Goal: Task Accomplishment & Management: Use online tool/utility

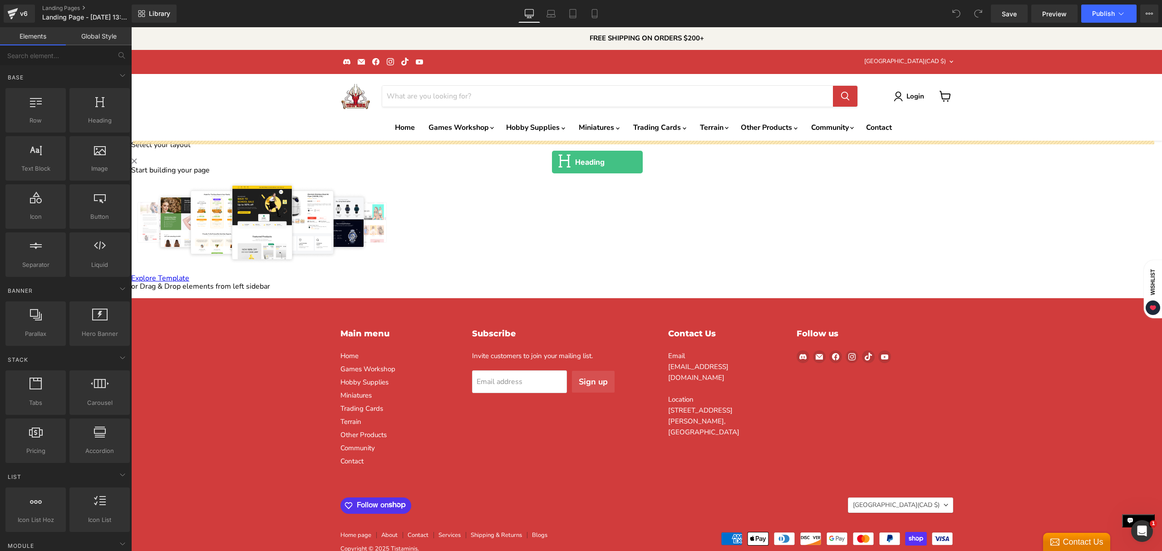
drag, startPoint x: 219, startPoint y: 133, endPoint x: 551, endPoint y: 166, distance: 333.1
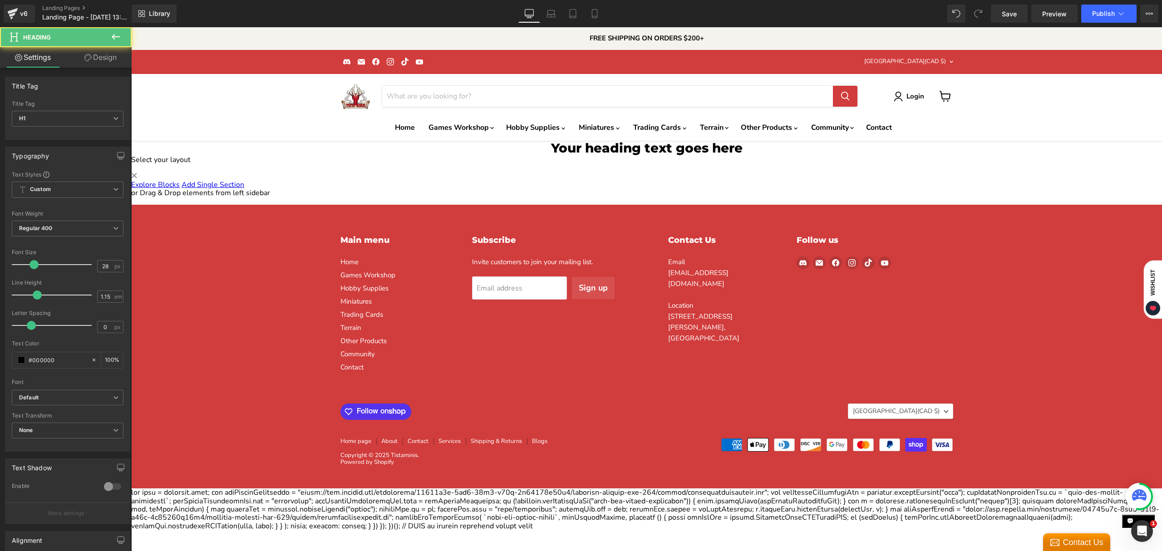
click at [583, 153] on h1 "Your heading text goes here" at bounding box center [646, 148] width 1031 height 15
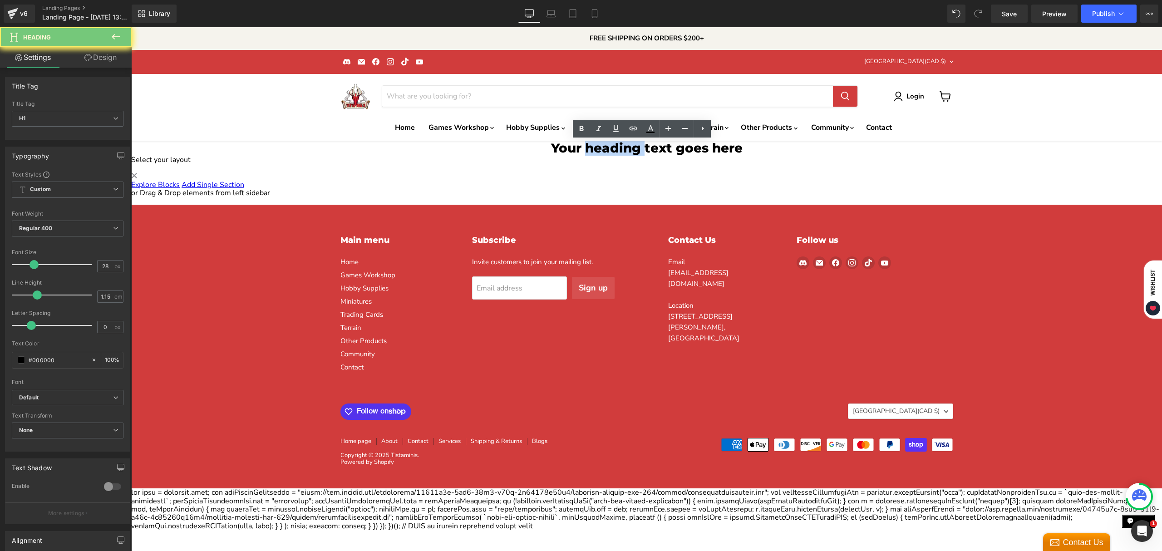
click at [583, 153] on h1 "Your heading text goes here" at bounding box center [646, 148] width 1031 height 15
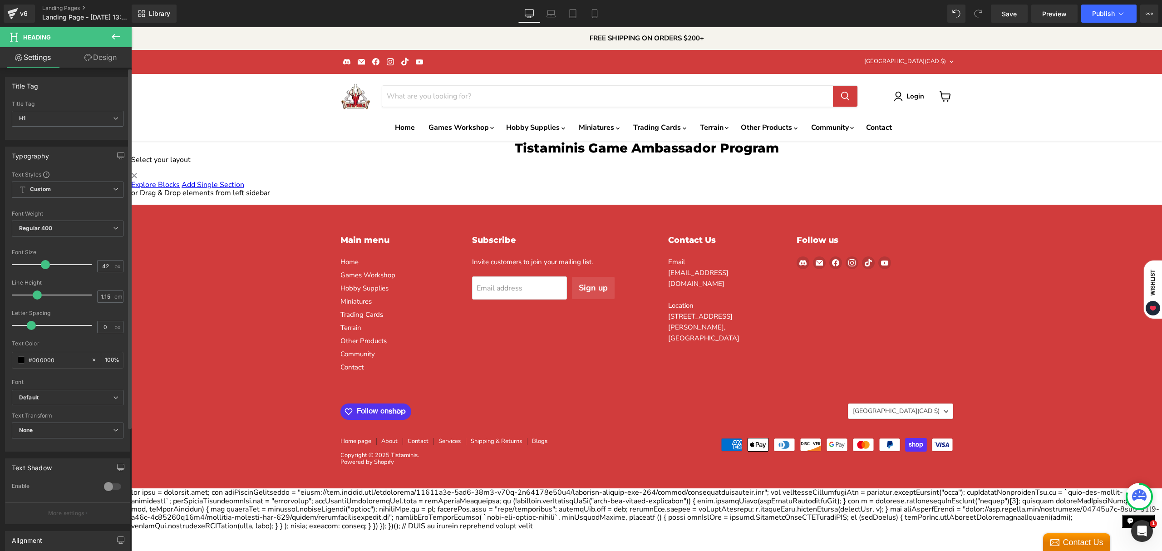
type input "44"
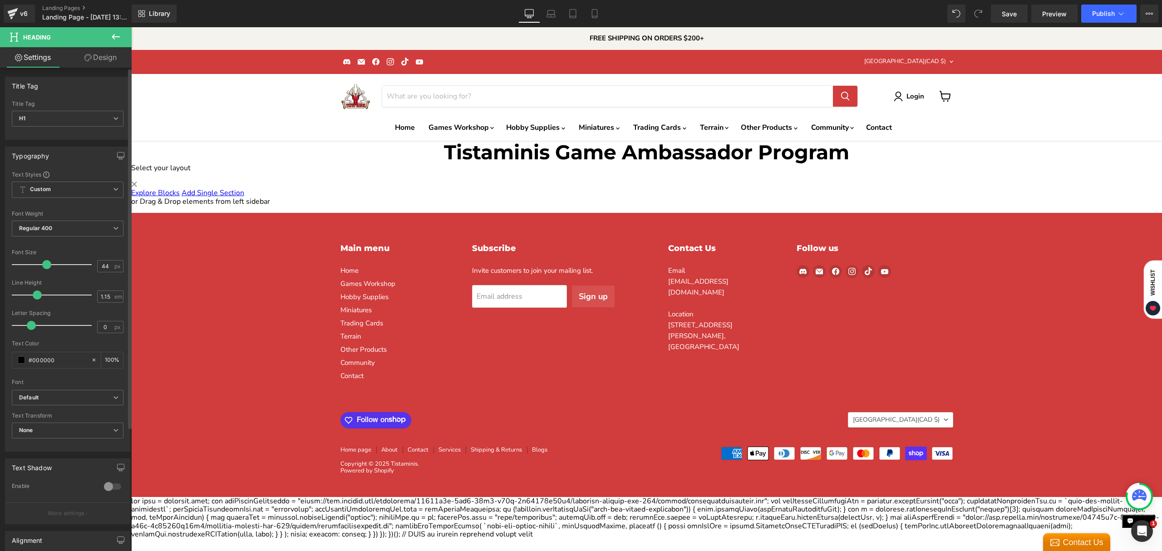
drag, startPoint x: 33, startPoint y: 264, endPoint x: 45, endPoint y: 264, distance: 12.3
click at [45, 264] on span at bounding box center [46, 264] width 9 height 9
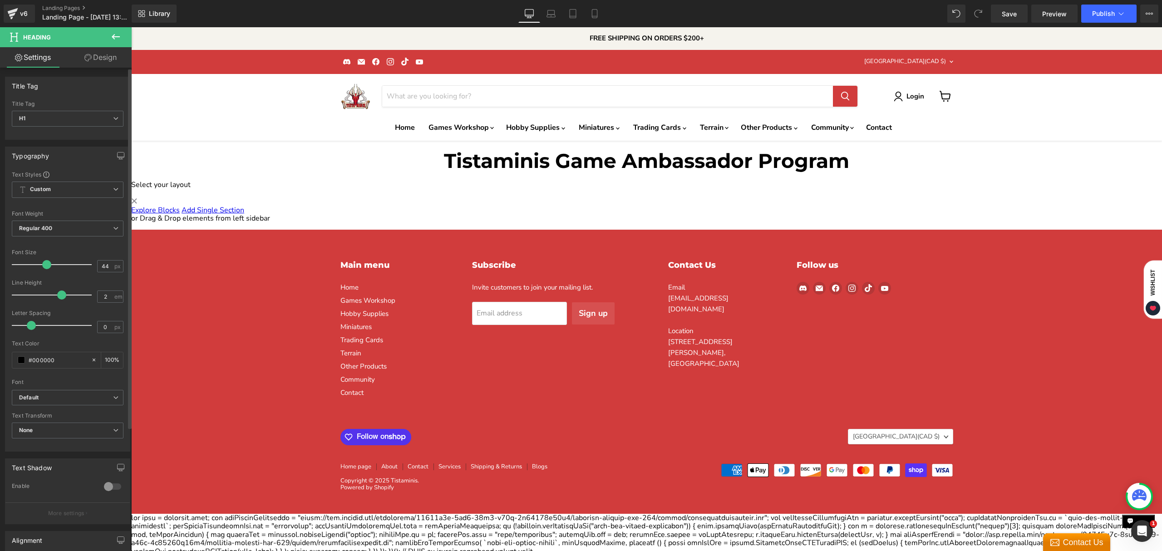
type input "2.1"
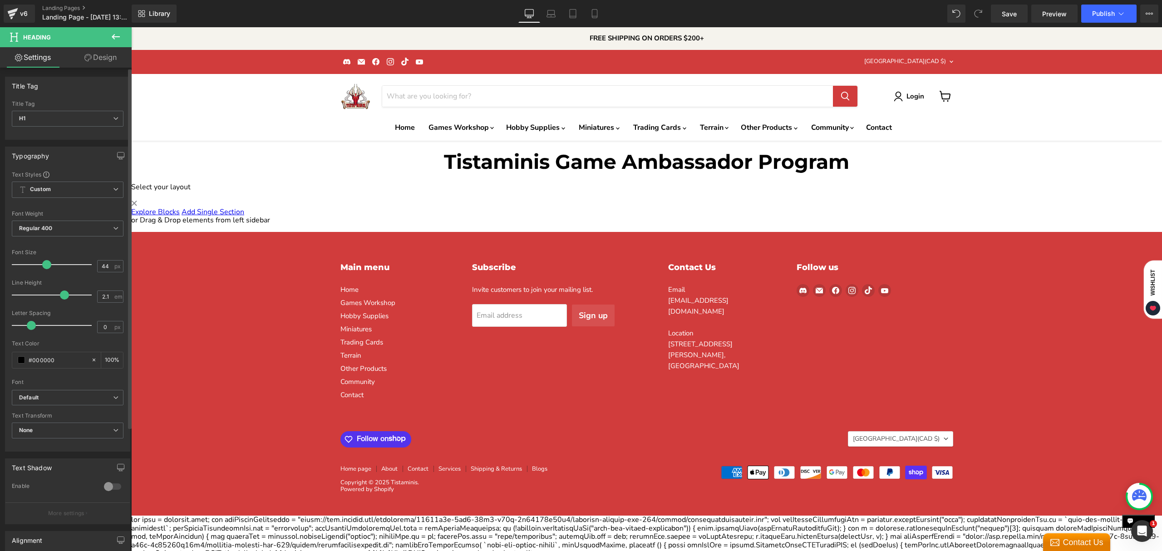
drag, startPoint x: 40, startPoint y: 298, endPoint x: 65, endPoint y: 297, distance: 25.5
click at [65, 297] on span at bounding box center [64, 295] width 9 height 9
click at [114, 34] on icon at bounding box center [116, 36] width 8 height 5
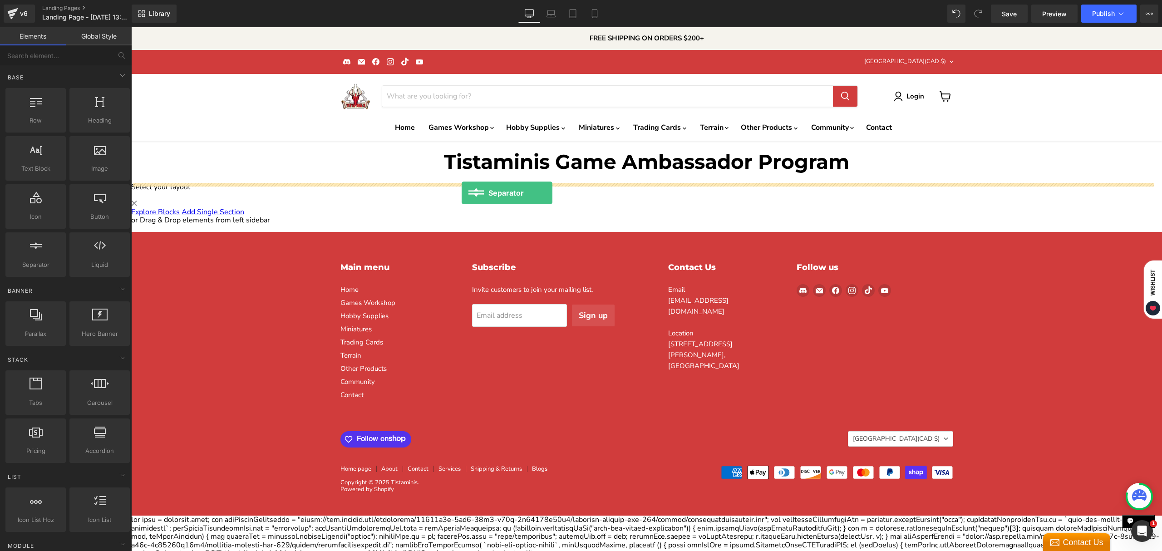
drag, startPoint x: 217, startPoint y: 281, endPoint x: 462, endPoint y: 193, distance: 260.5
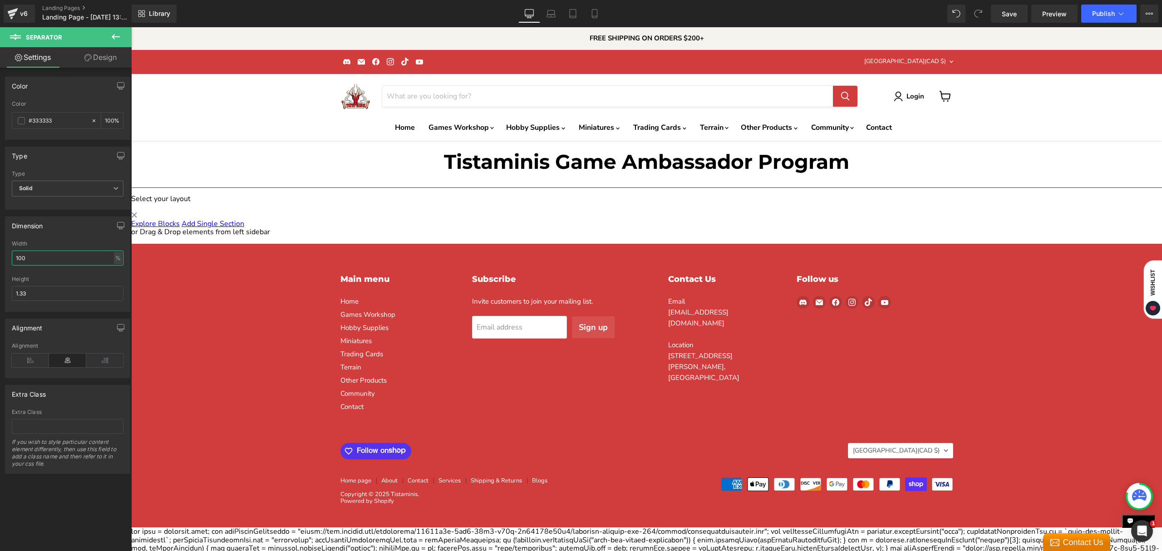
click at [68, 260] on input "100" at bounding box center [68, 258] width 112 height 15
click at [31, 264] on input "60" at bounding box center [68, 258] width 112 height 15
type input "45"
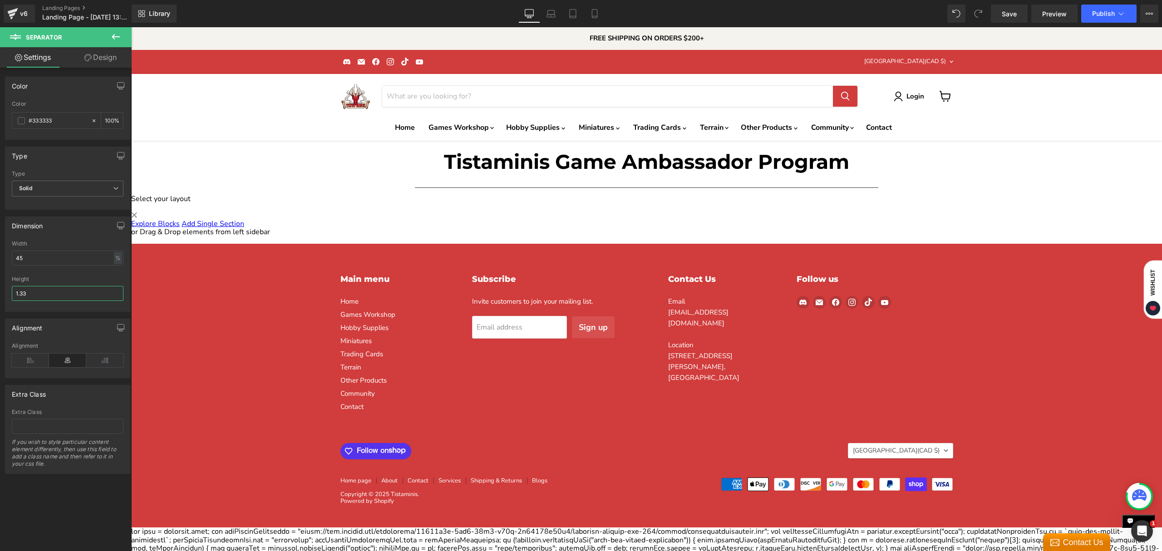
click at [40, 296] on input "1.33" at bounding box center [68, 293] width 112 height 15
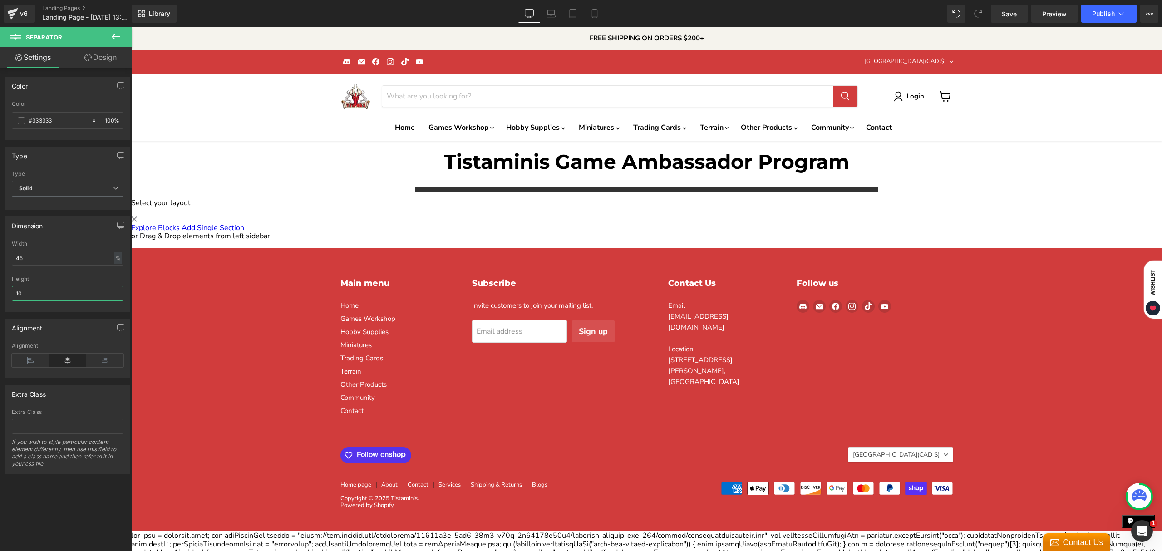
type input "10"
click at [356, 217] on div "Tistaminis Game Ambassador Program Heading Separator Select your layout" at bounding box center [646, 228] width 1031 height 175
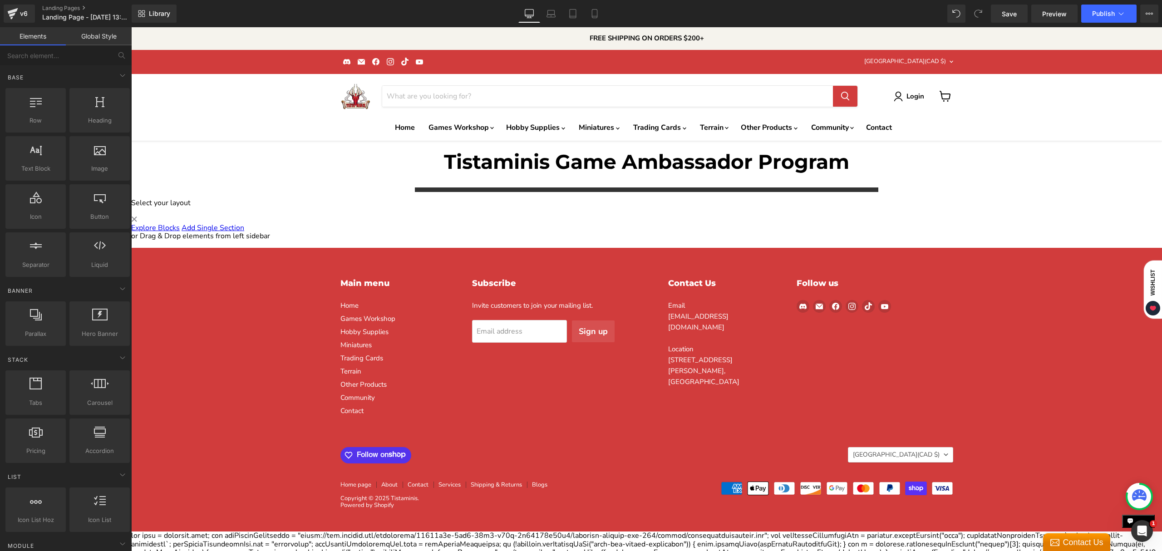
click at [458, 188] on hr "Main content" at bounding box center [647, 192] width 464 height 9
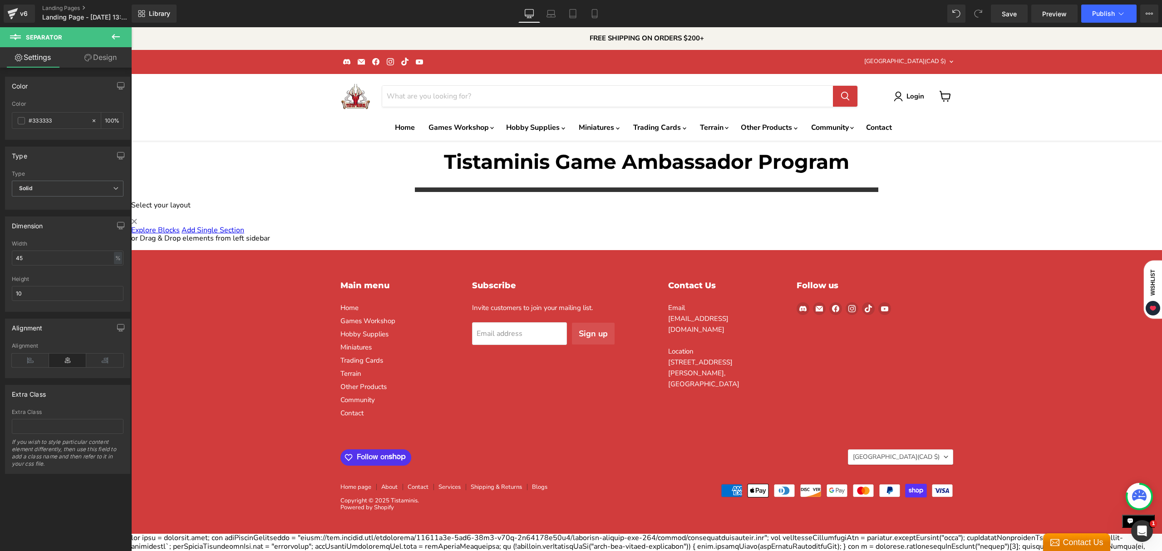
click at [518, 163] on h1 "Tistaminis Game Ambassador Program" at bounding box center [646, 162] width 1031 height 42
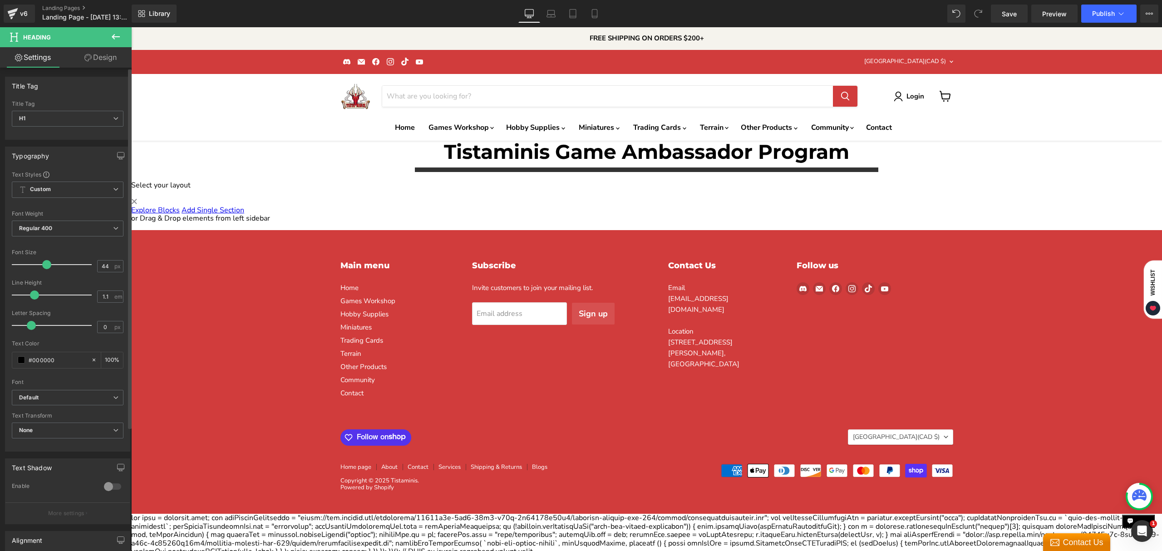
type input "1.2"
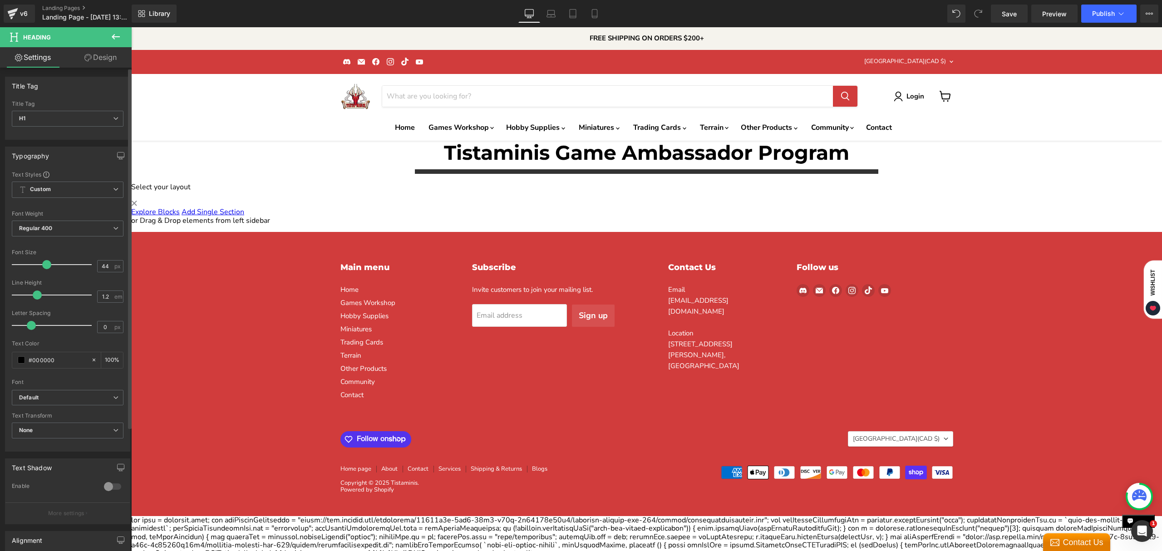
drag, startPoint x: 64, startPoint y: 296, endPoint x: 38, endPoint y: 298, distance: 25.5
click at [38, 298] on span at bounding box center [37, 295] width 9 height 9
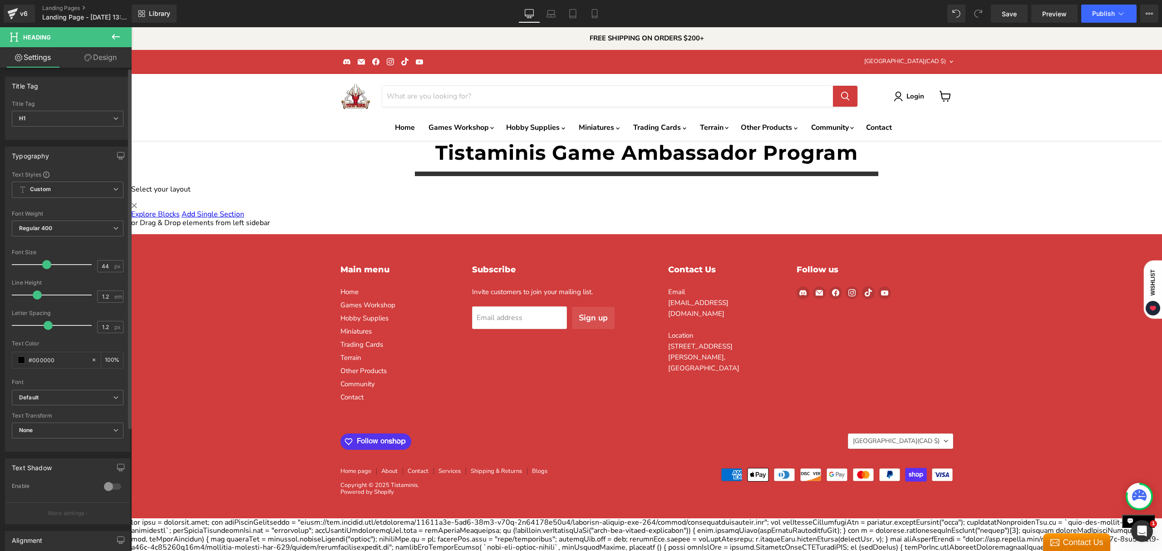
type input "1.3"
drag, startPoint x: 30, startPoint y: 327, endPoint x: 49, endPoint y: 324, distance: 19.3
click at [49, 324] on span at bounding box center [50, 325] width 9 height 9
type input "43"
click at [44, 266] on span at bounding box center [45, 264] width 9 height 9
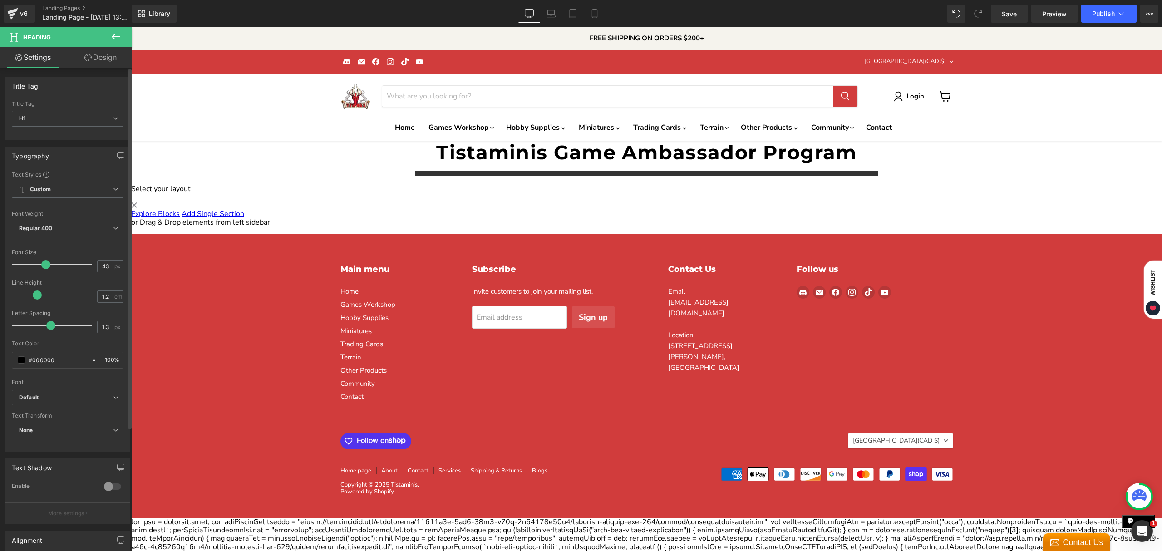
type input "1.3"
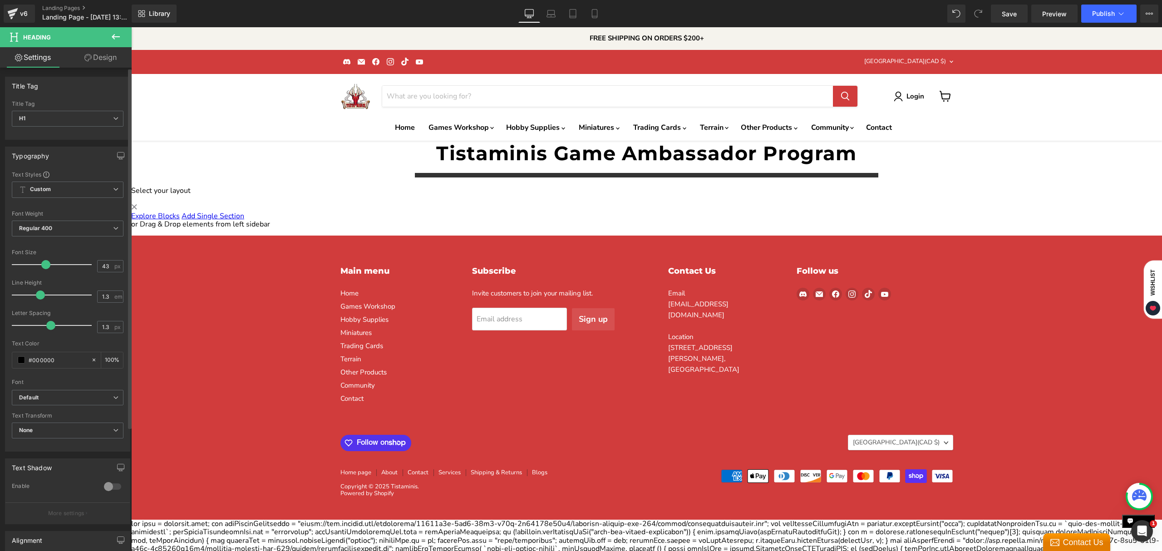
click at [40, 292] on span at bounding box center [40, 295] width 9 height 9
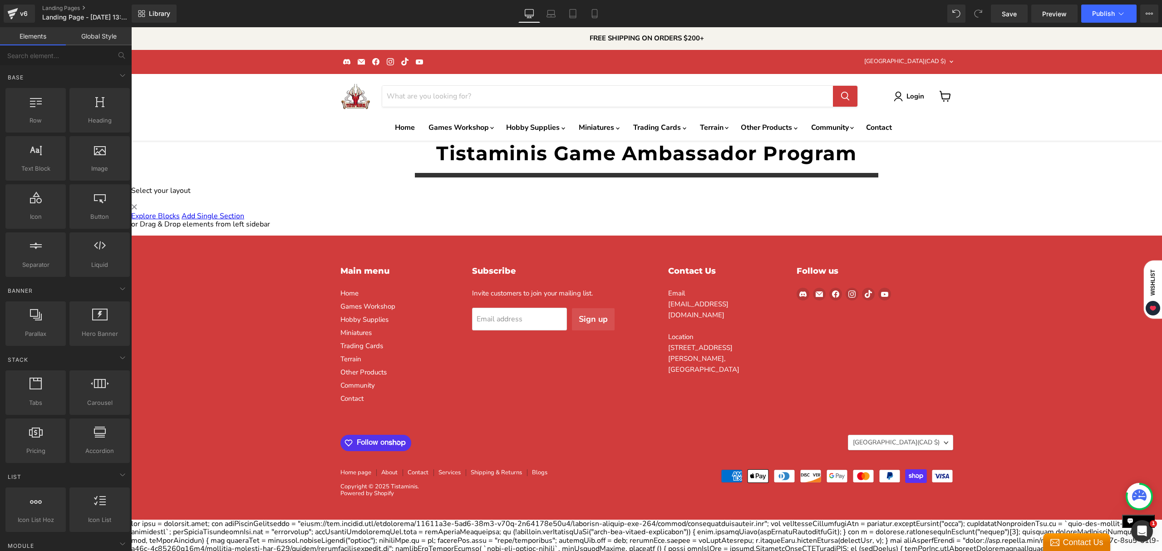
click at [479, 188] on div "Tistaminis Game Ambassador Program Heading Separator Select your layout" at bounding box center [646, 220] width 1031 height 159
click at [117, 74] on icon at bounding box center [122, 75] width 11 height 11
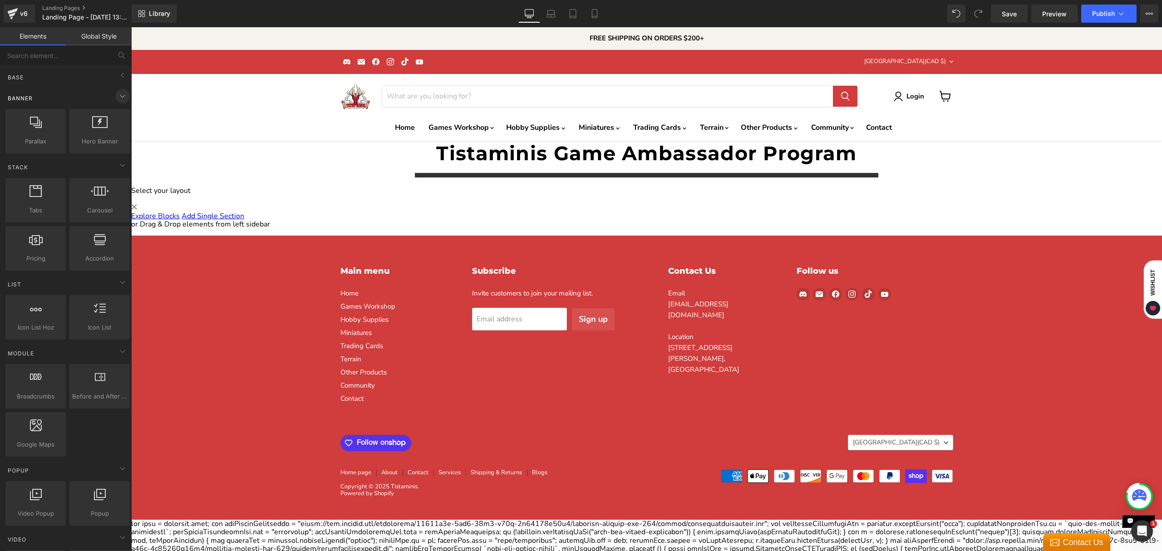
click at [119, 93] on icon at bounding box center [122, 96] width 11 height 11
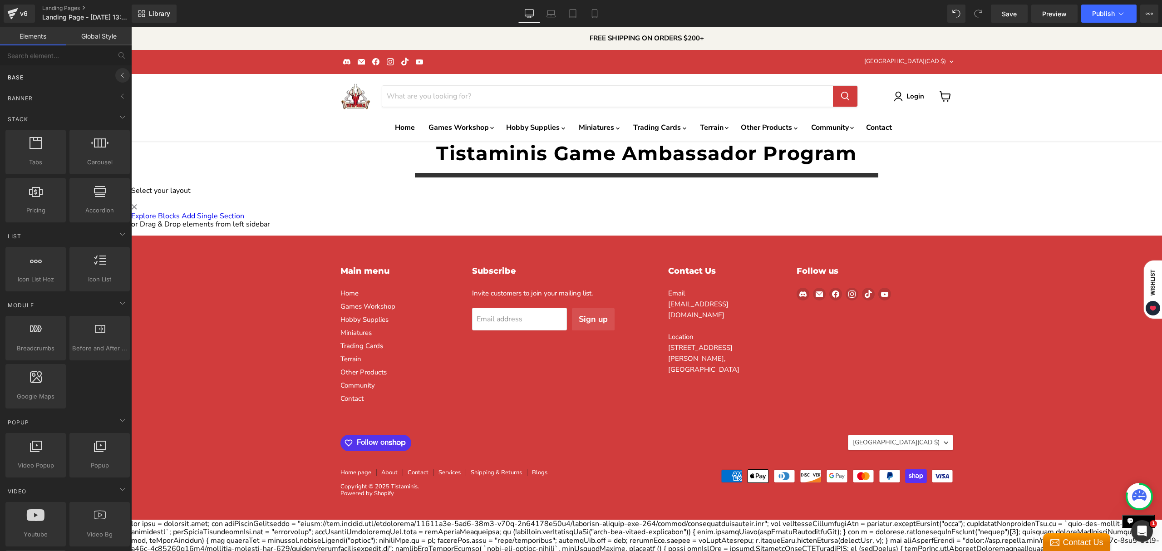
click at [119, 82] on span at bounding box center [122, 75] width 15 height 15
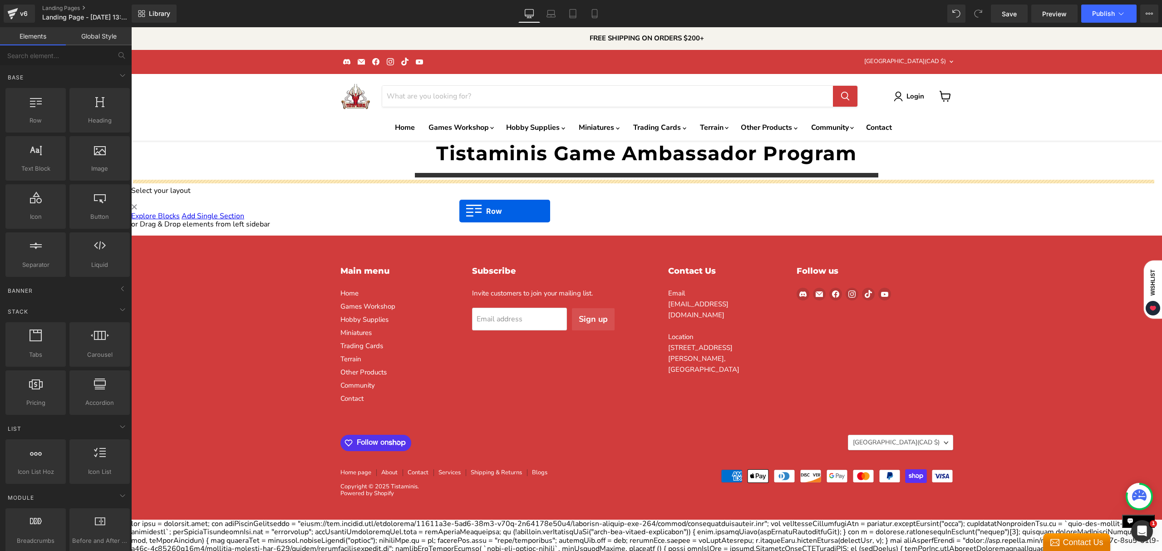
drag, startPoint x: 175, startPoint y: 136, endPoint x: 460, endPoint y: 211, distance: 294.4
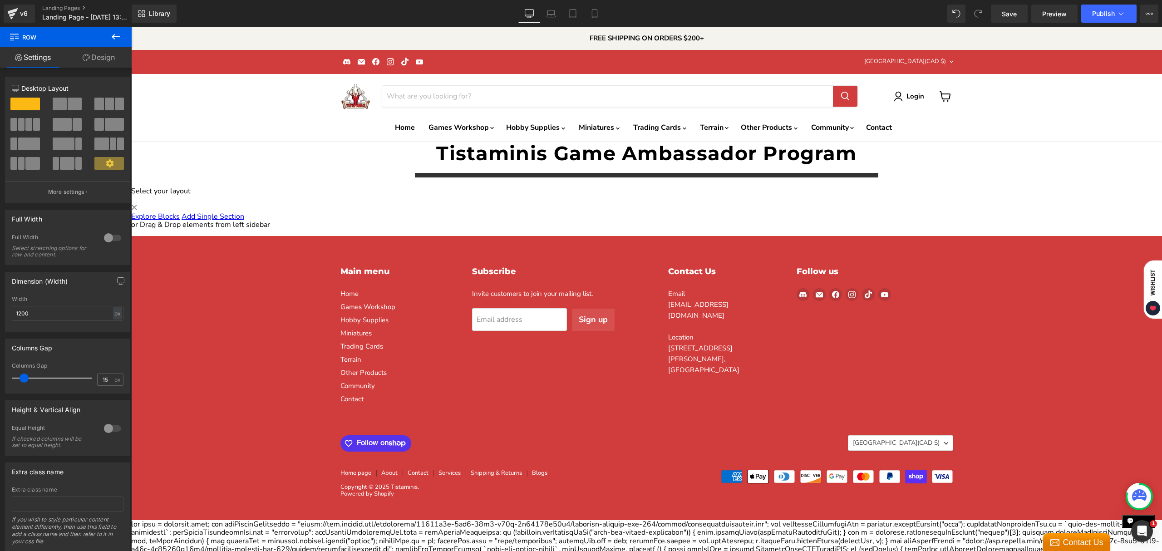
click at [117, 41] on icon at bounding box center [115, 36] width 11 height 11
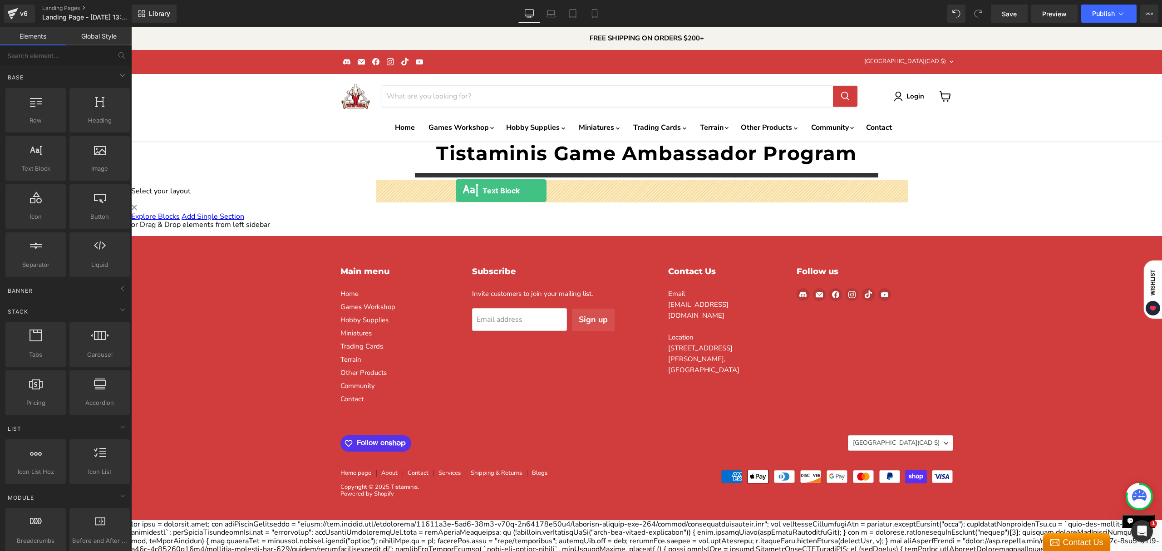
drag, startPoint x: 171, startPoint y: 189, endPoint x: 456, endPoint y: 191, distance: 284.7
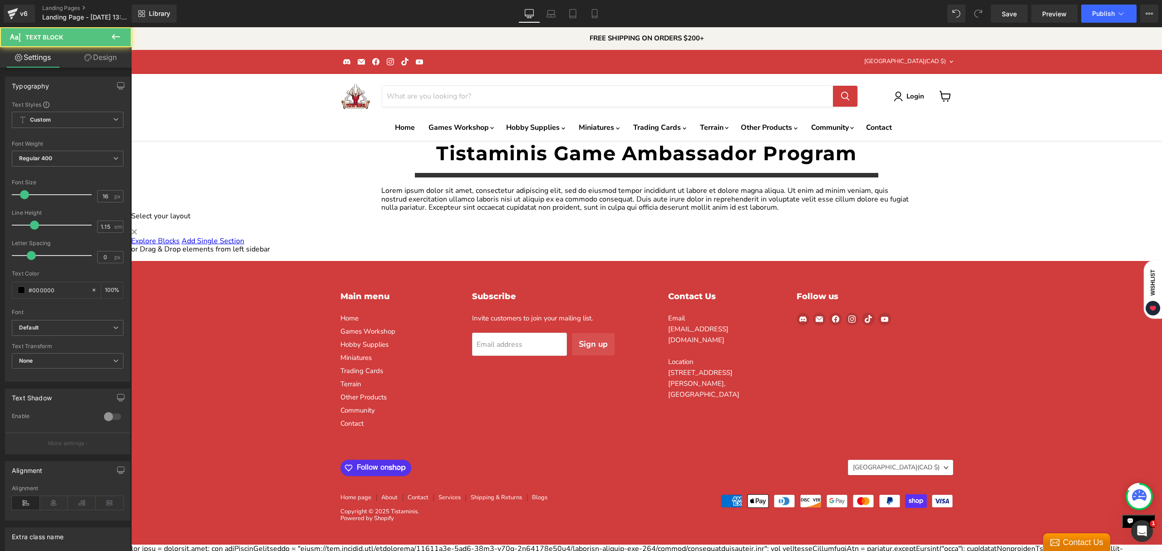
click at [538, 196] on p "Lorem ipsum dolor sit amet, consectetur adipiscing elit, sed do eiusmod tempor …" at bounding box center [646, 192] width 531 height 25
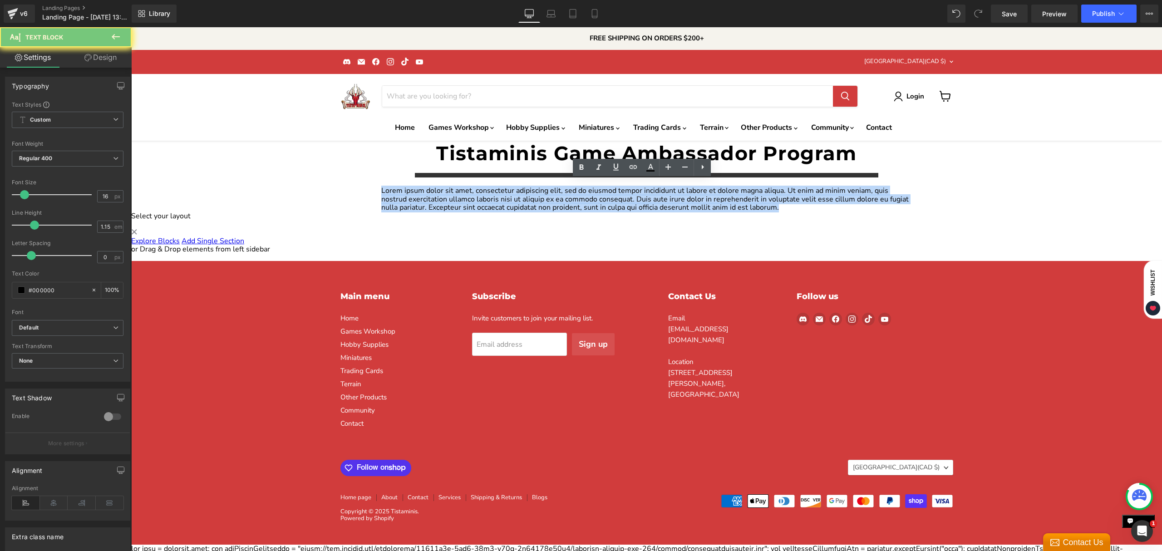
click at [538, 196] on p "Lorem ipsum dolor sit amet, consectetur adipiscing elit, sed do eiusmod tempor …" at bounding box center [646, 192] width 531 height 25
click at [660, 196] on p "Lorem ipsum dolor sit amet, consectetur adipiscing elit, sed do eiusmod tempor …" at bounding box center [646, 192] width 531 height 25
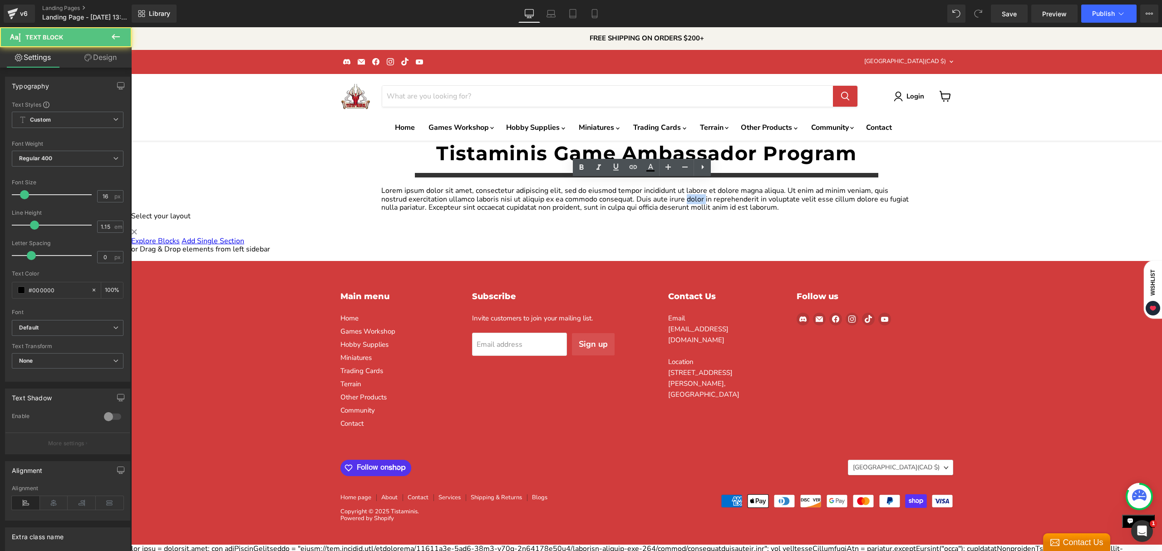
click at [660, 196] on p "Lorem ipsum dolor sit amet, consectetur adipiscing elit, sed do eiusmod tempor …" at bounding box center [646, 192] width 531 height 25
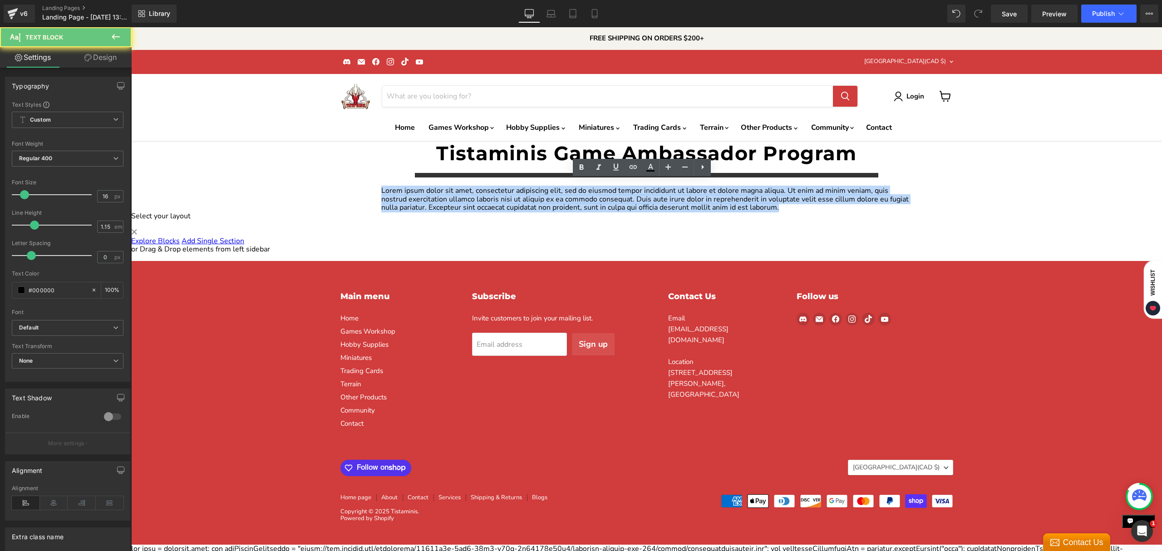
click at [660, 196] on p "Lorem ipsum dolor sit amet, consectetur adipiscing elit, sed do eiusmod tempor …" at bounding box center [646, 192] width 531 height 25
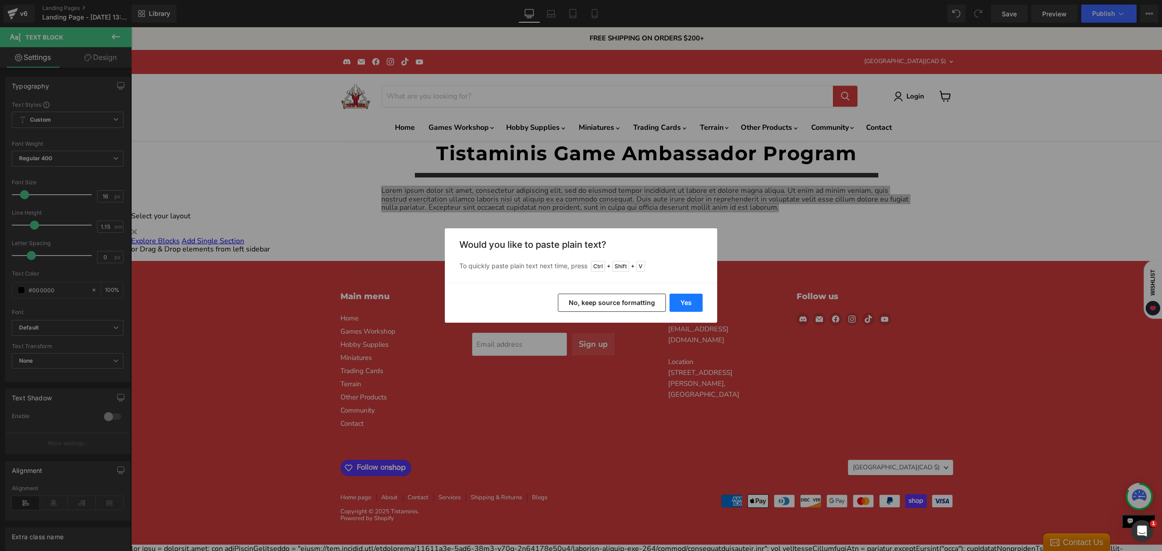
click at [679, 302] on button "Yes" at bounding box center [686, 303] width 33 height 18
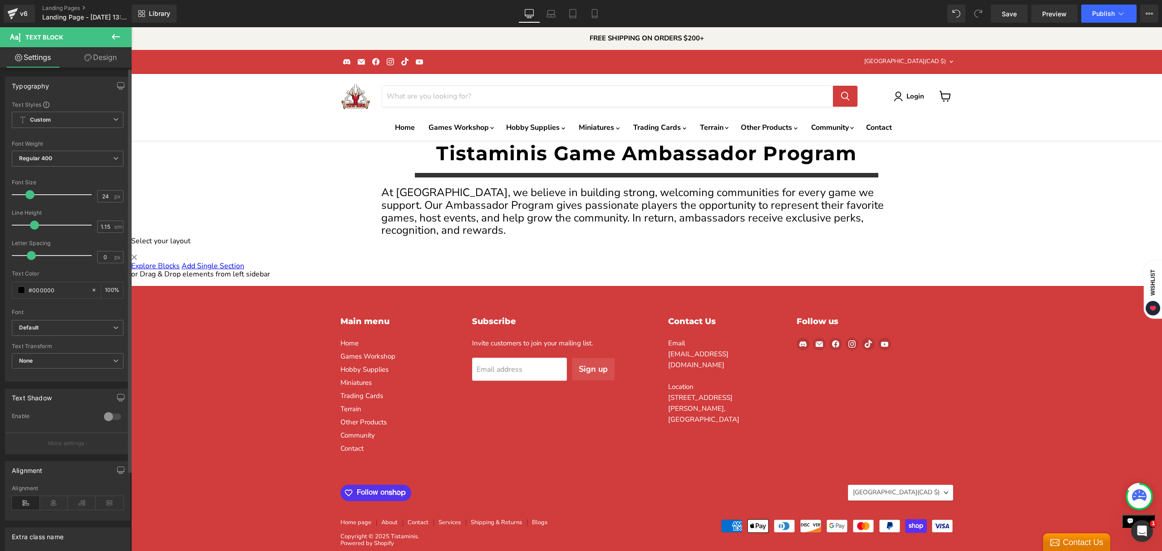
type input "25"
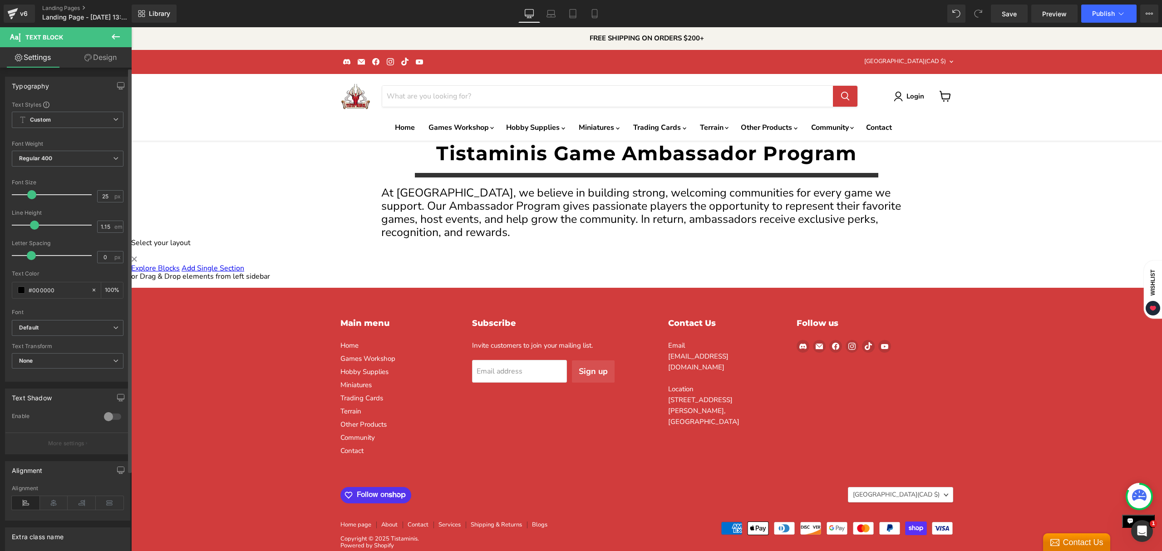
drag, startPoint x: 28, startPoint y: 197, endPoint x: 35, endPoint y: 197, distance: 6.8
click at [35, 197] on span at bounding box center [31, 194] width 9 height 9
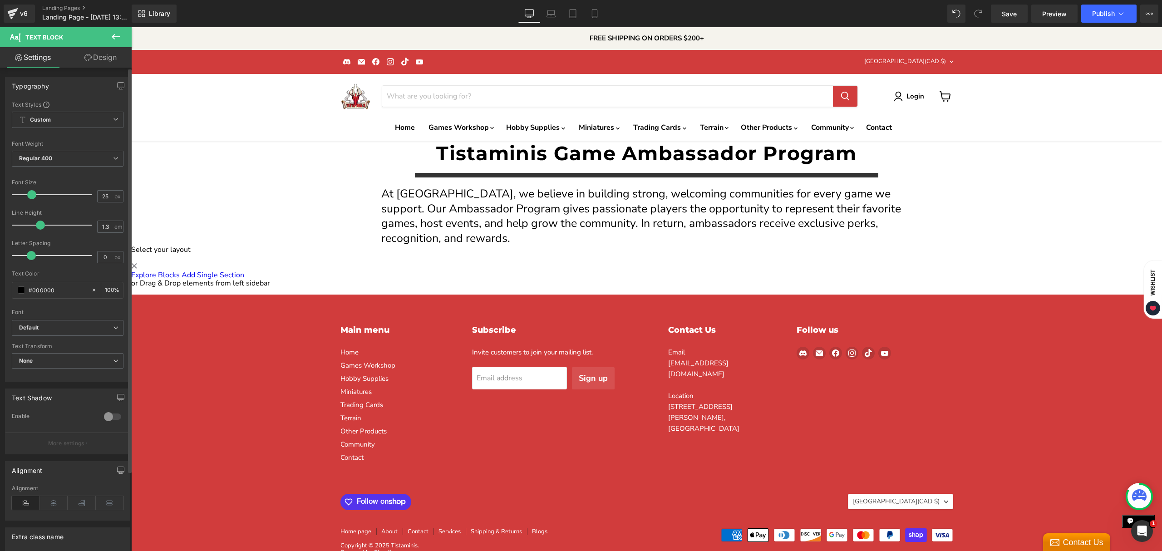
type input "1.2"
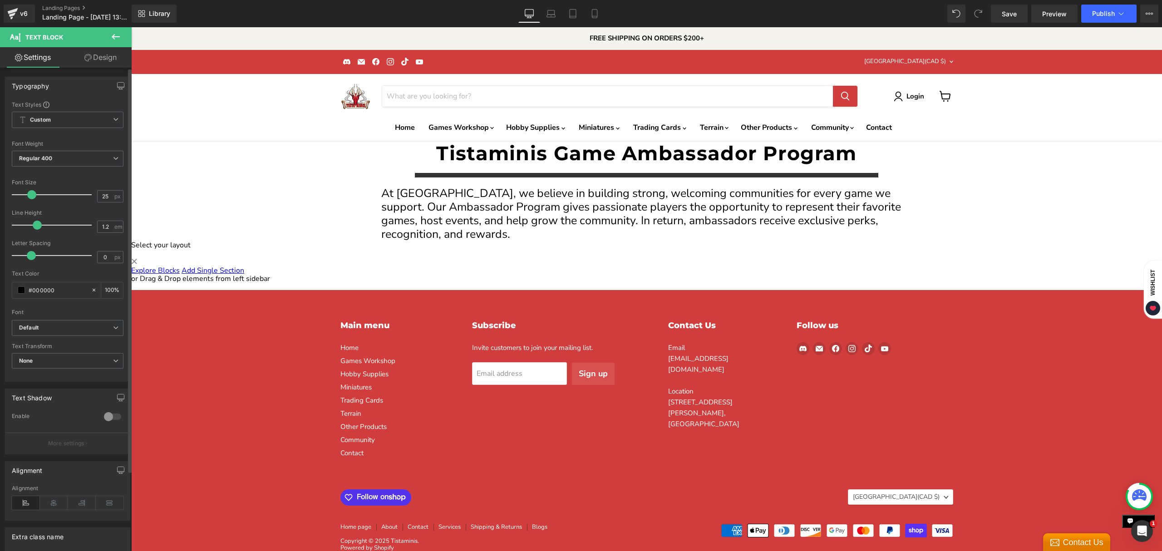
drag, startPoint x: 35, startPoint y: 225, endPoint x: 39, endPoint y: 229, distance: 4.8
click at [39, 229] on span at bounding box center [37, 225] width 9 height 9
type input "0.4"
drag, startPoint x: 31, startPoint y: 255, endPoint x: 37, endPoint y: 253, distance: 5.6
click at [37, 253] on span at bounding box center [37, 255] width 9 height 9
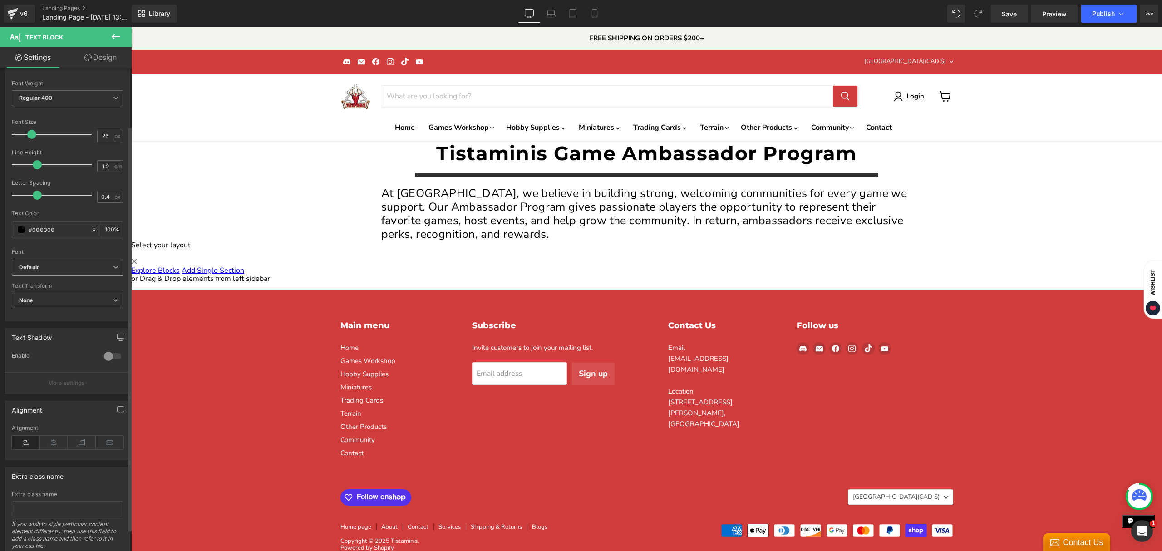
scroll to position [95, 0]
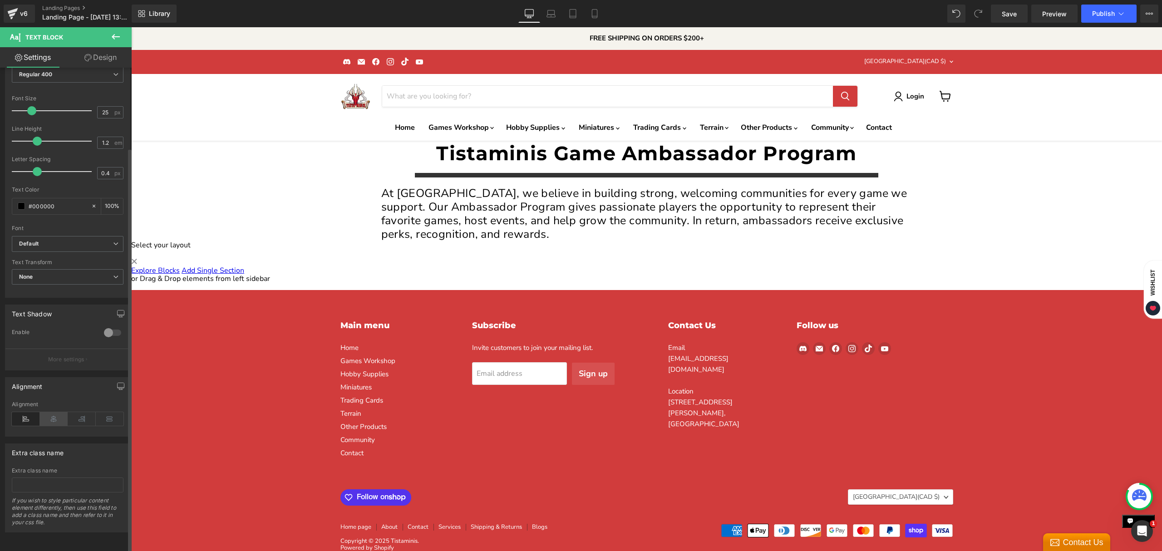
click at [48, 412] on icon at bounding box center [54, 419] width 28 height 14
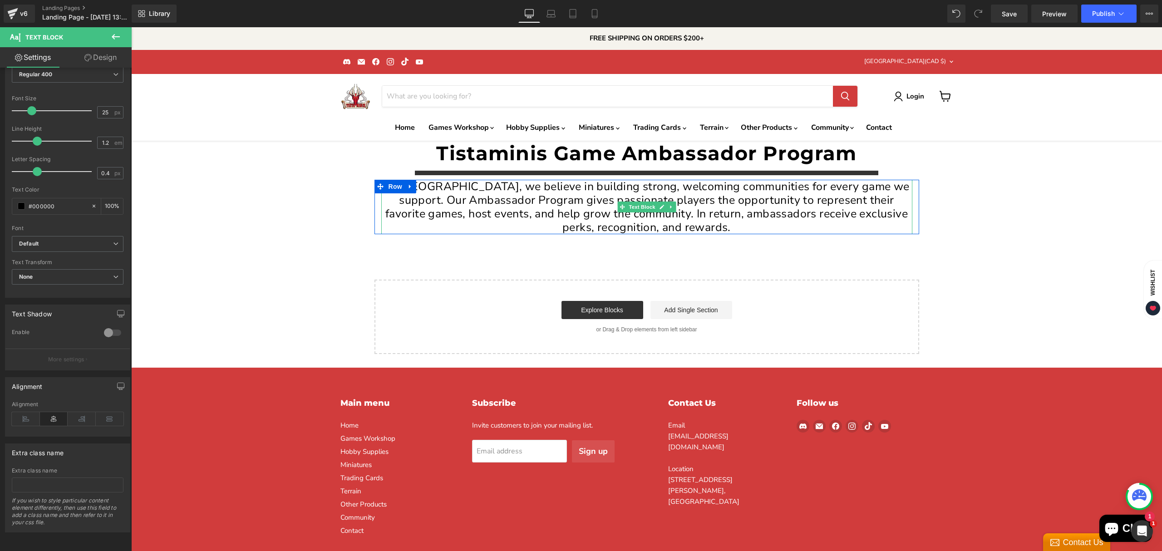
click at [779, 227] on p "At Tistaminis, we believe in building strong, welcoming communities for every g…" at bounding box center [646, 207] width 531 height 54
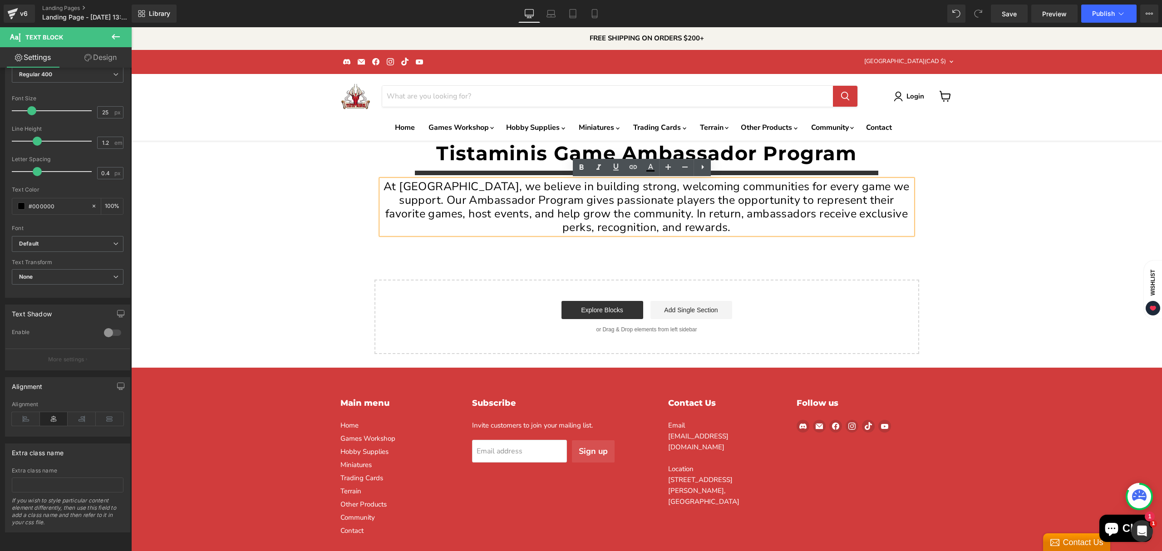
click at [889, 186] on p "At Tistaminis, we believe in building strong, welcoming communities for every g…" at bounding box center [646, 207] width 531 height 54
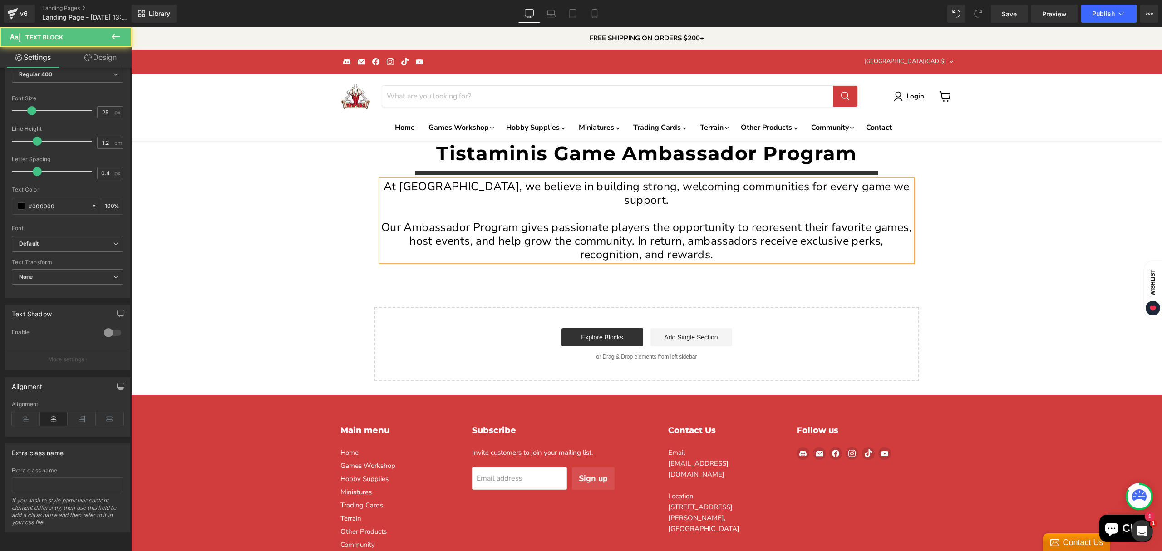
click at [607, 221] on p "Our Ambassador Program gives passionate players the opportunity to represent th…" at bounding box center [646, 241] width 531 height 41
click at [588, 226] on p "Our Ambassador Program gives local players the opportunity to represent their f…" at bounding box center [646, 241] width 531 height 41
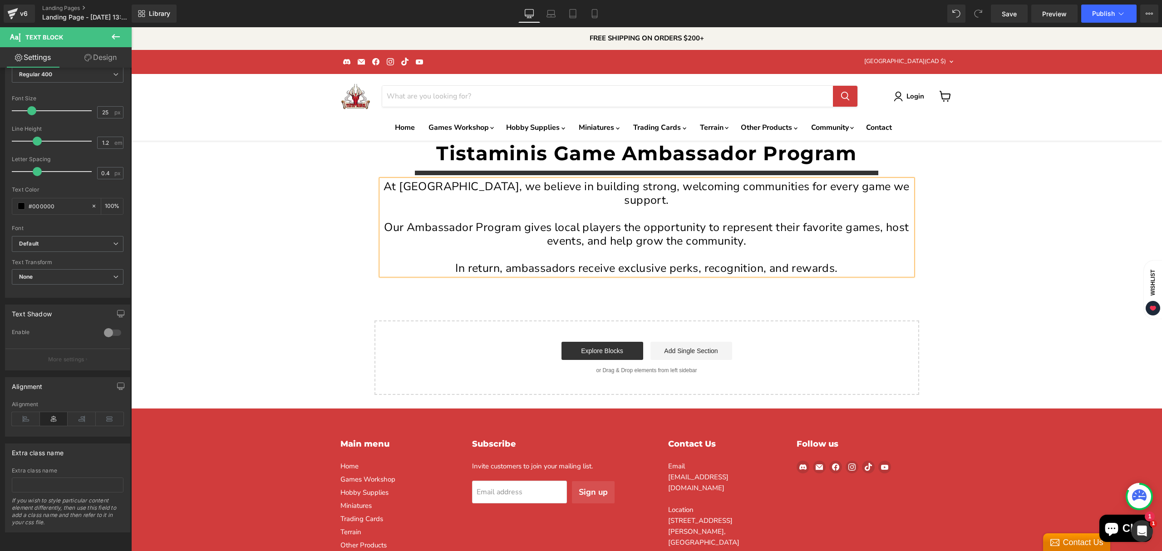
click at [847, 262] on p "In return, ambassadors receive exclusive perks, recognition, and rewards." at bounding box center [646, 269] width 531 height 14
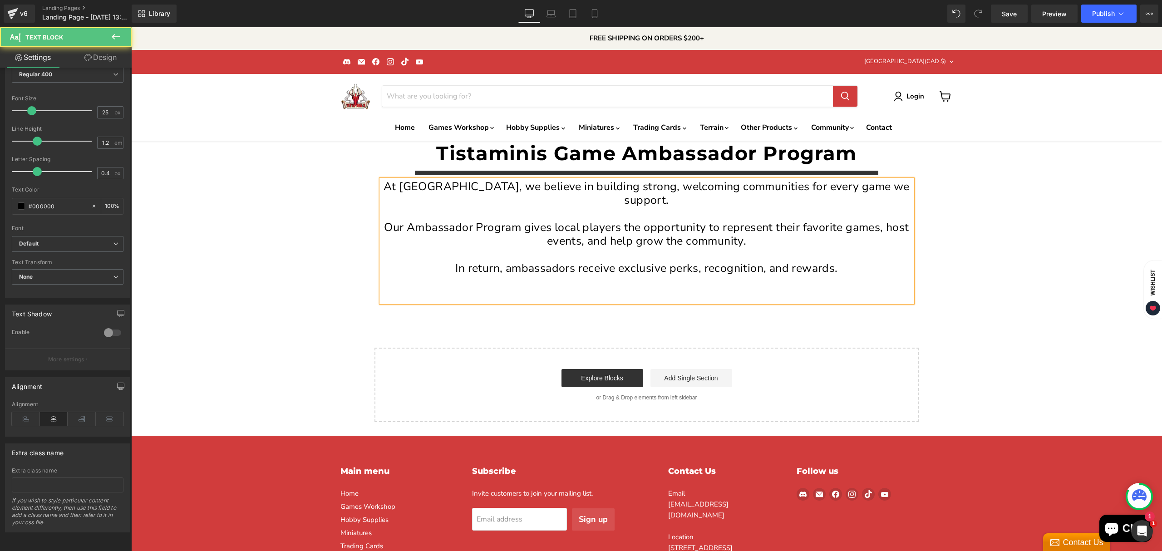
click at [821, 262] on p "In return, ambassadors receive exclusive perks, recognition, and rewards." at bounding box center [646, 269] width 531 height 14
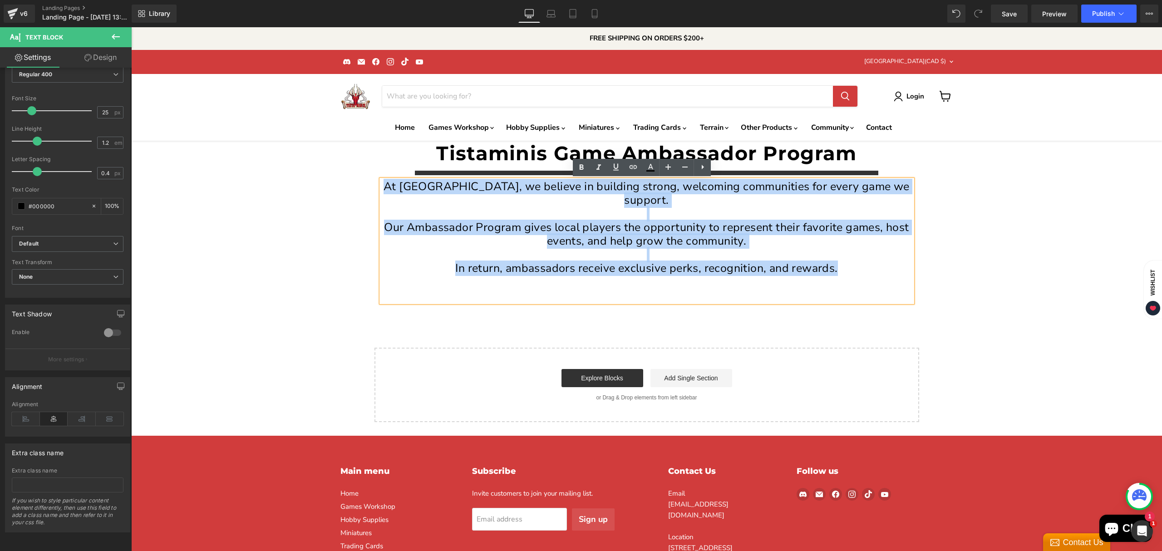
drag, startPoint x: 851, startPoint y: 260, endPoint x: 386, endPoint y: 189, distance: 470.3
click at [386, 189] on div "At Tistaminis, we believe in building strong, welcoming communities for every g…" at bounding box center [646, 241] width 531 height 123
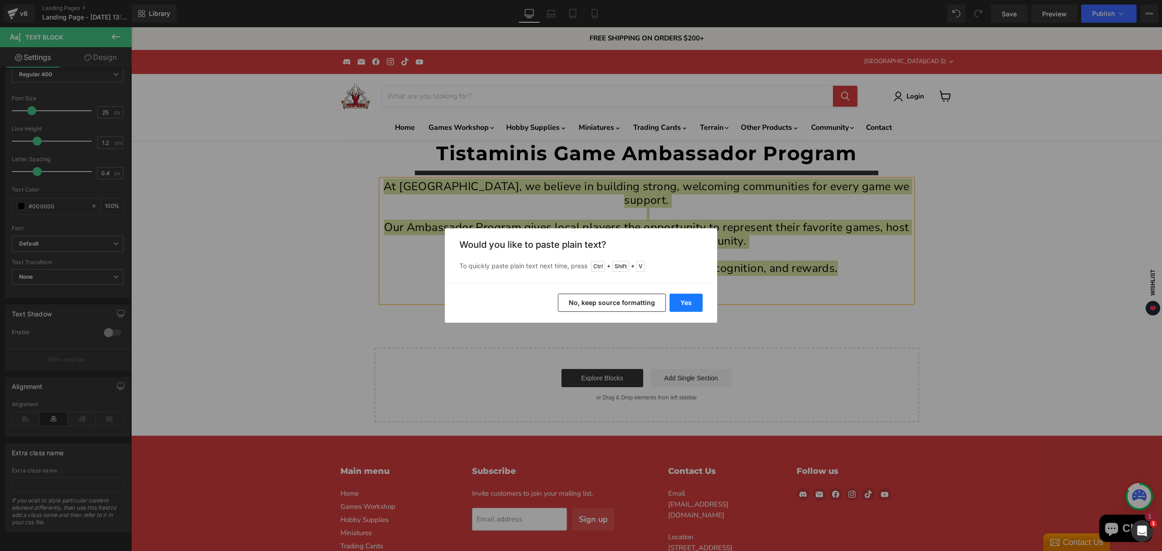
click at [692, 304] on button "Yes" at bounding box center [686, 303] width 33 height 18
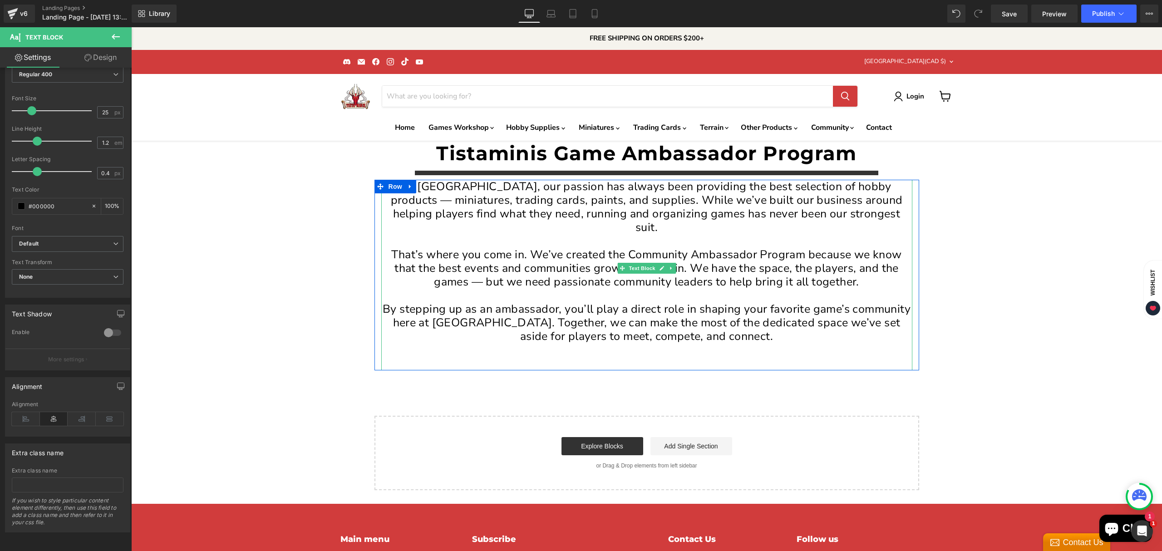
click at [792, 289] on p "Main content" at bounding box center [646, 296] width 531 height 14
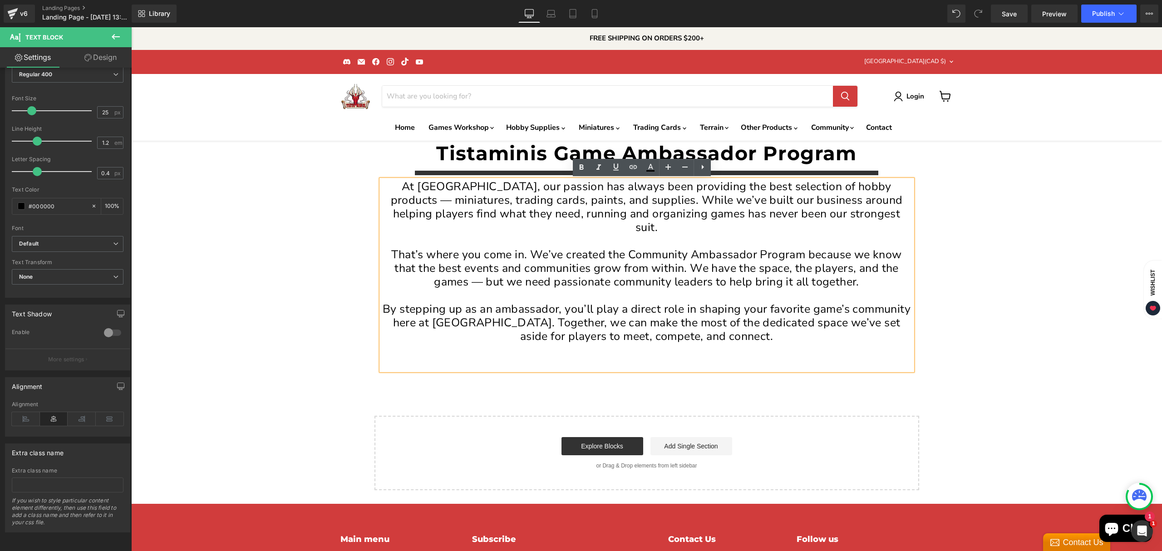
click at [890, 212] on p "At Tistaminis, our passion has always been providing the best selection of hobb…" at bounding box center [646, 207] width 531 height 54
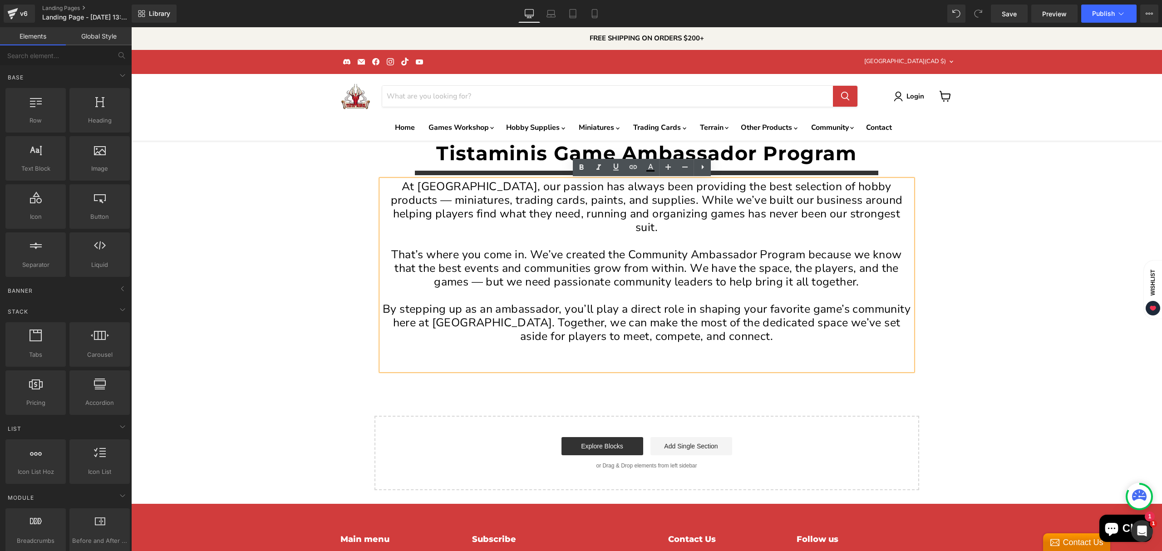
click at [967, 225] on div "Tistaminis Game Ambassador Program Heading Separator At Tistaminis, our passion…" at bounding box center [646, 316] width 1031 height 350
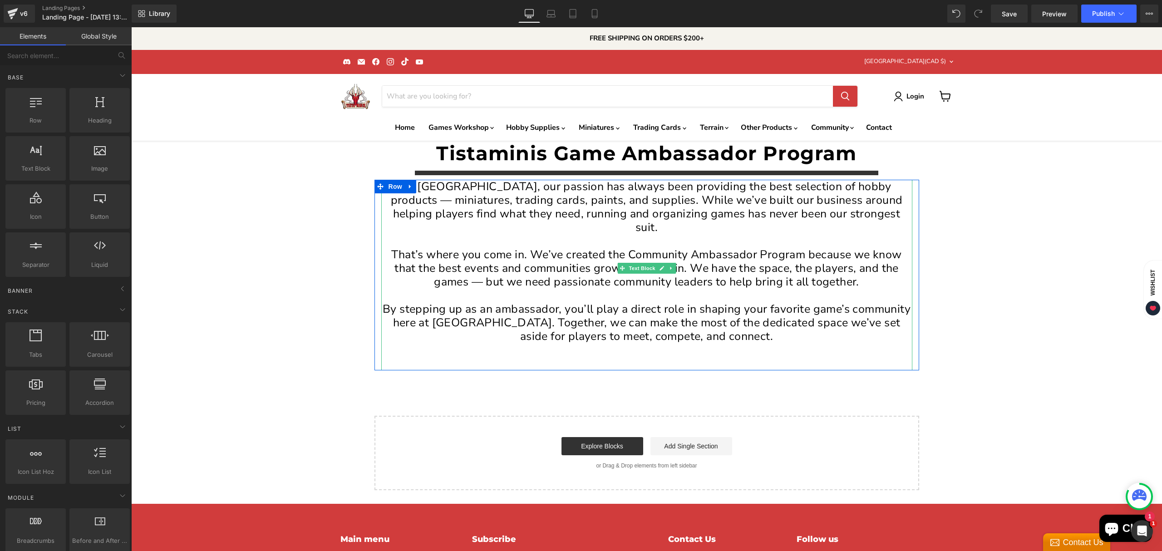
click at [877, 215] on p "At Tistaminis, our passion has always been providing the best selection of hobb…" at bounding box center [646, 207] width 531 height 54
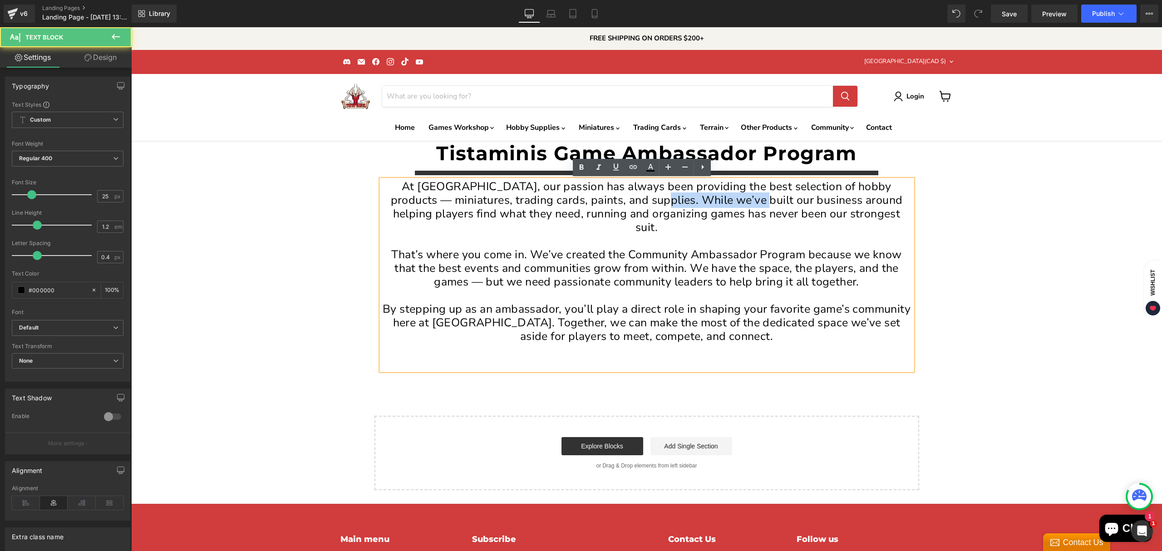
drag, startPoint x: 746, startPoint y: 201, endPoint x: 648, endPoint y: 202, distance: 97.2
click at [648, 202] on p "At Tistaminis, our passion has always been providing the best selection of hobb…" at bounding box center [646, 207] width 531 height 54
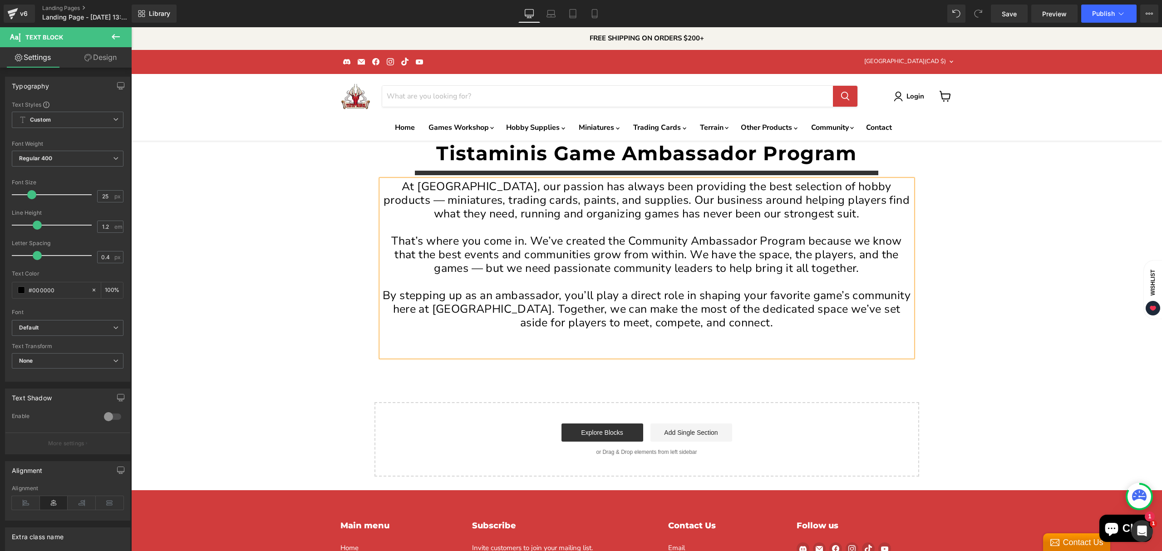
click at [702, 201] on p "At Tistaminis, our passion has always been providing the best selection of hobb…" at bounding box center [646, 200] width 531 height 41
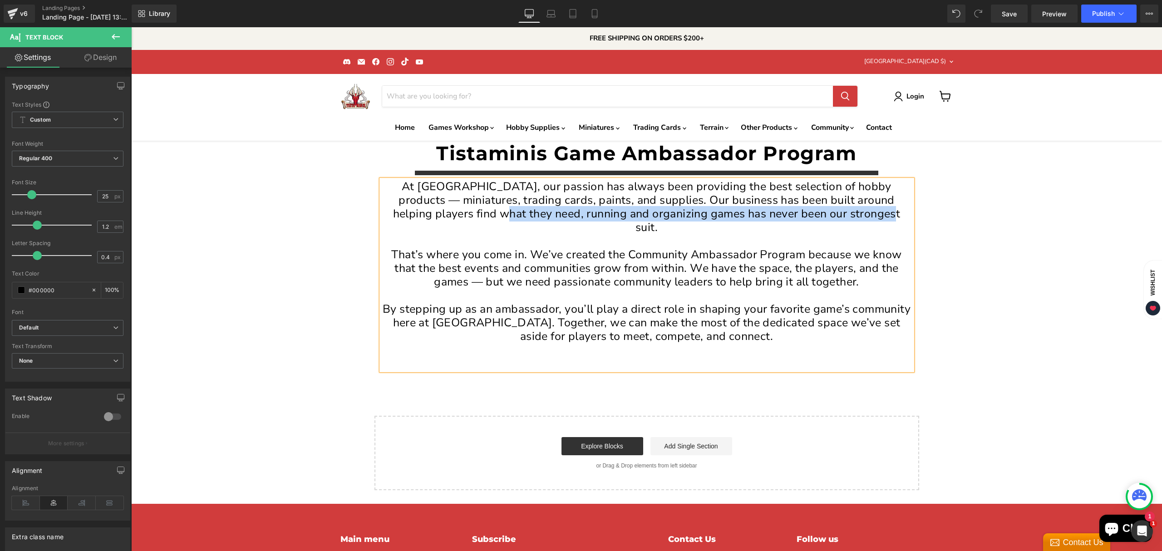
drag, startPoint x: 872, startPoint y: 211, endPoint x: 484, endPoint y: 221, distance: 388.3
click at [484, 221] on p "At Tistaminis, our passion has always been providing the best selection of hobb…" at bounding box center [646, 207] width 531 height 54
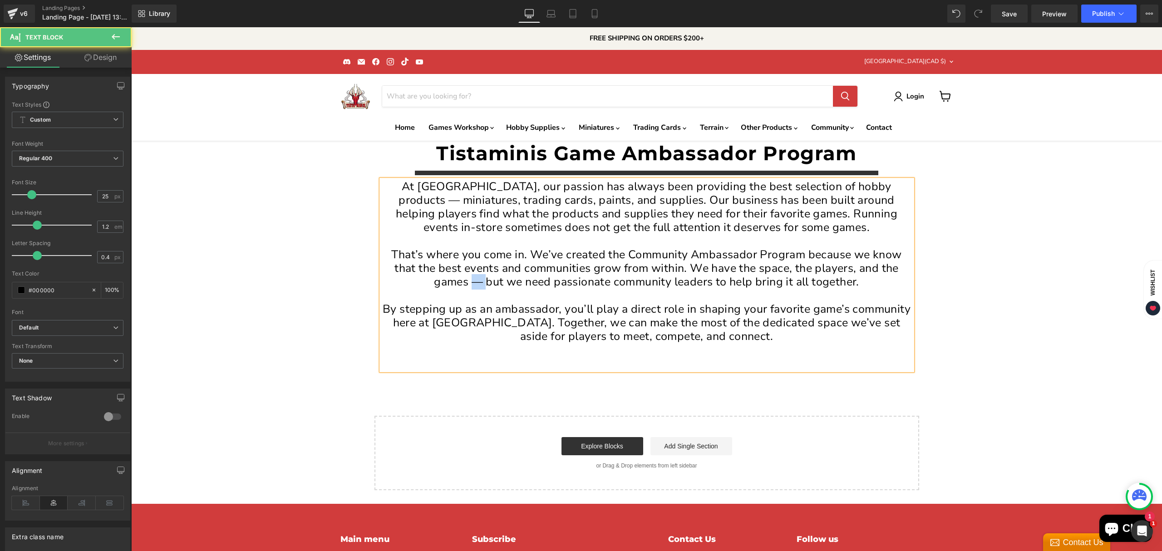
drag, startPoint x: 480, startPoint y: 284, endPoint x: 477, endPoint y: 281, distance: 5.1
click at [467, 283] on p "That’s where you come in. We’ve created the Community Ambassador Program becaus…" at bounding box center [646, 268] width 531 height 41
click at [772, 333] on p "By stepping up as an ambassador, you’ll play a direct role in shaping your favo…" at bounding box center [646, 322] width 531 height 41
click at [1039, 355] on div "Tistaminis Game Ambassador Program Heading Separator At [GEOGRAPHIC_DATA], our …" at bounding box center [646, 316] width 1031 height 350
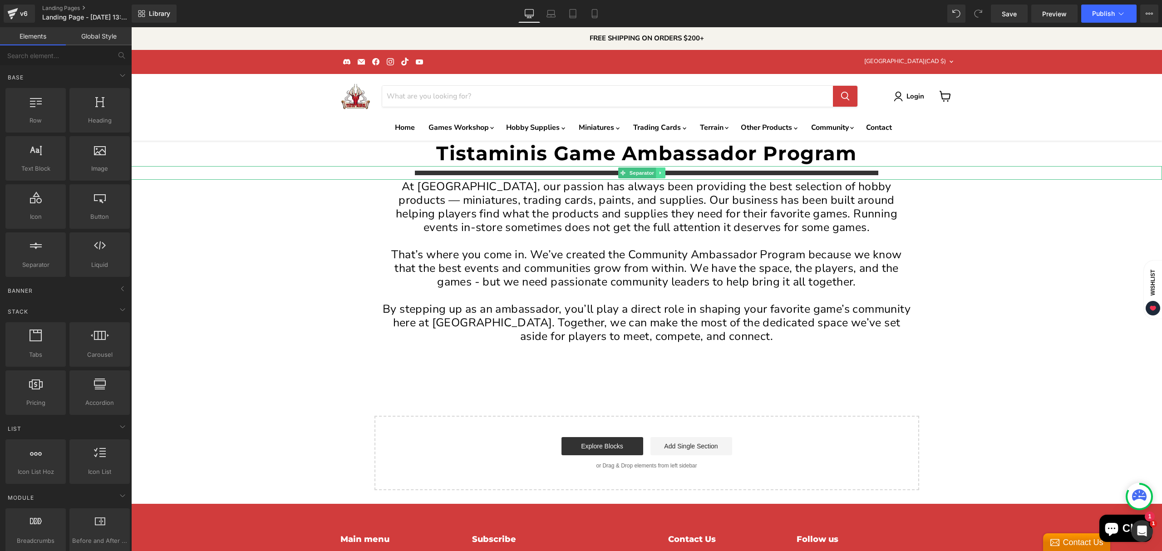
click at [663, 173] on icon "Main content" at bounding box center [660, 172] width 5 height 5
click at [656, 173] on icon "Main content" at bounding box center [656, 173] width 5 height 5
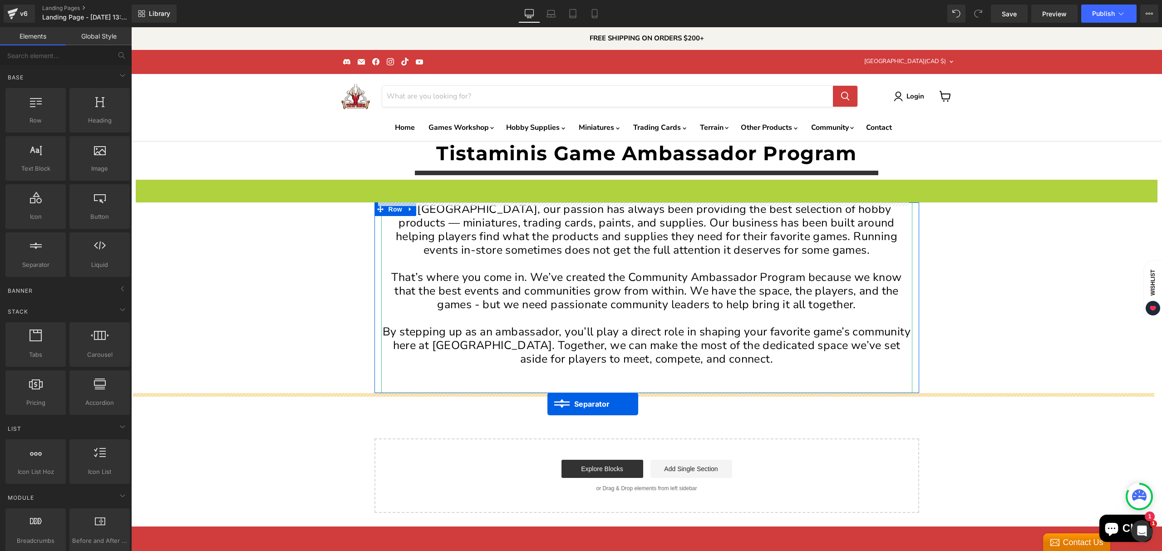
drag, startPoint x: 624, startPoint y: 184, endPoint x: 548, endPoint y: 404, distance: 232.6
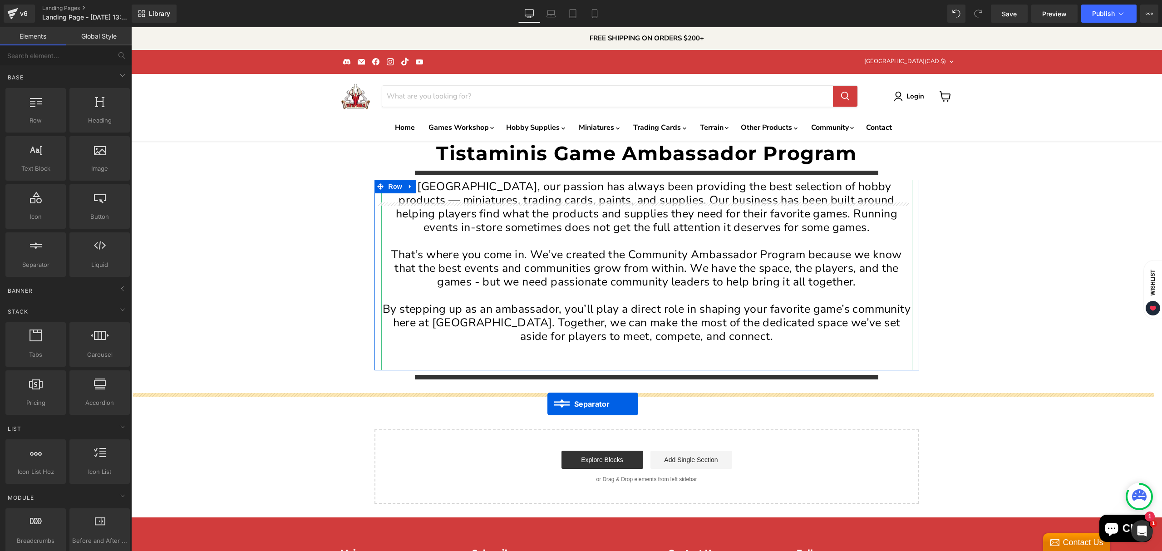
click at [548, 404] on div "Tistaminis Game Ambassador Program Heading Separator At [GEOGRAPHIC_DATA], our …" at bounding box center [646, 322] width 1031 height 363
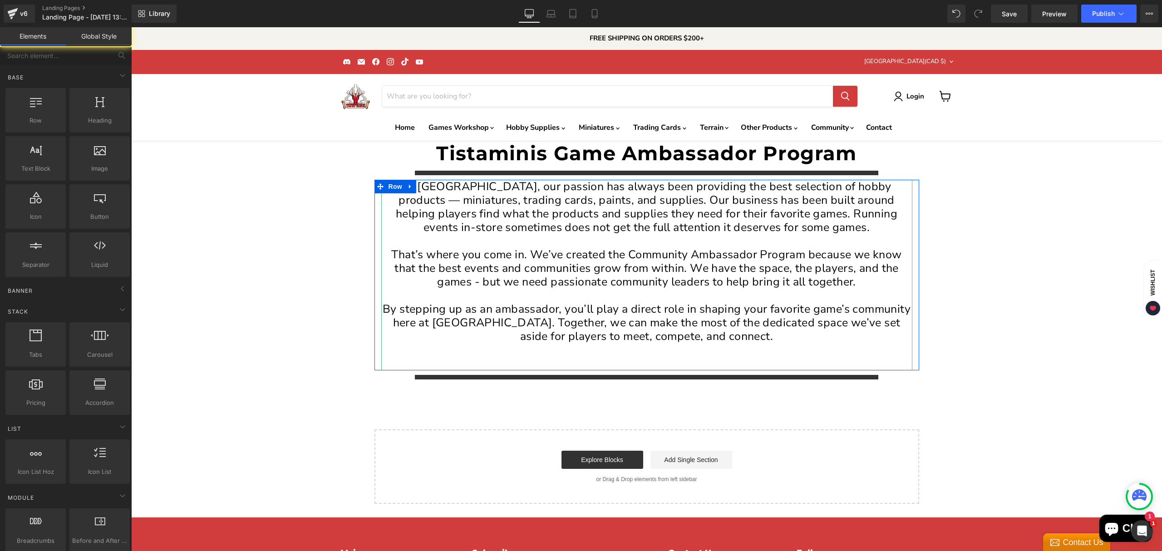
click at [676, 392] on div "Tistaminis Game Ambassador Program Heading Separator At [GEOGRAPHIC_DATA], our …" at bounding box center [646, 322] width 1031 height 363
click at [1001, 299] on div "Tistaminis Game Ambassador Program Heading Separator At [GEOGRAPHIC_DATA], our …" at bounding box center [646, 322] width 1031 height 363
click at [504, 198] on p "At [GEOGRAPHIC_DATA], our passion has always been providing the best selection …" at bounding box center [646, 207] width 531 height 54
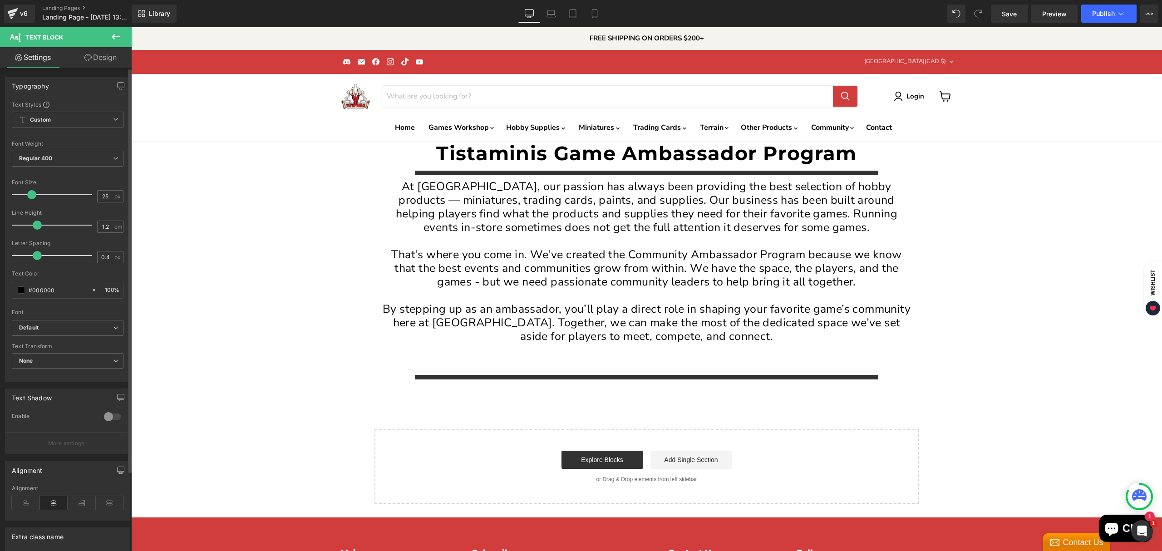
type input "1.1"
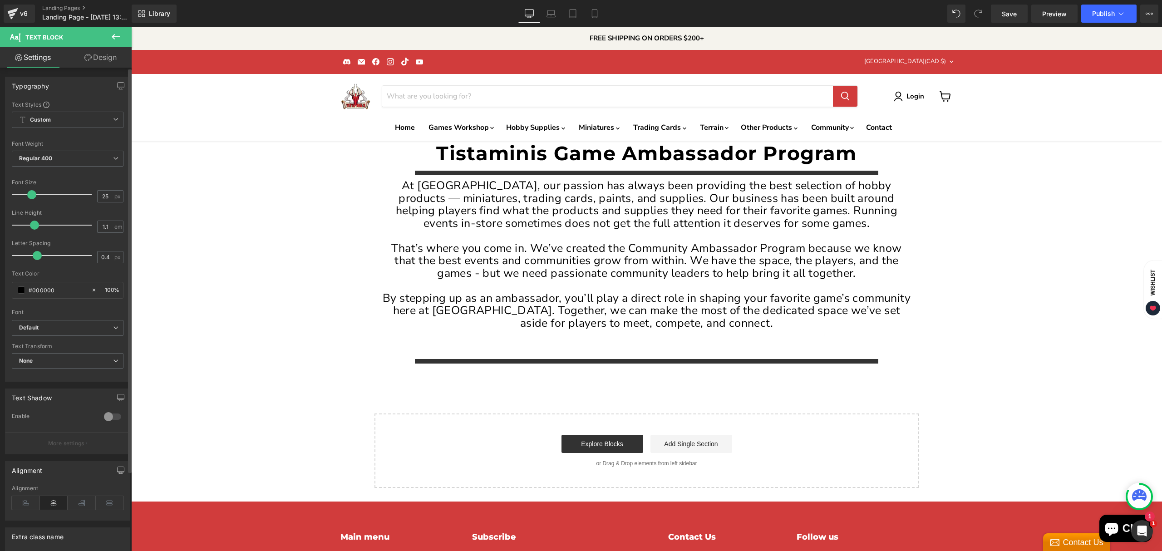
click at [34, 227] on span at bounding box center [34, 225] width 9 height 9
click at [387, 190] on div "At Tistaminis, our passion has always been providing the best selection of hobb…" at bounding box center [647, 267] width 545 height 175
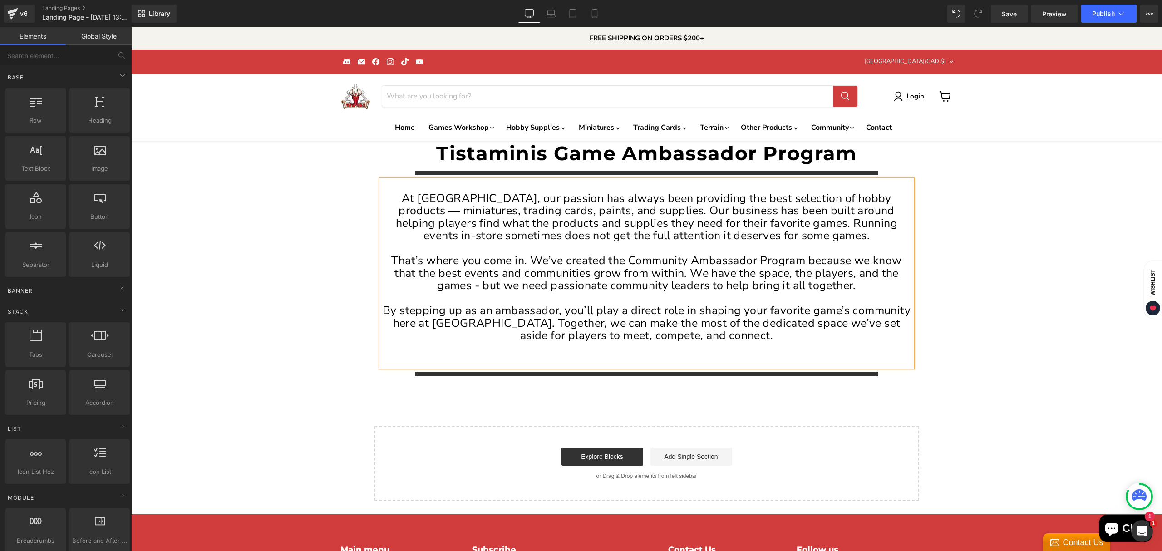
click at [1046, 277] on div "Tistaminis Game Ambassador Program Heading Separator At [GEOGRAPHIC_DATA], our …" at bounding box center [646, 321] width 1031 height 360
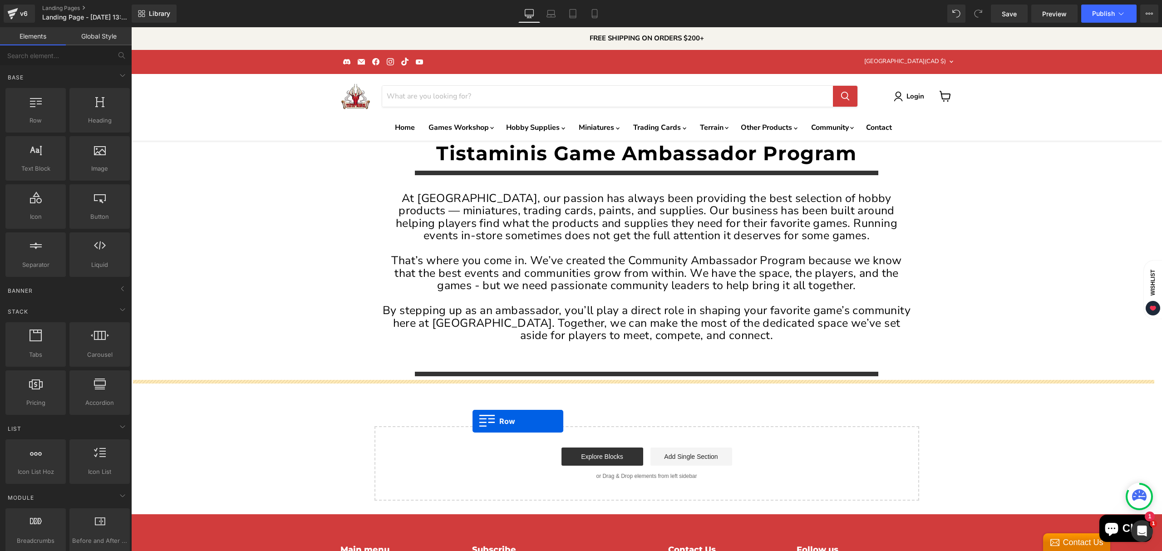
drag, startPoint x: 176, startPoint y: 144, endPoint x: 473, endPoint y: 421, distance: 406.4
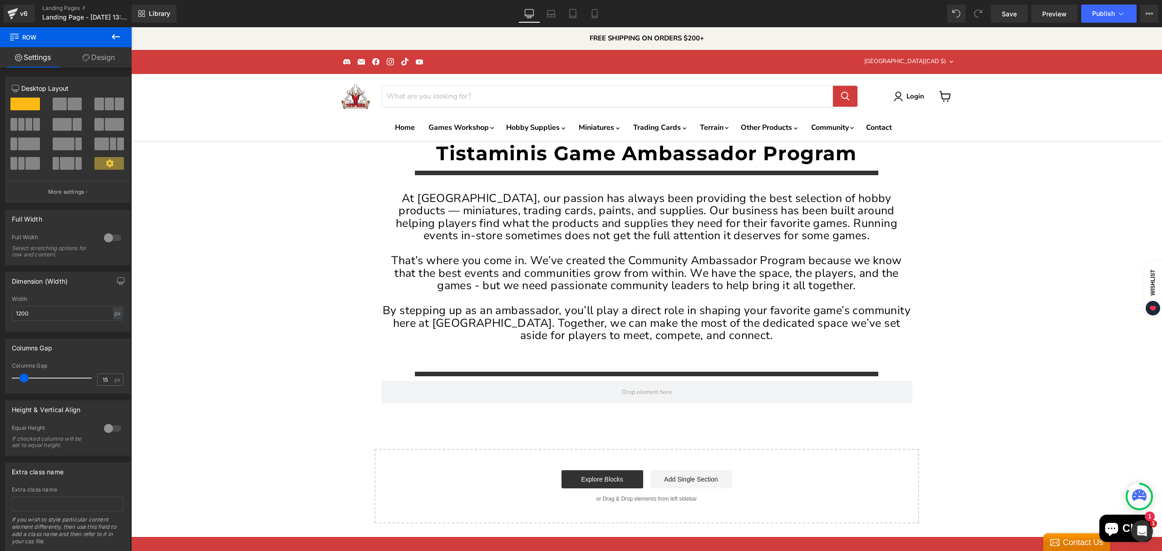
drag, startPoint x: 159, startPoint y: 130, endPoint x: 396, endPoint y: 416, distance: 371.2
drag, startPoint x: 157, startPoint y: 130, endPoint x: 380, endPoint y: 413, distance: 360.2
click at [113, 31] on icon at bounding box center [115, 36] width 11 height 11
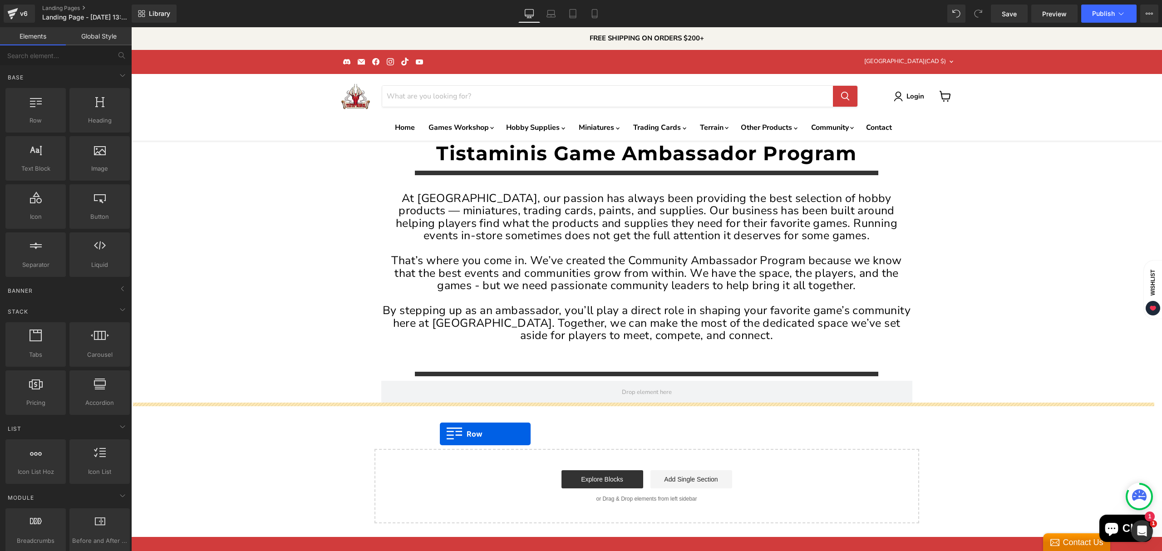
drag, startPoint x: 257, startPoint y: 208, endPoint x: 440, endPoint y: 434, distance: 291.5
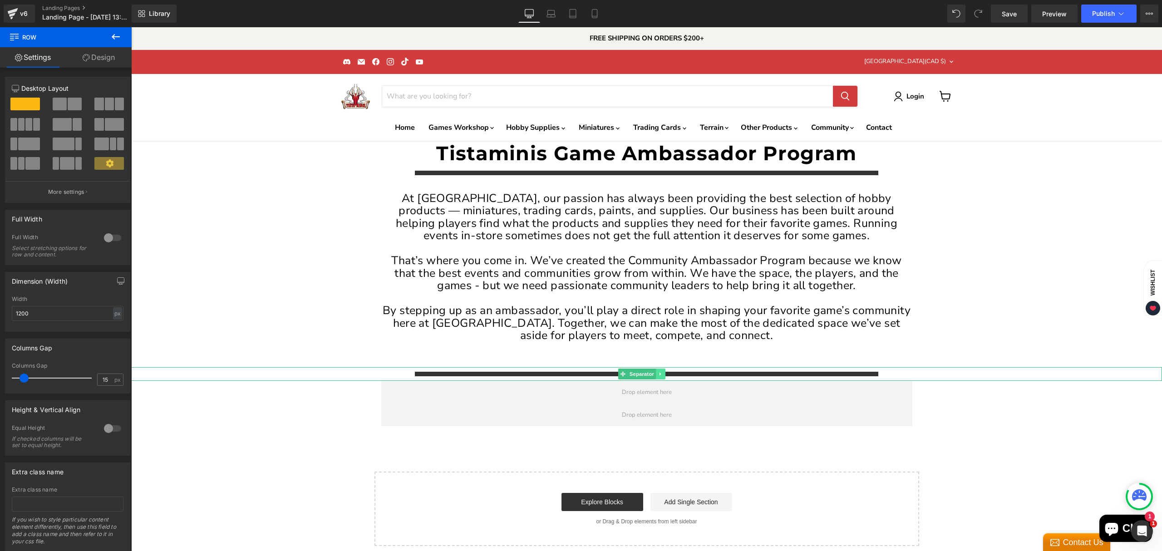
click at [663, 375] on icon "Main content" at bounding box center [660, 373] width 5 height 5
click at [654, 371] on icon "Main content" at bounding box center [656, 373] width 5 height 5
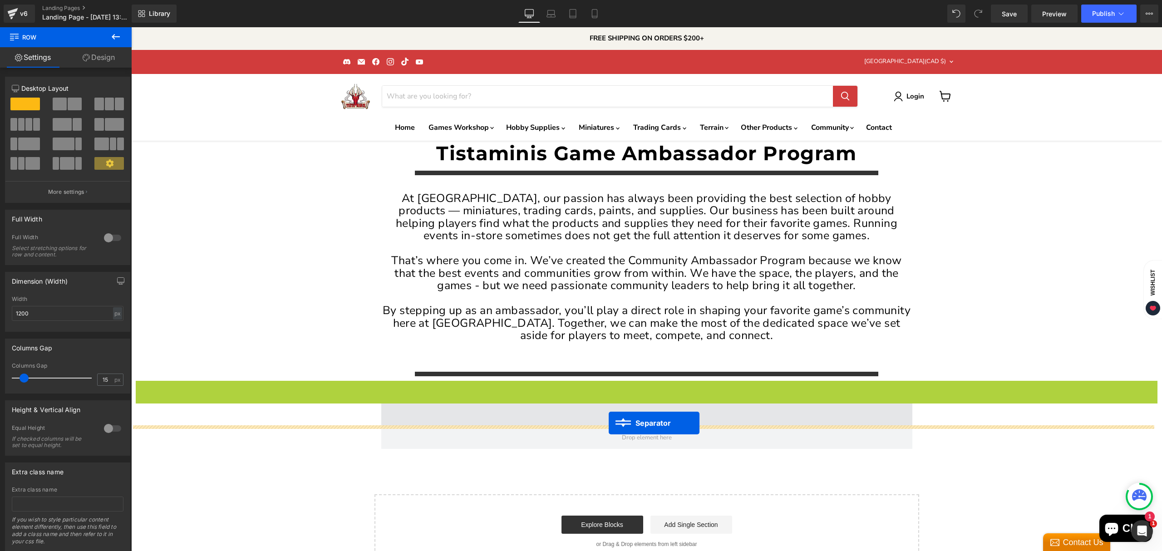
drag, startPoint x: 624, startPoint y: 386, endPoint x: 609, endPoint y: 423, distance: 40.1
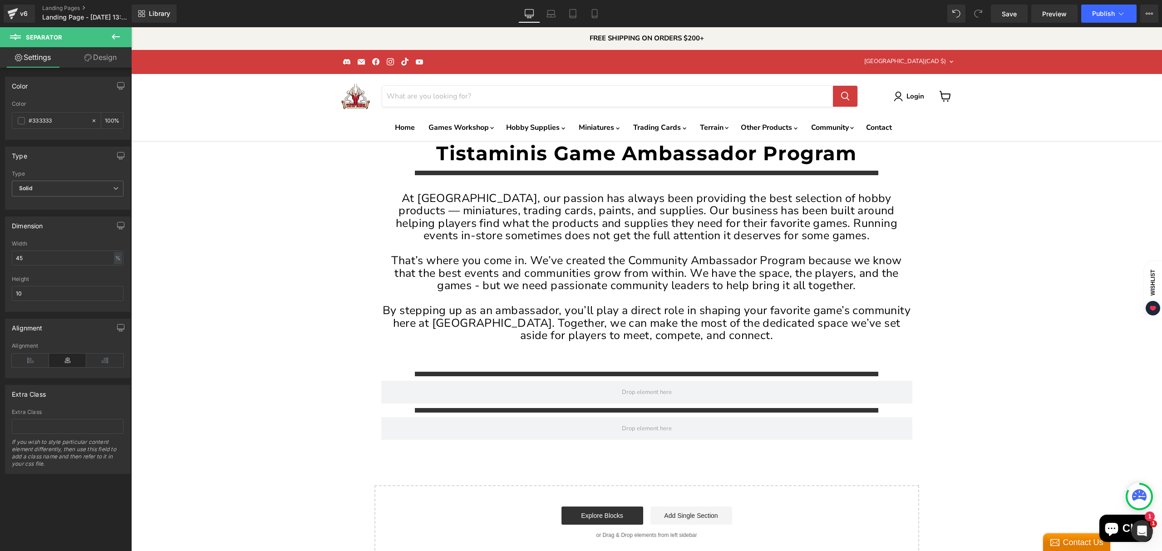
click at [120, 40] on icon at bounding box center [115, 36] width 11 height 11
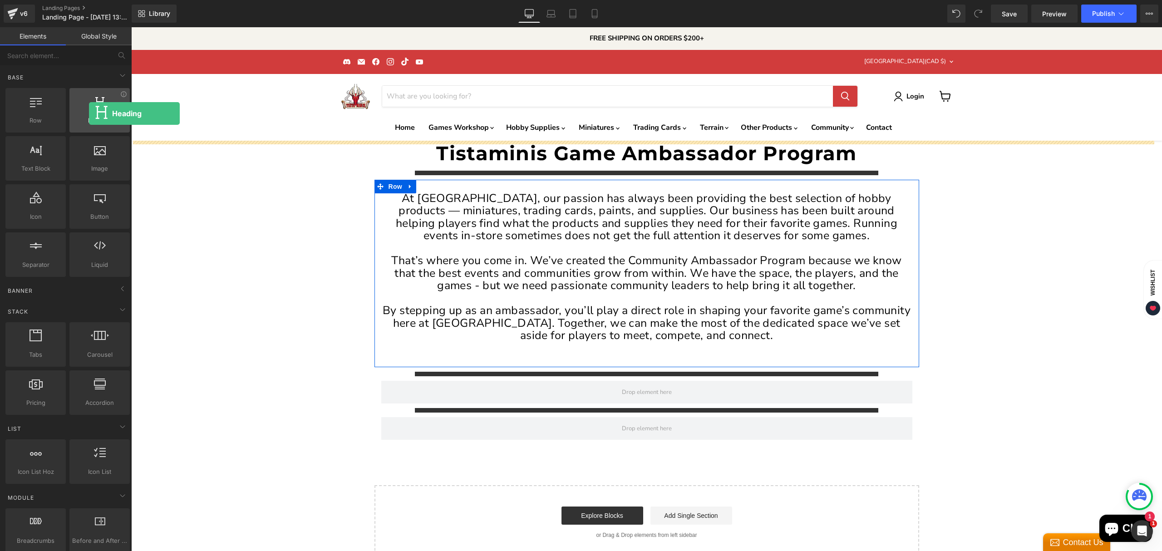
drag, startPoint x: 104, startPoint y: 123, endPoint x: 89, endPoint y: 114, distance: 16.8
click at [89, 114] on div "Heading headings, titles, h1,h2,h3,h4,h5,h6" at bounding box center [99, 110] width 60 height 44
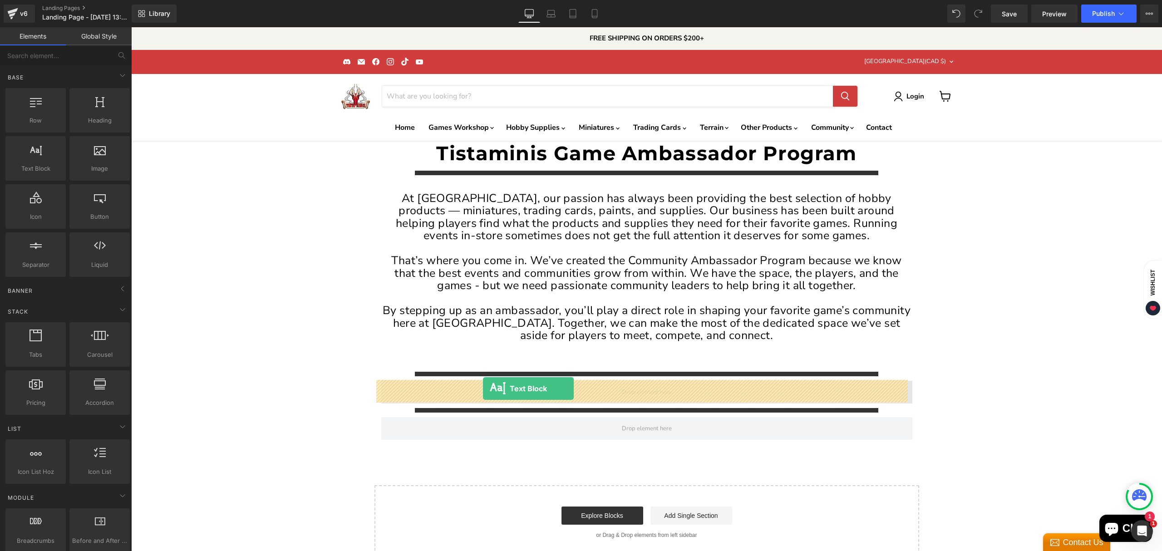
drag, startPoint x: 173, startPoint y: 193, endPoint x: 483, endPoint y: 389, distance: 366.6
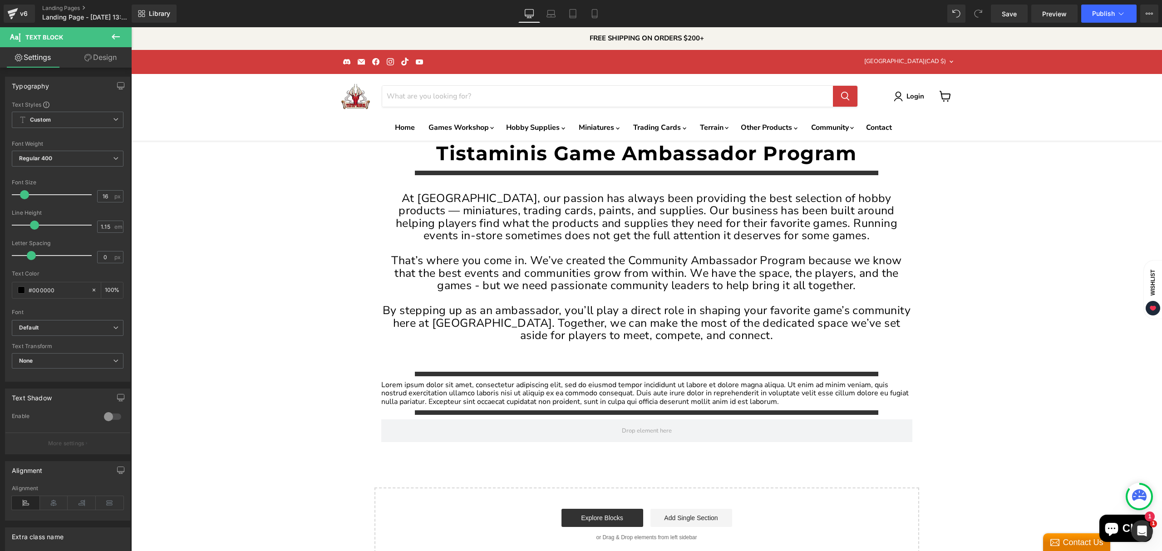
click at [119, 39] on icon at bounding box center [115, 36] width 11 height 11
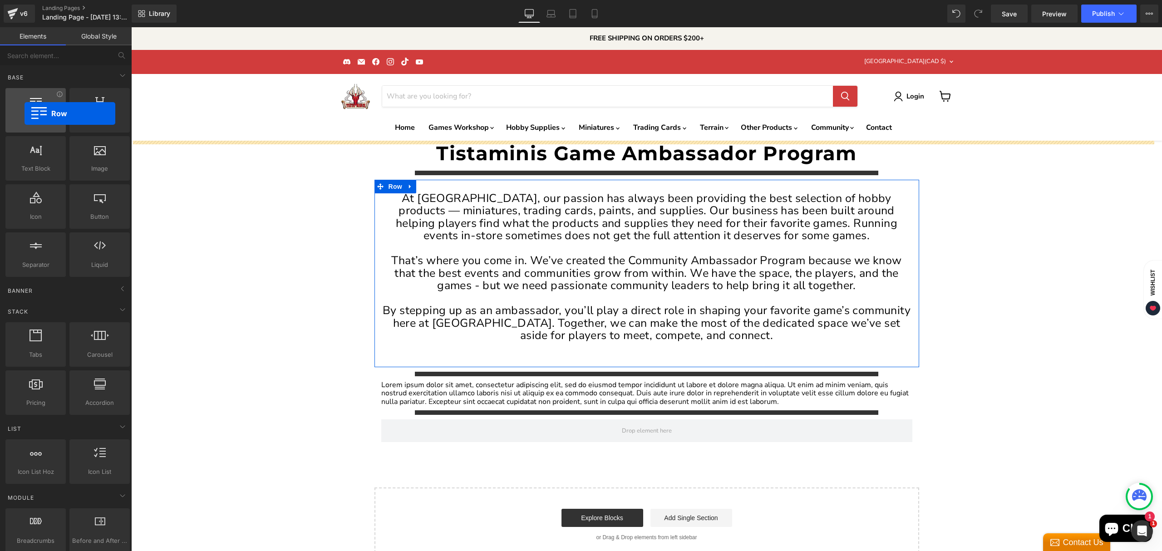
drag, startPoint x: 53, startPoint y: 117, endPoint x: 25, endPoint y: 114, distance: 28.4
click at [25, 114] on div "Row rows, columns, layouts, div" at bounding box center [35, 110] width 60 height 44
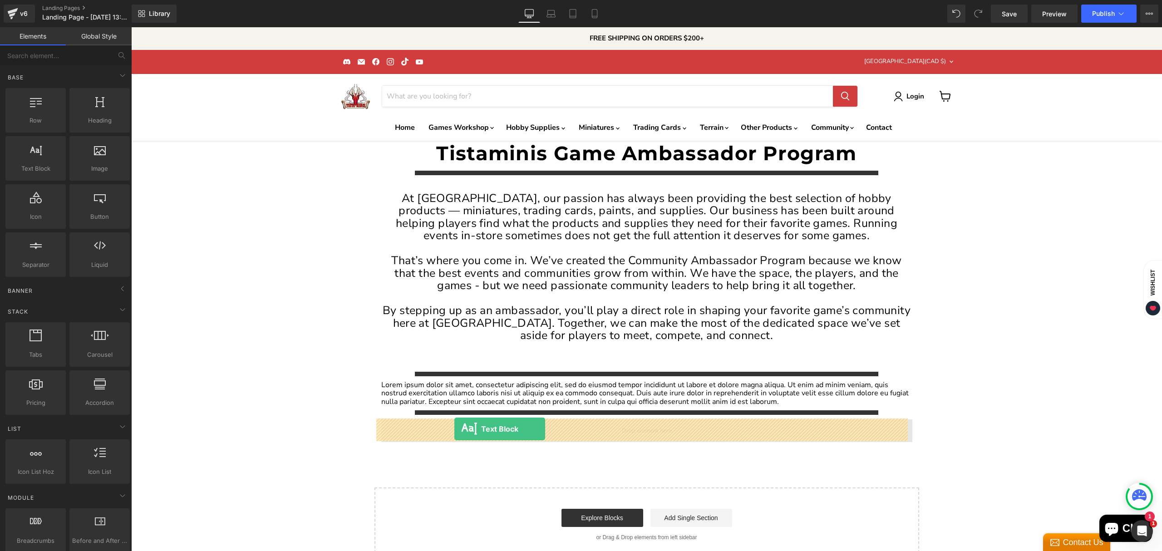
drag, startPoint x: 174, startPoint y: 186, endPoint x: 455, endPoint y: 429, distance: 371.4
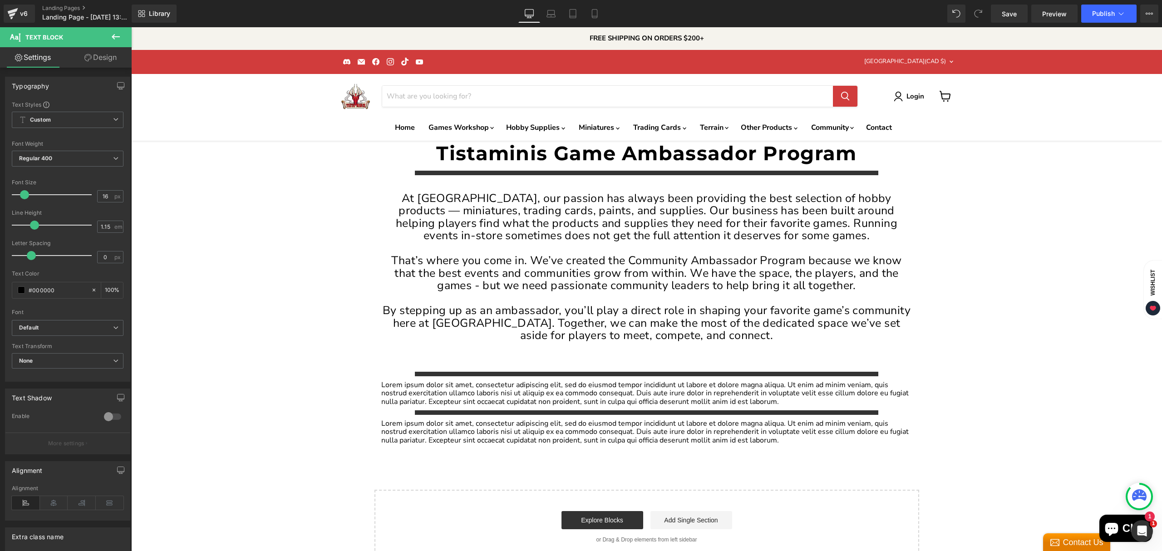
click at [117, 42] on icon at bounding box center [115, 36] width 11 height 11
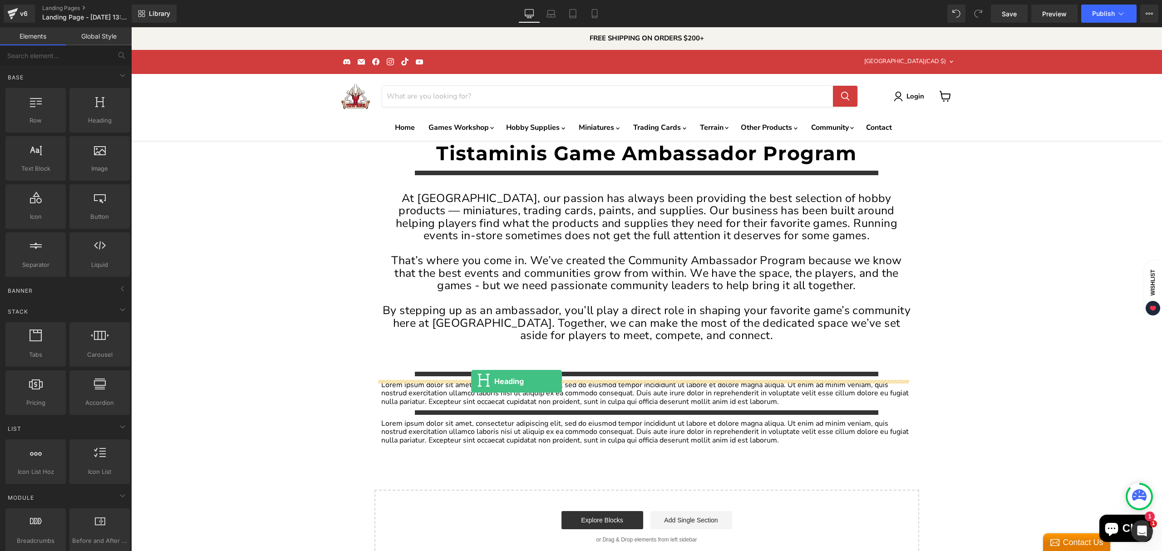
drag, startPoint x: 232, startPoint y: 146, endPoint x: 471, endPoint y: 381, distance: 335.5
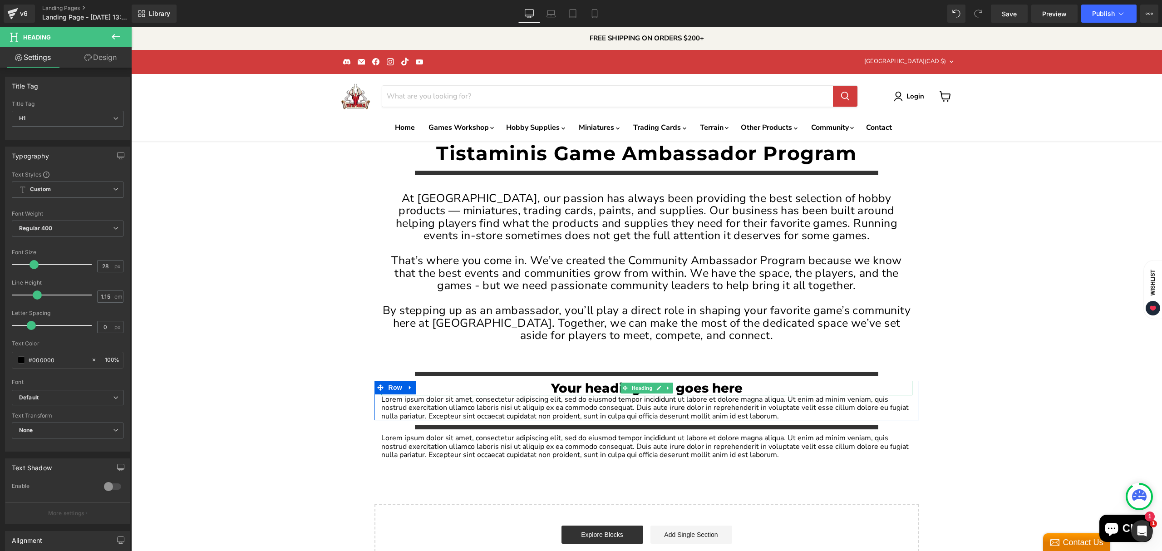
click at [582, 389] on h1 "Your heading text goes here" at bounding box center [646, 388] width 531 height 15
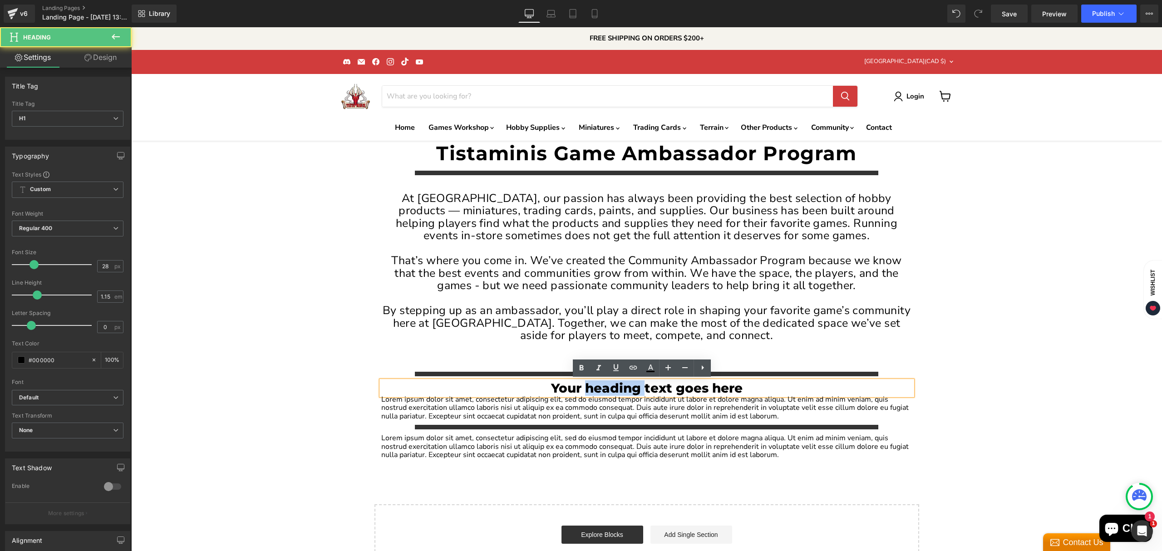
click at [582, 389] on h1 "Your heading text goes here" at bounding box center [646, 388] width 531 height 15
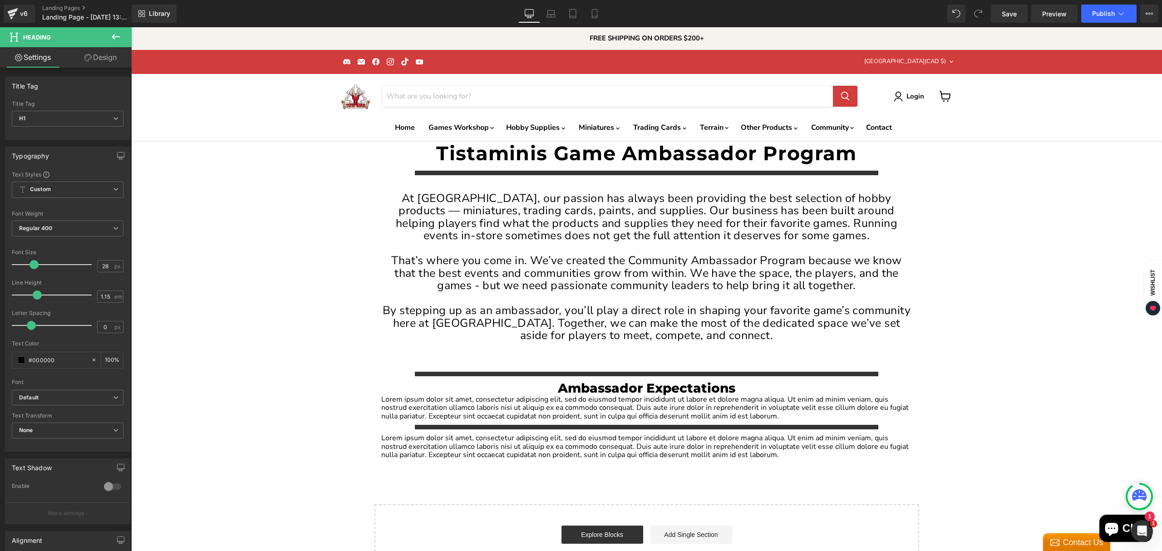
click at [118, 37] on icon at bounding box center [115, 36] width 11 height 11
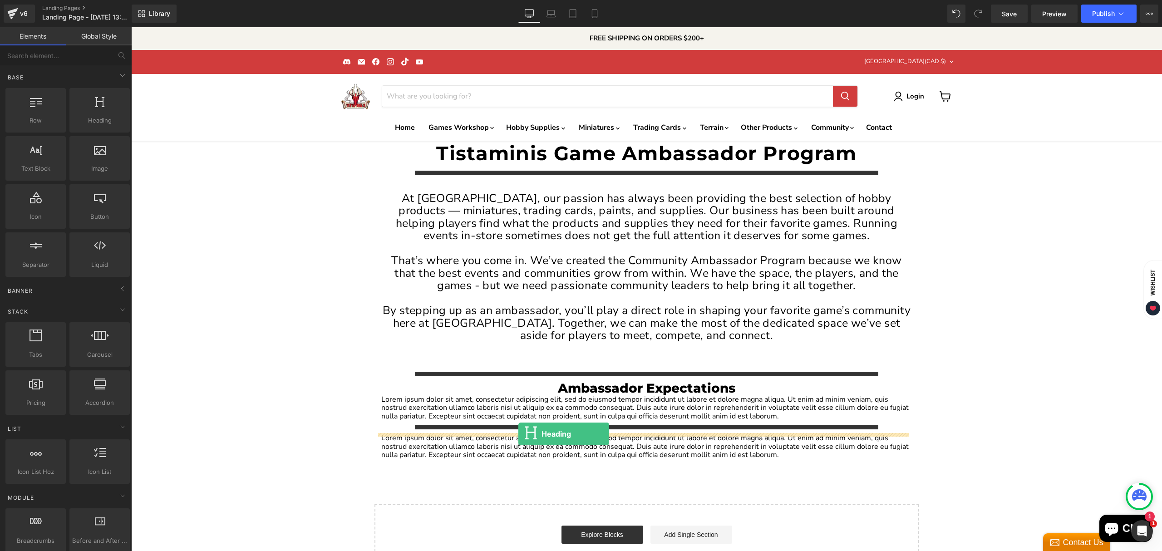
drag, startPoint x: 230, startPoint y: 133, endPoint x: 519, endPoint y: 434, distance: 417.5
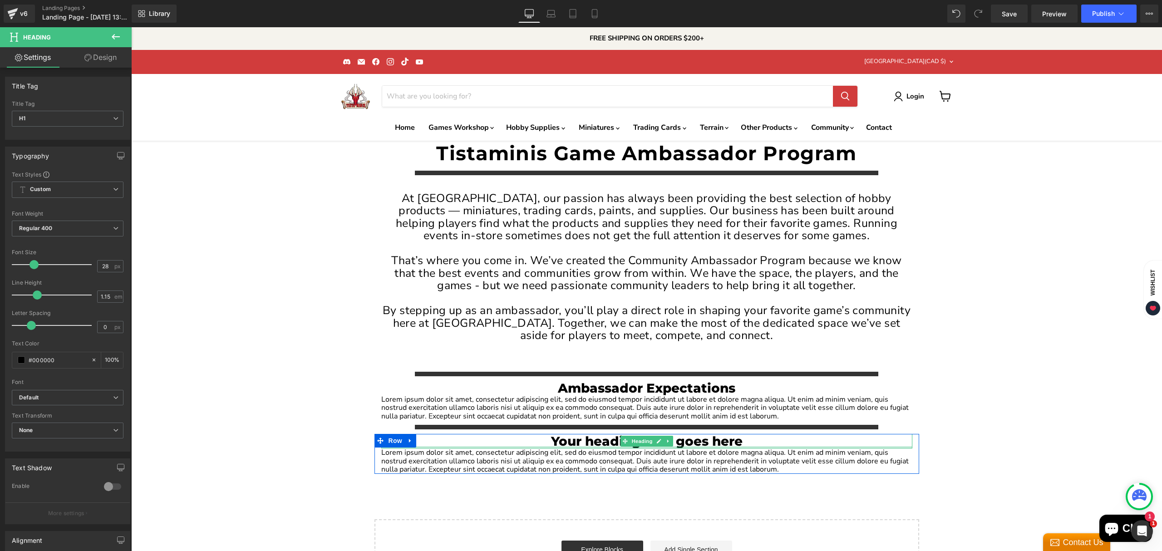
click at [579, 445] on div "Your heading text goes here Heading" at bounding box center [646, 441] width 531 height 15
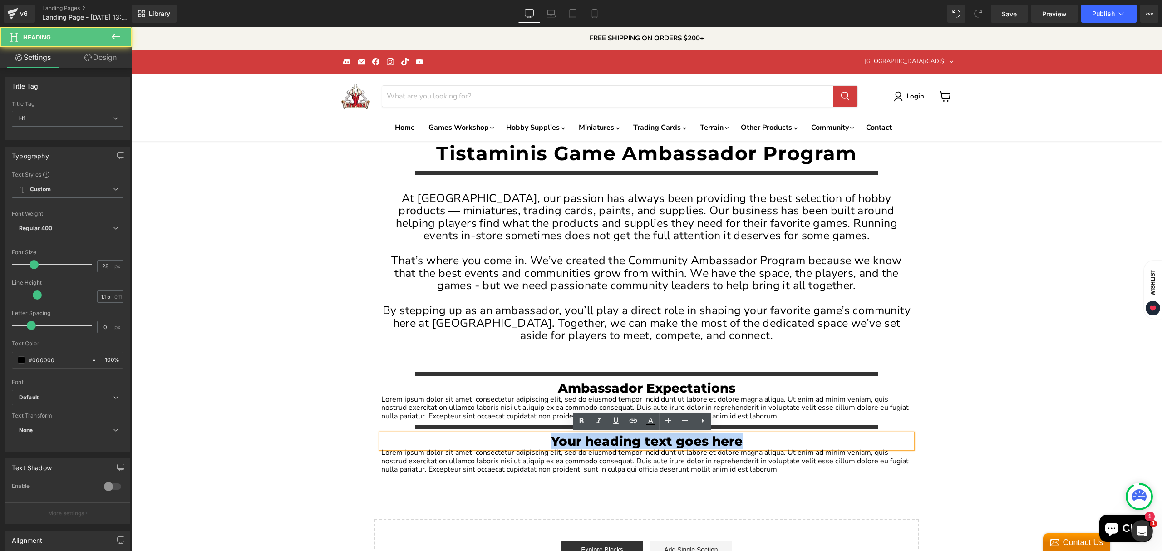
click at [579, 446] on h1 "Your heading text goes here" at bounding box center [646, 441] width 531 height 15
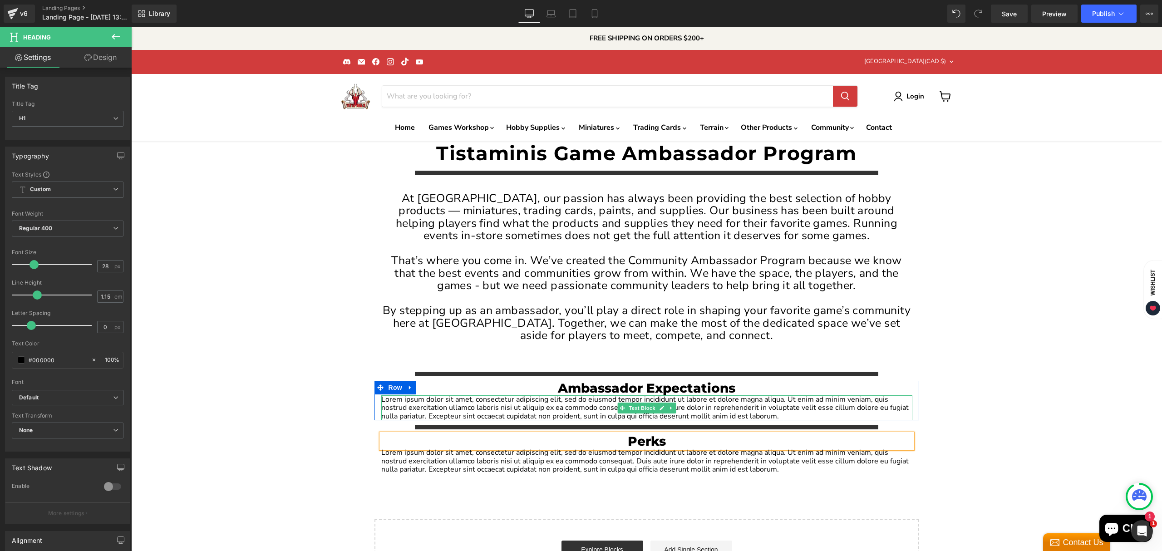
click at [844, 412] on p "Lorem ipsum dolor sit amet, consectetur adipiscing elit, sed do eiusmod tempor …" at bounding box center [646, 407] width 531 height 25
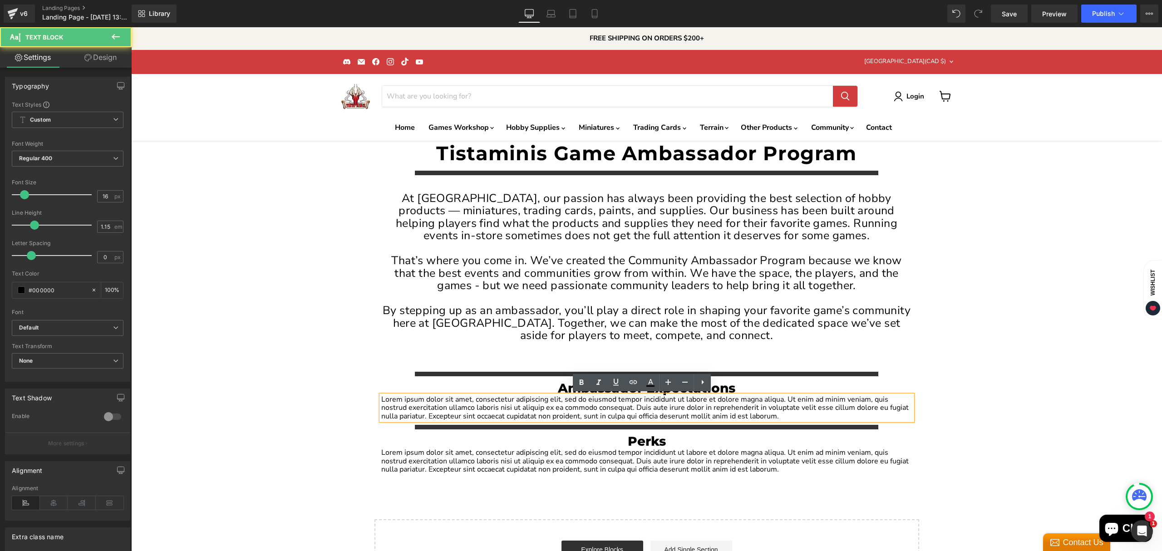
click at [844, 412] on p "Lorem ipsum dolor sit amet, consectetur adipiscing elit, sed do eiusmod tempor …" at bounding box center [646, 407] width 531 height 25
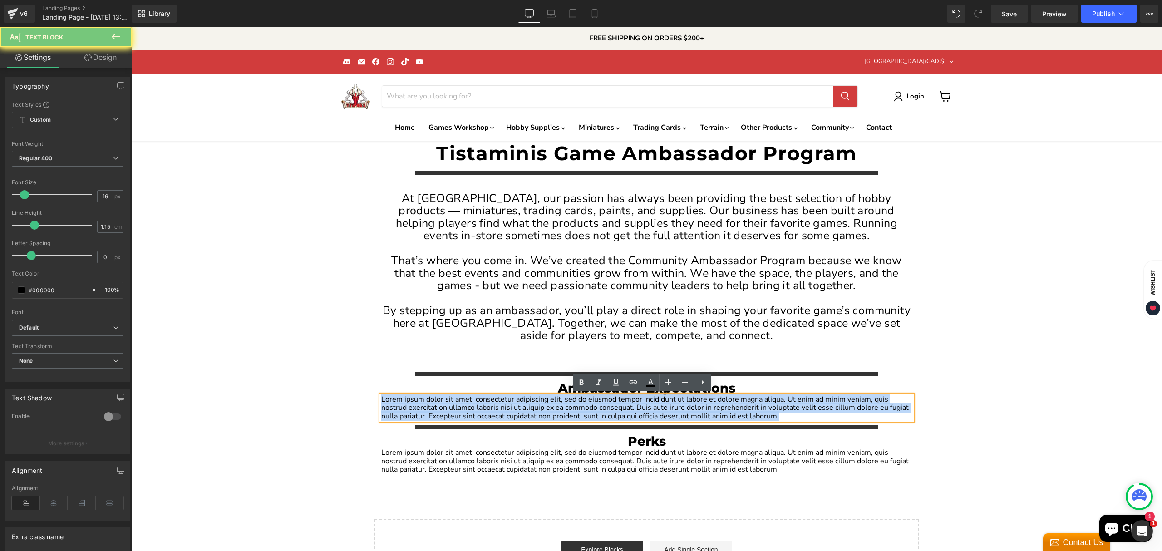
click at [844, 412] on p "Lorem ipsum dolor sit amet, consectetur adipiscing elit, sed do eiusmod tempor …" at bounding box center [646, 407] width 531 height 25
click at [659, 427] on icon "Main content" at bounding box center [660, 427] width 5 height 5
click at [655, 428] on icon "Main content" at bounding box center [656, 427] width 5 height 5
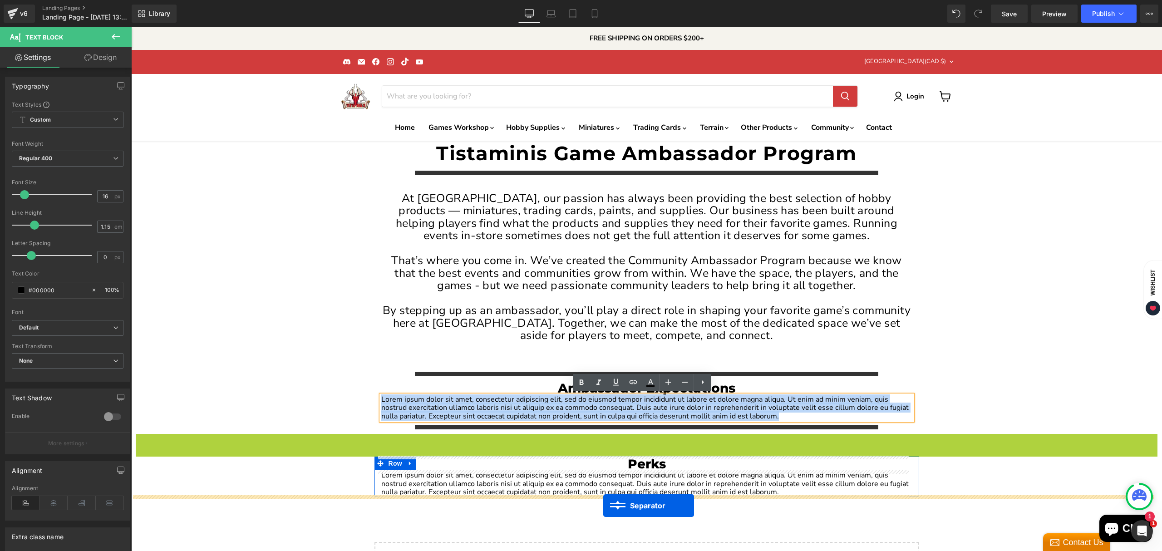
drag, startPoint x: 623, startPoint y: 439, endPoint x: 603, endPoint y: 506, distance: 70.1
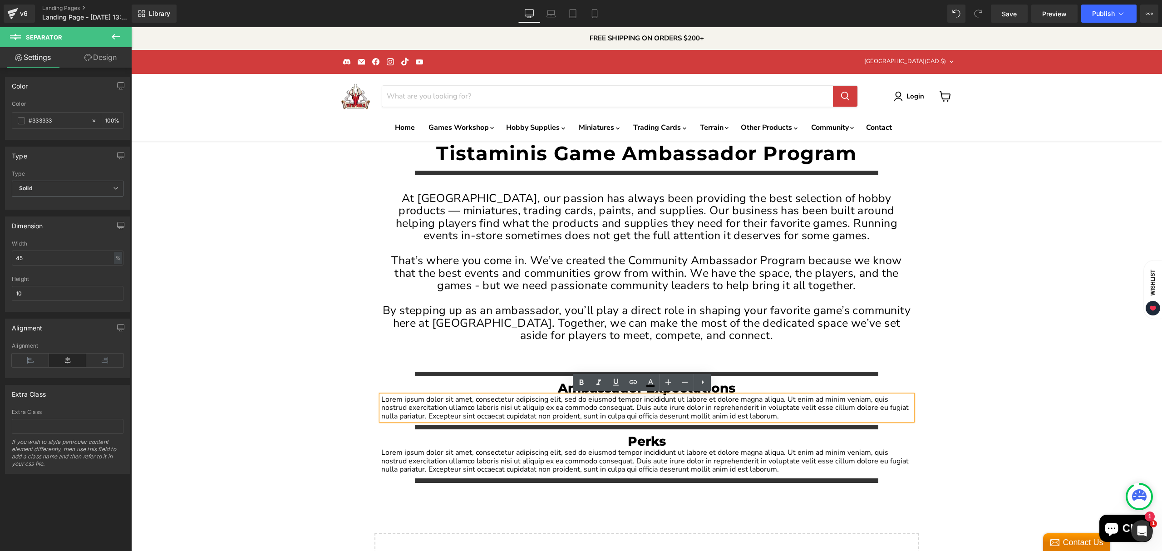
click at [961, 389] on div "Tistaminis Game Ambassador Program Heading Separator At [GEOGRAPHIC_DATA], our …" at bounding box center [646, 374] width 1031 height 466
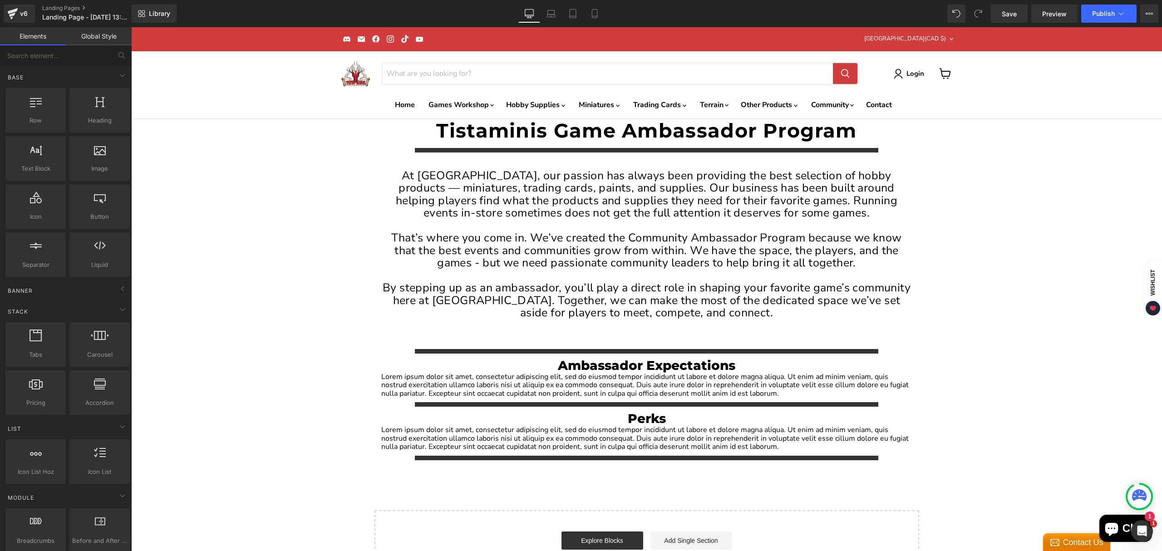
scroll to position [60, 0]
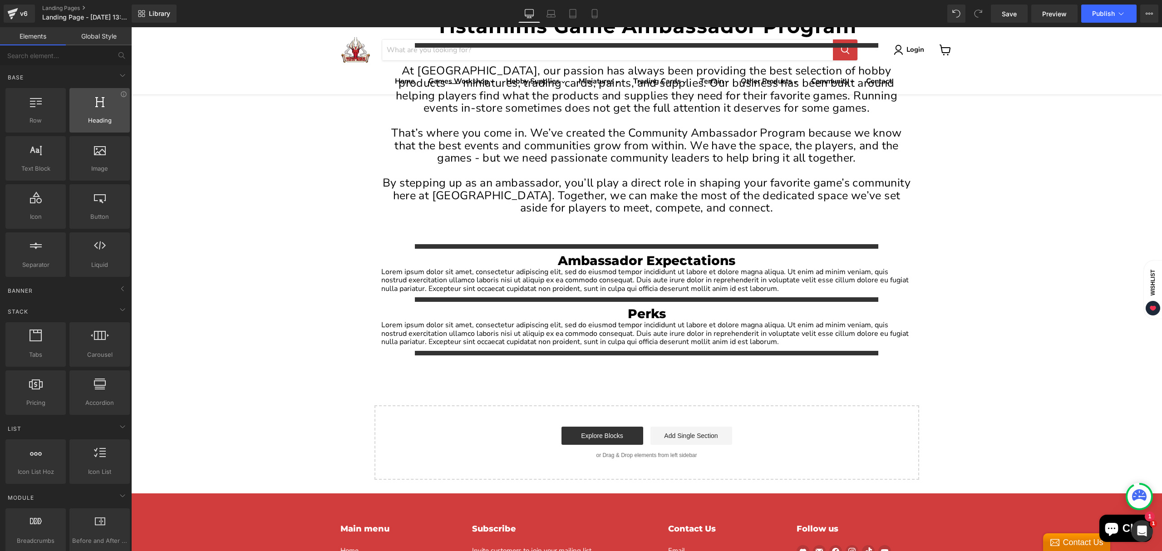
click at [120, 88] on div "Heading headings, titles, h1,h2,h3,h4,h5,h6" at bounding box center [99, 110] width 60 height 44
click at [122, 80] on icon at bounding box center [122, 75] width 11 height 11
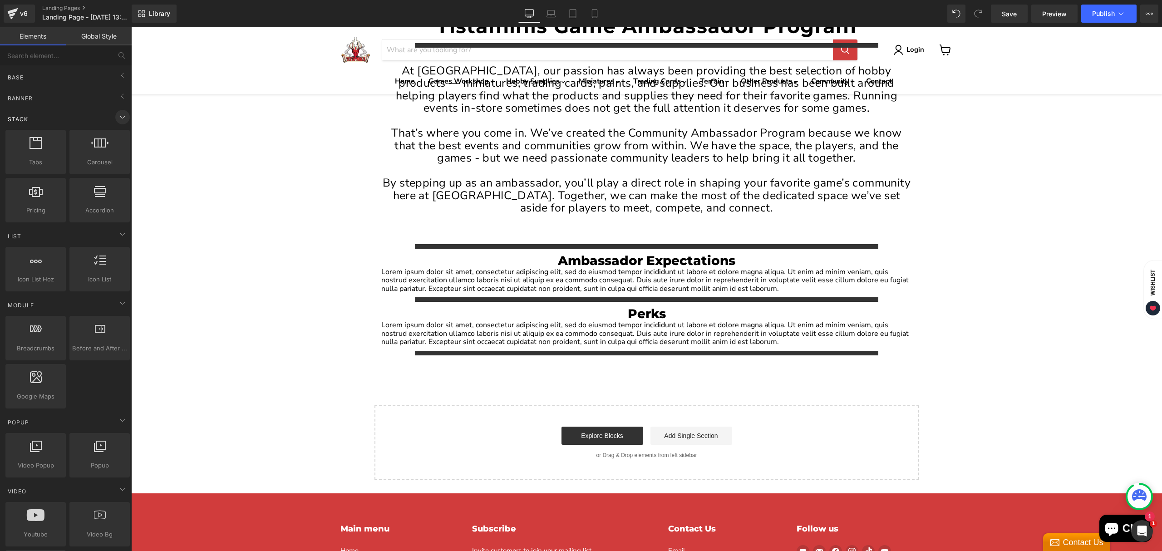
click at [117, 110] on span at bounding box center [122, 117] width 15 height 15
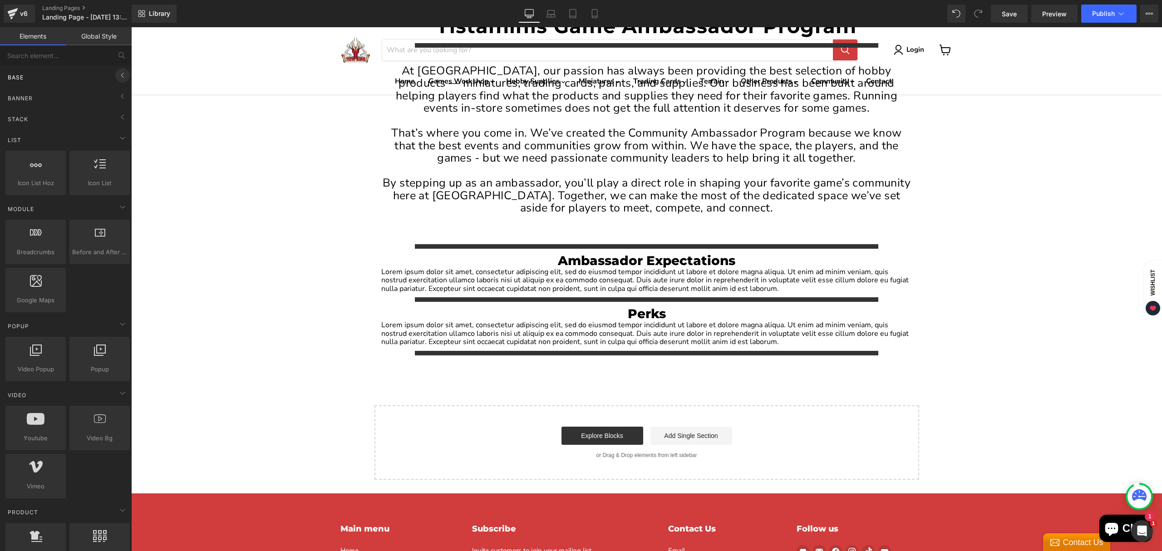
click at [117, 77] on icon at bounding box center [122, 75] width 11 height 11
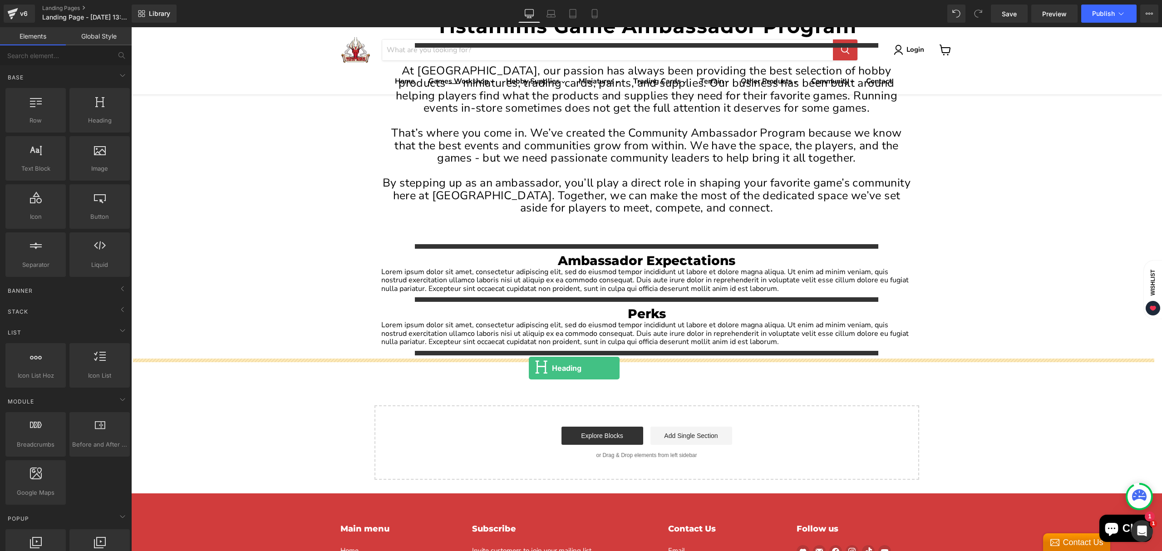
drag, startPoint x: 217, startPoint y: 145, endPoint x: 529, endPoint y: 368, distance: 382.8
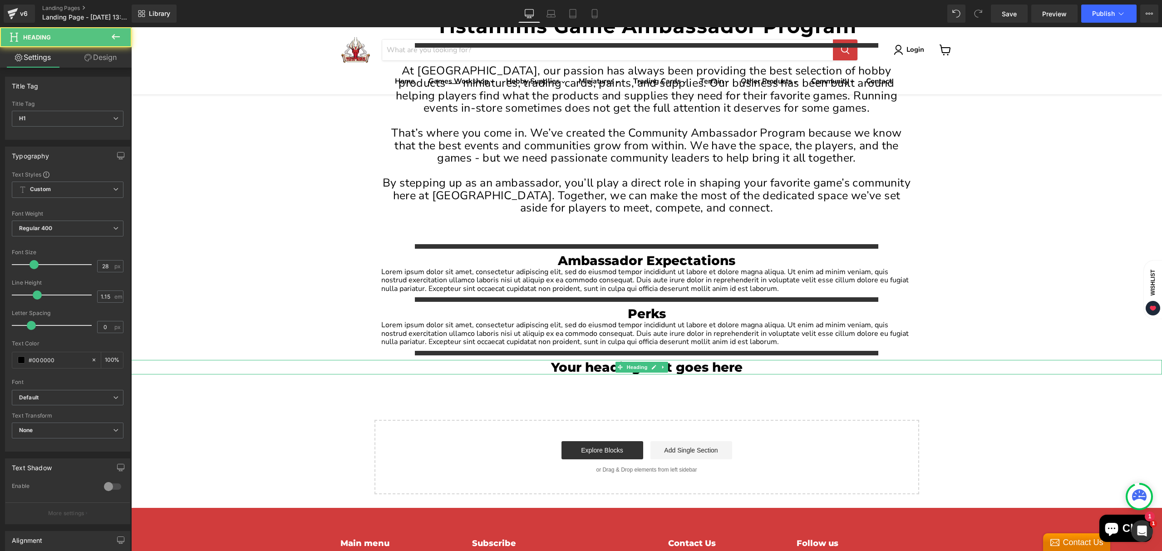
click at [593, 365] on h1 "Your heading text goes here" at bounding box center [646, 367] width 1031 height 15
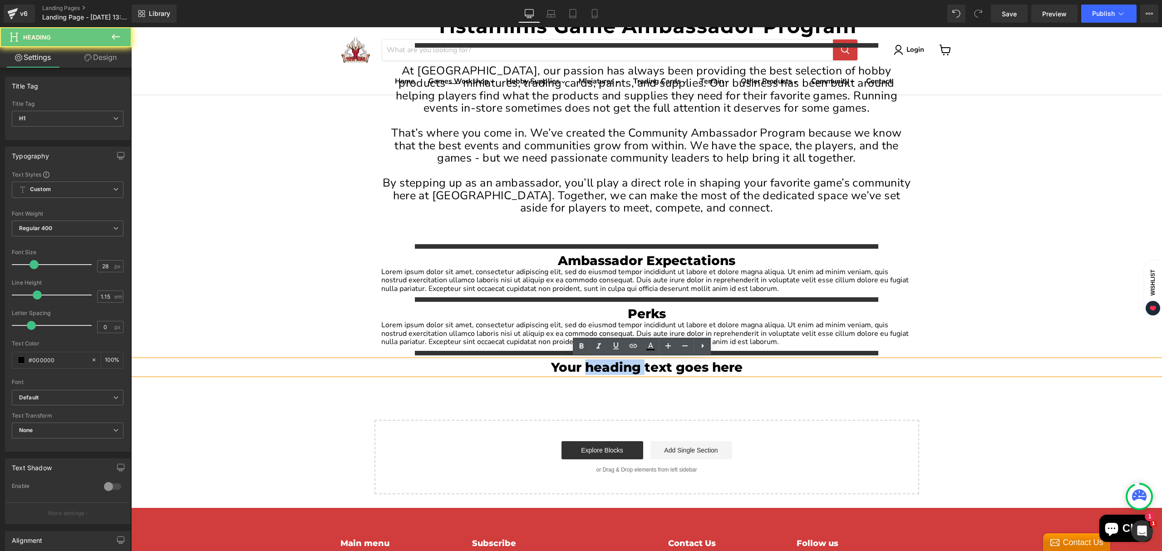
click at [593, 365] on h1 "Your heading text goes here" at bounding box center [646, 367] width 1031 height 15
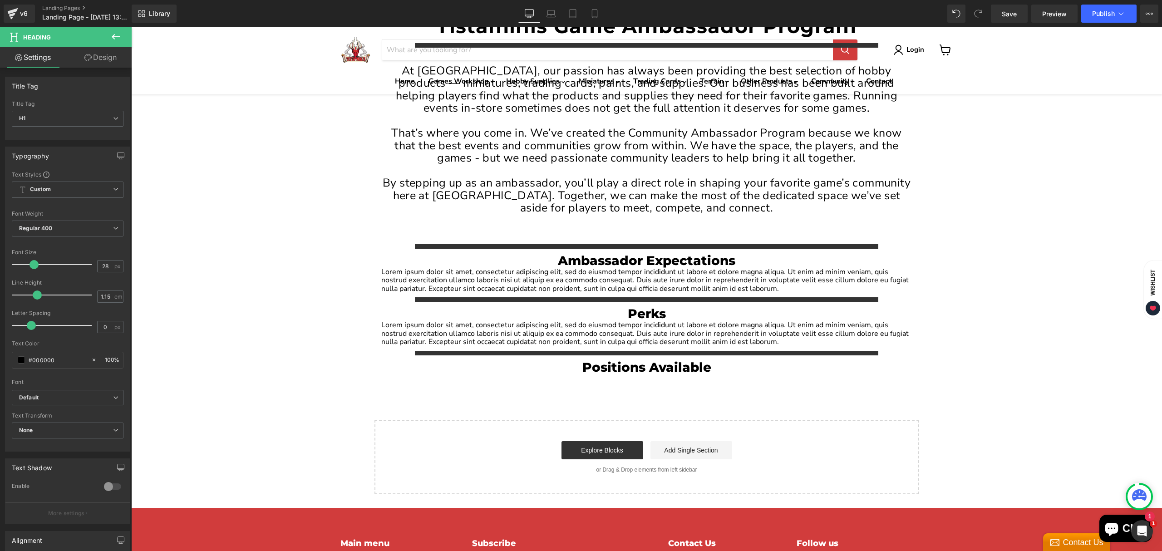
click at [111, 35] on icon at bounding box center [115, 36] width 11 height 11
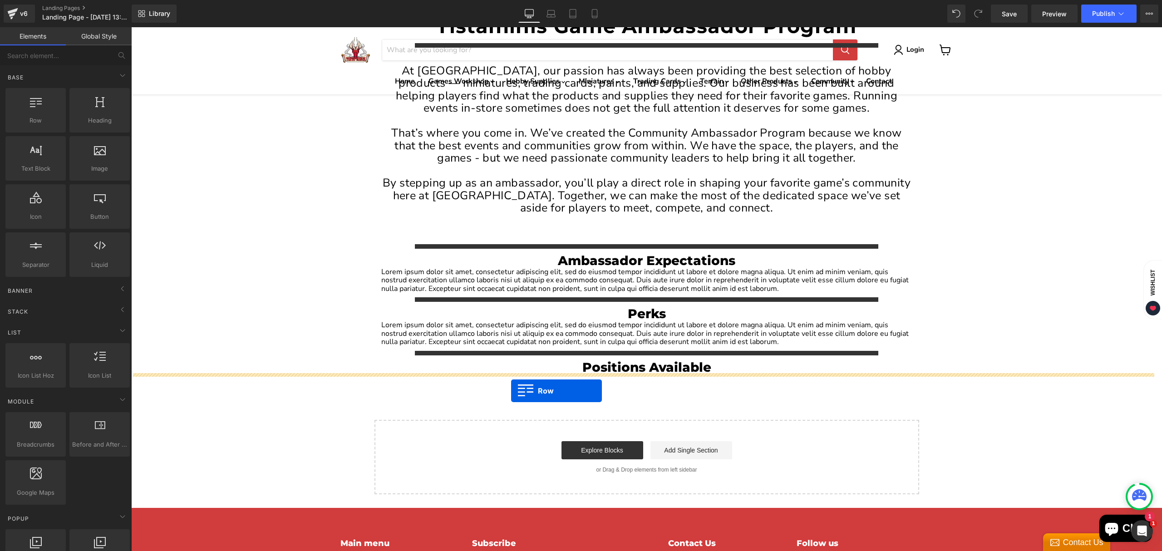
drag, startPoint x: 171, startPoint y: 143, endPoint x: 509, endPoint y: 390, distance: 418.5
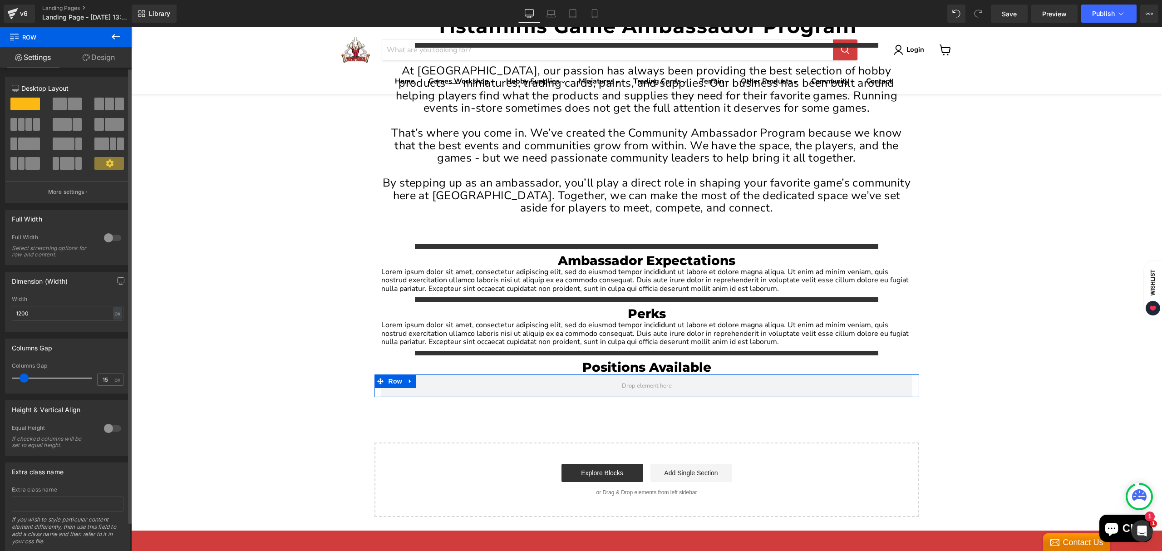
click at [61, 110] on span at bounding box center [60, 104] width 14 height 13
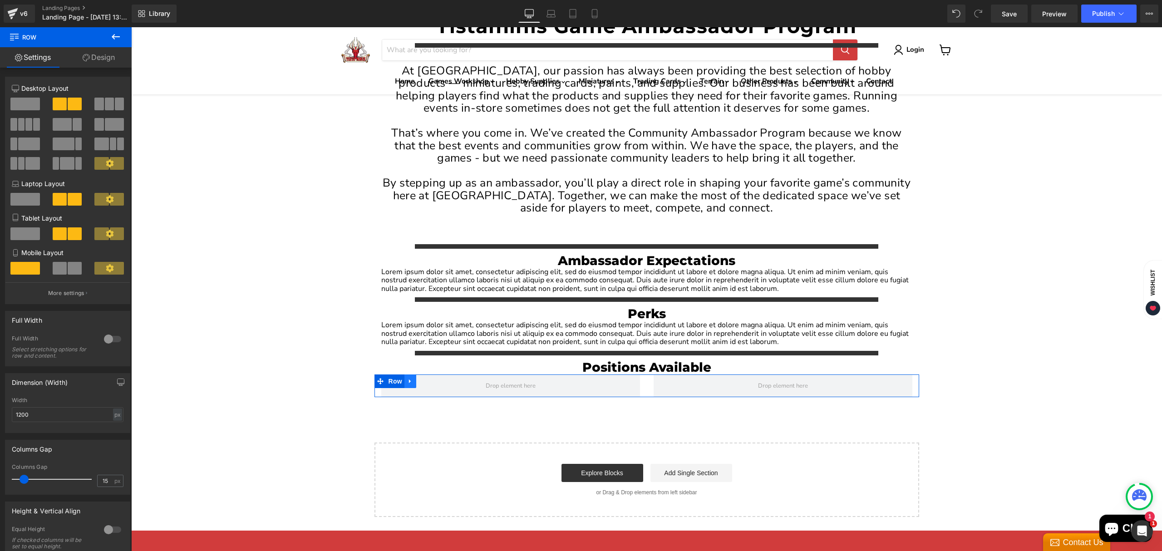
click at [408, 380] on icon "Main content" at bounding box center [410, 381] width 6 height 7
click at [419, 378] on icon "Main content" at bounding box center [422, 381] width 6 height 7
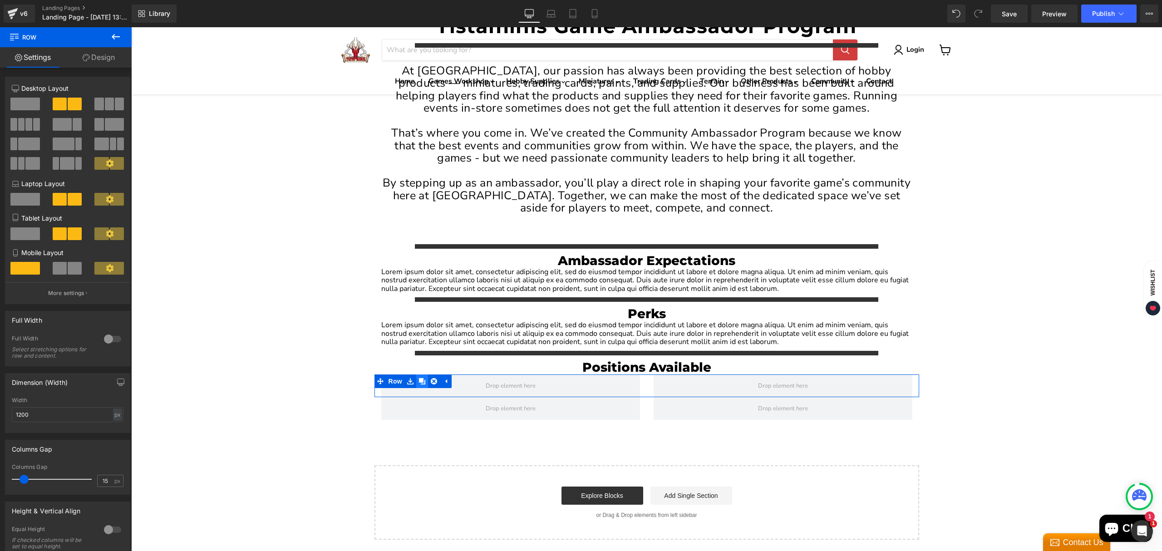
click at [419, 378] on icon "Main content" at bounding box center [422, 381] width 6 height 6
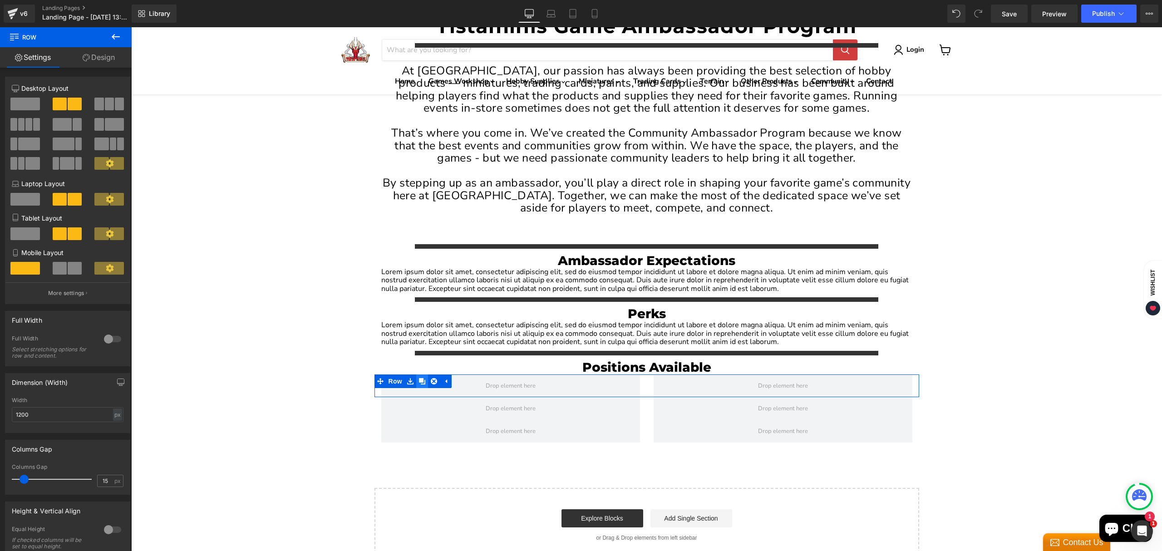
click at [419, 378] on icon "Main content" at bounding box center [422, 381] width 6 height 6
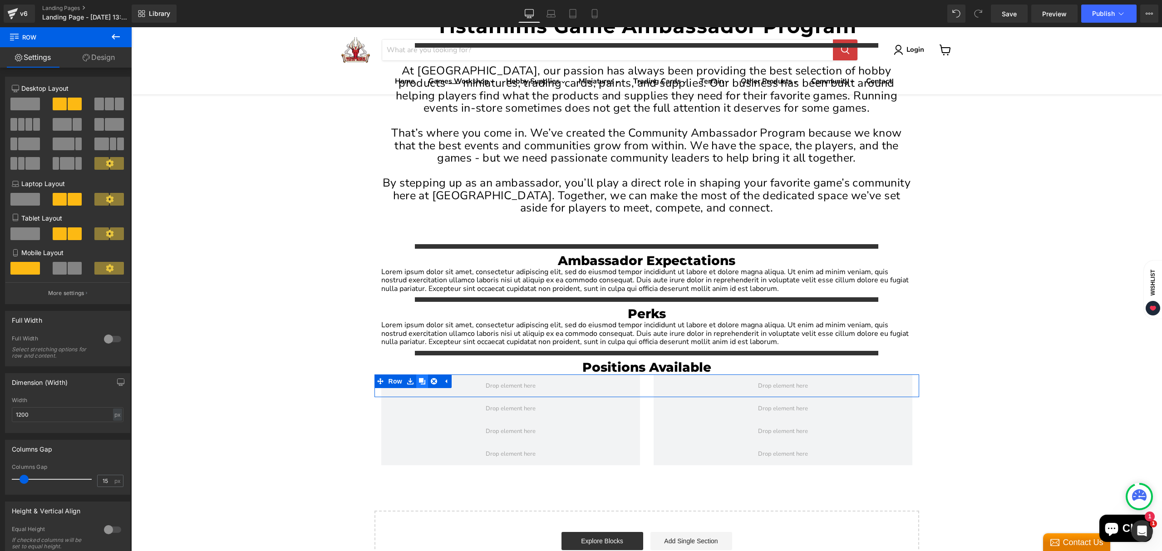
click at [419, 378] on icon "Main content" at bounding box center [422, 381] width 6 height 6
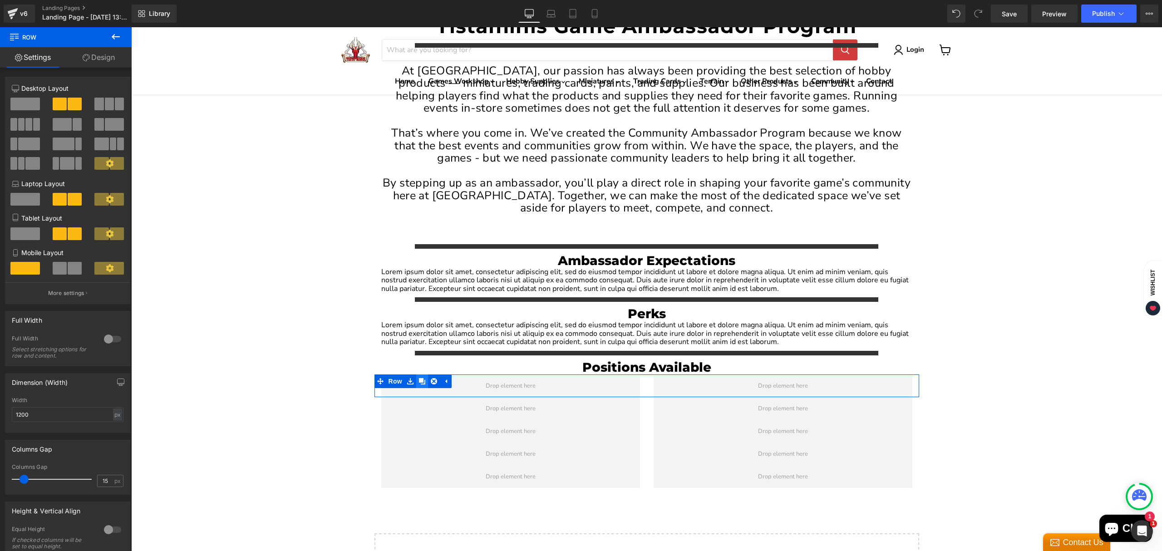
click at [419, 378] on icon "Main content" at bounding box center [422, 381] width 6 height 6
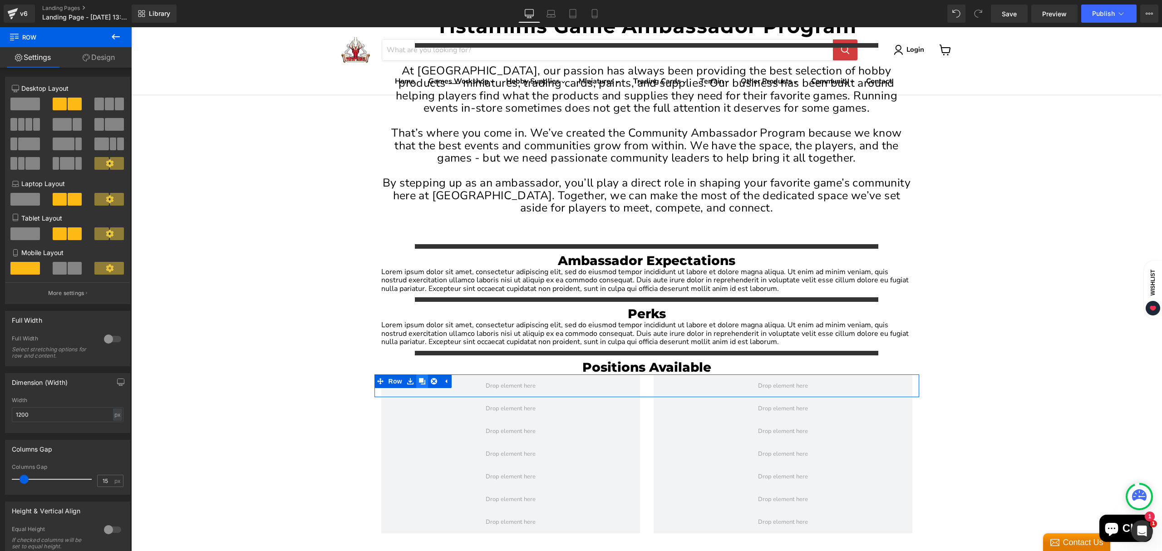
click at [419, 378] on icon "Main content" at bounding box center [422, 381] width 6 height 6
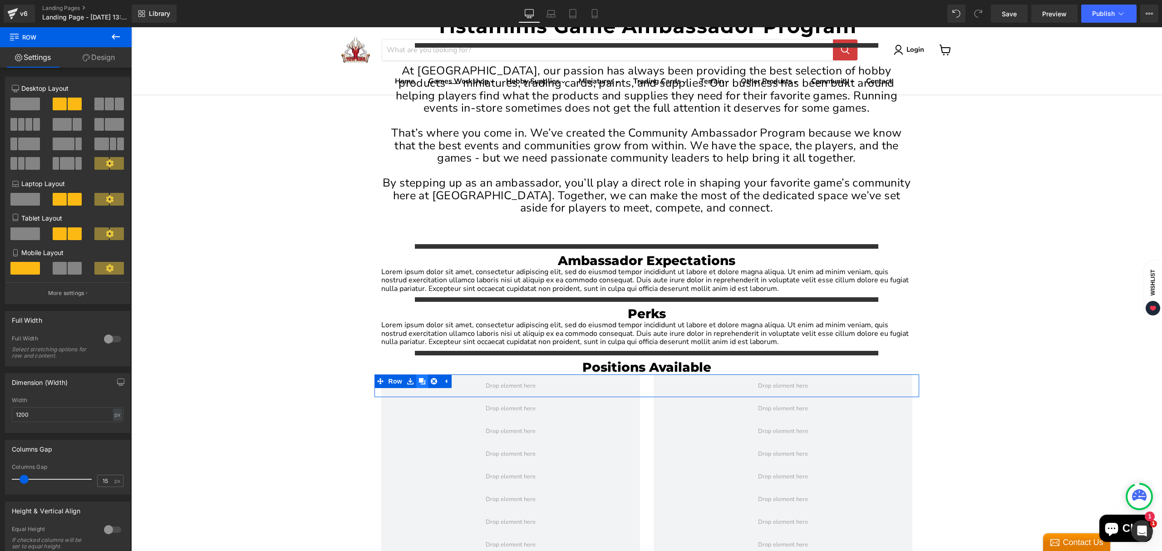
click at [419, 378] on icon "Main content" at bounding box center [422, 381] width 6 height 6
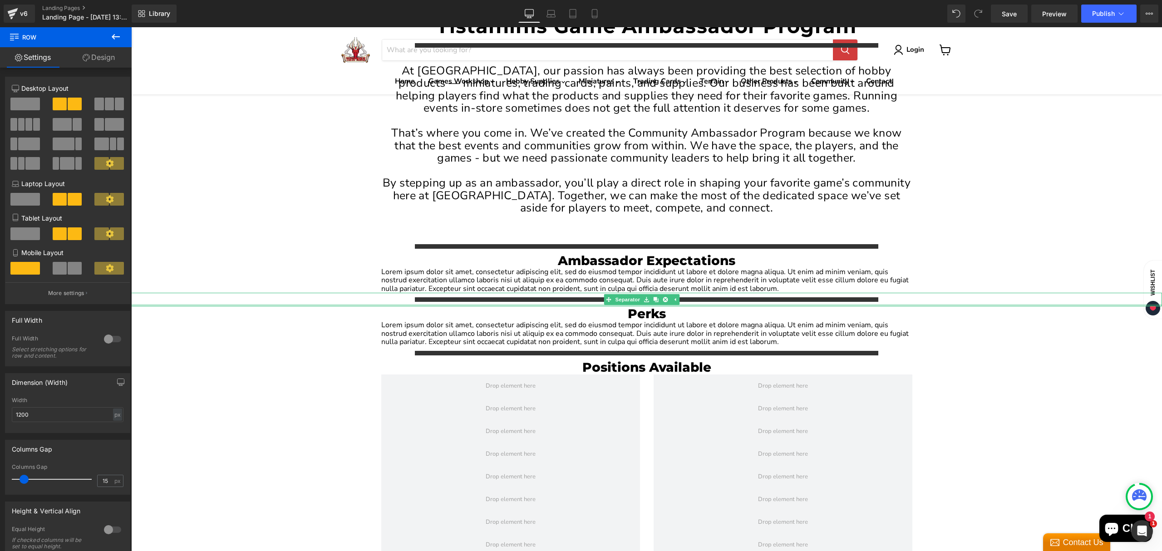
click at [271, 304] on div "Main content" at bounding box center [646, 305] width 1031 height 2
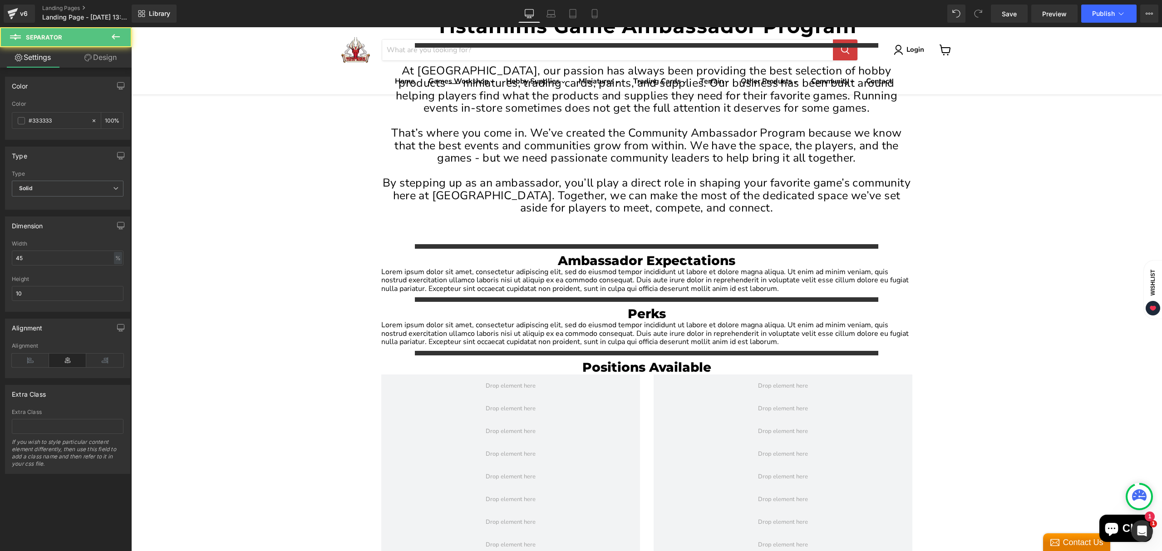
click at [120, 32] on icon at bounding box center [115, 36] width 11 height 11
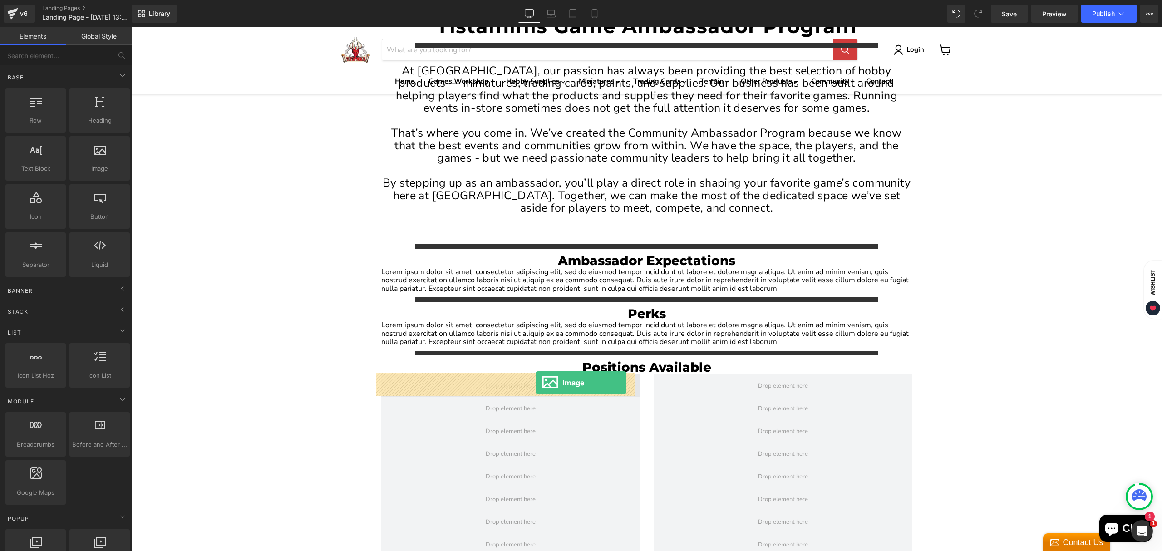
drag, startPoint x: 224, startPoint y: 186, endPoint x: 536, endPoint y: 382, distance: 368.5
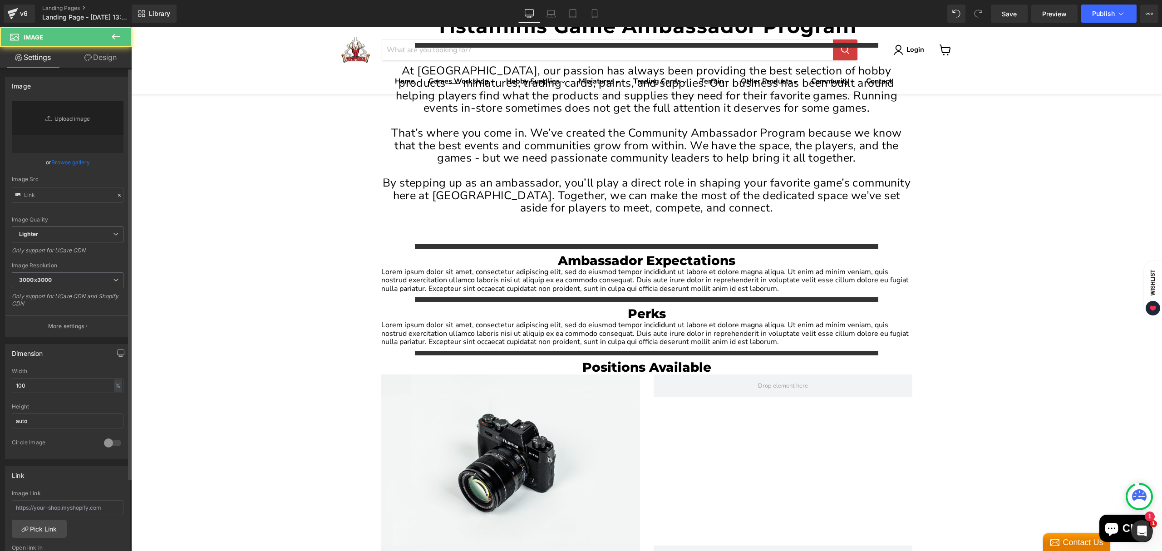
type input "//[DOMAIN_NAME][URL]"
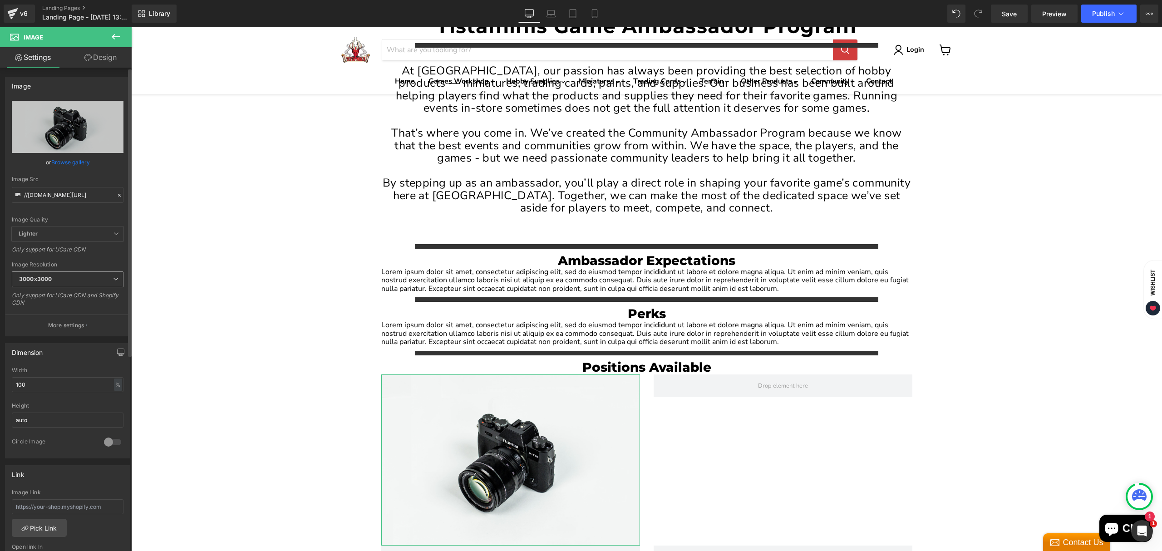
click at [77, 273] on span "3000x3000" at bounding box center [68, 280] width 112 height 16
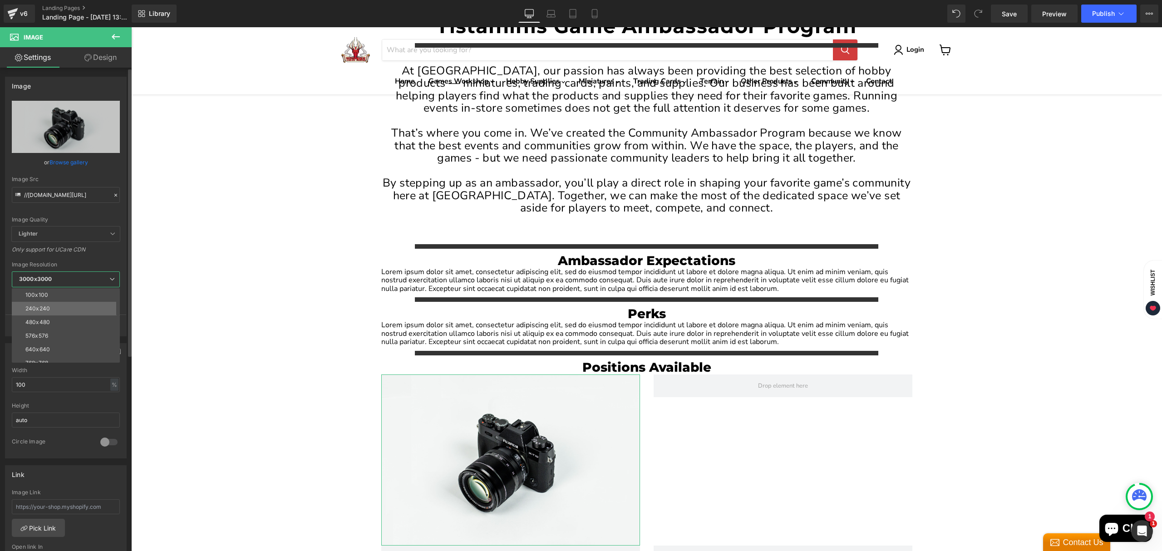
click at [64, 308] on li "240x240" at bounding box center [68, 309] width 112 height 14
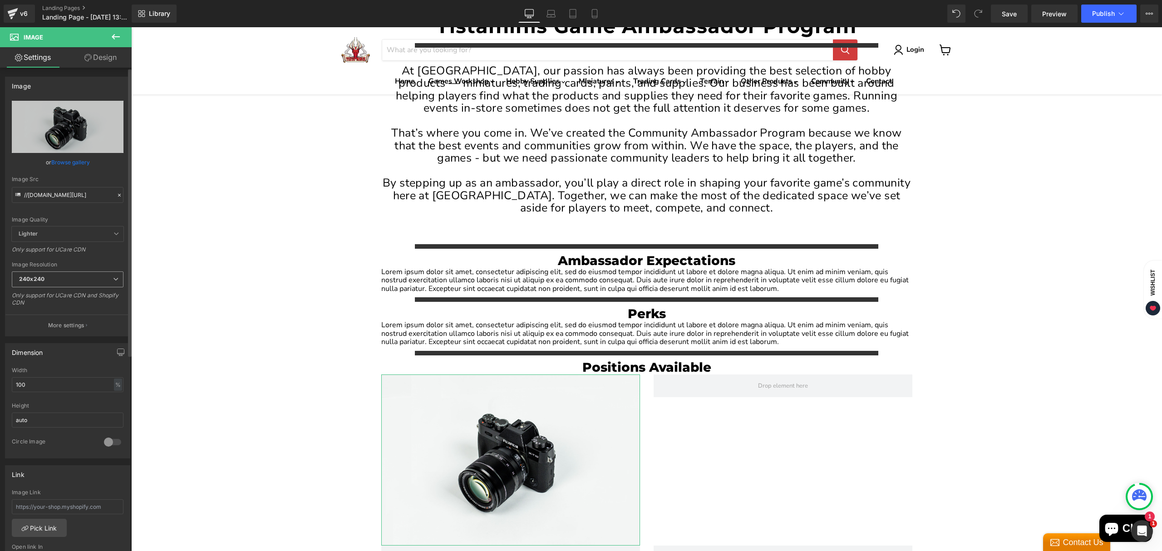
click at [75, 284] on span "240x240" at bounding box center [68, 280] width 112 height 16
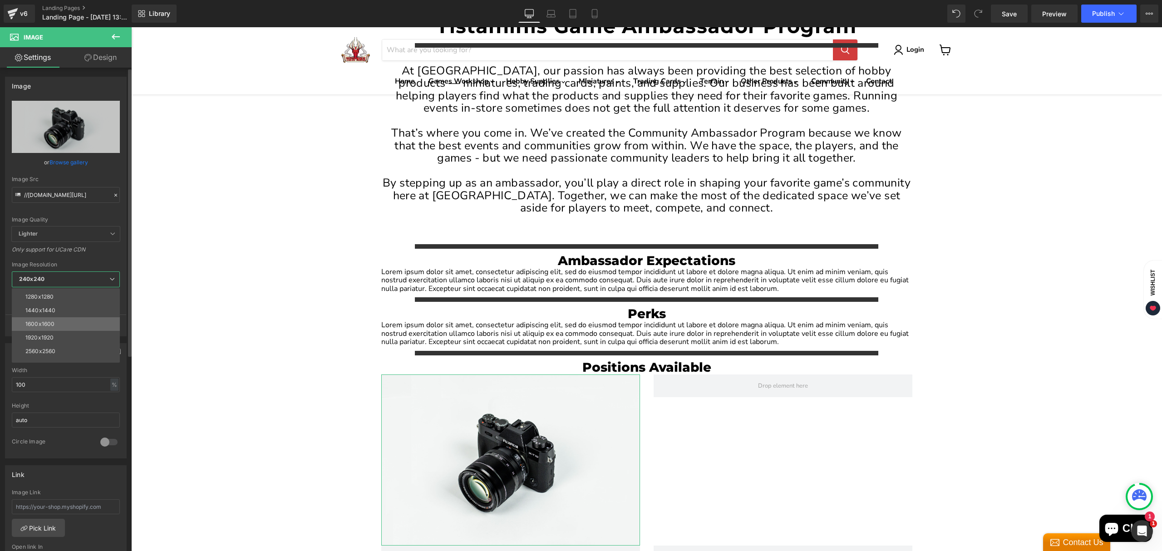
scroll to position [130, 0]
click at [55, 354] on div "3000x3000" at bounding box center [41, 356] width 32 height 6
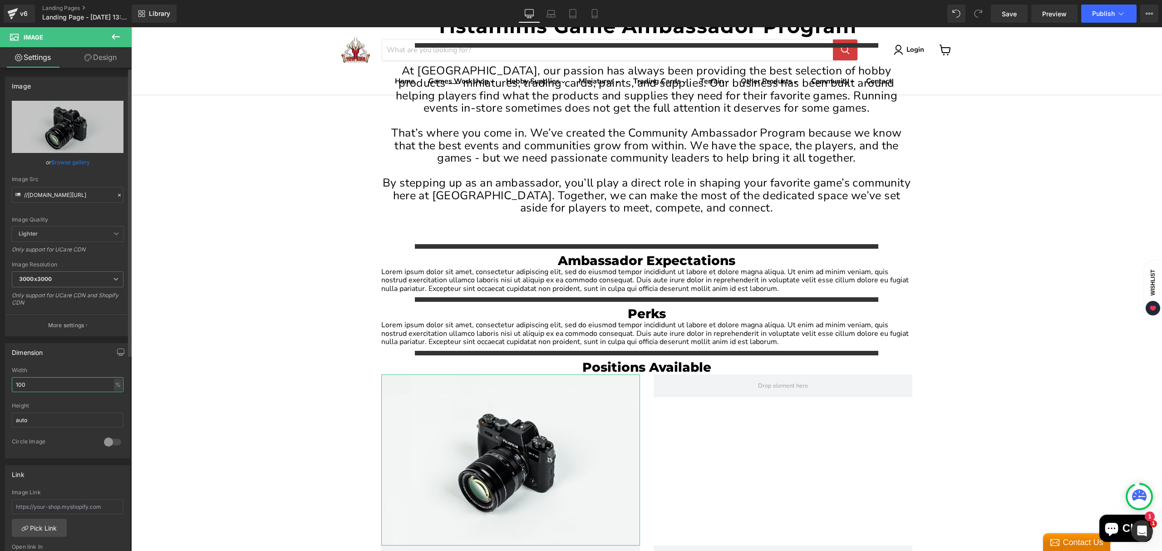
click at [74, 385] on input "100" at bounding box center [68, 384] width 112 height 15
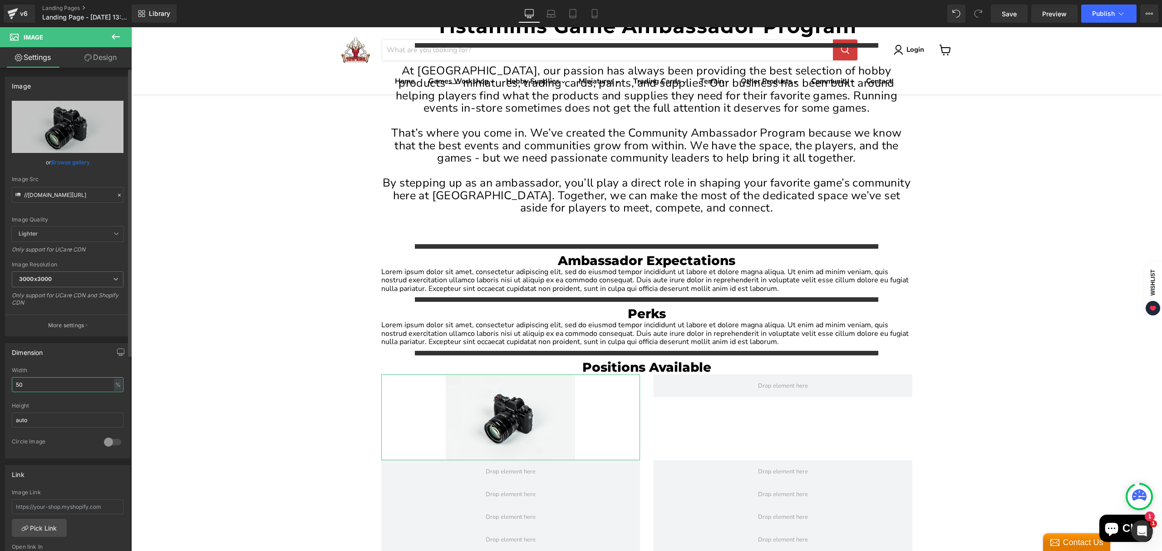
click at [74, 385] on input "50" at bounding box center [68, 384] width 112 height 15
type input "80"
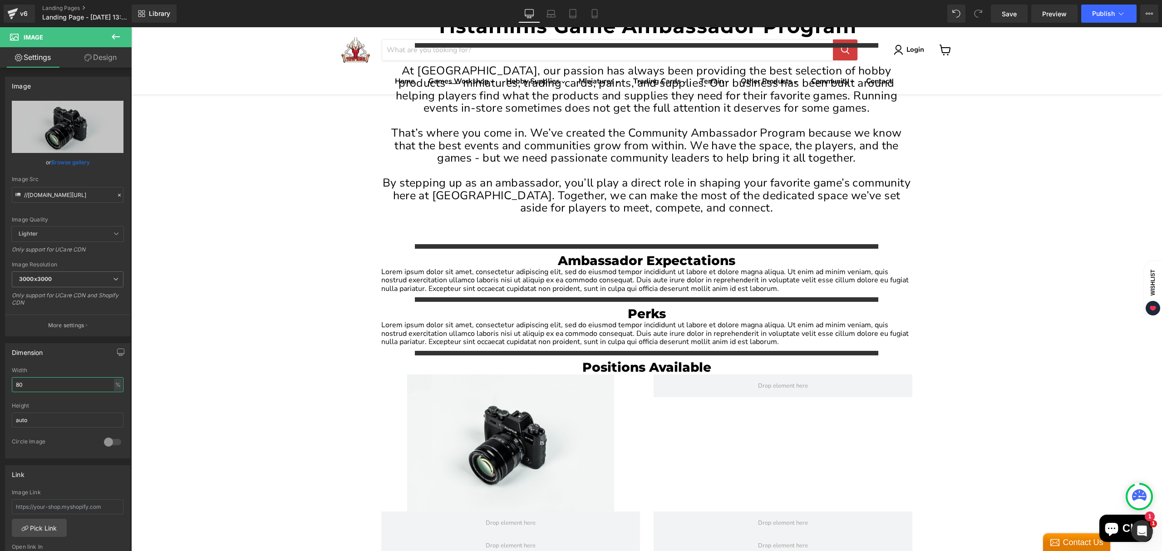
scroll to position [0, 0]
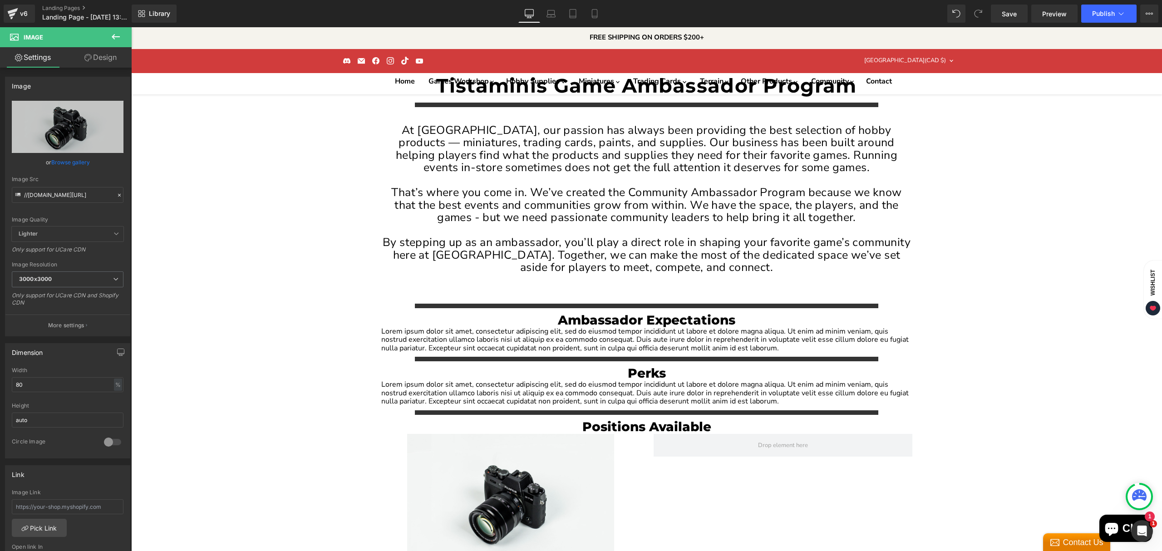
click at [218, 383] on div "Tistaminis Game Ambassador Program Heading Separator At [GEOGRAPHIC_DATA], our …" at bounding box center [646, 552] width 1031 height 959
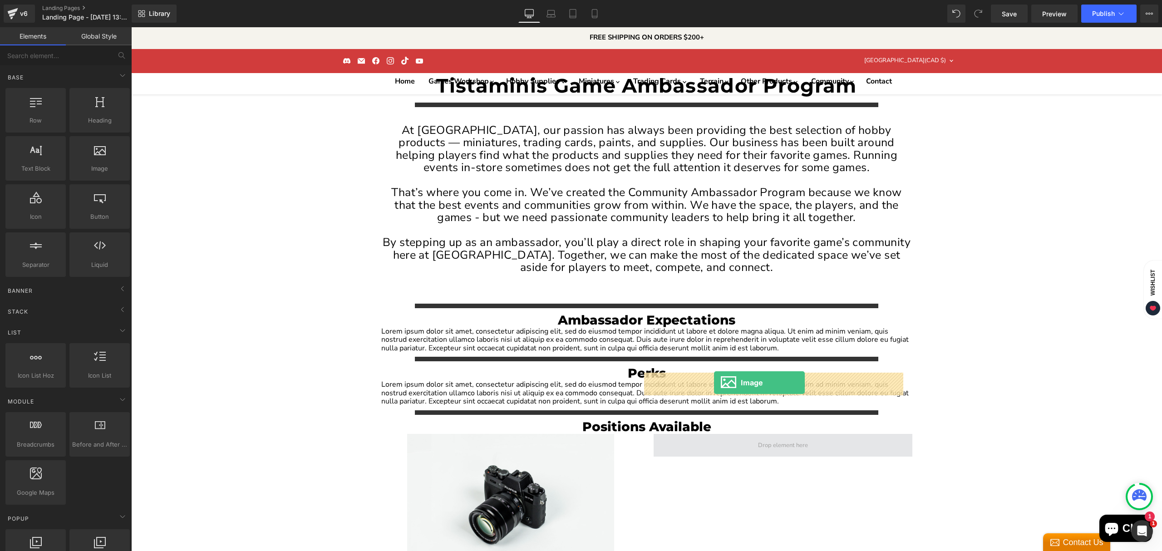
drag, startPoint x: 226, startPoint y: 193, endPoint x: 714, endPoint y: 382, distance: 524.0
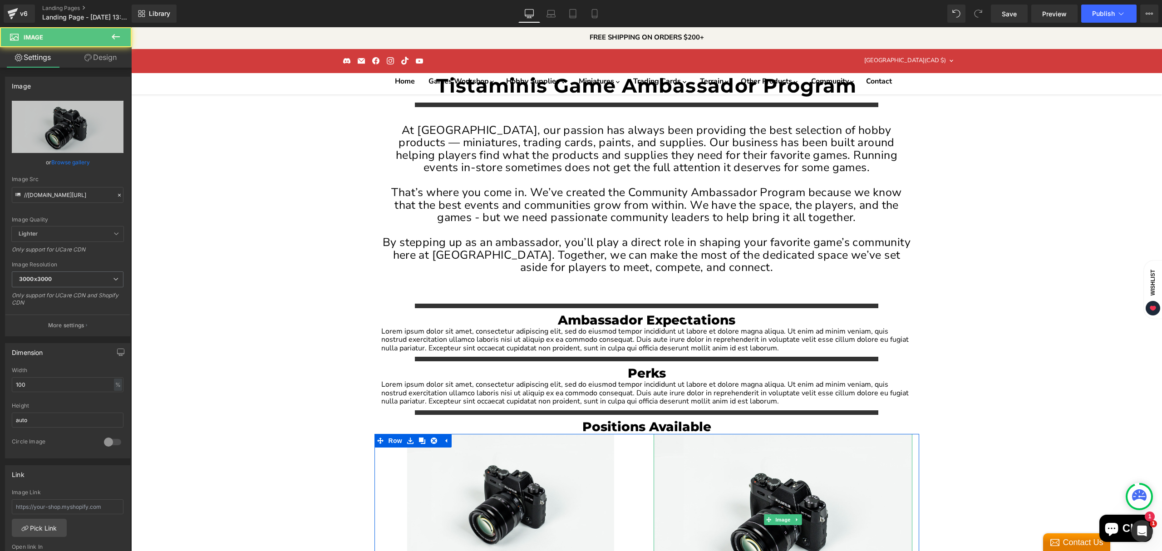
scroll to position [0, 0]
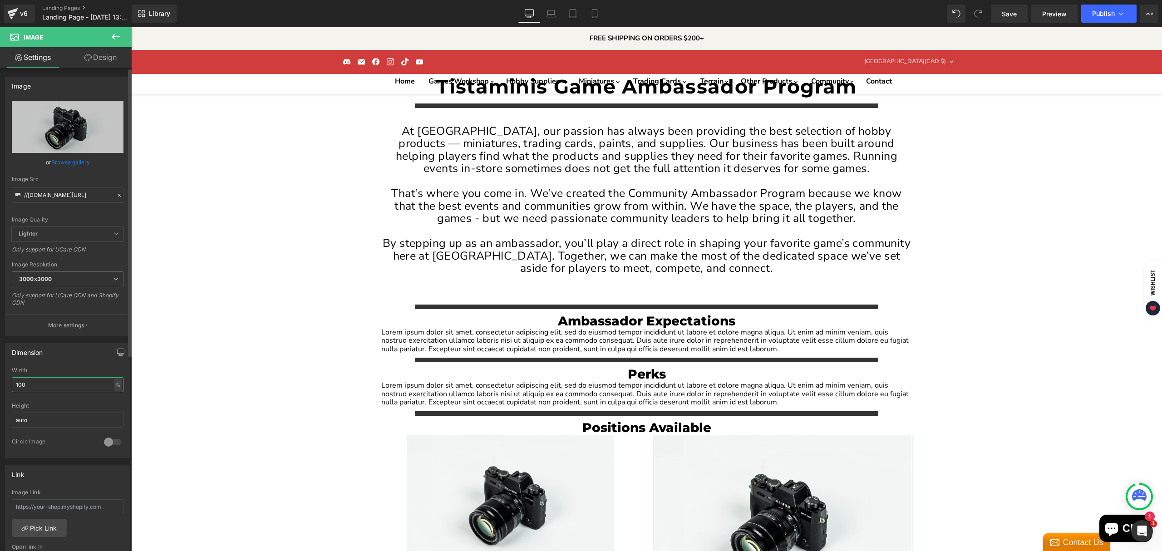
click at [47, 385] on input "100" at bounding box center [68, 384] width 112 height 15
type input "80"
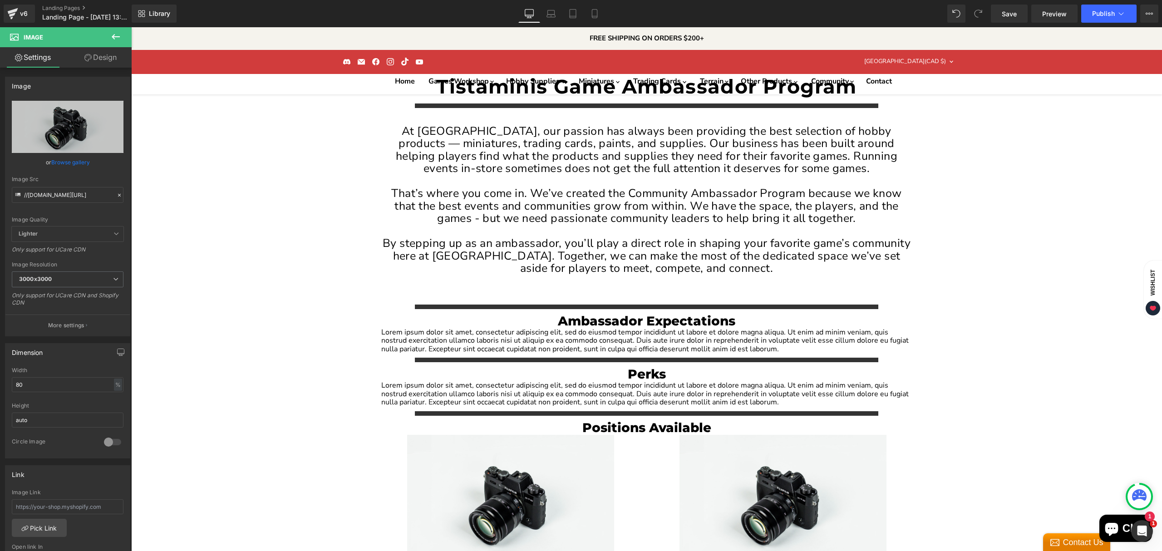
click at [323, 406] on div "Tistaminis Game Ambassador Program Heading Separator At [GEOGRAPHIC_DATA], our …" at bounding box center [646, 553] width 1031 height 959
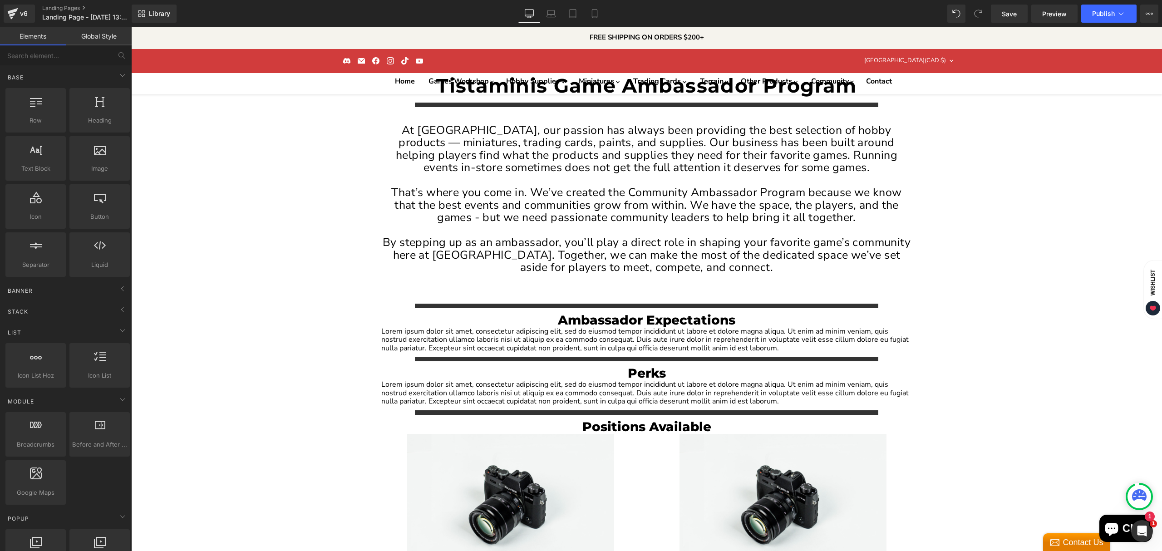
scroll to position [242, 0]
click at [419, 438] on icon "Main content" at bounding box center [422, 441] width 6 height 6
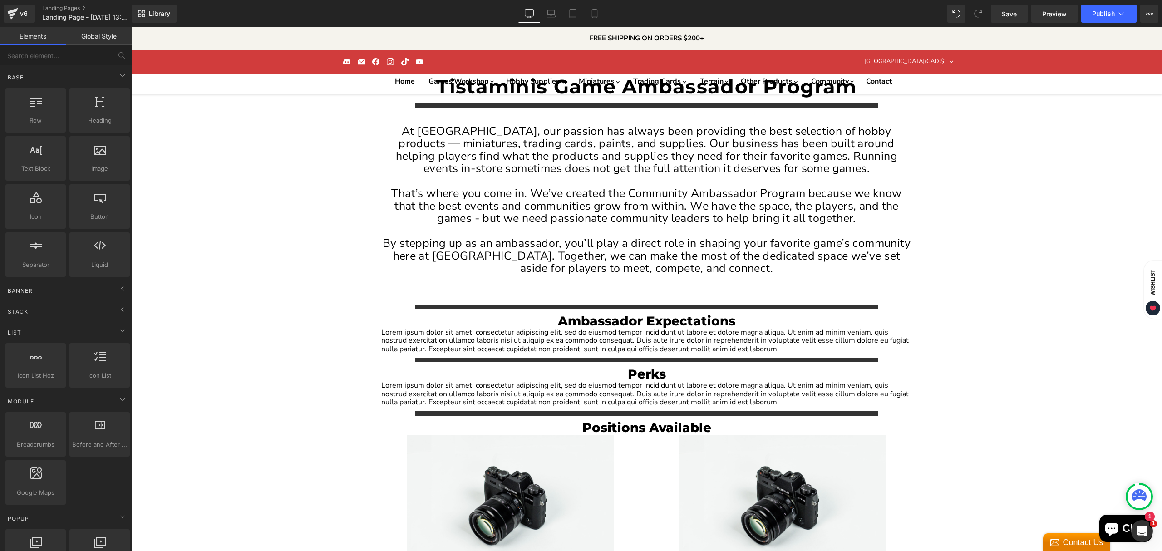
scroll to position [363, 0]
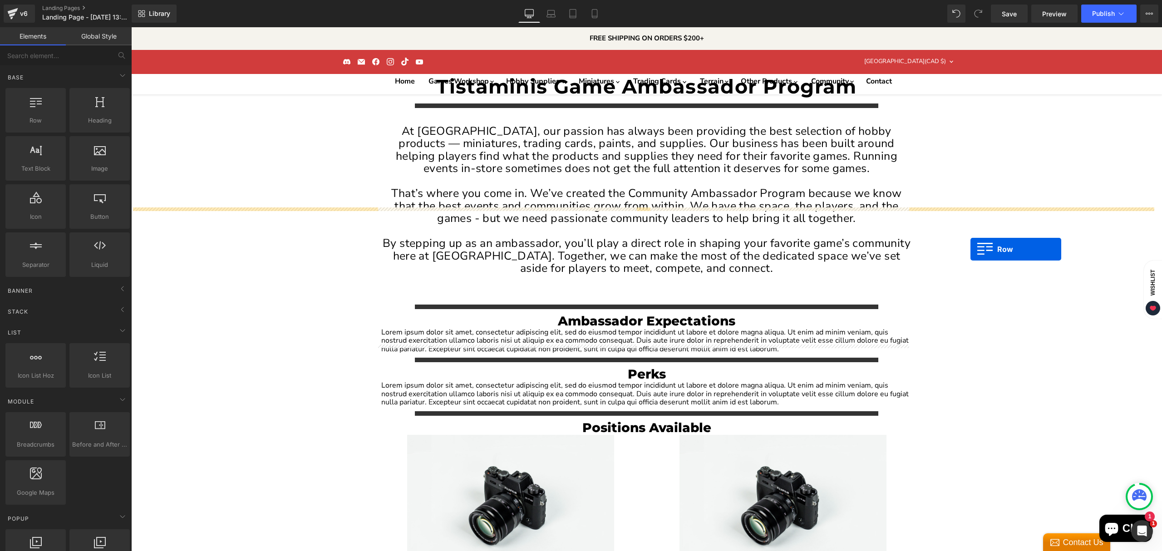
drag, startPoint x: 375, startPoint y: 351, endPoint x: 971, endPoint y: 249, distance: 604.3
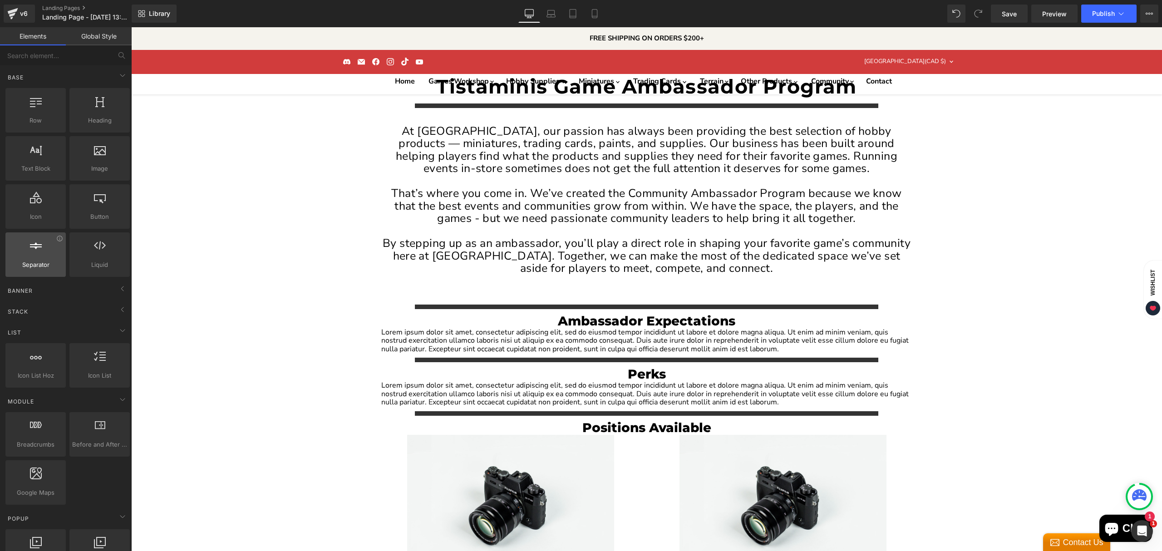
click at [48, 251] on div at bounding box center [35, 250] width 55 height 20
drag, startPoint x: 42, startPoint y: 117, endPoint x: 30, endPoint y: 113, distance: 13.2
click at [30, 113] on div "Row rows, columns, layouts, div" at bounding box center [35, 110] width 60 height 44
click at [386, 435] on span "Row" at bounding box center [395, 442] width 18 height 14
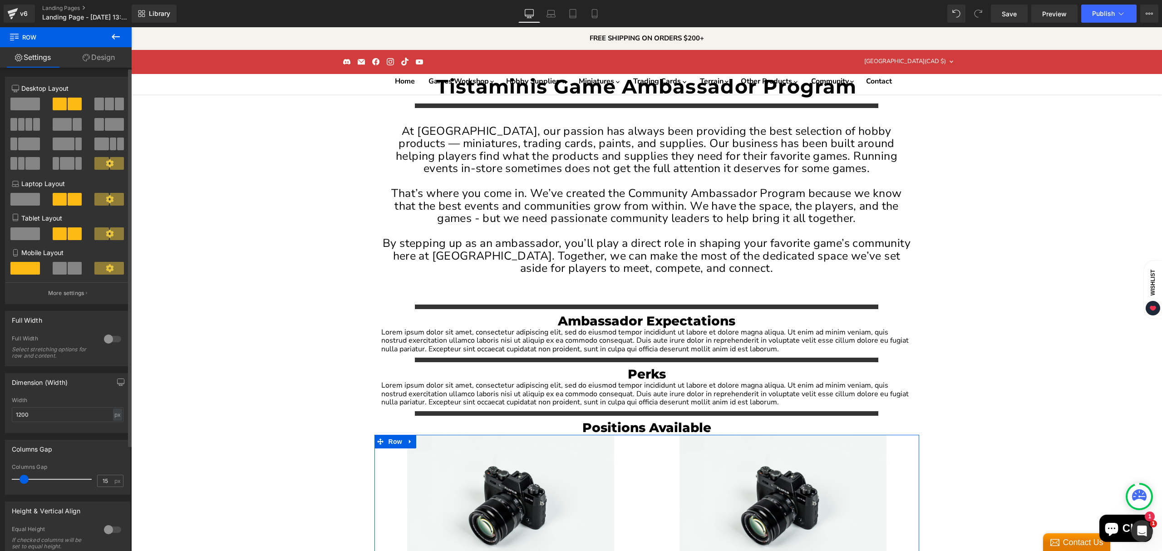
click at [20, 127] on span at bounding box center [21, 124] width 7 height 13
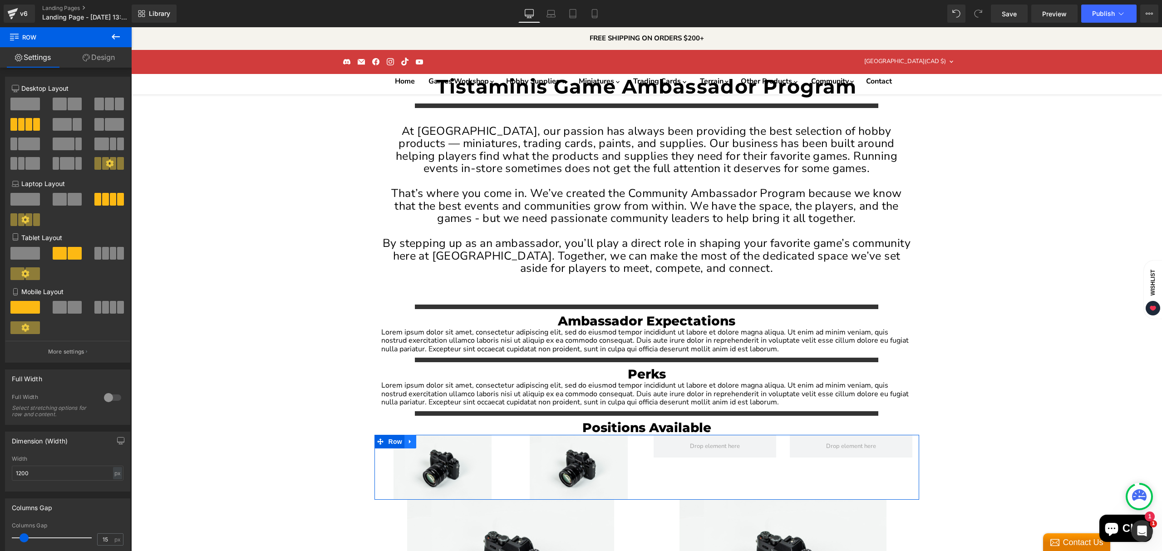
click at [405, 435] on link "Main content" at bounding box center [411, 442] width 12 height 14
click at [454, 462] on link "Main content" at bounding box center [457, 467] width 10 height 11
click at [425, 462] on link "Image" at bounding box center [424, 467] width 28 height 11
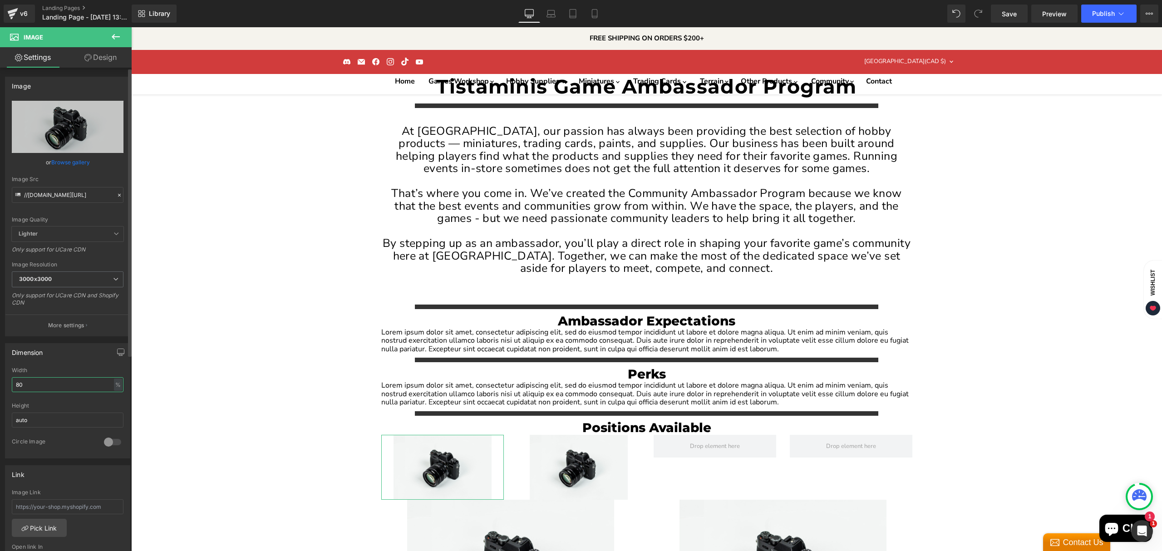
click at [63, 385] on input "80" at bounding box center [68, 384] width 112 height 15
type input "100"
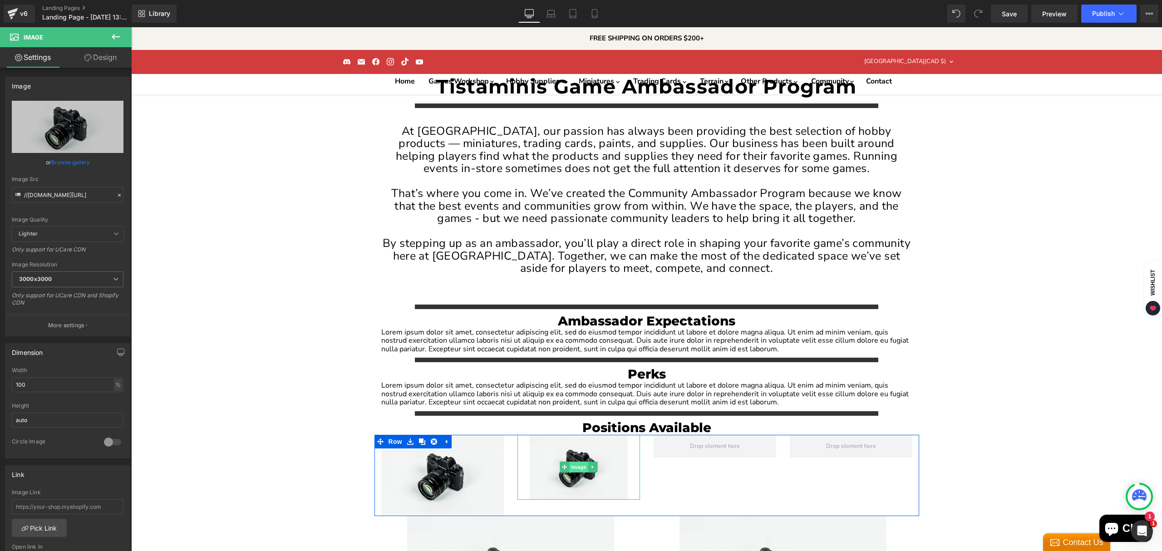
click at [569, 462] on span "Image" at bounding box center [578, 467] width 19 height 11
click at [44, 391] on input "80" at bounding box center [68, 384] width 112 height 15
type input "100"
click at [692, 440] on span "Main content" at bounding box center [715, 445] width 56 height 11
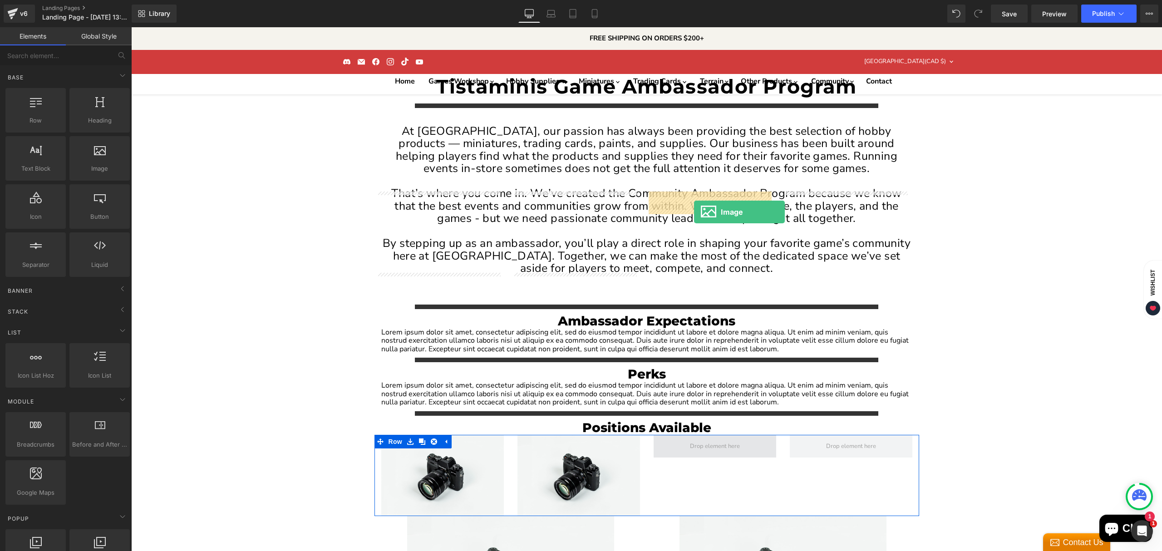
drag, startPoint x: 228, startPoint y: 191, endPoint x: 694, endPoint y: 212, distance: 466.8
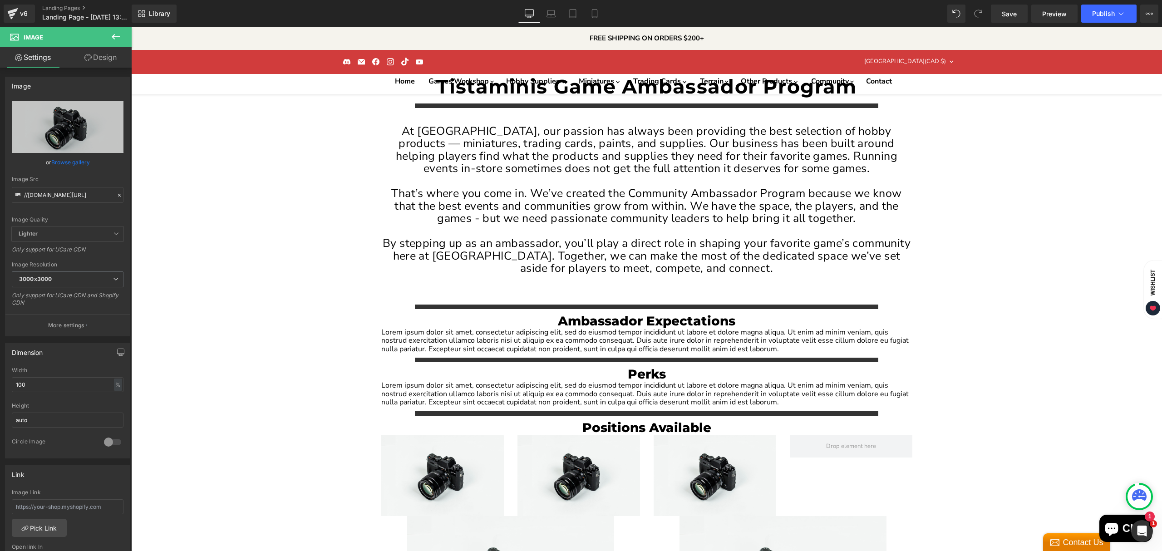
click at [118, 39] on icon at bounding box center [115, 36] width 11 height 11
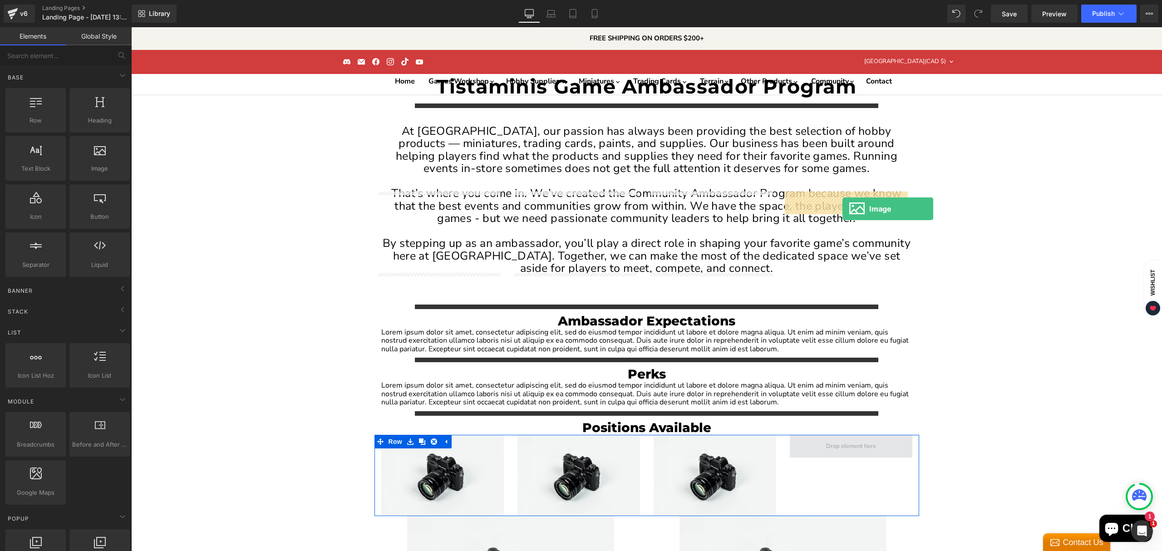
drag, startPoint x: 234, startPoint y: 188, endPoint x: 843, endPoint y: 209, distance: 609.2
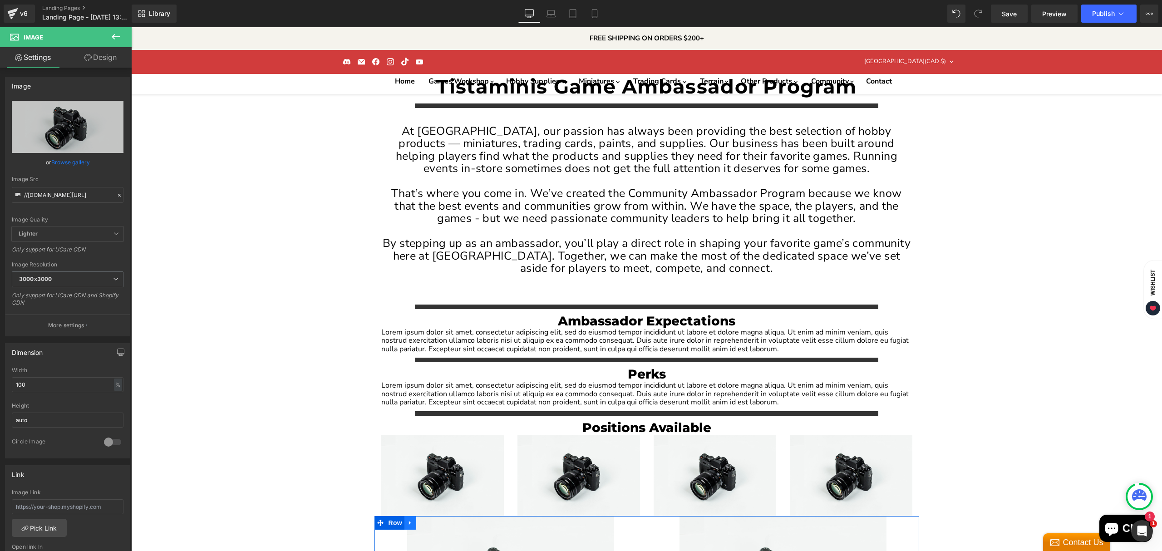
click at [408, 519] on icon "Main content" at bounding box center [410, 522] width 6 height 7
click at [431, 520] on icon "Main content" at bounding box center [434, 523] width 6 height 6
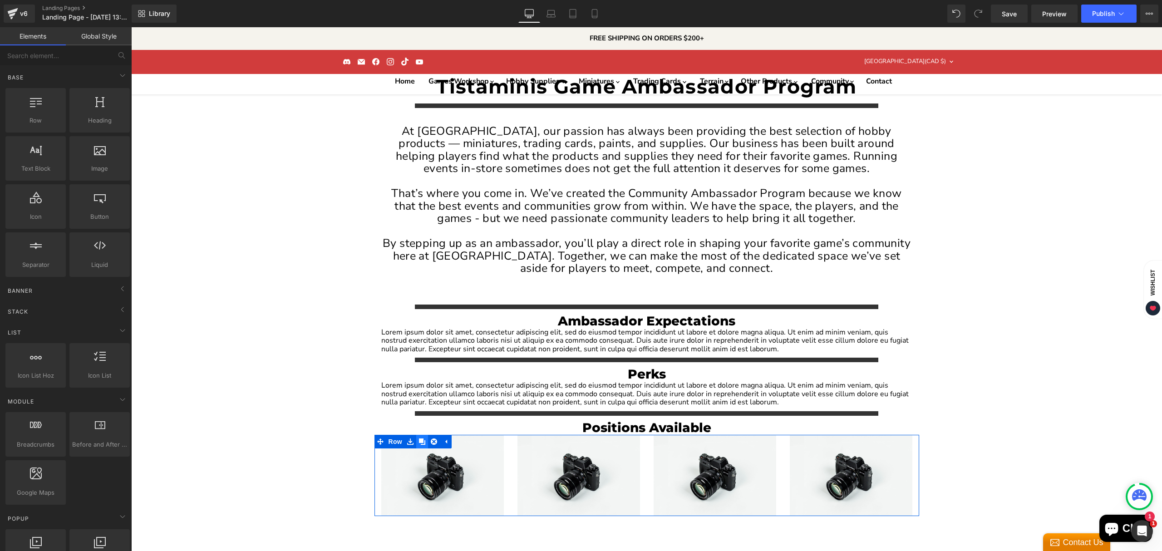
click at [419, 438] on icon "Main content" at bounding box center [422, 441] width 6 height 7
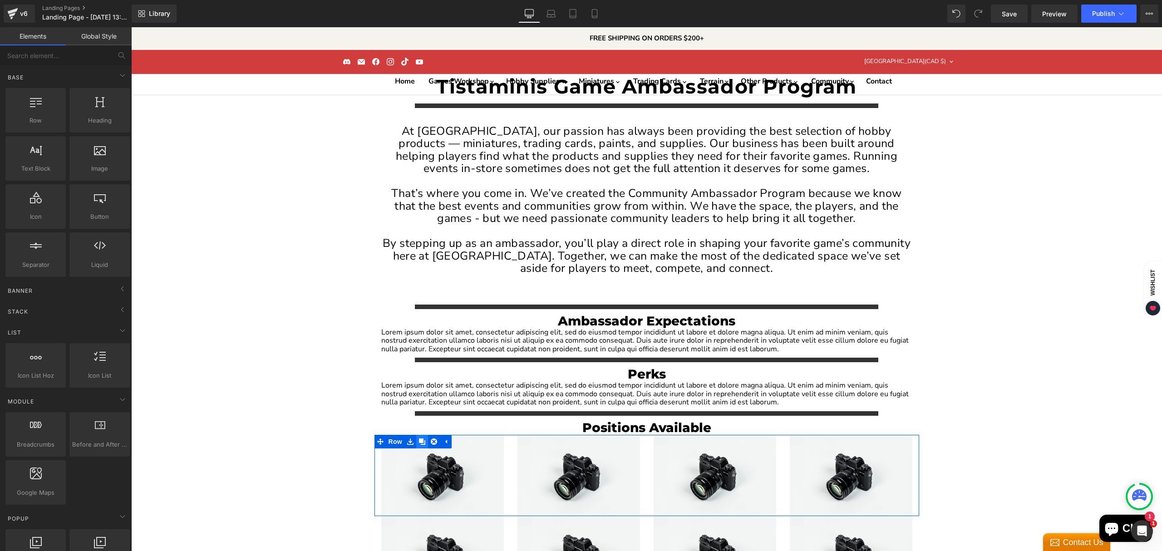
click at [419, 439] on icon "Main content" at bounding box center [422, 442] width 6 height 6
click at [983, 304] on div "Tistaminis Game Ambassador Program Heading Separator At [GEOGRAPHIC_DATA], our …" at bounding box center [646, 477] width 1031 height 806
click at [669, 391] on icon "Main content" at bounding box center [671, 393] width 5 height 5
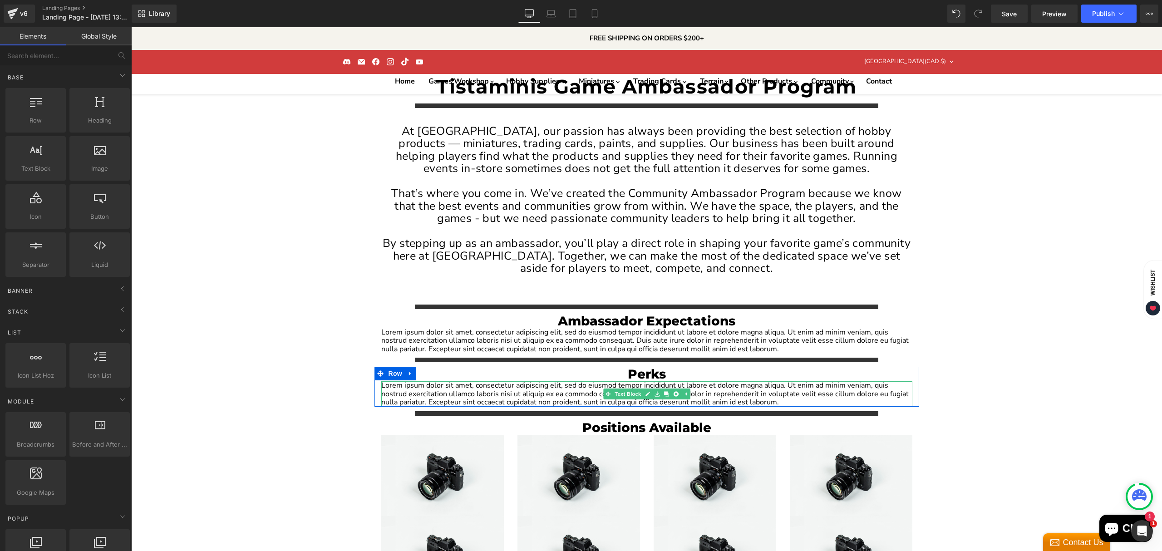
click at [545, 381] on p "Lorem ipsum dolor sit amet, consectetur adipiscing elit, sed do eiusmod tempor …" at bounding box center [646, 393] width 531 height 25
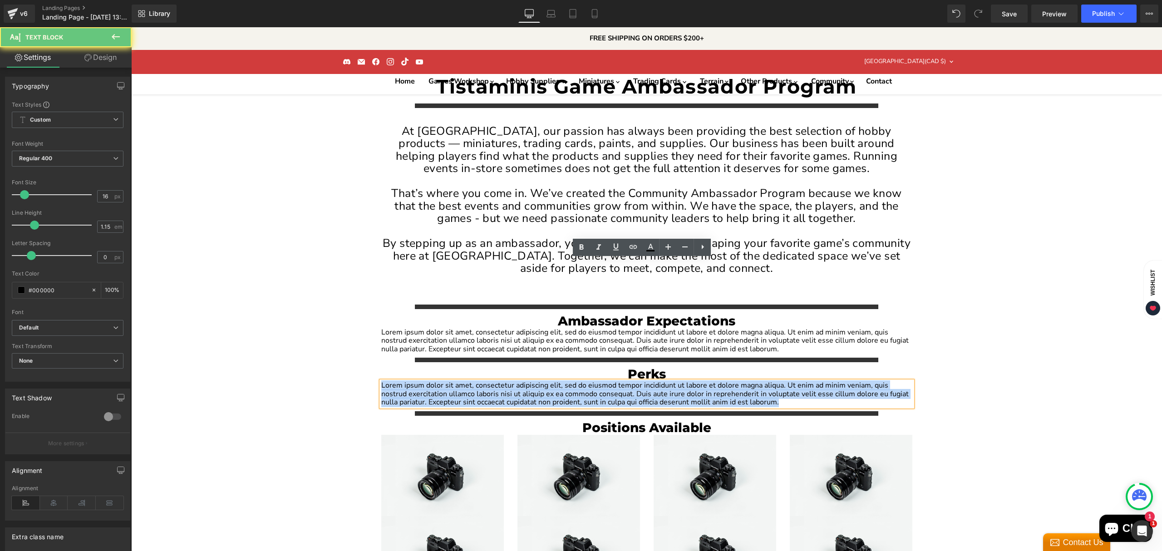
click at [545, 381] on p "Lorem ipsum dolor sit amet, consectetur adipiscing elit, sed do eiusmod tempor …" at bounding box center [646, 393] width 531 height 25
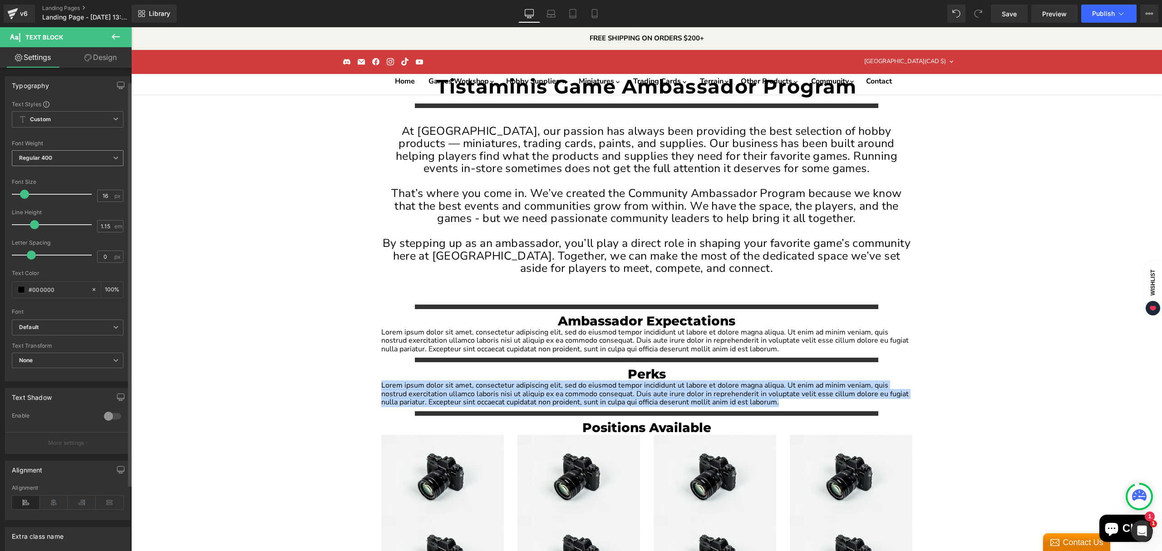
scroll to position [0, 0]
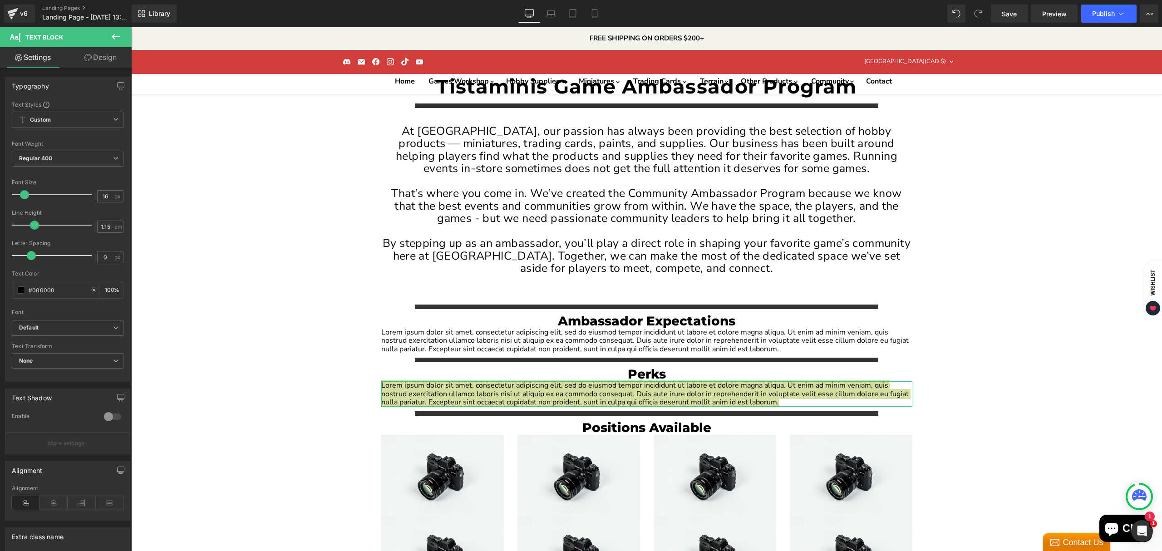
click at [108, 54] on link "Design" at bounding box center [101, 57] width 66 height 20
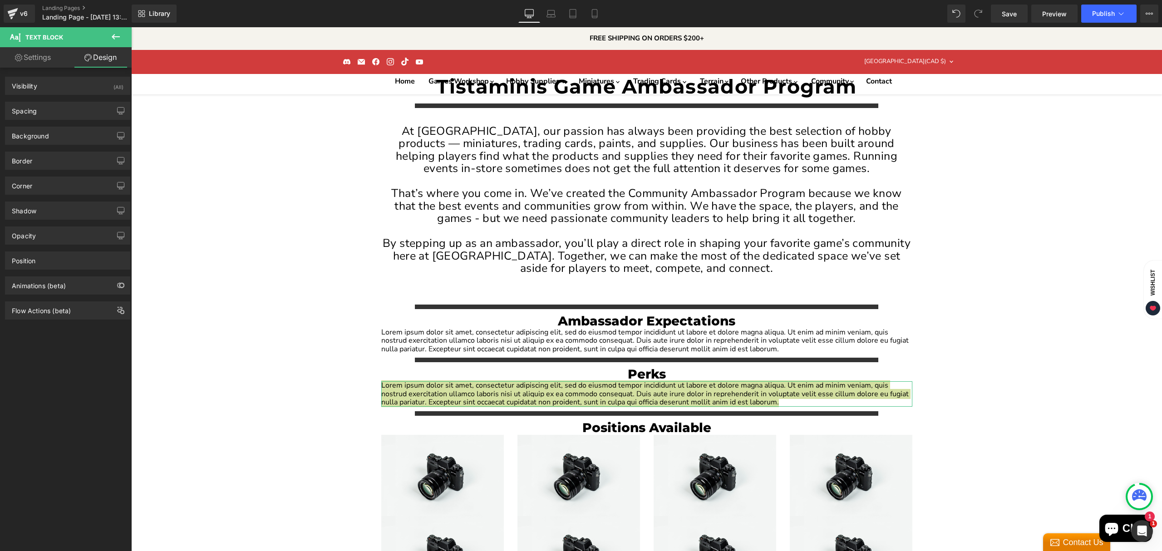
click at [42, 59] on link "Settings" at bounding box center [33, 57] width 66 height 20
type input "100"
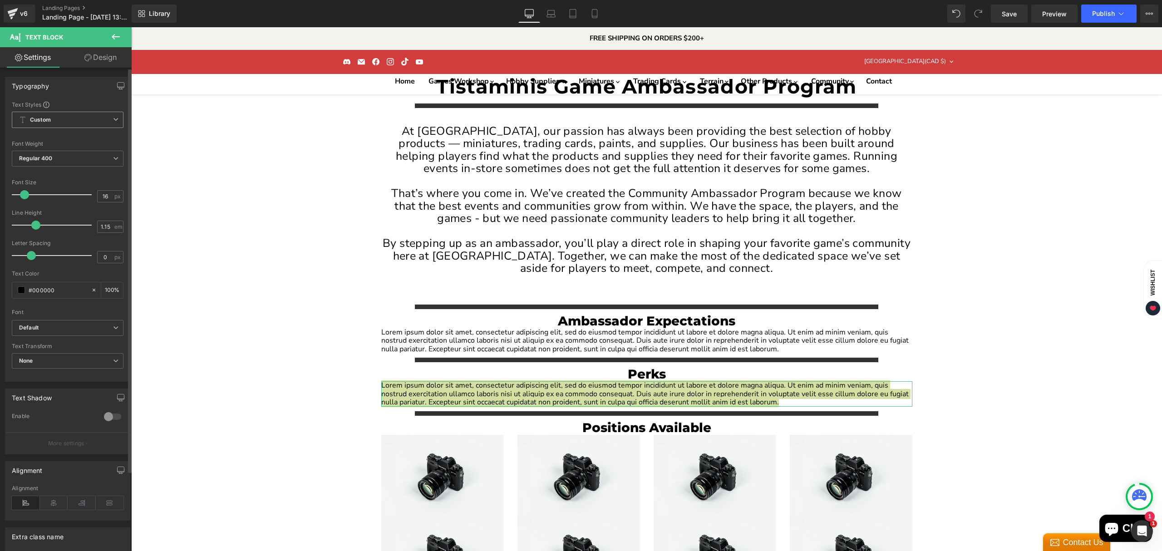
click at [95, 122] on span "Custom Setup Global Style" at bounding box center [68, 120] width 112 height 16
click at [95, 122] on span "Custom Setup Global Style" at bounding box center [66, 120] width 108 height 16
click at [112, 35] on icon at bounding box center [115, 36] width 11 height 11
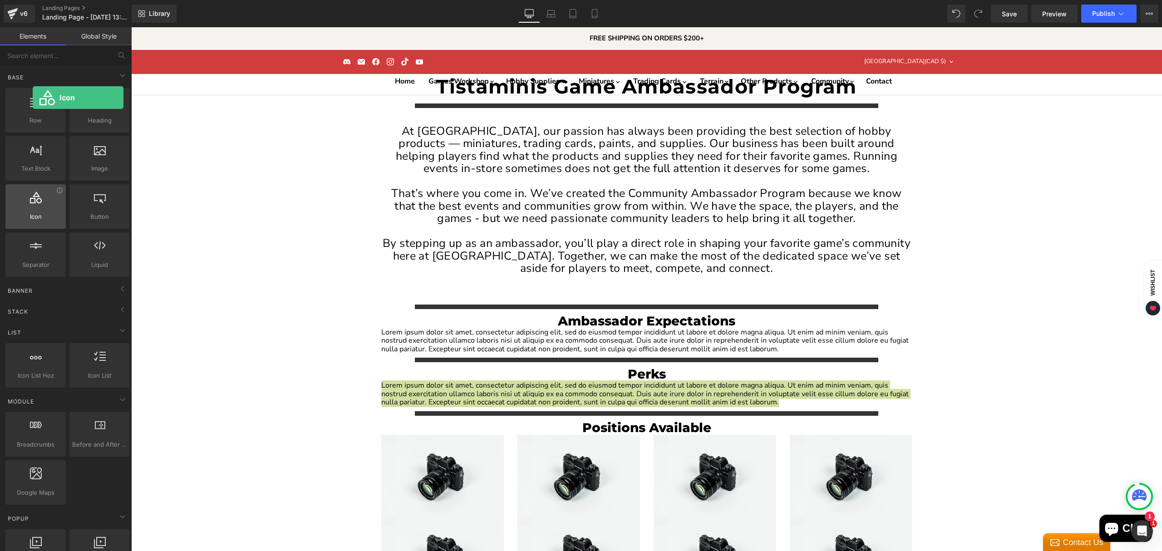
click at [33, 219] on span "Icon" at bounding box center [35, 217] width 55 height 10
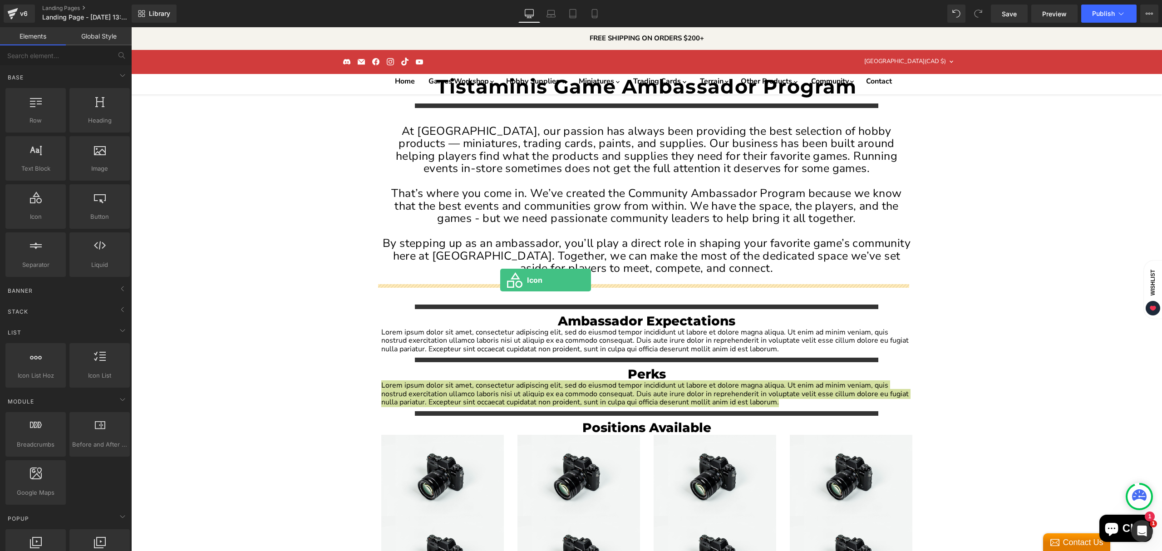
drag, startPoint x: 165, startPoint y: 246, endPoint x: 500, endPoint y: 280, distance: 337.3
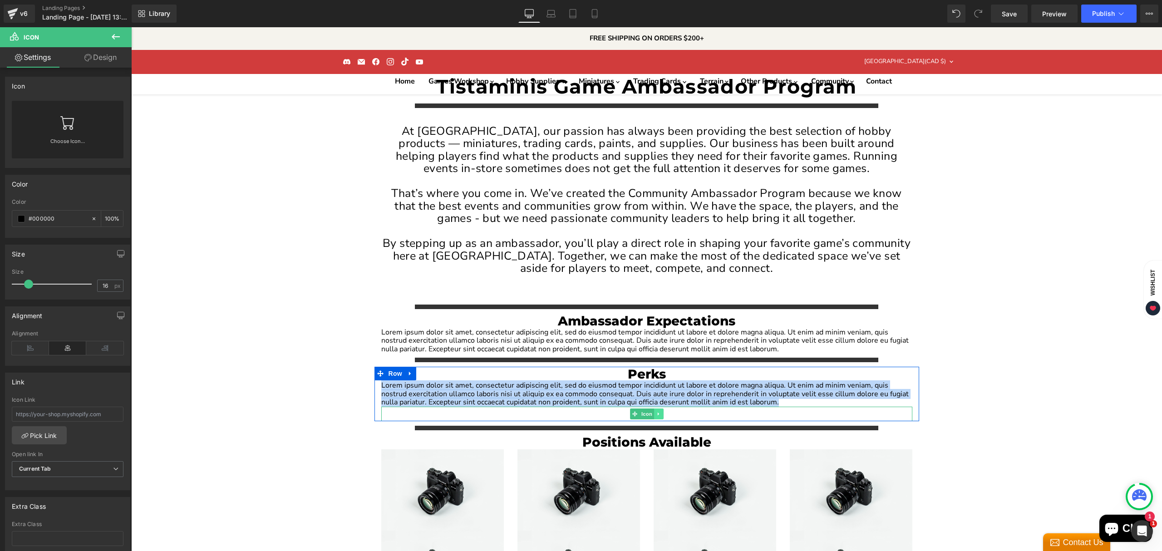
click at [656, 411] on icon "Main content" at bounding box center [658, 413] width 5 height 5
click at [661, 411] on icon "Main content" at bounding box center [663, 413] width 5 height 5
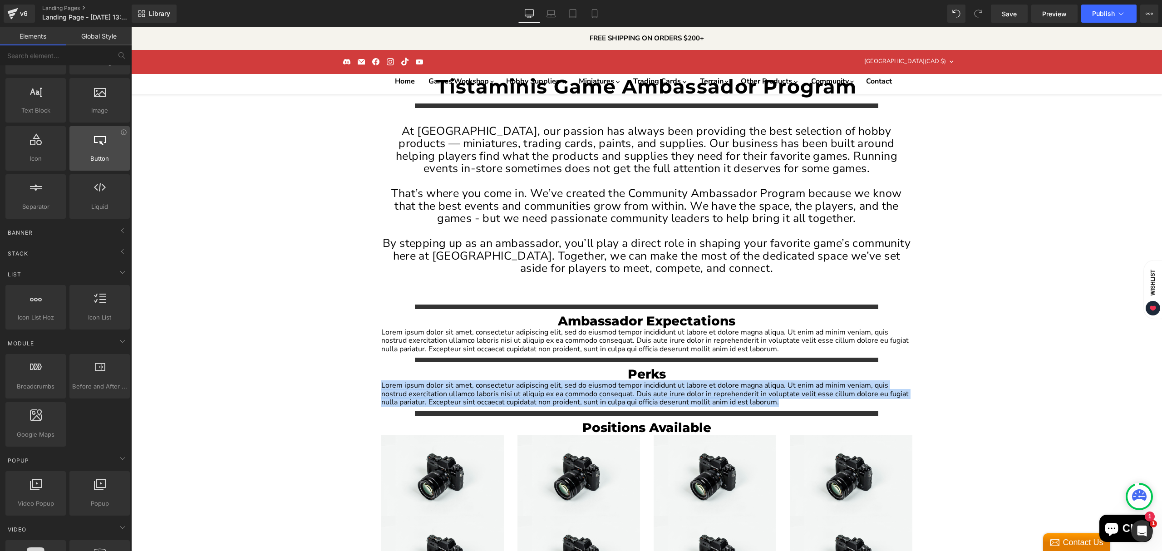
scroll to position [60, 0]
click at [673, 391] on icon "Main content" at bounding box center [675, 393] width 5 height 5
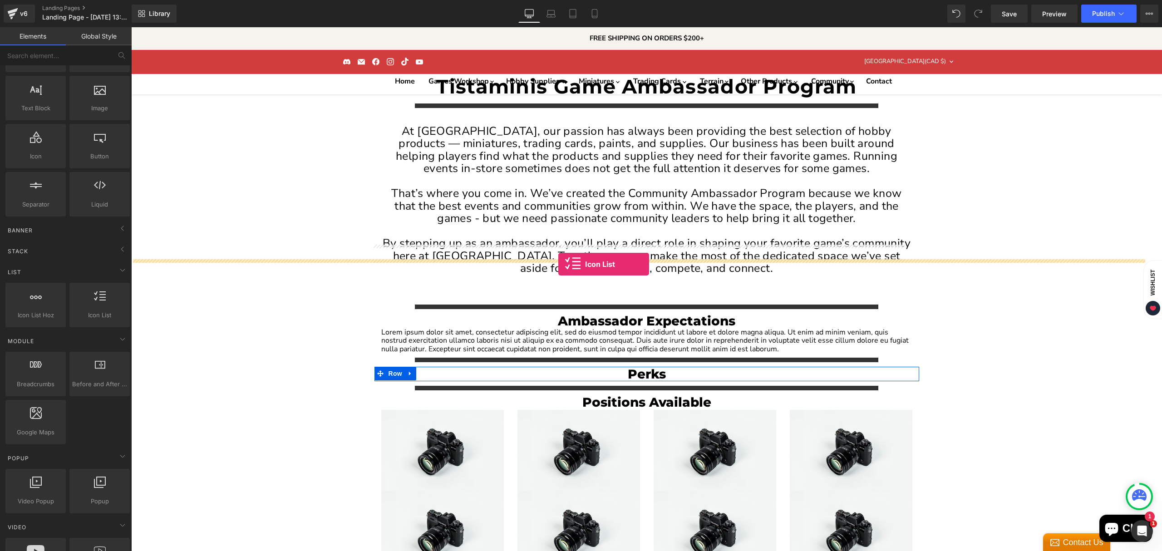
drag, startPoint x: 241, startPoint y: 338, endPoint x: 558, endPoint y: 264, distance: 326.2
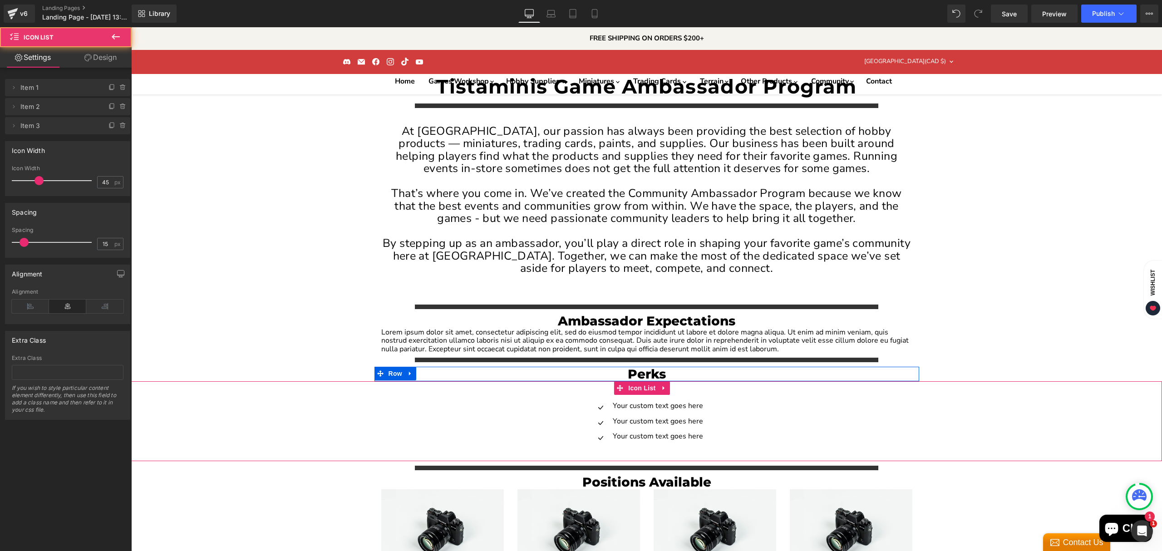
click at [720, 402] on div "Icon Your custom text goes here Text Block Icon Your custom text goes here Text…" at bounding box center [646, 424] width 1031 height 45
click at [651, 401] on span "Text Block" at bounding box center [651, 406] width 30 height 11
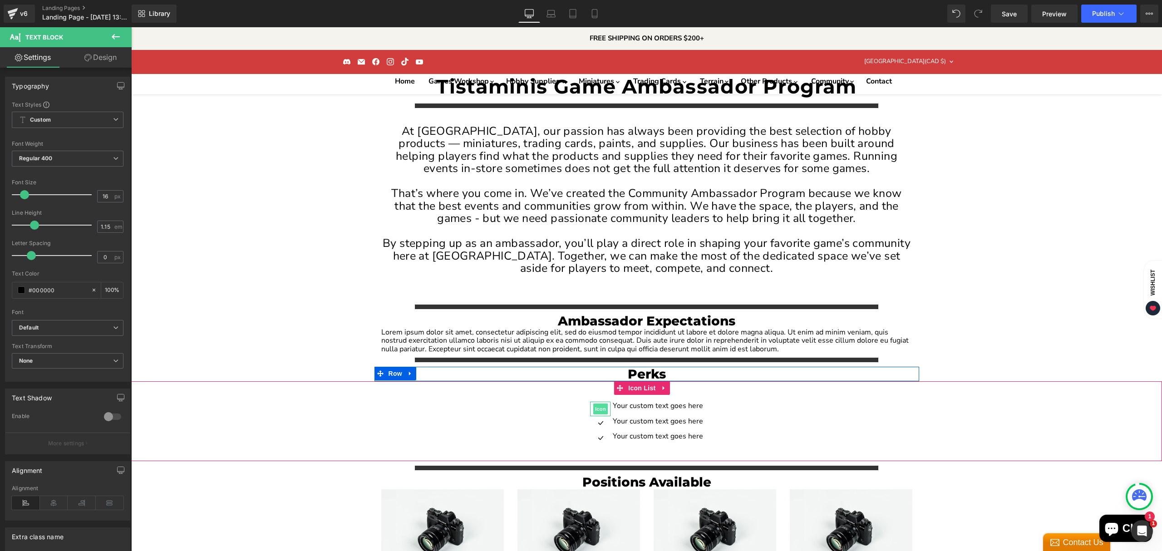
click at [598, 404] on span "Icon" at bounding box center [600, 409] width 15 height 11
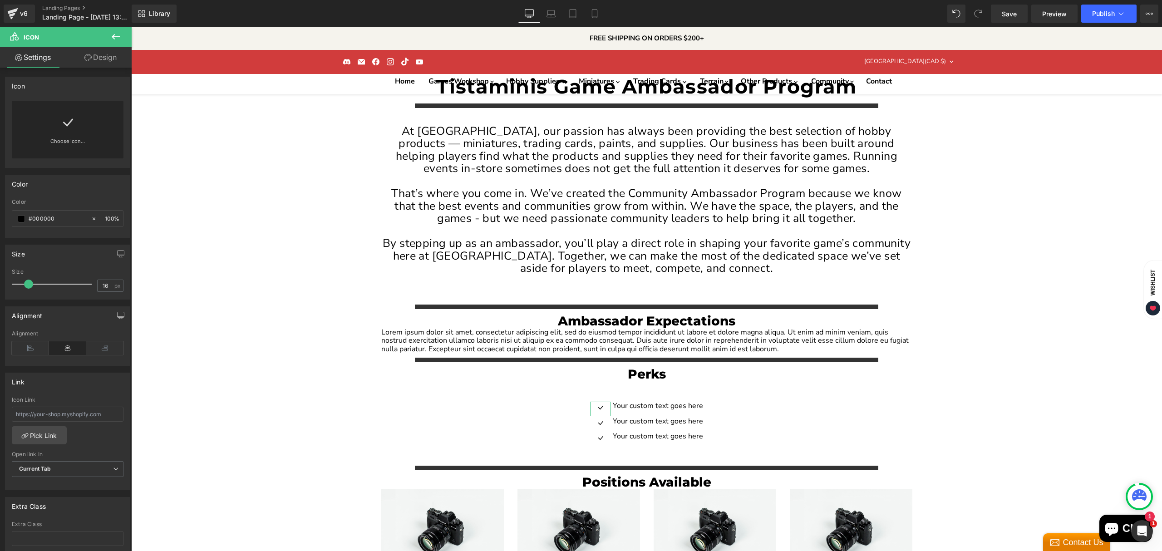
click at [62, 128] on icon at bounding box center [67, 122] width 15 height 15
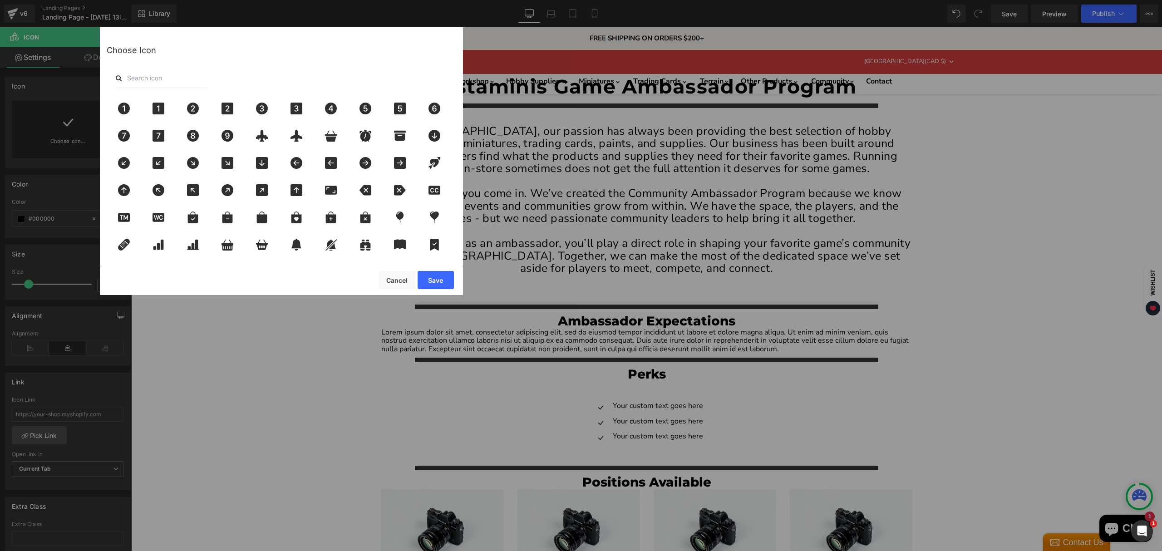
click at [173, 80] on input "text" at bounding box center [161, 78] width 91 height 20
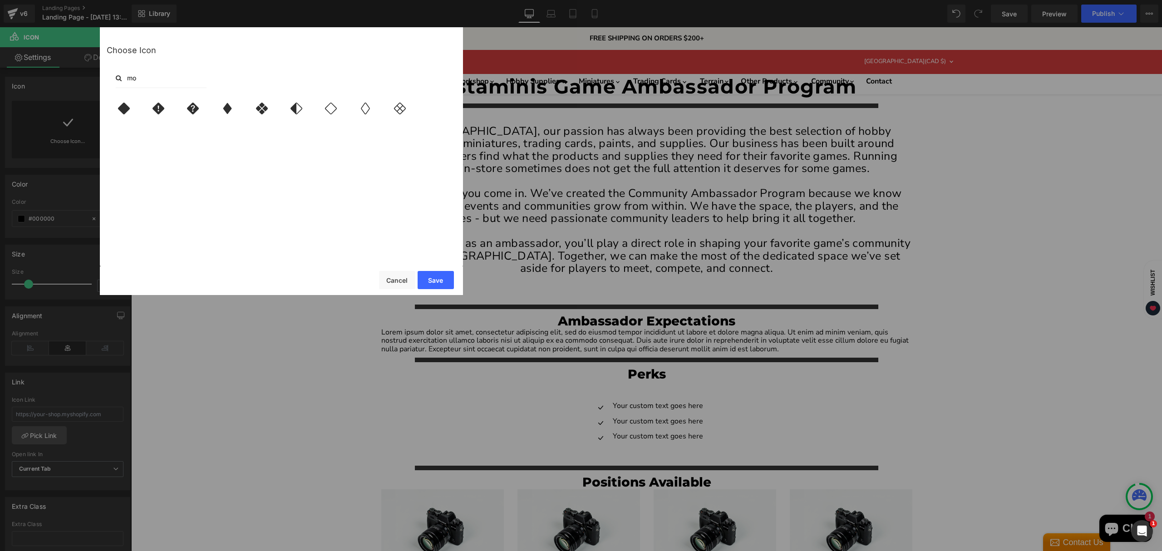
type input "m"
type input "doll"
click at [135, 109] on div at bounding box center [124, 108] width 30 height 23
click at [435, 277] on button "Save" at bounding box center [436, 280] width 36 height 18
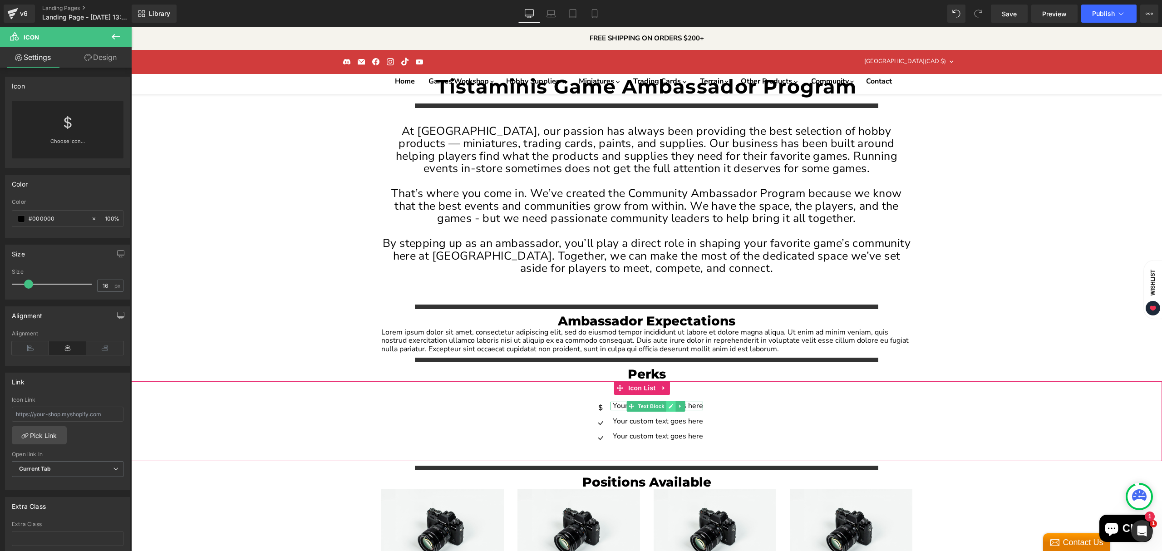
click at [669, 404] on icon "Main content" at bounding box center [671, 406] width 5 height 5
click at [660, 402] on p "Your custom text goes here" at bounding box center [658, 406] width 90 height 8
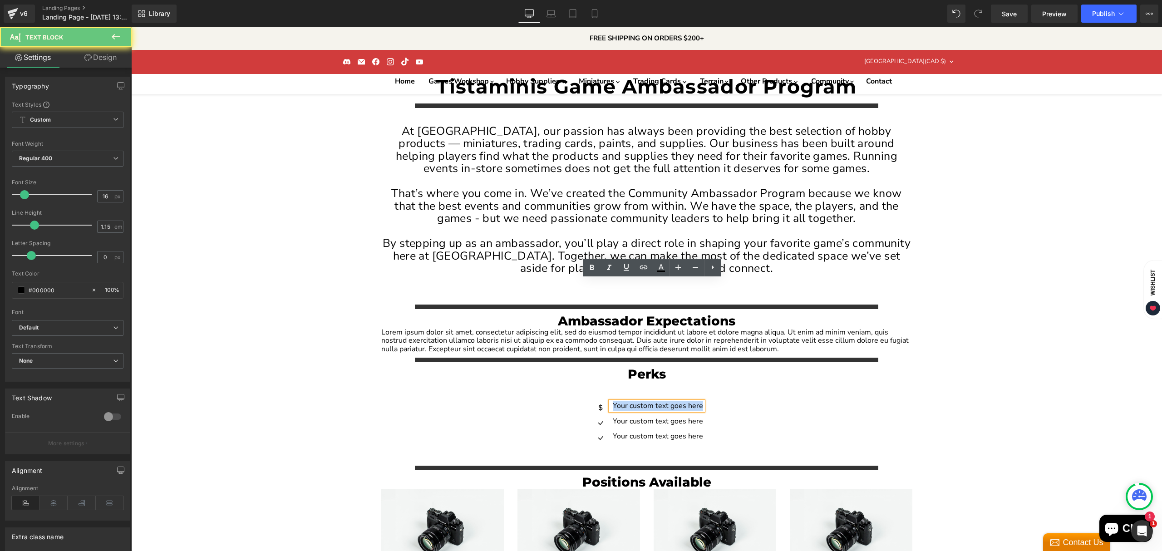
click at [660, 402] on p "Your custom text goes here" at bounding box center [658, 406] width 90 height 8
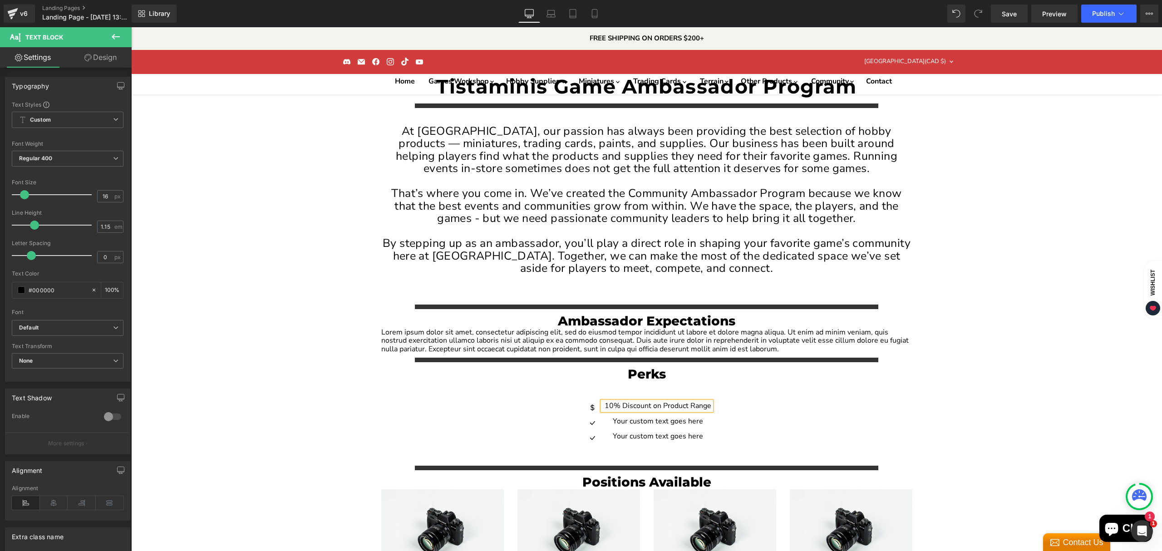
click at [628, 402] on p "10% Discount on Product Range" at bounding box center [658, 406] width 107 height 8
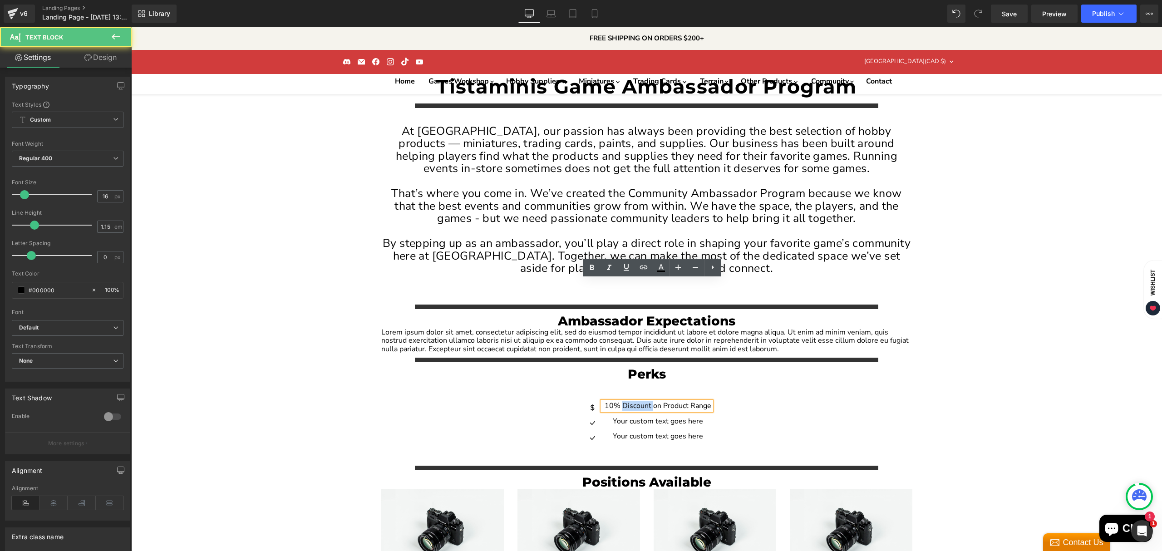
click at [628, 402] on p "10% Discount on Product Range" at bounding box center [658, 406] width 107 height 8
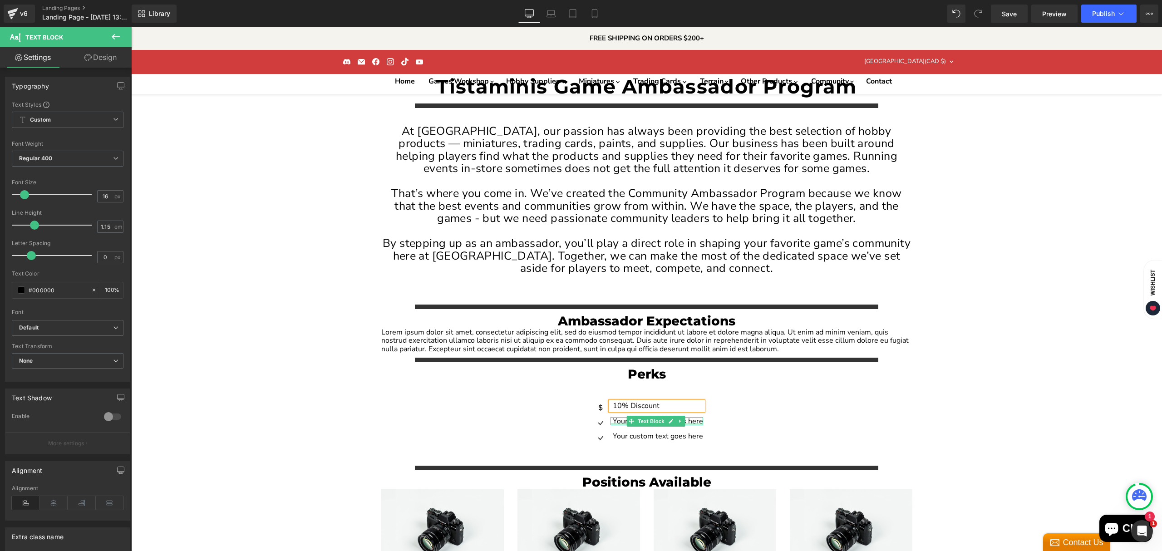
click at [616, 423] on div "Main content" at bounding box center [657, 424] width 93 height 2
click at [616, 417] on p "Your custom text goes here" at bounding box center [658, 421] width 90 height 8
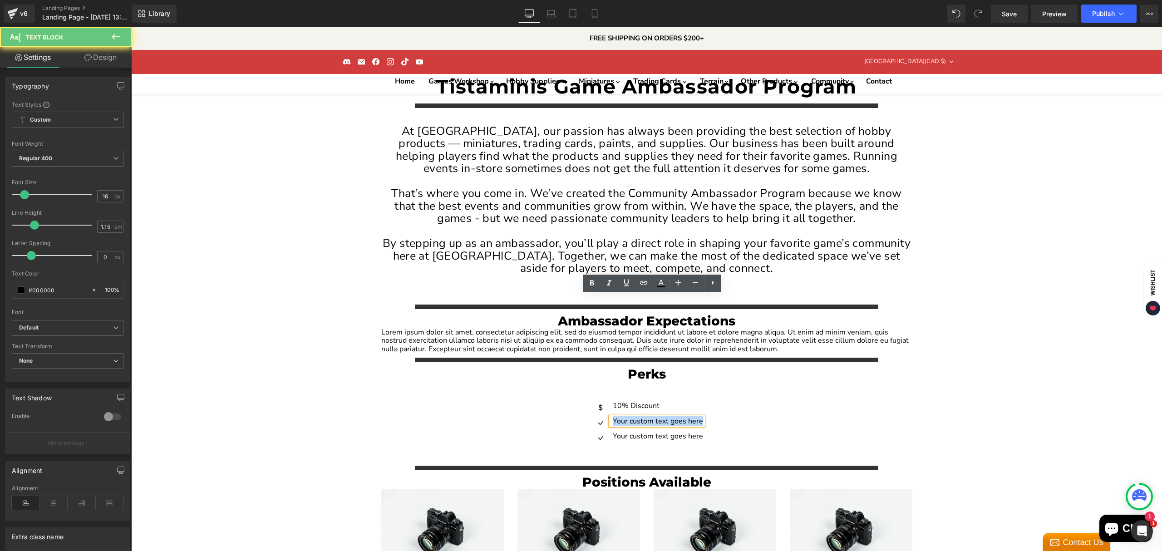
click at [616, 417] on p "Your custom text goes here" at bounding box center [658, 421] width 90 height 8
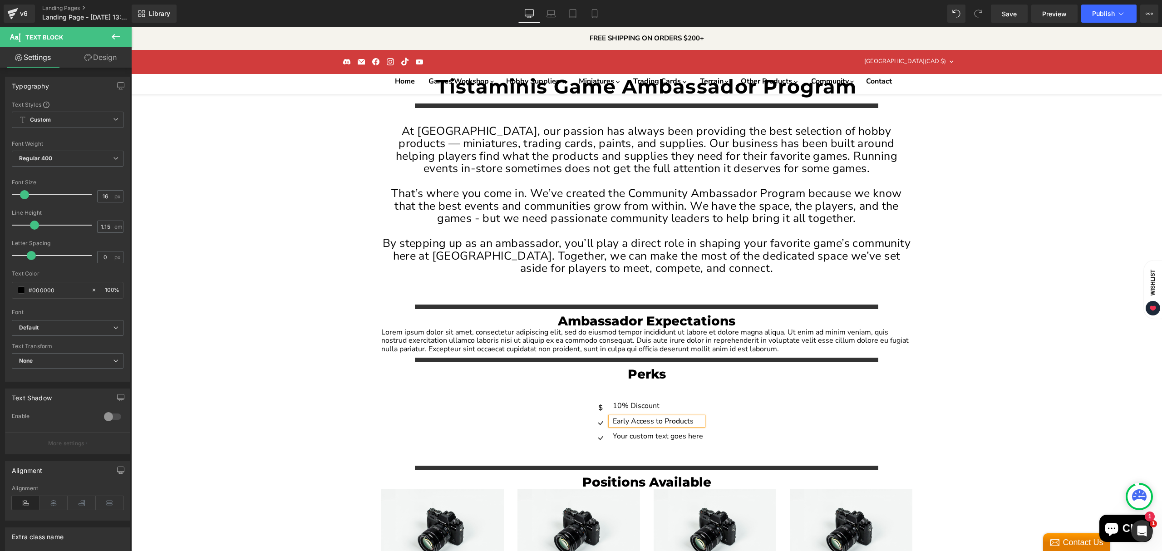
click at [598, 381] on div "Icon 10% Discount Text Block Icon Early Access to Products Text Block Icon Your…" at bounding box center [646, 420] width 1031 height 79
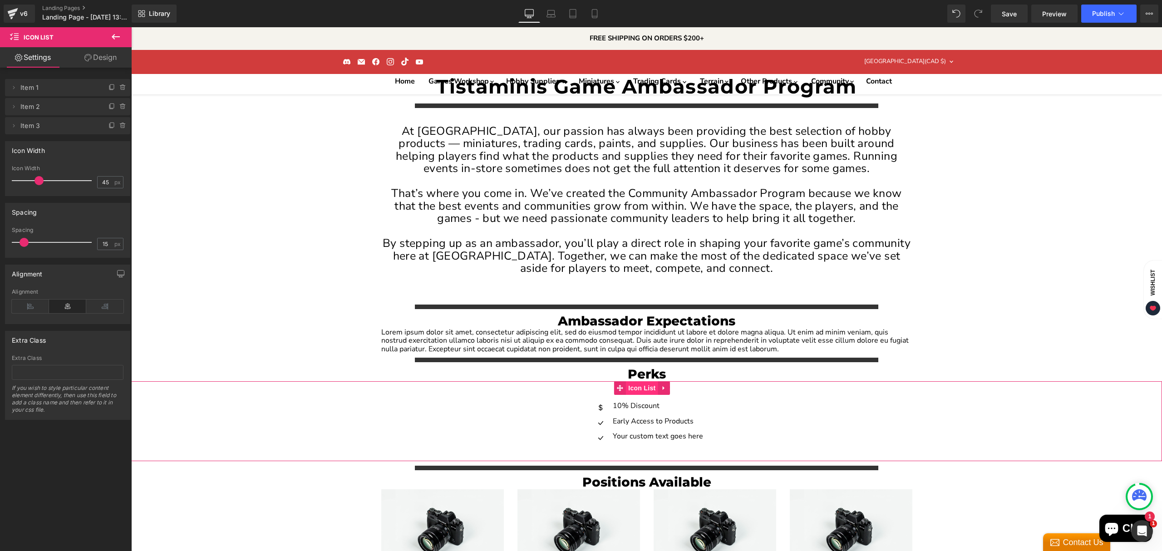
click at [631, 381] on span "Icon List" at bounding box center [642, 388] width 32 height 14
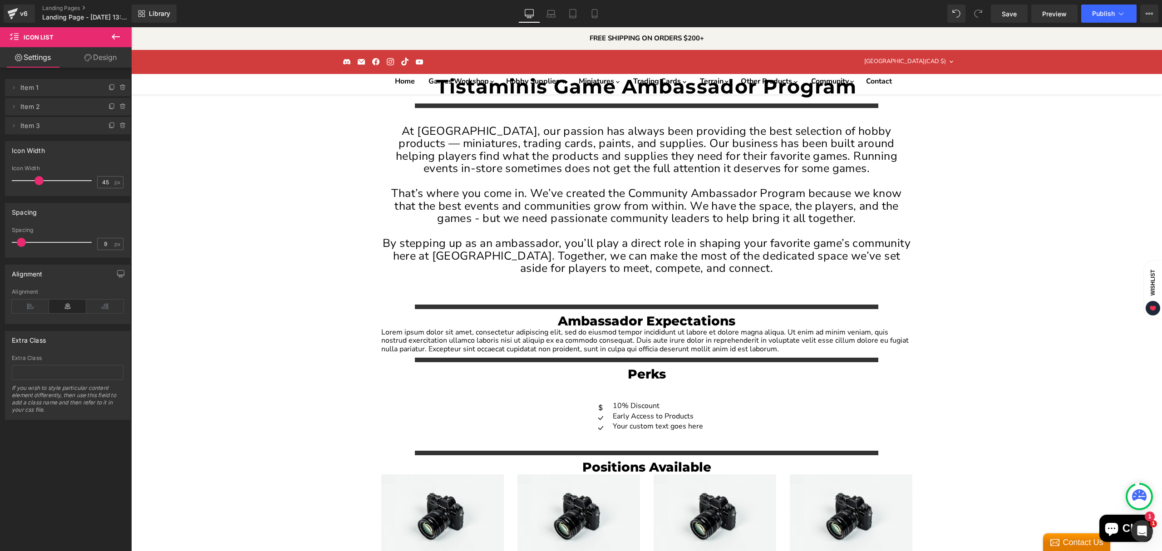
type input "10"
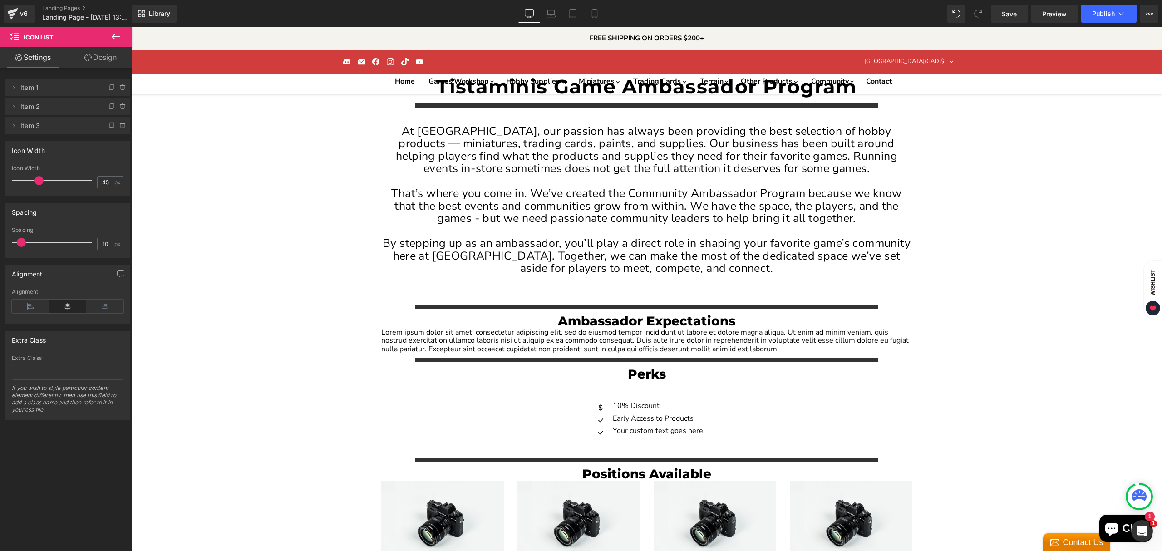
click at [20, 244] on span at bounding box center [21, 242] width 9 height 9
type input "99"
click at [41, 185] on div at bounding box center [53, 181] width 75 height 18
click at [26, 90] on span "Item 1" at bounding box center [58, 87] width 76 height 17
click at [11, 86] on icon at bounding box center [13, 87] width 7 height 7
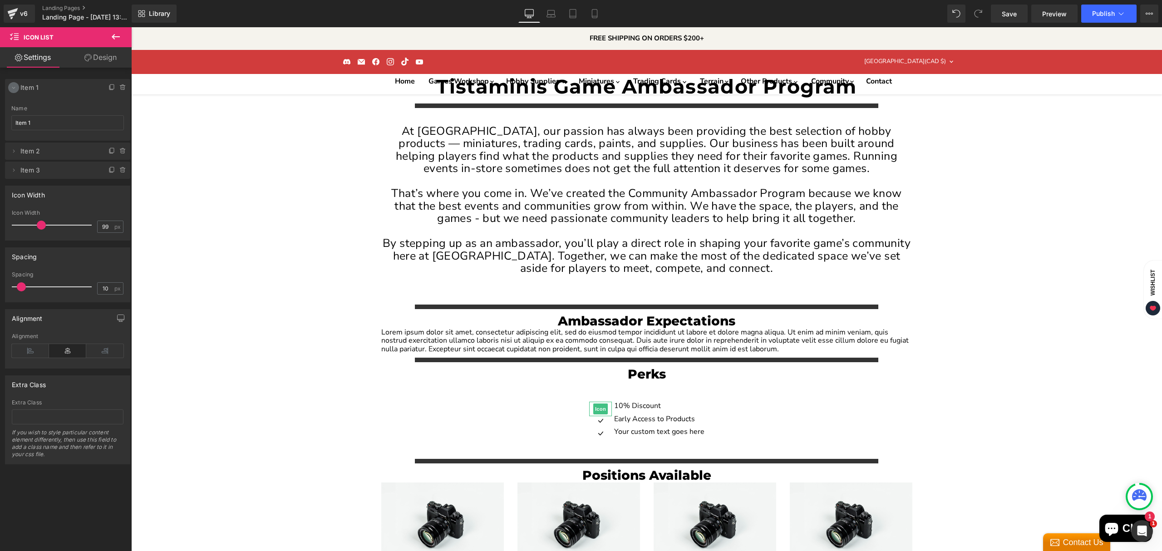
click at [11, 86] on icon at bounding box center [13, 87] width 7 height 7
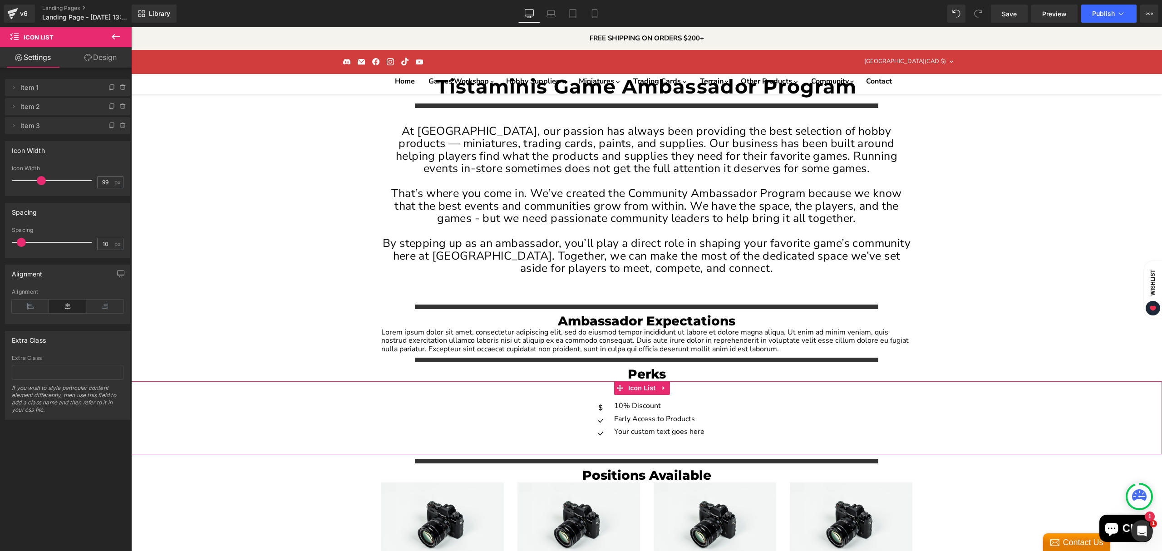
click at [95, 63] on link "Design" at bounding box center [101, 57] width 66 height 20
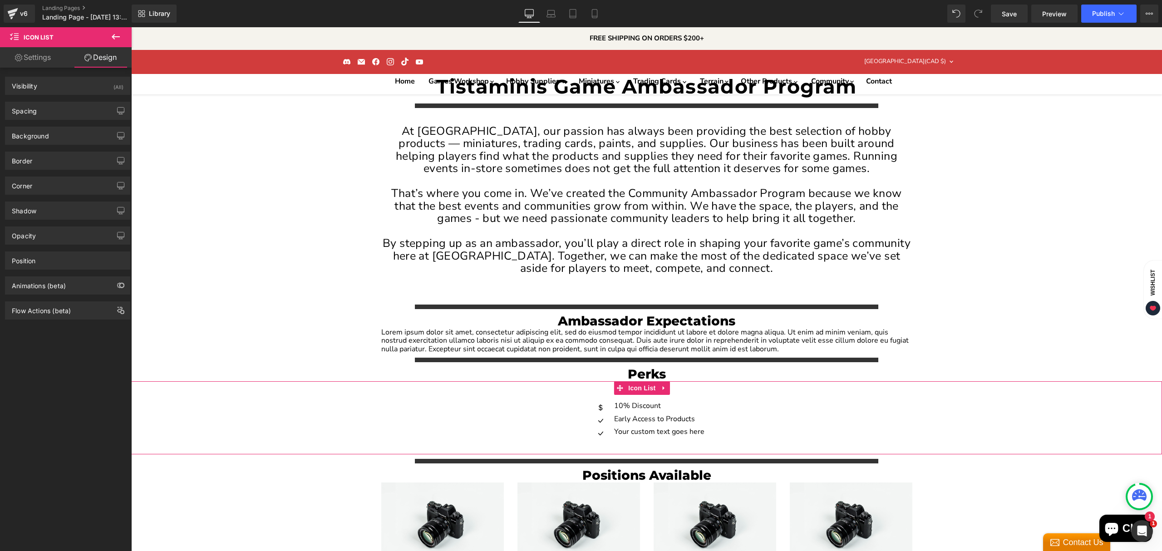
click at [42, 59] on link "Settings" at bounding box center [33, 57] width 66 height 20
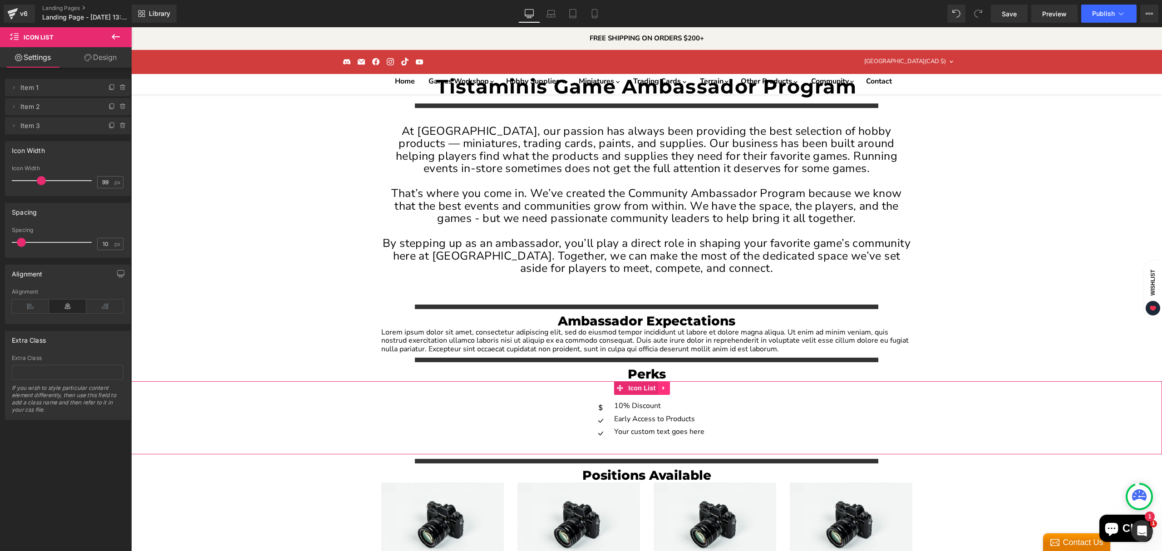
click at [663, 381] on link "Main content" at bounding box center [664, 388] width 12 height 14
click at [576, 402] on div "Icon 10% Discount Text Block Icon Early Access to Products Text Block Icon Your…" at bounding box center [646, 421] width 1031 height 39
click at [516, 402] on div "Icon 10% Discount Text Block Icon Early Access to Products Text Block Icon Your…" at bounding box center [646, 421] width 1031 height 39
click at [490, 381] on div "Icon 10% Discount Text Block Icon Early Access to Products Text Block Icon Your…" at bounding box center [646, 417] width 1031 height 73
click at [113, 39] on icon at bounding box center [115, 36] width 11 height 11
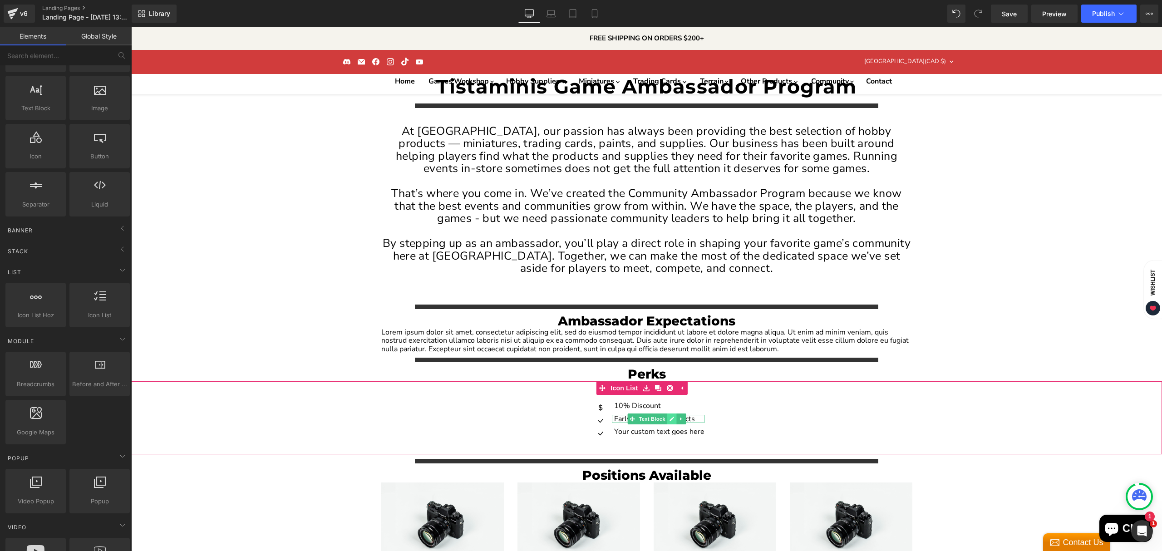
click at [670, 416] on icon "Main content" at bounding box center [672, 418] width 5 height 5
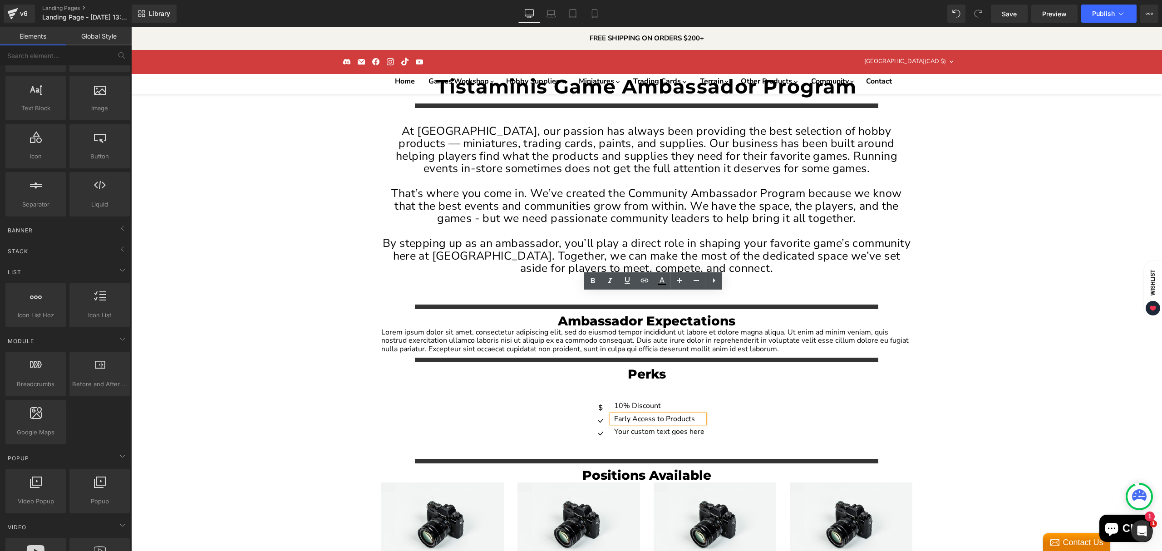
click at [662, 415] on p "Early Access to Products" at bounding box center [659, 419] width 90 height 8
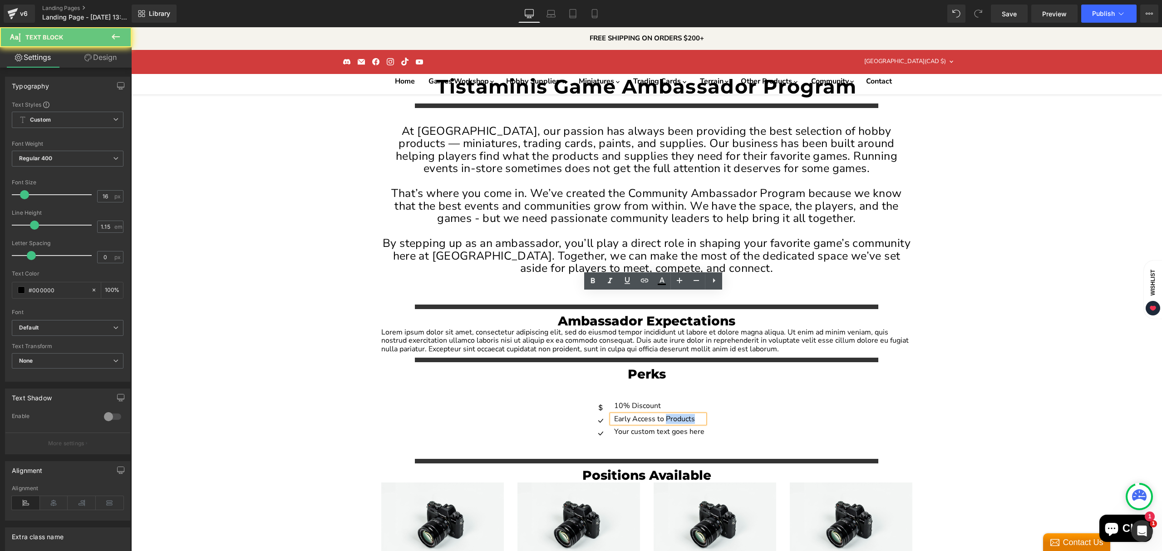
click at [662, 415] on p "Early Access to Products" at bounding box center [659, 419] width 90 height 8
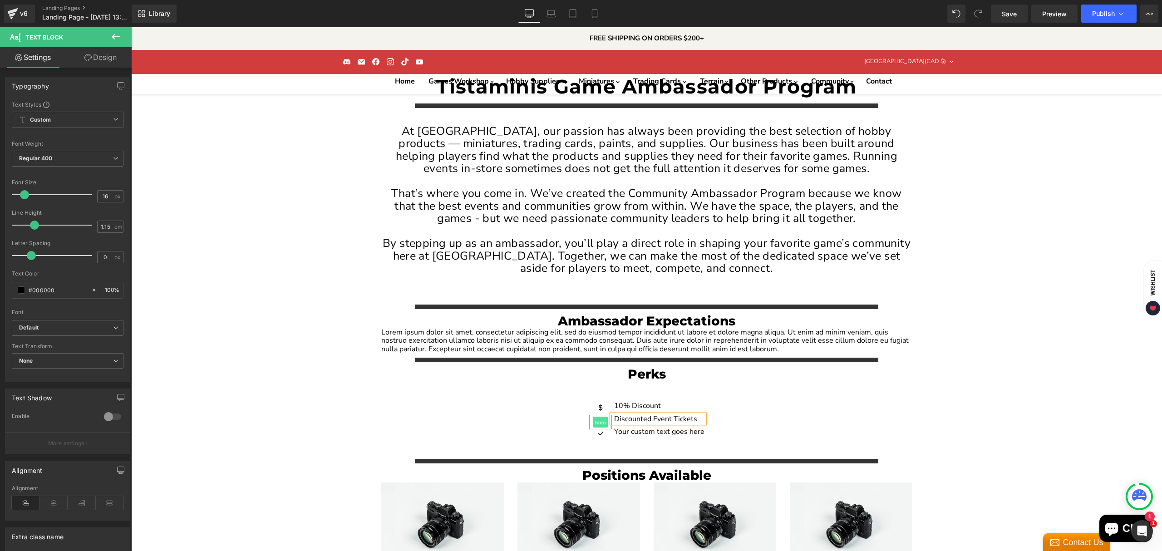
click at [596, 417] on span "Icon" at bounding box center [600, 422] width 15 height 11
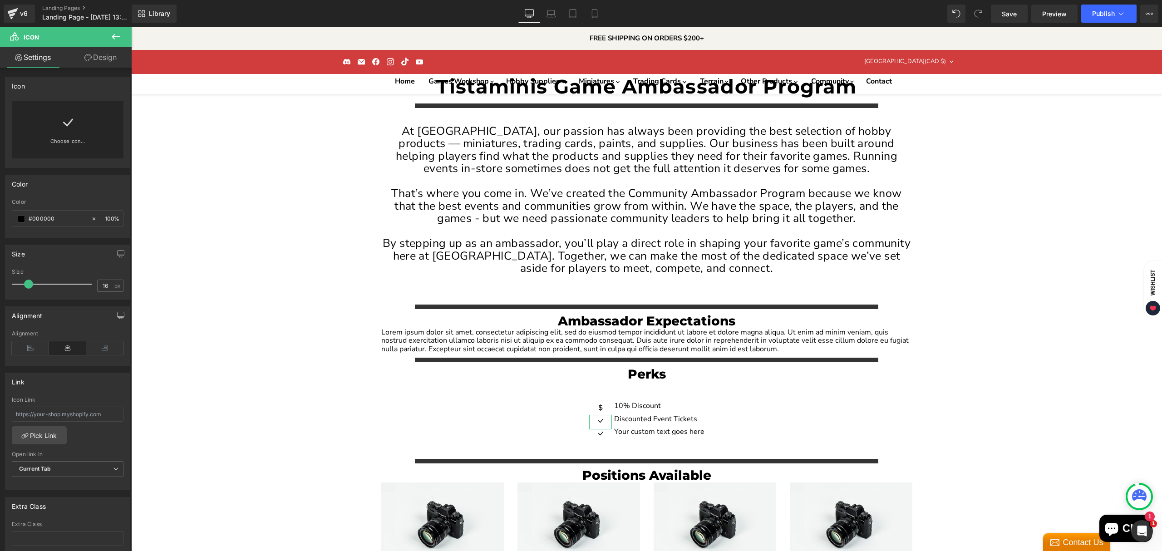
click at [77, 133] on div "Choose Icon..." at bounding box center [68, 130] width 112 height 58
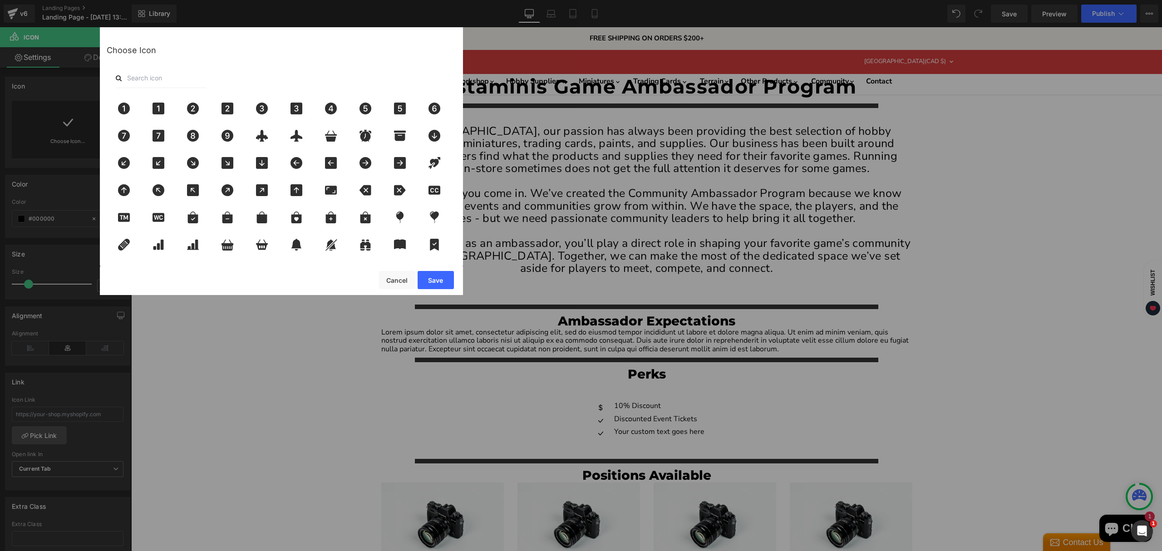
click at [171, 75] on input "text" at bounding box center [161, 78] width 91 height 20
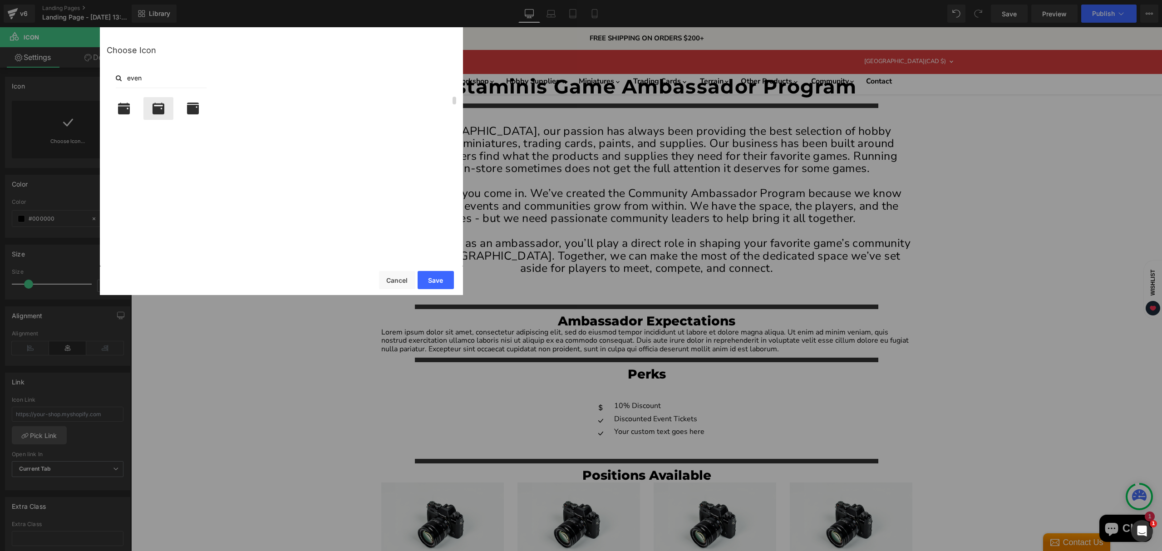
type input "even"
click at [160, 112] on icon at bounding box center [159, 109] width 12 height 12
click at [429, 285] on button "Save" at bounding box center [436, 280] width 36 height 18
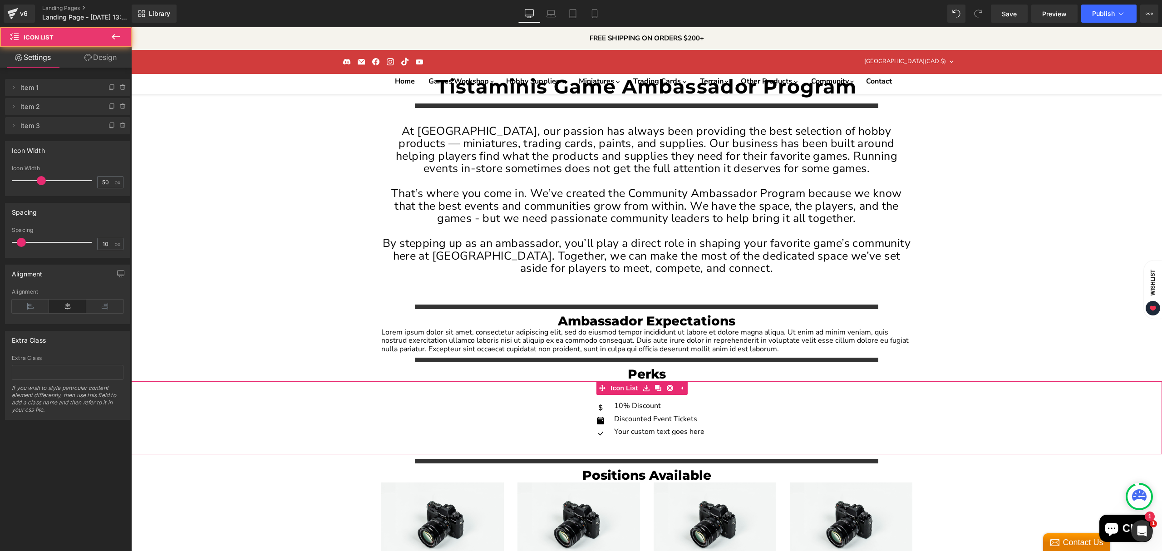
click at [780, 402] on div "Icon 10% Discount Text Block Icon Discounted Event Tickets Text Block Icon Your…" at bounding box center [646, 421] width 1031 height 39
click at [654, 426] on span "Text Block" at bounding box center [652, 431] width 30 height 11
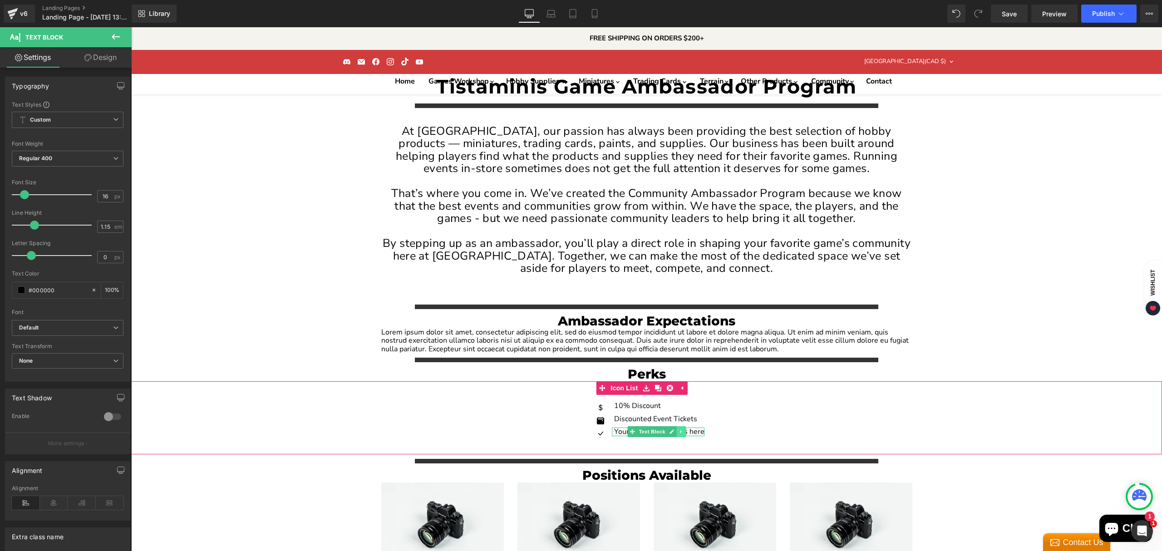
click at [679, 429] on icon "Main content" at bounding box center [681, 431] width 5 height 5
click at [657, 426] on link "Main content" at bounding box center [658, 431] width 10 height 11
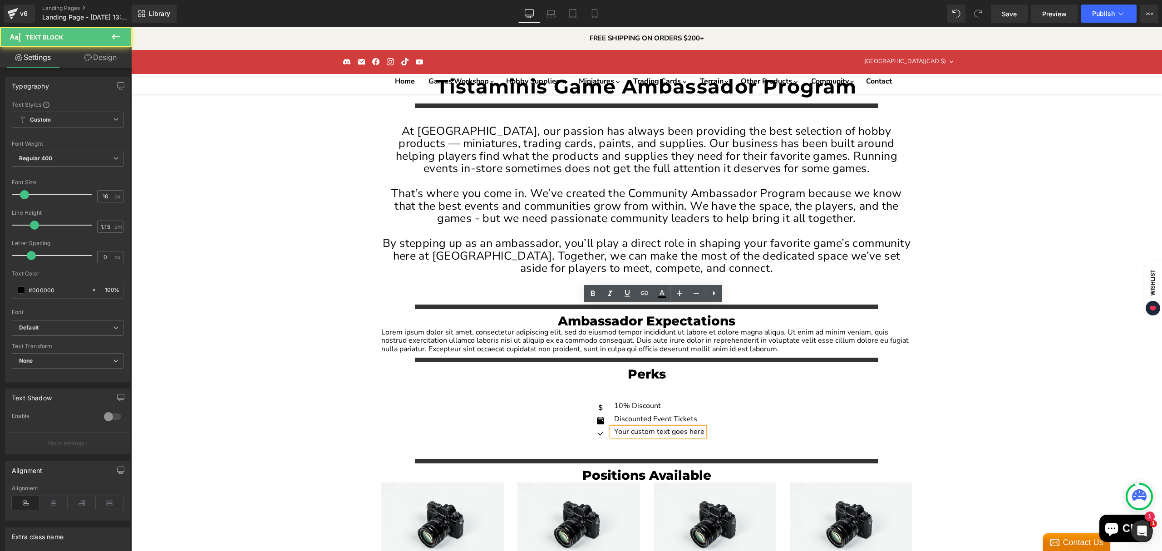
click at [636, 428] on p "Your custom text goes here" at bounding box center [659, 432] width 90 height 8
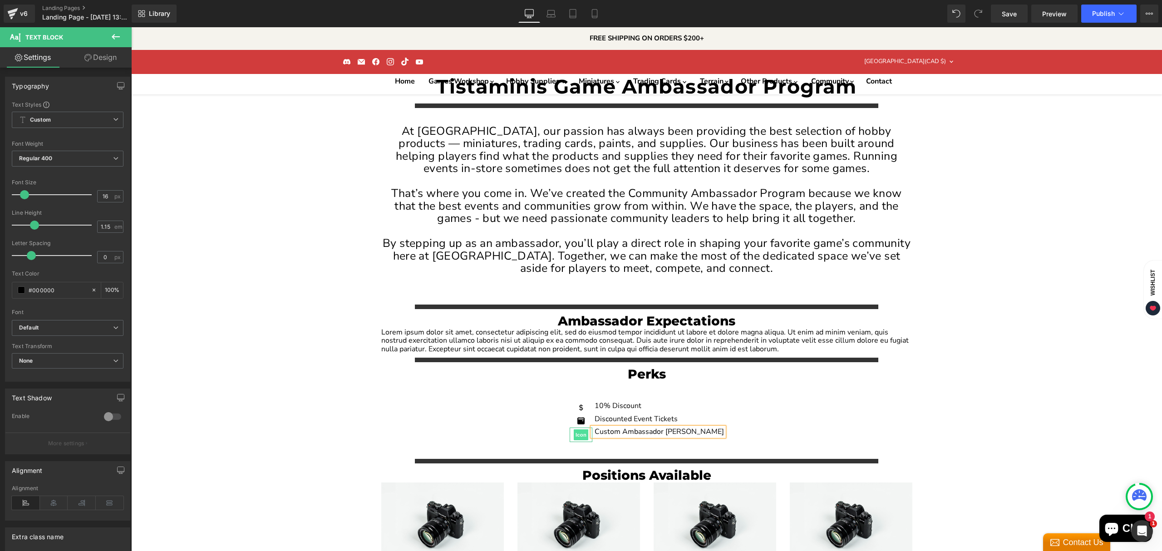
click at [588, 430] on span "Icon" at bounding box center [581, 435] width 15 height 11
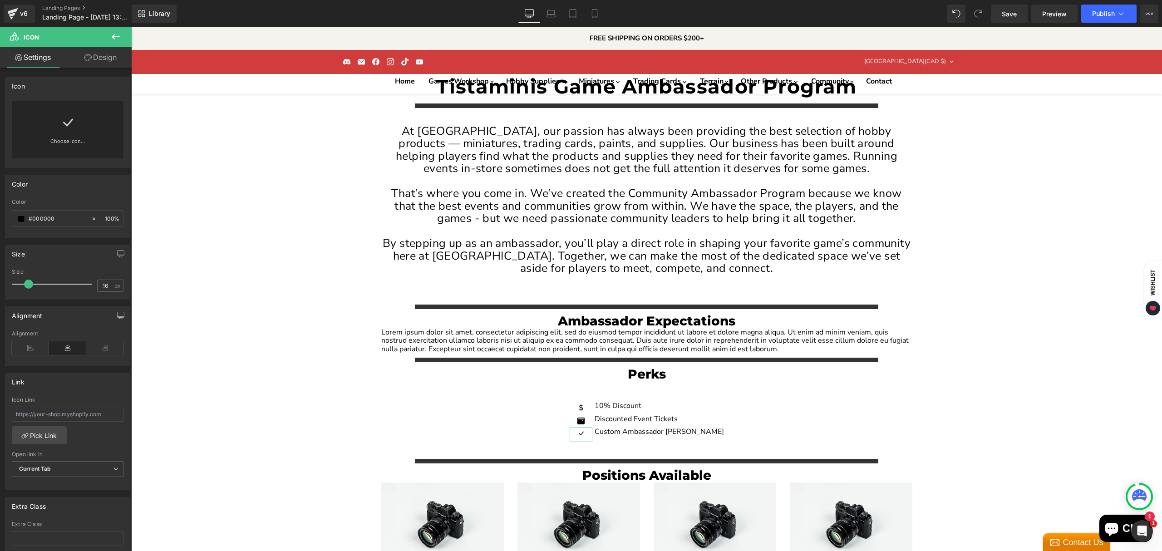
click at [82, 136] on div "Choose Icon..." at bounding box center [68, 130] width 112 height 58
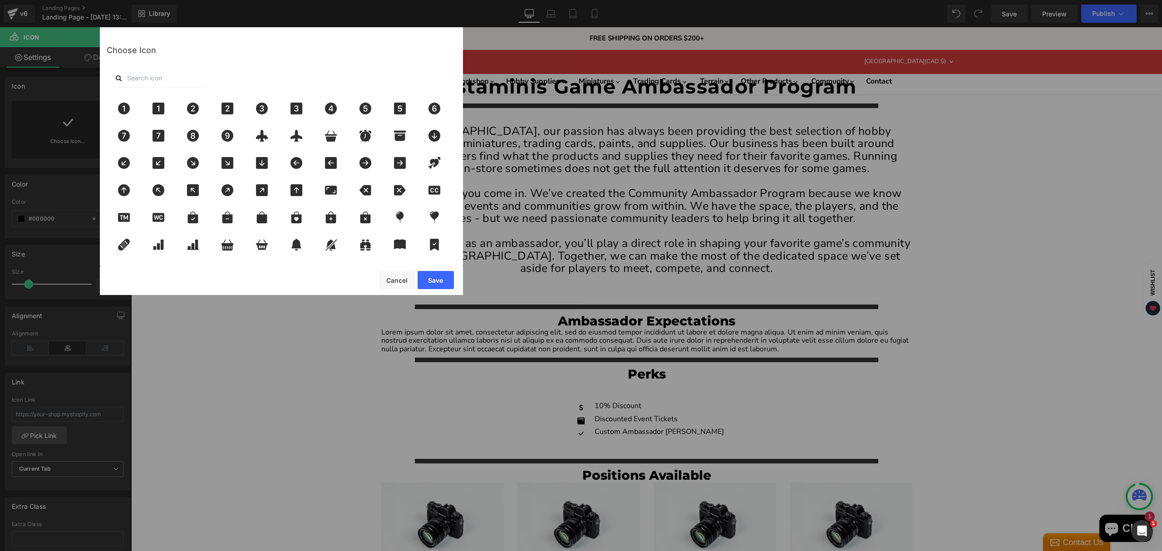
click at [186, 73] on input "text" at bounding box center [161, 78] width 91 height 20
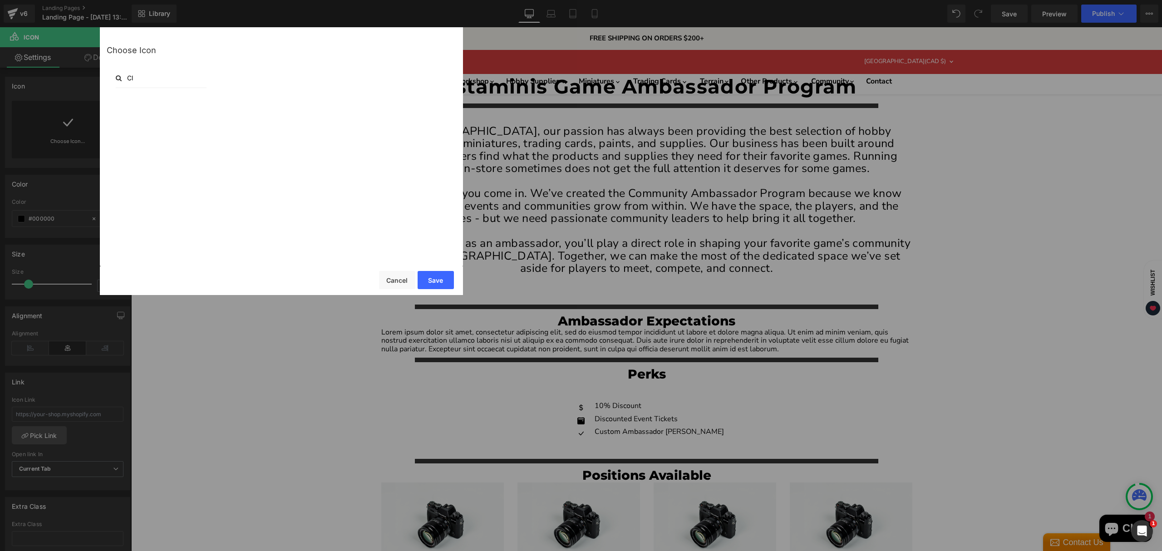
type input "C"
type input "s"
type input "t"
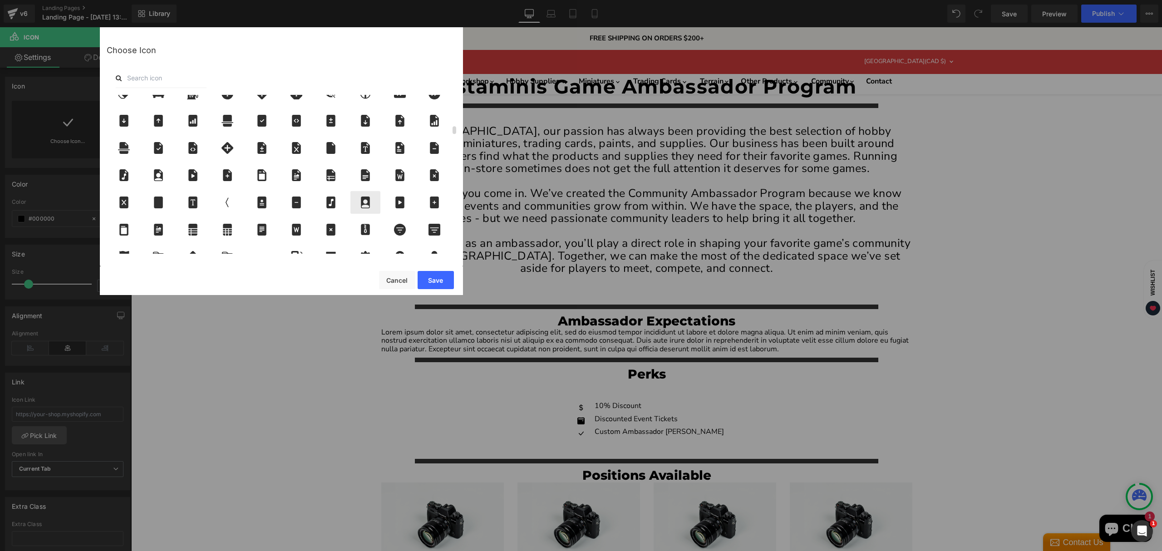
scroll to position [726, 0]
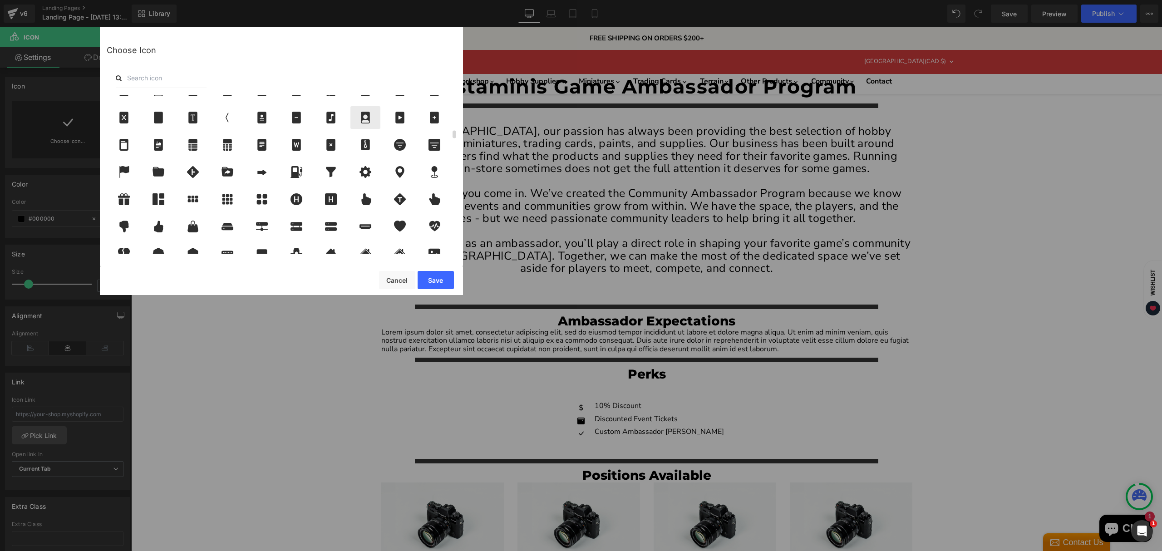
click at [367, 122] on icon at bounding box center [365, 118] width 19 height 12
click at [434, 277] on button "Save" at bounding box center [436, 280] width 36 height 18
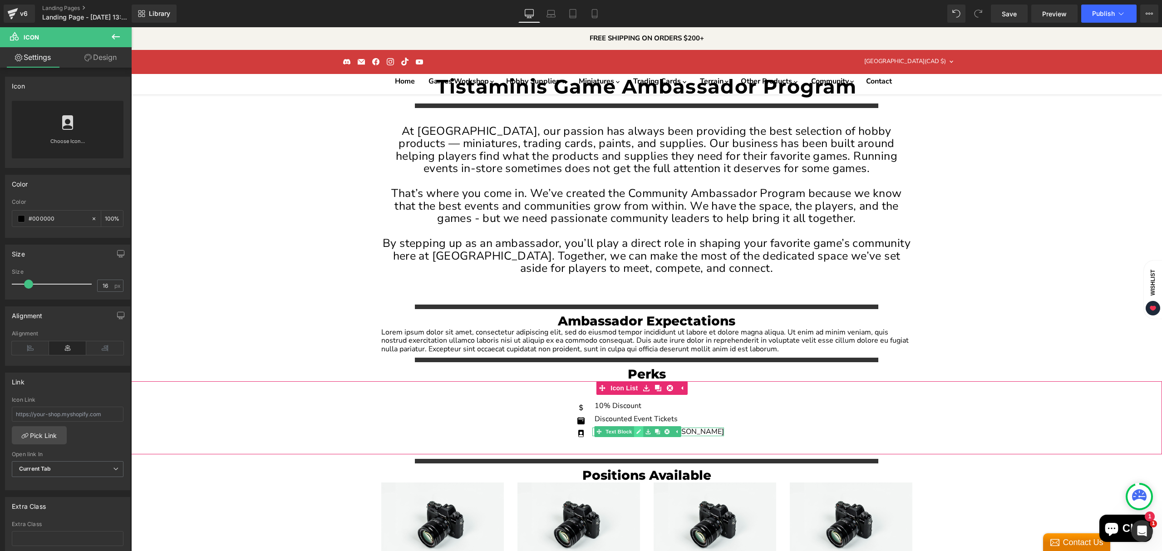
click at [643, 426] on link "Main content" at bounding box center [639, 431] width 10 height 11
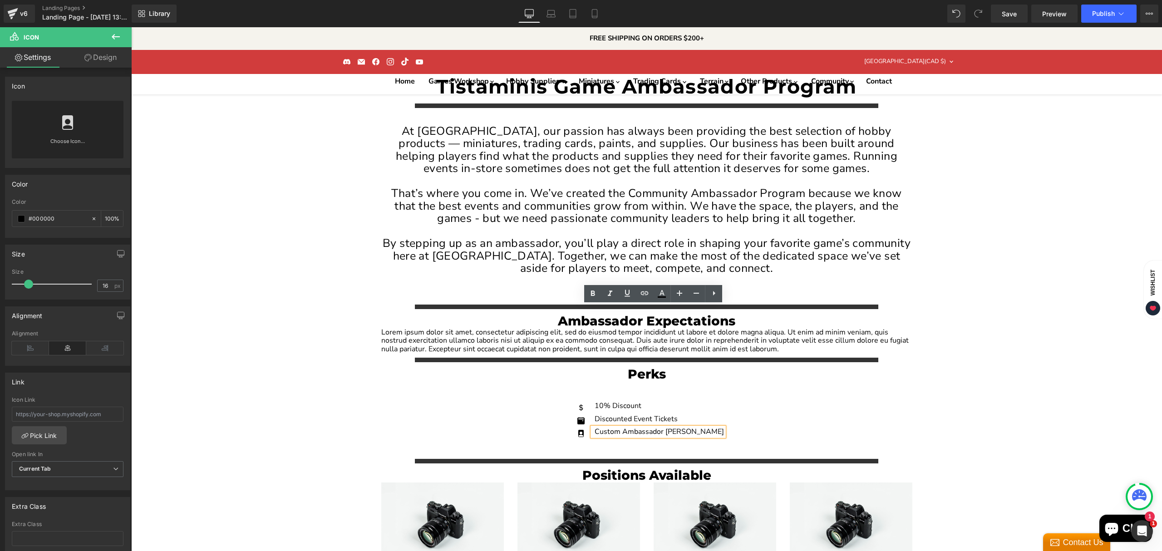
click at [692, 428] on div "Custom Ambassador Swag" at bounding box center [659, 432] width 132 height 8
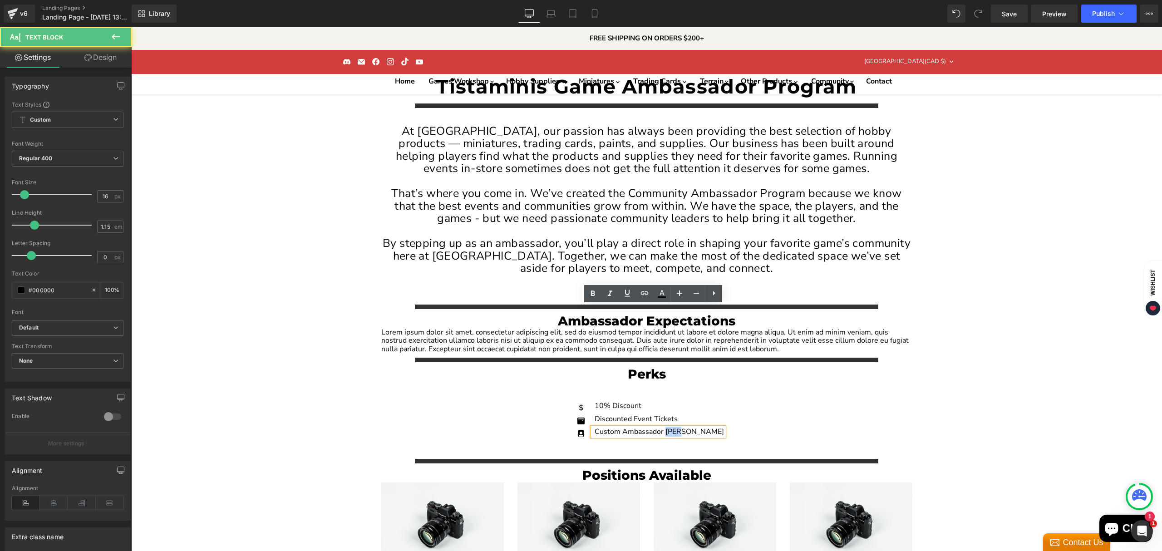
click at [692, 428] on div "Custom Ambassador Swag" at bounding box center [659, 432] width 132 height 8
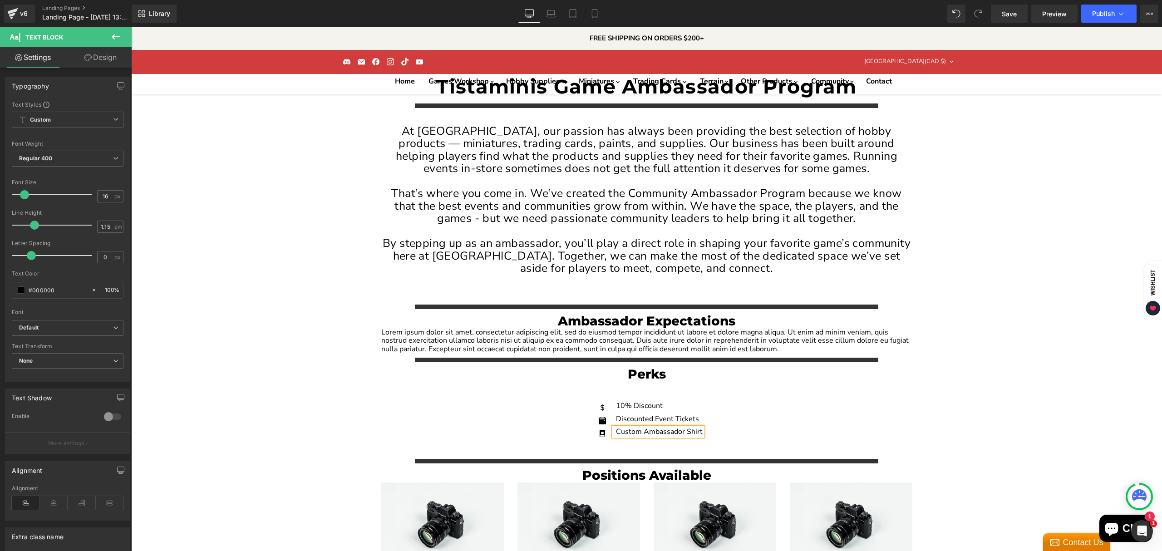
click at [763, 381] on div "Icon 10% Discount Text Block Icon Discounted Event Tickets Text Block Icon Cust…" at bounding box center [646, 417] width 1031 height 73
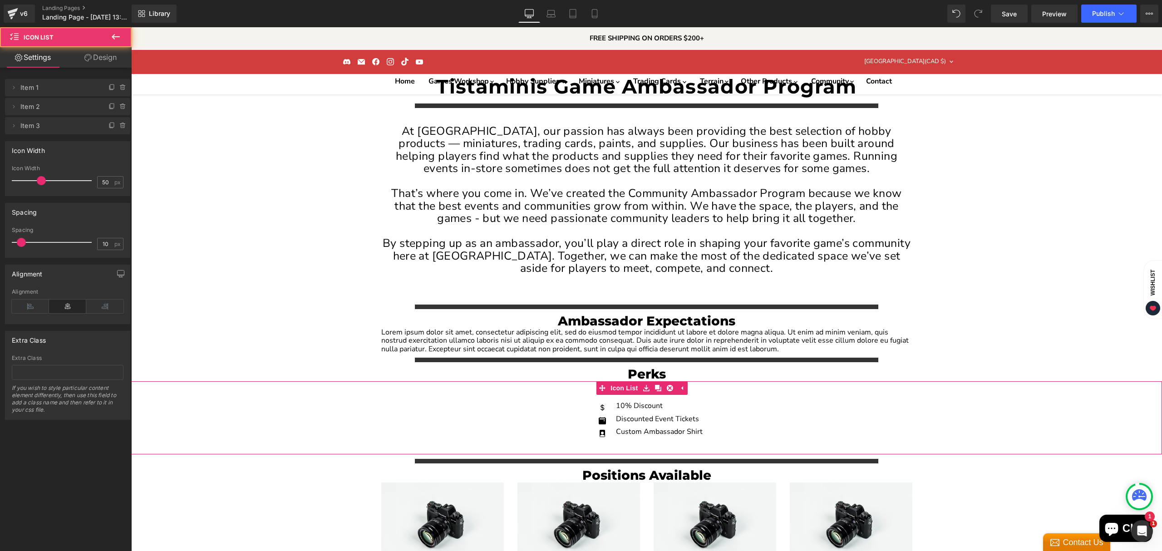
click at [761, 402] on div "Icon 10% Discount Text Block Icon Discounted Event Tickets Text Block Icon Cust…" at bounding box center [646, 421] width 1031 height 39
click at [642, 427] on span "Text Block" at bounding box center [653, 432] width 30 height 11
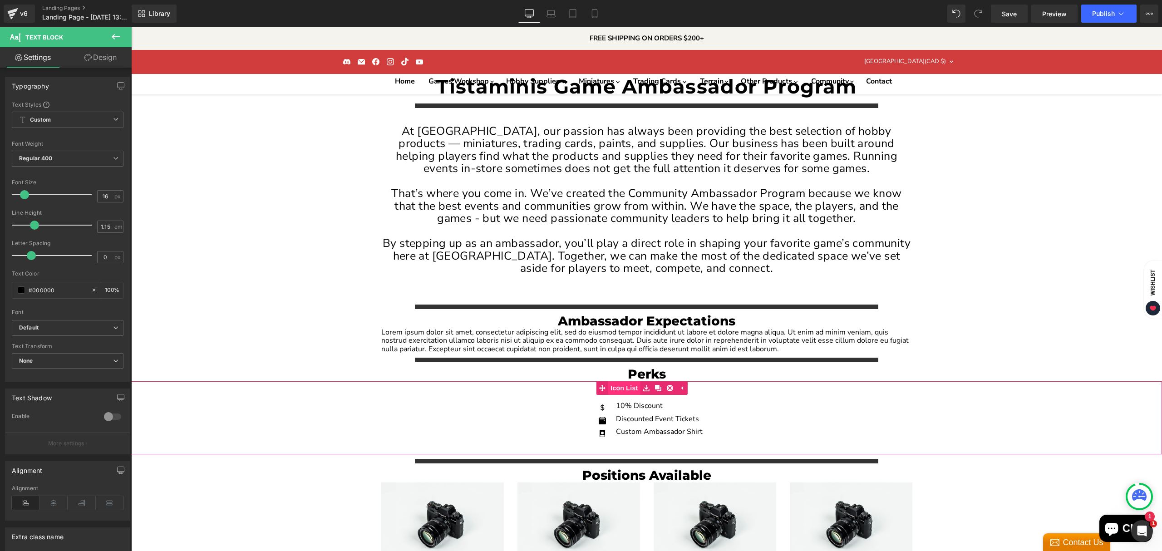
click at [634, 381] on span "Icon List" at bounding box center [624, 388] width 32 height 14
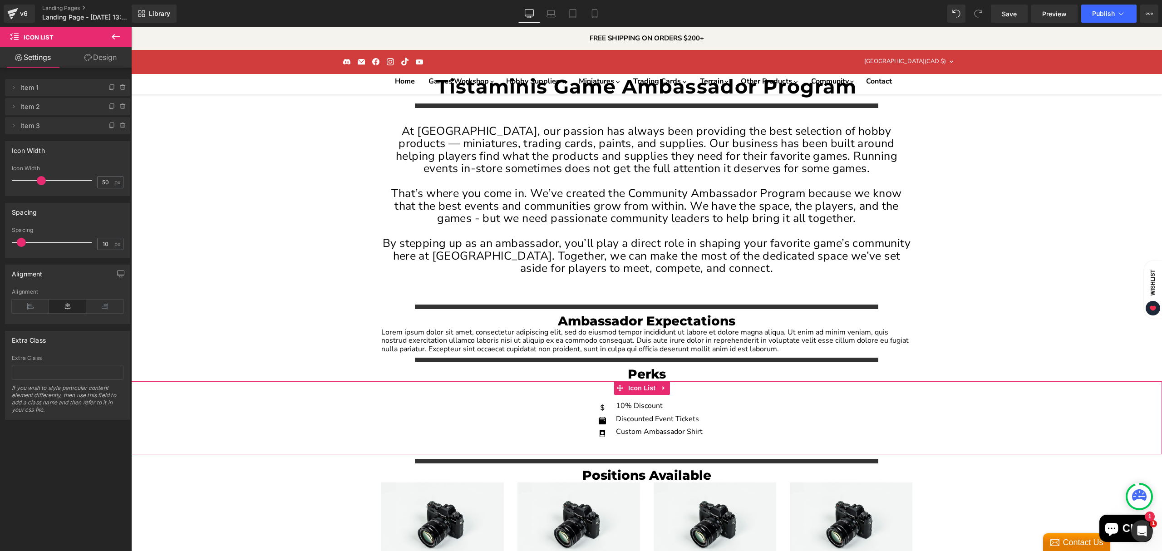
click at [72, 133] on span "Item 3" at bounding box center [58, 125] width 76 height 17
click at [109, 128] on icon at bounding box center [112, 125] width 7 height 7
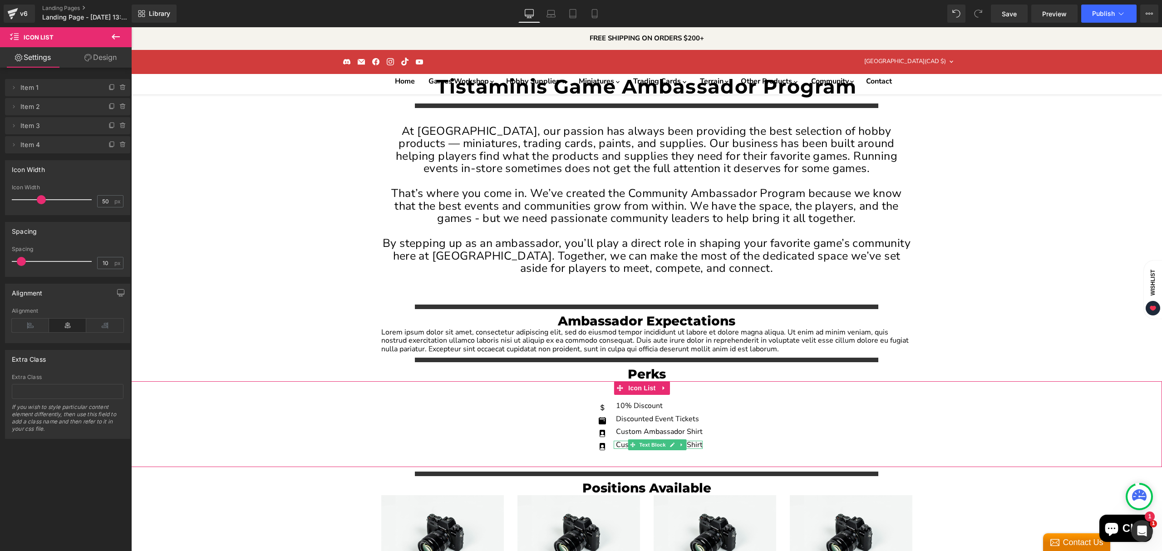
click at [691, 441] on div "Custom Ambassador Shirt" at bounding box center [658, 445] width 89 height 8
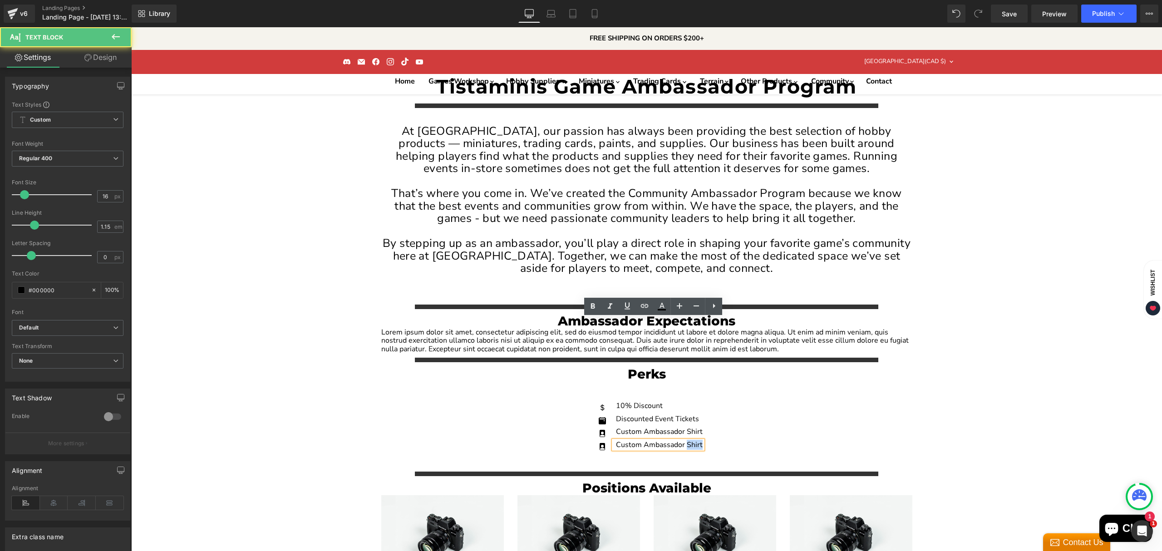
click at [691, 441] on div "Custom Ambassador Shirt" at bounding box center [658, 445] width 89 height 8
click at [692, 441] on div "Custom Ambassador Shirt" at bounding box center [658, 445] width 89 height 8
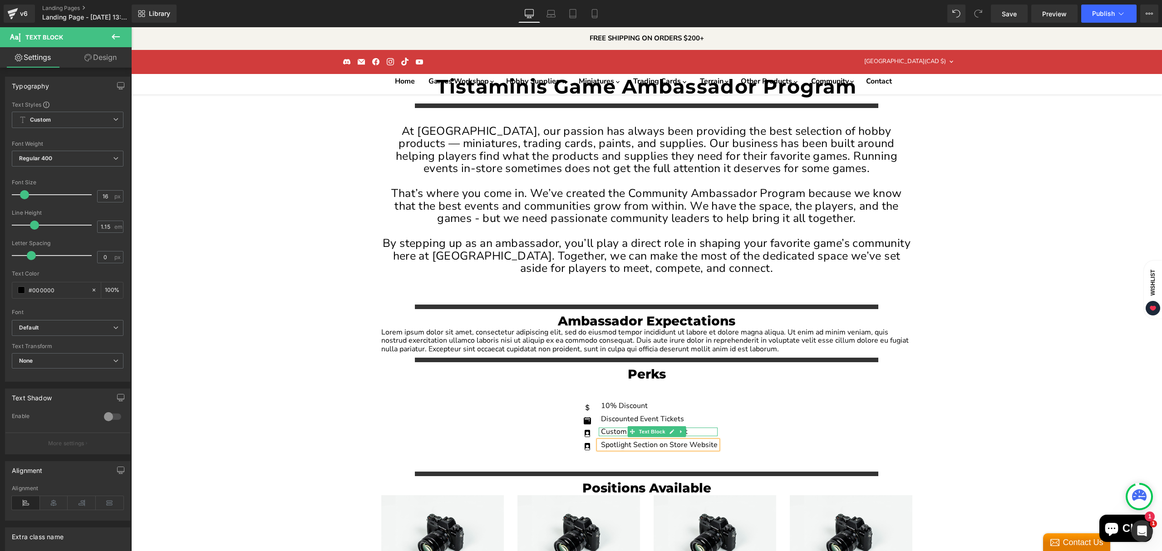
click at [697, 428] on div "Custom Ambassador Shirt" at bounding box center [658, 432] width 119 height 8
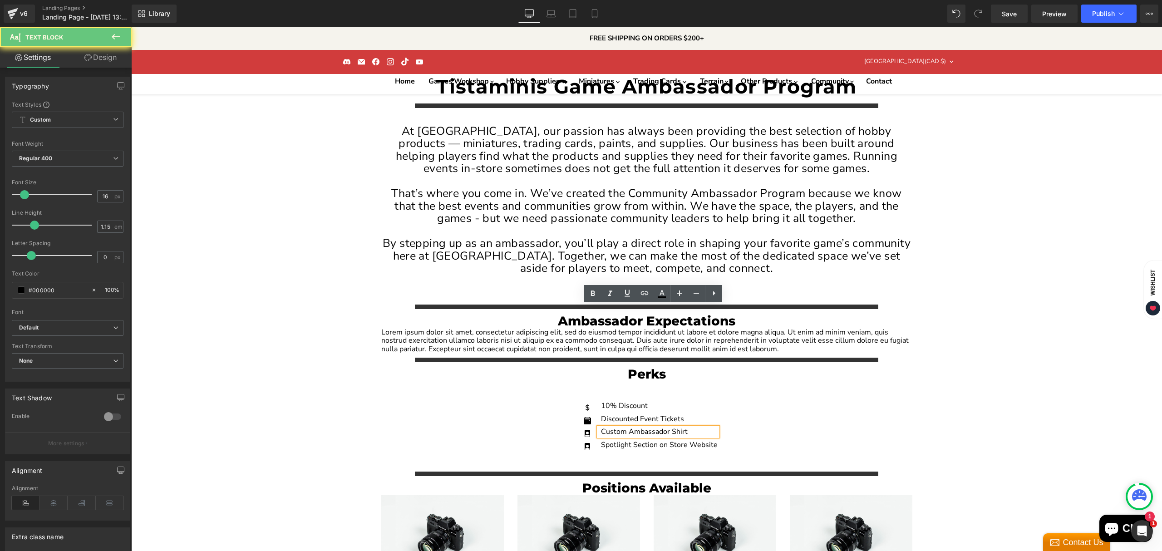
click at [638, 428] on div "Custom Ambassador Shirt" at bounding box center [658, 432] width 119 height 8
copy div "Ambassador"
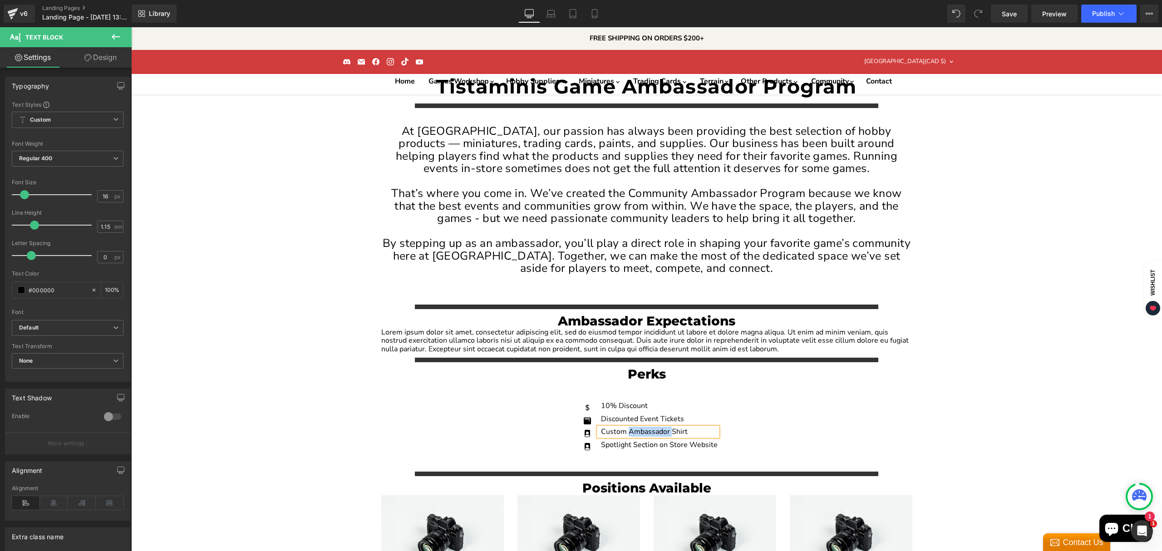
click at [909, 381] on div "Icon 10% Discount Text Block Icon Discounted Event Tickets Text Block Icon Cust…" at bounding box center [646, 424] width 1031 height 86
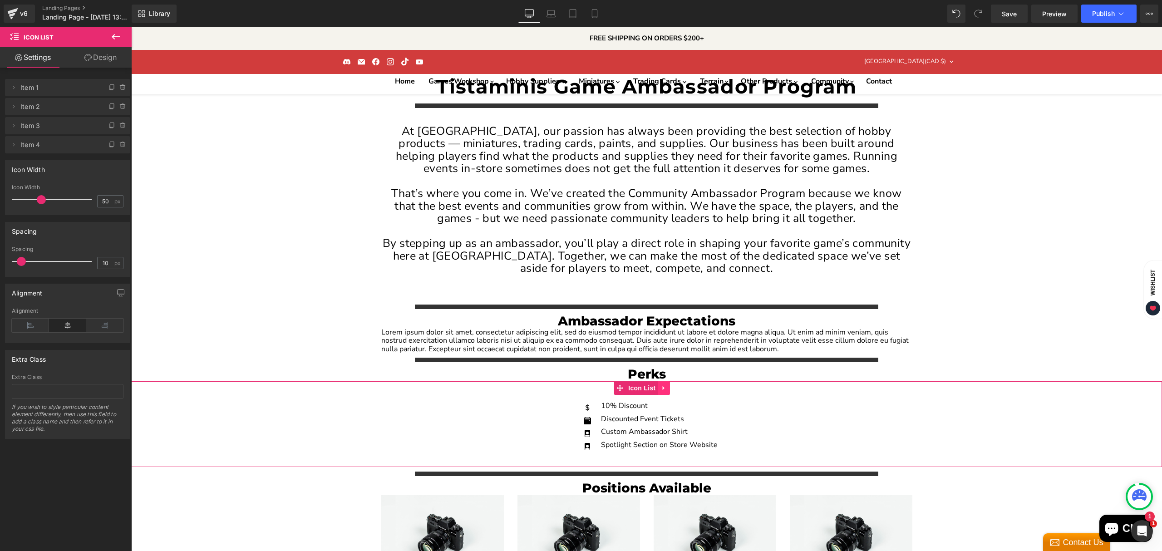
click at [665, 385] on icon "Main content" at bounding box center [664, 388] width 6 height 7
click at [680, 443] on icon "Main content" at bounding box center [680, 444] width 1 height 3
click at [109, 143] on icon at bounding box center [112, 144] width 7 height 7
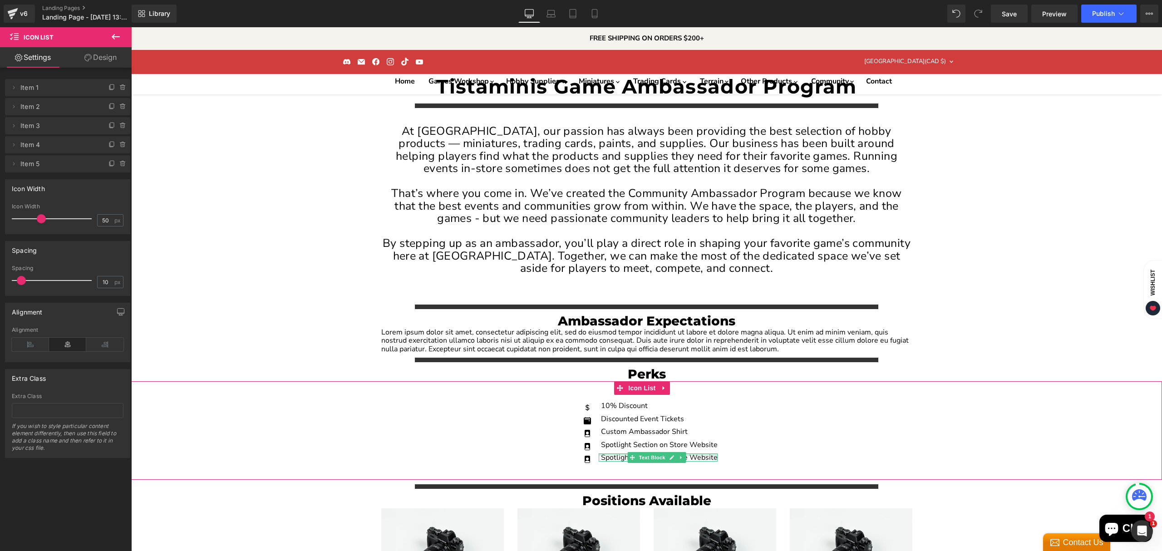
click at [613, 454] on div "Main content" at bounding box center [658, 455] width 119 height 2
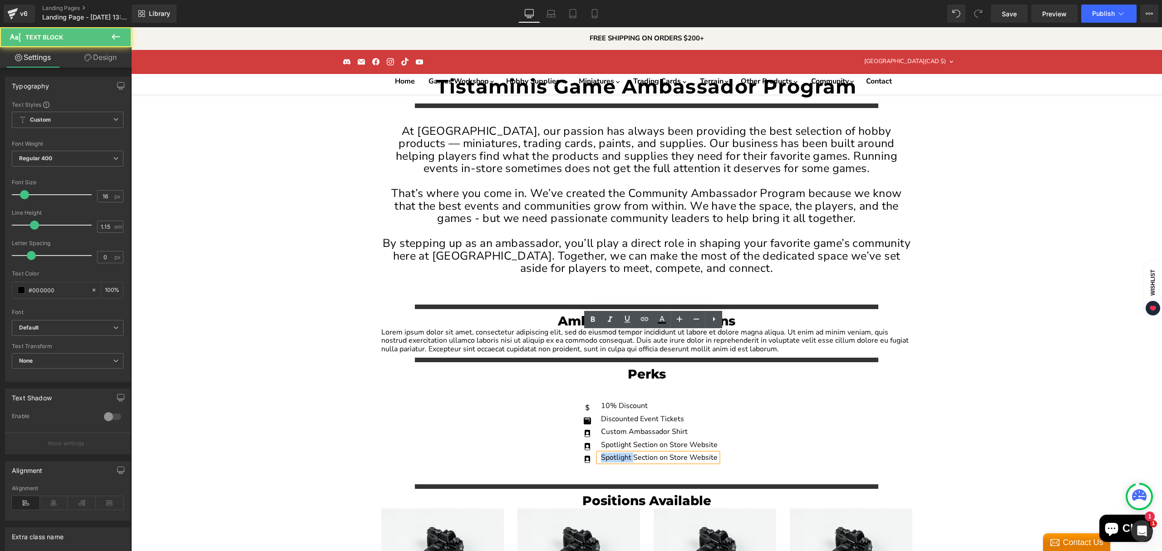
click at [613, 454] on div "Spotlight Section on Store Website" at bounding box center [658, 458] width 119 height 8
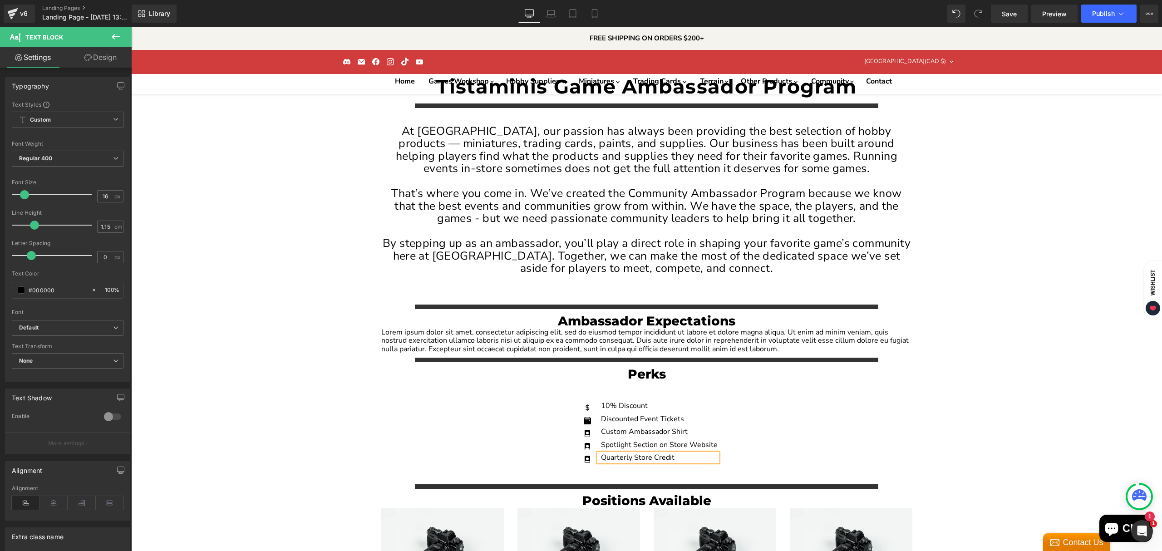
click at [781, 402] on div "Icon 10% Discount Text Block Icon Discounted Event Tickets Text Block Icon Cust…" at bounding box center [646, 434] width 1031 height 64
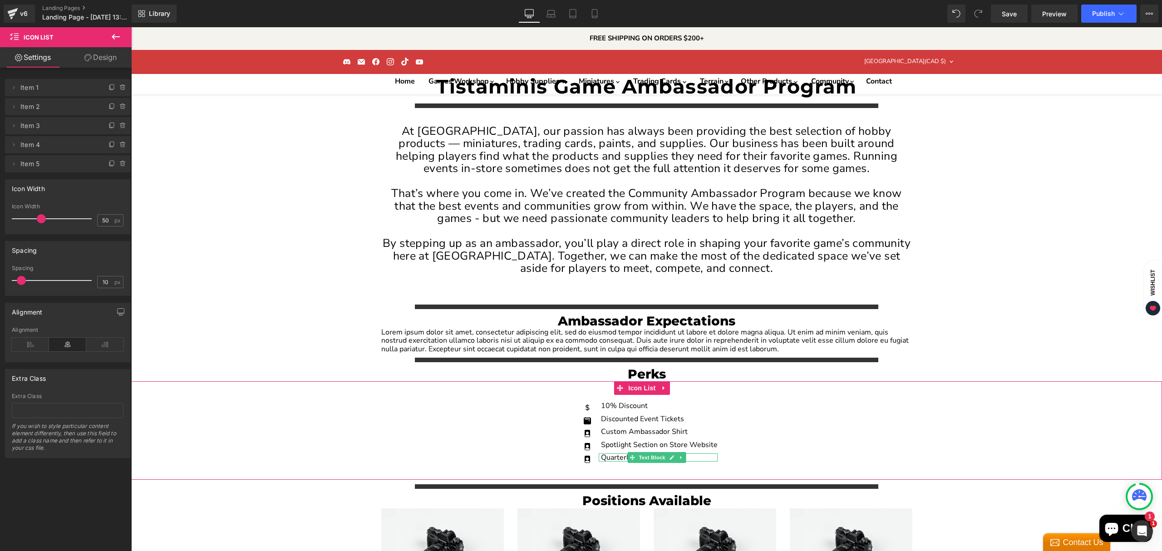
click at [614, 454] on div "Quarterly Store Credit" at bounding box center [658, 458] width 119 height 8
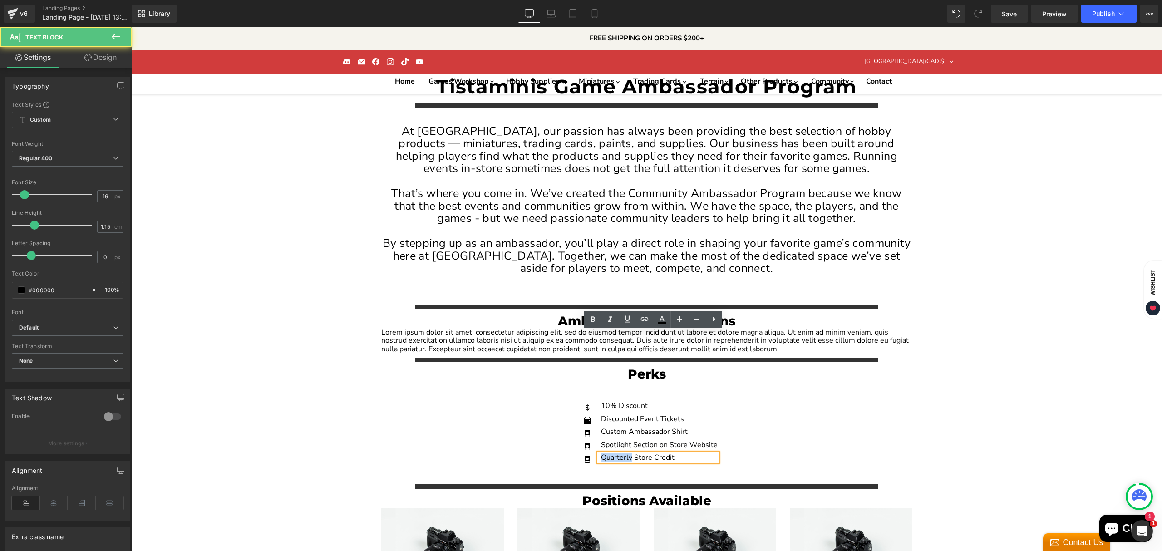
click at [614, 454] on div "Quarterly Store Credit" at bounding box center [658, 458] width 119 height 8
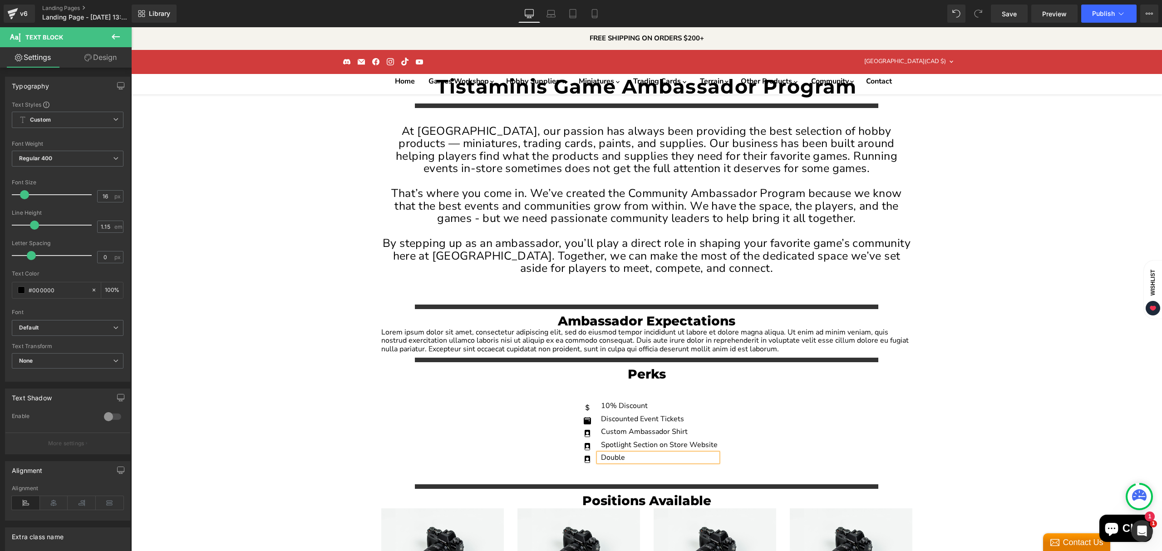
click at [618, 454] on div "Double" at bounding box center [658, 458] width 119 height 8
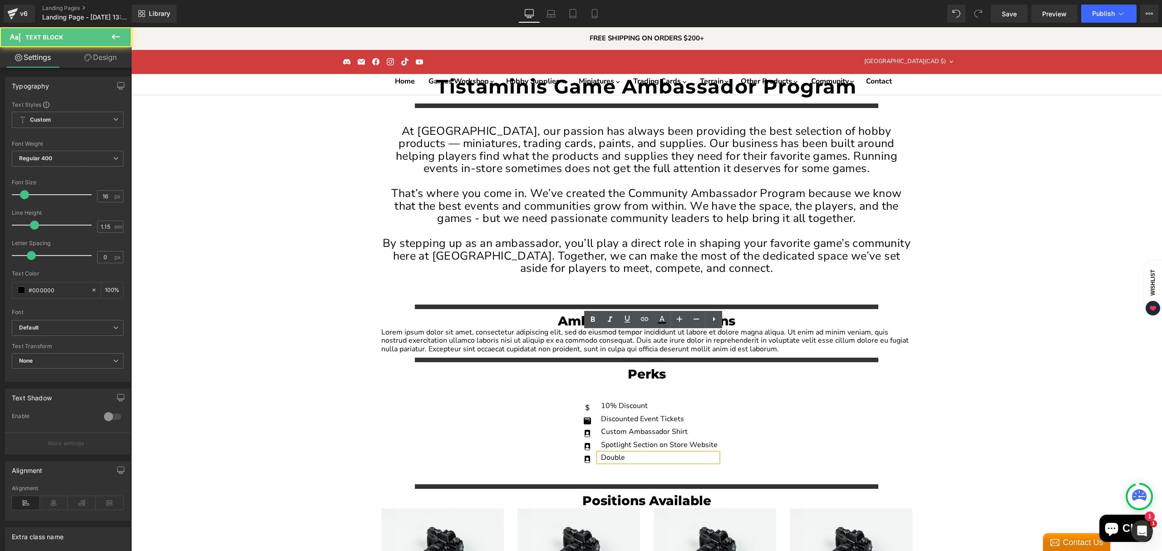
click at [618, 454] on div "Double" at bounding box center [658, 458] width 119 height 8
click at [636, 454] on div "Double" at bounding box center [658, 458] width 119 height 8
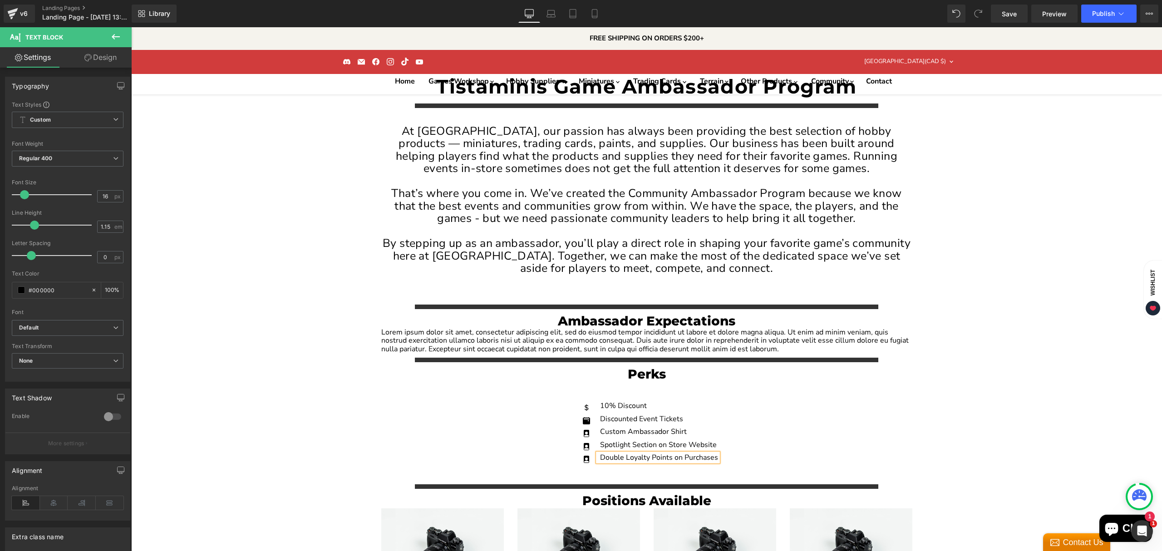
click at [674, 454] on div "Double Loyalty Points on Purchases" at bounding box center [658, 458] width 120 height 8
click at [755, 402] on div "Icon 10% Discount Text Block Icon Discounted Event Tickets Text Block Icon Cust…" at bounding box center [646, 434] width 1031 height 64
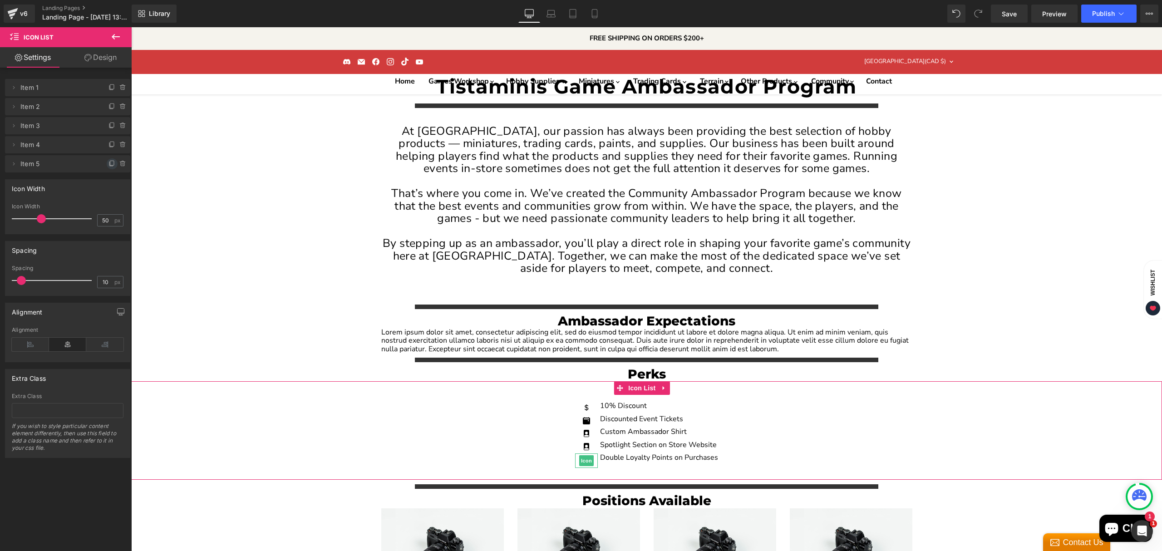
click at [109, 164] on icon at bounding box center [112, 163] width 7 height 7
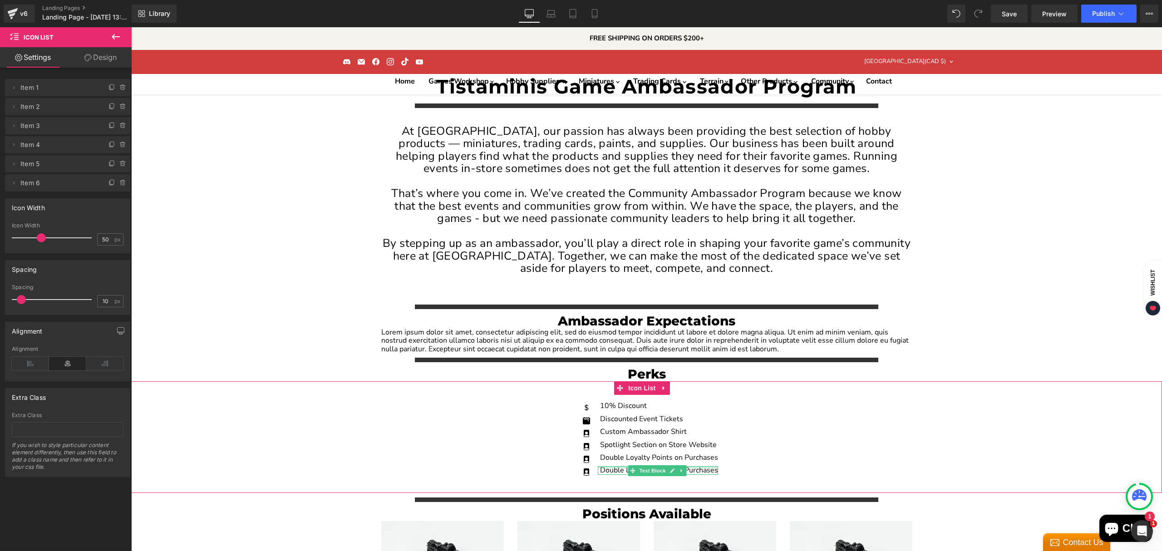
click at [612, 466] on div "Main content" at bounding box center [658, 467] width 120 height 2
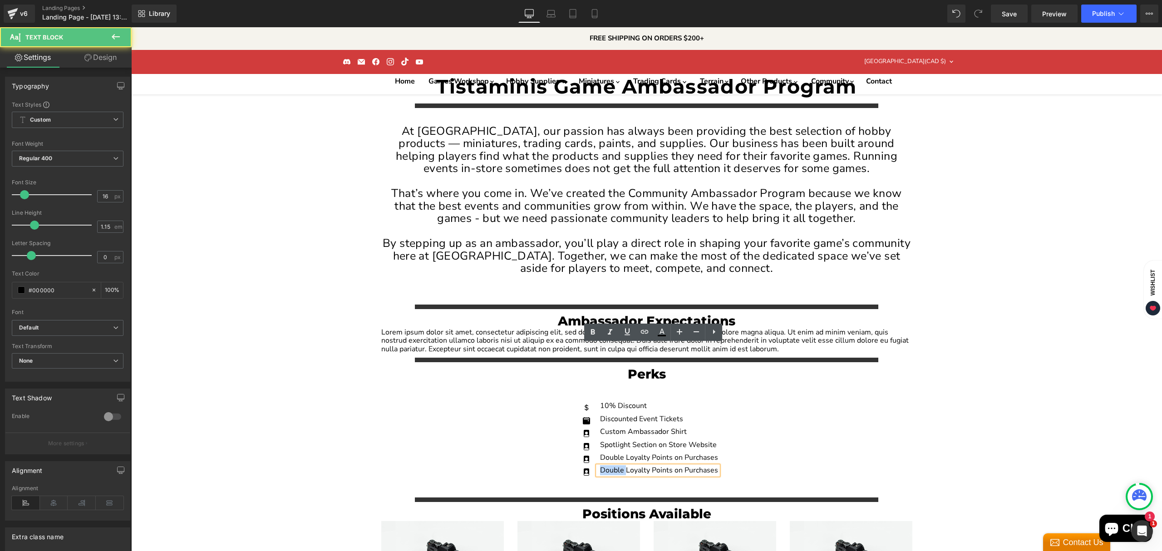
click at [612, 466] on div "Double Loyalty Points on Purchases" at bounding box center [658, 470] width 120 height 8
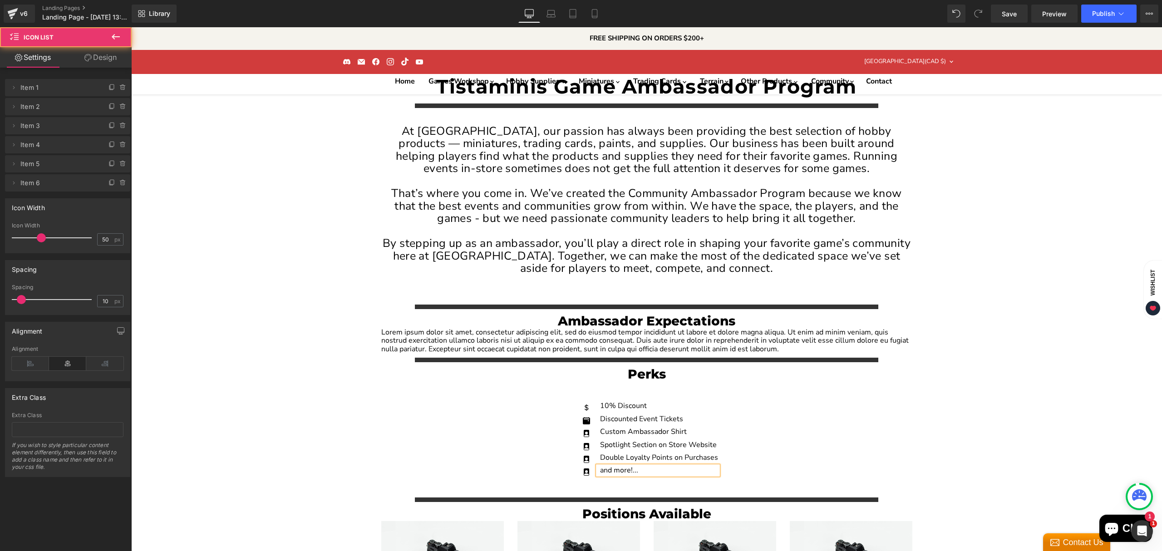
click at [832, 402] on div "Icon 10% Discount Text Block Icon Discounted Event Tickets Text Block Icon Cust…" at bounding box center [646, 440] width 1031 height 77
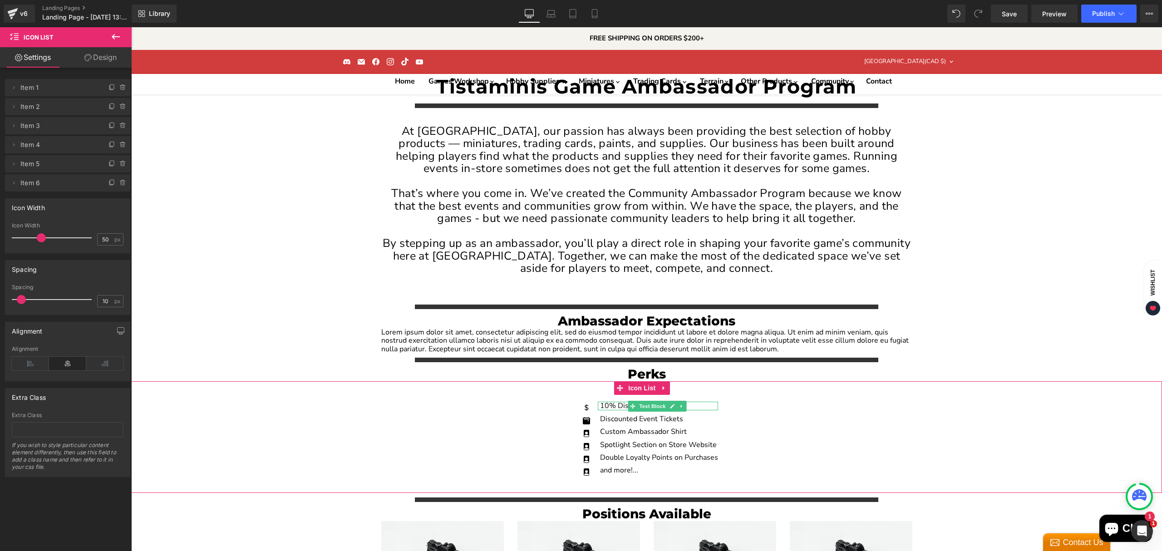
click at [607, 402] on p "10% Discount" at bounding box center [659, 406] width 118 height 8
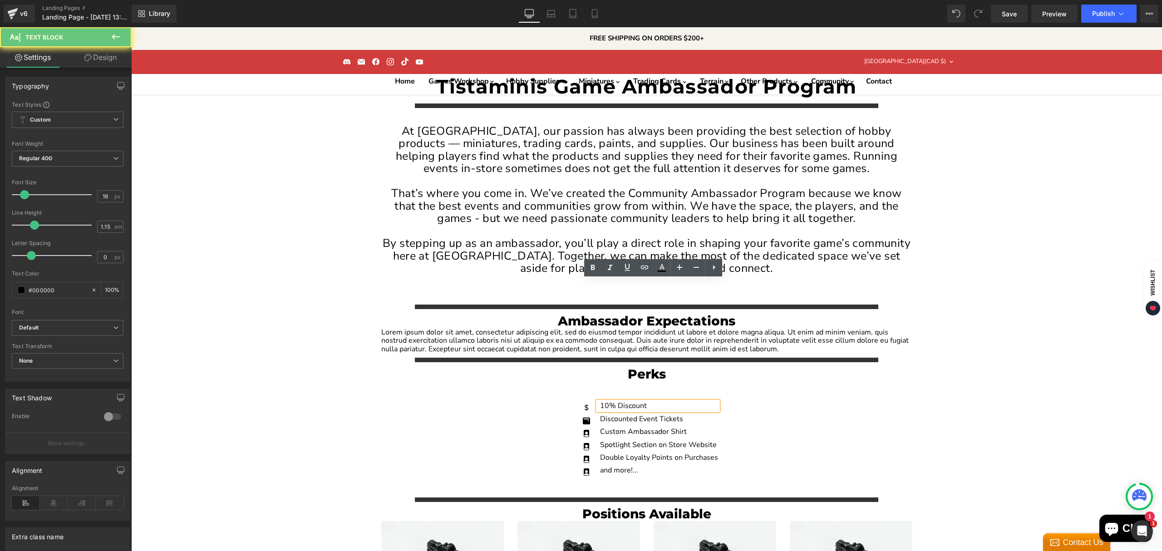
click at [656, 402] on p "10% Discount" at bounding box center [659, 406] width 118 height 8
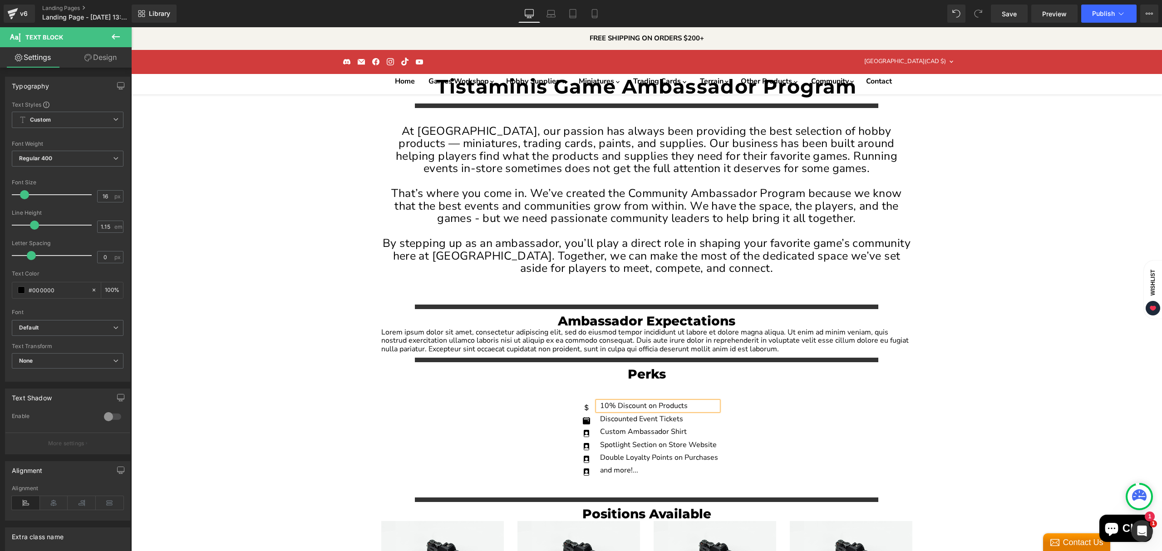
click at [780, 402] on div "Icon 10% Discount on Products Text Block Icon Discounted Event Tickets Text Blo…" at bounding box center [646, 440] width 1031 height 77
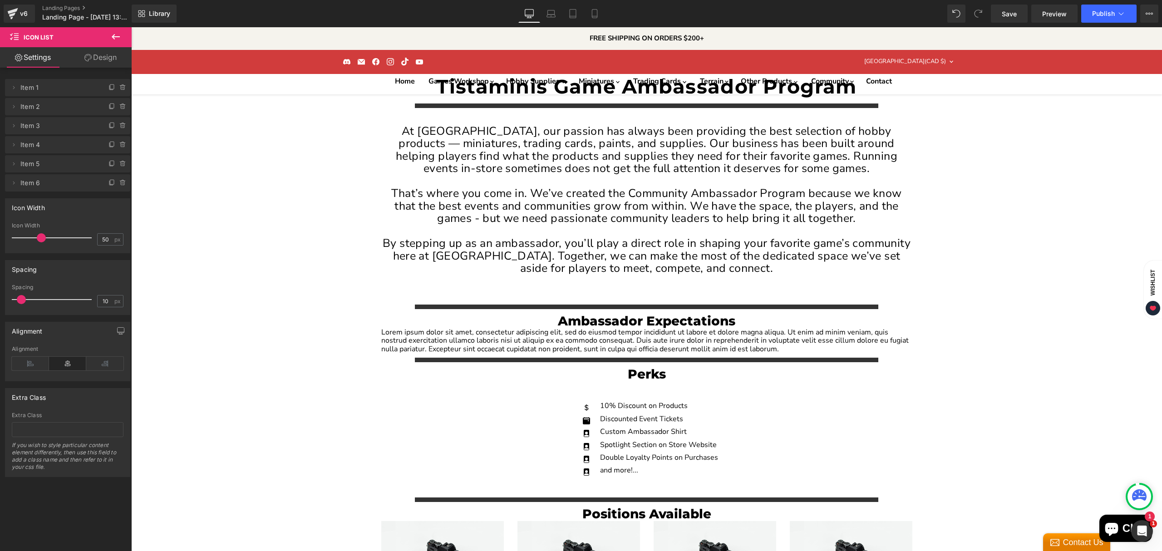
scroll to position [60, 0]
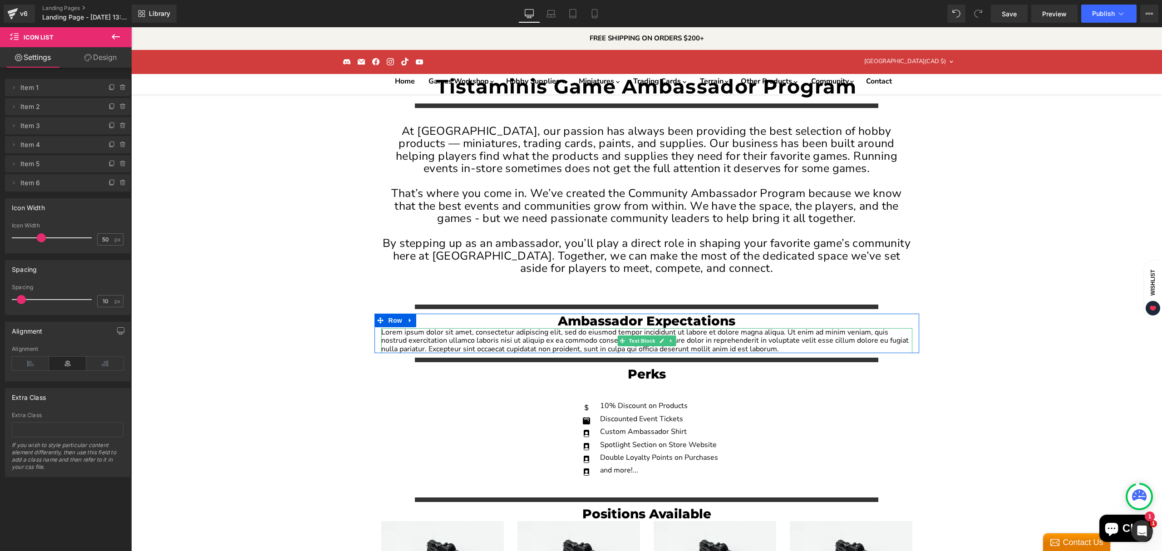
click at [728, 328] on p "Lorem ipsum dolor sit amet, consectetur adipiscing elit, sed do eiusmod tempor …" at bounding box center [646, 340] width 531 height 25
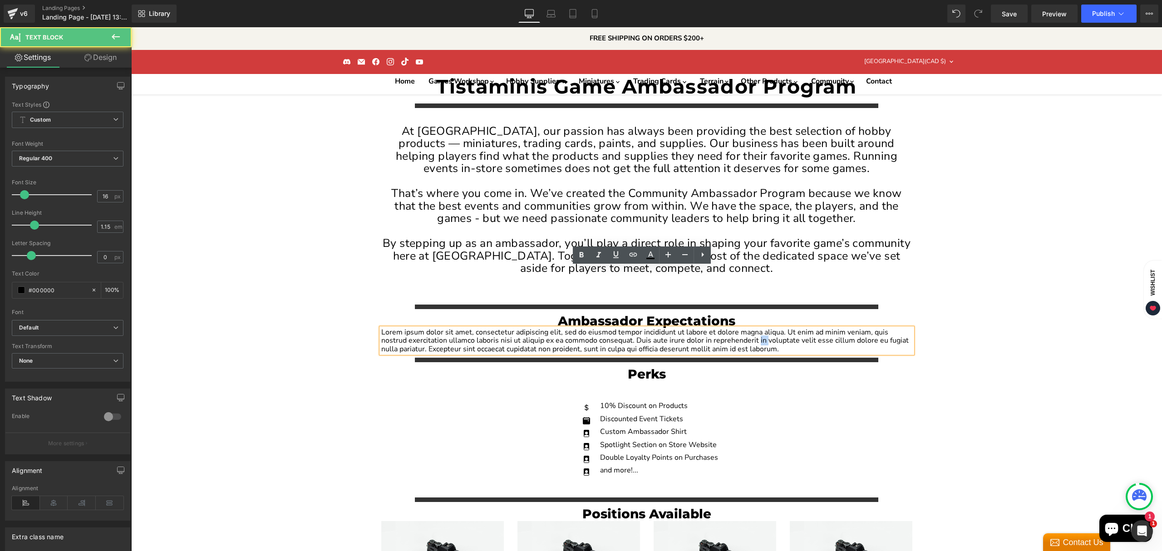
click at [728, 328] on p "Lorem ipsum dolor sit amet, consectetur adipiscing elit, sed do eiusmod tempor …" at bounding box center [646, 340] width 531 height 25
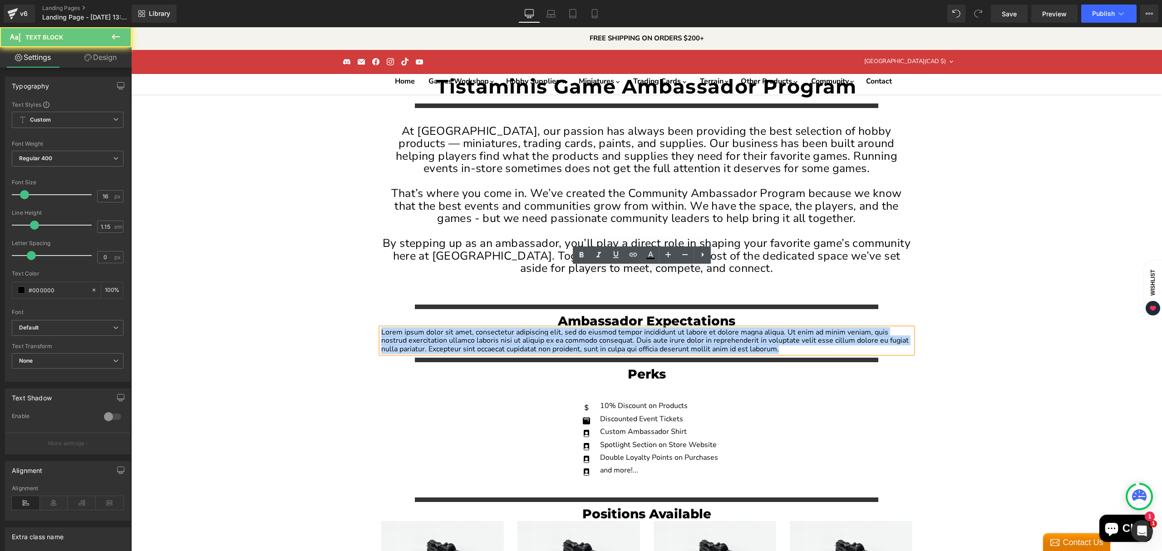
click at [728, 328] on p "Lorem ipsum dolor sit amet, consectetur adipiscing elit, sed do eiusmod tempor …" at bounding box center [646, 340] width 531 height 25
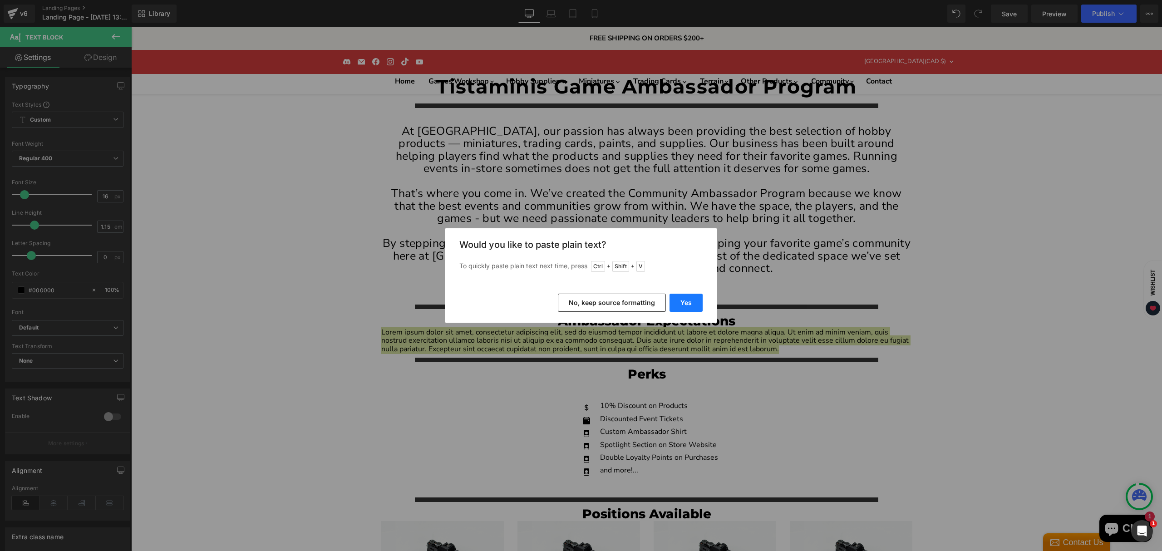
click at [682, 306] on button "Yes" at bounding box center [686, 303] width 33 height 18
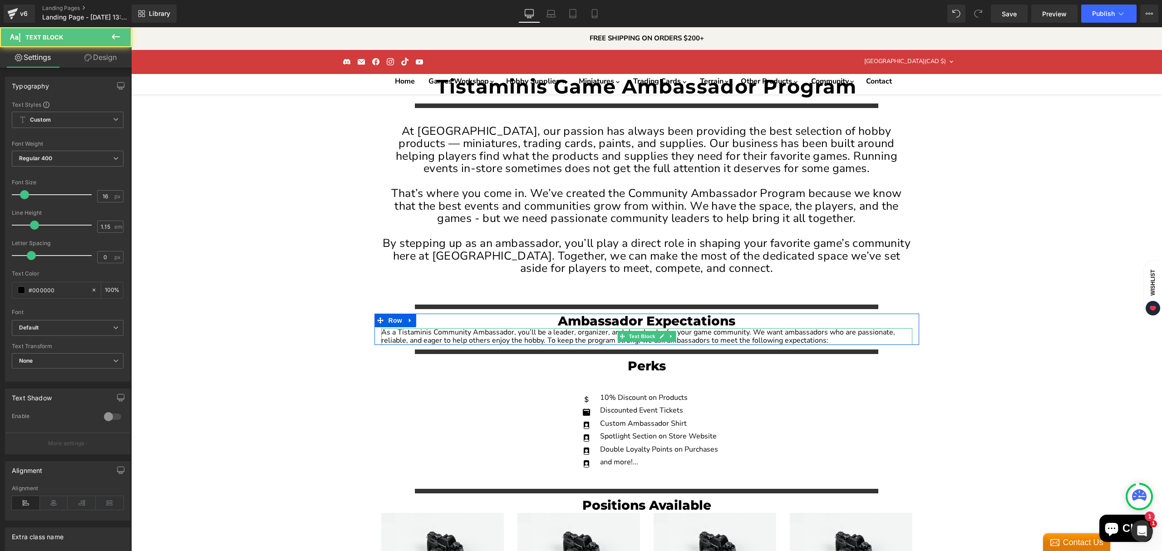
click at [506, 328] on p "As a Tistaminis Community Ambassador, you’ll be a leader, organizer, and cheerl…" at bounding box center [646, 336] width 531 height 17
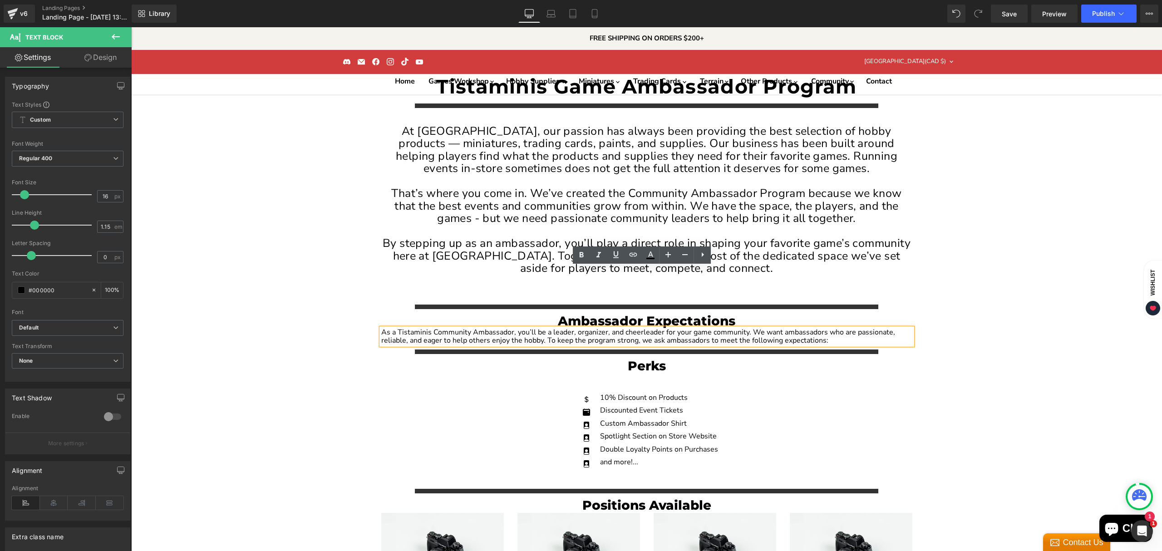
click at [746, 328] on p "As a Tistaminis Community Ambassador, you’ll be a leader, organizer, and cheerl…" at bounding box center [646, 336] width 531 height 17
click at [541, 328] on p "As a Tistaminis Community Ambassador, you’ll be a leader, organizer, and cheerl…" at bounding box center [646, 336] width 531 height 17
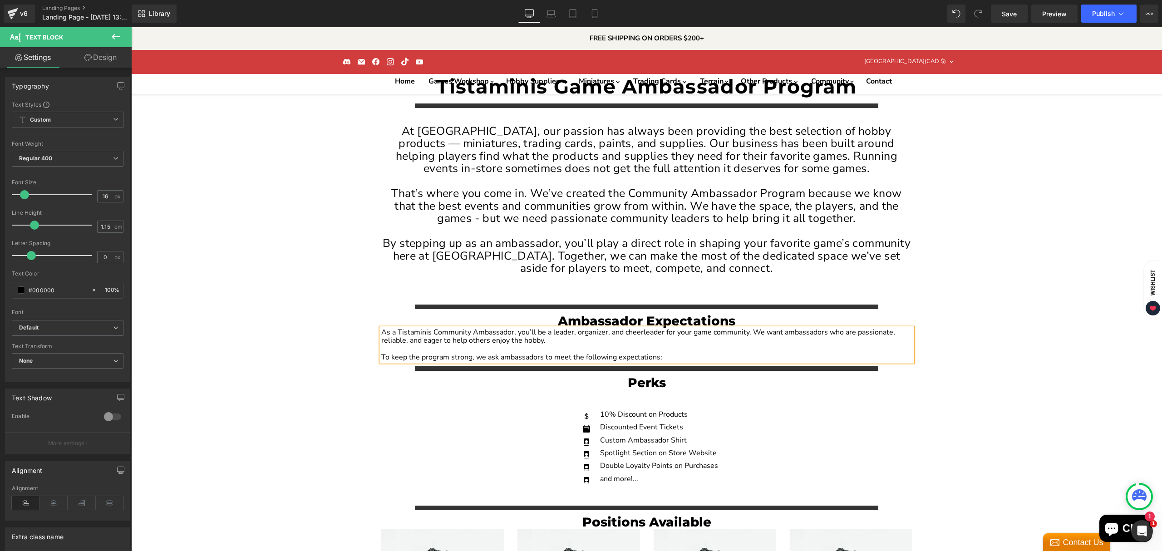
click at [560, 328] on p "As a Tistaminis Community Ambassador, you’ll be a leader, organizer, and cheerl…" at bounding box center [646, 336] width 531 height 17
click at [654, 353] on p "To keep the program strong, we ask ambassadors to meet the following expectatio…" at bounding box center [646, 357] width 531 height 8
drag, startPoint x: 667, startPoint y: 293, endPoint x: 652, endPoint y: 293, distance: 14.1
click at [652, 353] on p "To keep the program strong, we ask ambassadors to meet the following expectatio…" at bounding box center [646, 357] width 531 height 8
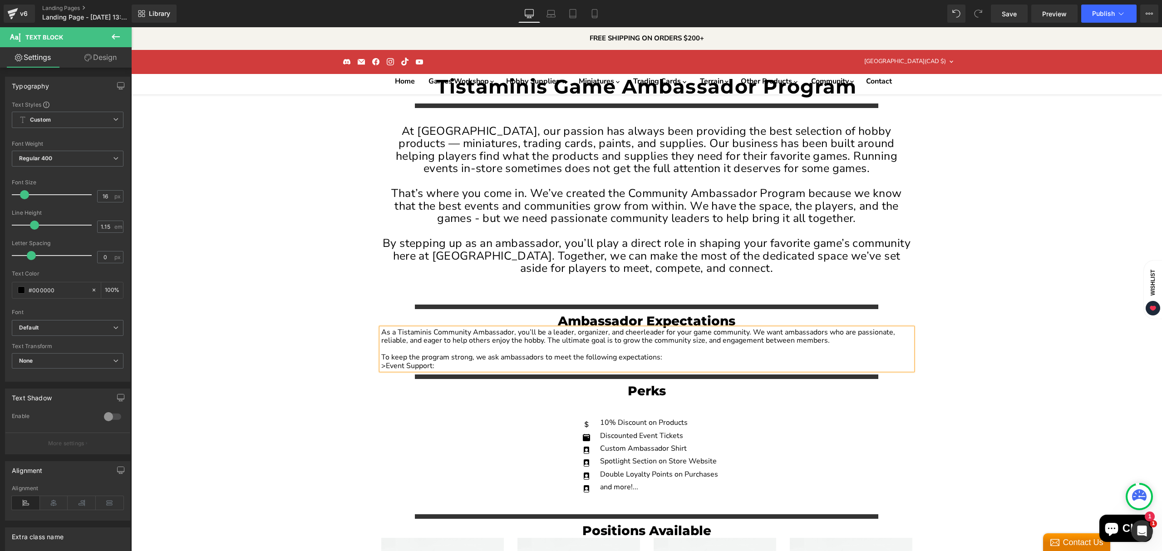
click at [447, 362] on p ">Event Support:" at bounding box center [646, 366] width 531 height 8
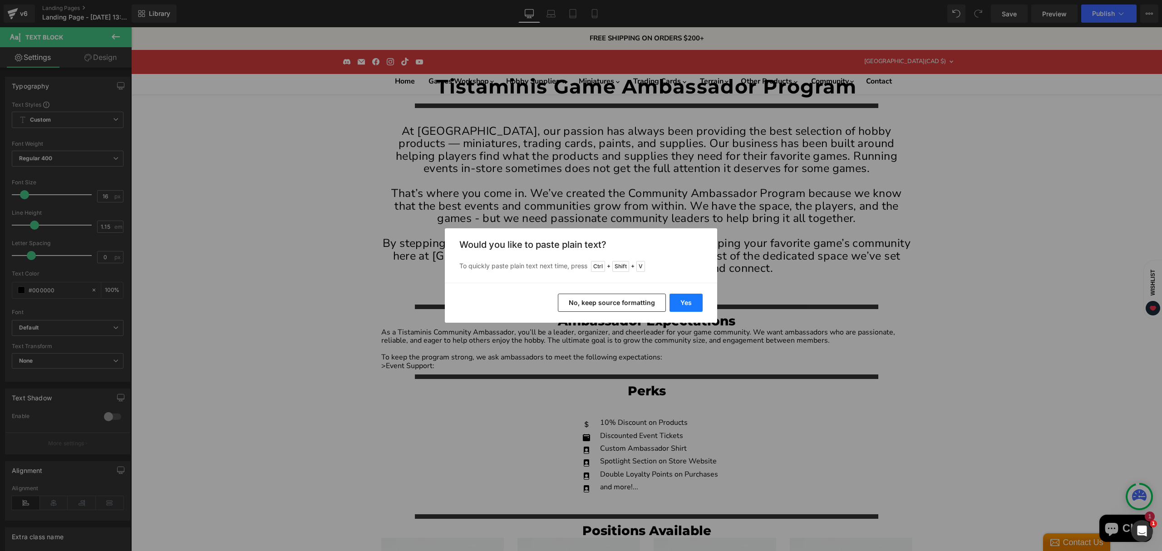
click at [680, 304] on button "Yes" at bounding box center [686, 303] width 33 height 18
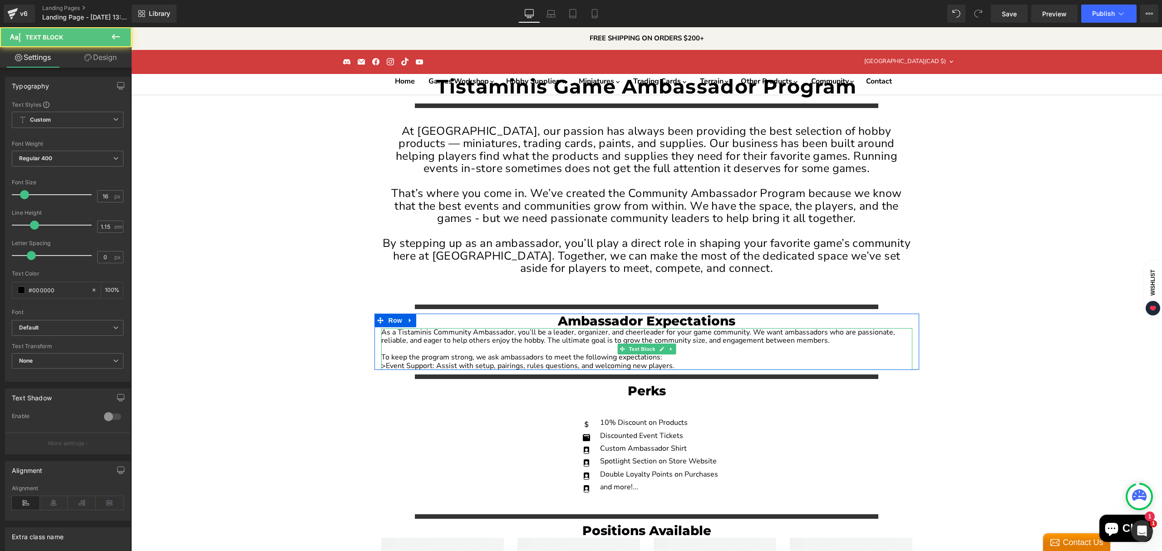
click at [683, 353] on p "To keep the program strong, we ask ambassadors to meet the following expectatio…" at bounding box center [646, 357] width 531 height 8
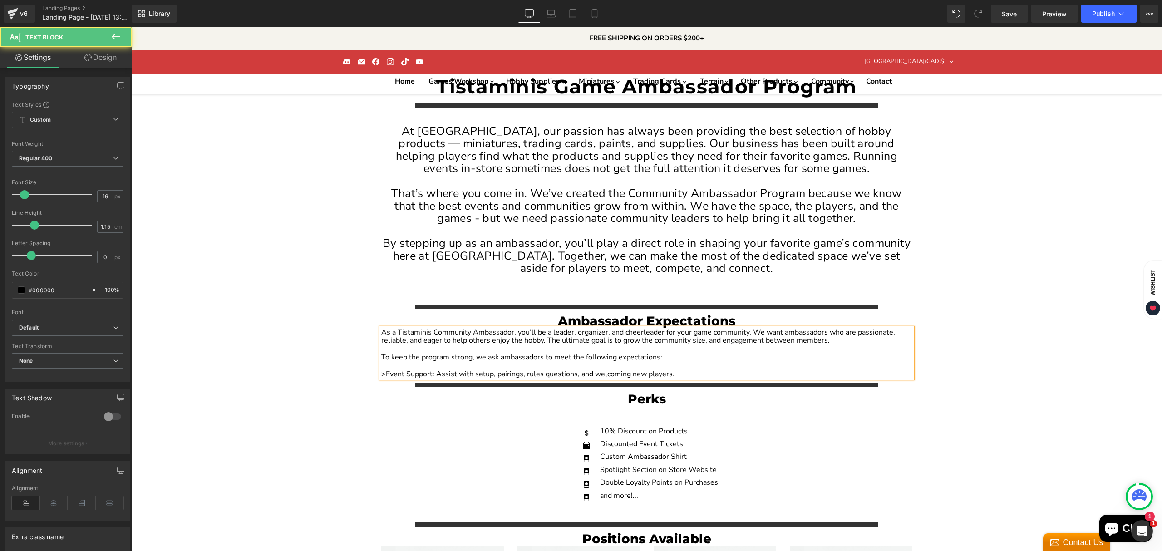
click at [674, 370] on p ">Event Support: Assist with setup, pairings, rules questions, and welcoming new…" at bounding box center [646, 374] width 531 height 8
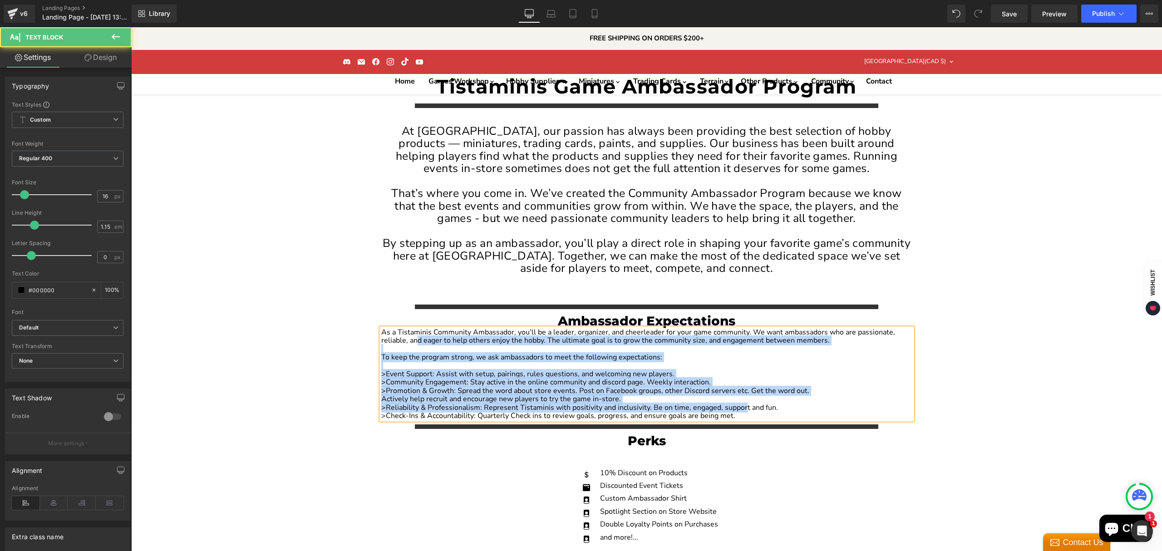
drag, startPoint x: 736, startPoint y: 350, endPoint x: 398, endPoint y: 276, distance: 346.6
click at [412, 328] on div "As a Tistaminis Community Ambassador, you’ll be a leader, organizer, and cheerl…" at bounding box center [646, 374] width 531 height 92
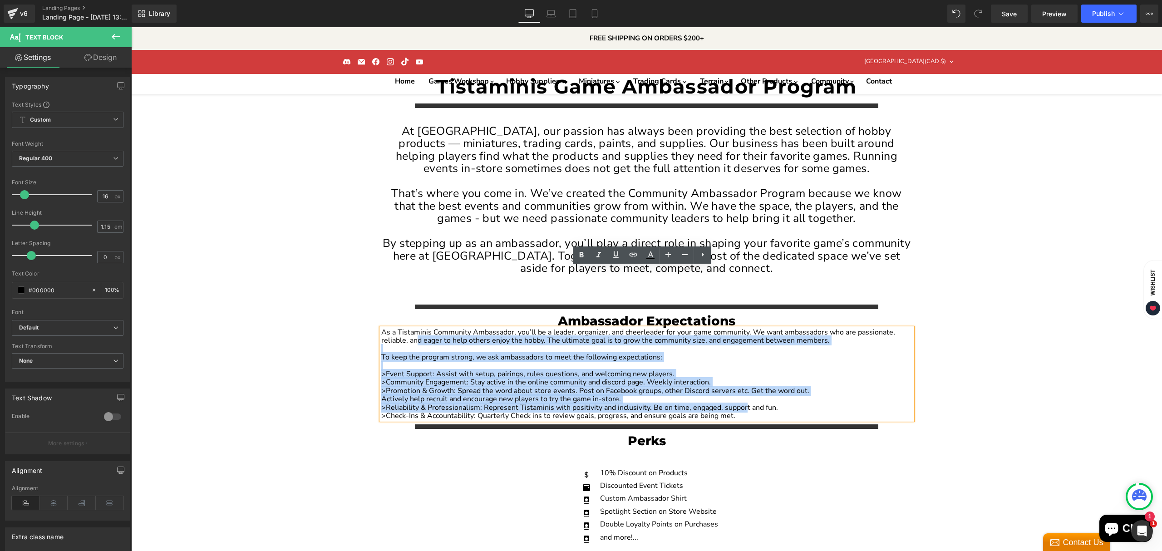
click at [680, 395] on p "Actively help recruit and encourage new players to try the game in-store." at bounding box center [646, 399] width 531 height 8
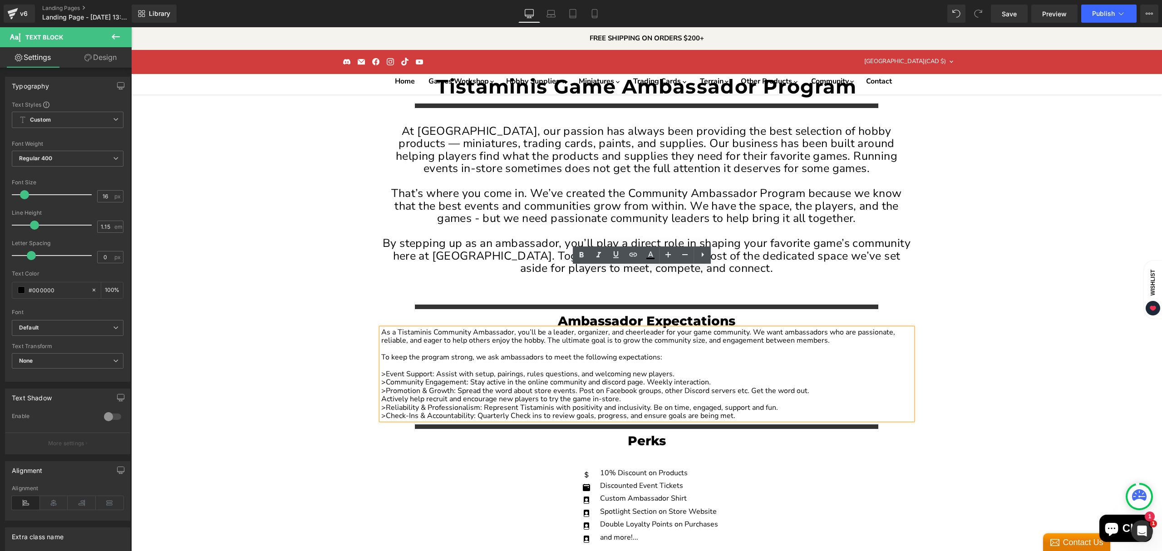
drag, startPoint x: 734, startPoint y: 355, endPoint x: 374, endPoint y: 273, distance: 369.2
click at [381, 328] on div "As a Tistaminis Community Ambassador, you’ll be a leader, organizer, and cheerl…" at bounding box center [646, 374] width 531 height 92
click at [382, 328] on p "As a Tistaminis Community Ambassador, you’ll be a leader, organizer, and cheerl…" at bounding box center [646, 336] width 531 height 17
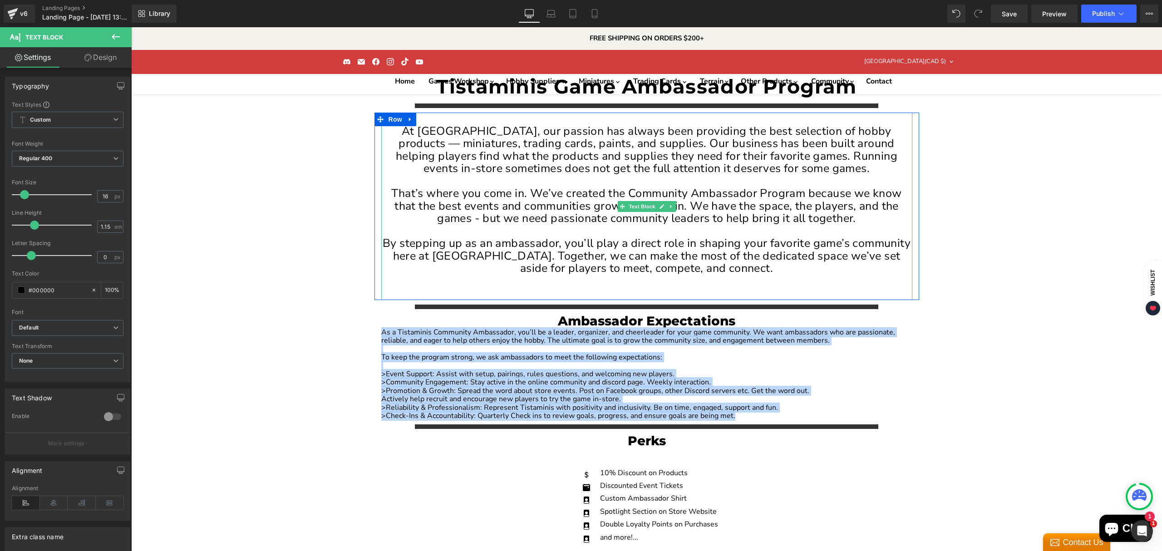
click at [496, 237] on p "By stepping up as an ambassador, you’ll play a direct role in shaping your favo…" at bounding box center [646, 256] width 531 height 38
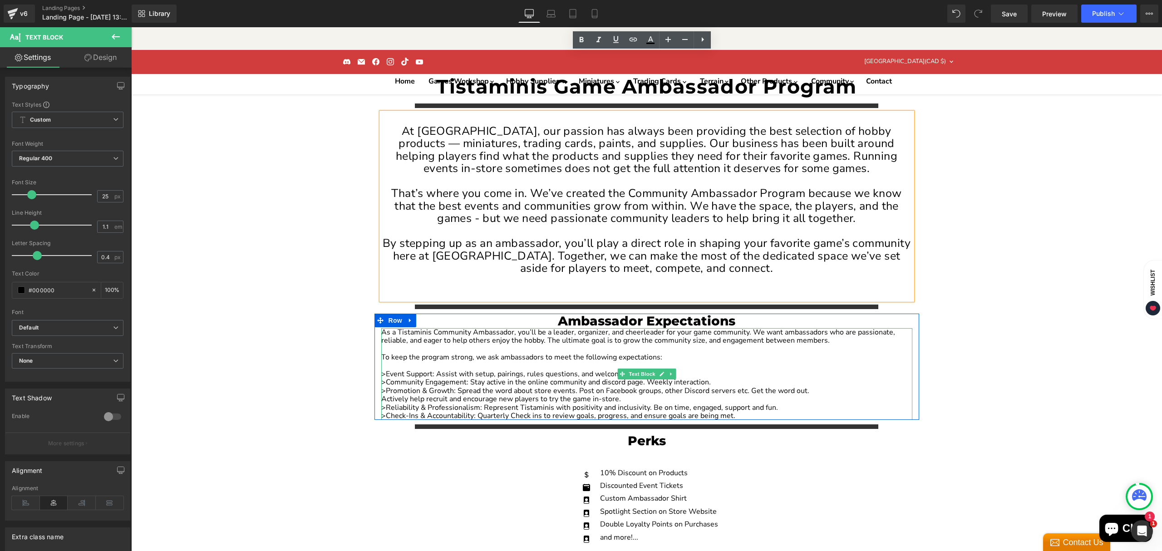
click at [617, 395] on p "Actively help recruit and encourage new players to try the game in-store." at bounding box center [646, 399] width 531 height 8
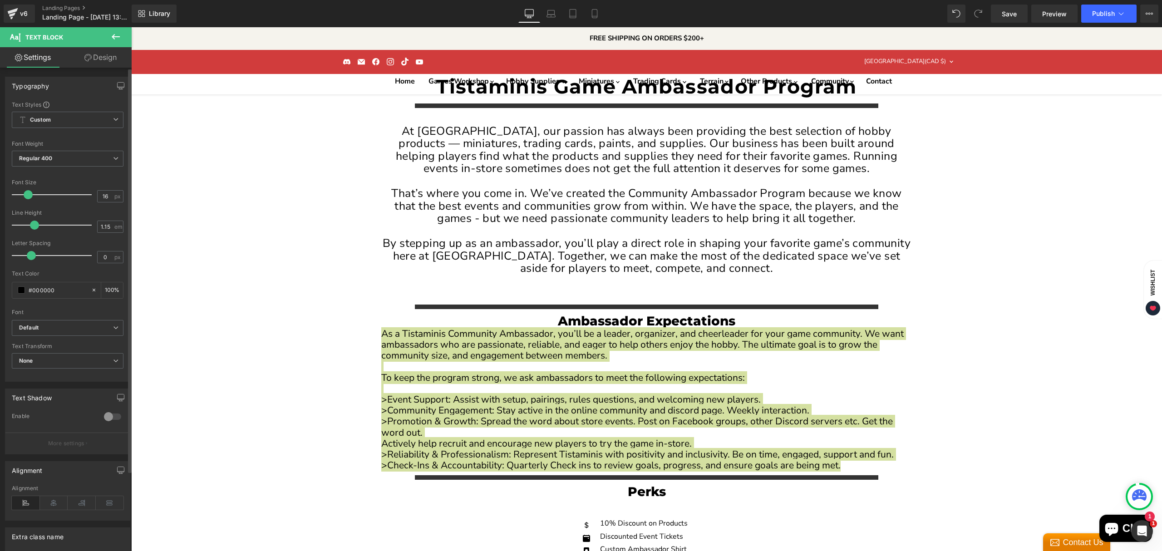
click at [28, 195] on span at bounding box center [28, 194] width 9 height 9
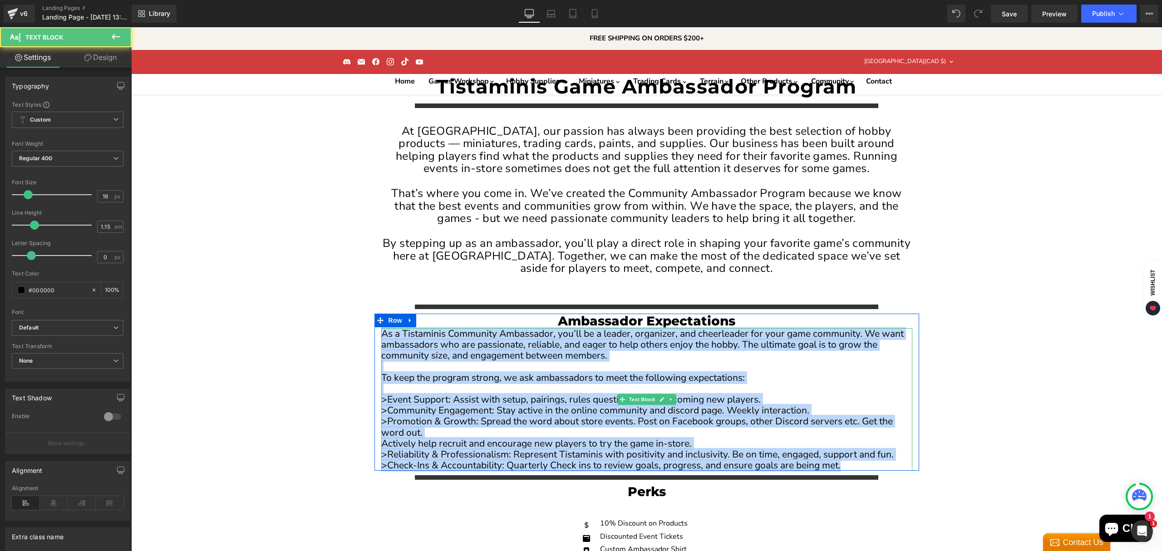
click at [425, 416] on p ">Promotion & Growth: Spread the word about store events. Post on Facebook group…" at bounding box center [646, 427] width 531 height 22
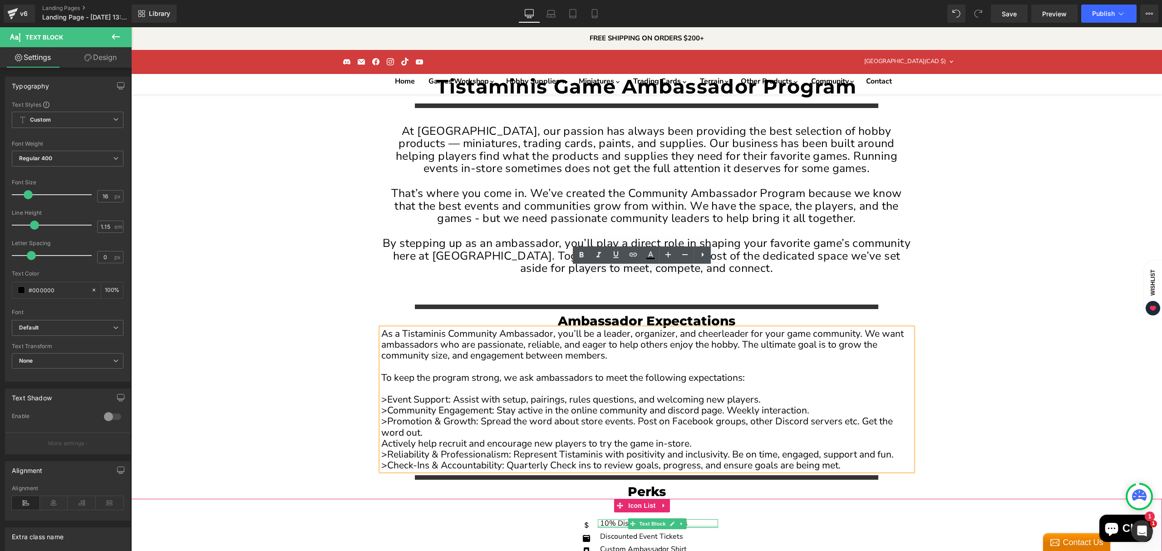
click at [613, 526] on div "Main content" at bounding box center [658, 527] width 120 height 2
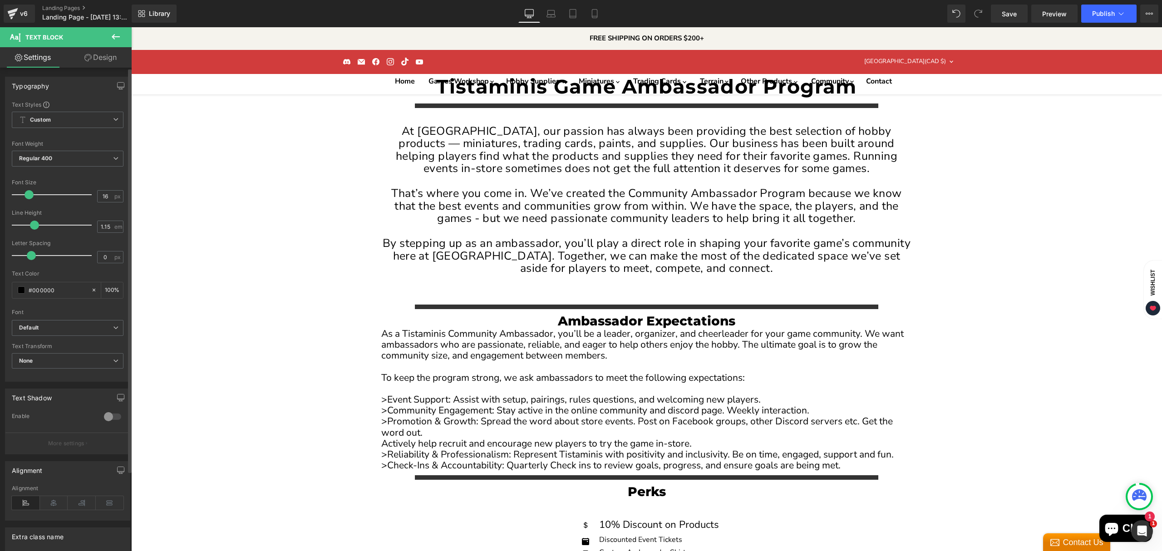
drag, startPoint x: 22, startPoint y: 193, endPoint x: 26, endPoint y: 195, distance: 4.9
click at [26, 195] on span at bounding box center [29, 194] width 9 height 9
click at [605, 536] on div "Main content" at bounding box center [658, 537] width 122 height 2
click at [602, 519] on p "10% Discount on Products" at bounding box center [659, 524] width 120 height 11
drag, startPoint x: 724, startPoint y: 498, endPoint x: 602, endPoint y: 476, distance: 124.1
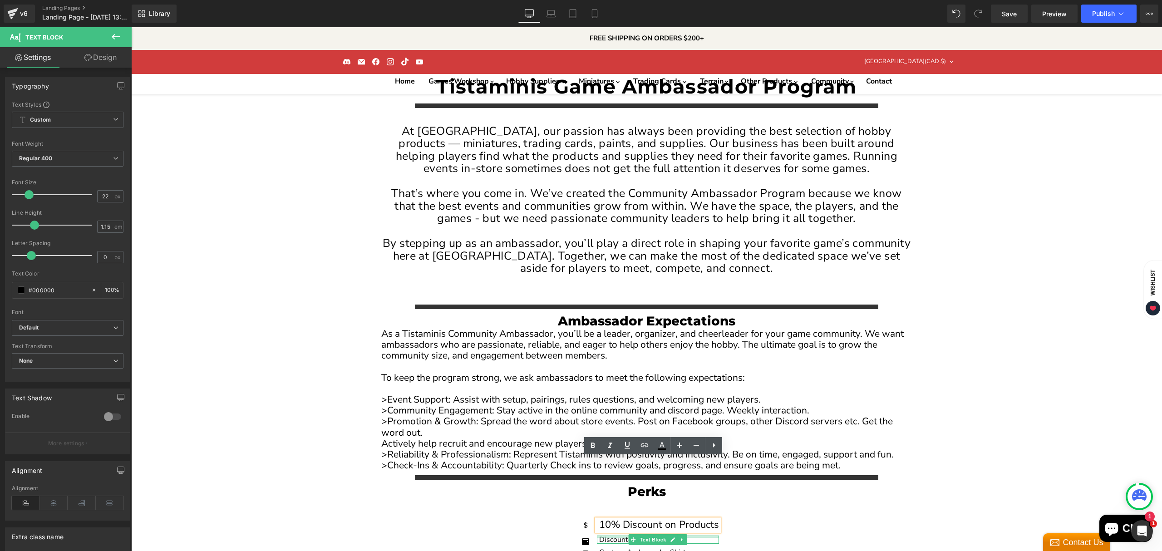
click at [602, 536] on div "Discounted Event Tickets Text Block" at bounding box center [658, 540] width 122 height 8
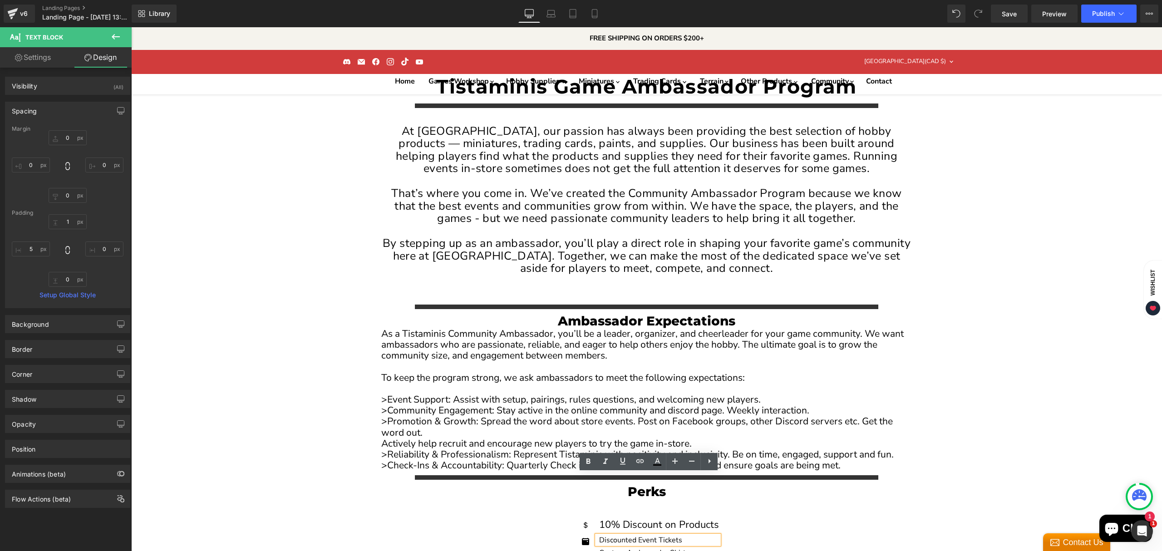
click at [489, 499] on div "Icon 10% Discount on Products Text Block Icon Discounted Event Tickets Text Blo…" at bounding box center [646, 556] width 1031 height 115
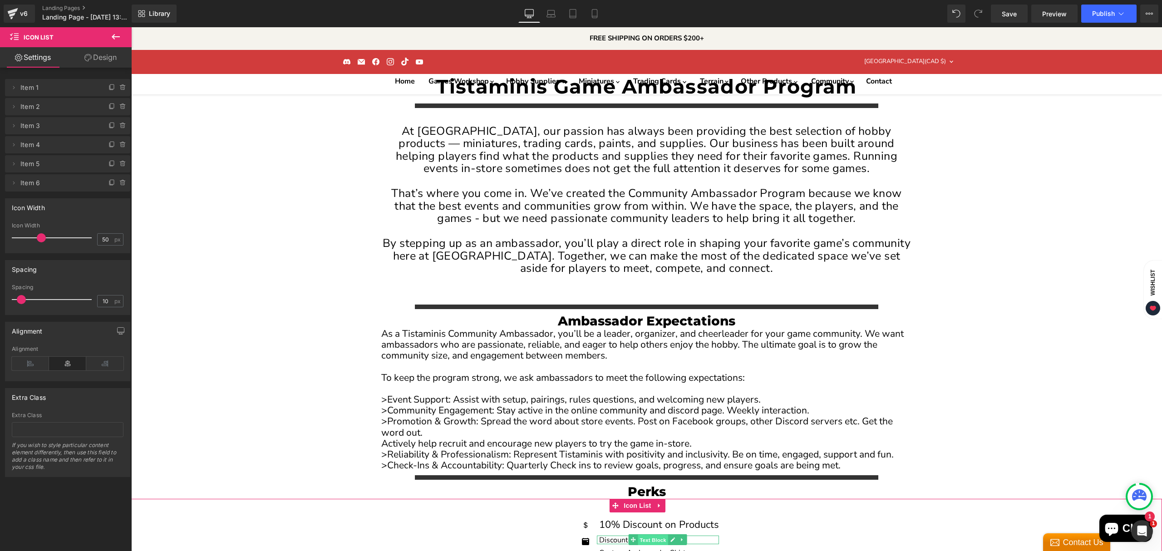
click at [638, 535] on span "Text Block" at bounding box center [653, 540] width 30 height 11
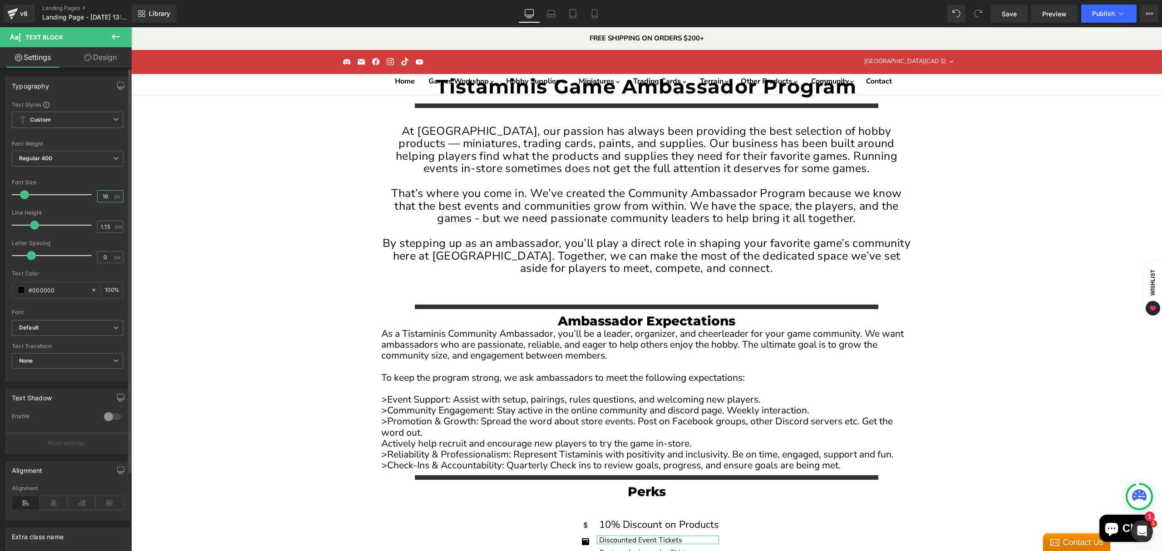
click at [98, 195] on input "16" at bounding box center [106, 196] width 16 height 11
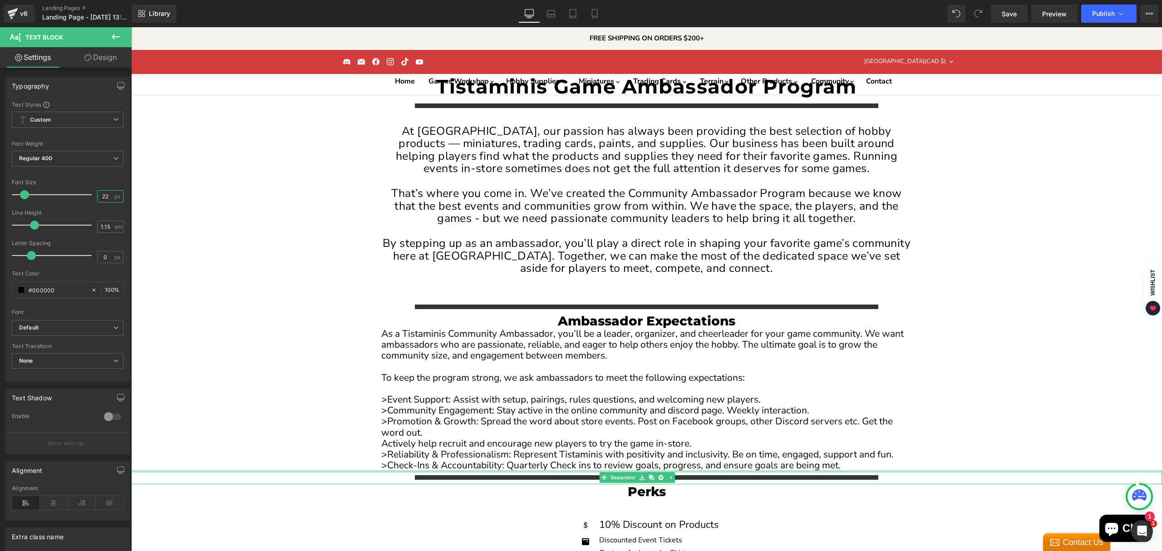
type input "22"
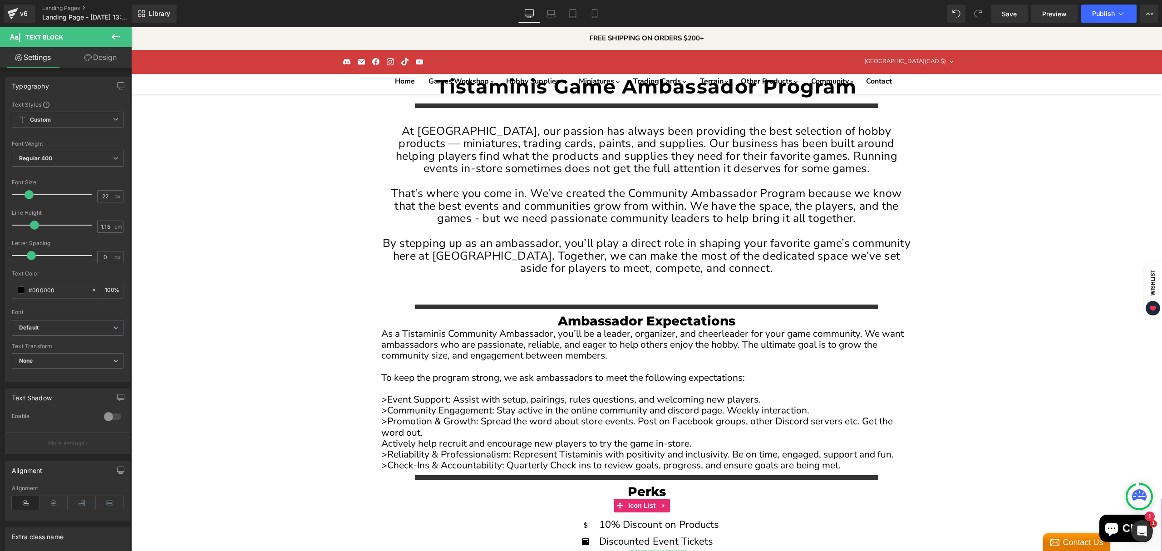
click at [652, 551] on span "Text Block" at bounding box center [653, 556] width 30 height 11
click at [107, 198] on input "16" at bounding box center [106, 196] width 16 height 11
click at [101, 197] on input "16" at bounding box center [106, 196] width 16 height 11
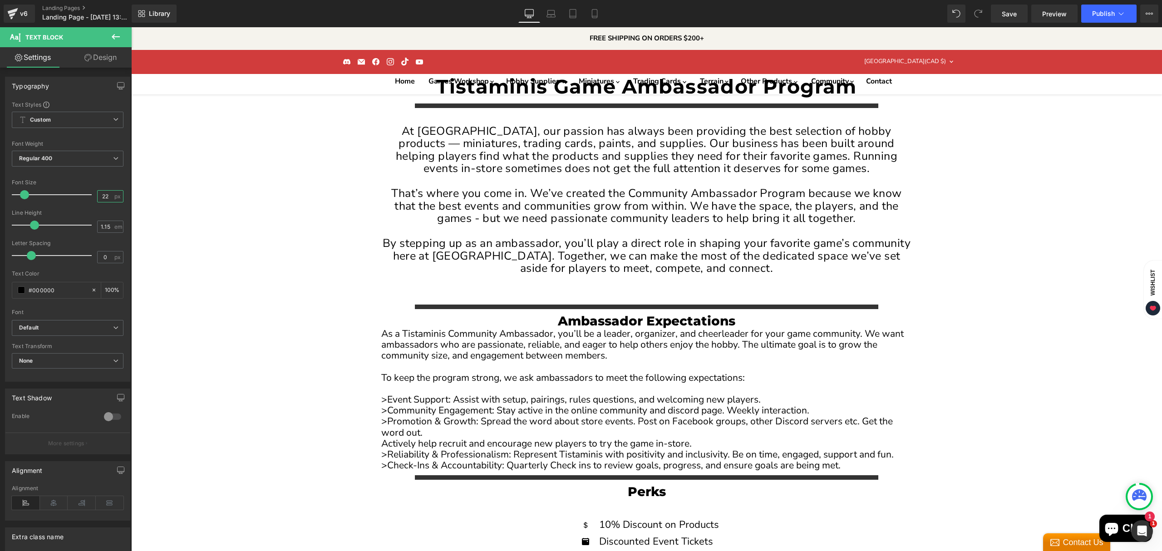
type input "22"
click at [98, 199] on input "16" at bounding box center [106, 196] width 16 height 11
type input "22"
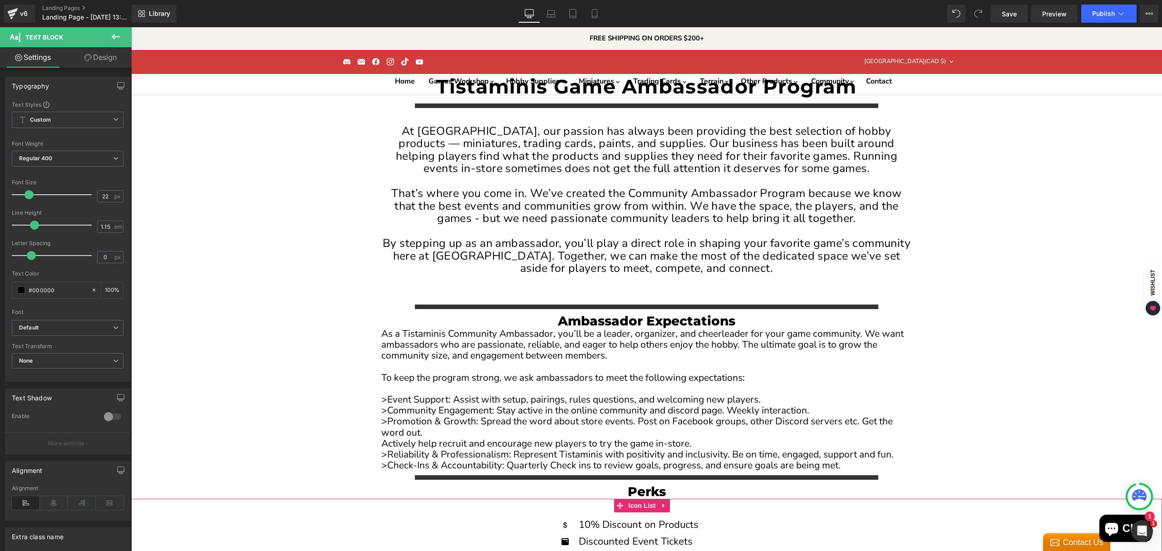
click at [101, 197] on input "16" at bounding box center [106, 196] width 16 height 11
type input "22"
click at [1003, 11] on span "Save" at bounding box center [1009, 14] width 15 height 10
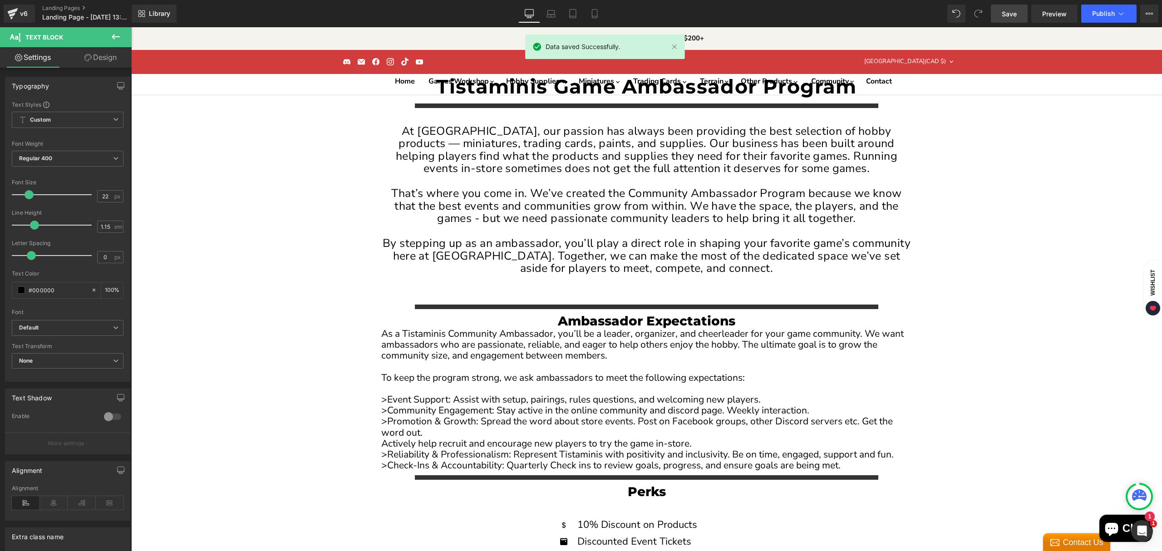
scroll to position [182, 0]
click at [100, 200] on input "16" at bounding box center [106, 196] width 16 height 11
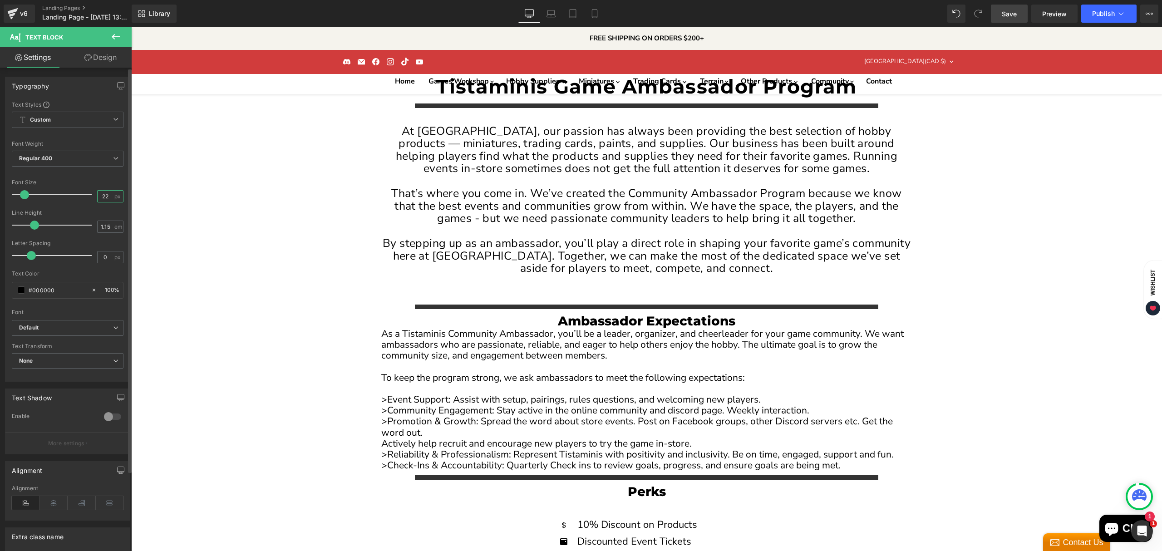
type input "22"
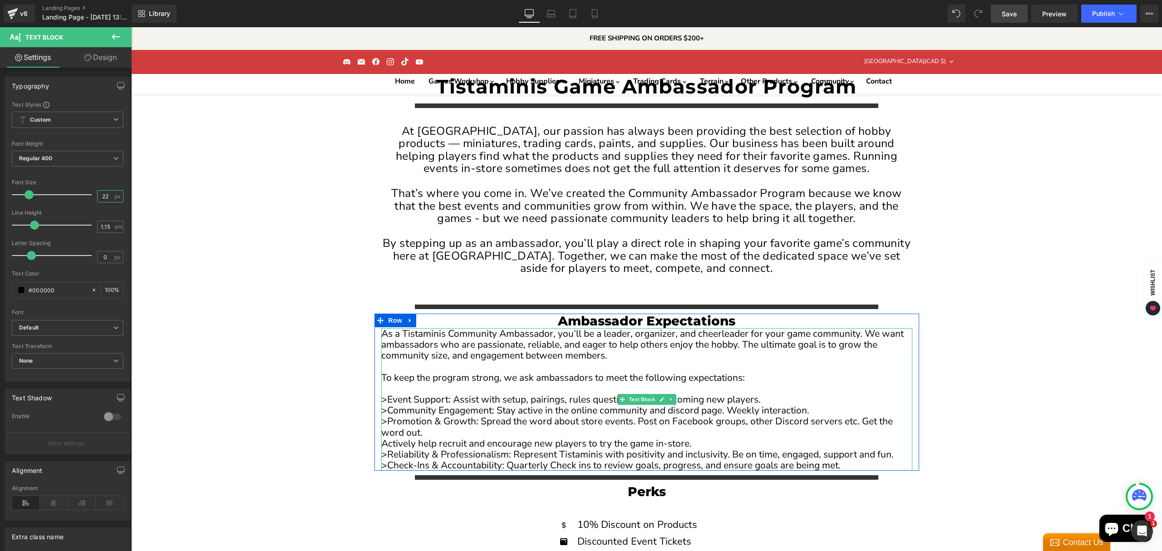
scroll to position [0, 0]
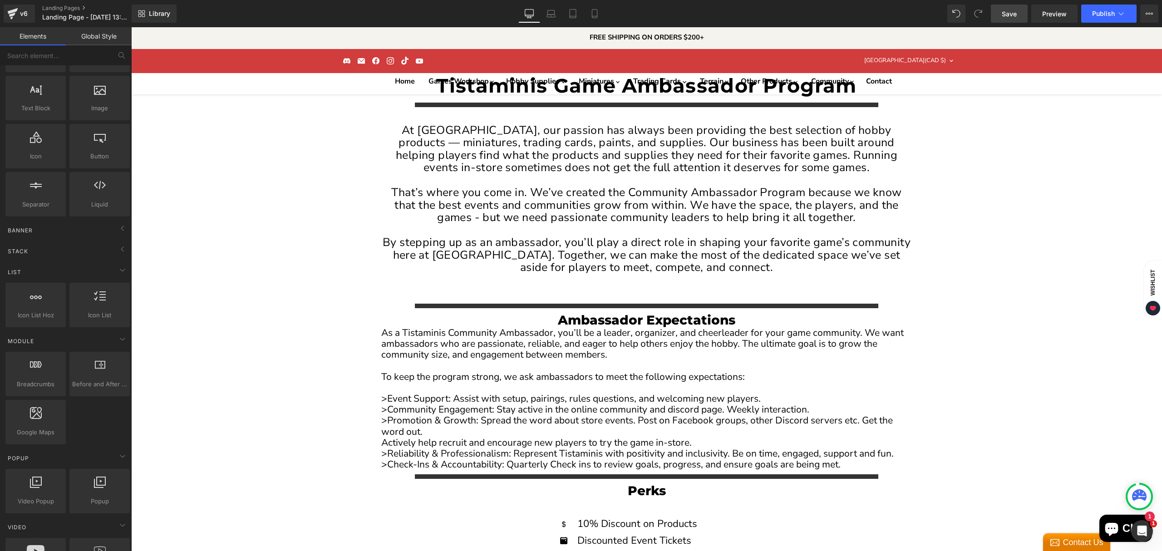
scroll to position [182, 0]
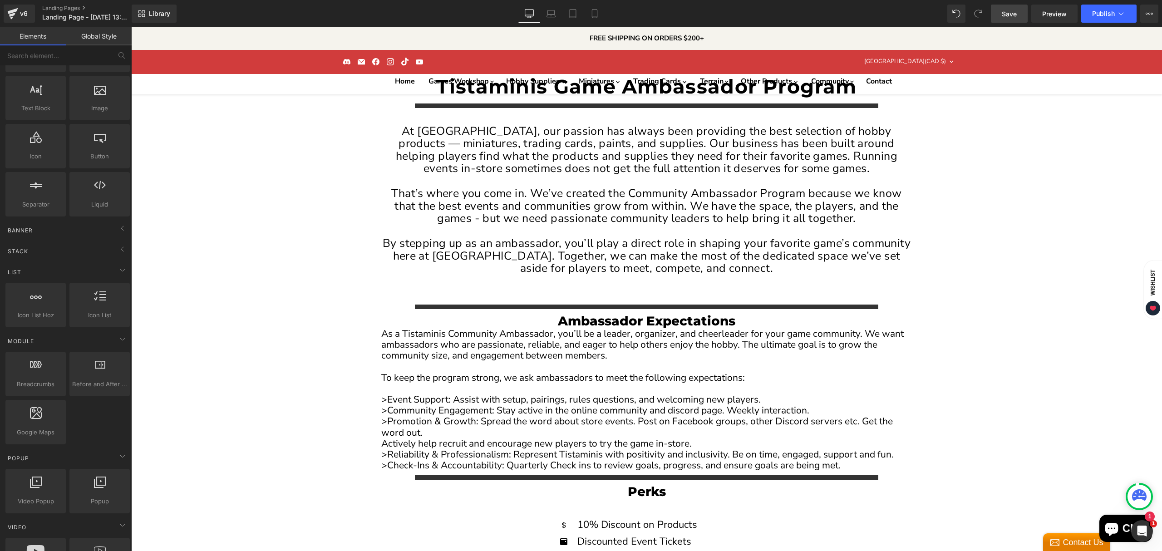
scroll to position [0, 0]
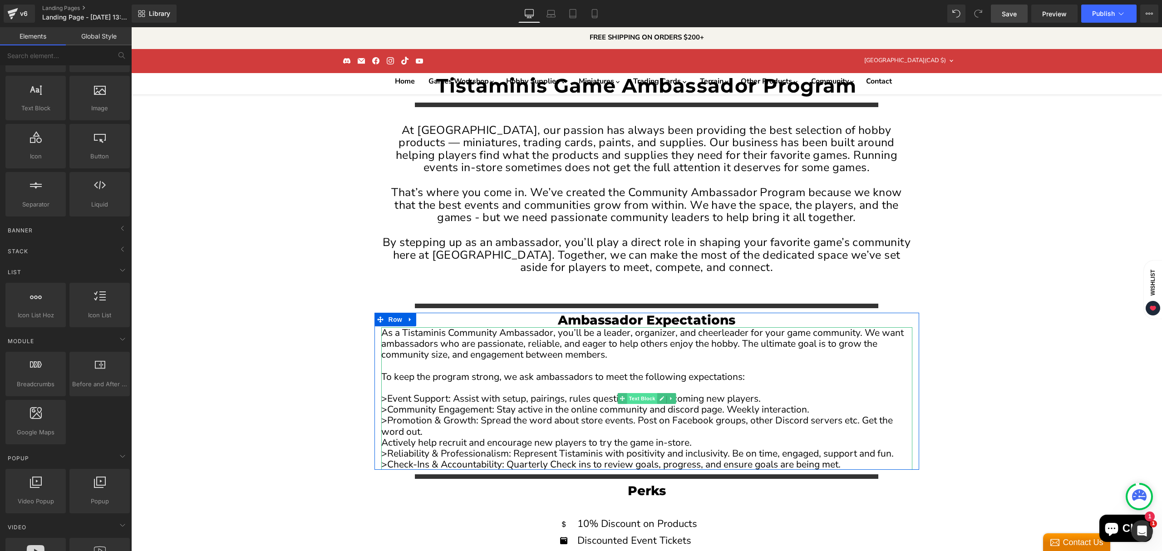
click at [633, 393] on span "Text Block" at bounding box center [642, 398] width 30 height 11
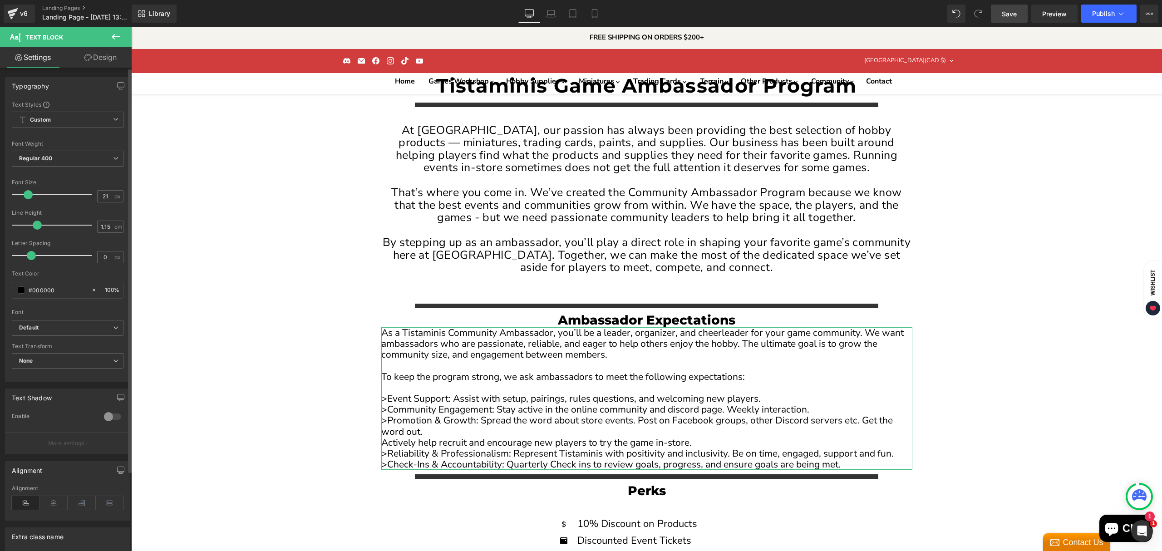
scroll to position [182, 0]
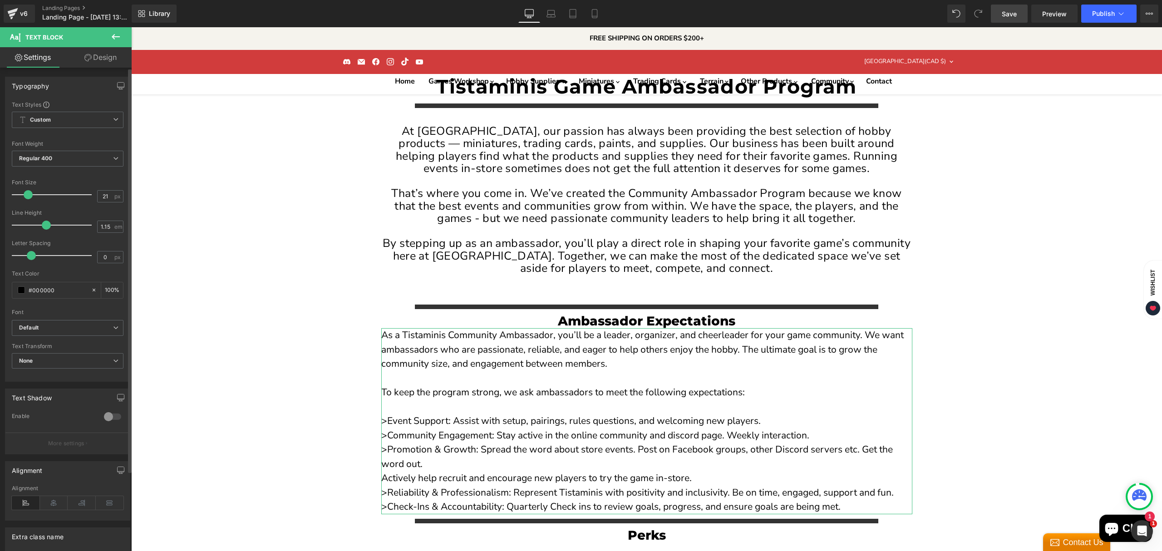
drag, startPoint x: 33, startPoint y: 223, endPoint x: 44, endPoint y: 224, distance: 11.4
click at [44, 224] on span at bounding box center [46, 225] width 9 height 9
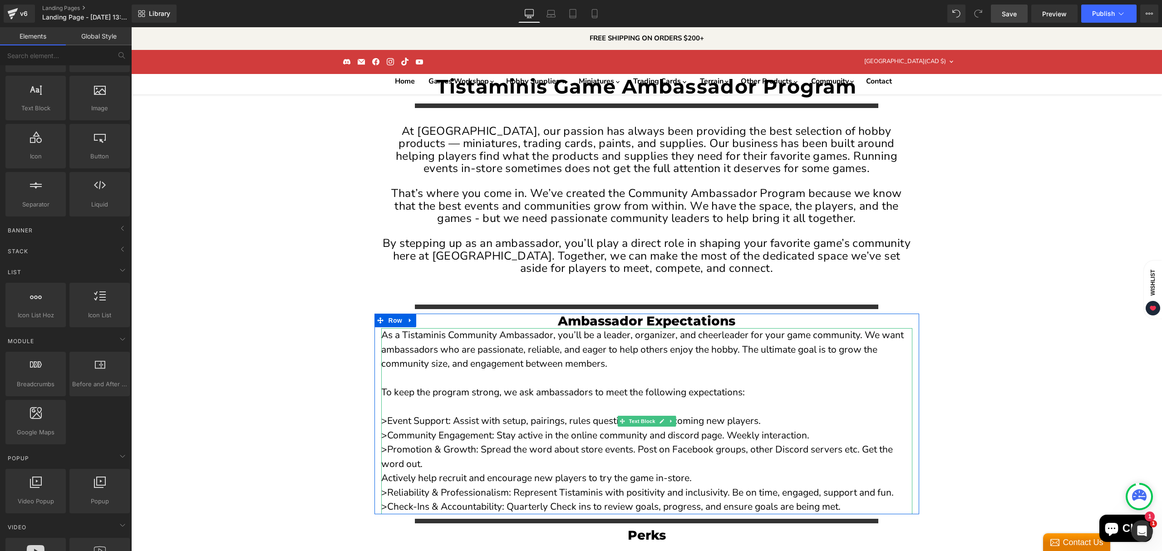
click at [381, 328] on p "As a Tistaminis Community Ambassador, you’ll be a leader, organizer, and cheerl…" at bounding box center [646, 349] width 531 height 43
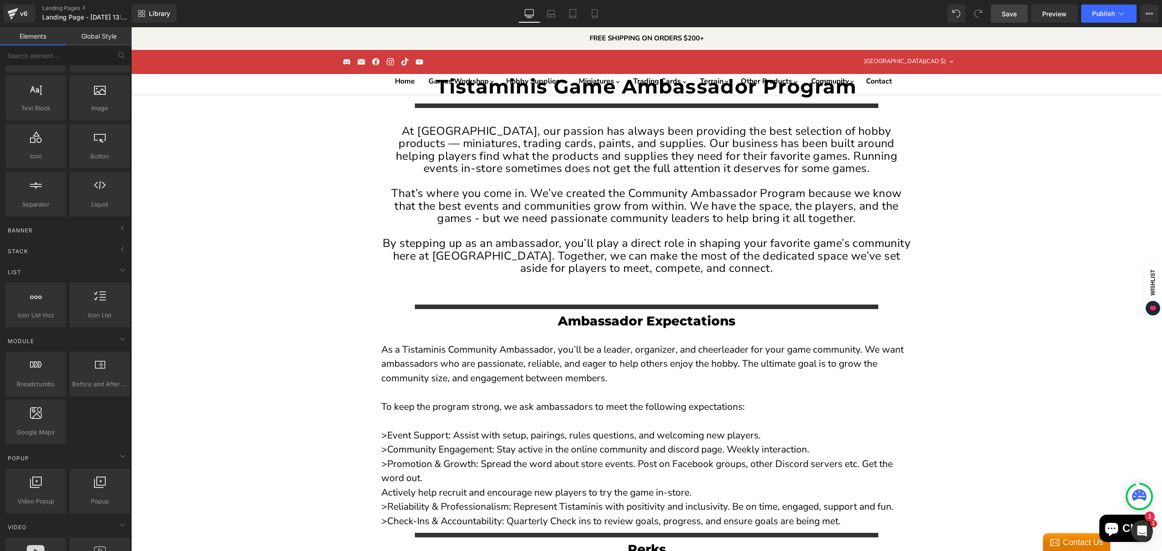
scroll to position [364, 0]
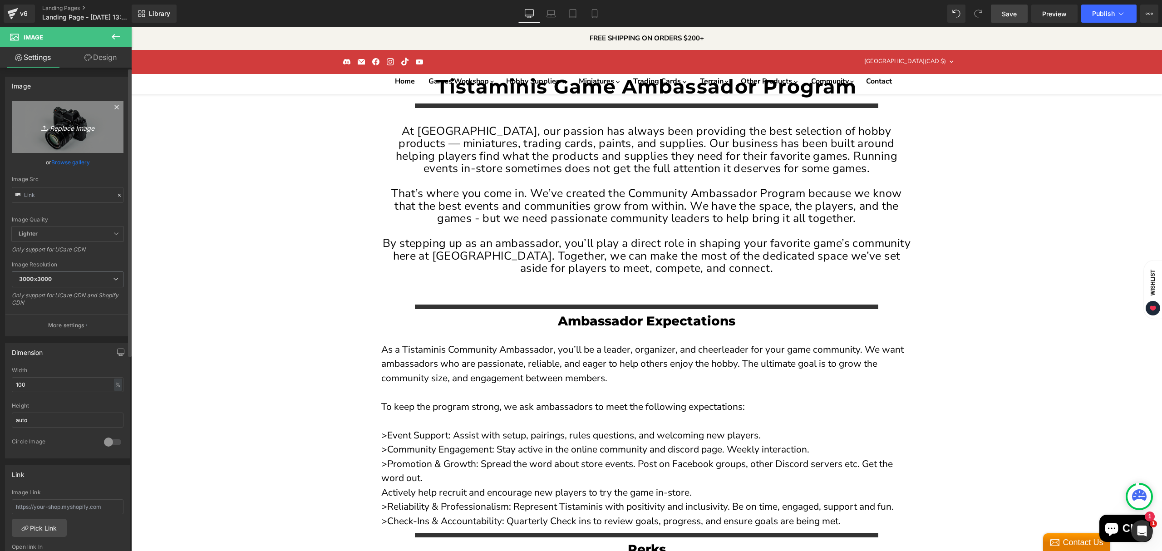
click at [77, 126] on icon "Replace Image" at bounding box center [67, 126] width 73 height 11
type input "C:\fakepath\Hobby Supplies - Ebay copy-High-Quality.jpg"
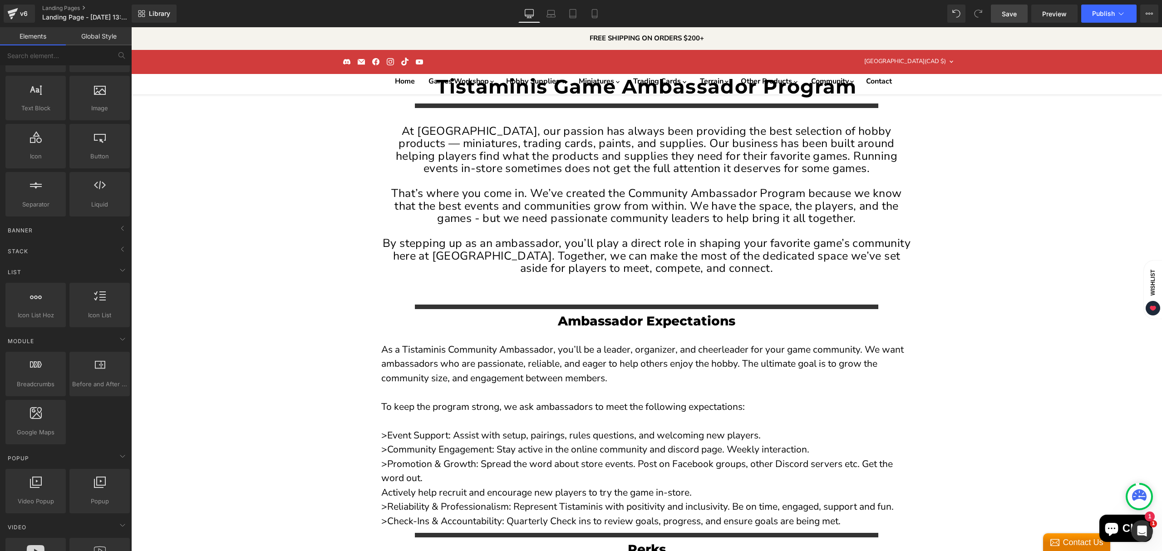
scroll to position [485, 0]
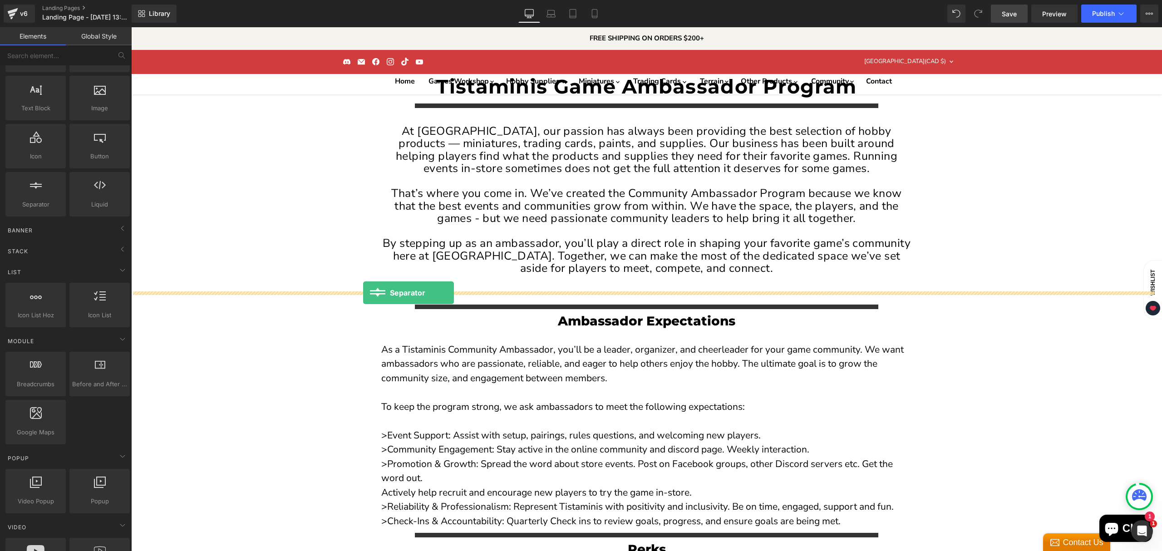
drag, startPoint x: 182, startPoint y: 233, endPoint x: 362, endPoint y: 293, distance: 189.8
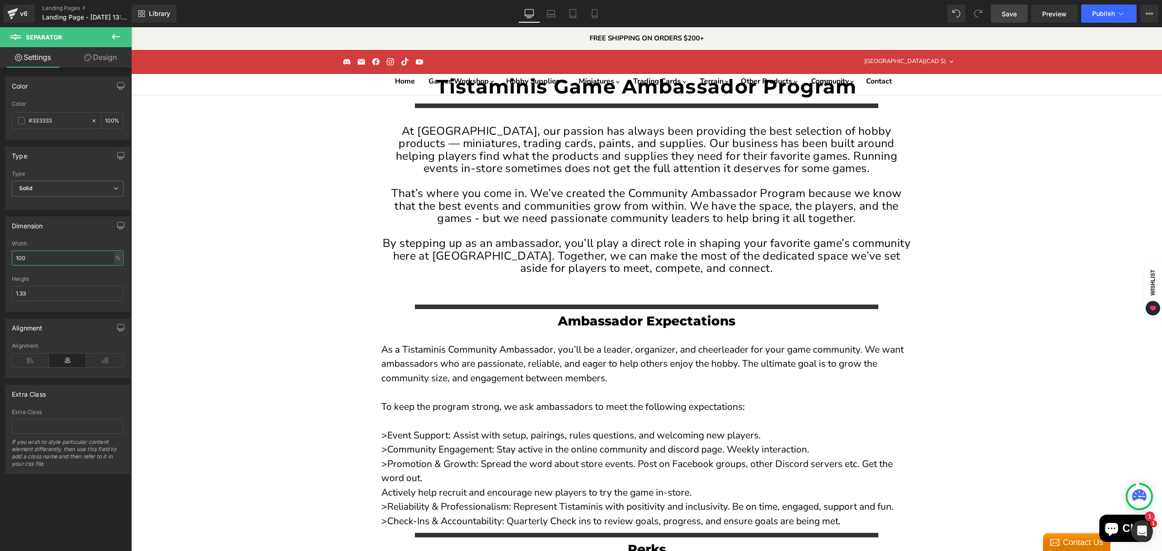
click at [62, 257] on input "100" at bounding box center [68, 258] width 112 height 15
type input "60"
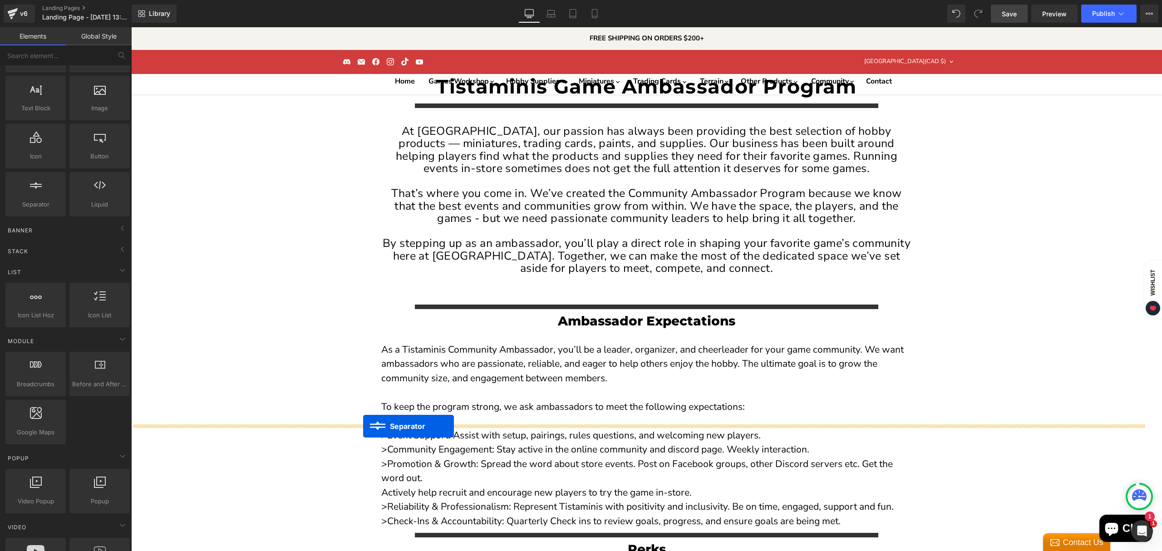
drag, startPoint x: 623, startPoint y: 305, endPoint x: 363, endPoint y: 426, distance: 286.8
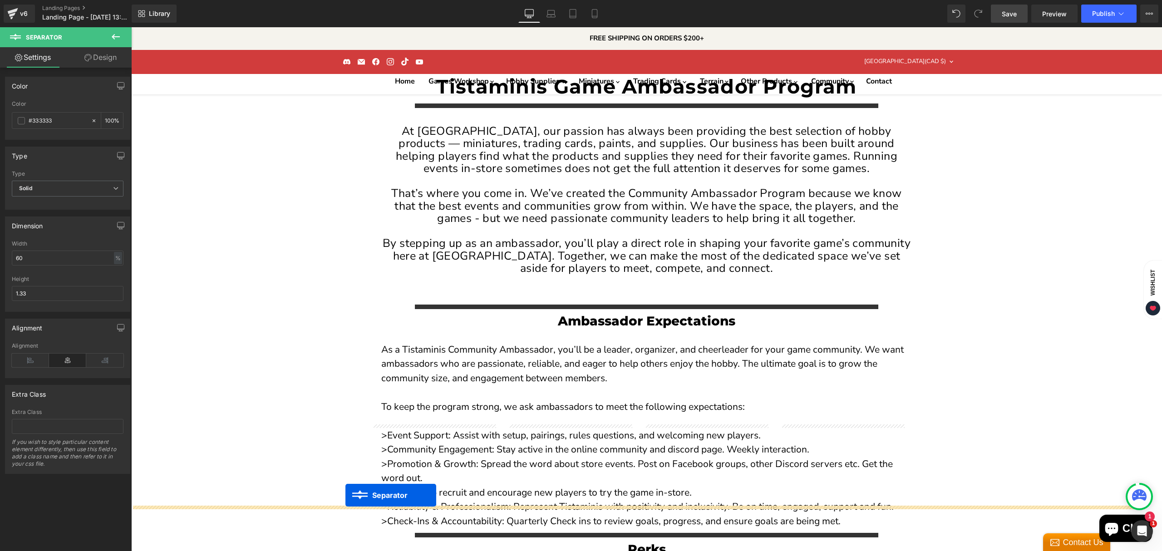
drag, startPoint x: 620, startPoint y: 304, endPoint x: 341, endPoint y: 493, distance: 337.1
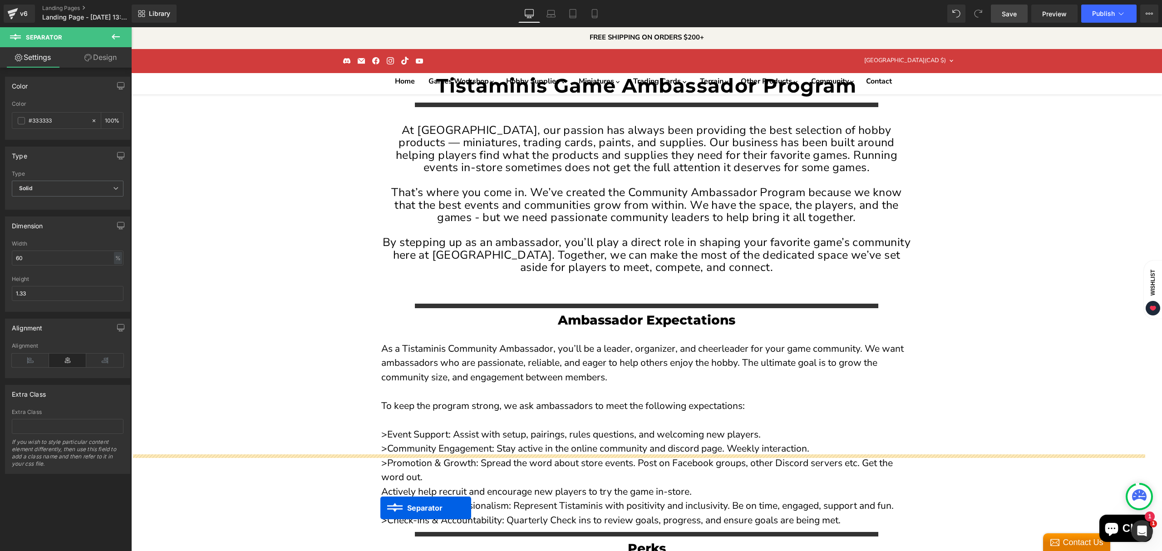
scroll to position [678, 0]
drag, startPoint x: 622, startPoint y: 304, endPoint x: 375, endPoint y: 460, distance: 291.8
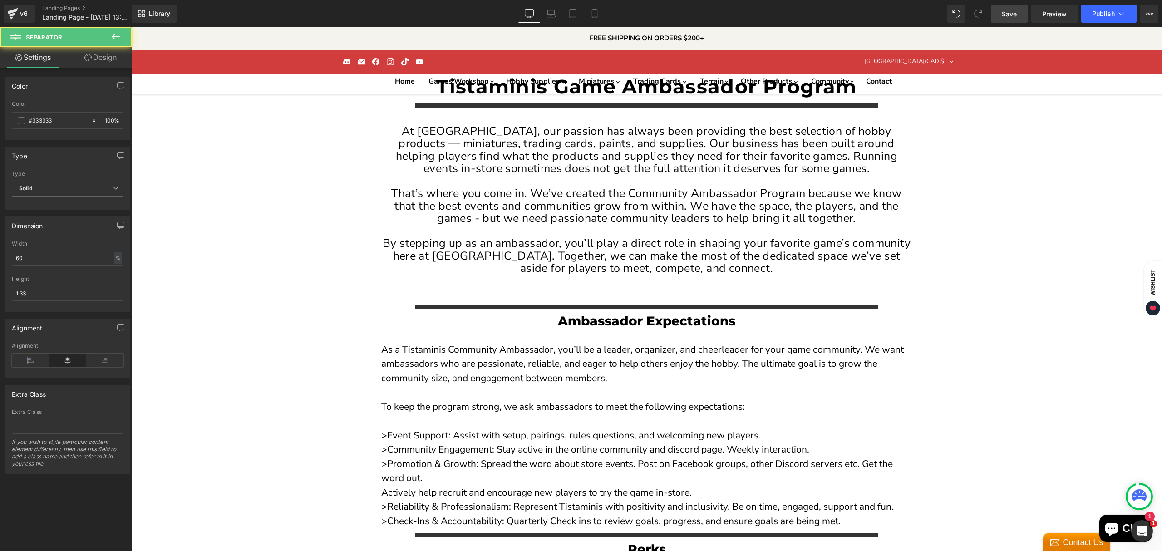
scroll to position [558, 0]
click at [1007, 11] on span "Save" at bounding box center [1009, 14] width 15 height 10
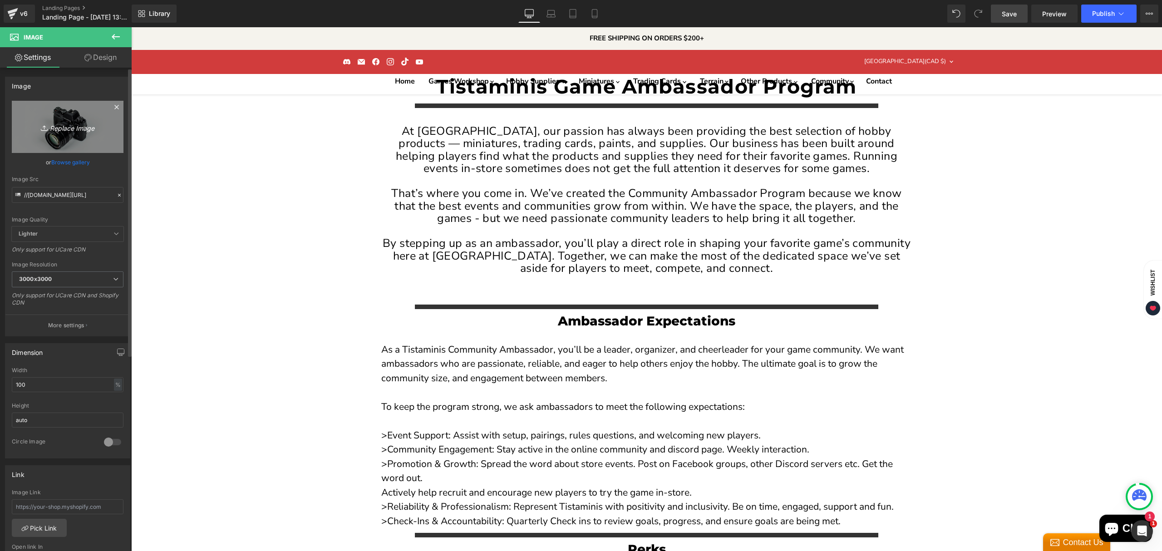
click at [64, 126] on icon "Replace Image" at bounding box center [67, 126] width 73 height 11
type input "C:\fakepath\AMBASSADOR - CLOSED - MTG-High-Quality.jpg"
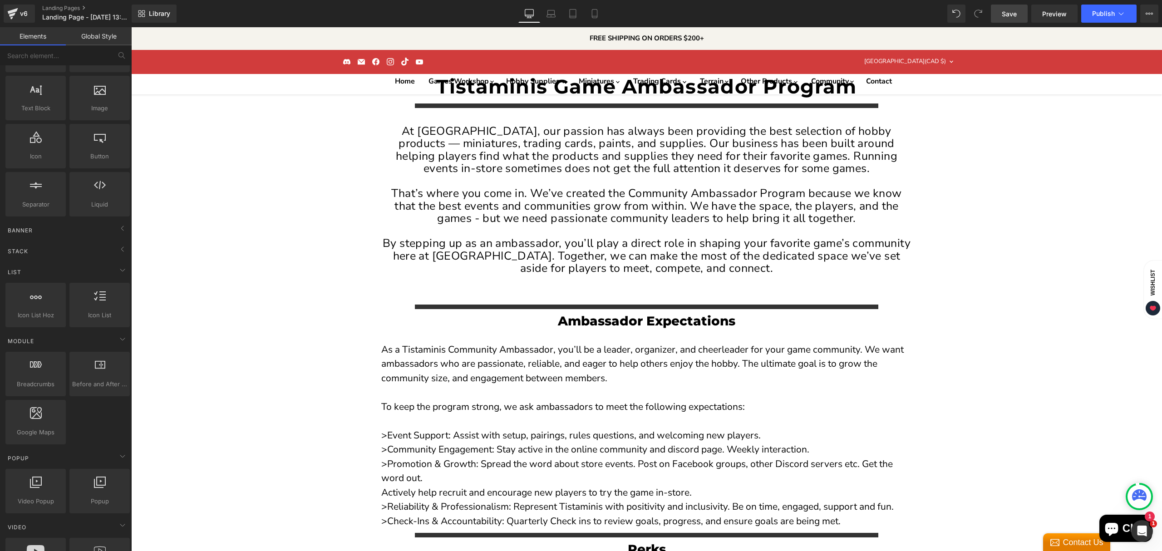
click at [1010, 18] on span "Save" at bounding box center [1009, 14] width 15 height 10
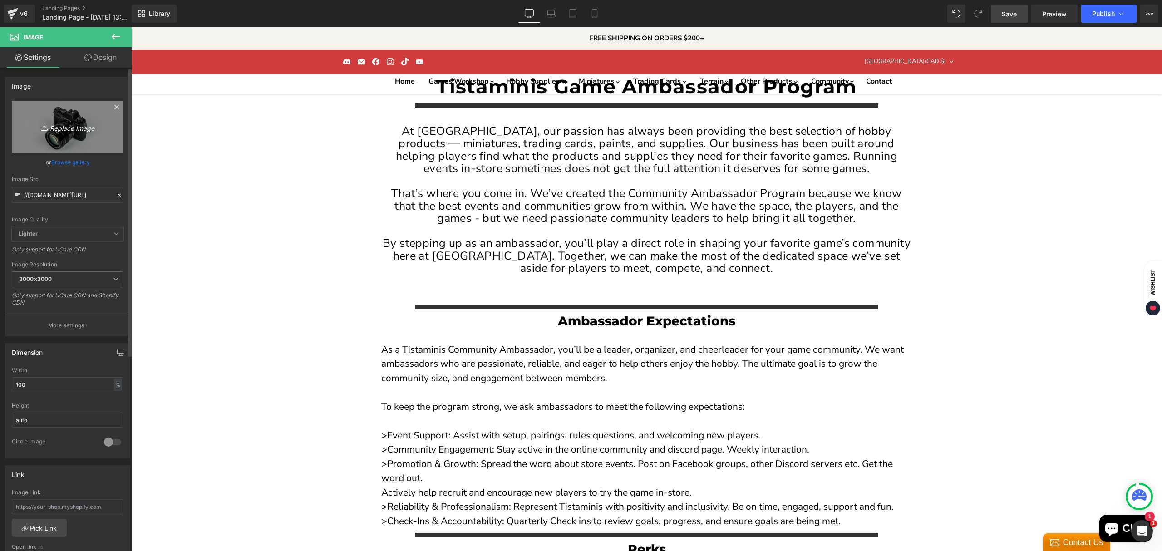
click at [64, 129] on icon "Replace Image" at bounding box center [67, 126] width 73 height 11
type input "C:\fakepath\AMBASSADOR - CLOSED - GUNDAM TCG-High-Quality.jpg"
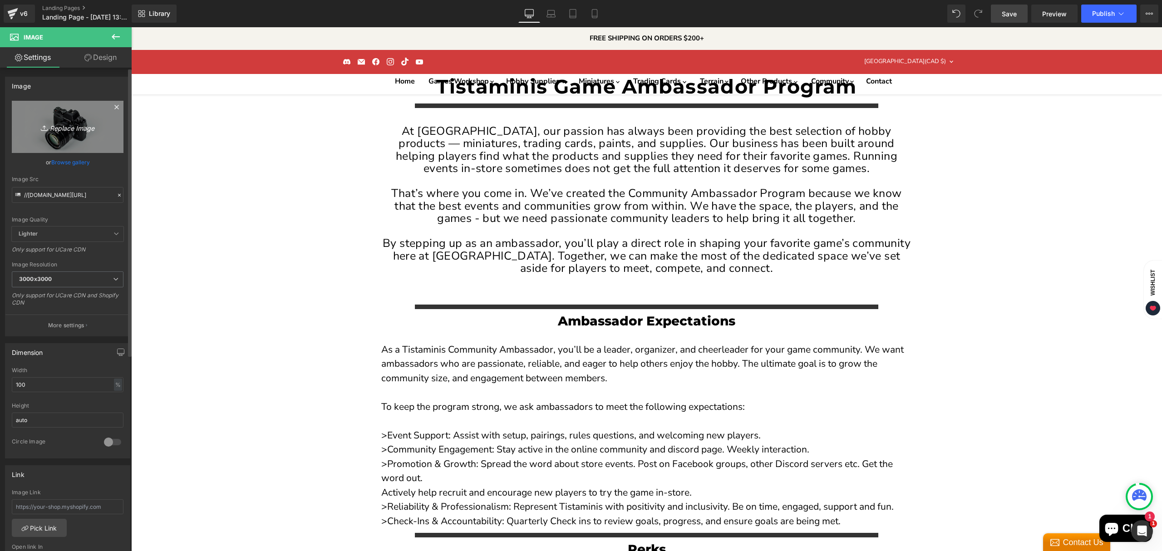
click at [67, 131] on icon "Replace Image" at bounding box center [67, 126] width 73 height 11
type input "C:\fakepath\AMBASSADOR - OPEN - BOLT ACTION-High-Quality.jpg"
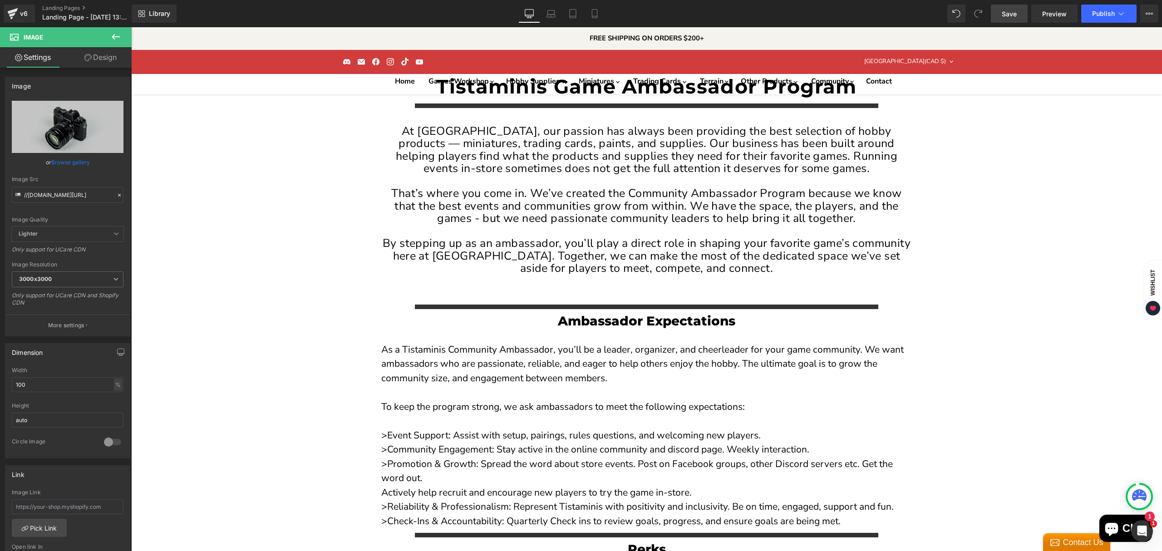
click at [69, 129] on icon "Replace Image" at bounding box center [67, 126] width 73 height 11
type input "C:\fakepath\AMBASSADOR - CLOSED - GUNDAM TCG-High-Quality.jpg"
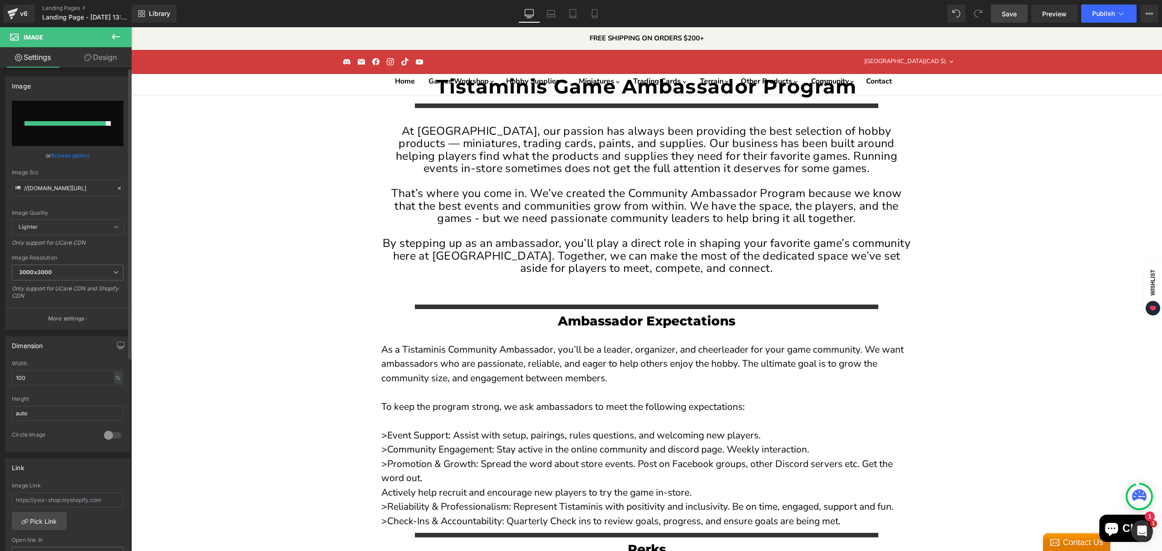
click at [71, 155] on link "Browse gallery" at bounding box center [70, 156] width 39 height 16
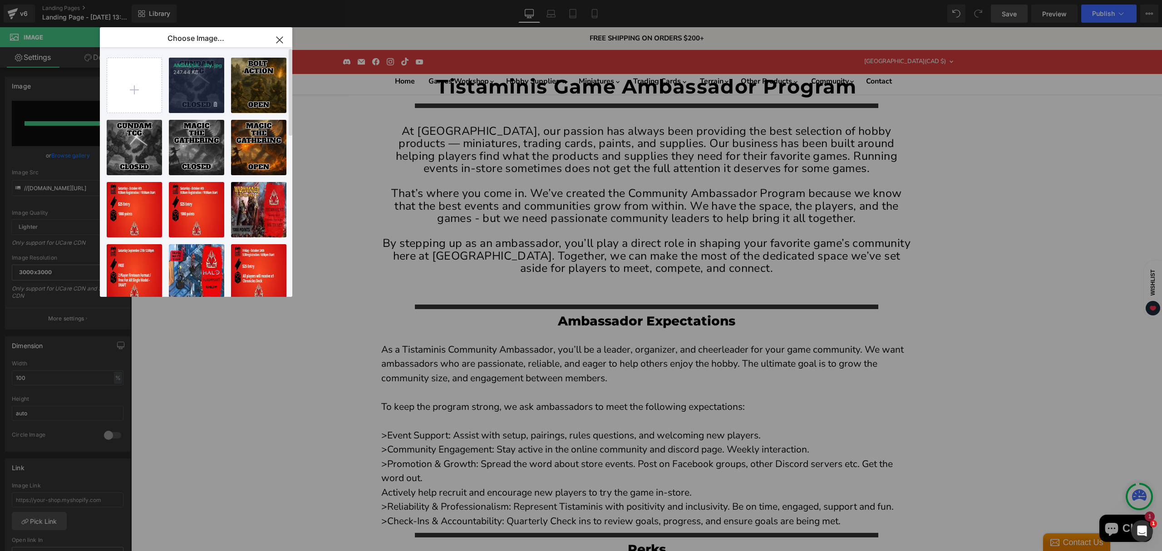
click at [203, 100] on div "AMBASSA...lity.jpg 247.44 KB" at bounding box center [196, 85] width 55 height 55
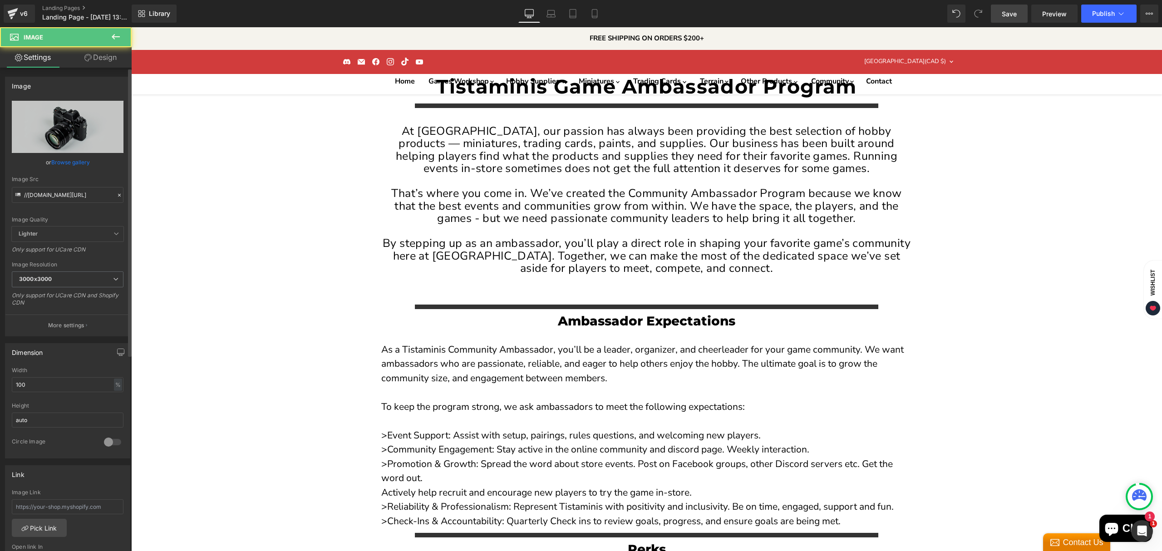
click at [70, 162] on link "Browse gallery" at bounding box center [70, 162] width 39 height 16
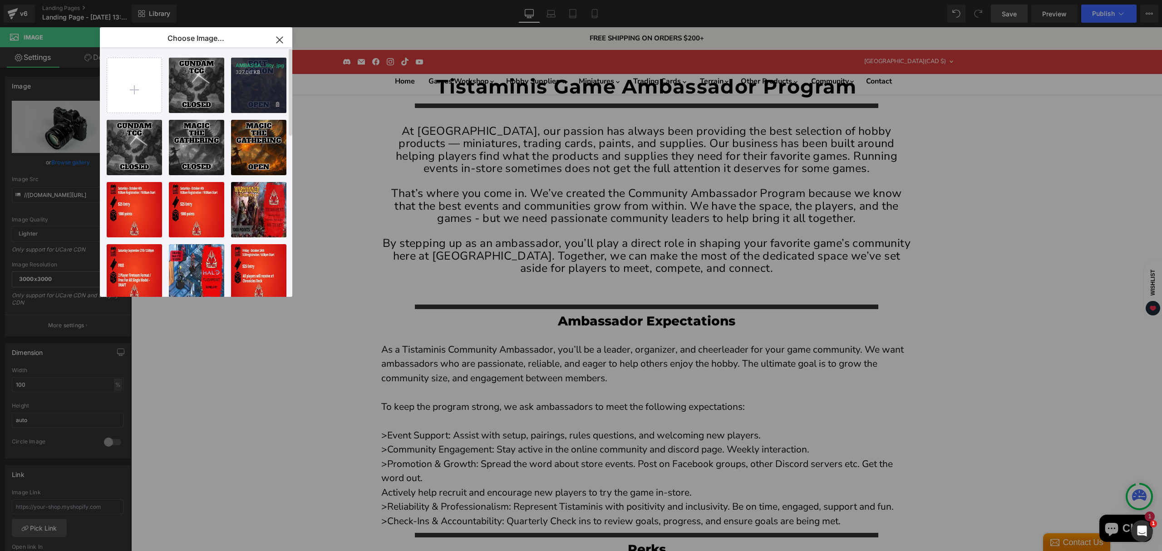
click at [263, 98] on div "AMBASSA...lity.jpg 327.06 KB" at bounding box center [258, 85] width 55 height 55
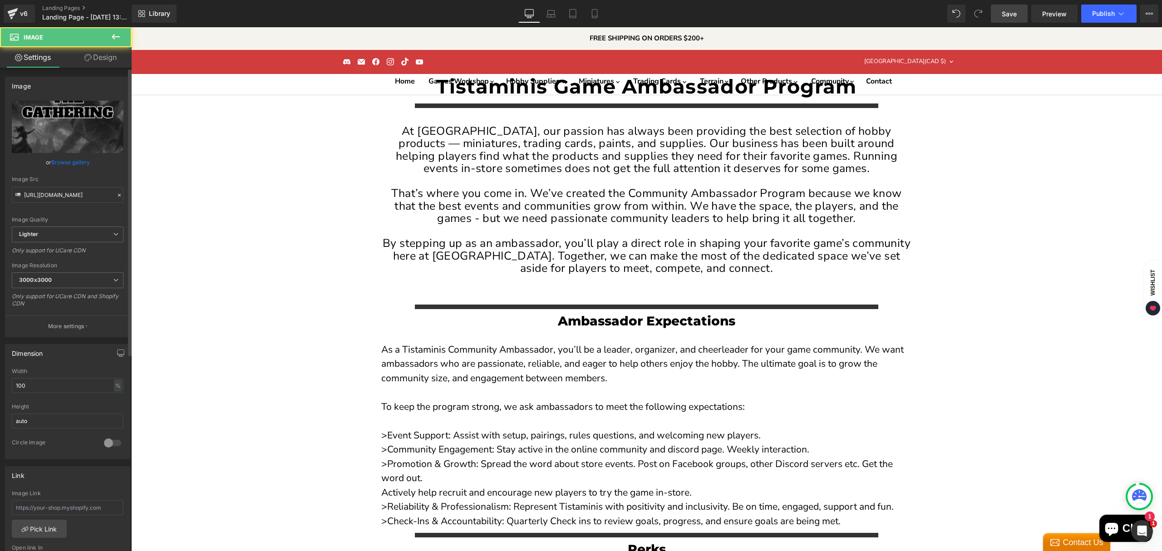
click at [59, 164] on link "Browse gallery" at bounding box center [70, 162] width 39 height 16
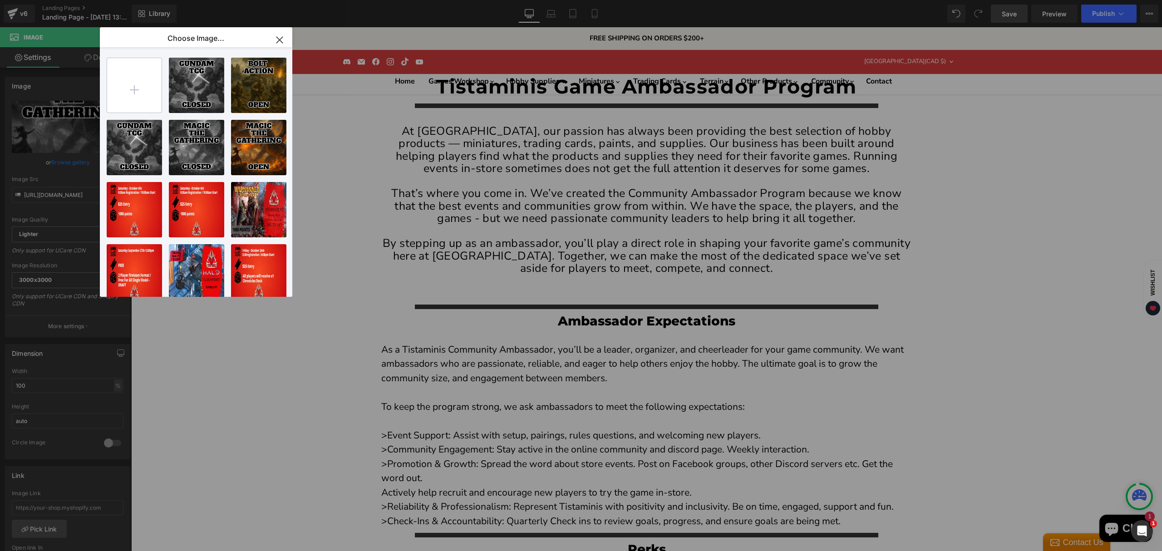
click at [151, 90] on input "file" at bounding box center [134, 85] width 54 height 54
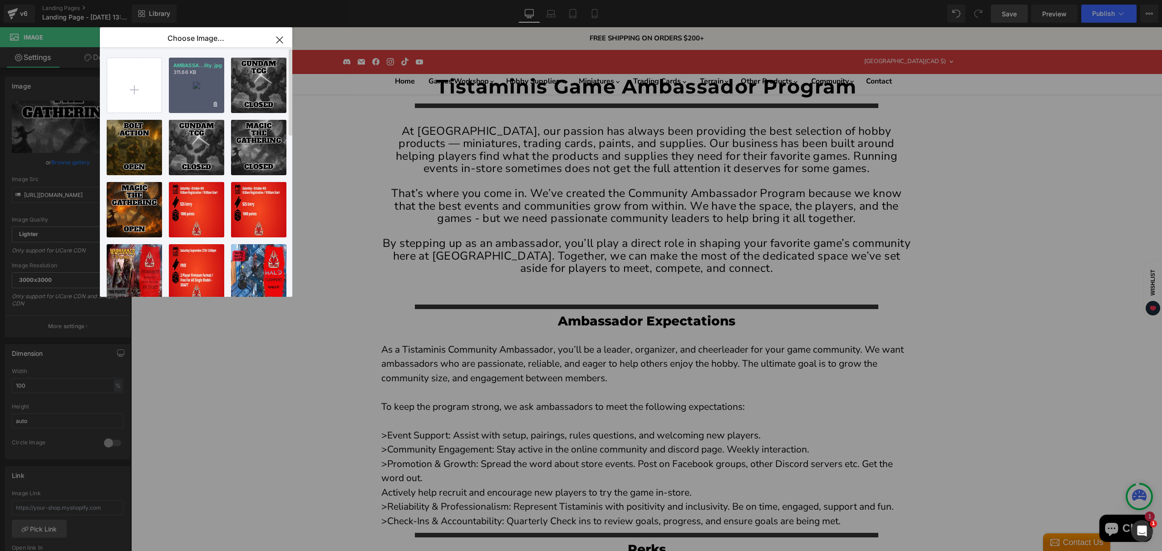
click at [193, 91] on div "AMBASSA...lity.jpg 311.66 KB" at bounding box center [196, 85] width 55 height 55
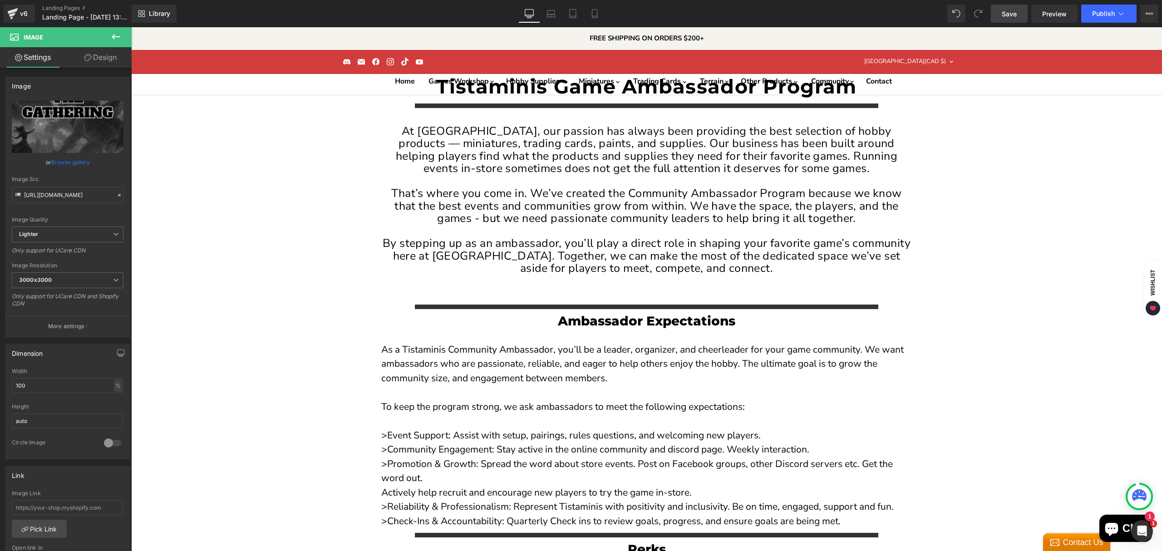
click at [49, 161] on div "or Browse gallery" at bounding box center [68, 163] width 112 height 10
click at [55, 160] on link "Browse gallery" at bounding box center [70, 162] width 39 height 16
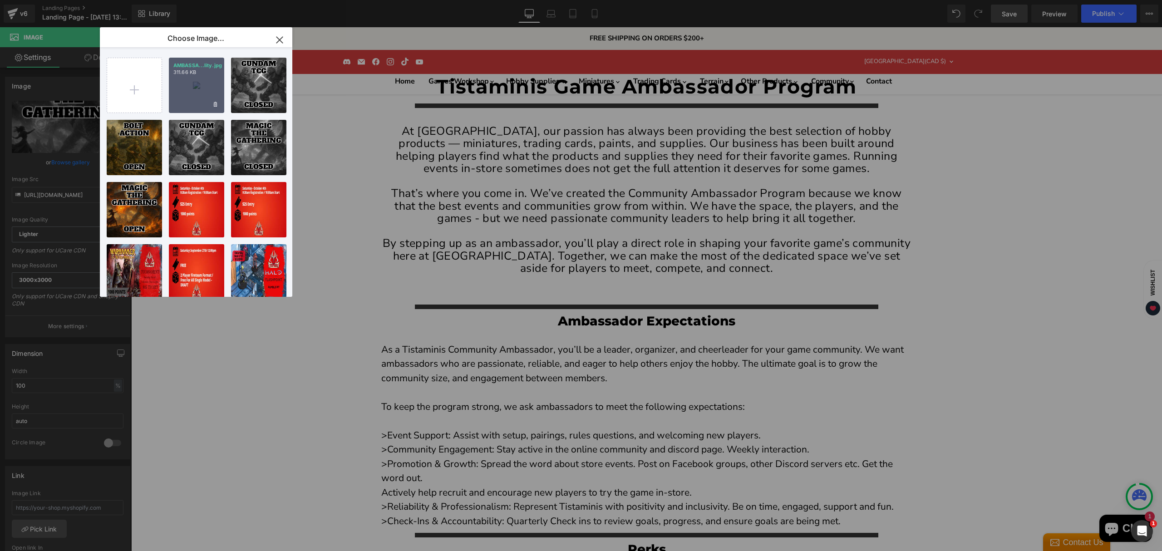
click at [200, 99] on div "AMBASSA...lity.jpg 311.66 KB" at bounding box center [196, 85] width 55 height 55
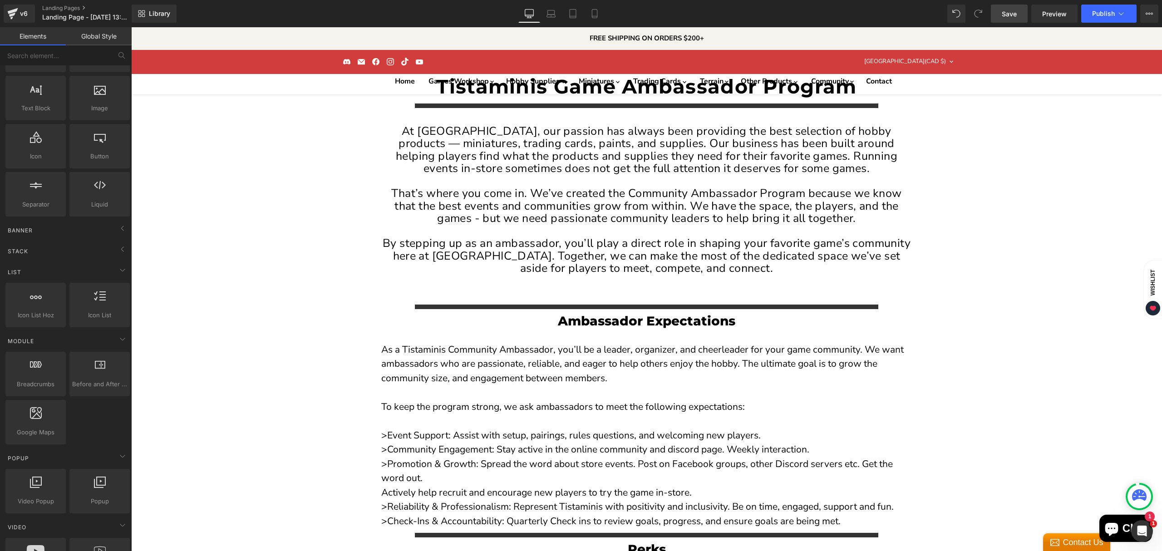
click at [1013, 15] on span "Save" at bounding box center [1009, 14] width 15 height 10
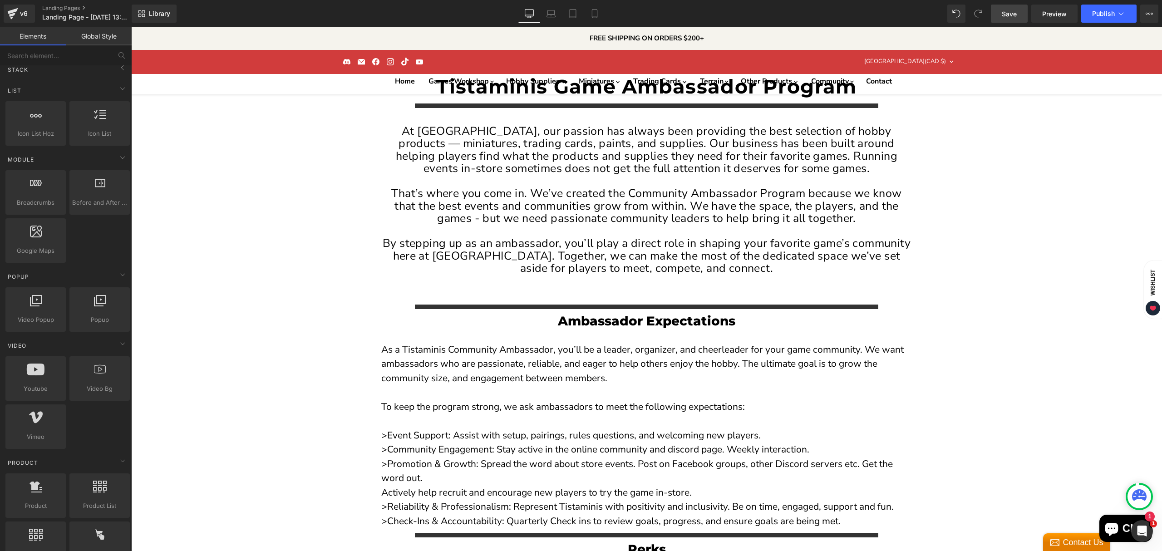
scroll to position [545, 0]
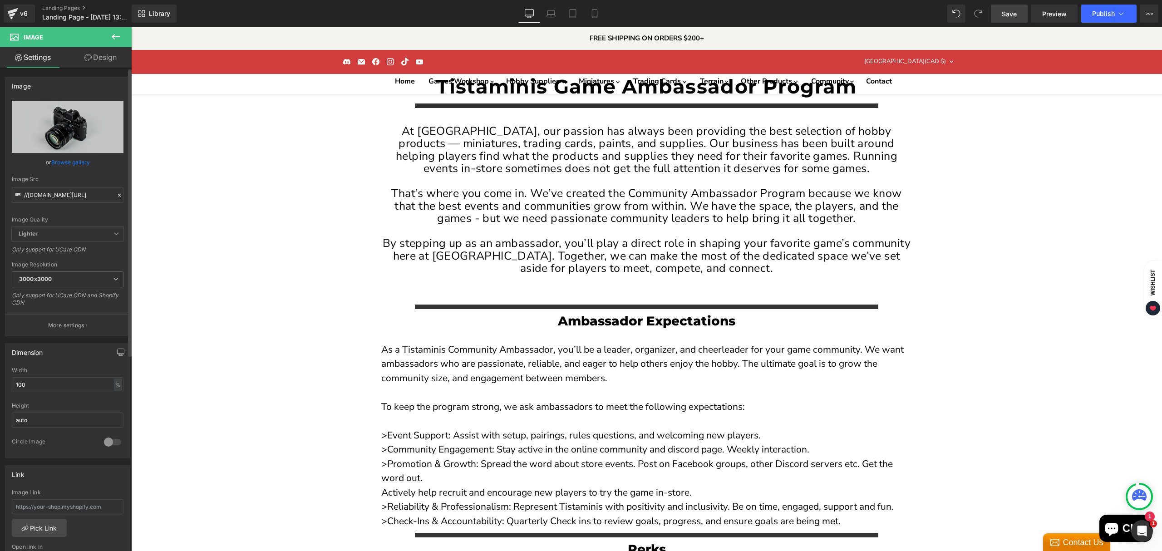
click at [68, 165] on link "Browse gallery" at bounding box center [70, 162] width 39 height 16
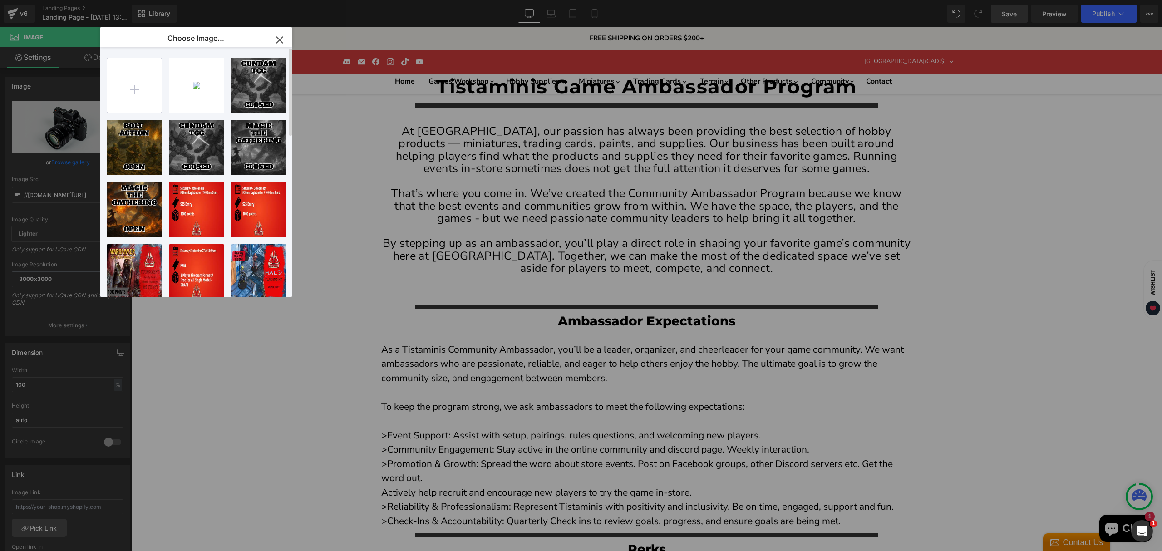
click at [138, 88] on input "file" at bounding box center [134, 85] width 54 height 54
type input "C:\fakepath\AMBASSADOR - OPEN - POKEMON-High-Quality.jpg"
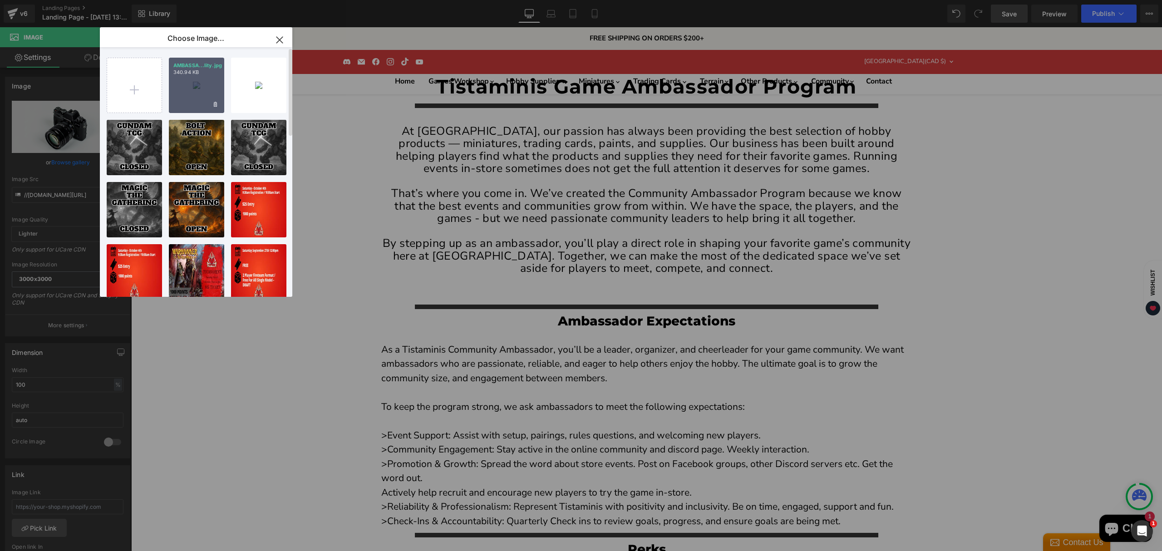
click at [188, 91] on div "AMBASSA...lity.jpg 340.94 KB" at bounding box center [196, 85] width 55 height 55
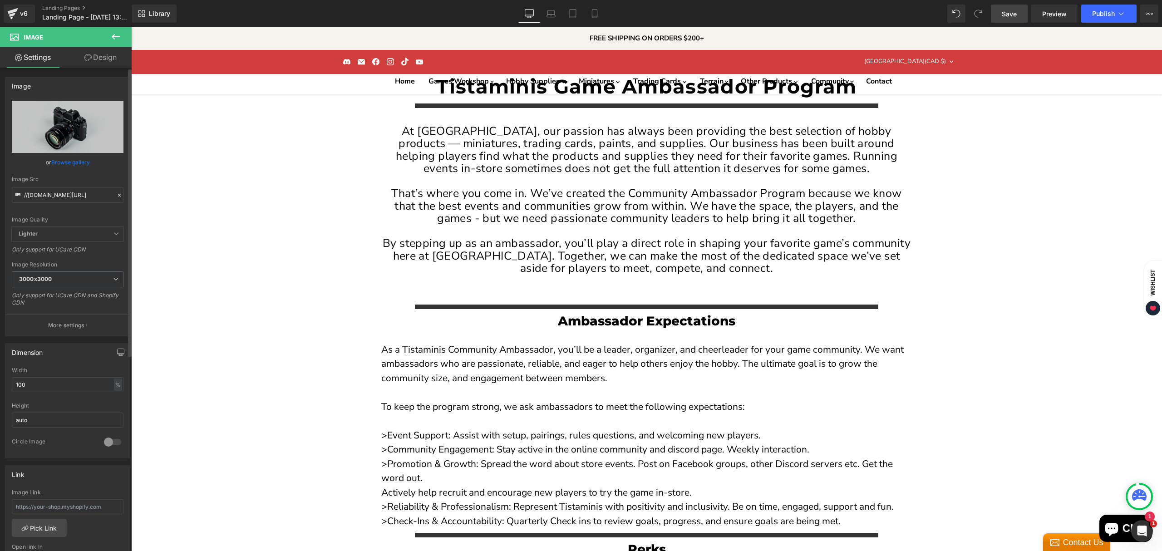
click at [79, 163] on link "Browse gallery" at bounding box center [70, 162] width 39 height 16
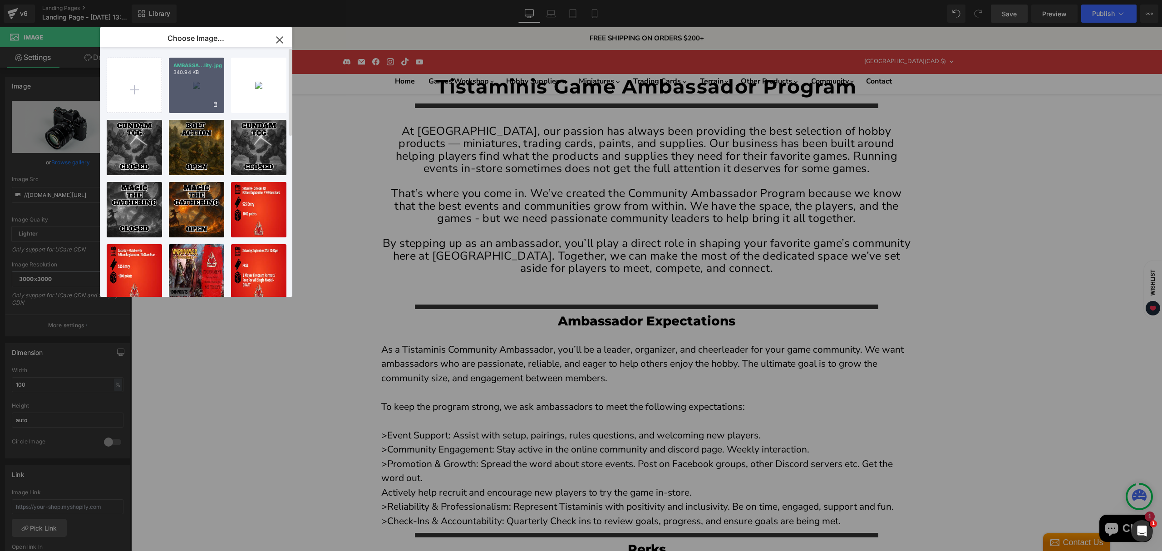
click at [191, 98] on div "AMBASSA...lity.jpg 340.94 KB" at bounding box center [196, 85] width 55 height 55
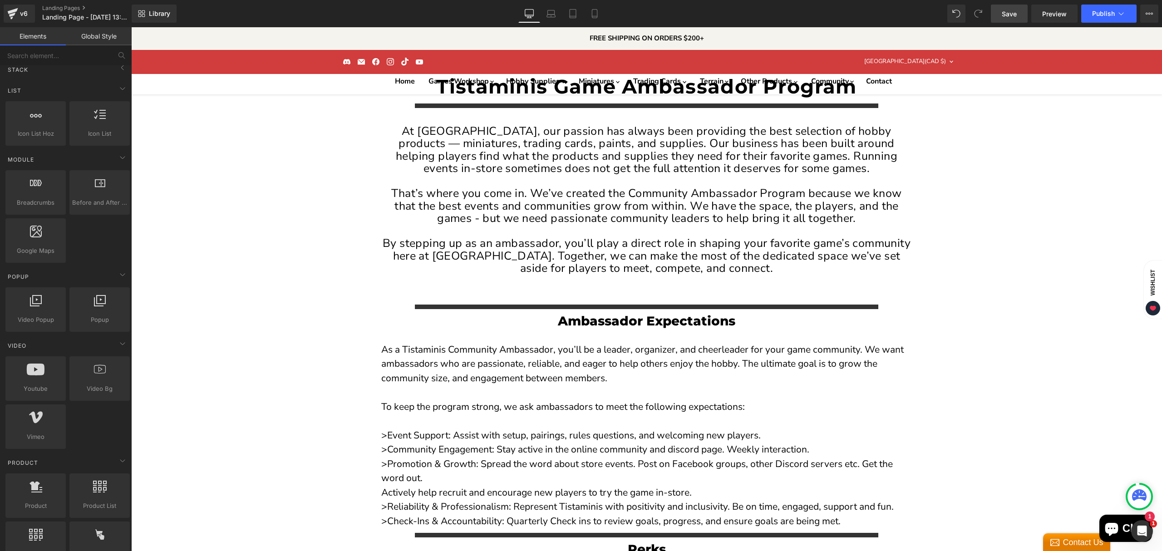
click at [1004, 14] on span "Save" at bounding box center [1009, 14] width 15 height 10
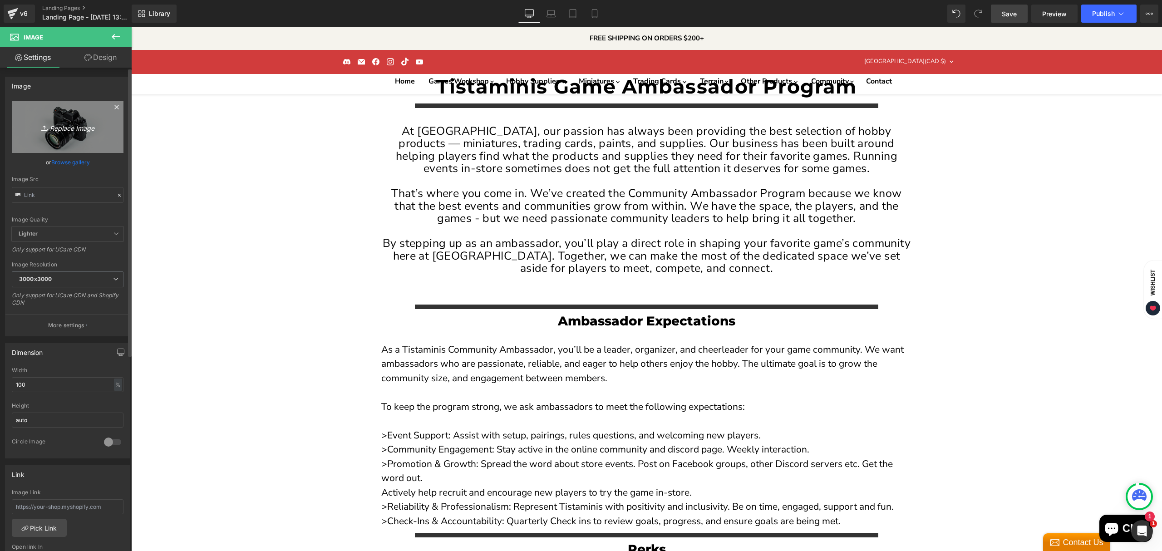
click at [68, 131] on icon "Replace Image" at bounding box center [67, 126] width 73 height 11
type input "C:\fakepath\AMBASSADOR - CLOSED - STAR WARS LEGION-High-Quality.jpg"
click at [1011, 15] on span "Save" at bounding box center [1009, 14] width 15 height 10
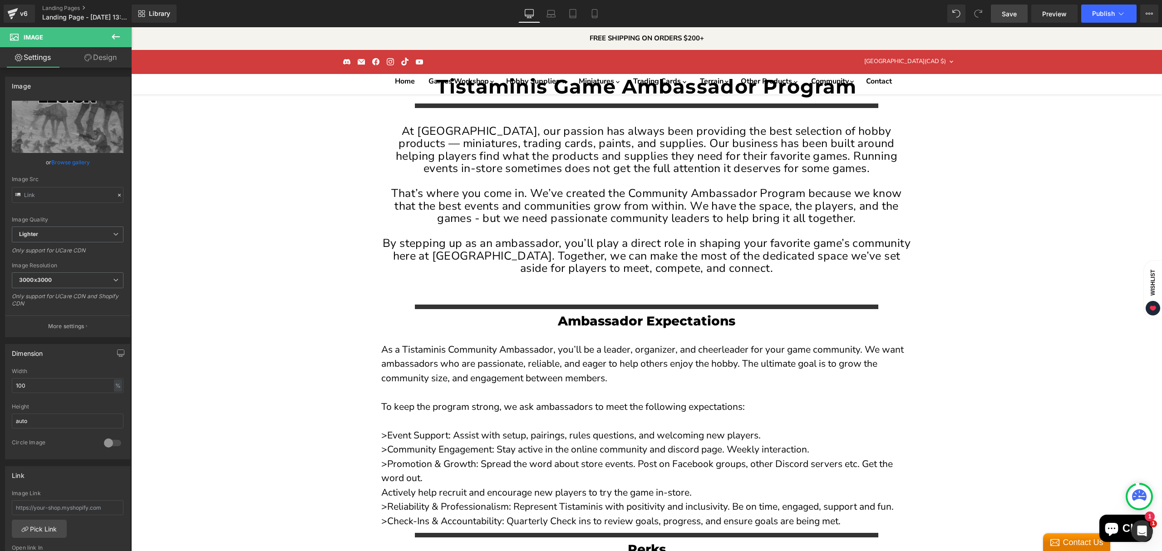
click at [56, 166] on link "Browse gallery" at bounding box center [70, 162] width 39 height 16
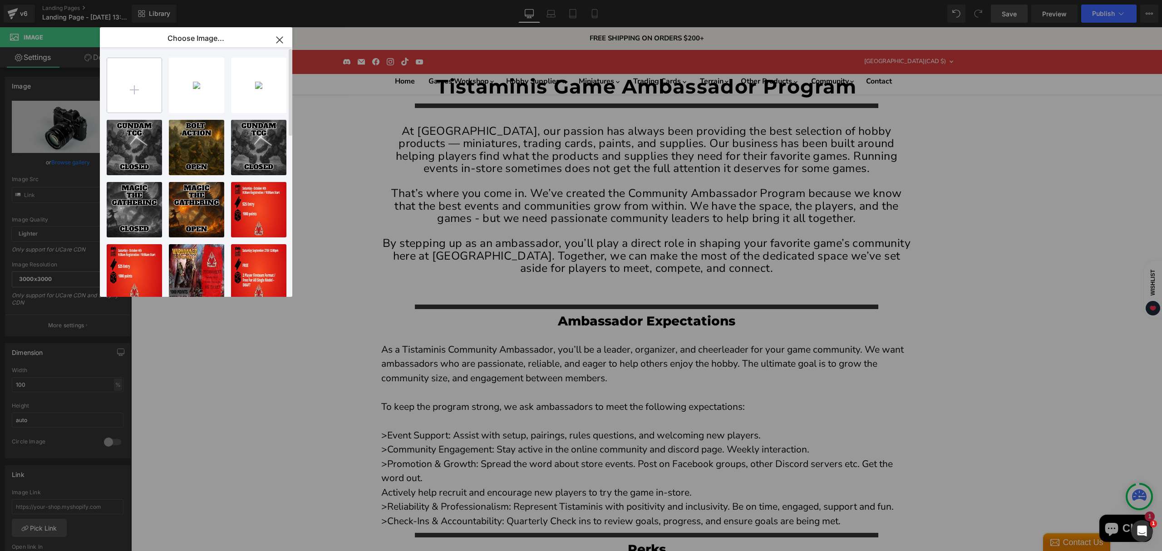
click at [147, 92] on input "file" at bounding box center [134, 85] width 54 height 54
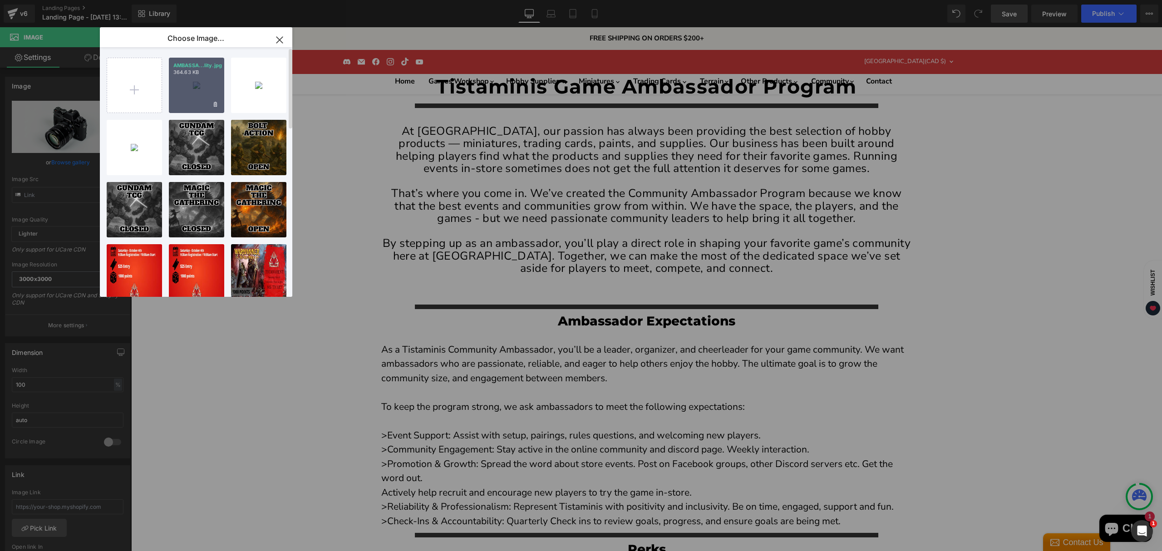
click at [203, 95] on div "AMBASSA...lity.jpg 364.63 KB" at bounding box center [196, 85] width 55 height 55
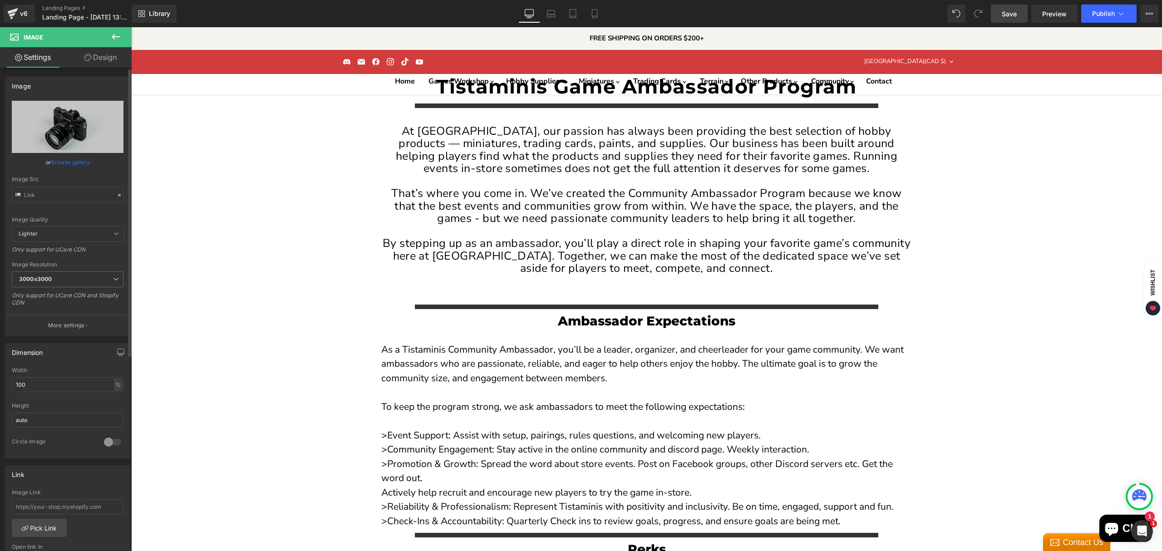
click at [77, 162] on link "Browse gallery" at bounding box center [70, 162] width 39 height 16
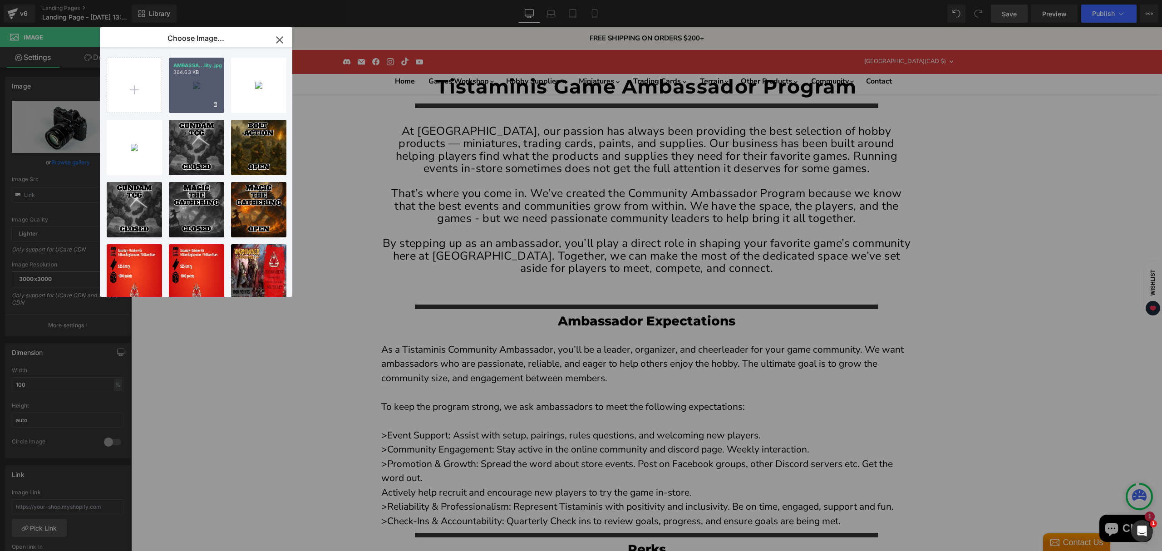
click at [189, 96] on div "AMBASSA...lity.jpg 364.63 KB" at bounding box center [196, 85] width 55 height 55
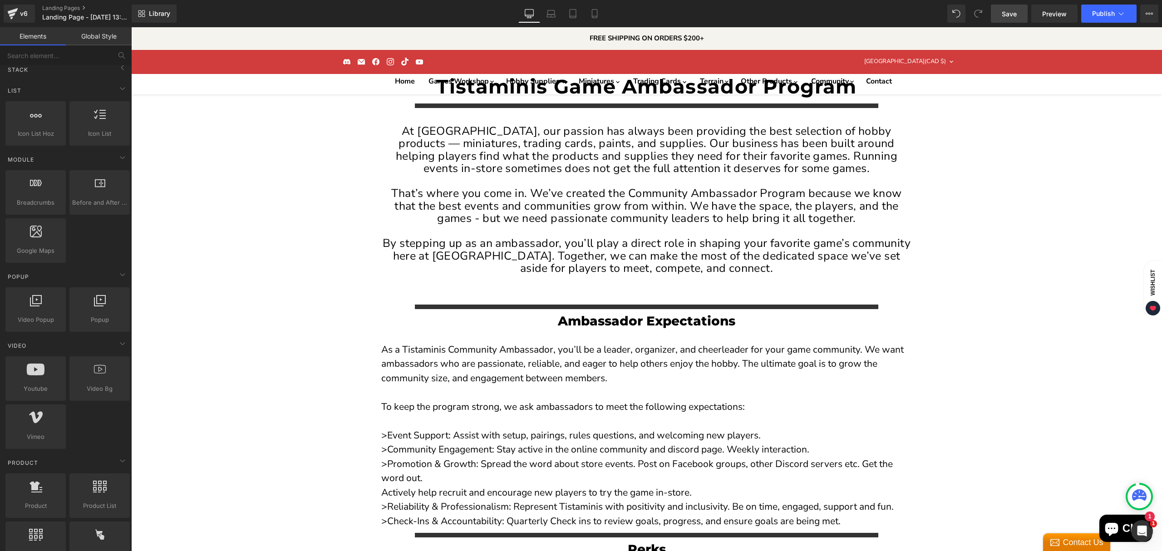
click at [1014, 13] on span "Save" at bounding box center [1009, 14] width 15 height 10
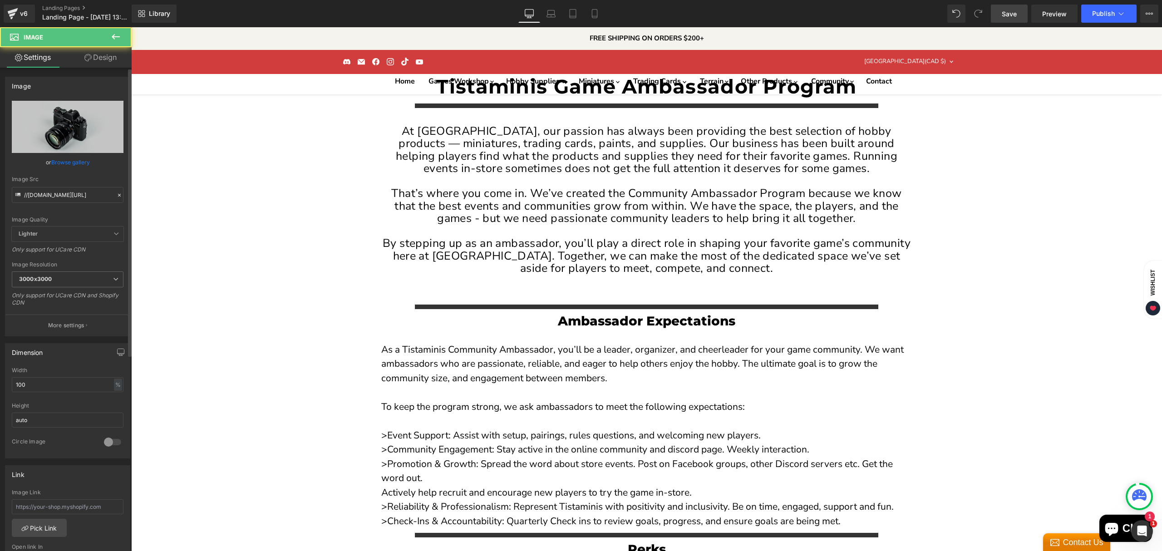
click at [67, 169] on link "Browse gallery" at bounding box center [70, 162] width 39 height 16
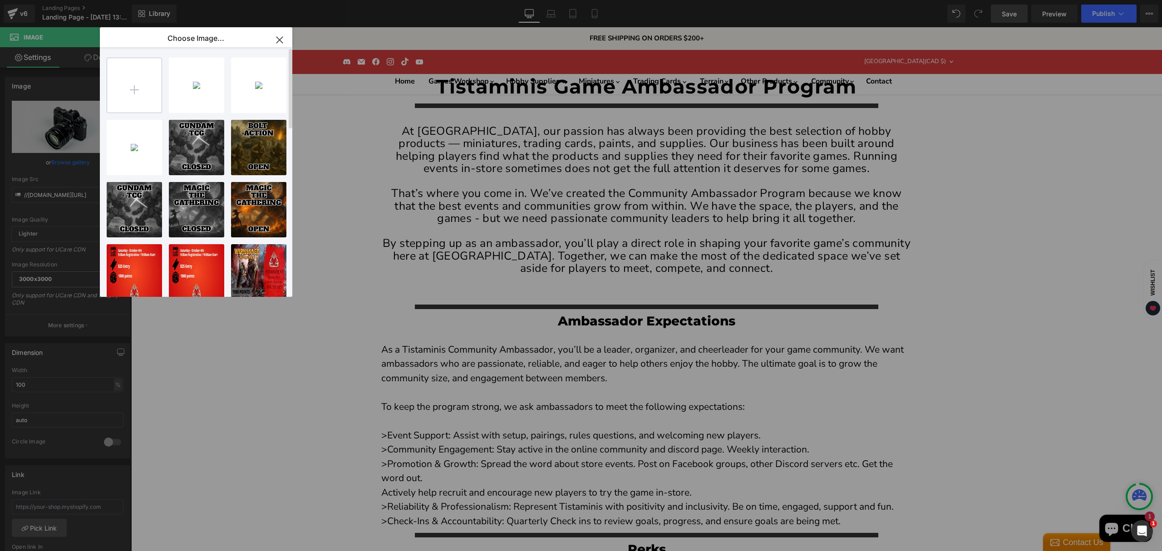
click at [122, 89] on input "file" at bounding box center [134, 85] width 54 height 54
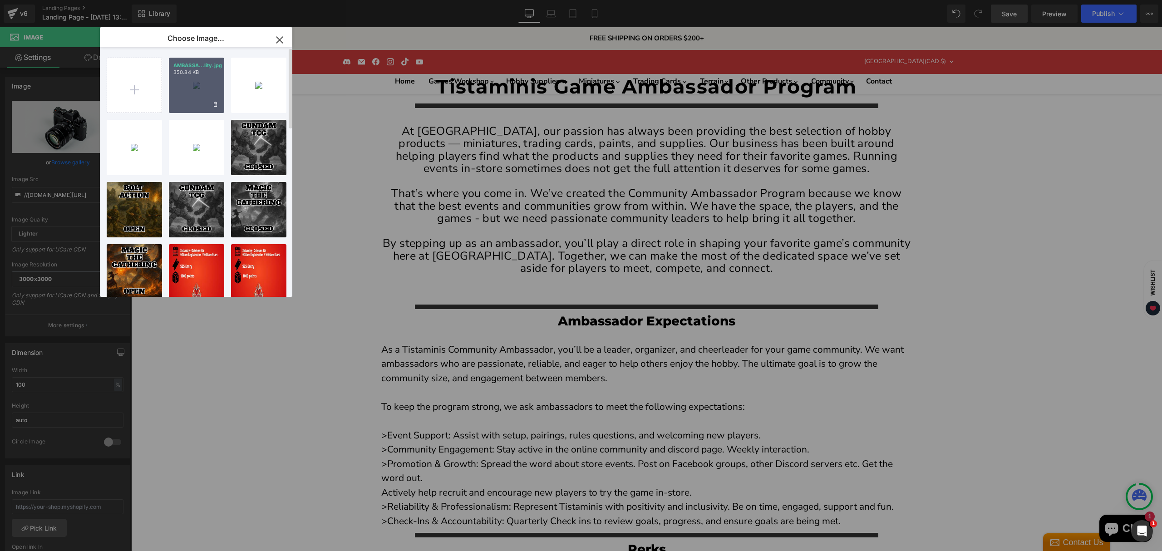
click at [191, 89] on div "AMBASSA...lity.jpg 350.84 KB" at bounding box center [196, 85] width 55 height 55
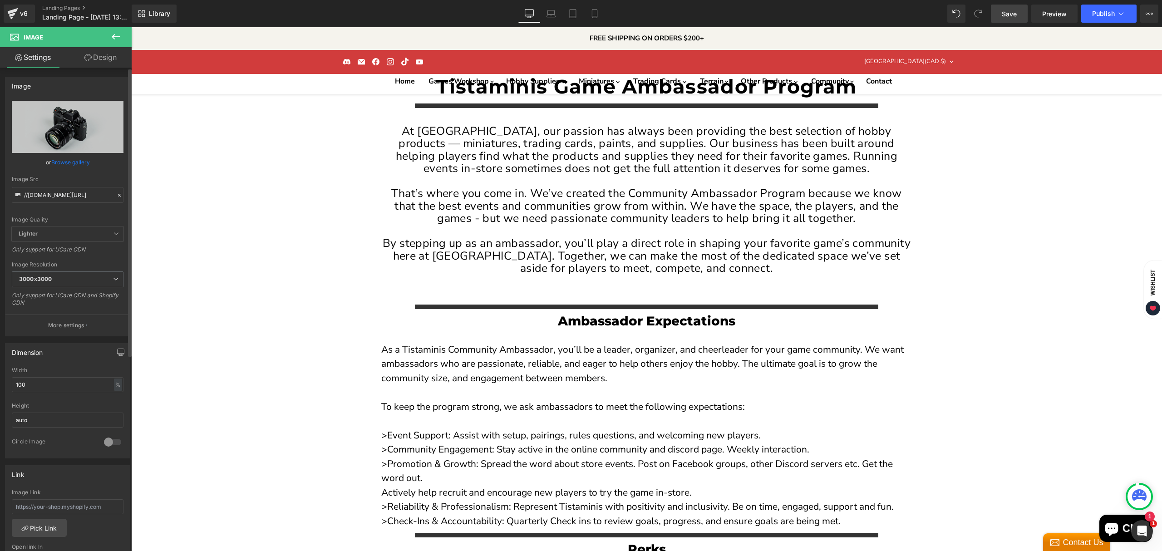
click at [74, 163] on link "Browse gallery" at bounding box center [70, 162] width 39 height 16
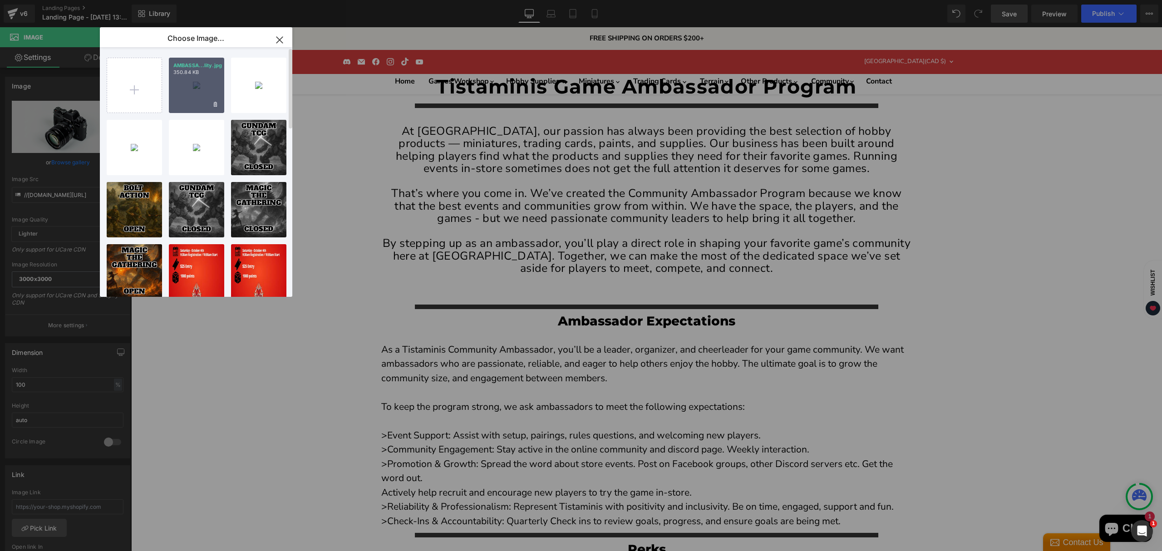
click at [184, 99] on div "AMBASSA...lity.jpg 350.84 KB" at bounding box center [196, 85] width 55 height 55
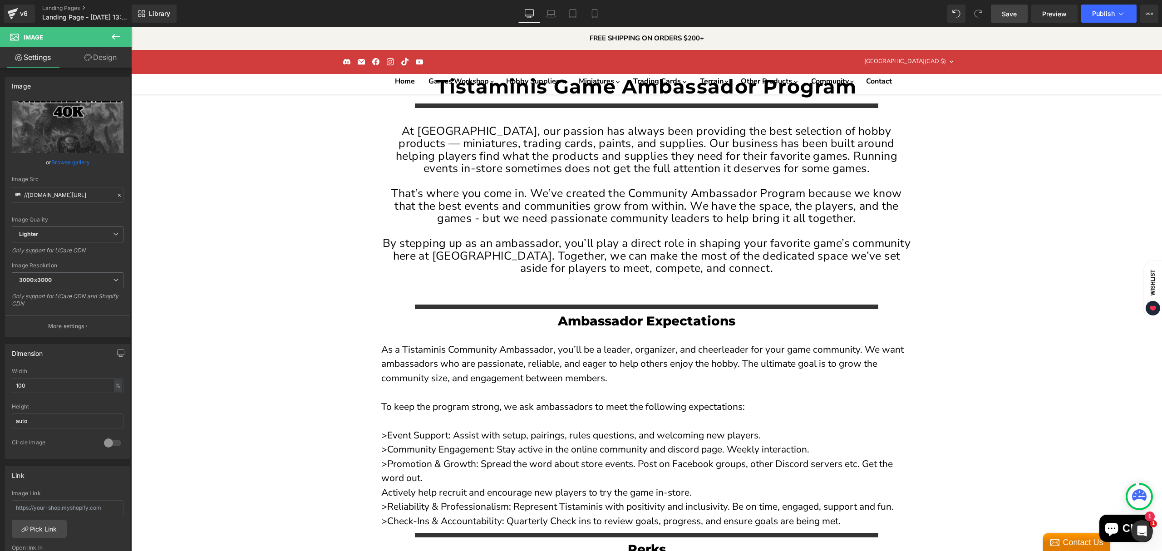
scroll to position [787, 0]
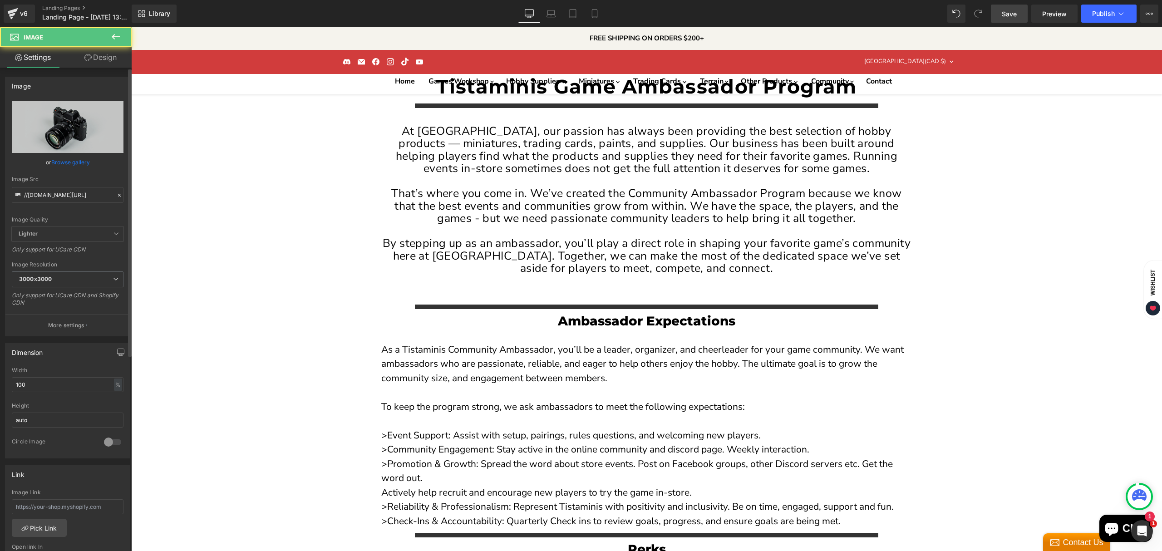
click at [65, 162] on link "Browse gallery" at bounding box center [70, 162] width 39 height 16
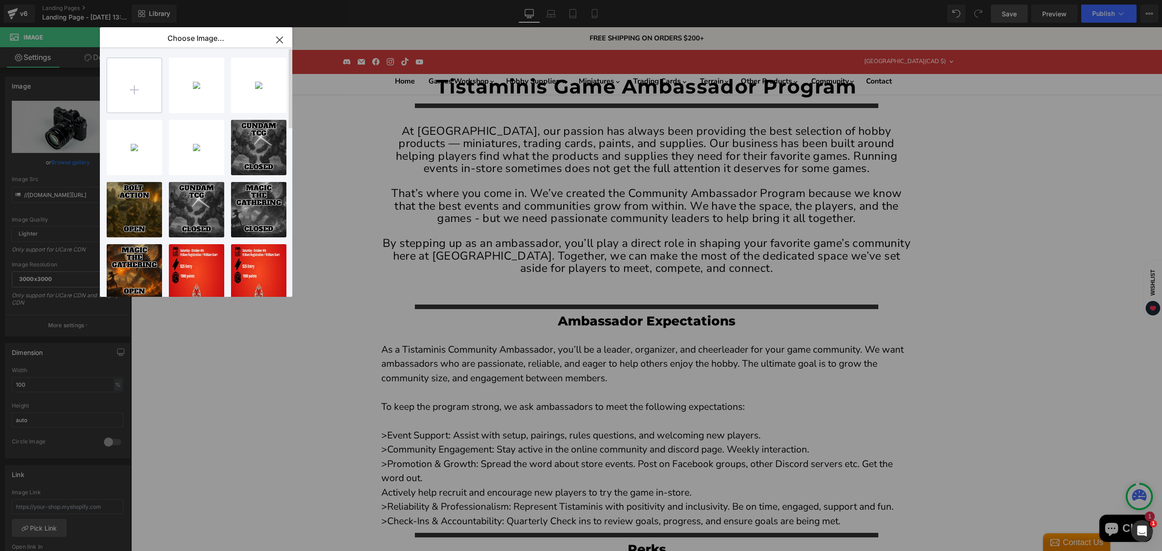
click at [131, 104] on input "file" at bounding box center [134, 85] width 54 height 54
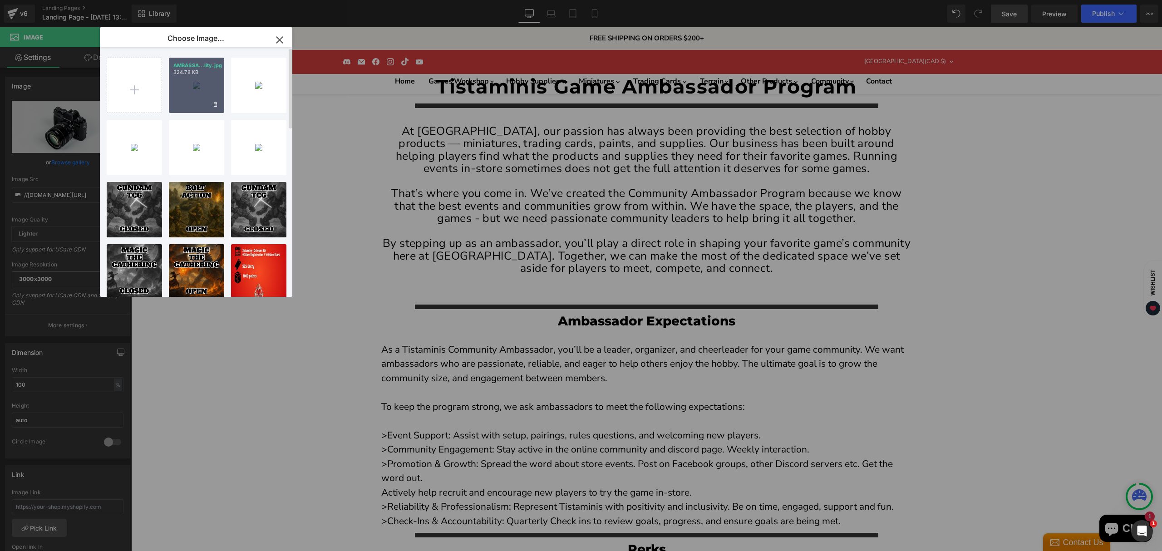
click at [190, 91] on div "AMBASSA...lity.jpg 324.78 KB" at bounding box center [196, 85] width 55 height 55
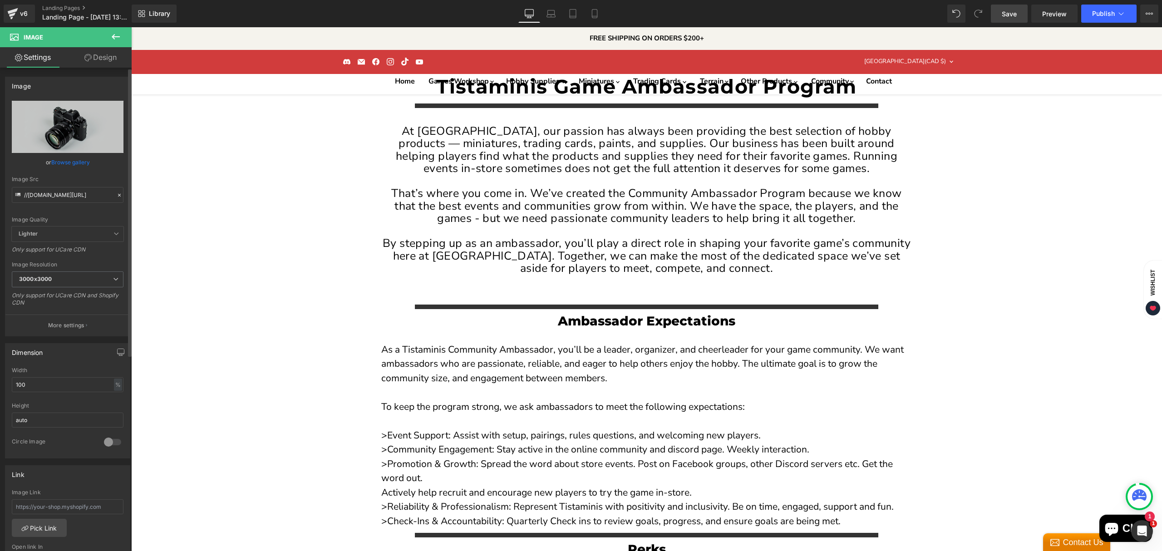
click at [74, 164] on link "Browse gallery" at bounding box center [70, 162] width 39 height 16
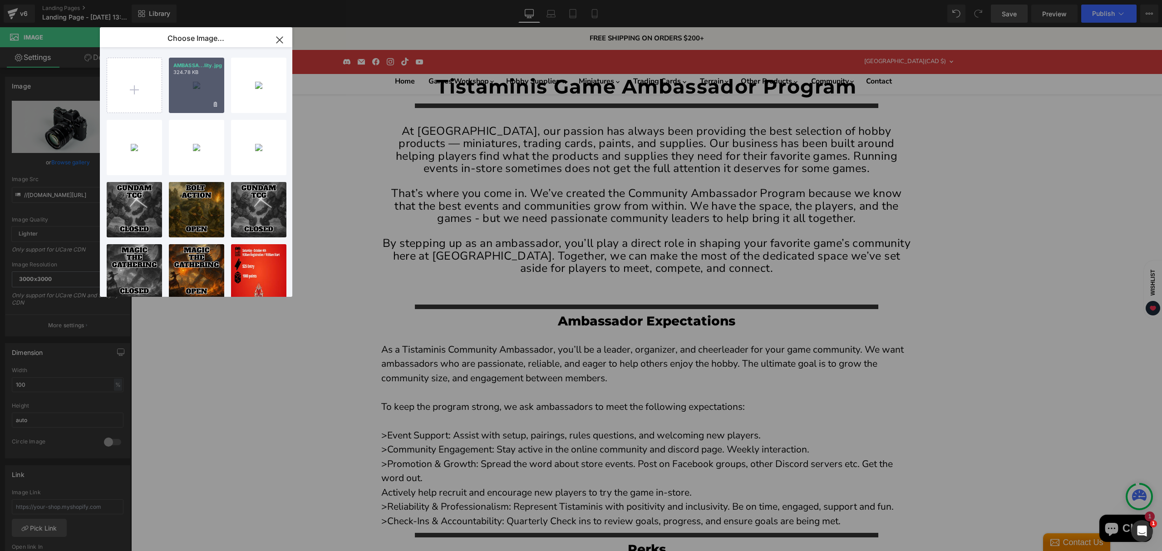
click at [199, 95] on div "AMBASSA...lity.jpg 324.78 KB" at bounding box center [196, 85] width 55 height 55
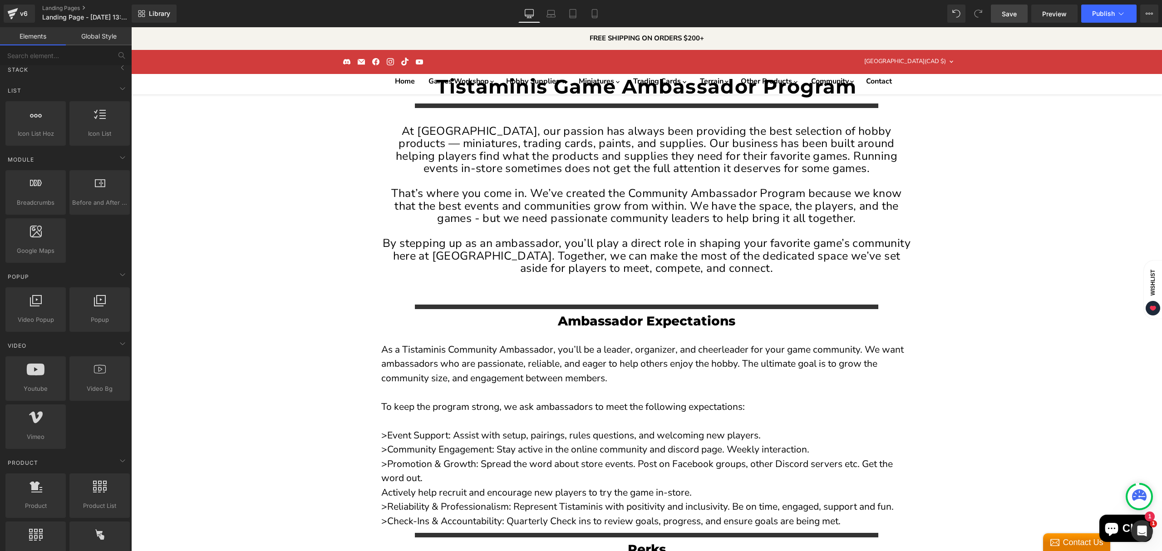
scroll to position [666, 0]
click at [1015, 12] on span "Save" at bounding box center [1009, 14] width 15 height 10
click at [1011, 11] on span "Save" at bounding box center [1009, 14] width 15 height 10
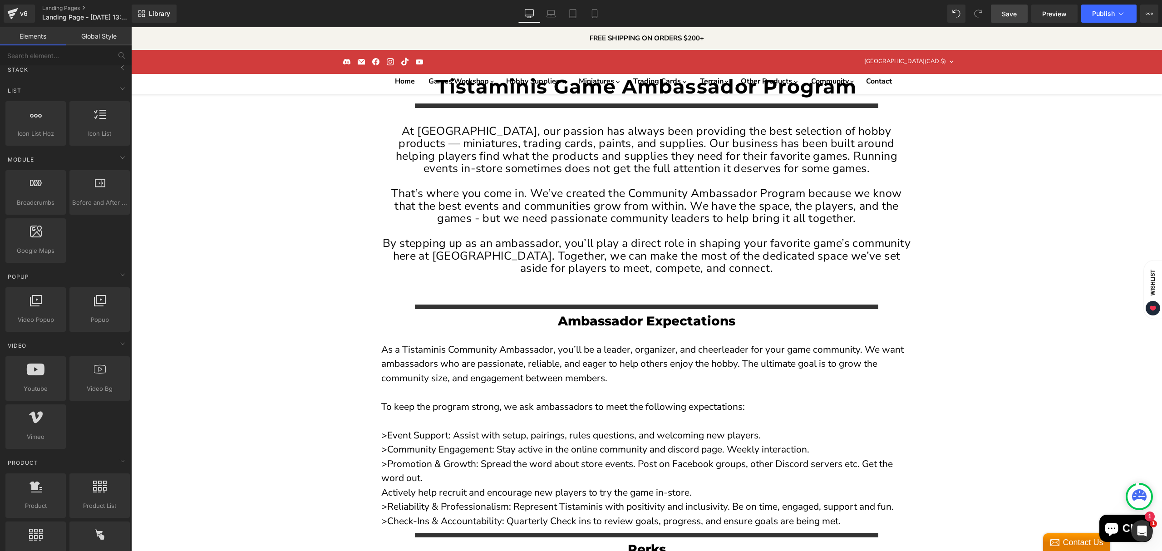
scroll to position [787, 0]
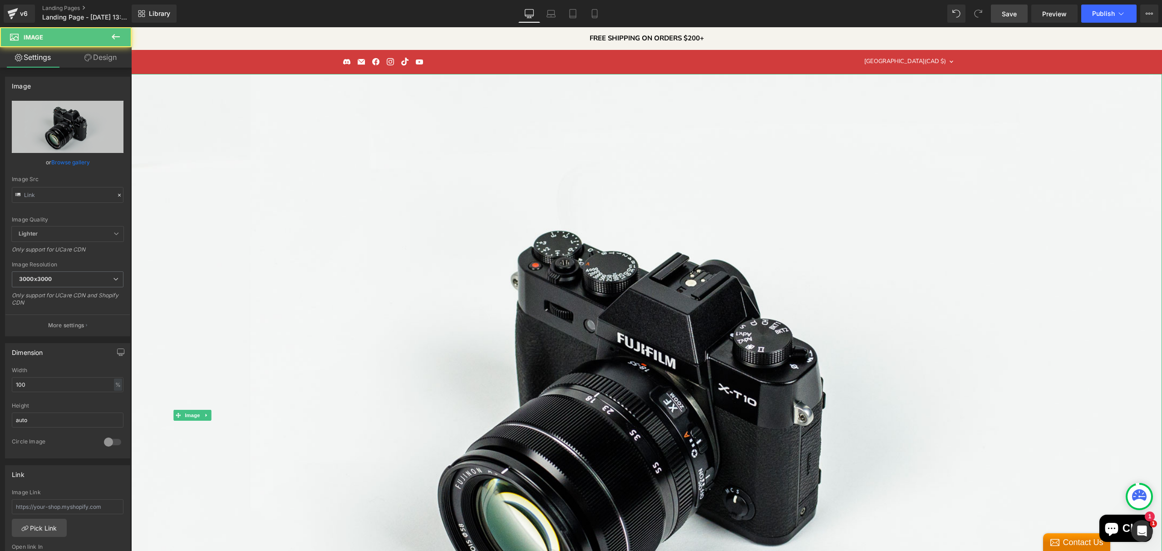
scroll to position [1458, 0]
click at [65, 165] on link "Browse gallery" at bounding box center [70, 162] width 39 height 16
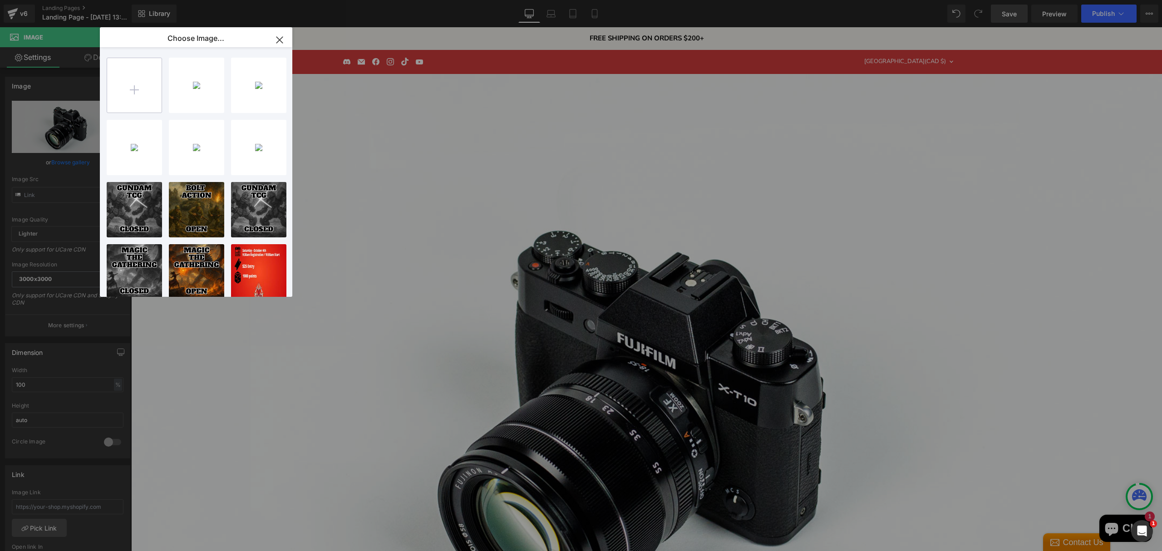
click at [154, 105] on input "file" at bounding box center [134, 85] width 54 height 54
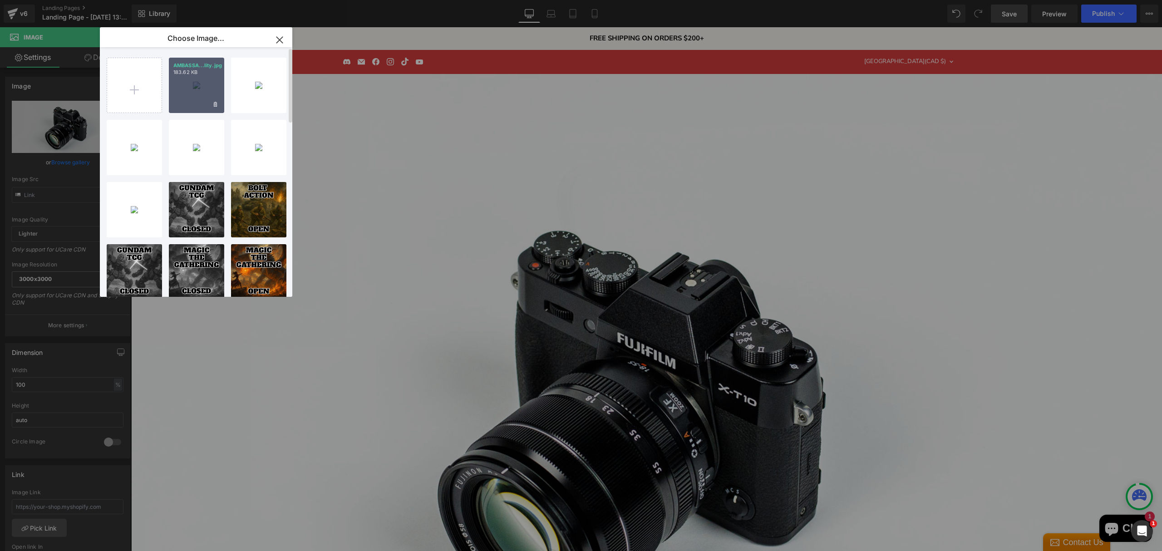
click at [198, 77] on div "AMBASSA...lity.jpg 183.62 KB" at bounding box center [196, 85] width 55 height 55
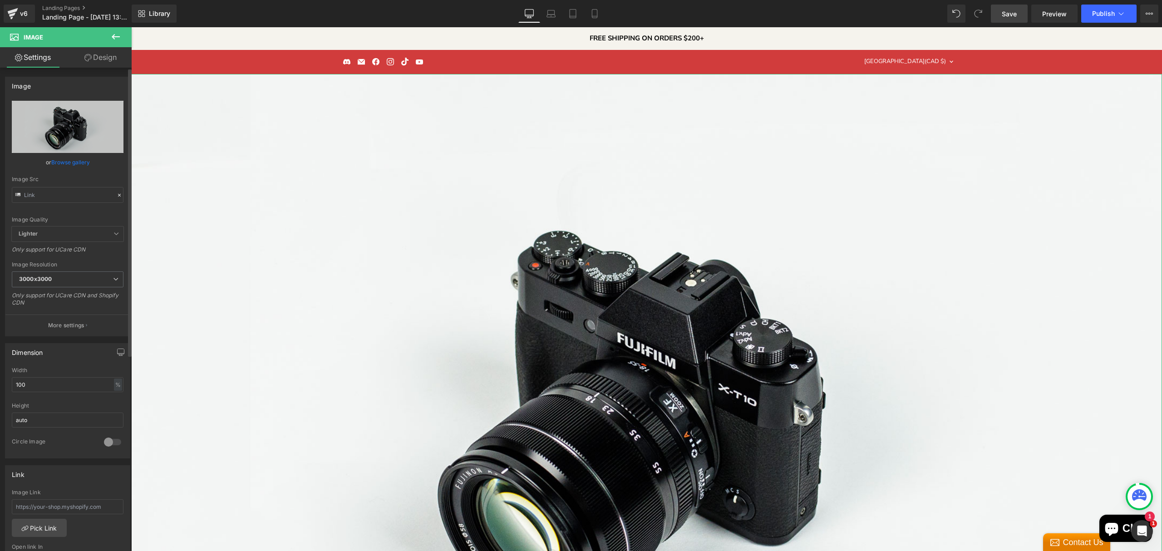
click at [68, 161] on link "Browse gallery" at bounding box center [70, 162] width 39 height 16
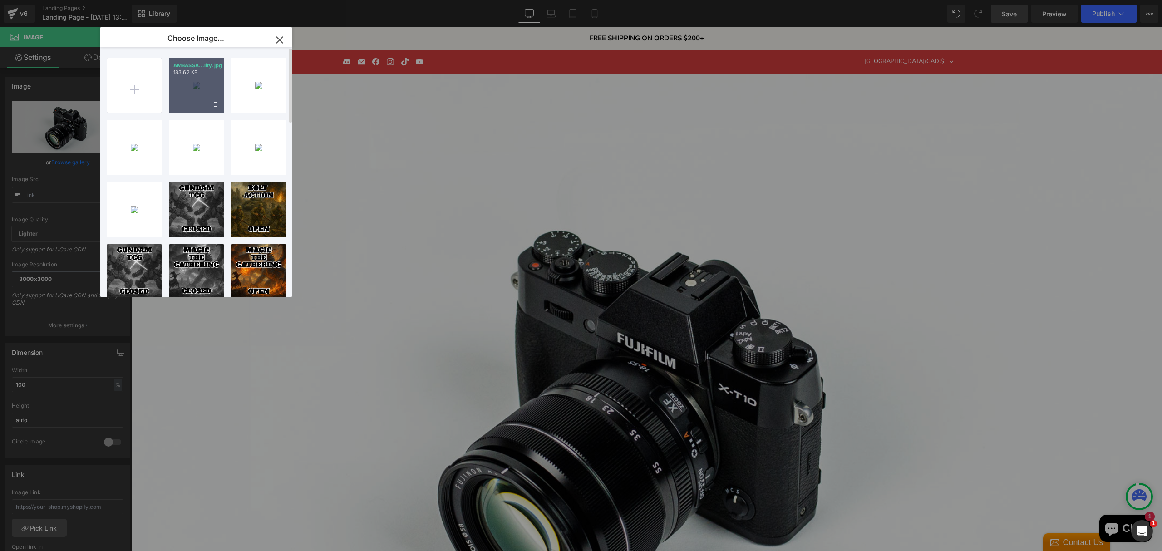
click at [188, 91] on div "AMBASSA...lity.jpg 183.62 KB" at bounding box center [196, 85] width 55 height 55
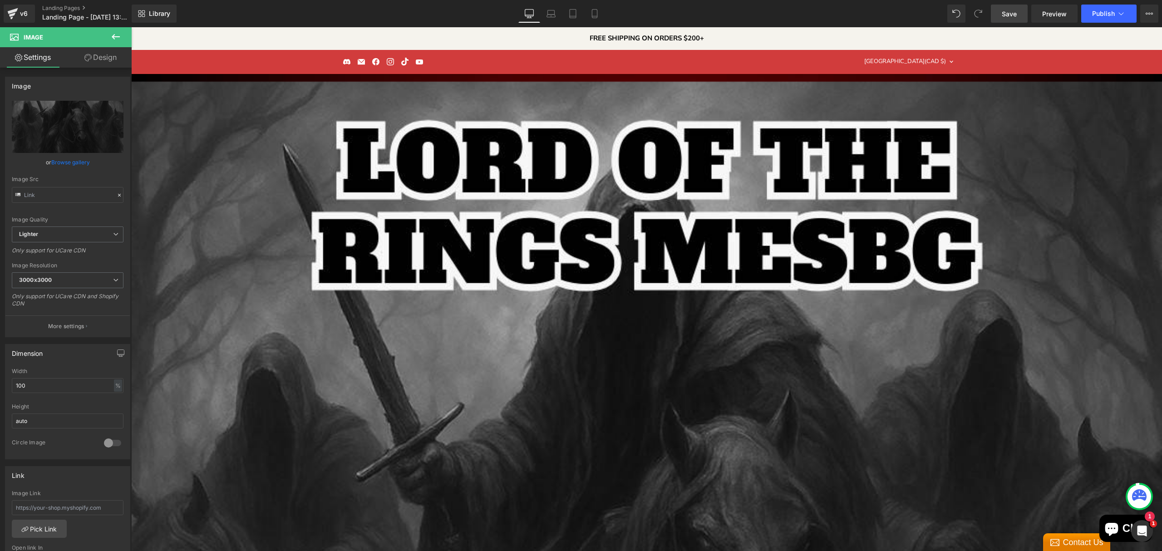
scroll to position [1809, 0]
click at [68, 163] on link "Browse gallery" at bounding box center [70, 162] width 39 height 16
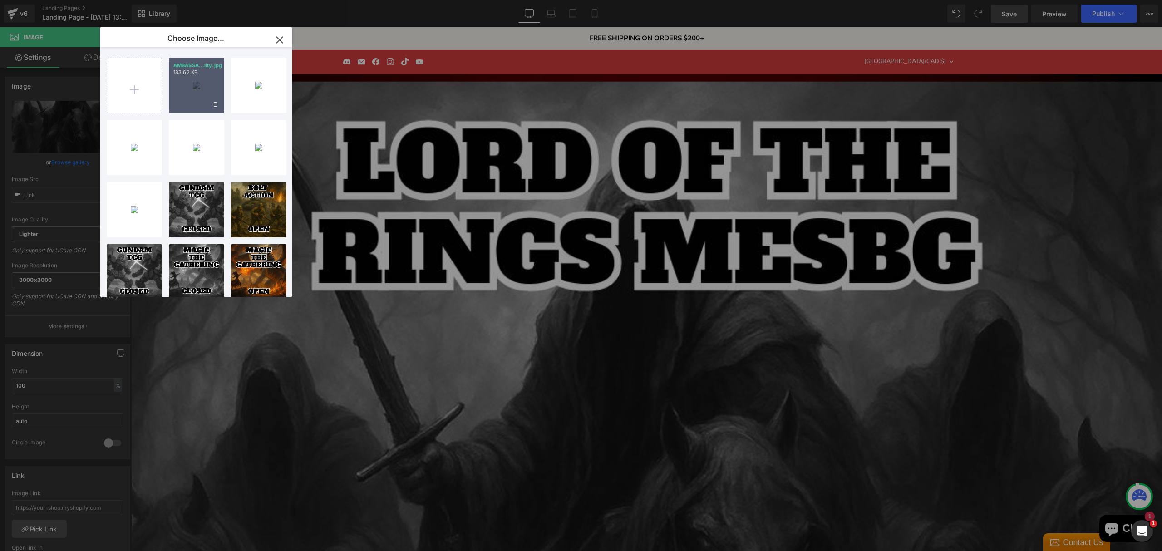
click at [187, 93] on div "AMBASSA...lity.jpg 183.62 KB" at bounding box center [196, 85] width 55 height 55
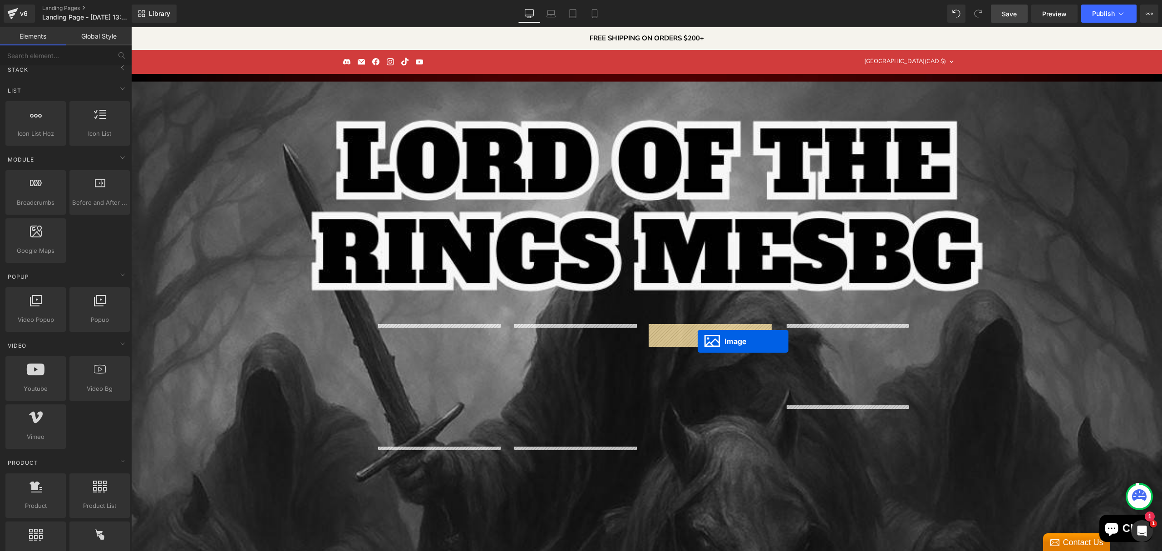
drag, startPoint x: 833, startPoint y: 446, endPoint x: 698, endPoint y: 341, distance: 170.6
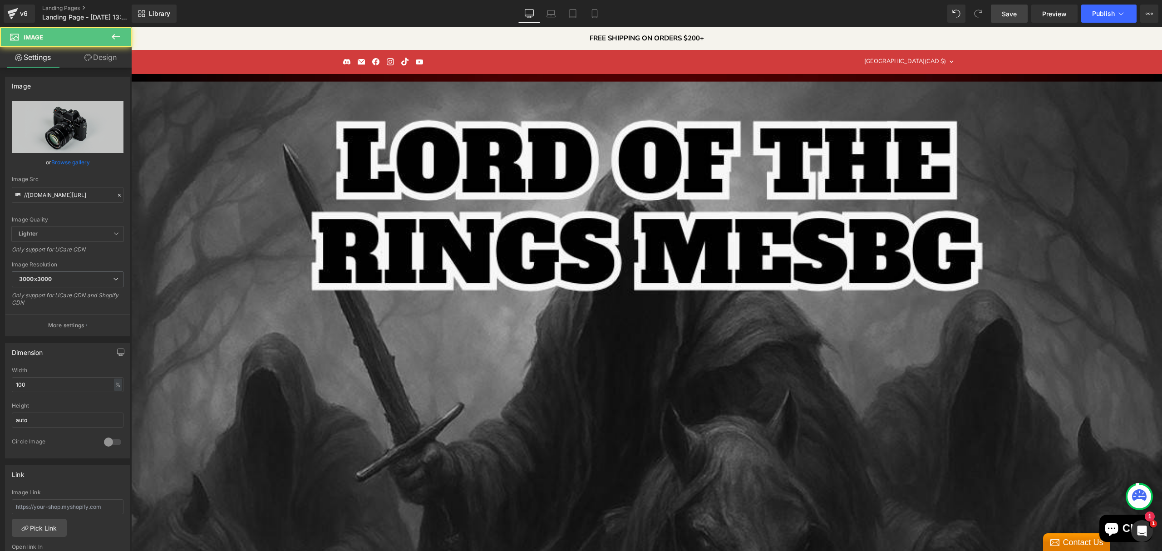
click at [72, 163] on link "Browse gallery" at bounding box center [70, 162] width 39 height 16
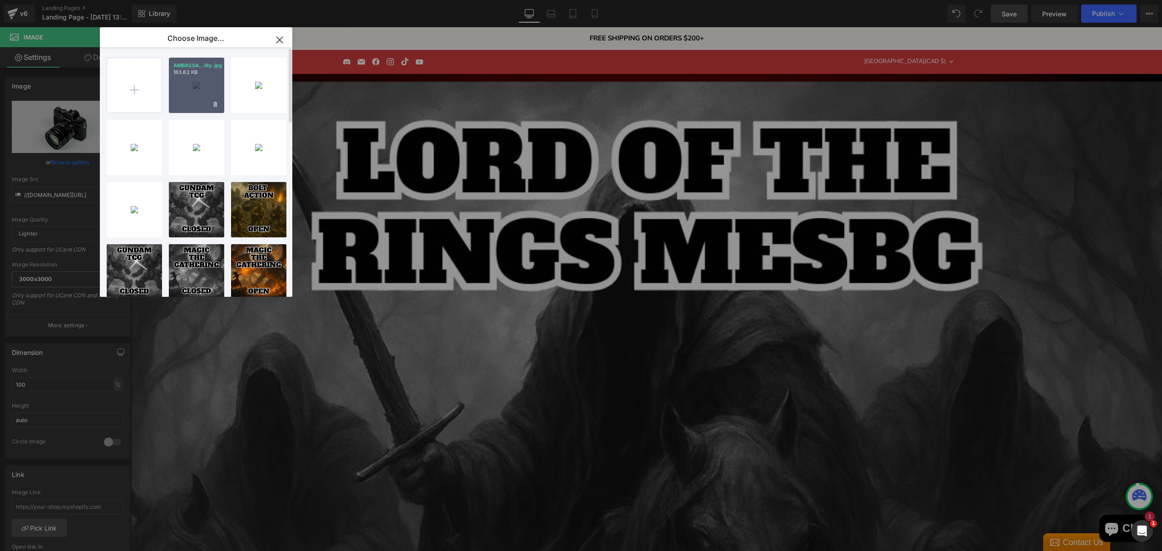
click at [203, 89] on div "AMBASSA...lity.jpg 183.62 KB" at bounding box center [196, 85] width 55 height 55
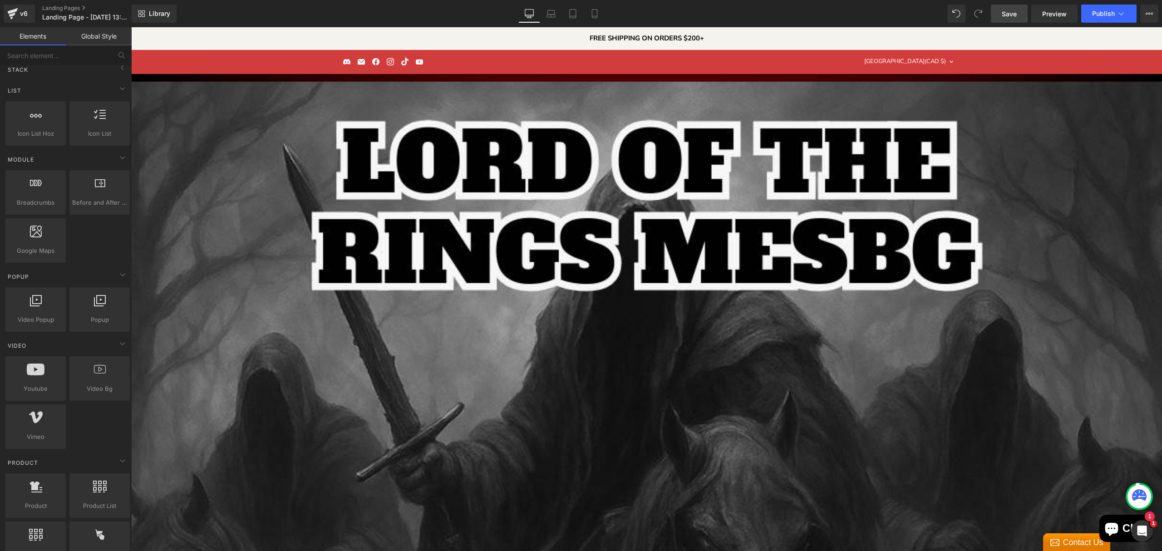
scroll to position [1688, 0]
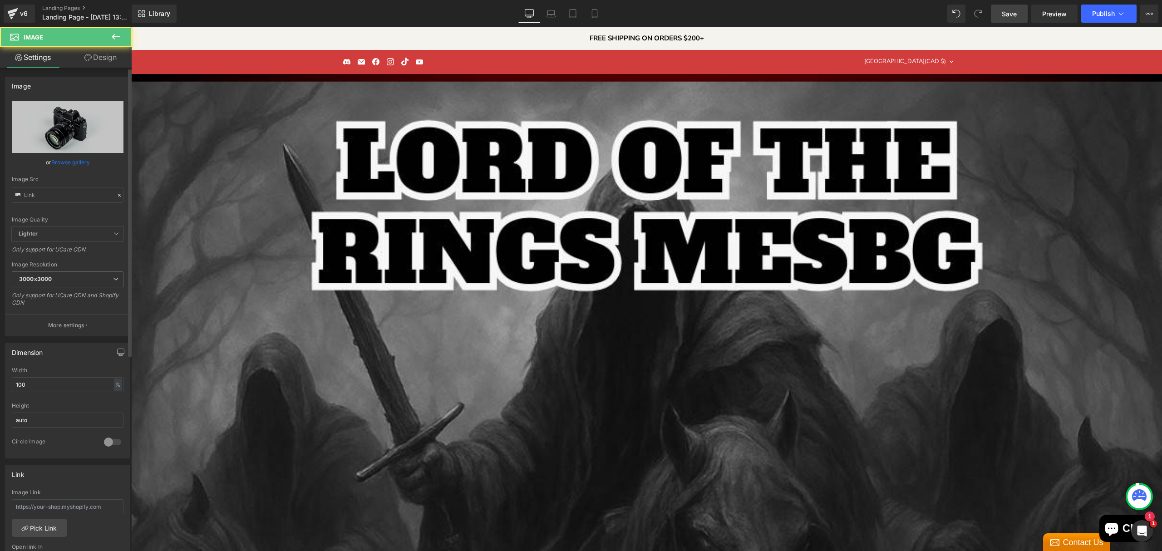
click at [66, 164] on link "Browse gallery" at bounding box center [70, 162] width 39 height 16
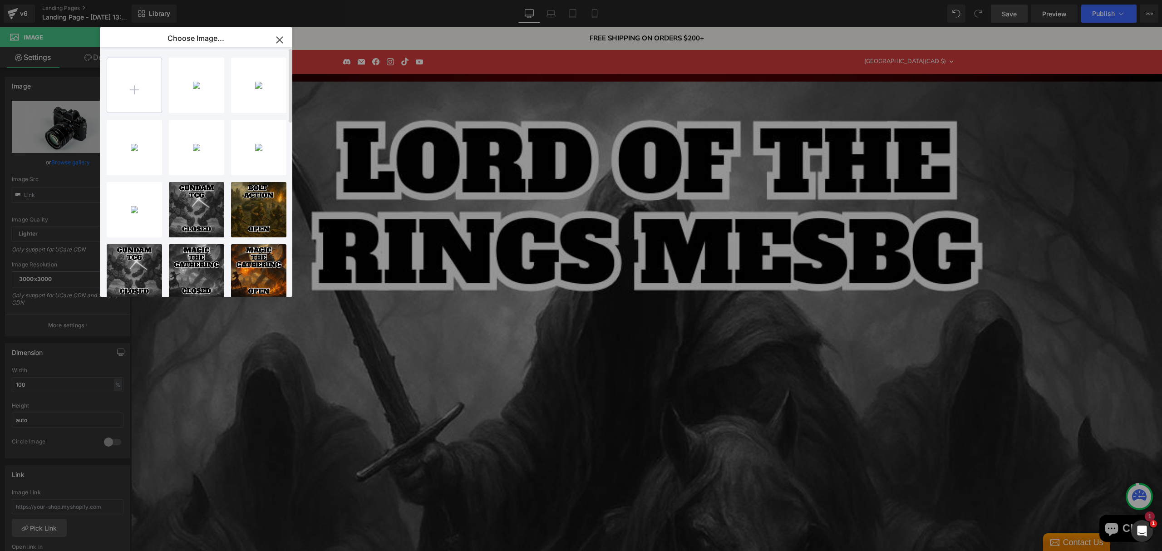
click at [151, 88] on input "file" at bounding box center [134, 85] width 54 height 54
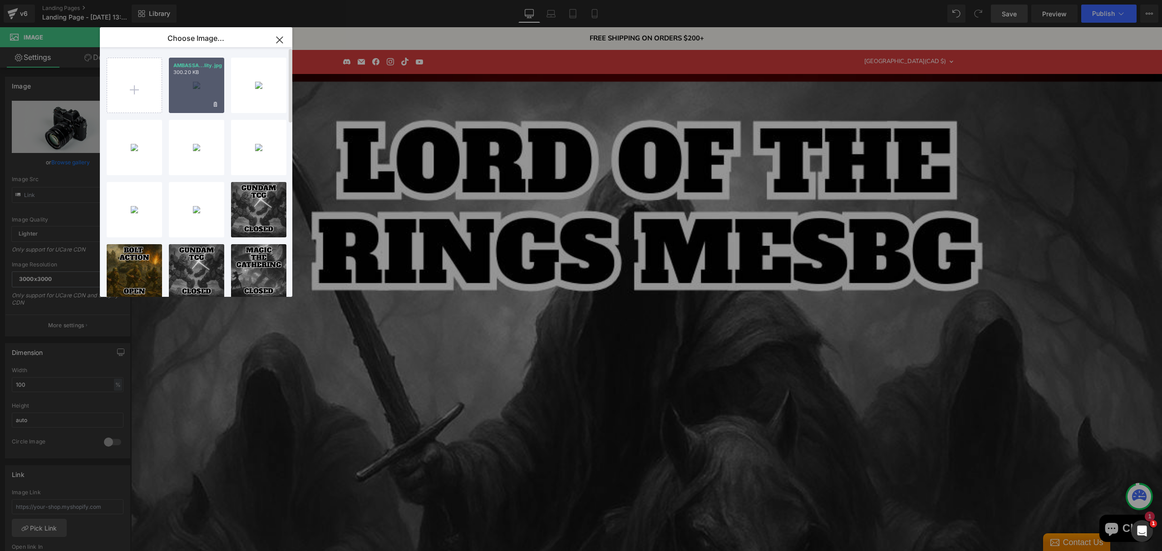
click at [193, 87] on div "AMBASSA...lity.jpg 300.20 KB" at bounding box center [196, 85] width 55 height 55
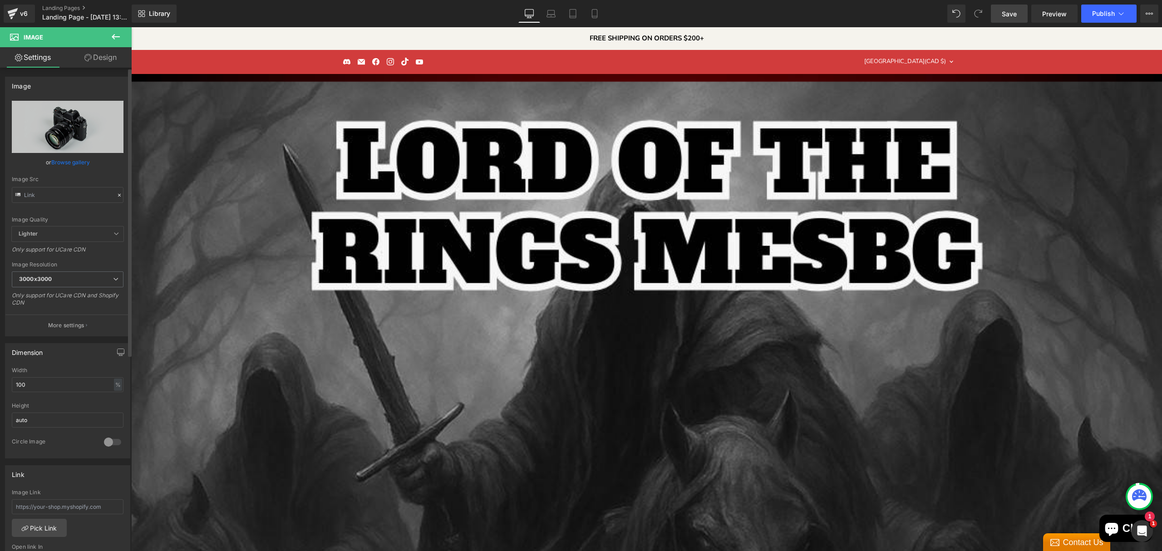
click at [66, 157] on link "Browse gallery" at bounding box center [70, 162] width 39 height 16
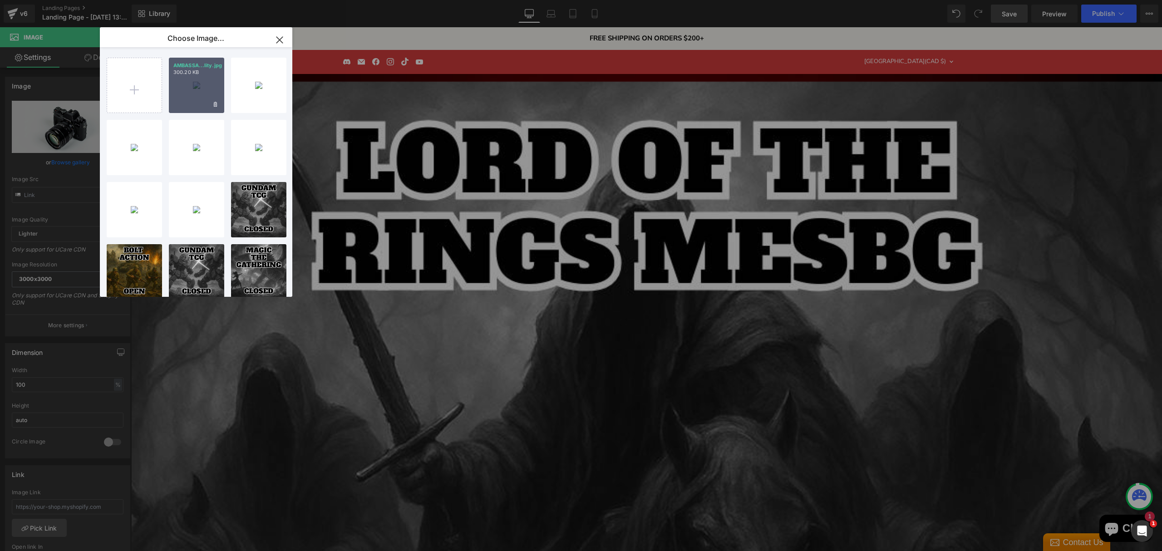
click at [185, 97] on div "AMBASSA...lity.jpg 300.20 KB" at bounding box center [196, 85] width 55 height 55
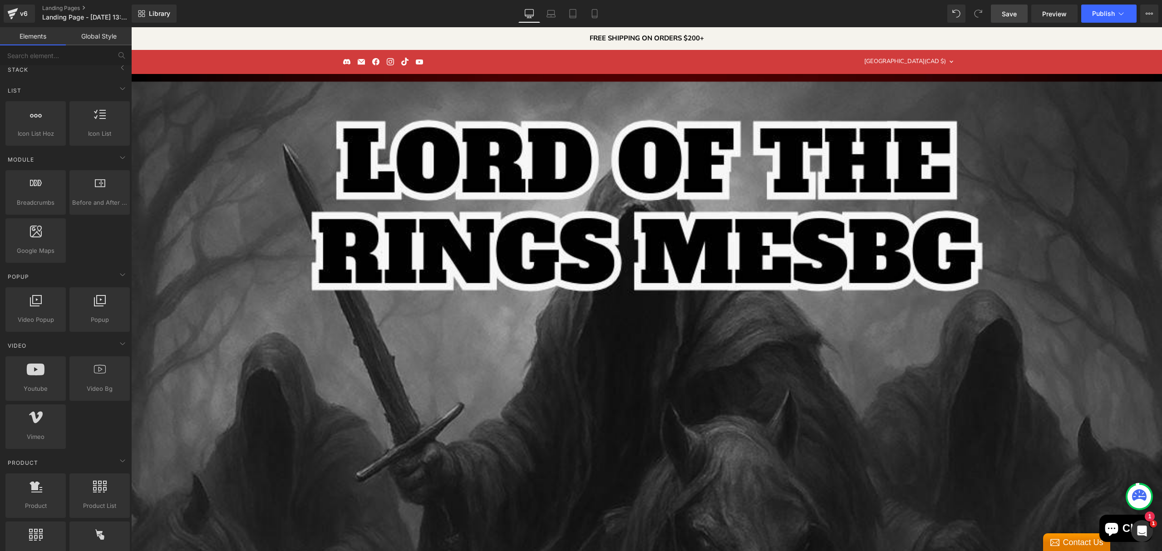
drag, startPoint x: 786, startPoint y: 352, endPoint x: 762, endPoint y: 358, distance: 25.2
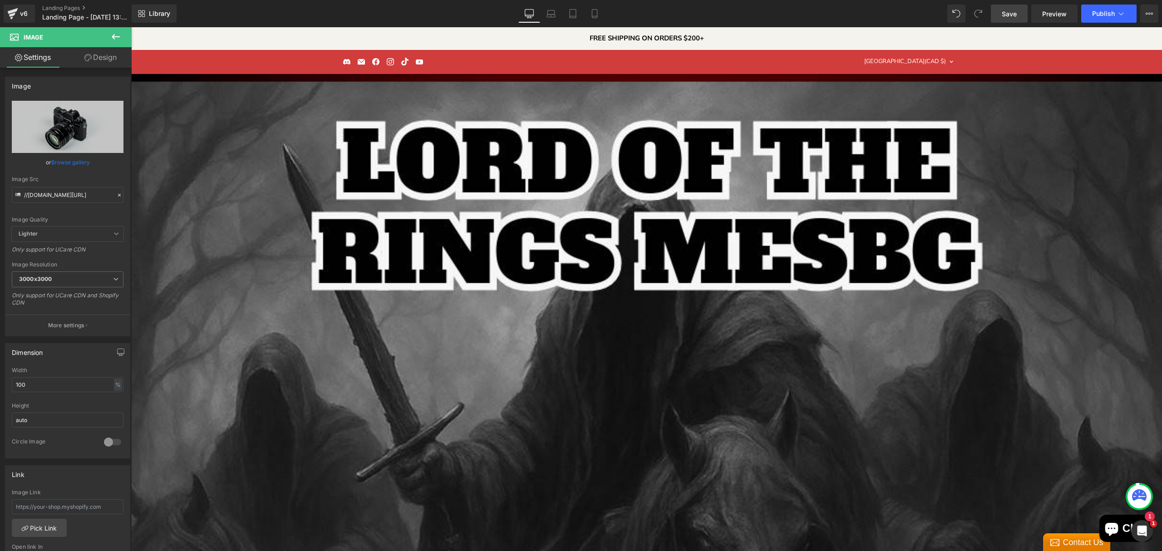
click at [54, 166] on link "Browse gallery" at bounding box center [70, 162] width 39 height 16
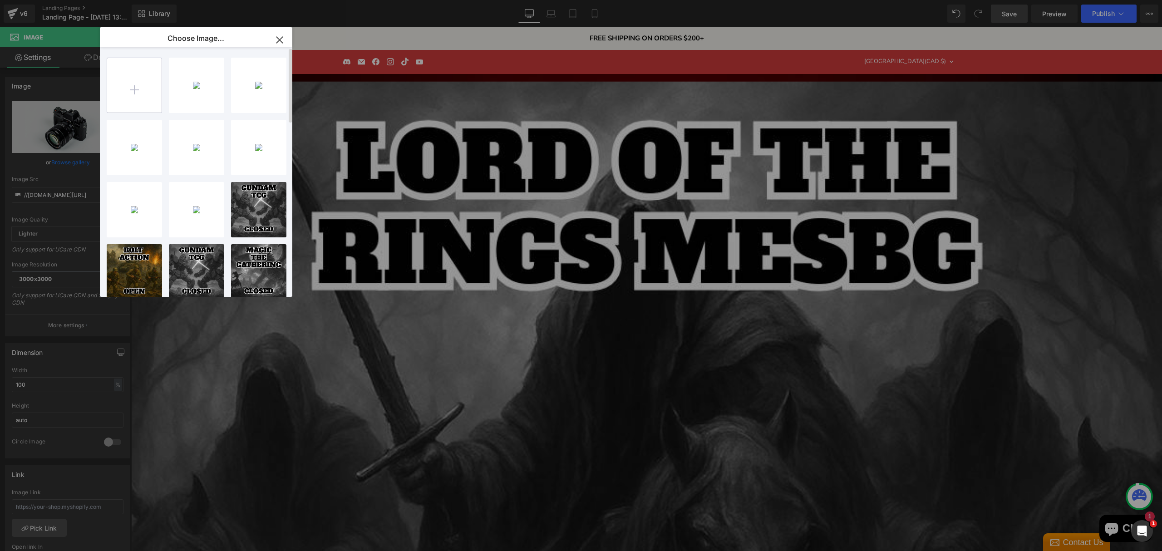
click at [130, 84] on input "file" at bounding box center [134, 85] width 54 height 54
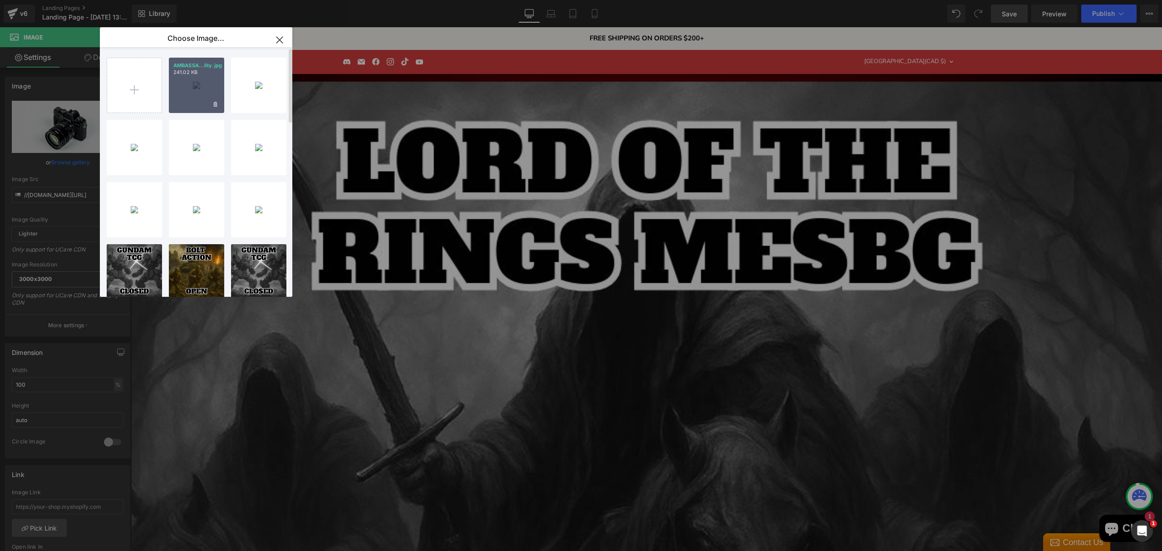
click at [184, 94] on div "AMBASSA...lity.jpg 241.02 KB" at bounding box center [196, 85] width 55 height 55
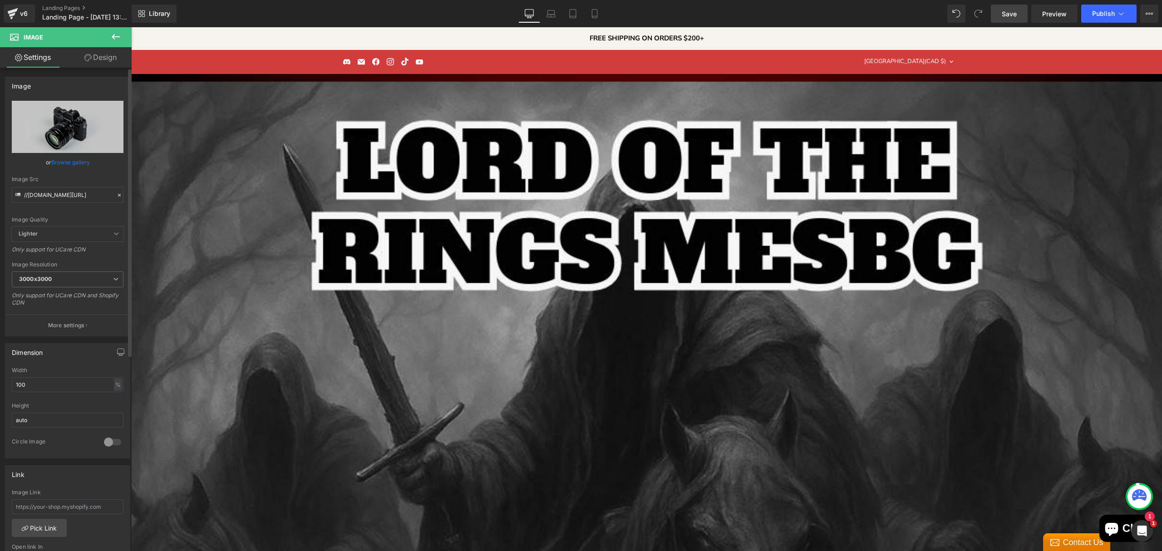
click at [62, 163] on link "Browse gallery" at bounding box center [70, 162] width 39 height 16
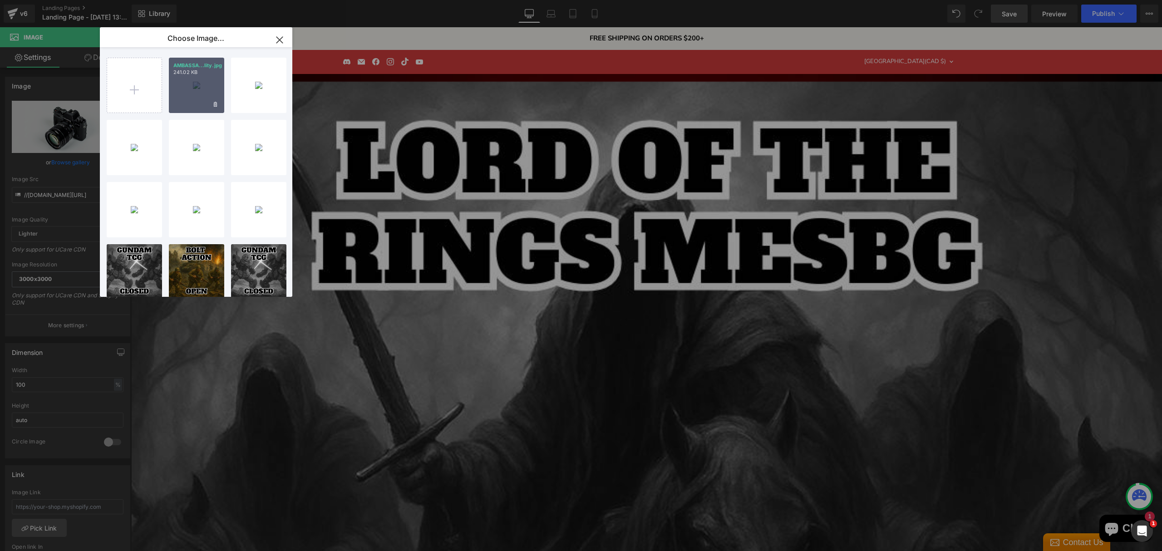
click at [201, 91] on div "AMBASSA...lity.jpg 241.02 KB" at bounding box center [196, 85] width 55 height 55
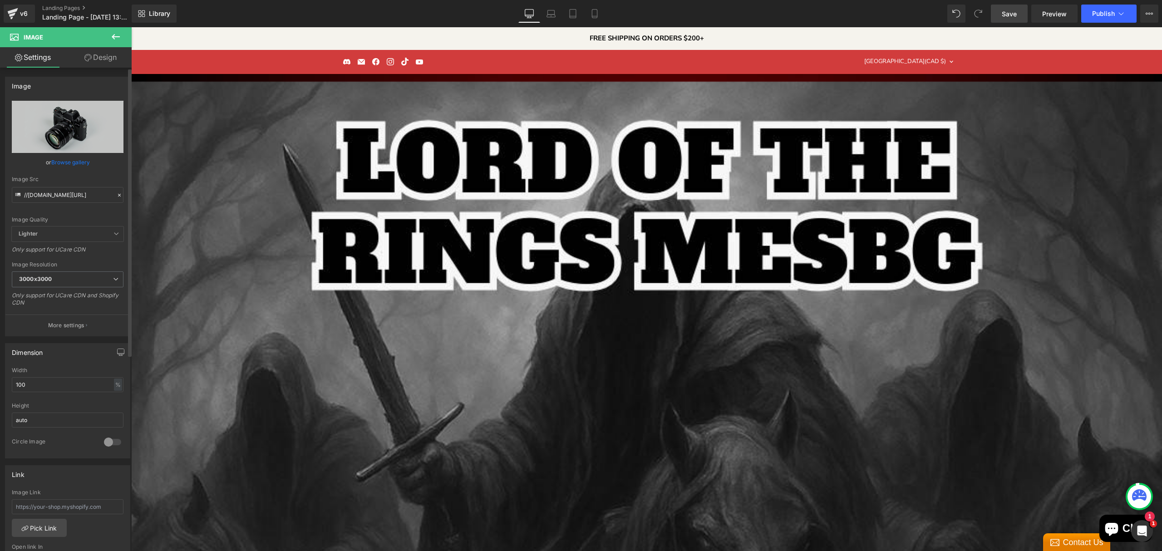
click at [64, 163] on link "Browse gallery" at bounding box center [70, 162] width 39 height 16
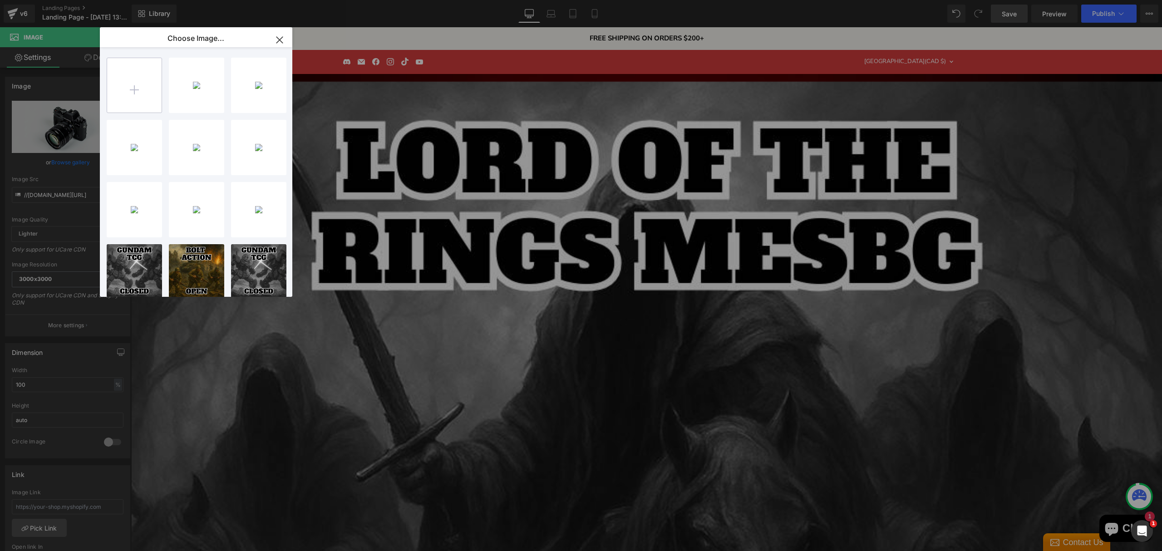
click at [135, 94] on input "file" at bounding box center [134, 85] width 54 height 54
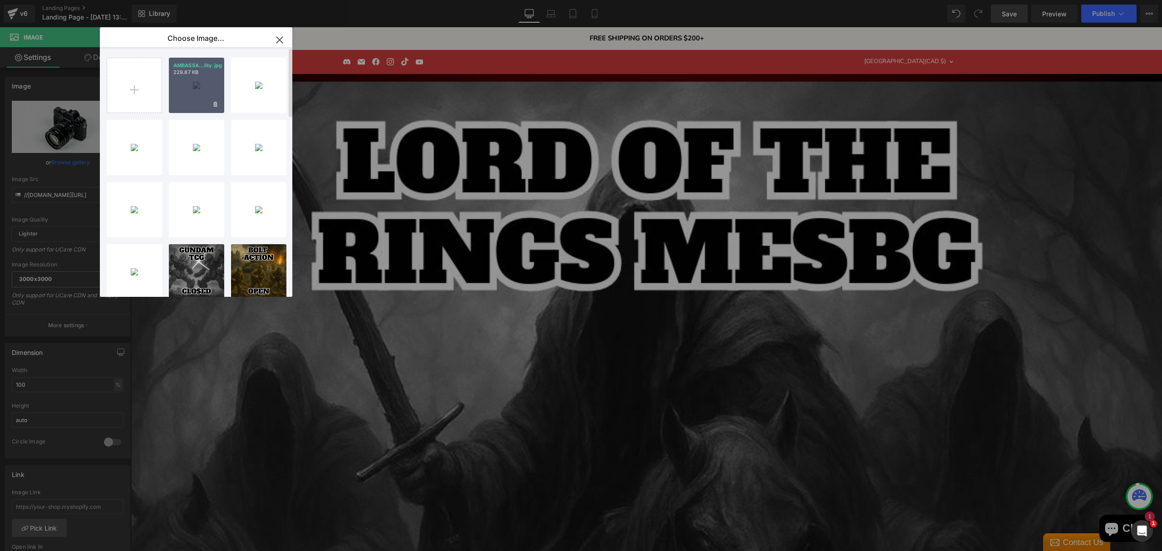
click at [189, 97] on div "AMBASSA...lity.jpg 229.87 KB" at bounding box center [196, 85] width 55 height 55
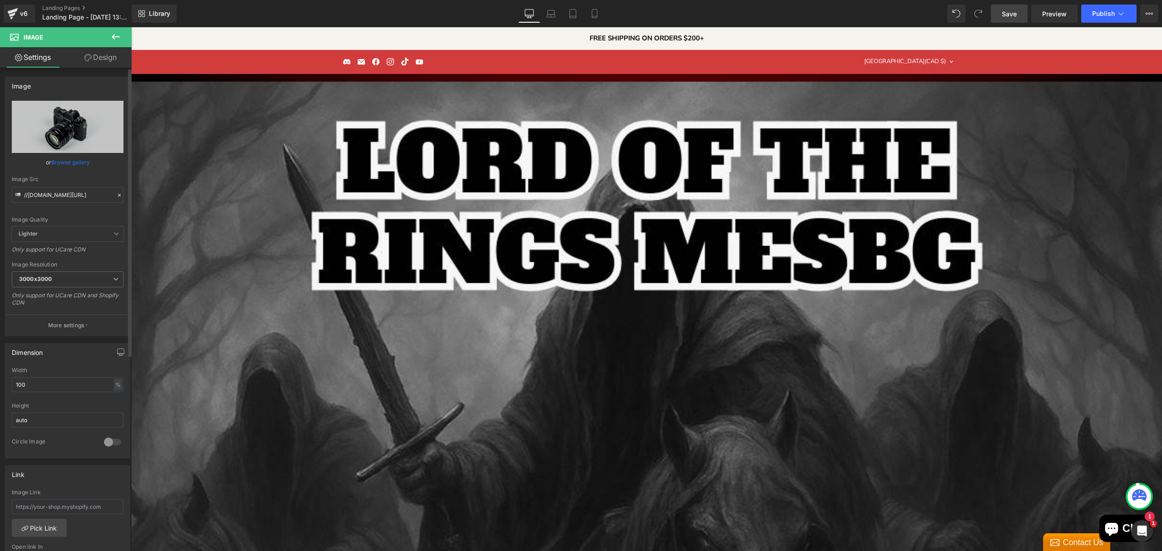
click at [69, 168] on link "Browse gallery" at bounding box center [70, 162] width 39 height 16
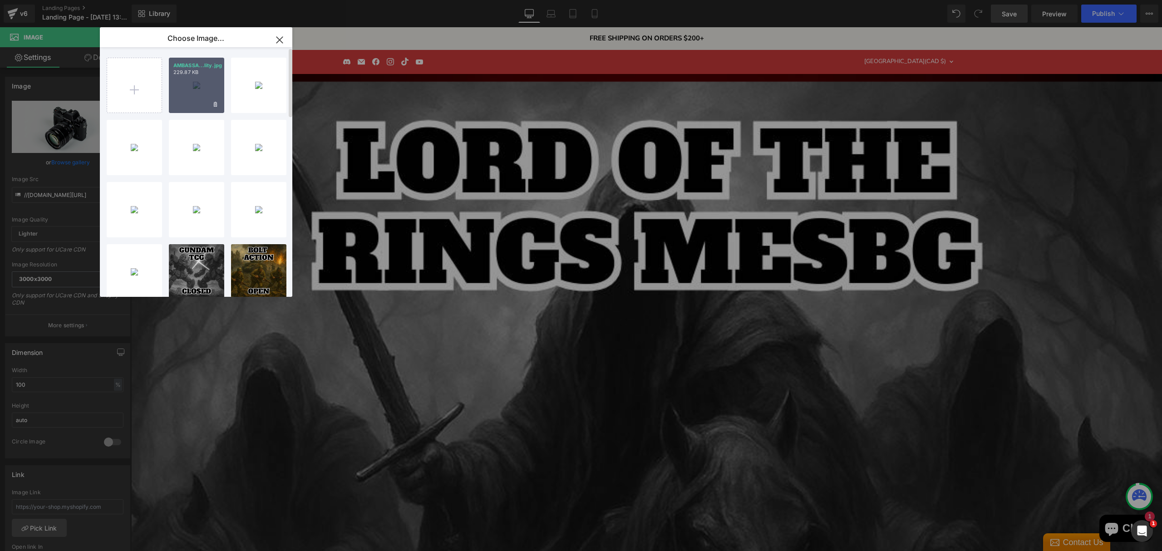
click at [190, 99] on div "AMBASSA...lity.jpg 229.87 KB" at bounding box center [196, 85] width 55 height 55
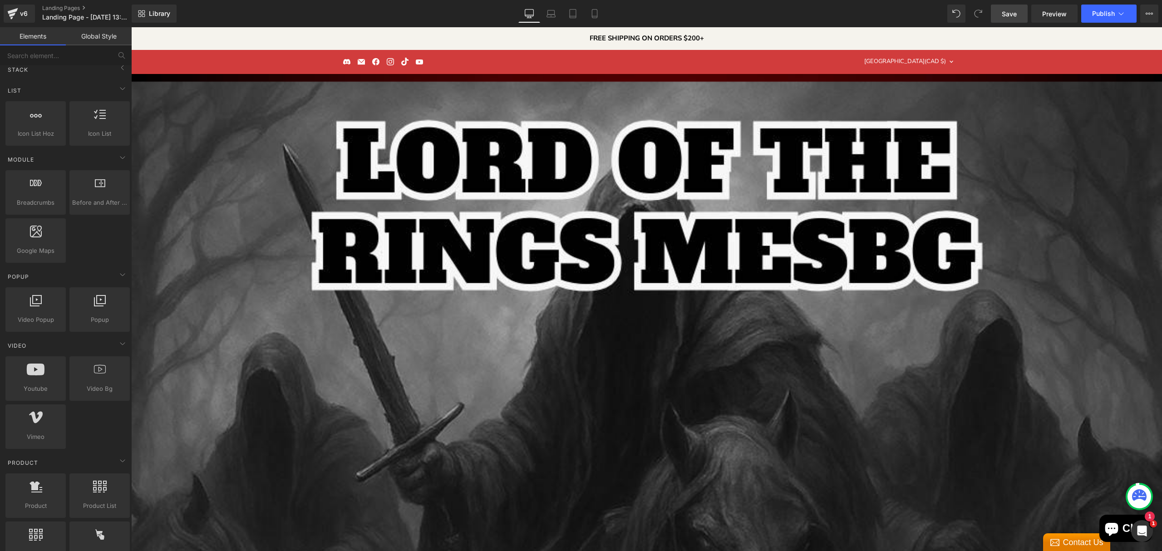
scroll to position [1748, 0]
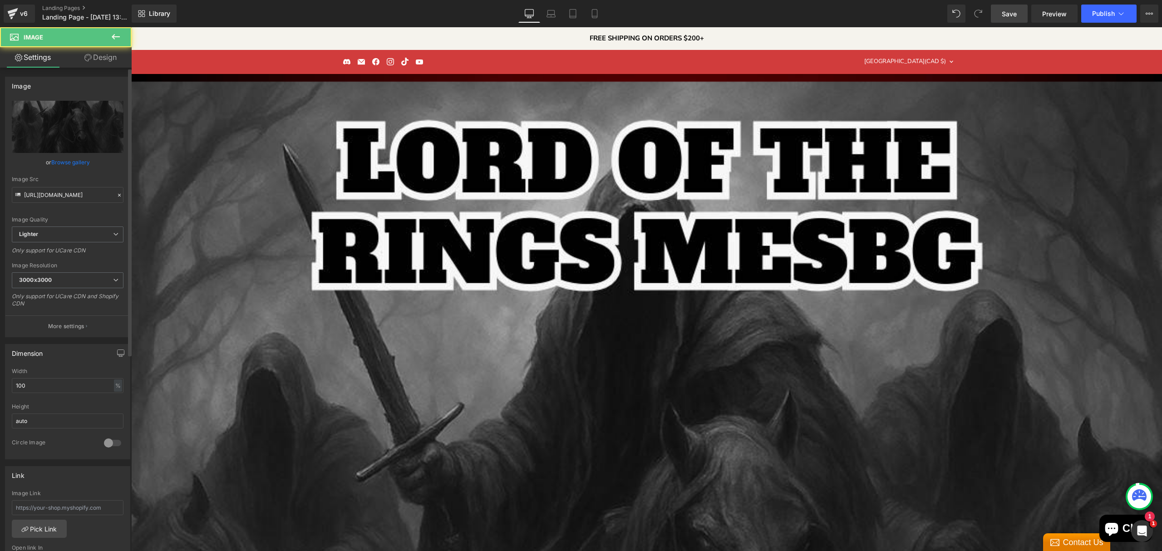
click at [70, 164] on link "Browse gallery" at bounding box center [70, 162] width 39 height 16
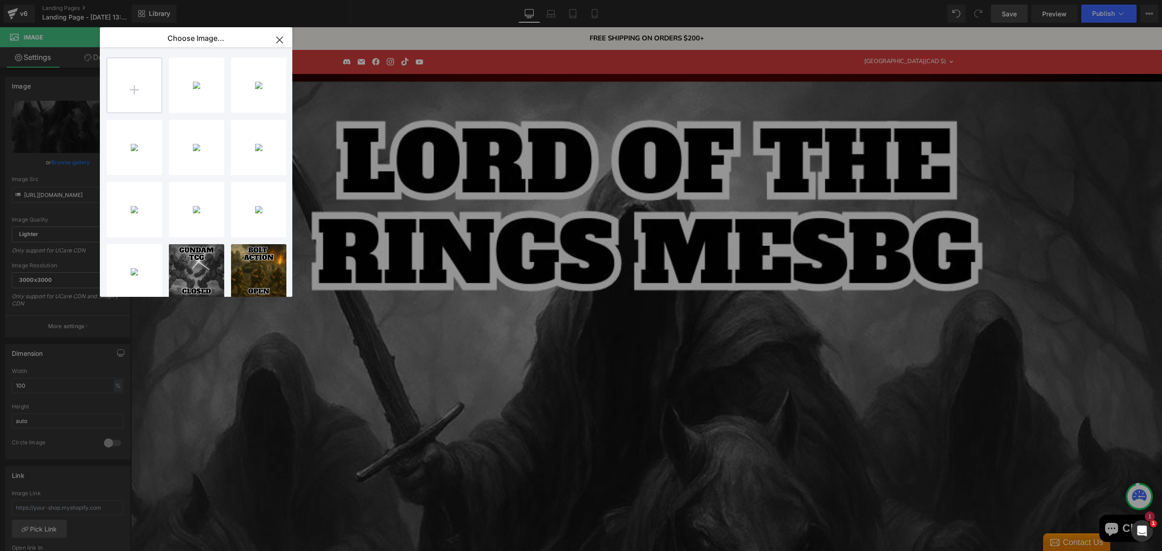
click at [140, 86] on input "file" at bounding box center [134, 85] width 54 height 54
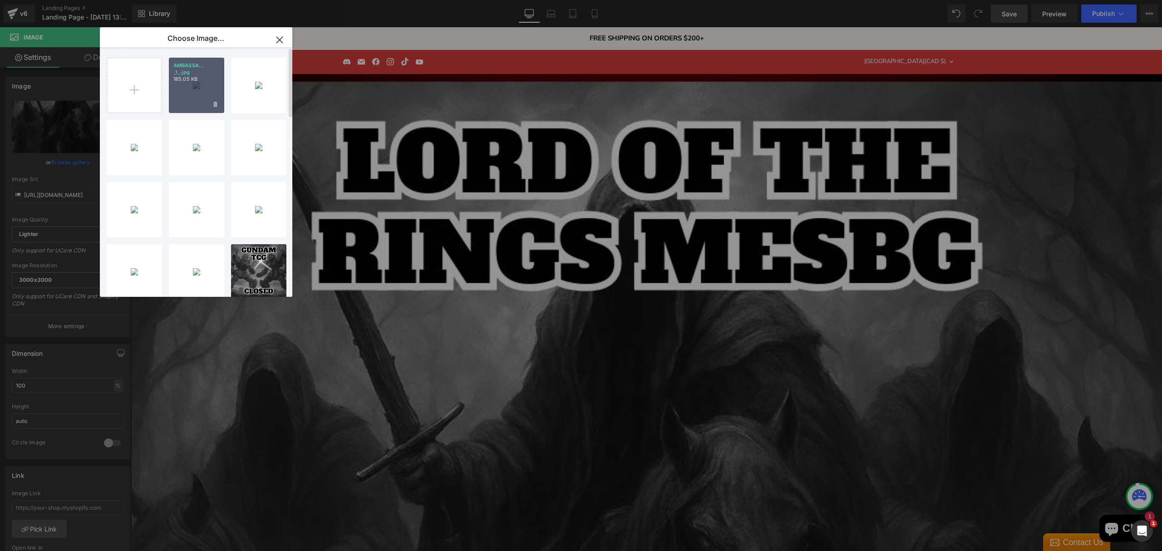
click at [173, 91] on div "AMBASSA... _1_.jpg 185.05 KB" at bounding box center [196, 85] width 55 height 55
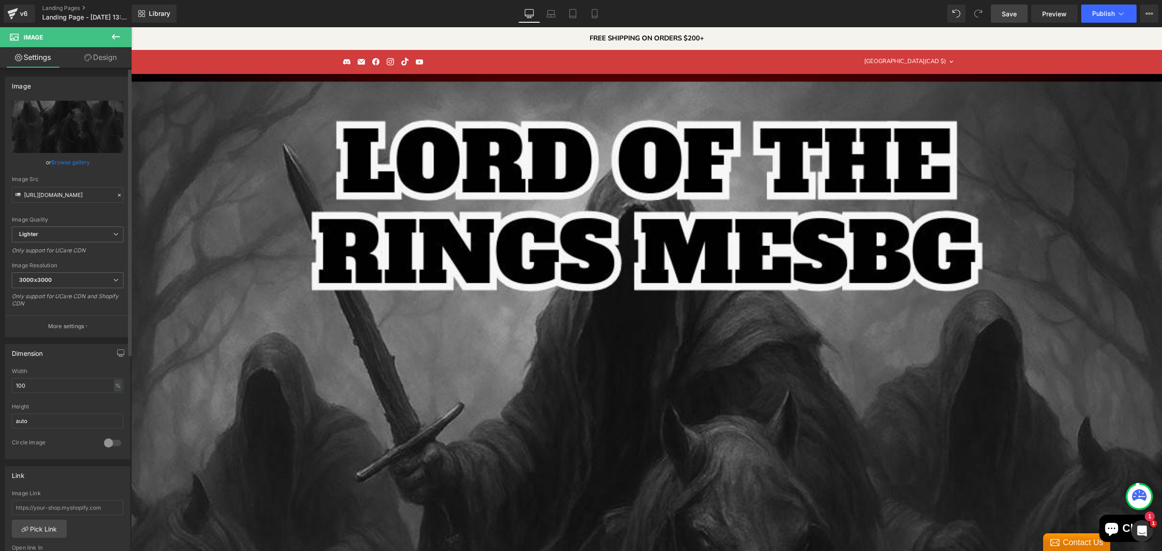
click at [68, 166] on link "Browse gallery" at bounding box center [70, 162] width 39 height 16
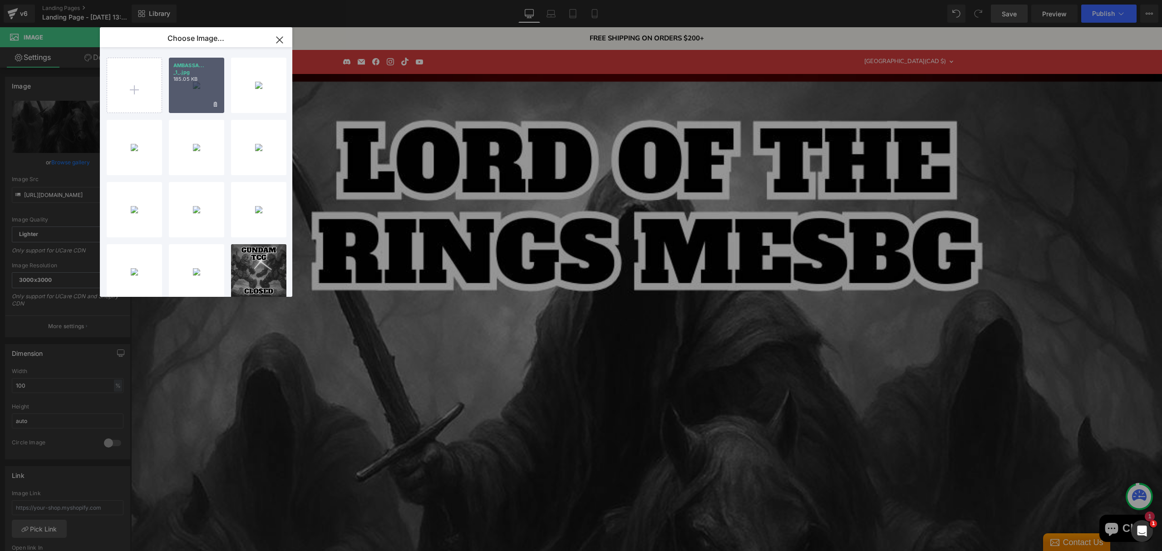
click at [182, 89] on div "AMBASSA... _1_.jpg 185.05 KB" at bounding box center [196, 85] width 55 height 55
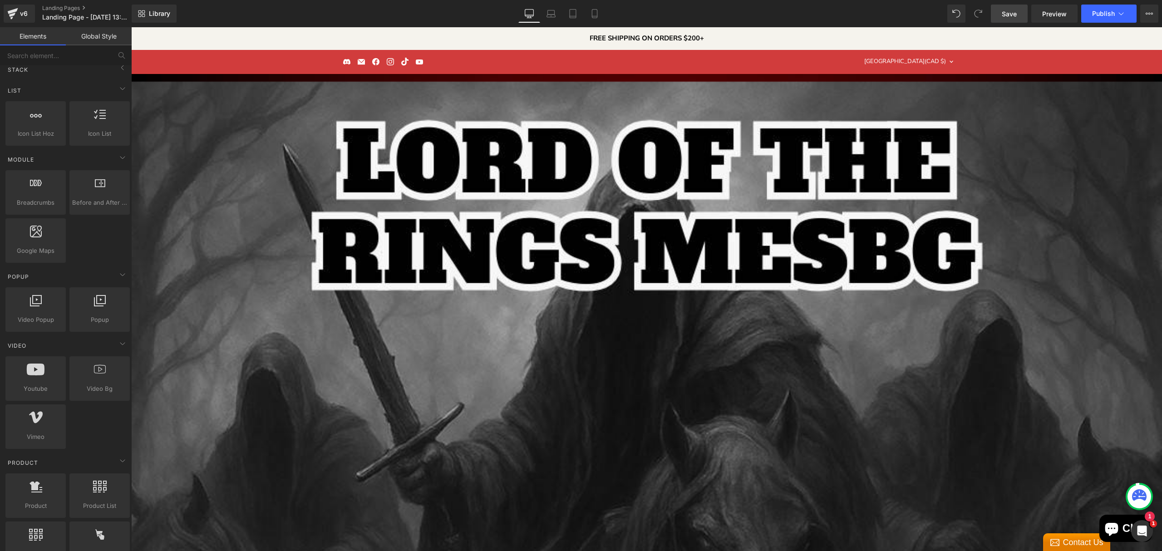
scroll to position [1688, 0]
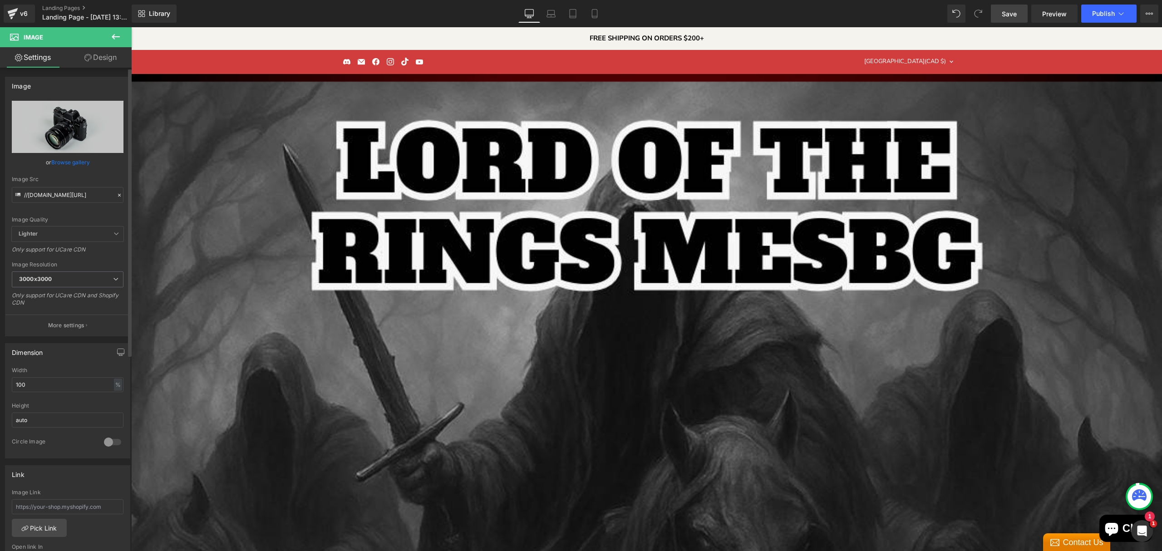
click at [66, 164] on link "Browse gallery" at bounding box center [70, 162] width 39 height 16
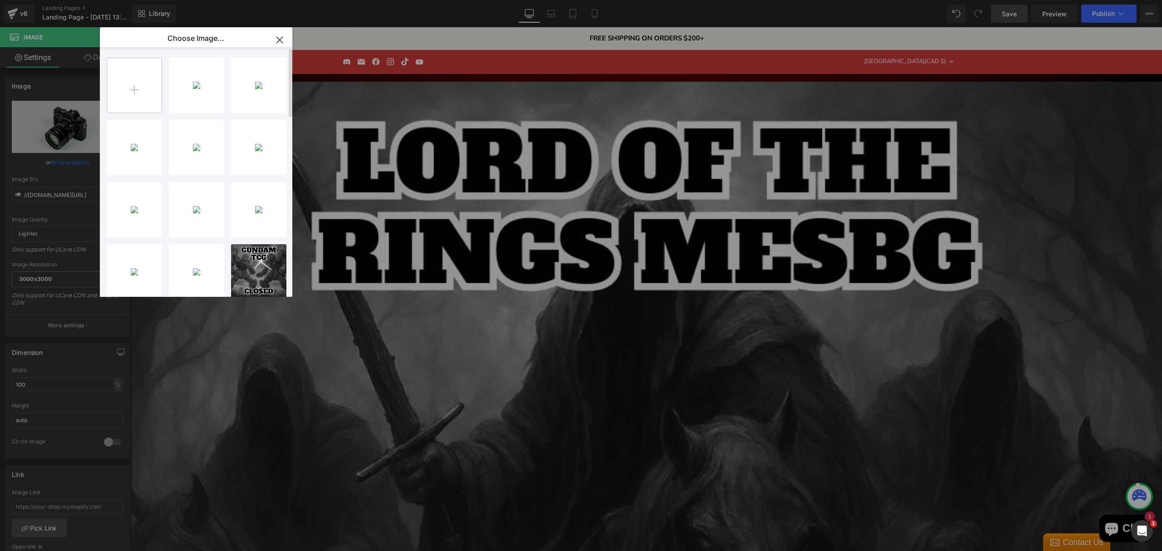
click at [153, 90] on input "file" at bounding box center [134, 85] width 54 height 54
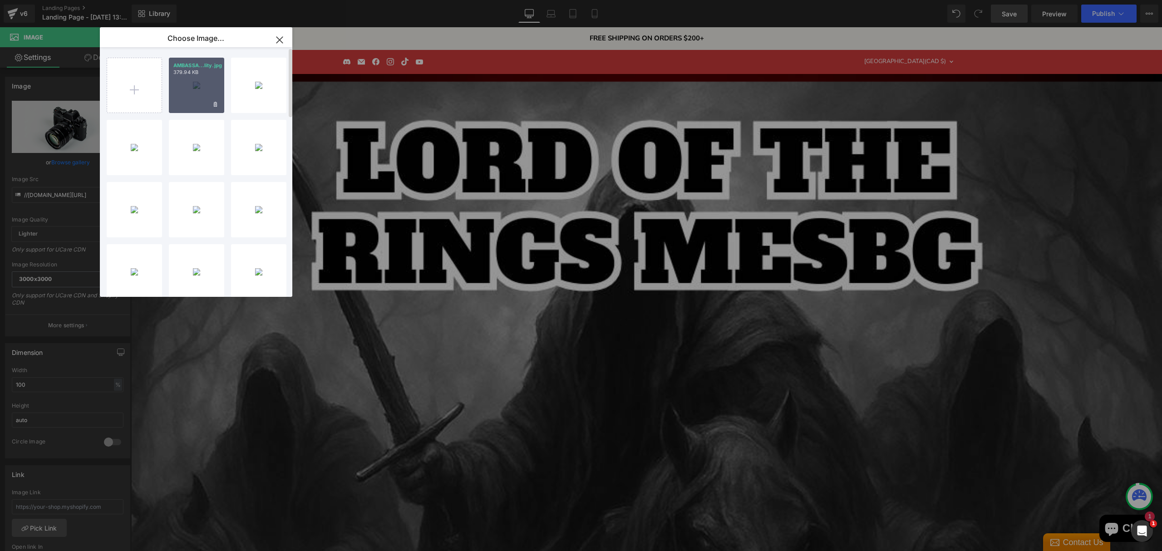
click at [188, 91] on div "AMBASSA...lity.jpg 379.94 KB" at bounding box center [196, 85] width 55 height 55
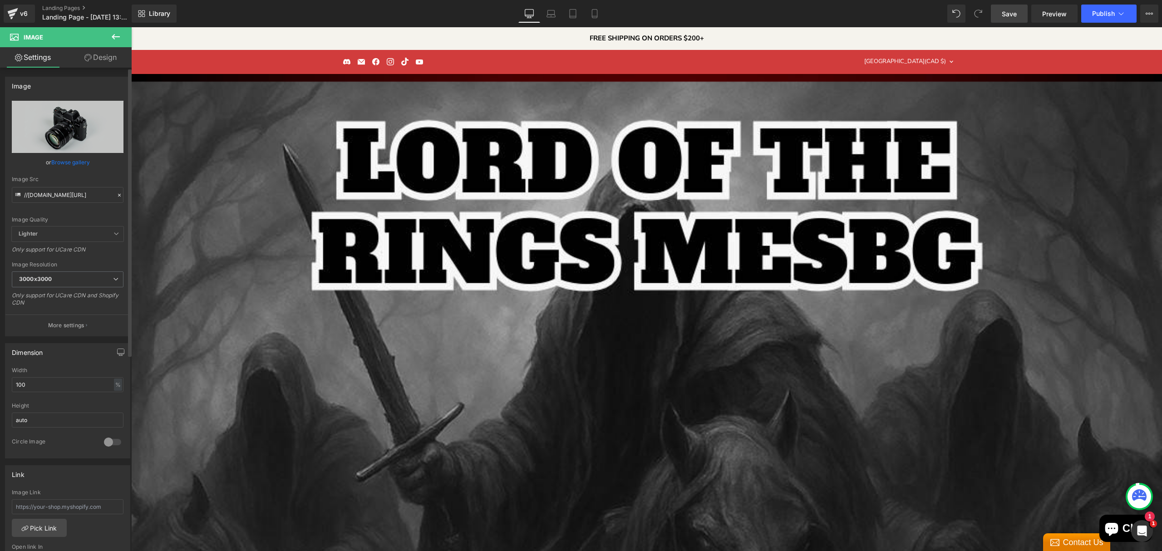
click at [71, 162] on link "Browse gallery" at bounding box center [70, 162] width 39 height 16
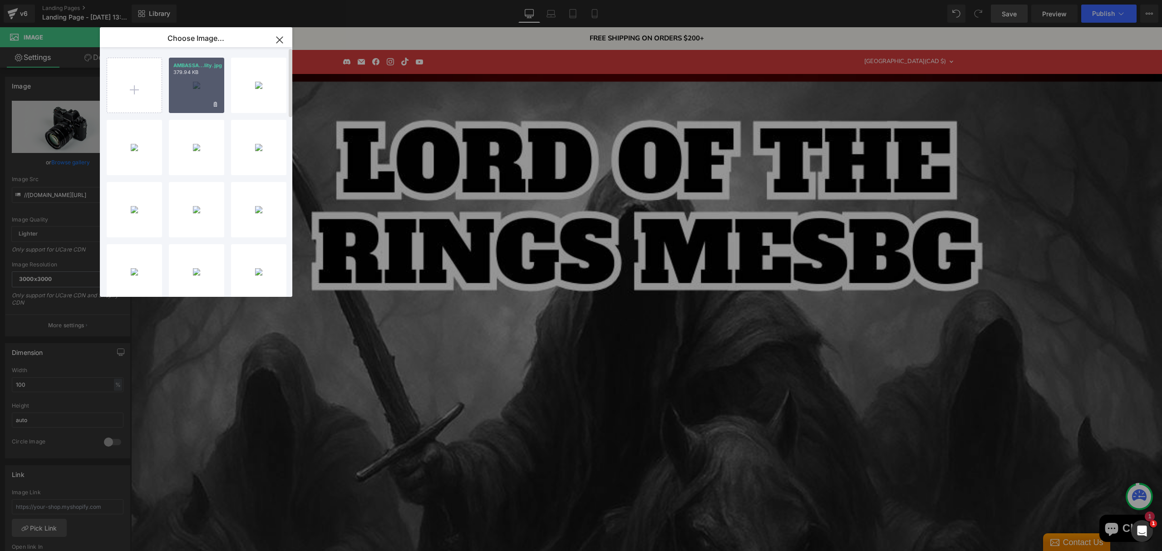
click at [187, 89] on div "AMBASSA...lity.jpg 379.94 KB" at bounding box center [196, 85] width 55 height 55
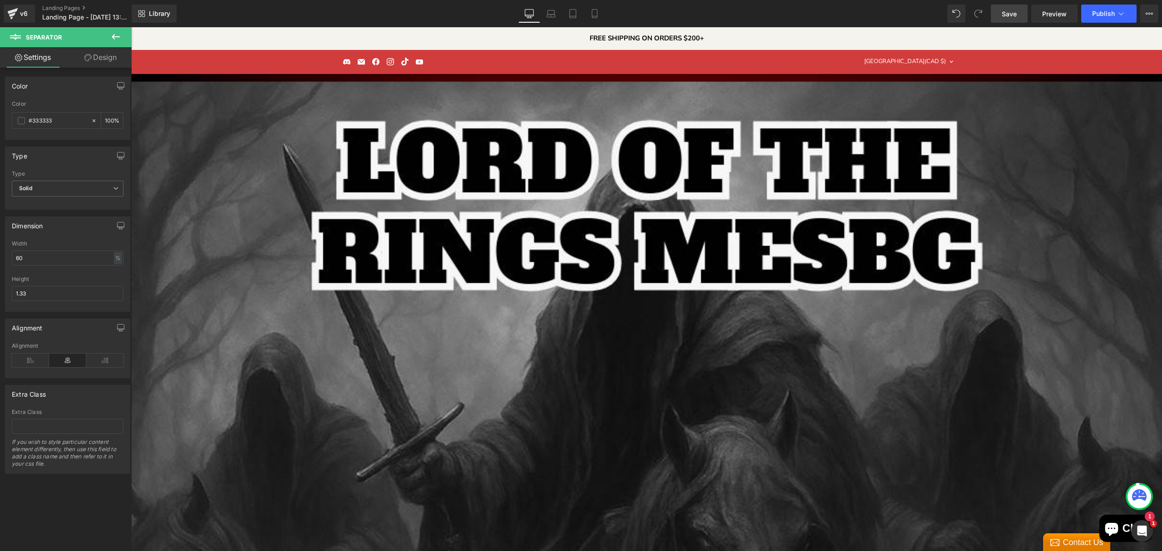
click at [1009, 18] on span "Save" at bounding box center [1009, 14] width 15 height 10
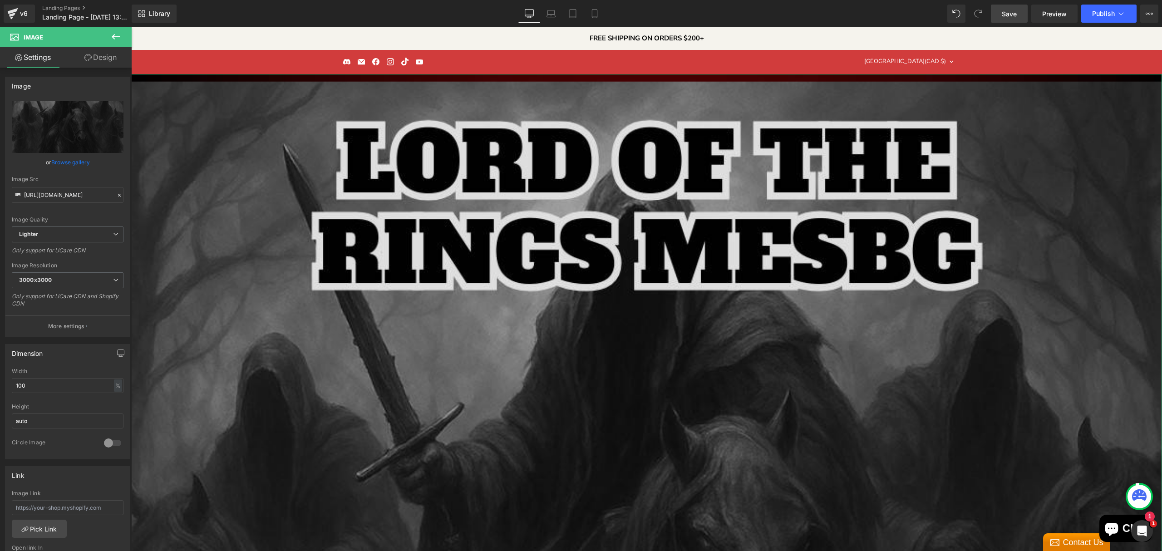
scroll to position [121, 0]
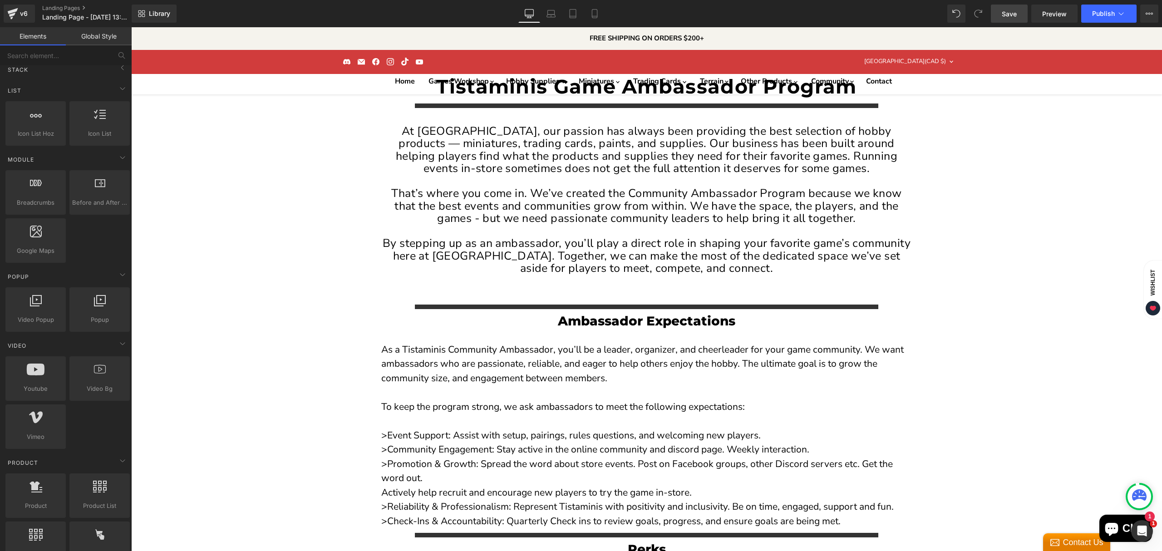
scroll to position [847, 0]
click at [1005, 9] on span "Save" at bounding box center [1009, 14] width 15 height 10
click at [1008, 12] on span "Save" at bounding box center [1009, 14] width 15 height 10
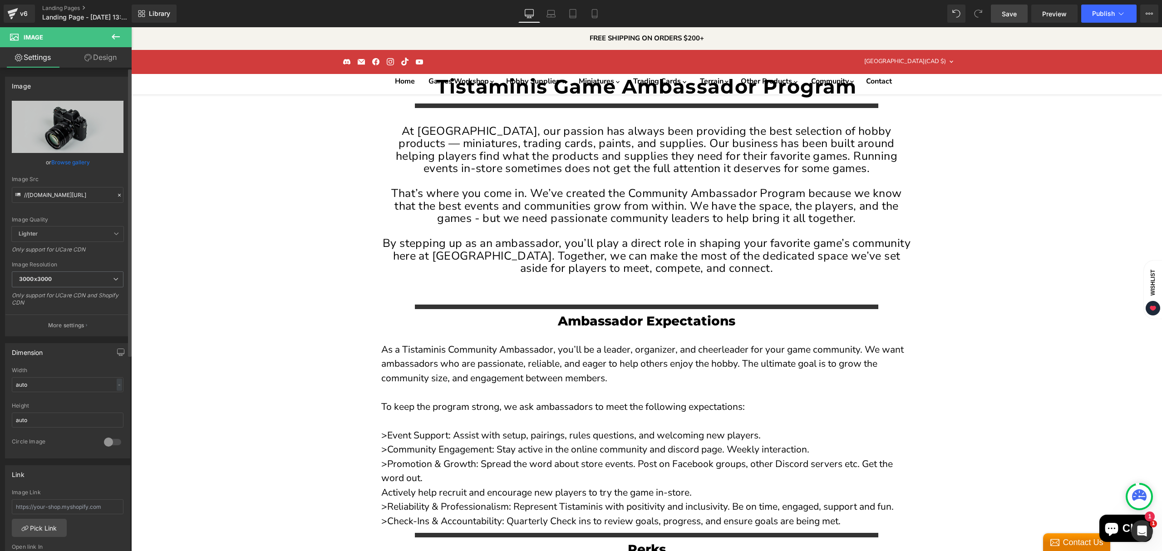
click at [70, 164] on link "Browse gallery" at bounding box center [70, 162] width 39 height 16
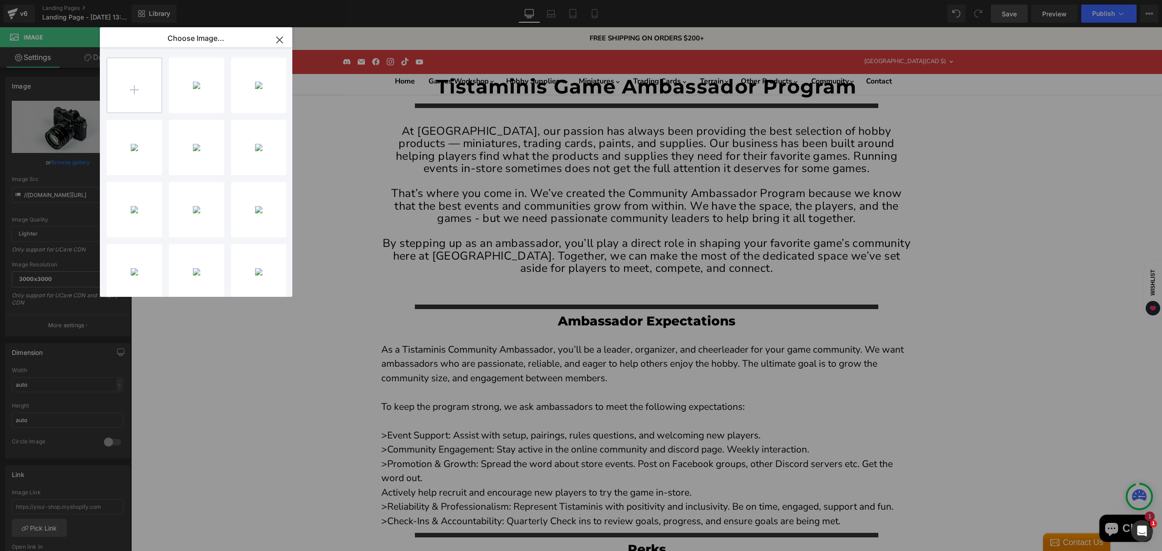
click at [134, 94] on input "file" at bounding box center [134, 85] width 54 height 54
click at [203, 91] on div "AMBASSA...lity.jpg 319.97 KB" at bounding box center [196, 85] width 55 height 55
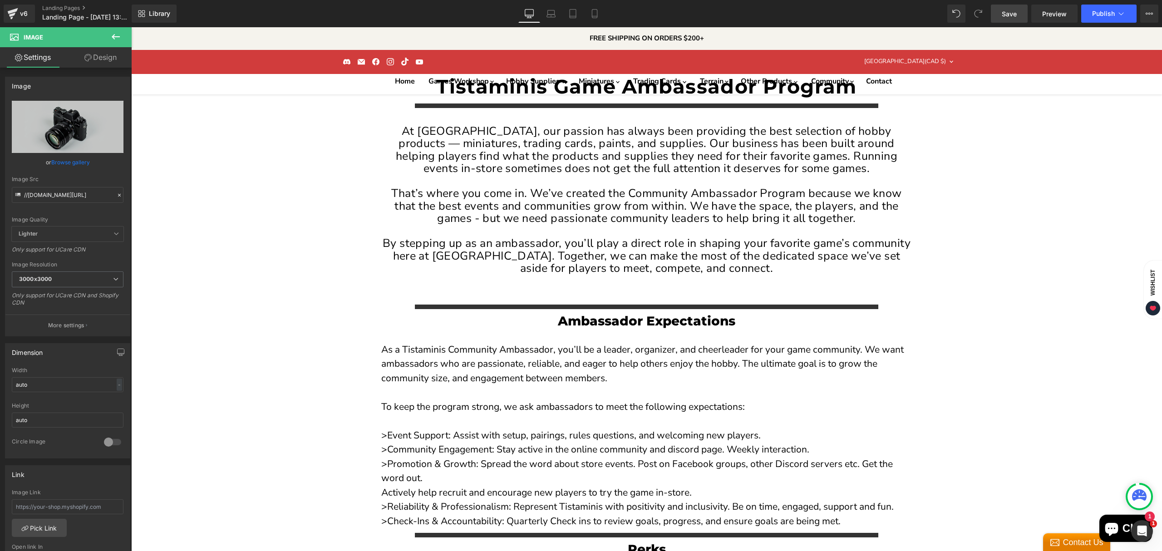
click at [67, 165] on link "Browse gallery" at bounding box center [70, 162] width 39 height 16
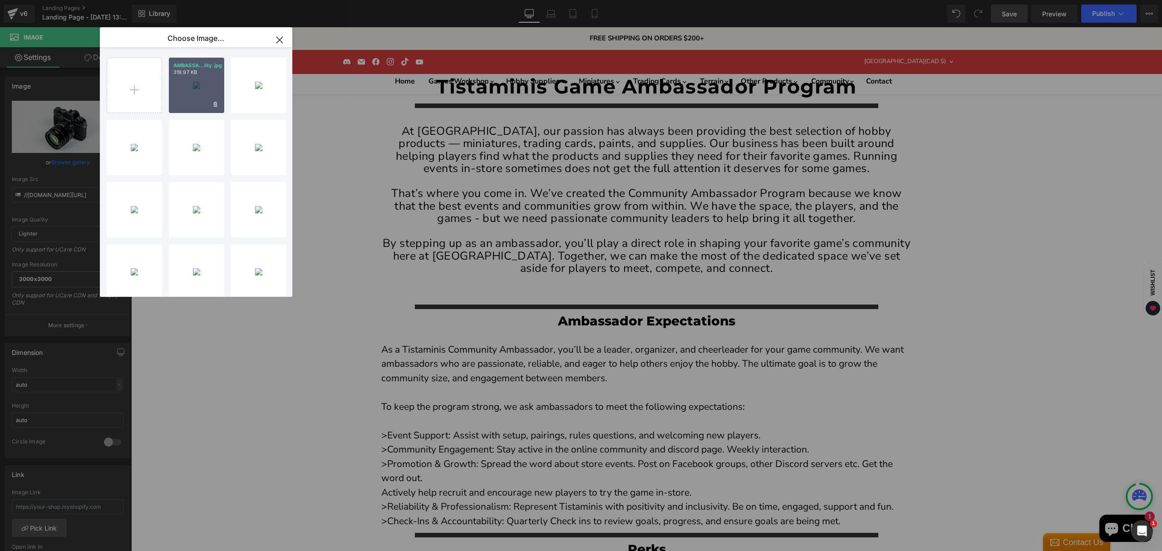
click at [186, 105] on div "AMBASSA...lity.jpg 319.97 KB" at bounding box center [196, 85] width 55 height 55
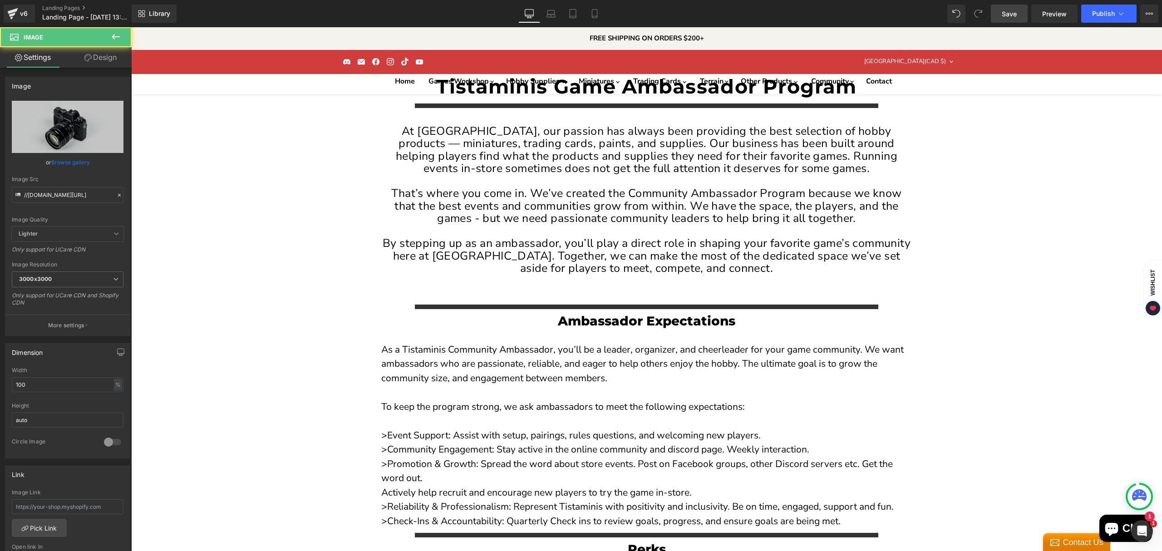
click at [62, 157] on link "Browse gallery" at bounding box center [70, 162] width 39 height 16
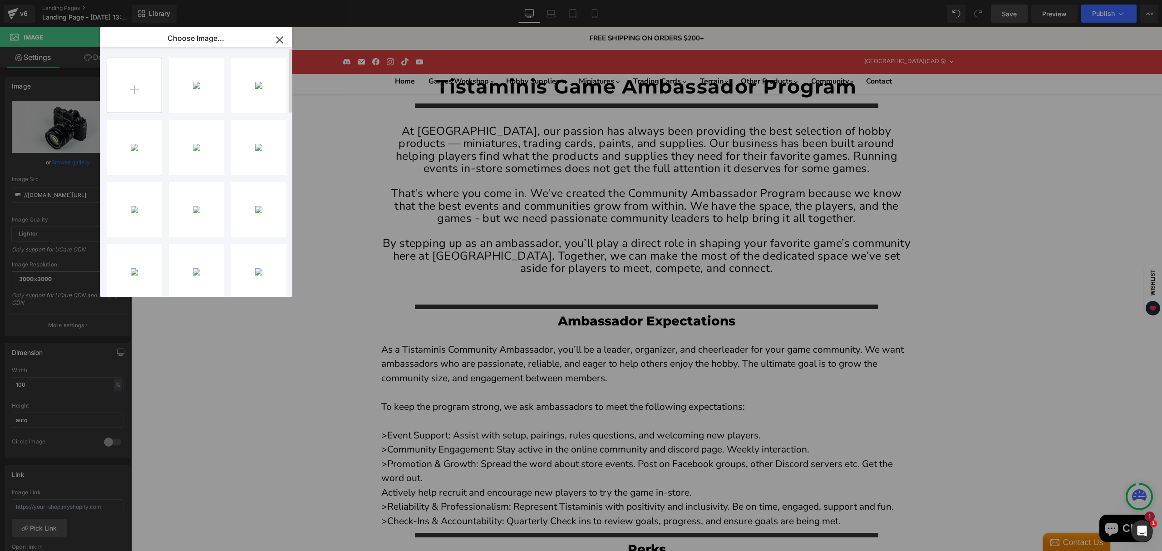
click at [141, 90] on input "file" at bounding box center [134, 85] width 54 height 54
type input "C:\fakepath\AMBASSADOR - CLOSED - CARDFIGHT VANGUARD-High-Quality.jpg"
click at [193, 85] on div "AMBASSA...lity.jpg 275.35 KB" at bounding box center [196, 85] width 55 height 55
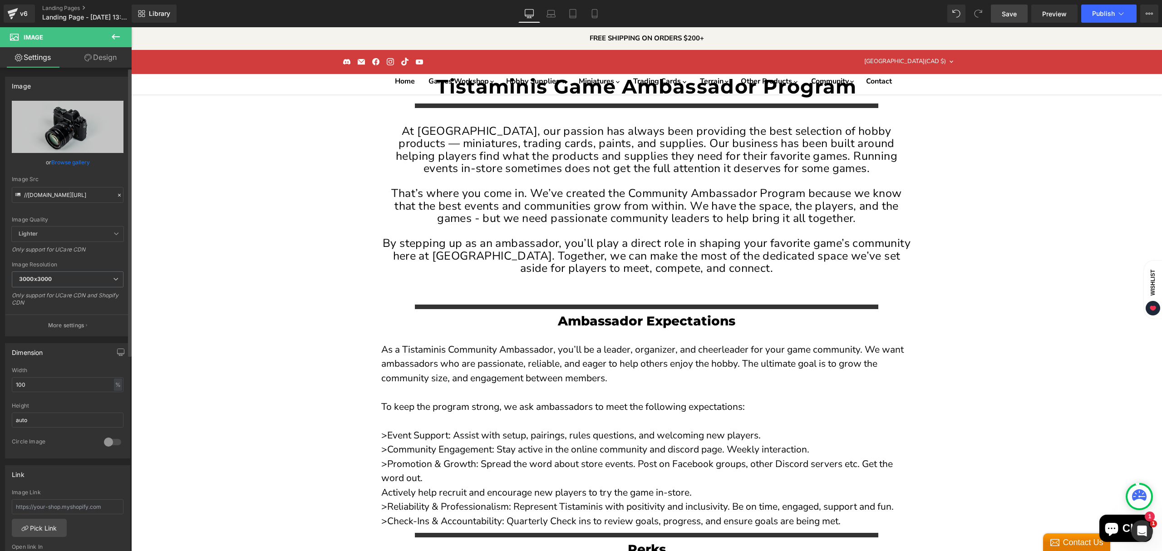
click at [79, 162] on link "Browse gallery" at bounding box center [70, 162] width 39 height 16
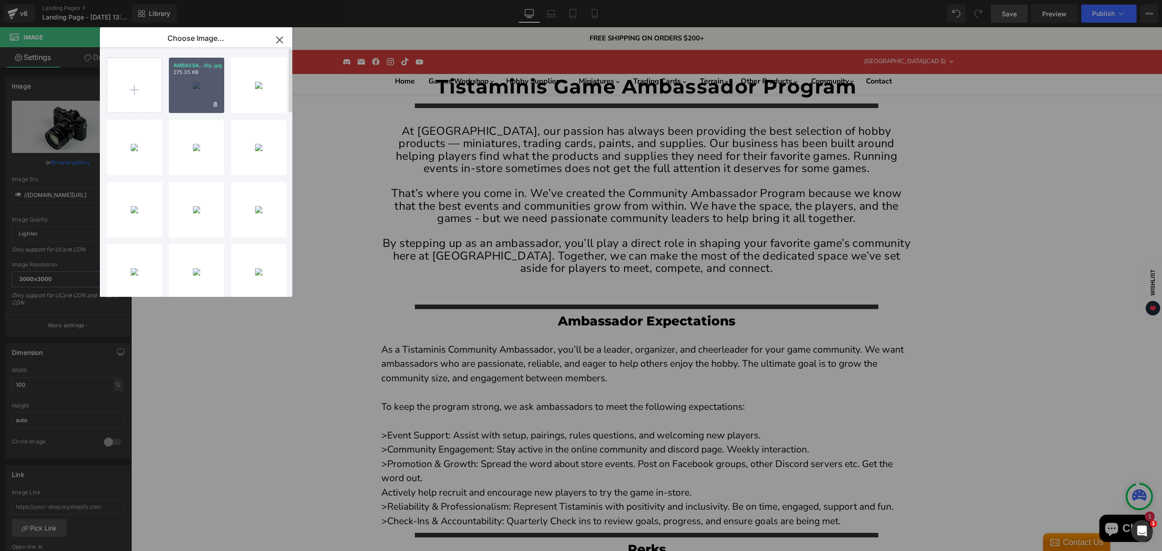
click at [198, 100] on div "AMBASSA...lity.jpg 275.35 KB" at bounding box center [196, 85] width 55 height 55
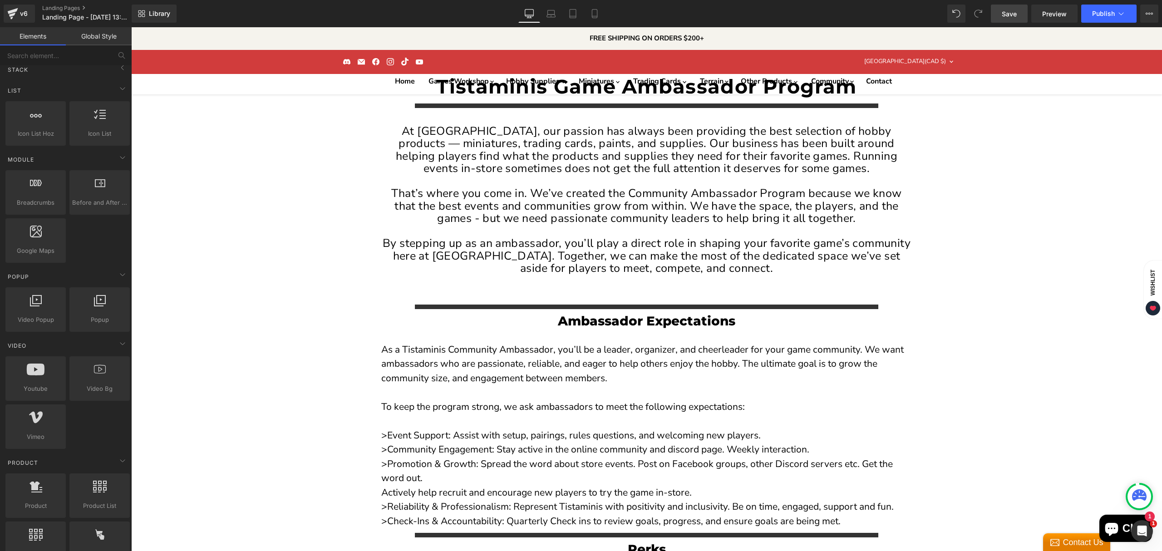
scroll to position [605, 0]
click at [1012, 13] on span "Save" at bounding box center [1009, 14] width 15 height 10
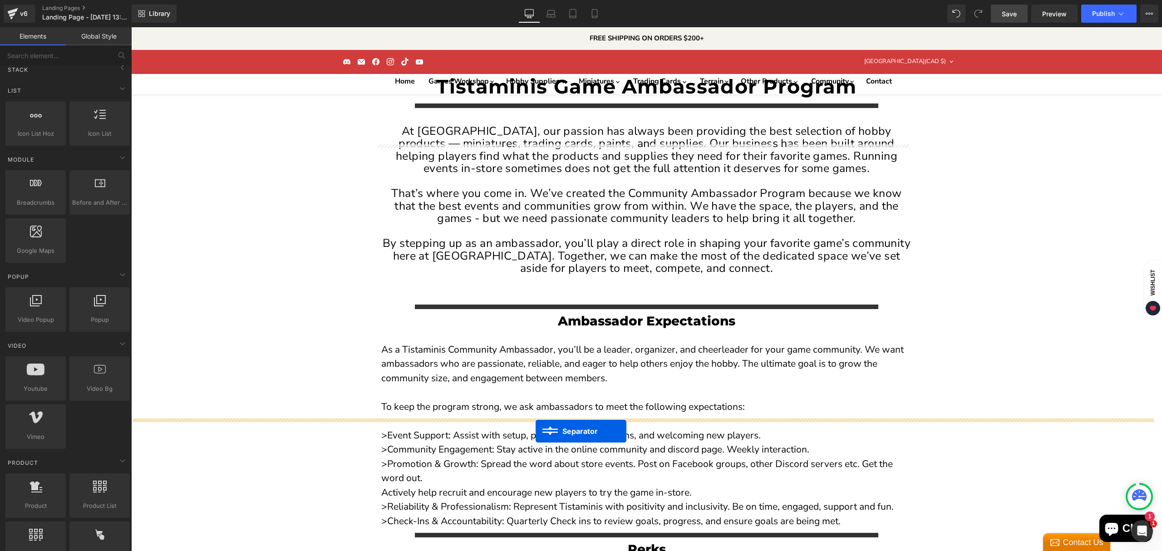
drag, startPoint x: 624, startPoint y: 280, endPoint x: 536, endPoint y: 431, distance: 175.0
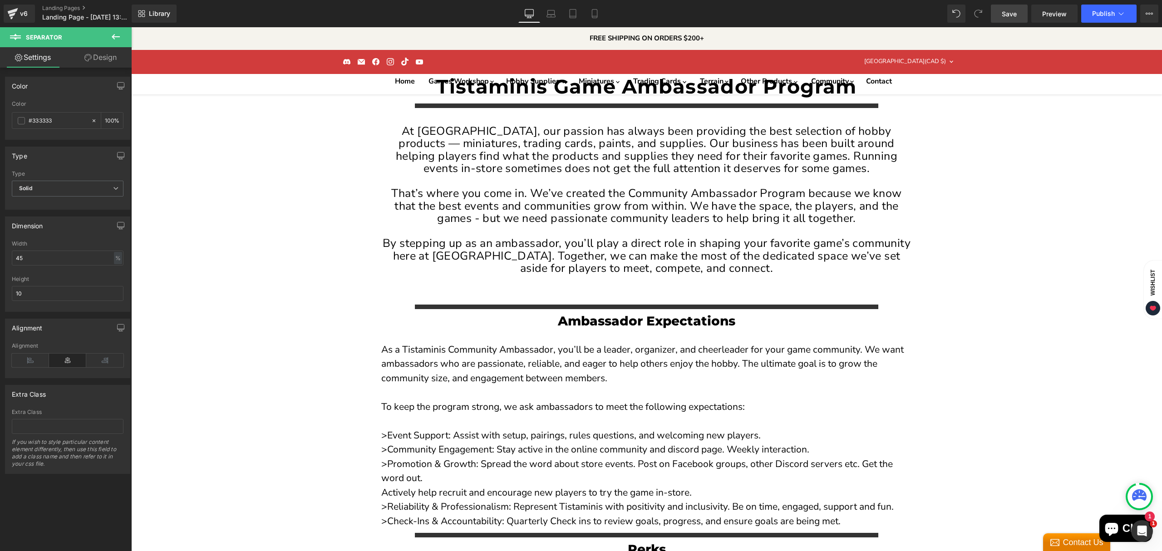
click at [115, 40] on icon at bounding box center [115, 36] width 11 height 11
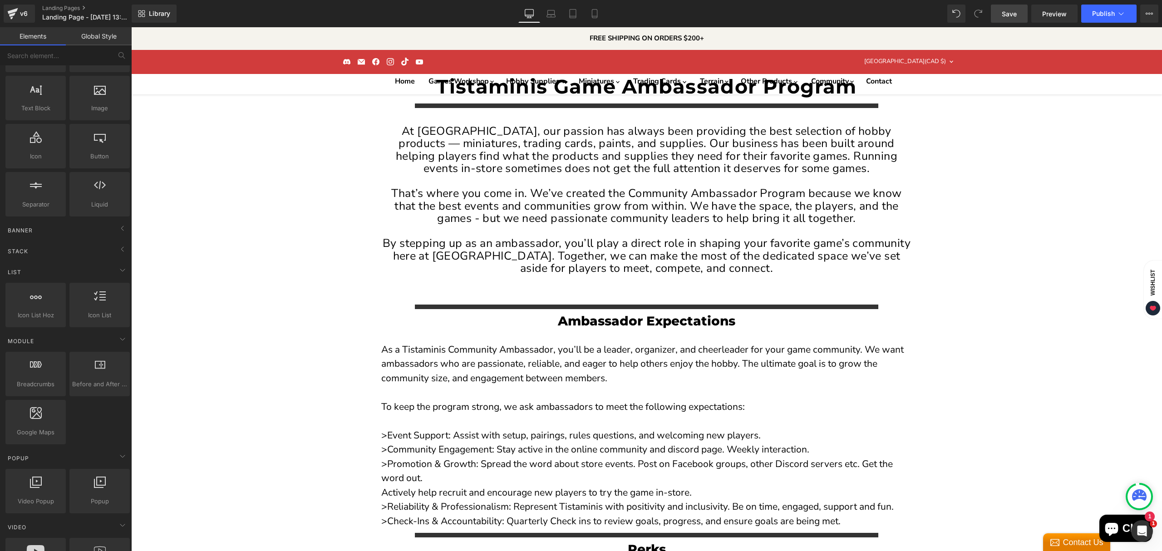
scroll to position [0, 0]
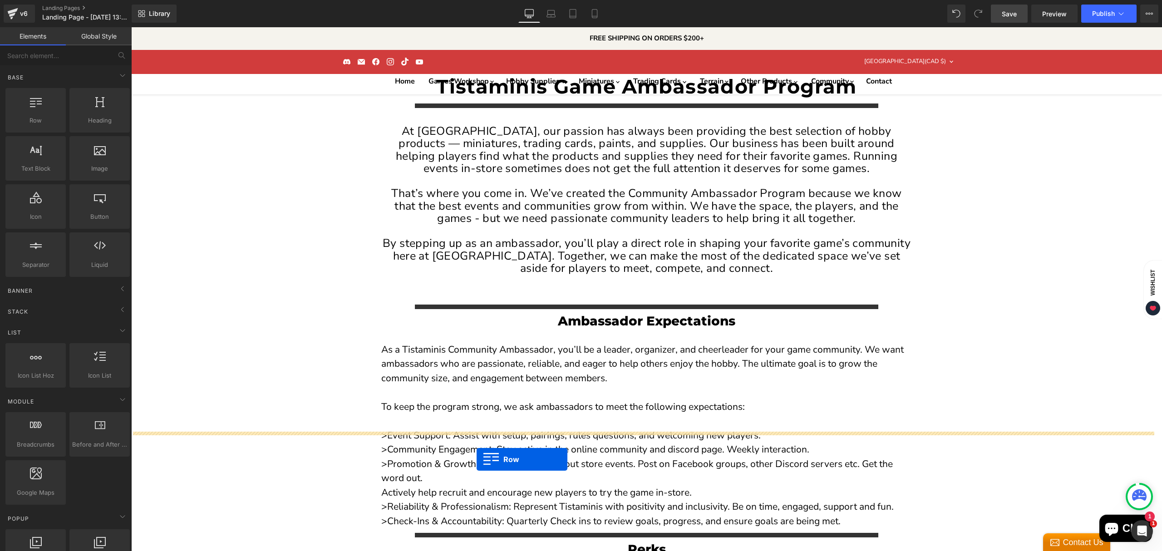
drag, startPoint x: 173, startPoint y: 140, endPoint x: 477, endPoint y: 460, distance: 441.0
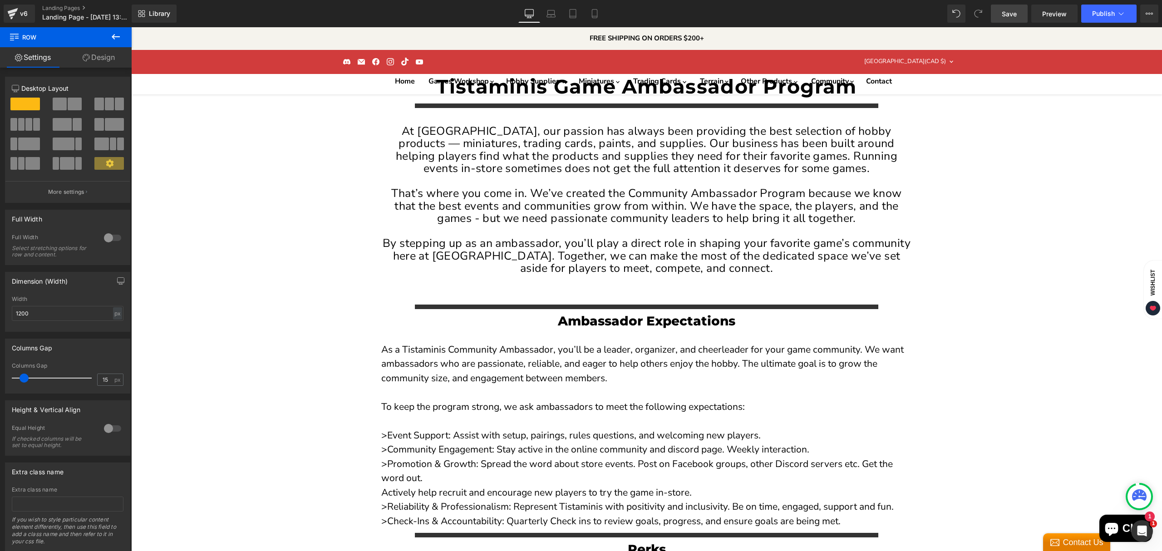
click at [119, 37] on icon at bounding box center [115, 36] width 11 height 11
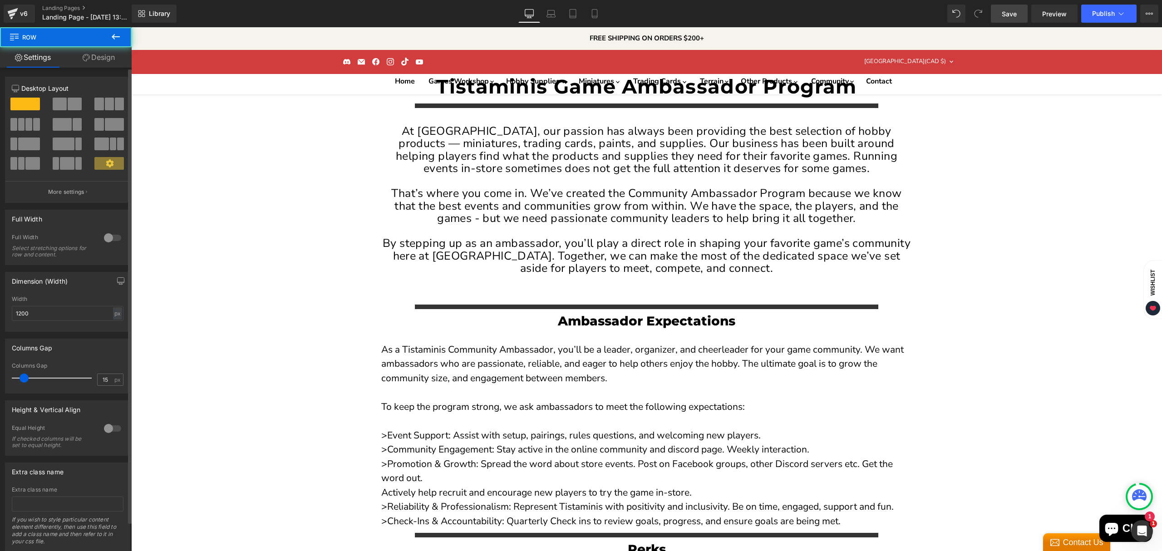
click at [69, 114] on div at bounding box center [68, 108] width 42 height 20
click at [64, 106] on span at bounding box center [60, 104] width 14 height 13
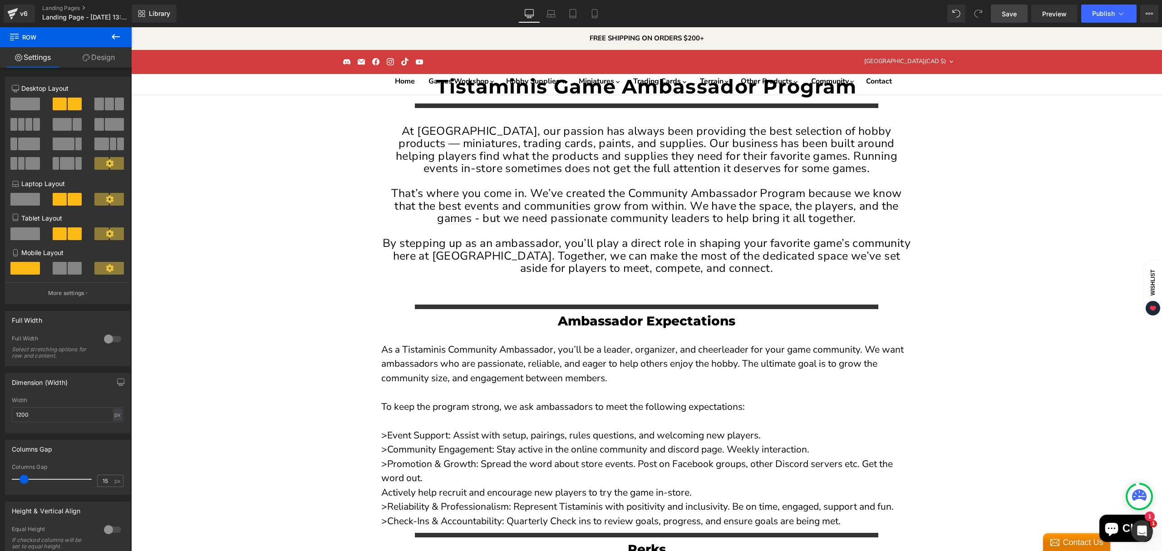
click at [117, 40] on icon at bounding box center [115, 36] width 11 height 11
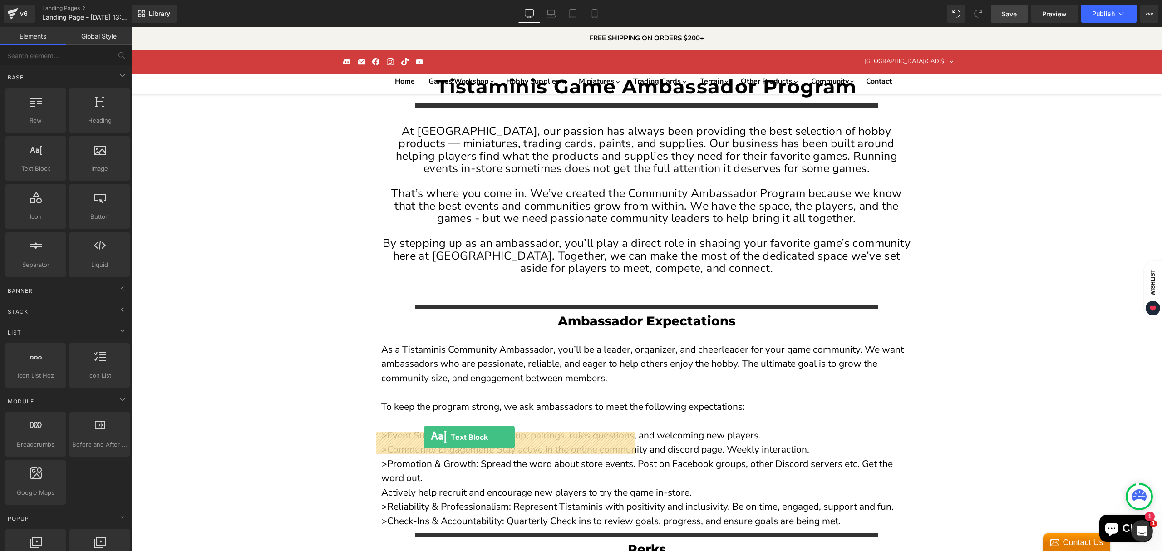
drag, startPoint x: 208, startPoint y: 215, endPoint x: 424, endPoint y: 437, distance: 309.2
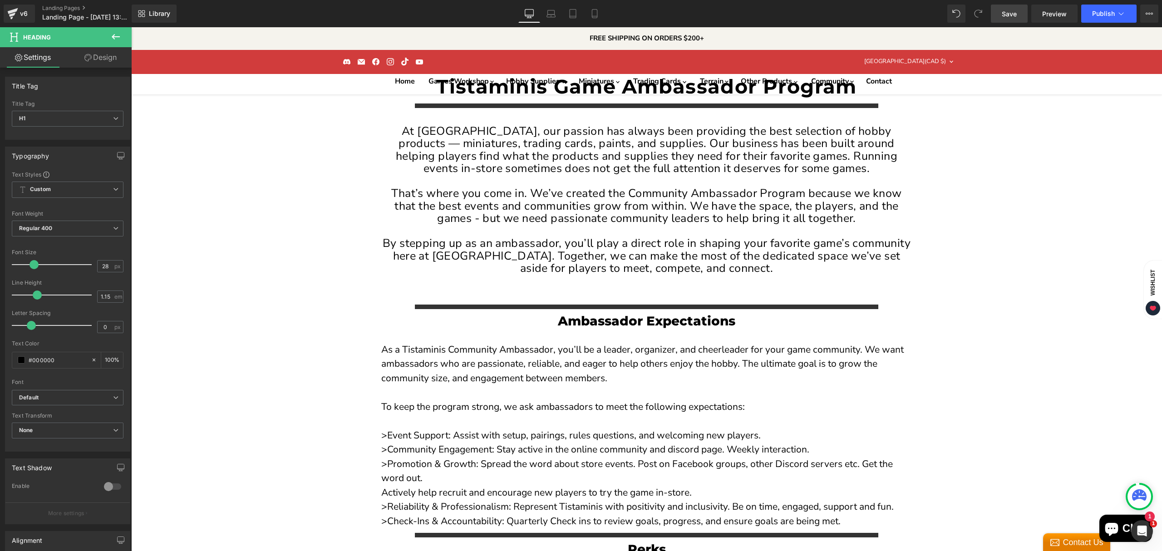
click at [40, 262] on span at bounding box center [42, 264] width 9 height 9
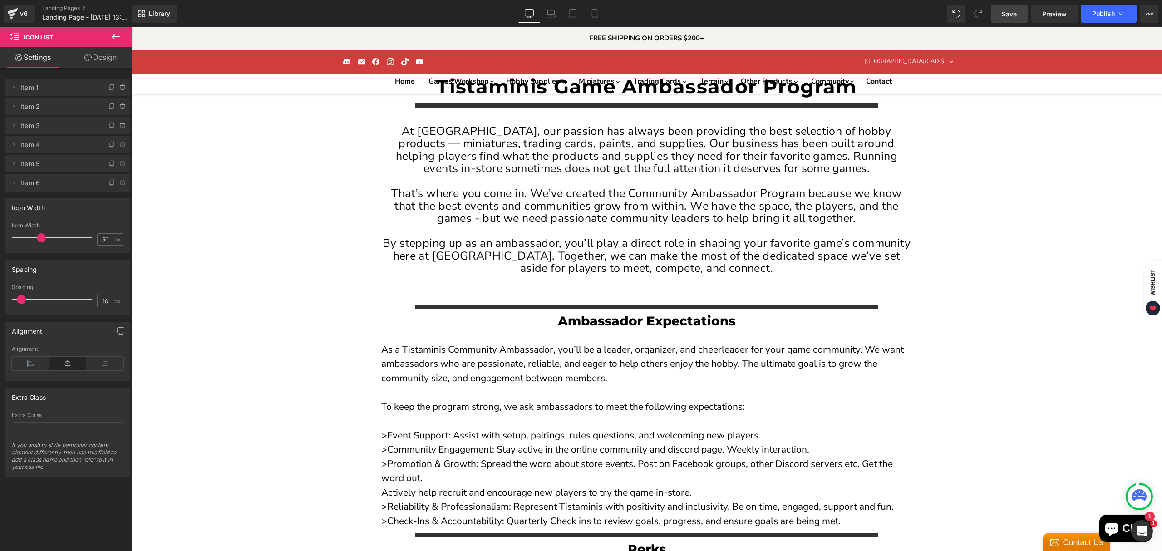
scroll to position [341, 0]
drag, startPoint x: 620, startPoint y: 402, endPoint x: 555, endPoint y: 411, distance: 65.6
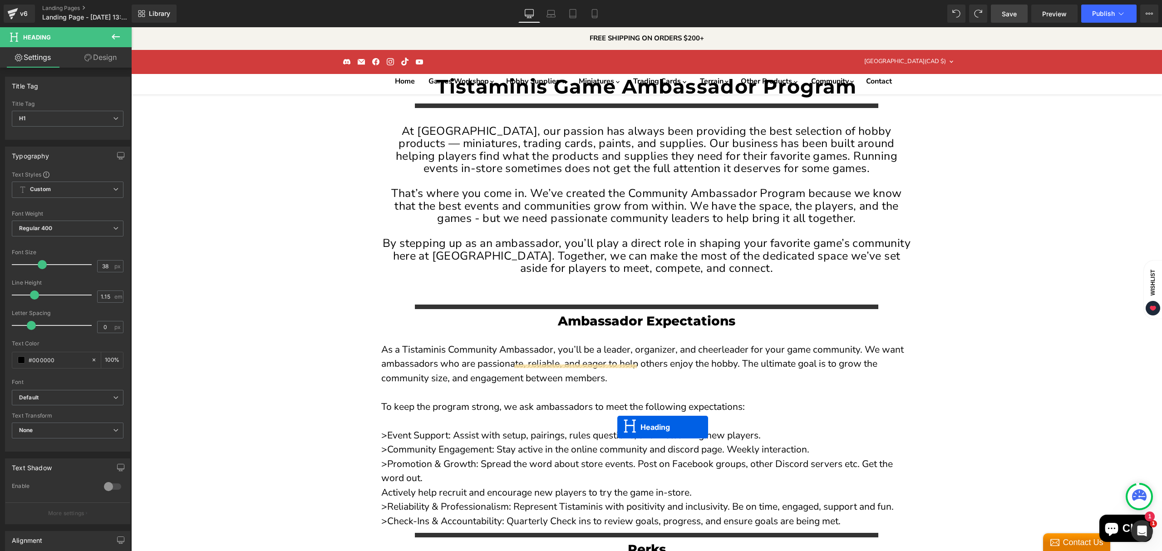
scroll to position [883, 0]
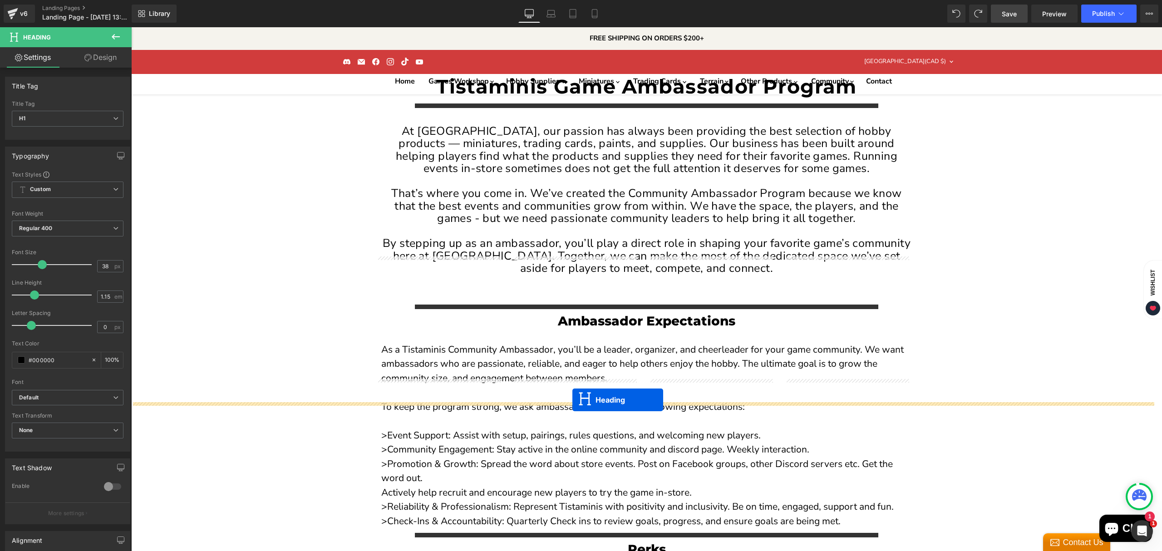
drag, startPoint x: 621, startPoint y: 335, endPoint x: 573, endPoint y: 400, distance: 81.1
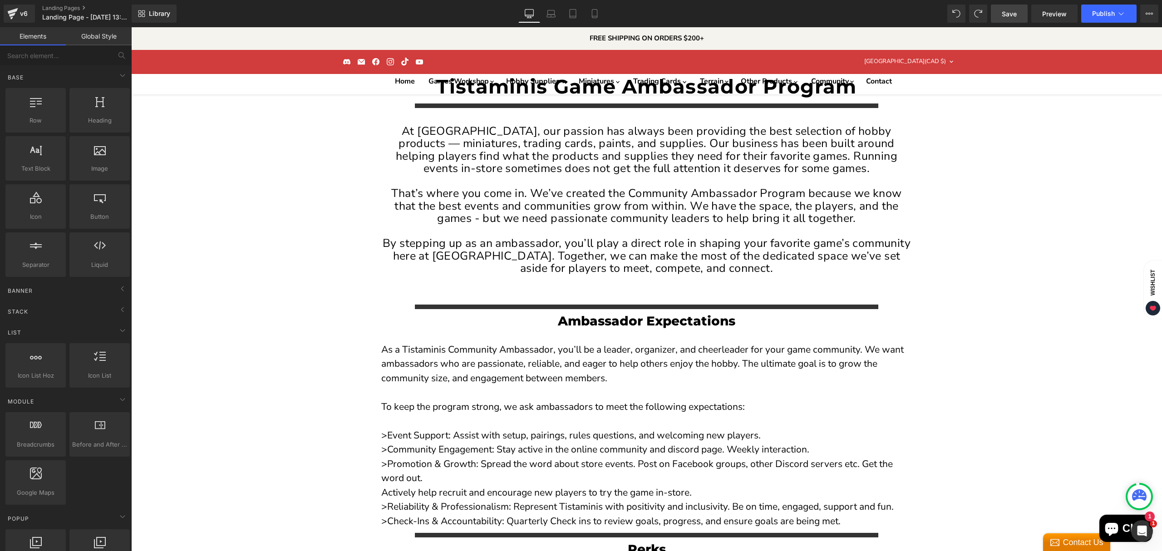
scroll to position [981, 0]
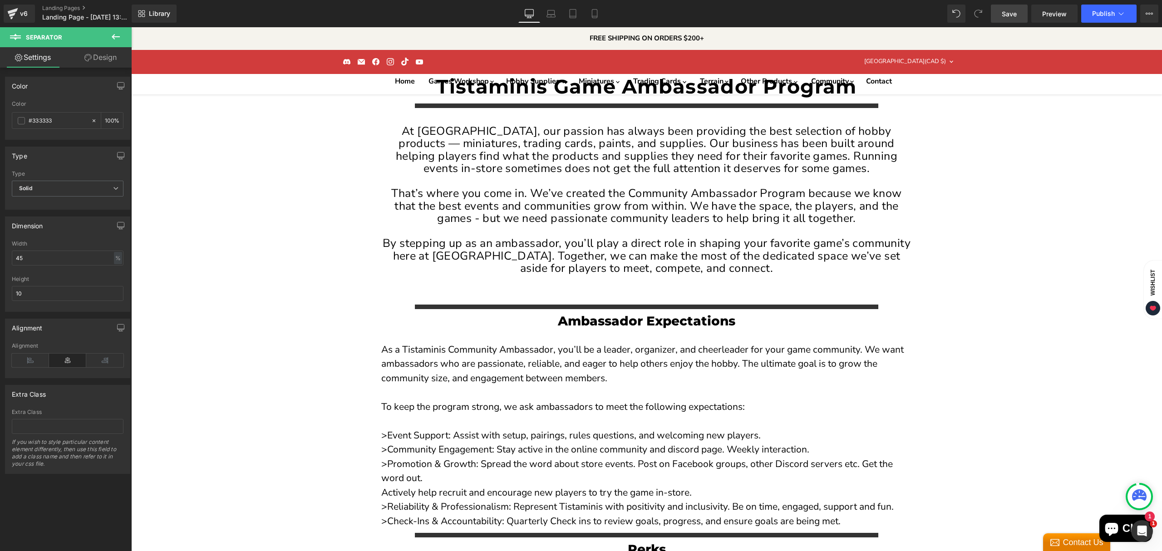
click at [121, 37] on icon at bounding box center [115, 36] width 11 height 11
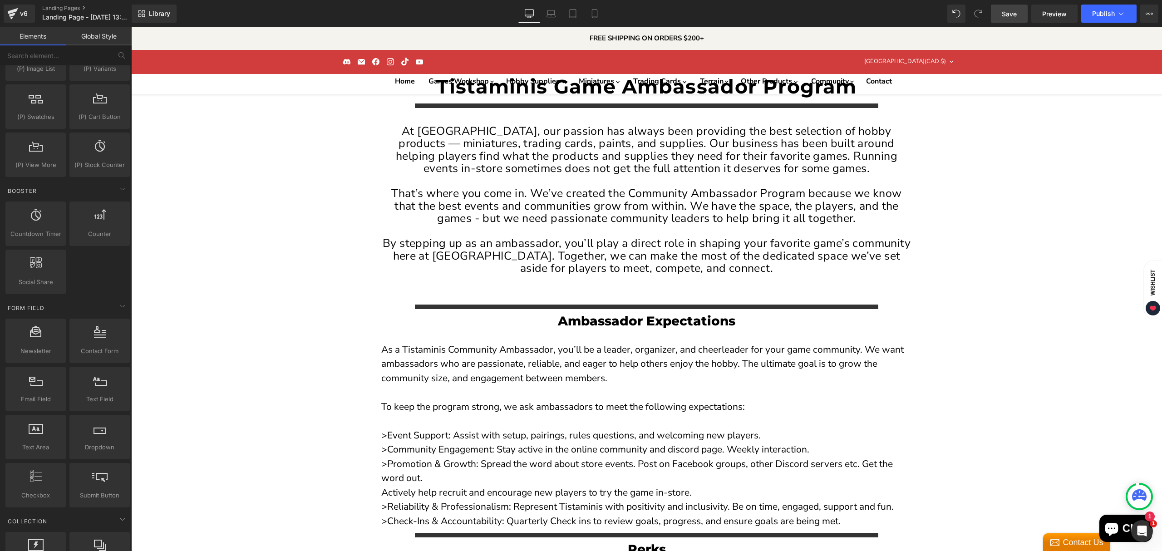
scroll to position [969, 0]
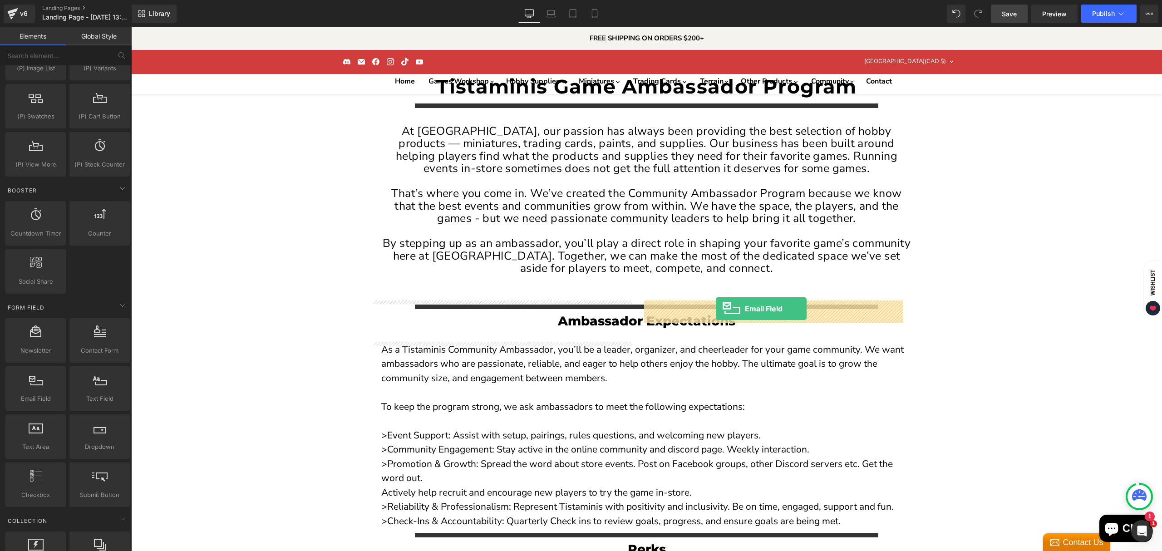
drag, startPoint x: 166, startPoint y: 413, endPoint x: 716, endPoint y: 309, distance: 559.6
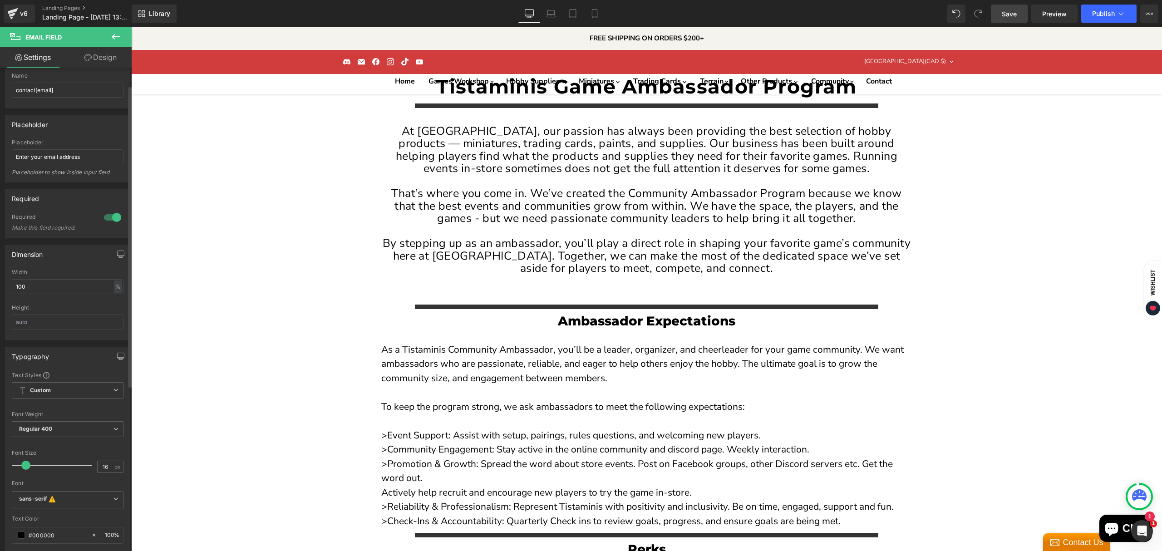
scroll to position [0, 0]
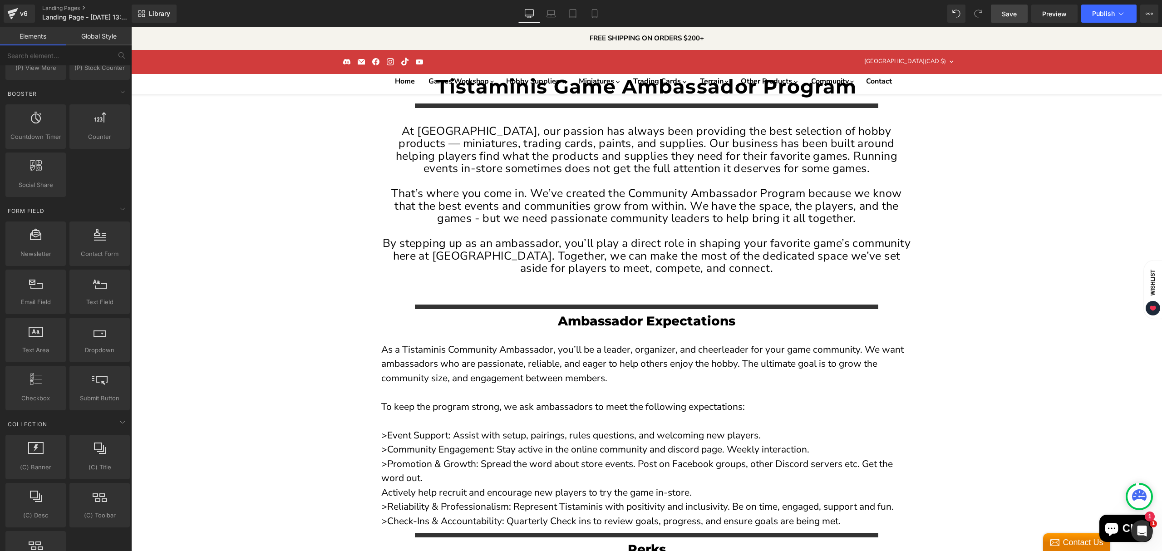
scroll to position [1090, 0]
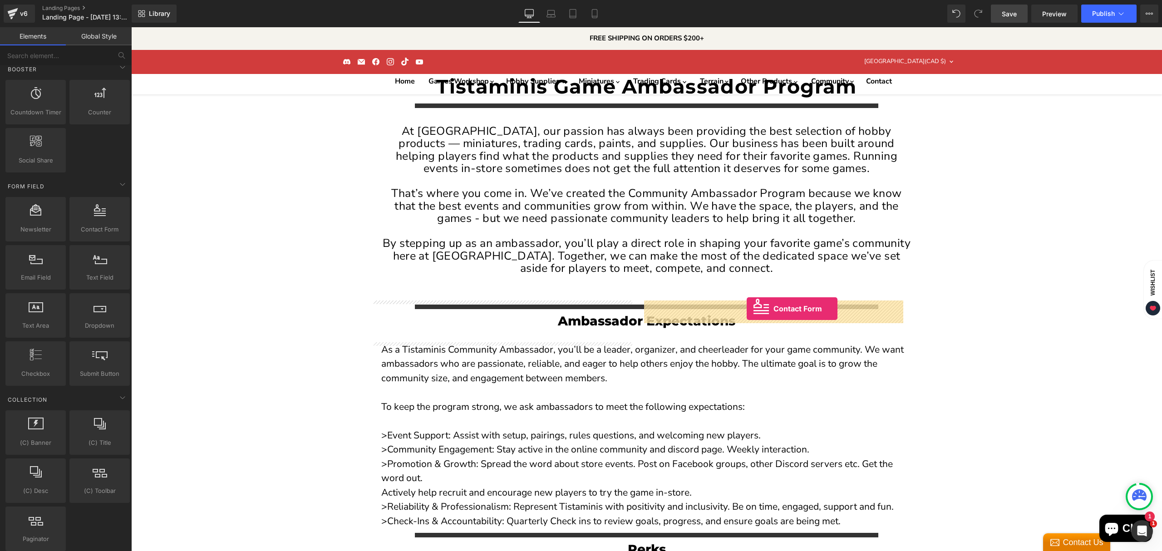
drag, startPoint x: 241, startPoint y: 254, endPoint x: 746, endPoint y: 309, distance: 508.3
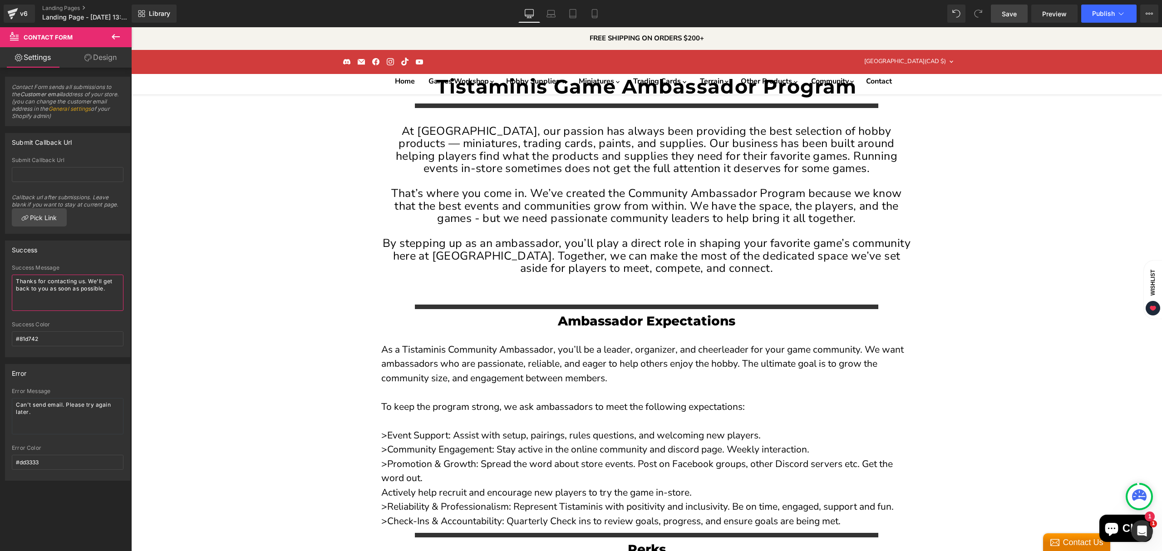
drag, startPoint x: 109, startPoint y: 296, endPoint x: 47, endPoint y: 282, distance: 63.9
click at [47, 282] on textarea "Thanks for contacting us. We'll get back to you as soon as possible." at bounding box center [68, 293] width 112 height 36
type textarea "Thanks for applying for our Ambassador program!"
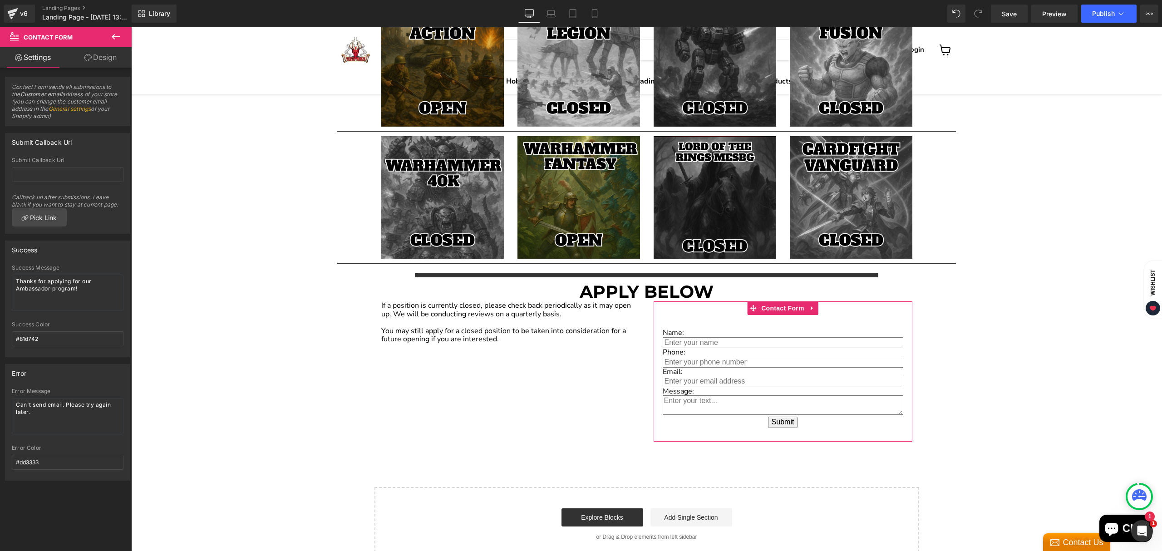
type textarea "Thanks for applying for our Ambassador program!"
click at [89, 150] on div "Submit Callback Url" at bounding box center [67, 141] width 124 height 17
click at [510, 323] on span "Text Block" at bounding box center [506, 322] width 30 height 11
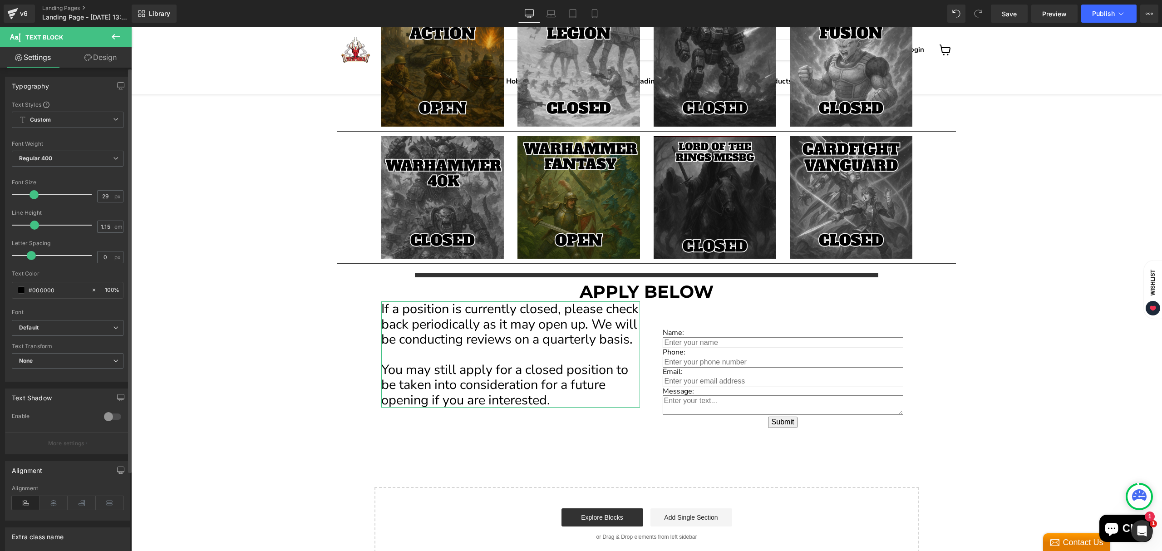
type input "30"
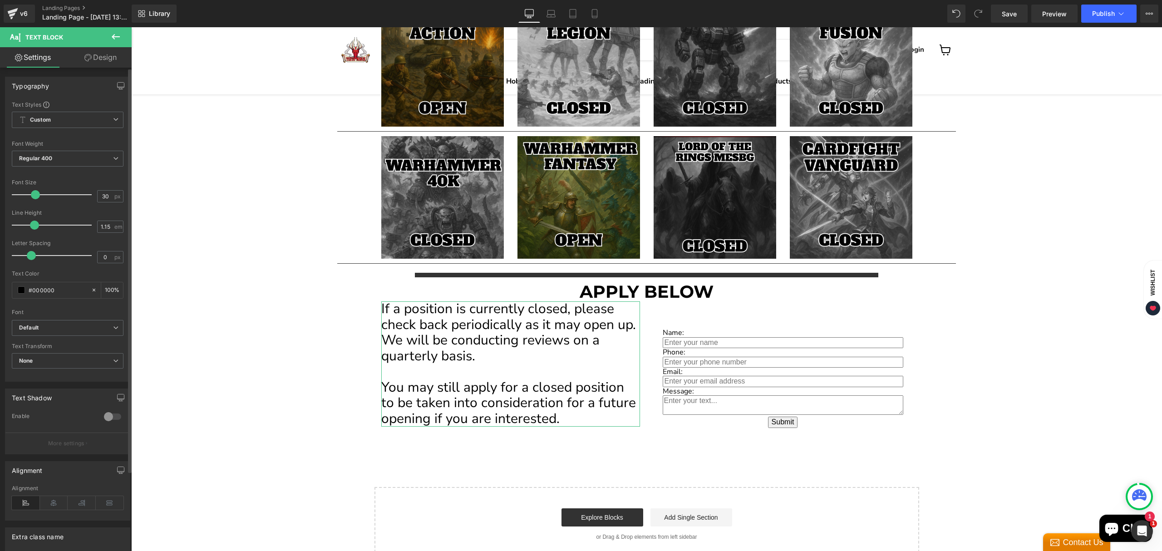
drag, startPoint x: 24, startPoint y: 193, endPoint x: 35, endPoint y: 197, distance: 11.4
click at [35, 197] on span at bounding box center [35, 194] width 9 height 9
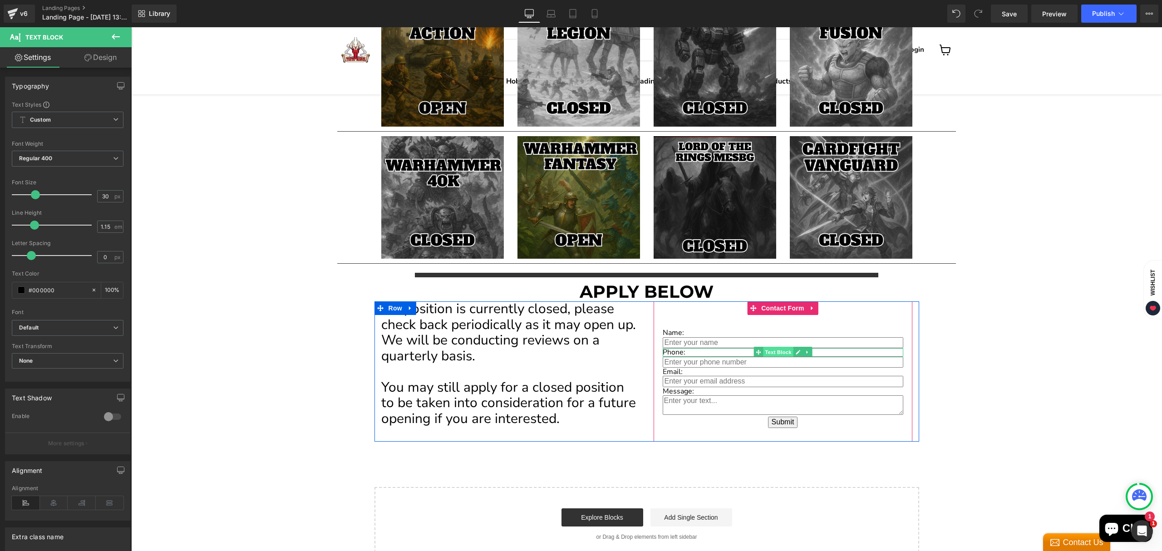
click at [774, 352] on span "Text Block" at bounding box center [778, 352] width 30 height 11
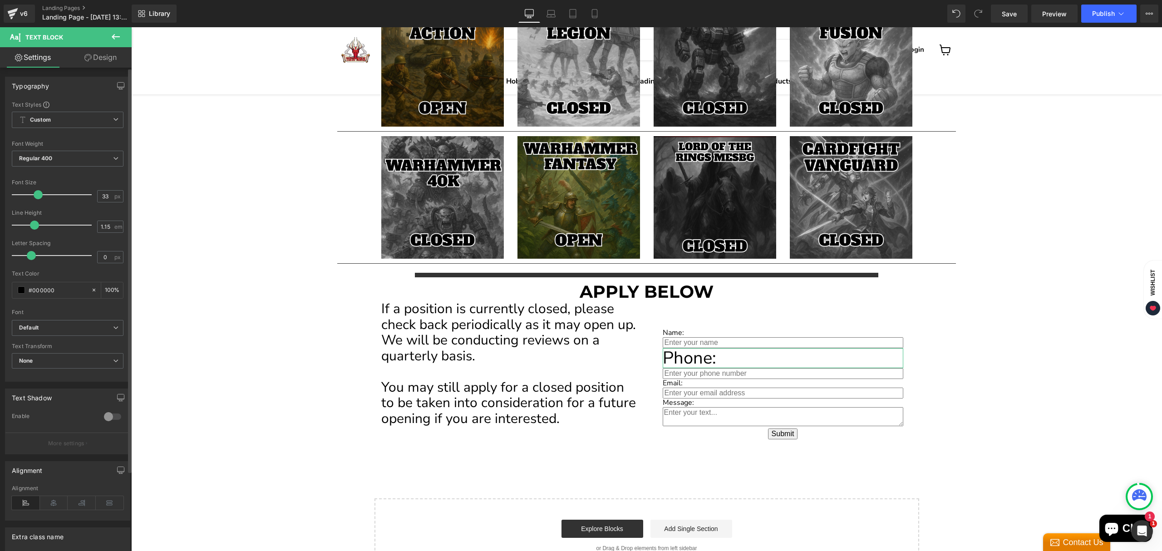
drag, startPoint x: 25, startPoint y: 195, endPoint x: 38, endPoint y: 197, distance: 12.8
click at [38, 197] on span at bounding box center [38, 194] width 9 height 9
type input "16"
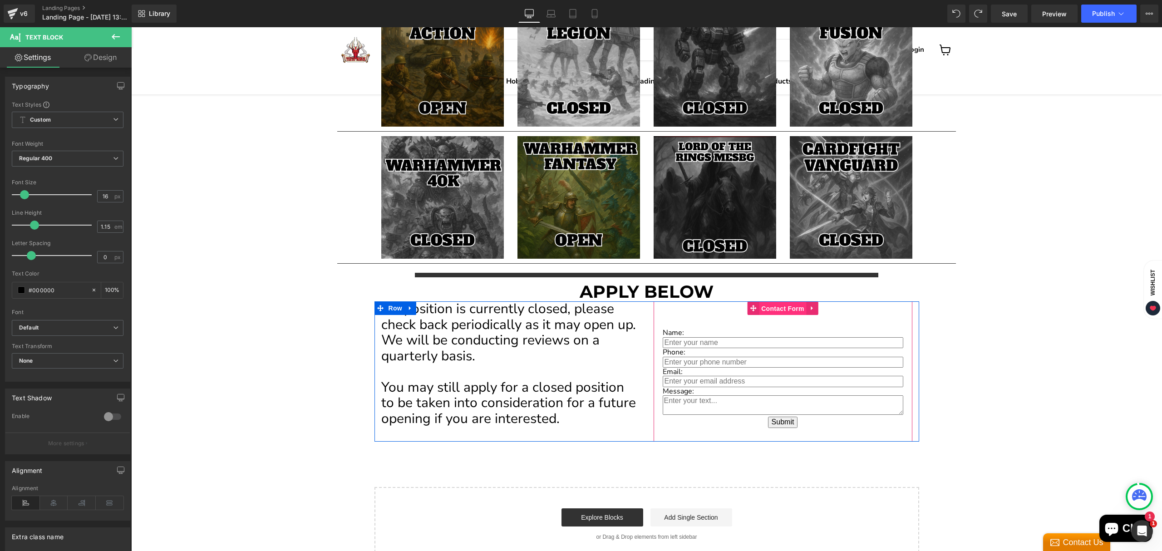
click at [768, 309] on span "Contact Form" at bounding box center [783, 309] width 48 height 14
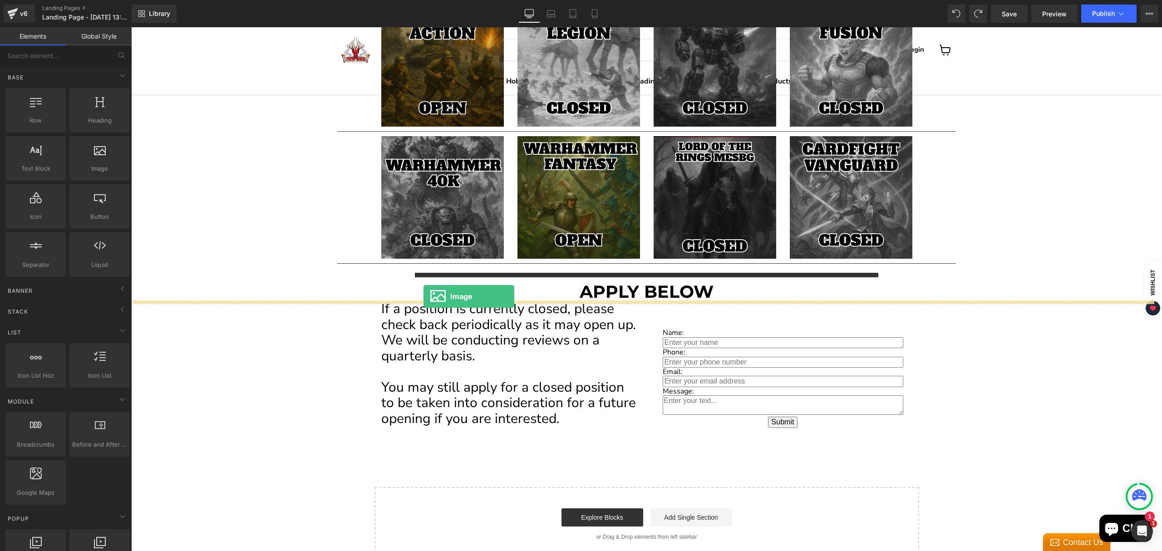
drag, startPoint x: 232, startPoint y: 194, endPoint x: 424, endPoint y: 296, distance: 217.1
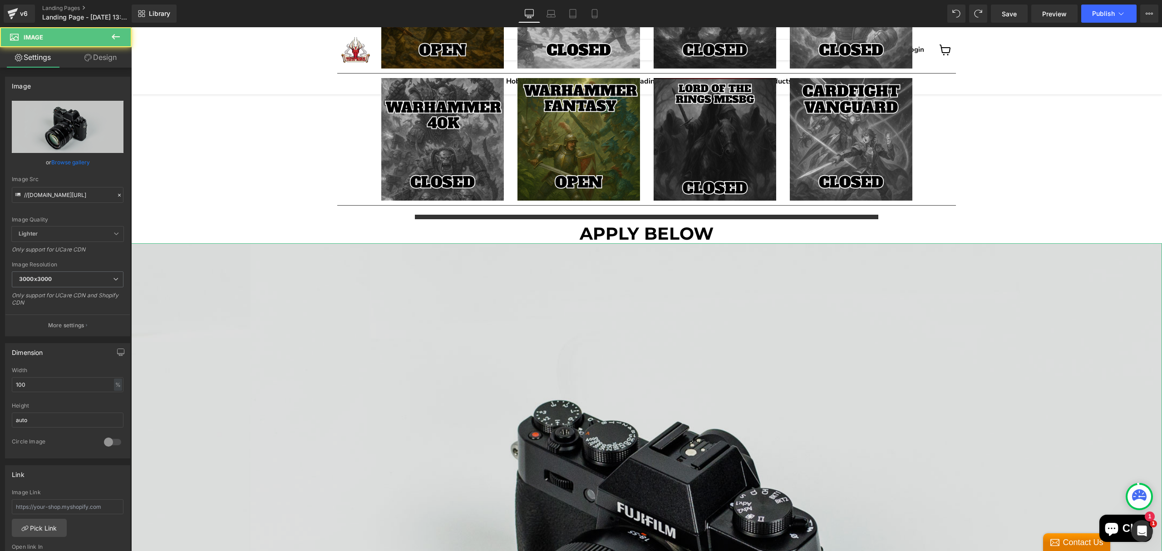
scroll to position [1223, 0]
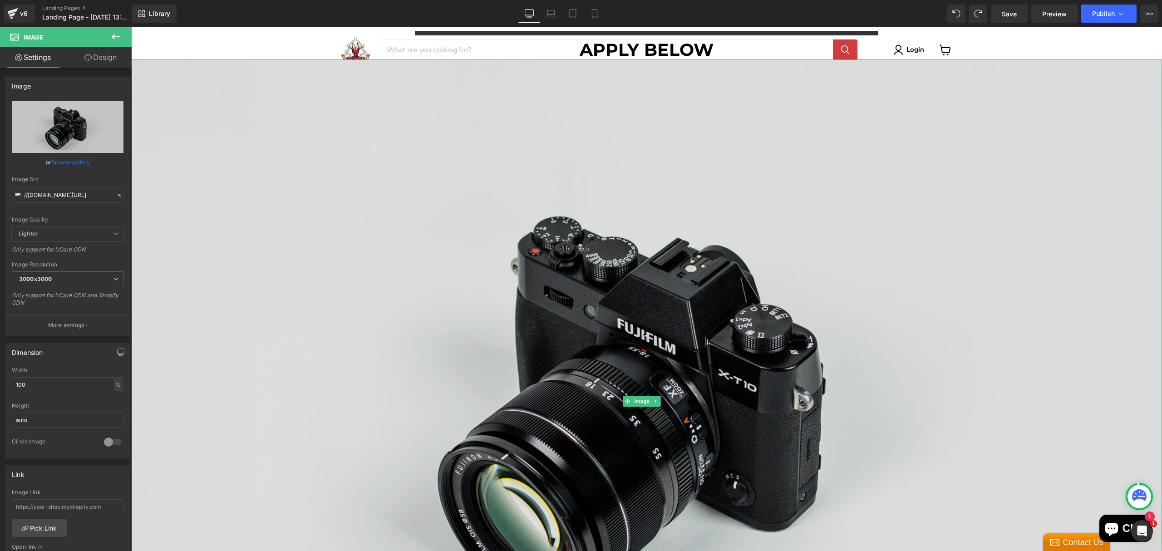
click at [462, 264] on img "Main content" at bounding box center [646, 400] width 1031 height 683
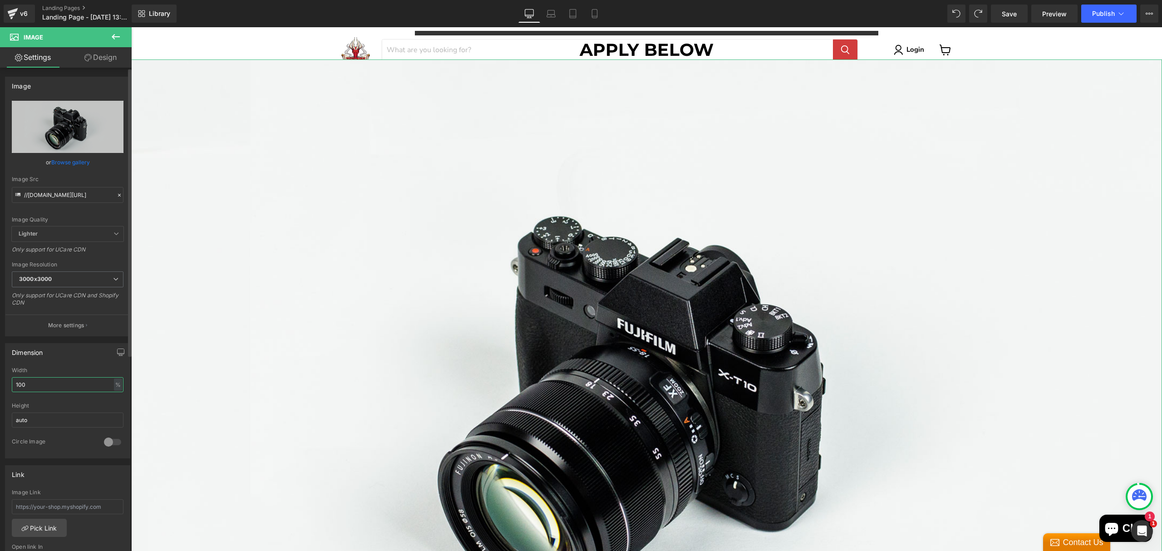
click at [65, 391] on input "100" at bounding box center [68, 384] width 112 height 15
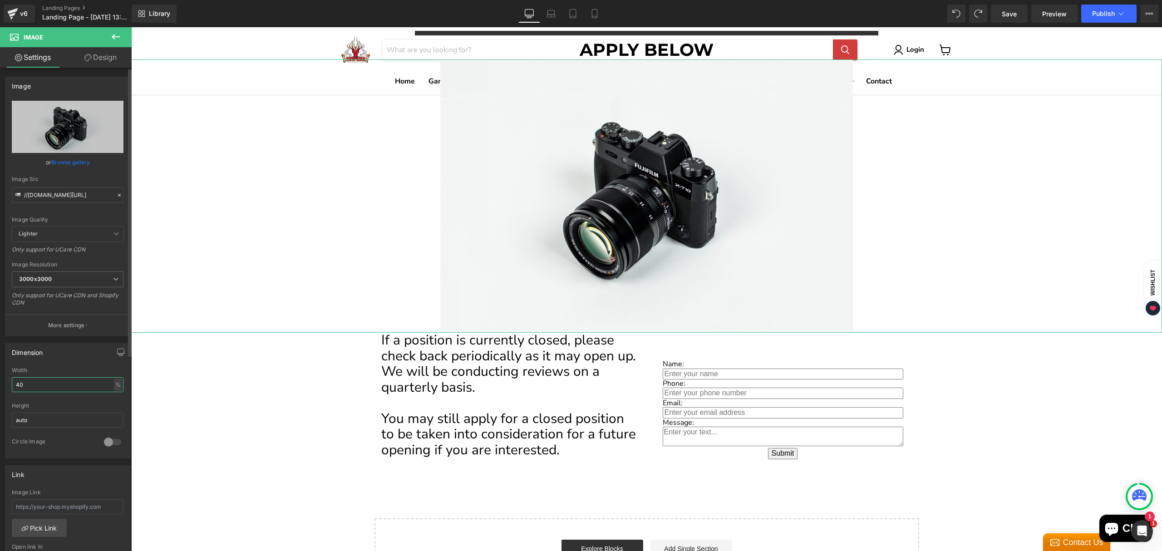
type input "4"
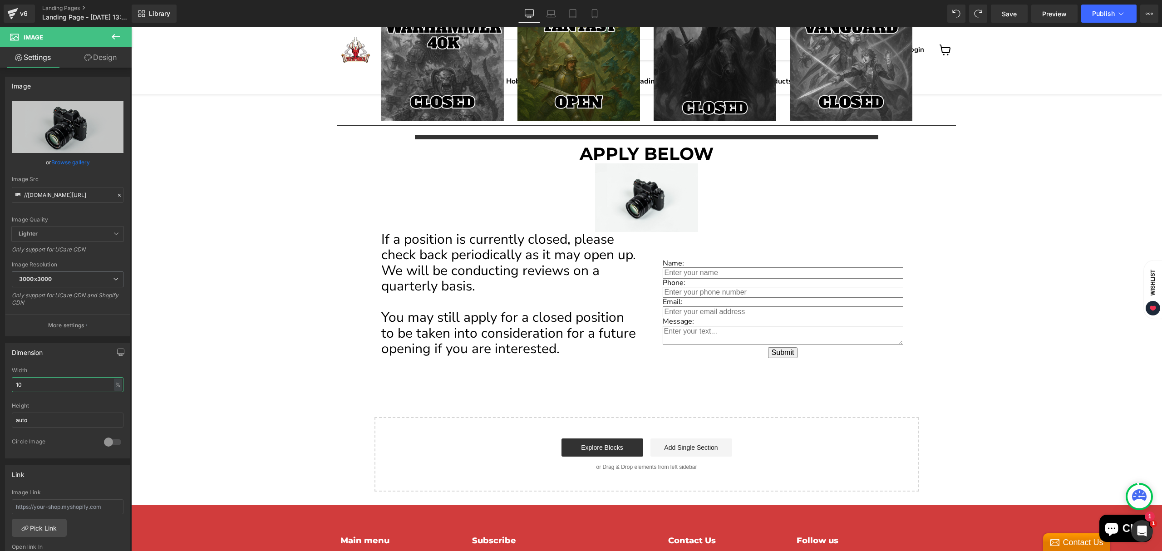
scroll to position [1102, 0]
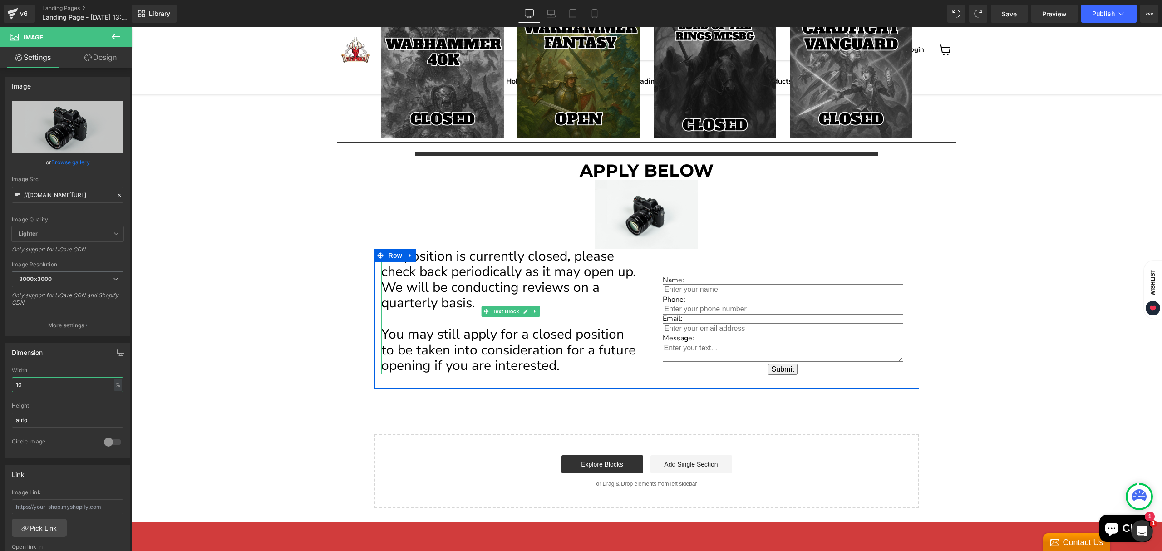
type input "1"
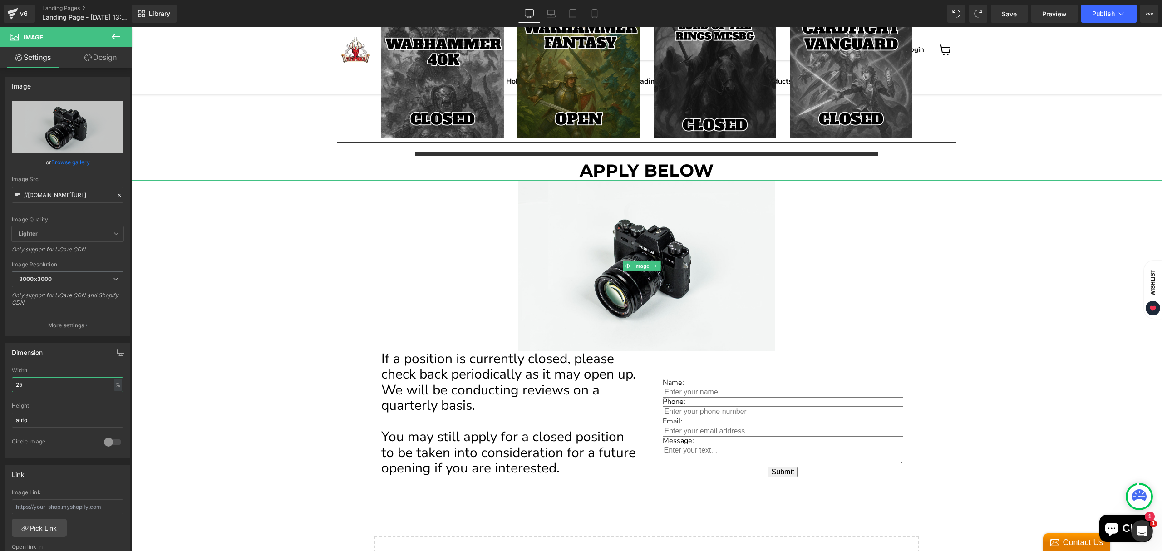
type input "25"
click at [410, 307] on div "Main content" at bounding box center [646, 265] width 1031 height 171
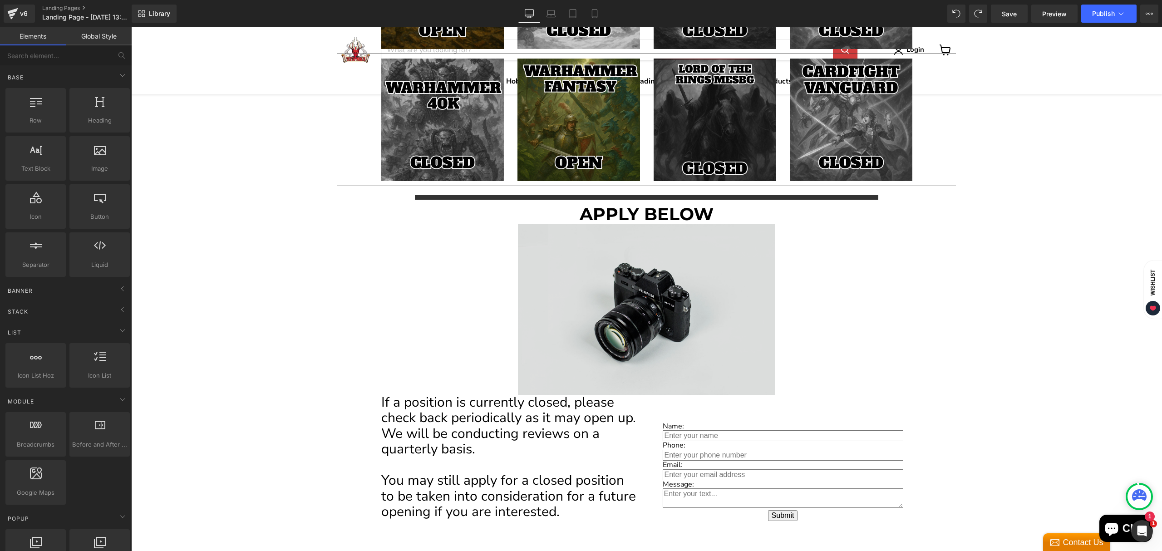
scroll to position [921, 0]
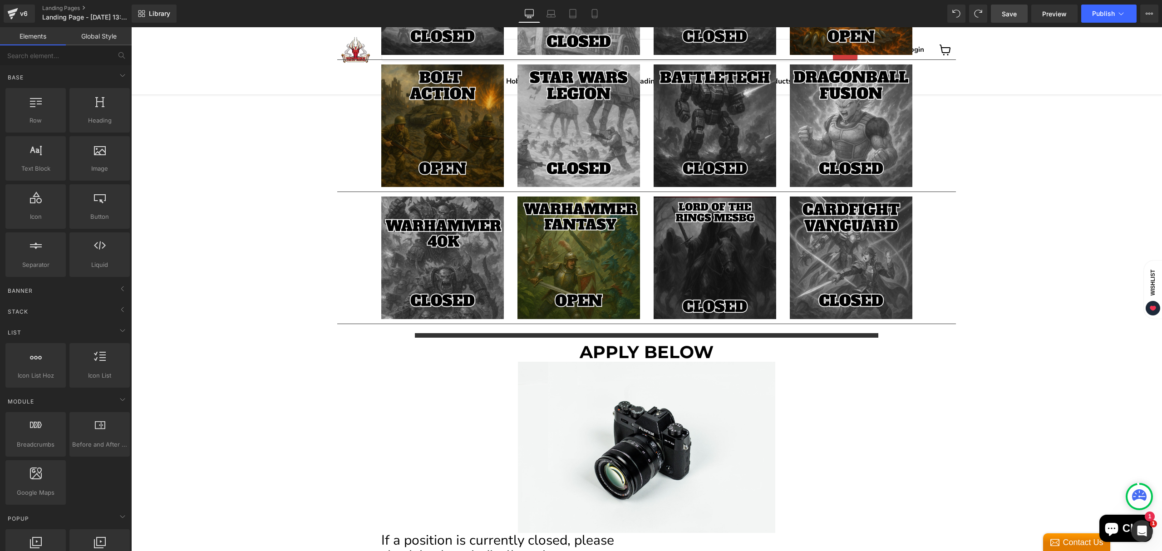
click at [1011, 13] on span "Save" at bounding box center [1009, 14] width 15 height 10
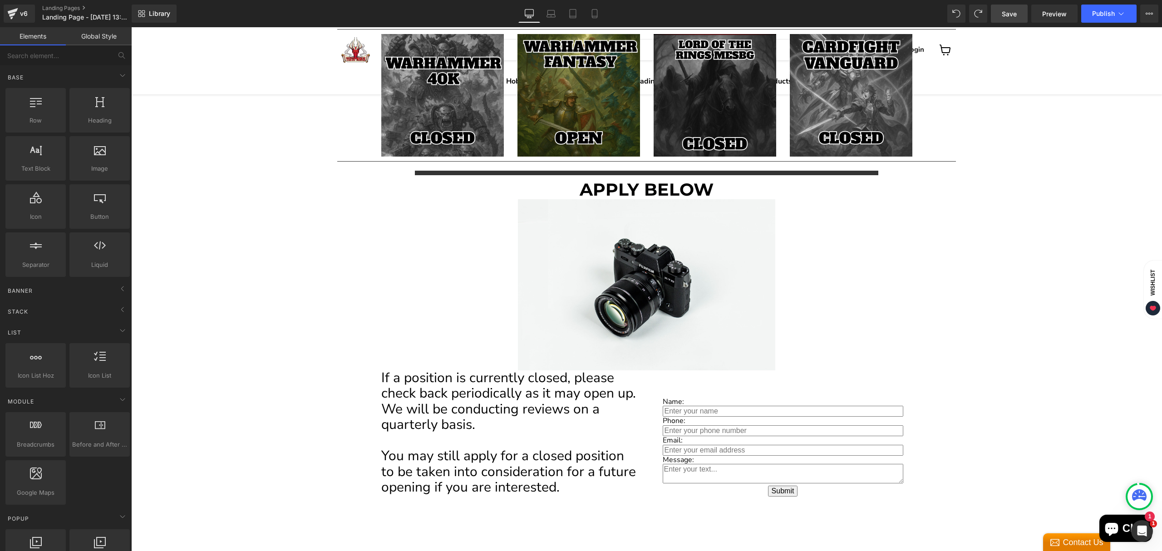
scroll to position [1090, 0]
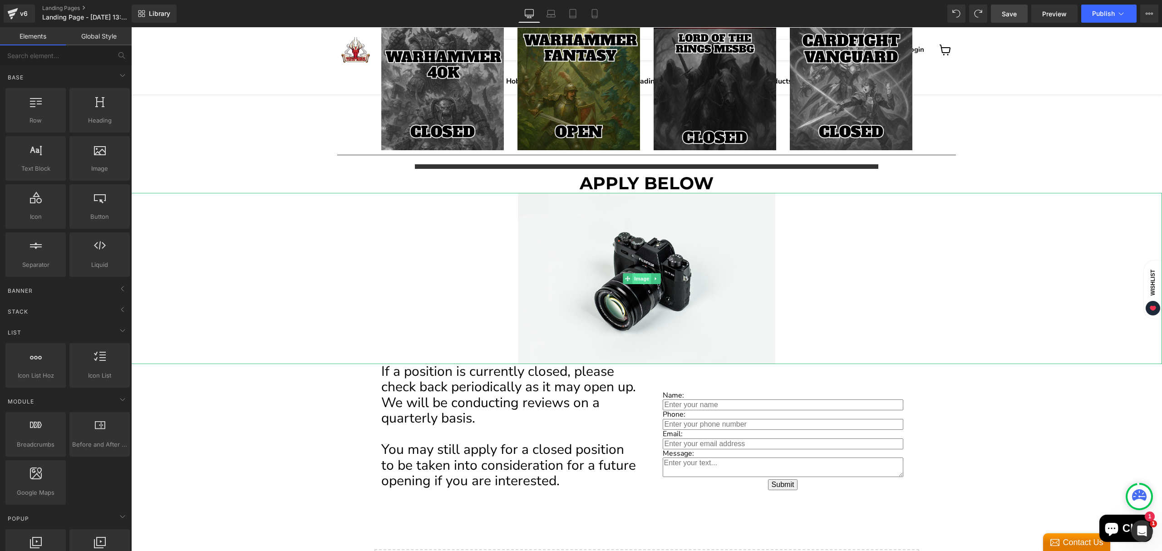
click at [638, 278] on span "Image" at bounding box center [642, 278] width 19 height 11
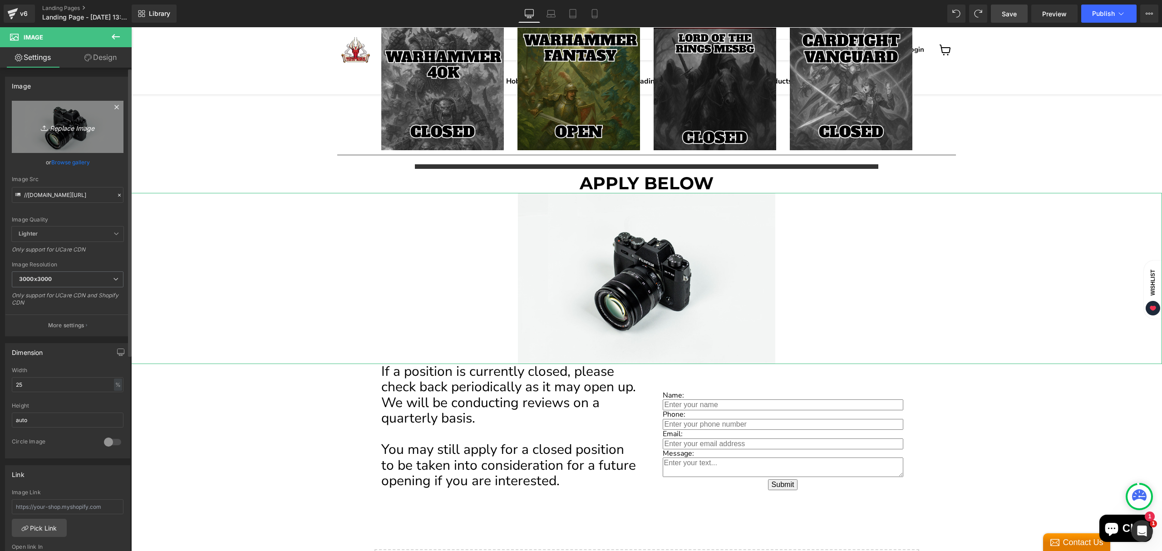
click at [64, 129] on icon "Replace Image" at bounding box center [67, 126] width 73 height 11
type input "C:\fakepath\ChatGPT Image [DATE], 03_36_22 PM.png"
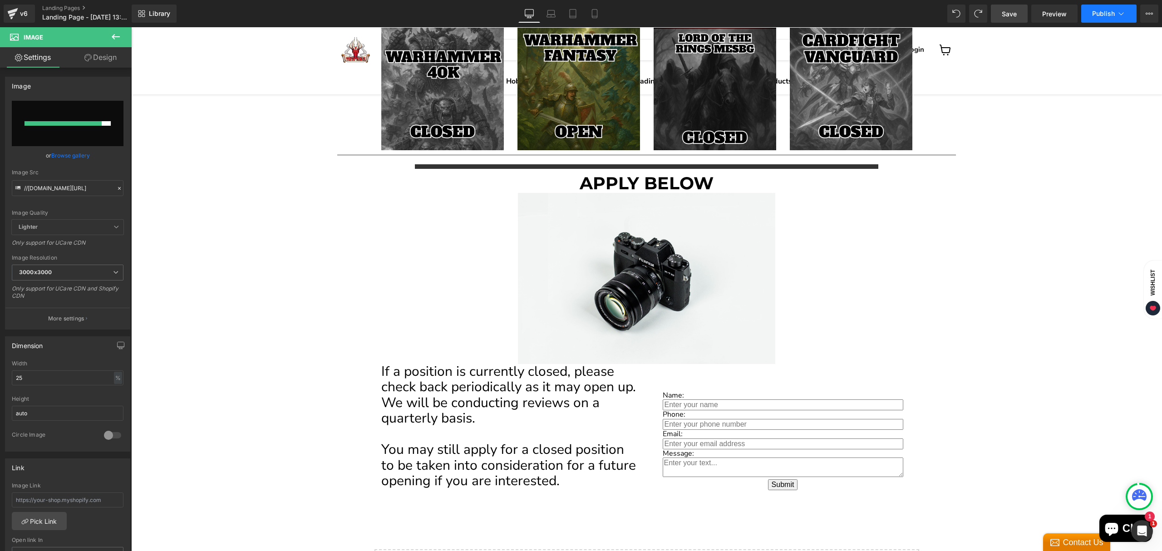
click at [1122, 11] on icon at bounding box center [1121, 13] width 9 height 9
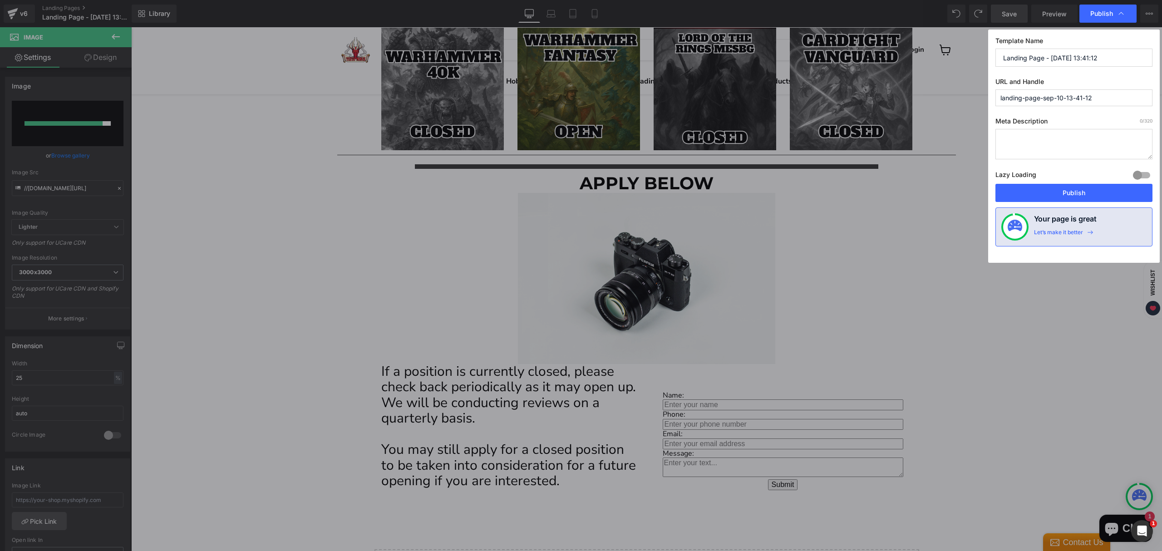
click at [1067, 54] on input "Landing Page - [DATE] 13:41:12" at bounding box center [1074, 58] width 157 height 18
type input "Tistaminis Ambassador Program"
click at [1030, 104] on input "landing-page-sep-10-13-41-12" at bounding box center [1074, 97] width 157 height 17
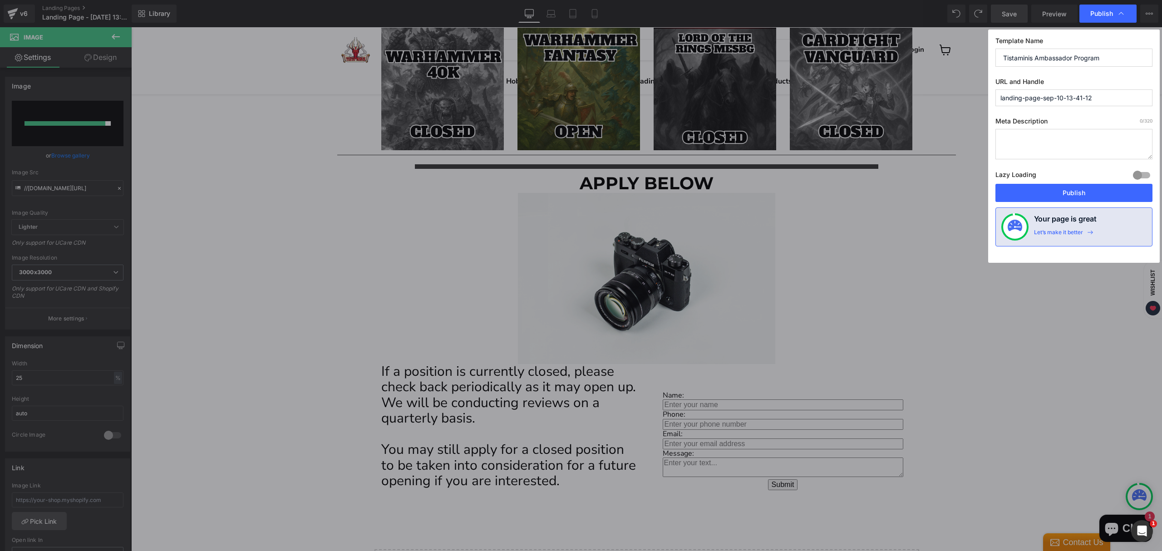
click at [1030, 104] on input "landing-page-sep-10-13-41-12" at bounding box center [1074, 97] width 157 height 17
type input "ambassador-information"
click at [1136, 177] on div at bounding box center [1142, 175] width 22 height 15
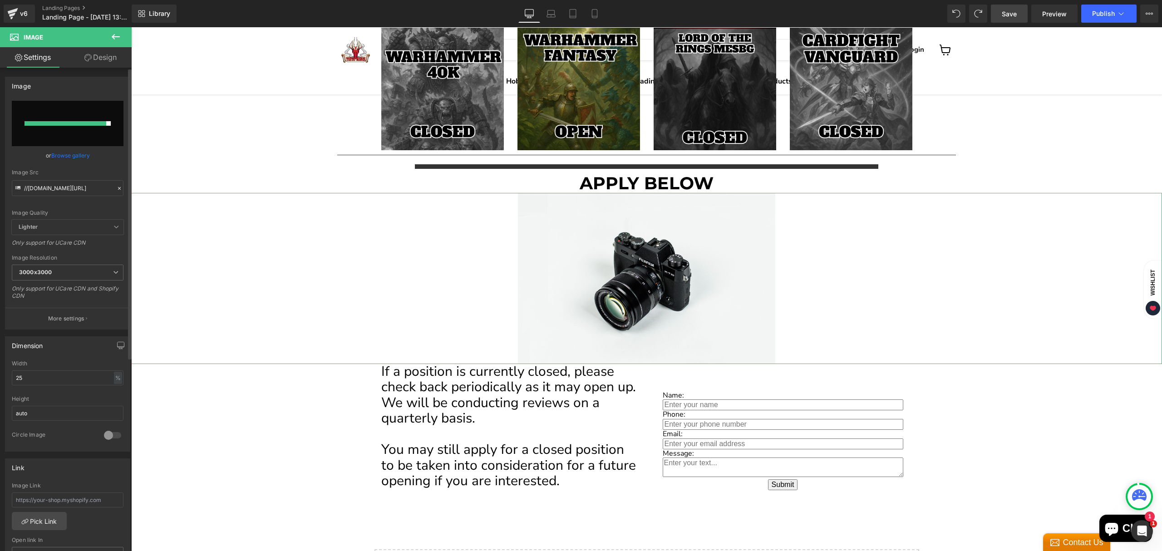
click at [68, 152] on link "Browse gallery" at bounding box center [70, 156] width 39 height 16
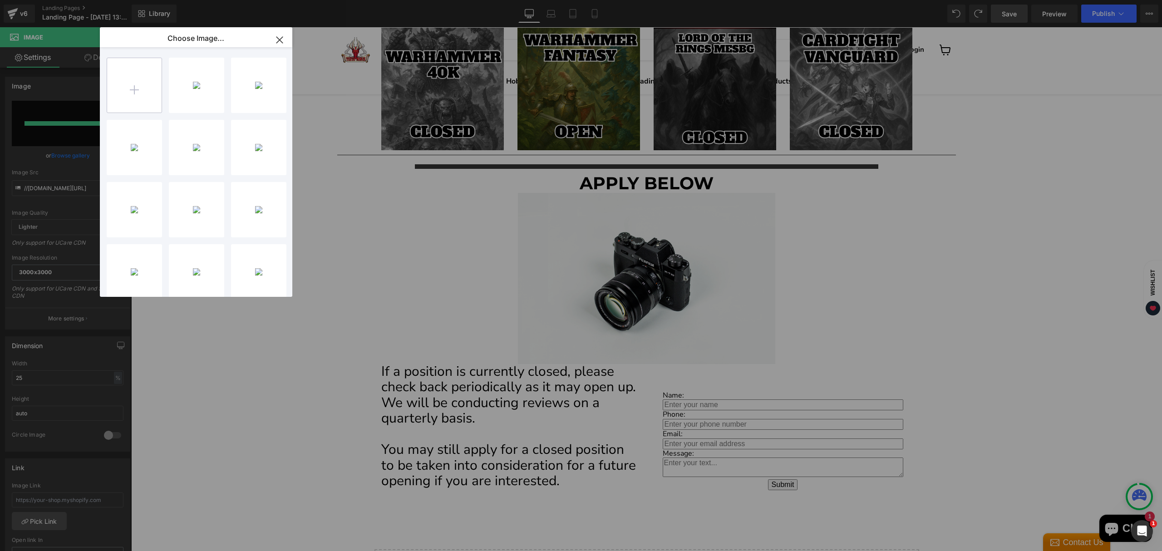
click at [135, 106] on input "file" at bounding box center [134, 85] width 54 height 54
type input "C:\fakepath\ChatGPT Image [DATE], 03_36_22 PM.png"
click at [198, 94] on div "ChatGPT...2 PM.png 2.14 MB" at bounding box center [196, 85] width 55 height 55
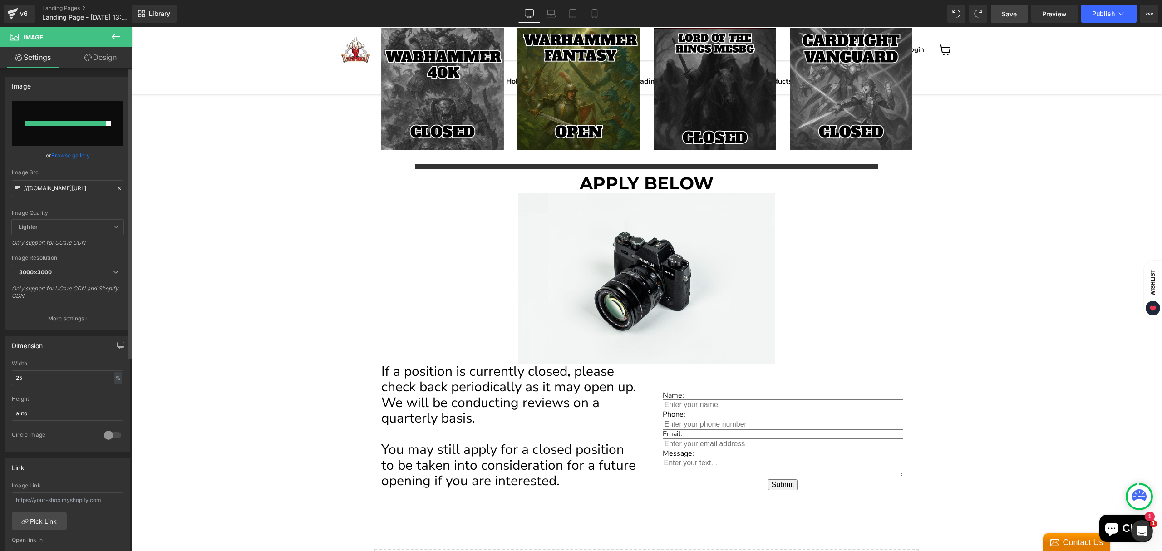
click at [70, 153] on link "Browse gallery" at bounding box center [70, 156] width 39 height 16
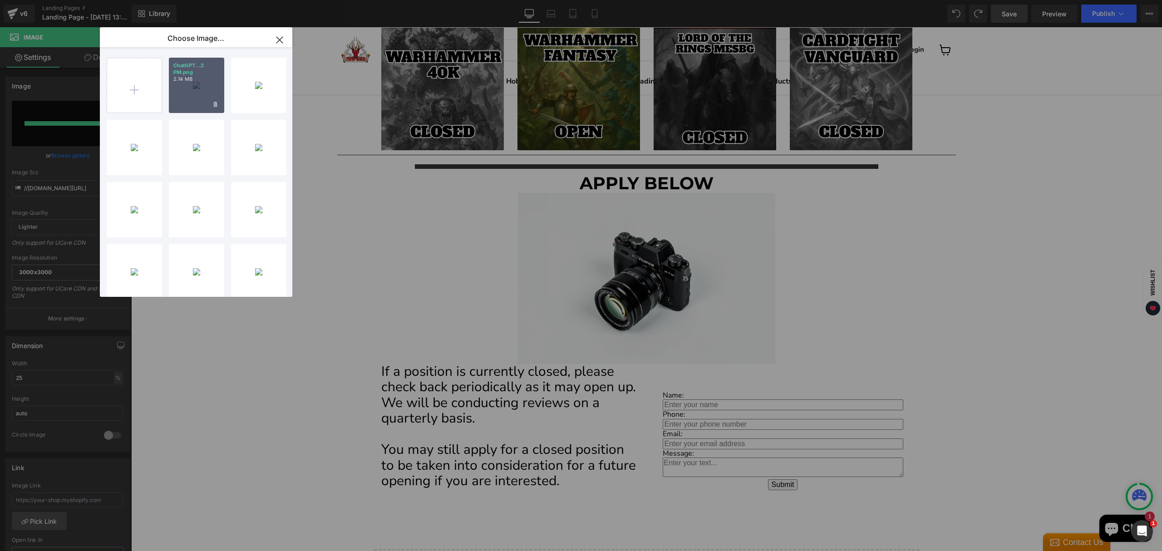
click at [197, 99] on div "ChatGPT...2 PM.png 2.14 MB" at bounding box center [196, 85] width 55 height 55
type input "[URL][DOMAIN_NAME][DATE]"
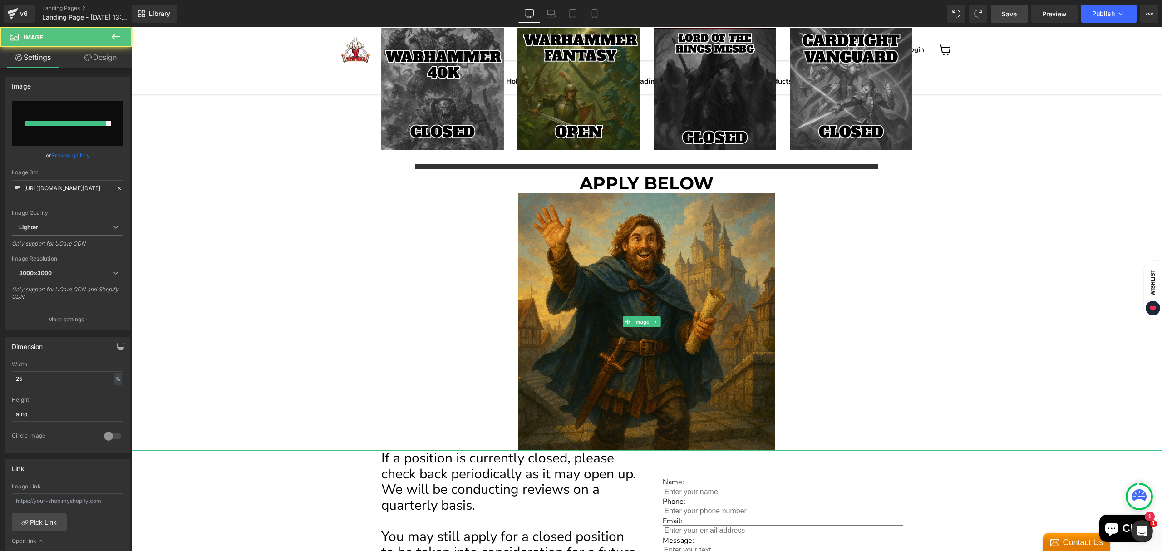
click at [376, 278] on div "Main content" at bounding box center [646, 322] width 1031 height 258
click at [1007, 364] on div "Main content" at bounding box center [646, 322] width 1031 height 258
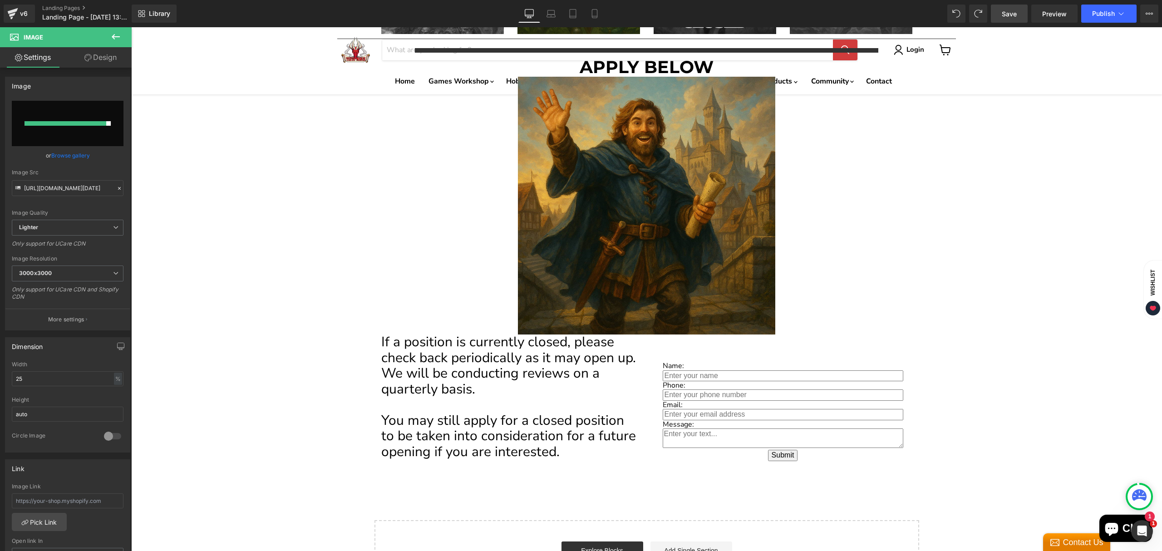
scroll to position [1211, 0]
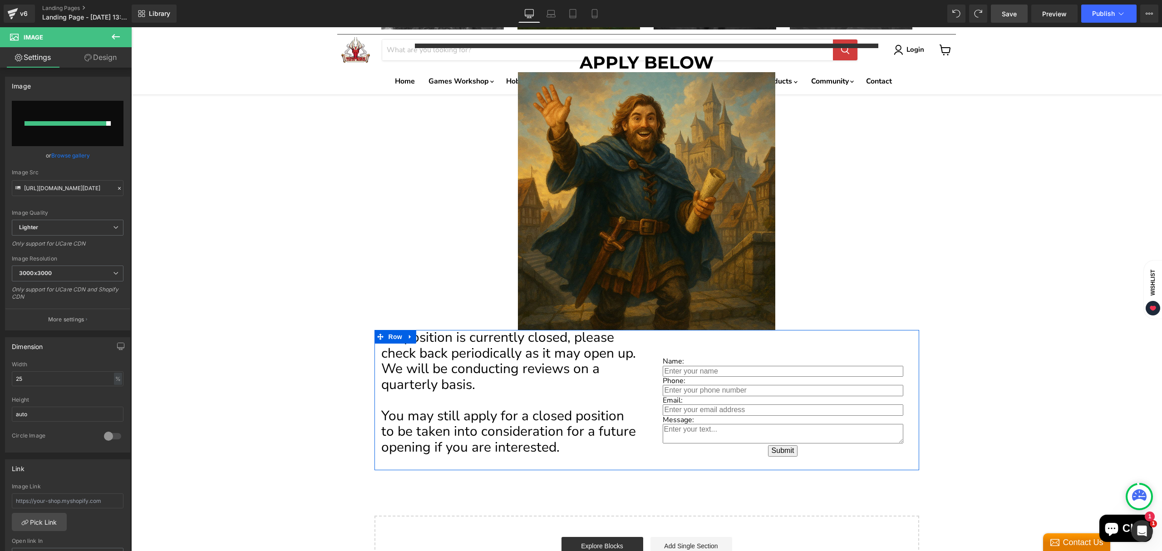
click at [607, 393] on p "Main content" at bounding box center [510, 401] width 259 height 16
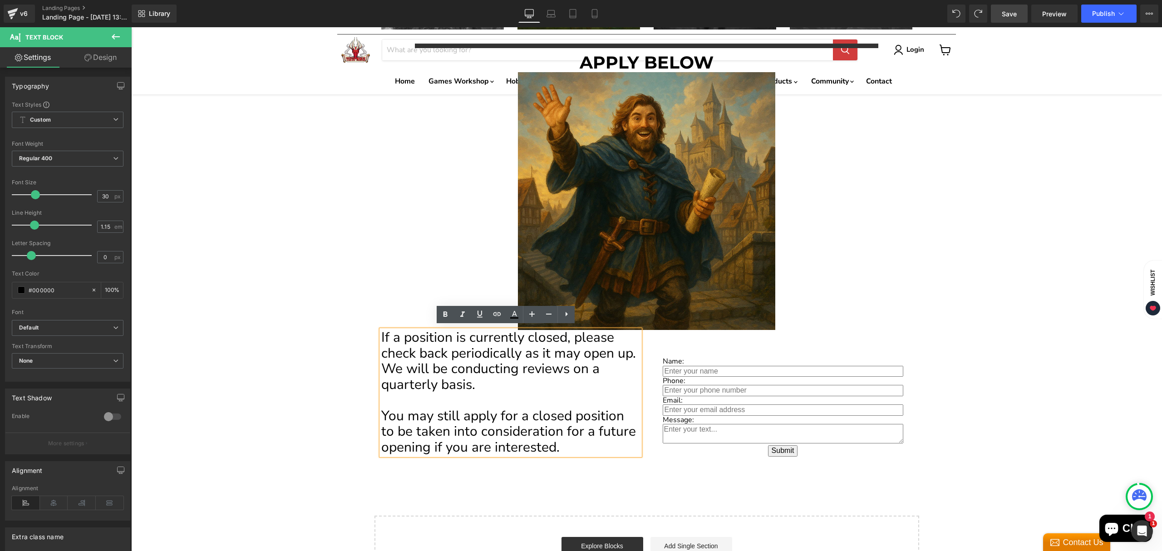
click at [1004, 15] on span "Save" at bounding box center [1009, 14] width 15 height 10
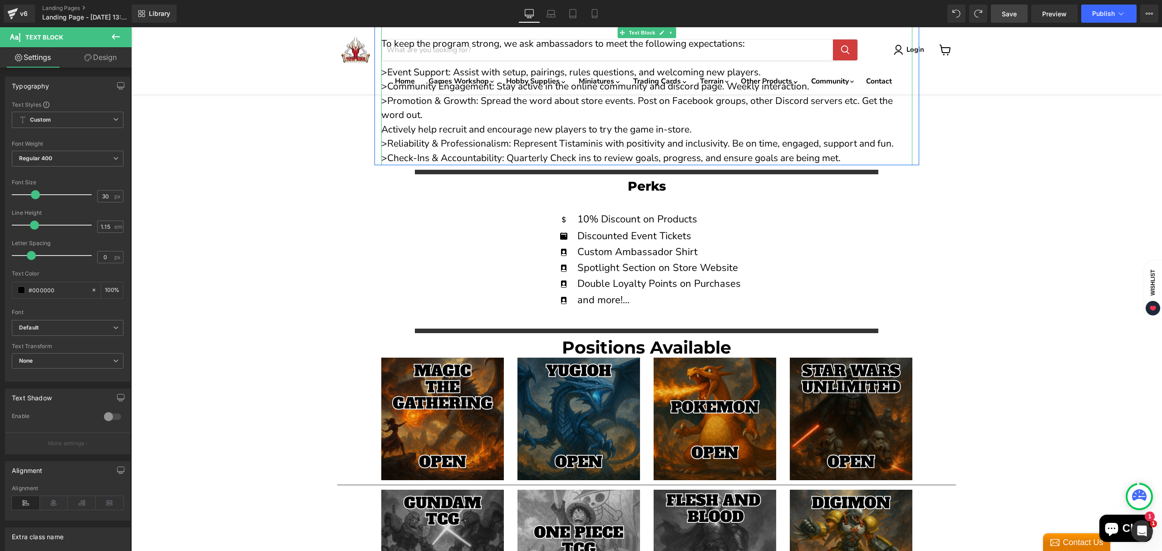
scroll to position [182, 0]
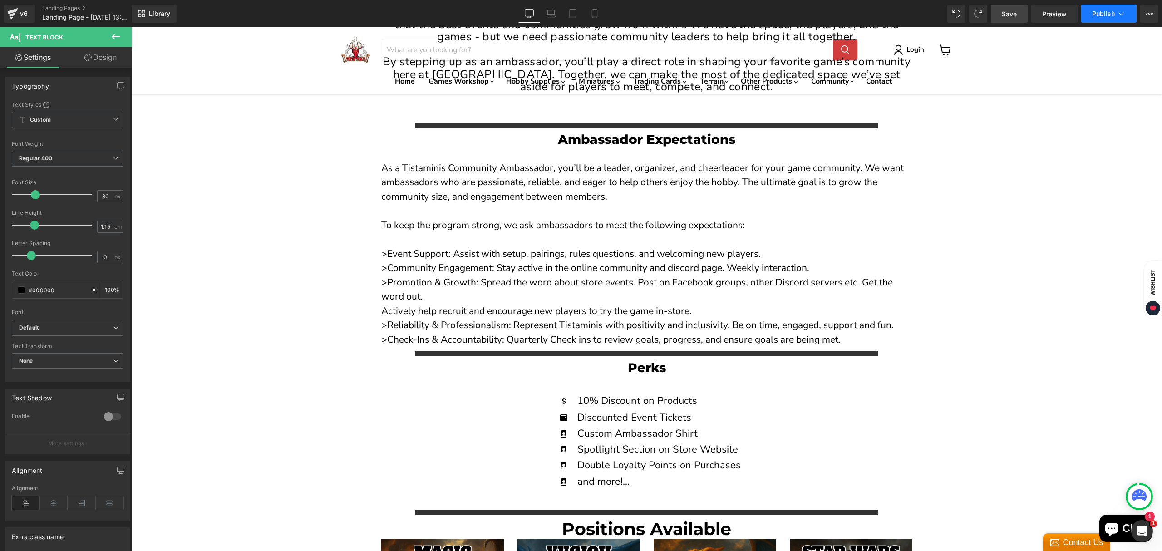
click at [1114, 8] on button "Publish" at bounding box center [1109, 14] width 55 height 18
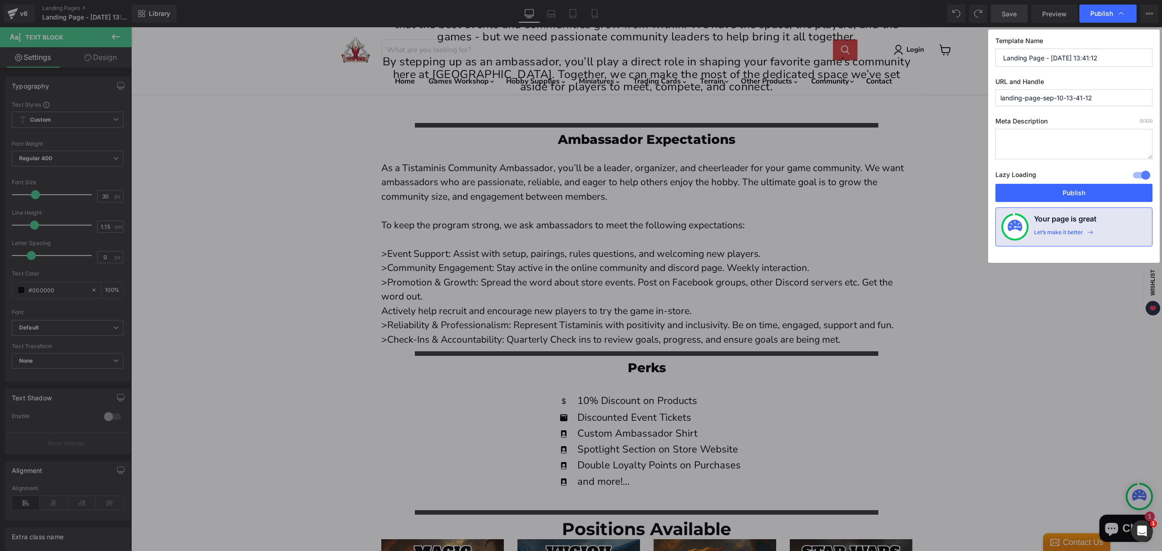
click at [1056, 141] on textarea at bounding box center [1074, 144] width 157 height 30
paste textarea "Join the Tistaminis Community Ambassador Program! Lead events, grow your favori…"
type textarea "Join the Tistaminis Community Ambassador Program! Lead events, grow your favori…"
click at [1052, 197] on button "Publish" at bounding box center [1074, 193] width 157 height 18
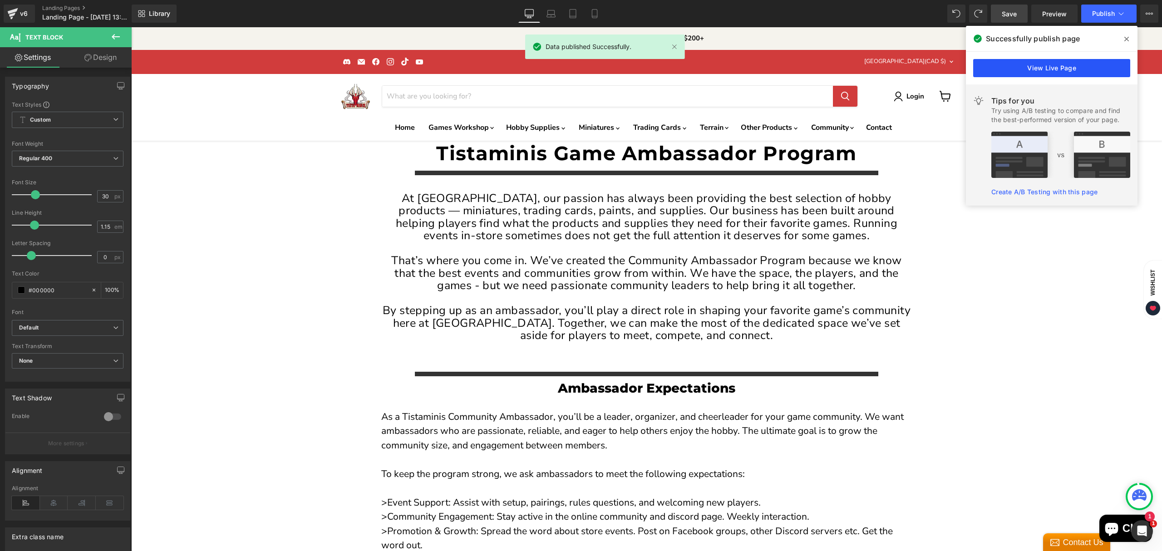
click at [1071, 66] on link "View Live Page" at bounding box center [1051, 68] width 157 height 18
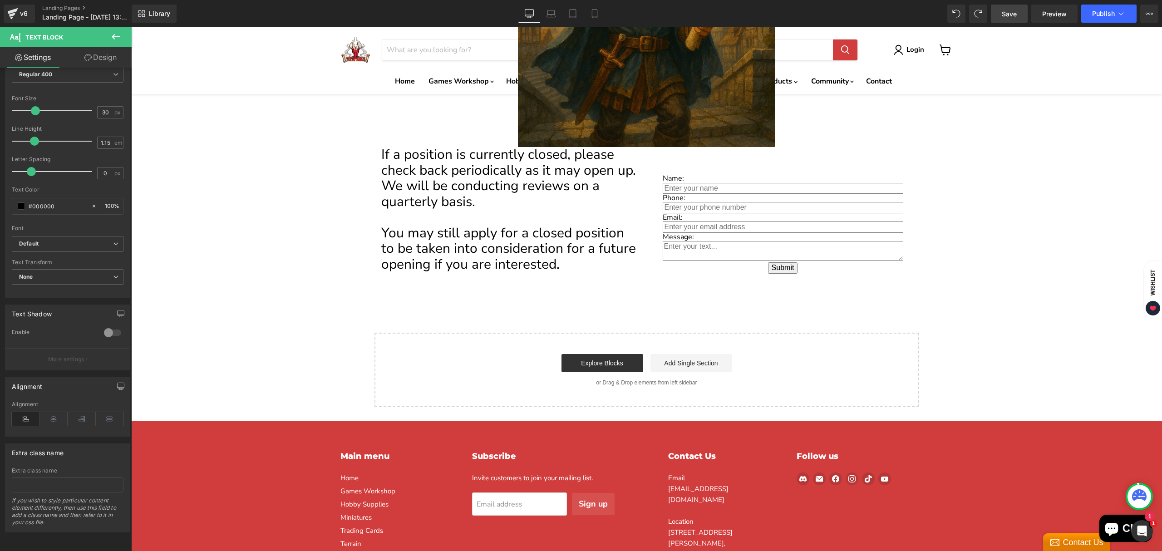
scroll to position [1392, 0]
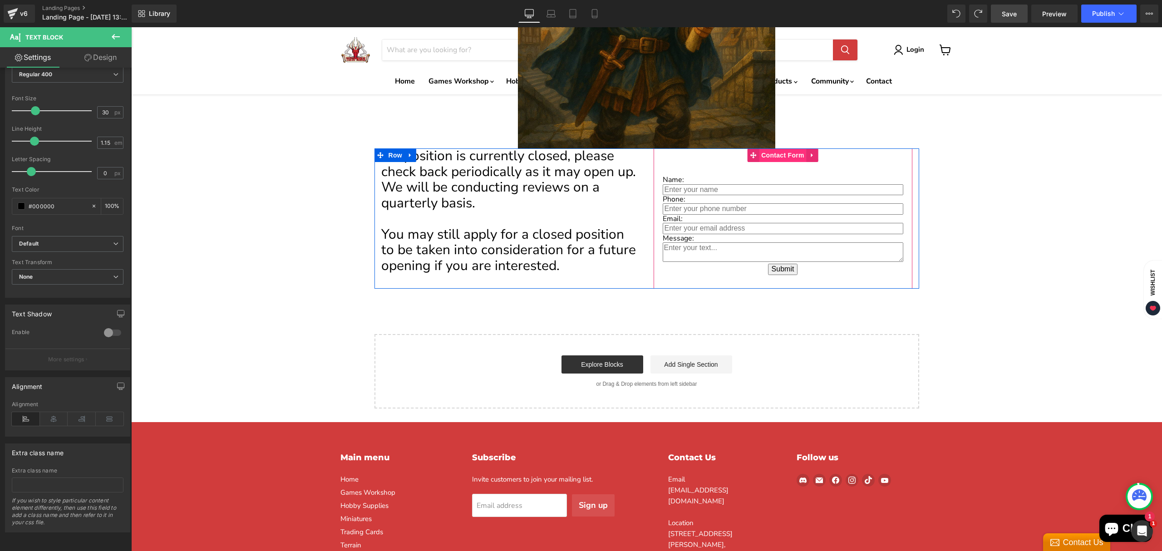
click at [771, 150] on span "Contact Form" at bounding box center [783, 155] width 48 height 14
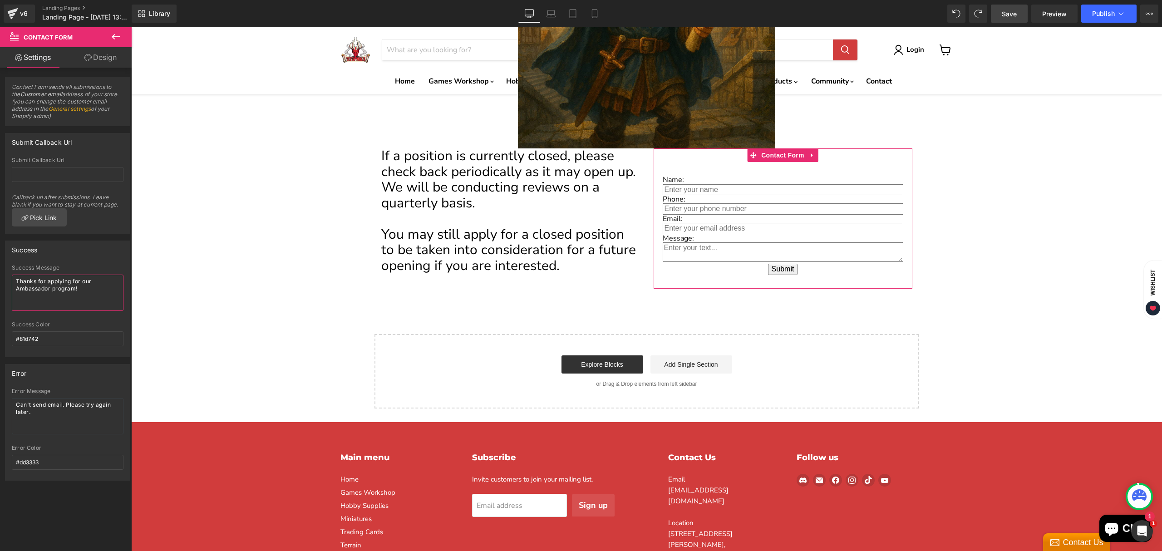
click at [74, 282] on textarea "Thanks for applying for our Ambassador program!" at bounding box center [68, 293] width 112 height 36
type textarea "Thanks for applying to our Ambassador program!"
click at [1012, 19] on link "Save" at bounding box center [1009, 14] width 37 height 18
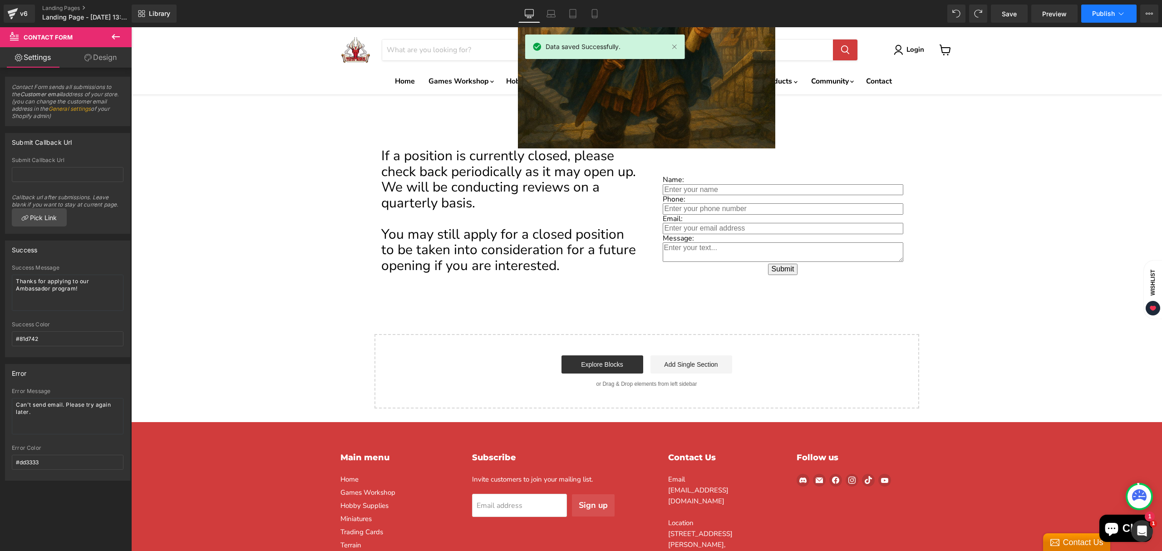
click at [1098, 16] on span "Publish" at bounding box center [1103, 13] width 23 height 7
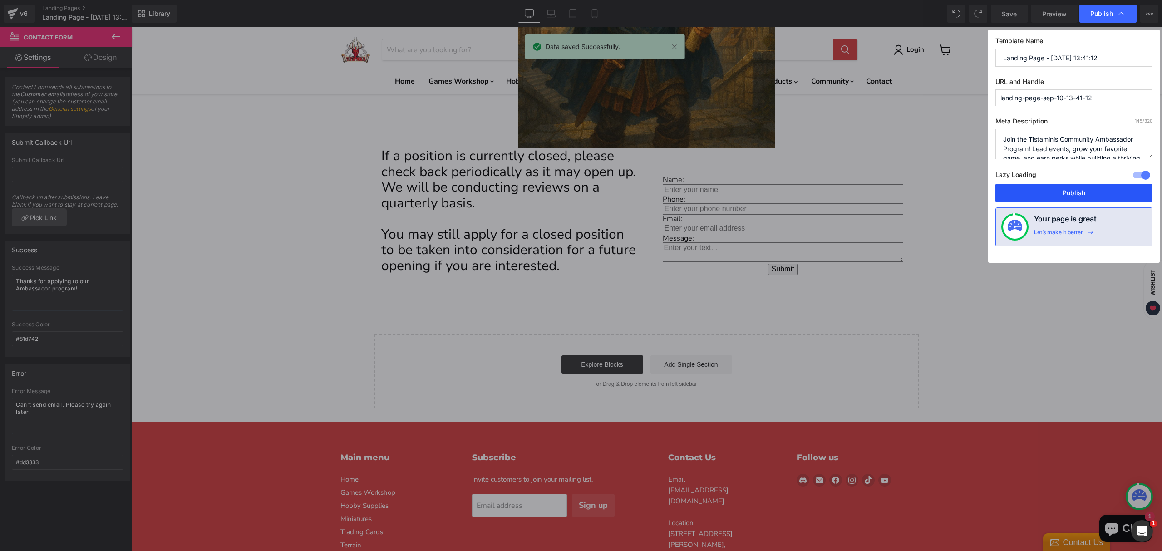
click at [1070, 195] on button "Publish" at bounding box center [1074, 193] width 157 height 18
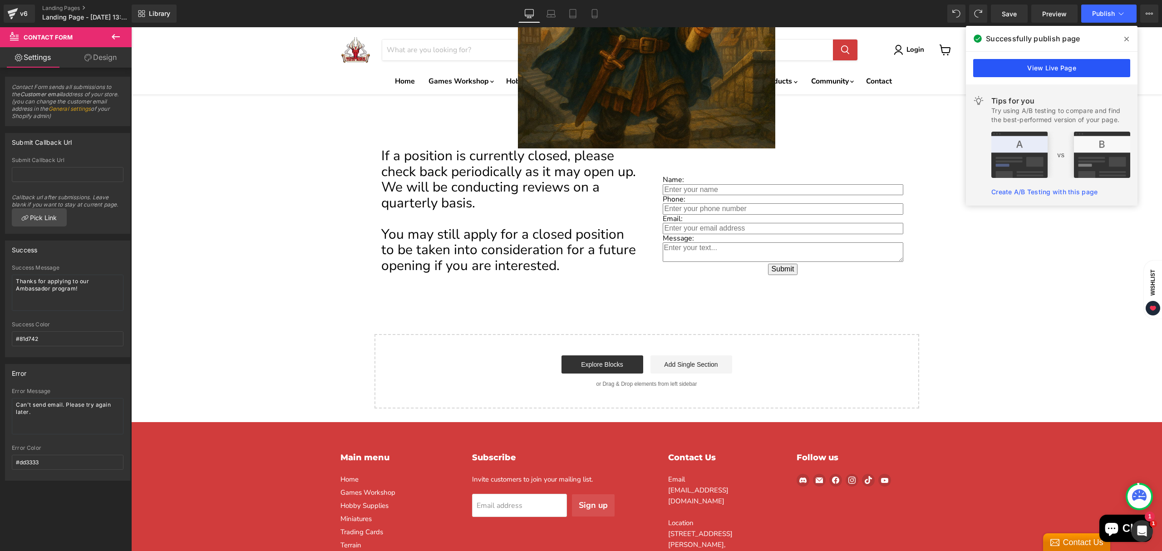
click at [1027, 72] on link "View Live Page" at bounding box center [1051, 68] width 157 height 18
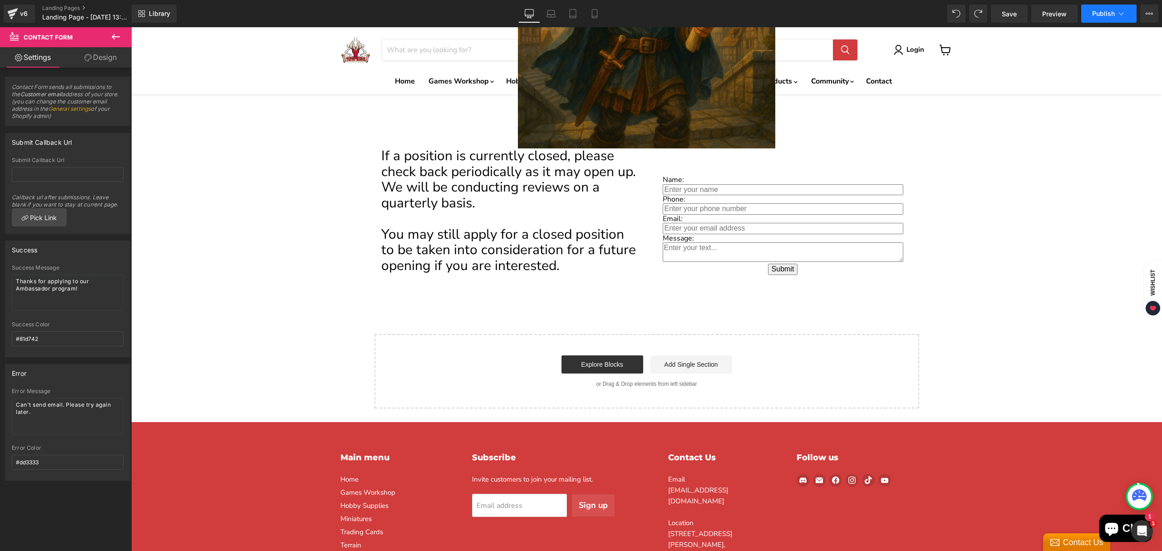
click at [1117, 11] on icon at bounding box center [1121, 13] width 9 height 9
click at [1143, 10] on button "View Live Page View with current Template Save Template to Library Schedule Pub…" at bounding box center [1150, 14] width 18 height 18
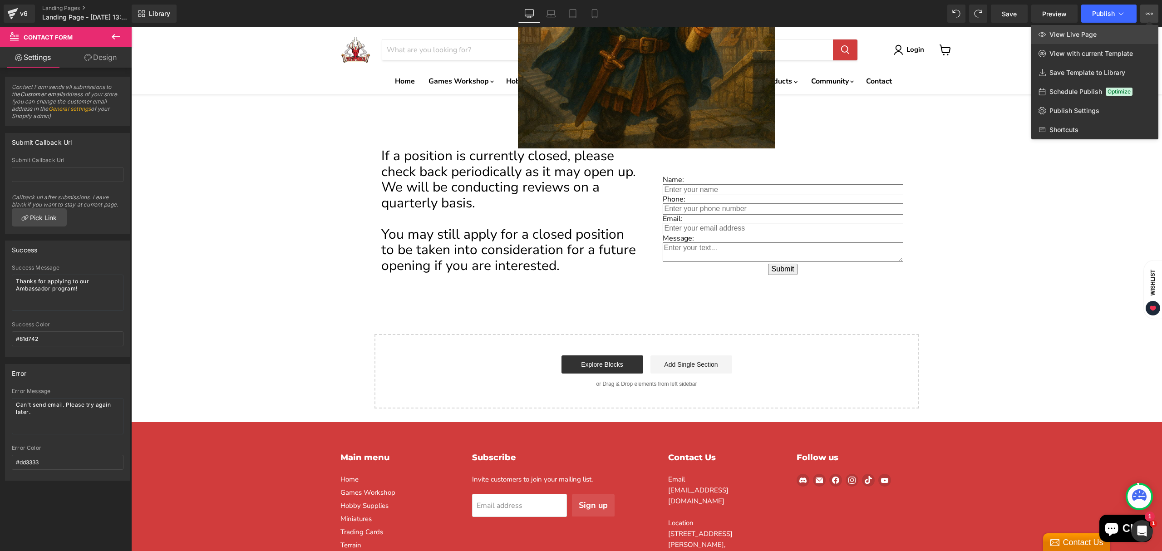
click at [1079, 34] on span "View Live Page" at bounding box center [1073, 34] width 47 height 8
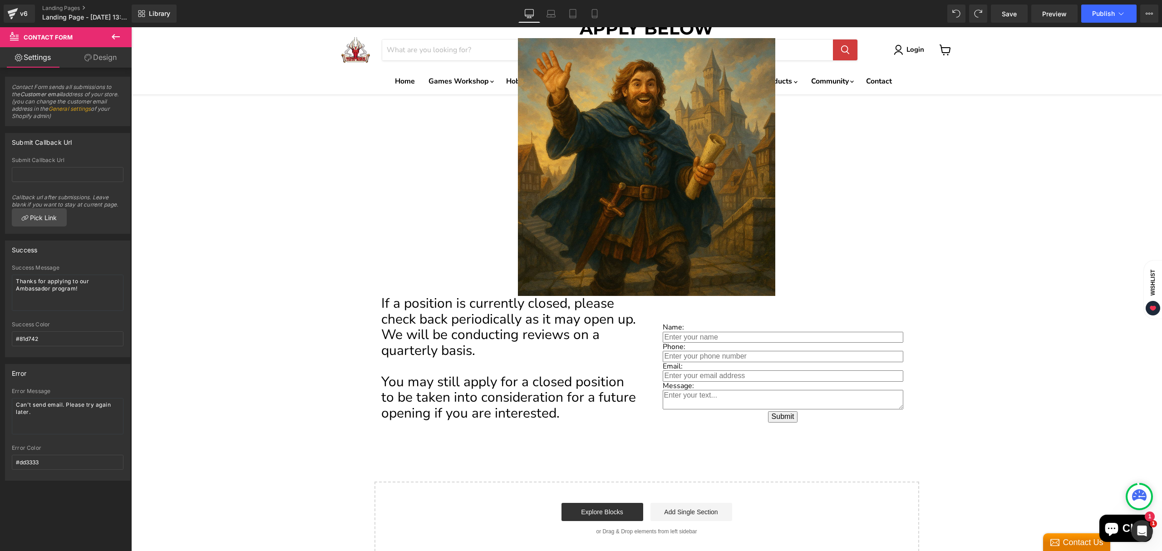
scroll to position [1211, 0]
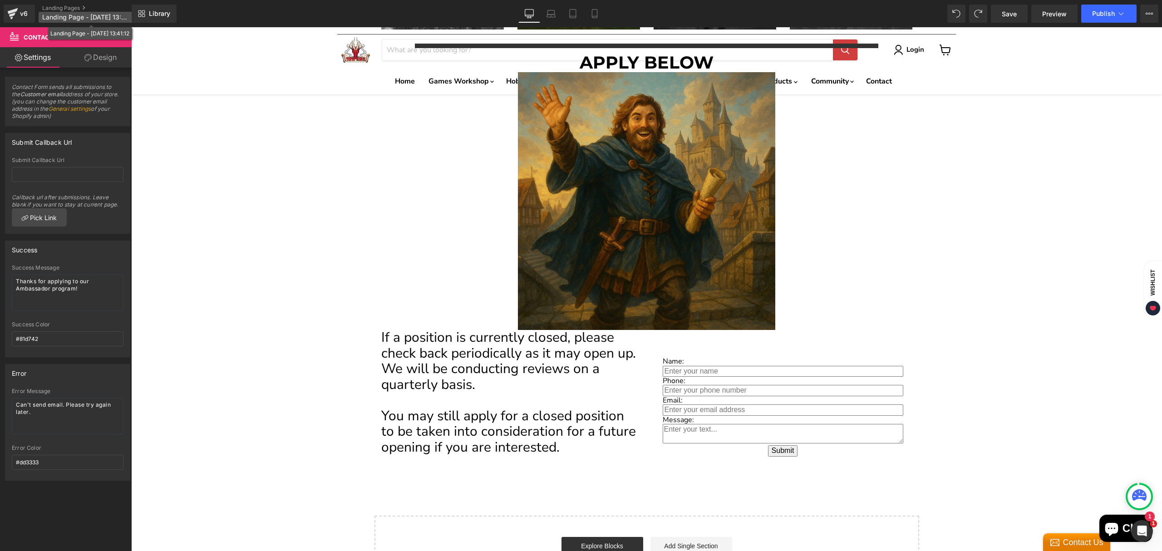
click at [80, 15] on span "Landing Page - [DATE] 13:41:12" at bounding box center [85, 17] width 87 height 7
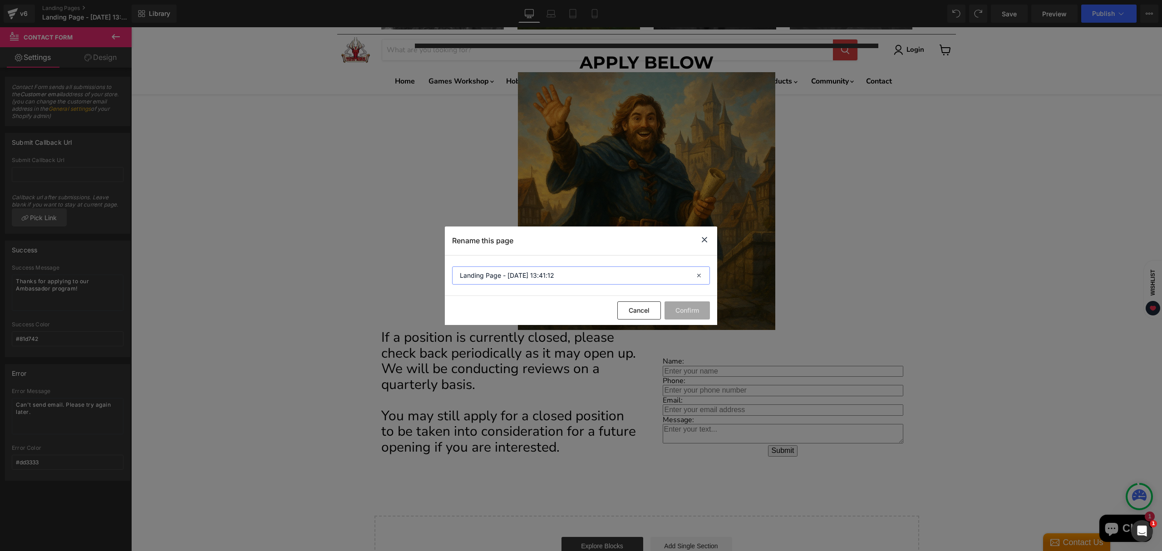
click at [554, 280] on input "Landing Page - [DATE] 13:41:12" at bounding box center [581, 276] width 258 height 18
type input "Ambassador [PERSON_NAME]"
click at [692, 311] on button "Confirm" at bounding box center [687, 310] width 45 height 18
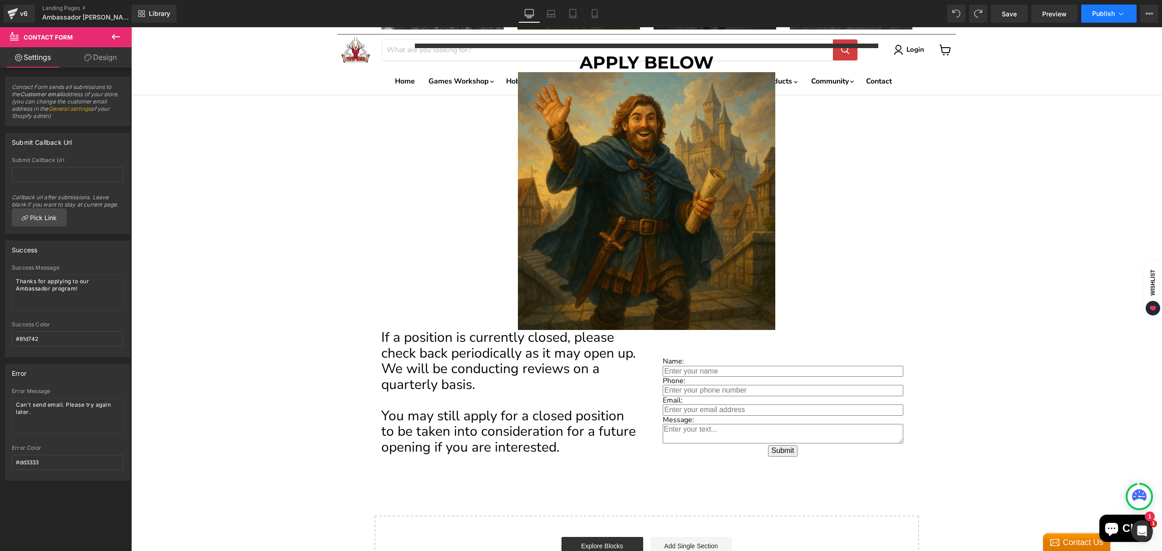
click at [1111, 15] on span "Publish" at bounding box center [1103, 13] width 23 height 7
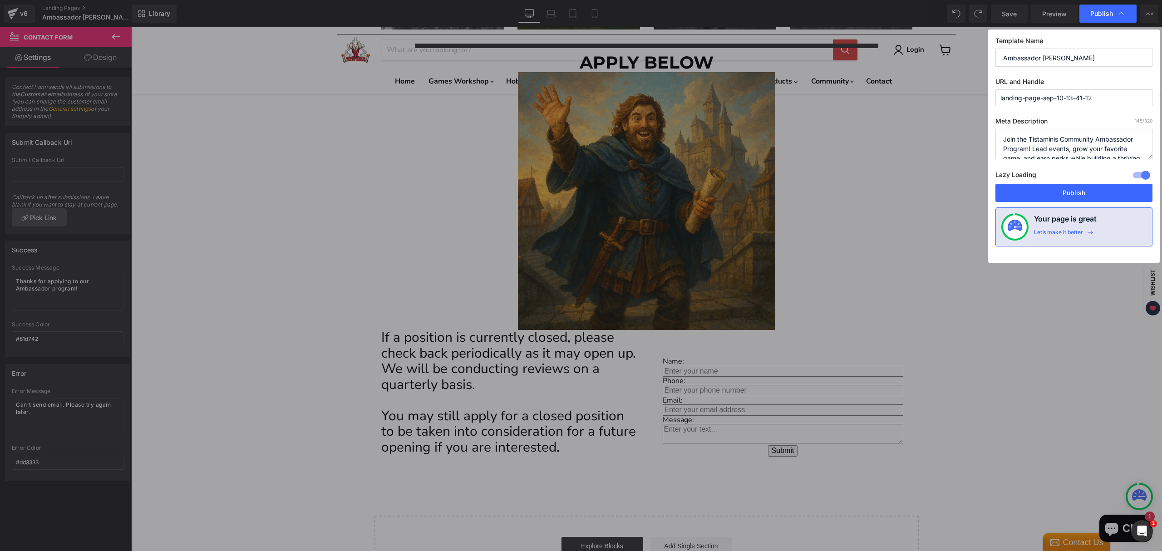
click at [1082, 100] on input "landing-page-sep-10-13-41-12" at bounding box center [1074, 97] width 157 height 17
type input "ambassador-information"
click at [1072, 196] on button "Publish" at bounding box center [1074, 193] width 157 height 18
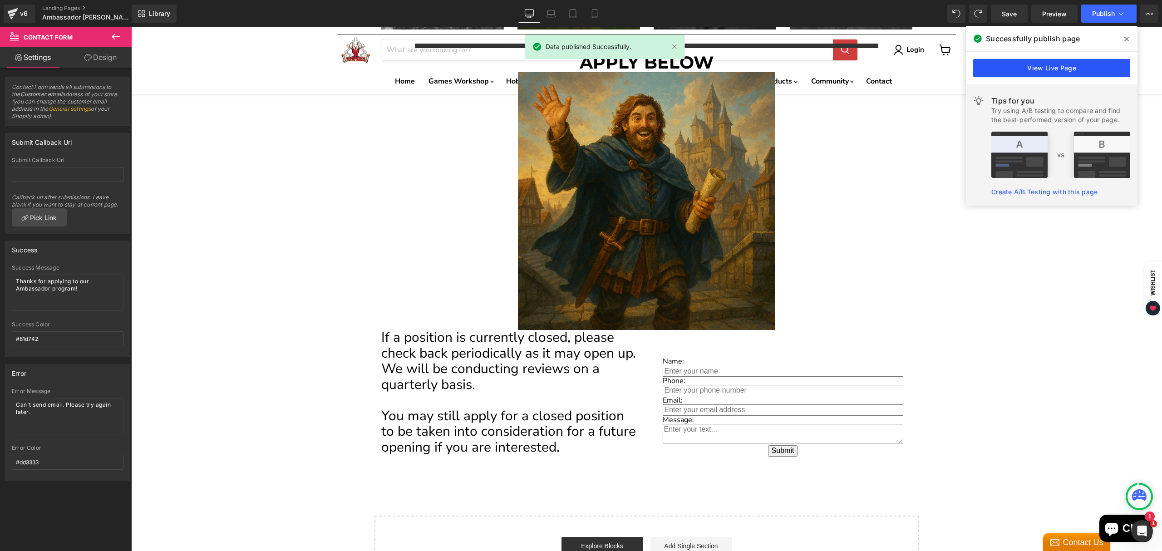
click at [1039, 69] on link "View Live Page" at bounding box center [1051, 68] width 157 height 18
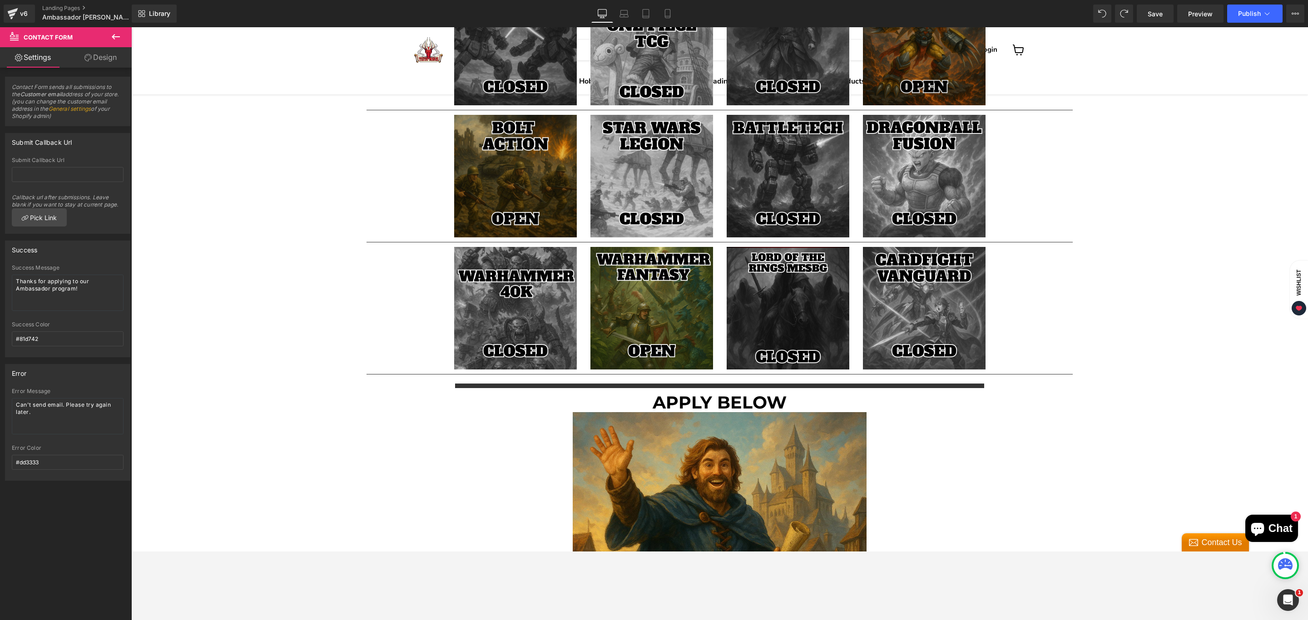
scroll to position [1279, 0]
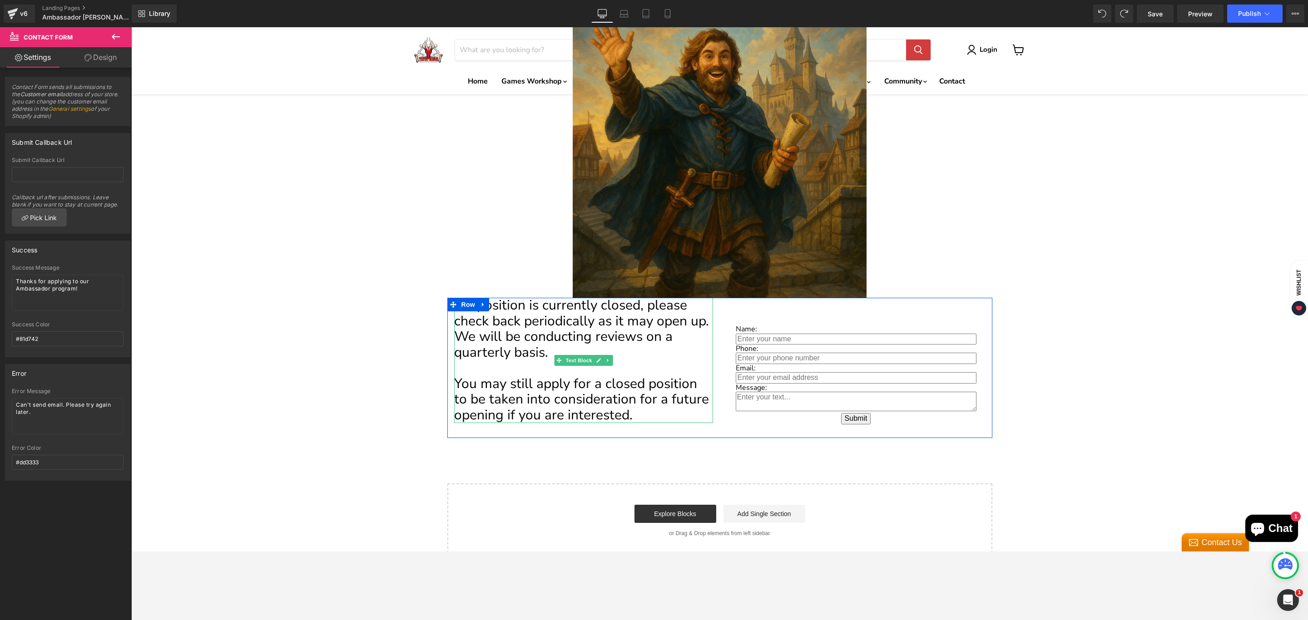
click at [645, 411] on p "You may still apply for a closed position to be taken into consideration for a …" at bounding box center [583, 399] width 259 height 47
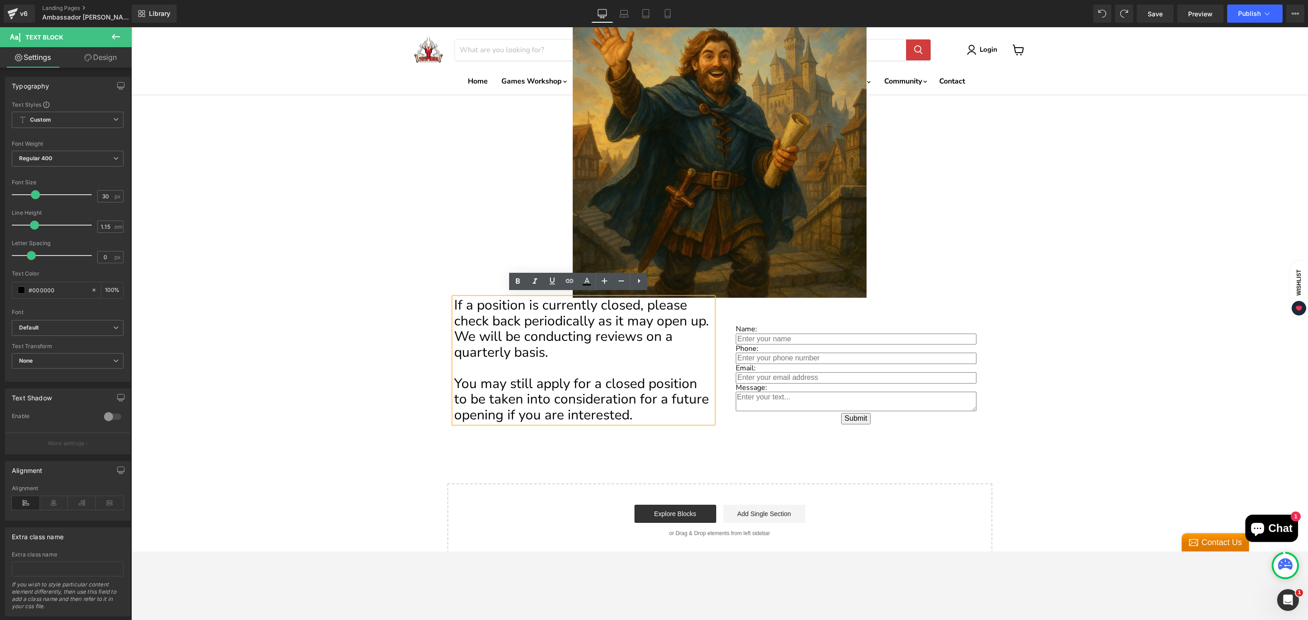
scroll to position [1276, 0]
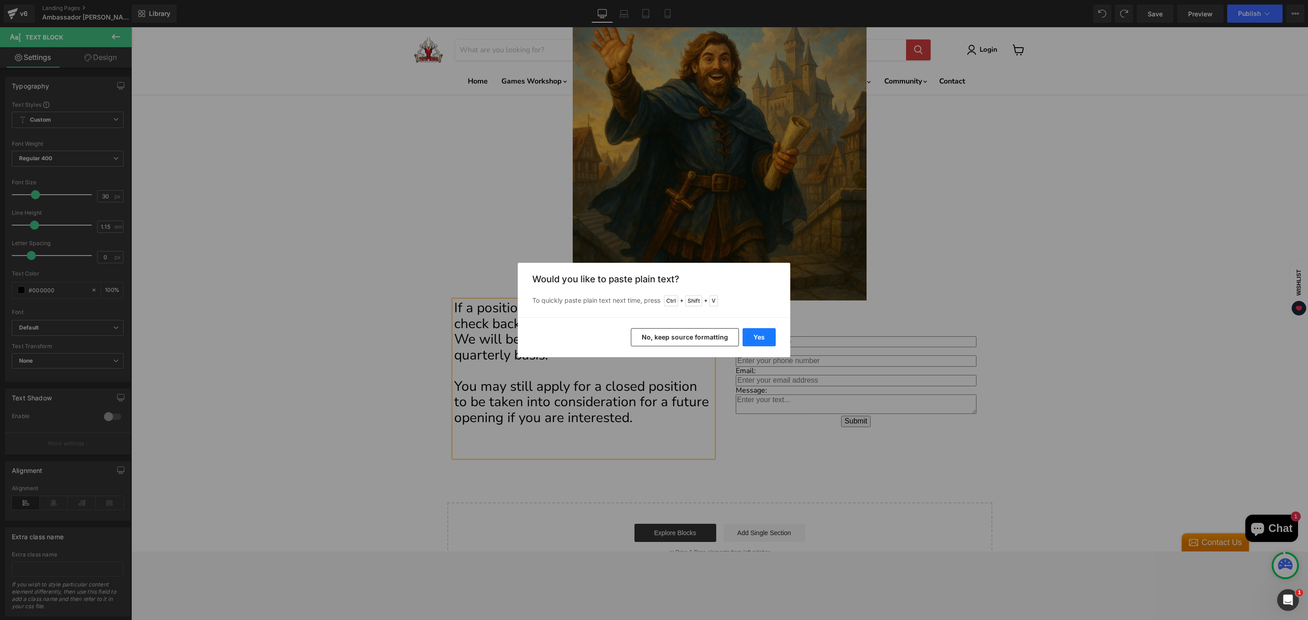
click at [759, 336] on button "Yes" at bounding box center [758, 337] width 33 height 18
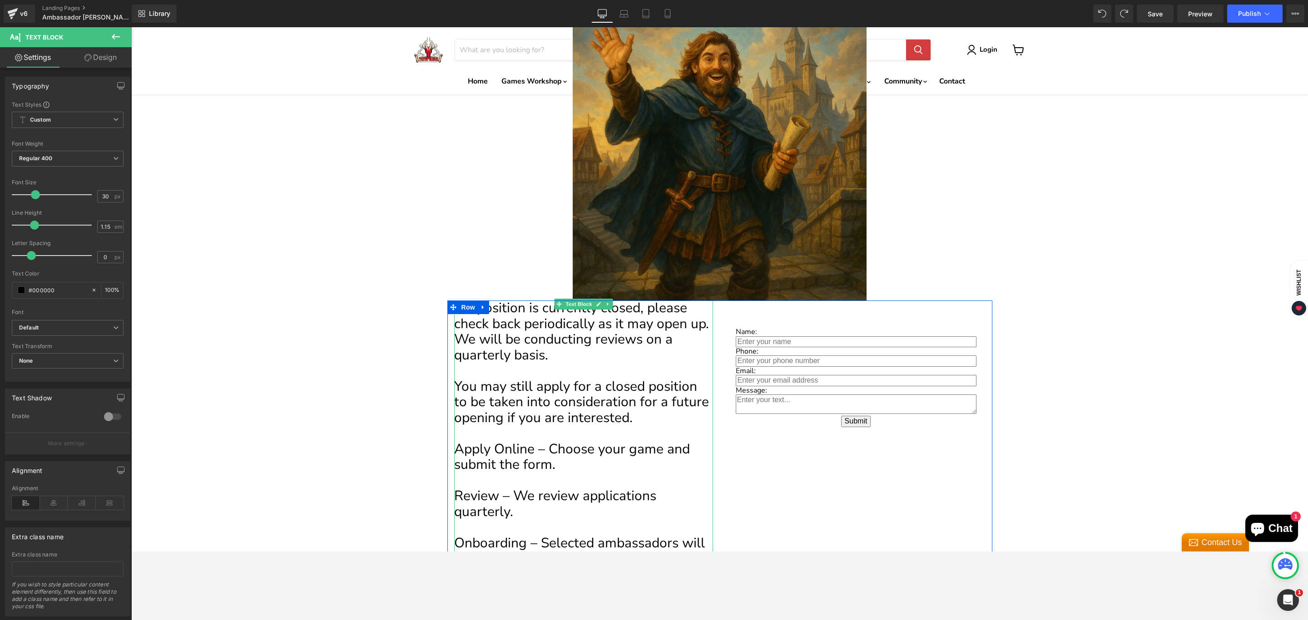
scroll to position [0, 0]
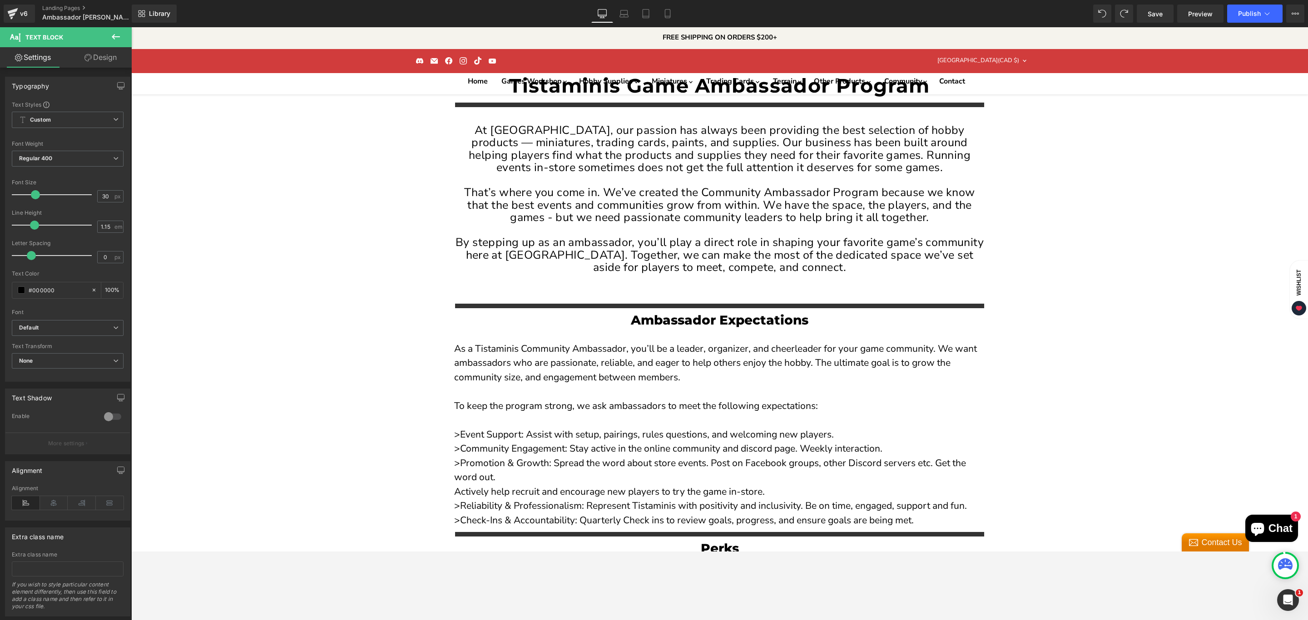
click at [98, 196] on input "30" at bounding box center [106, 196] width 16 height 11
click at [102, 202] on input "15" at bounding box center [106, 196] width 16 height 11
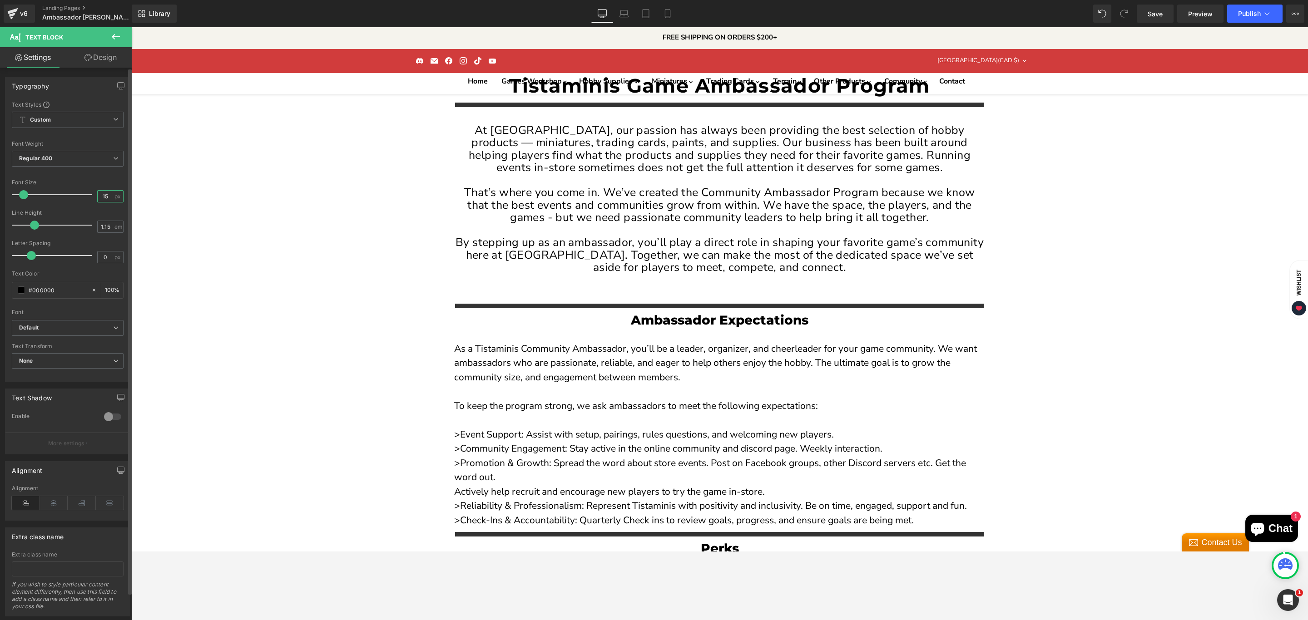
click at [102, 202] on input "15" at bounding box center [106, 196] width 16 height 11
type input "22"
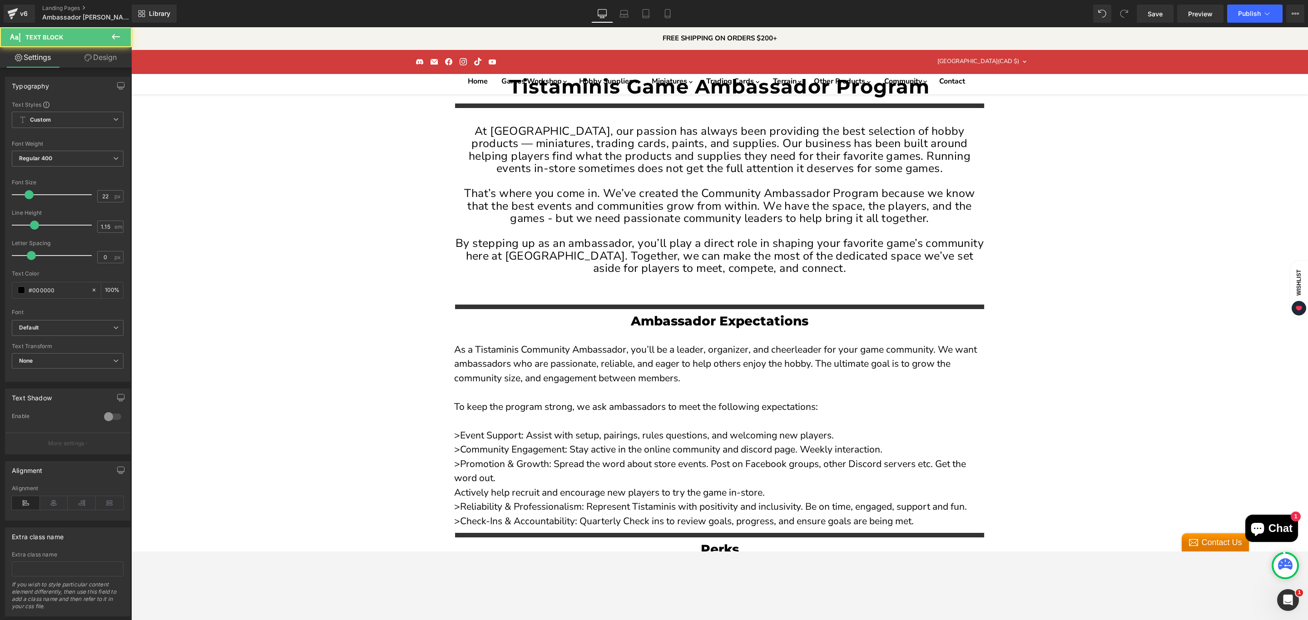
drag, startPoint x: 444, startPoint y: 402, endPoint x: 503, endPoint y: 403, distance: 59.5
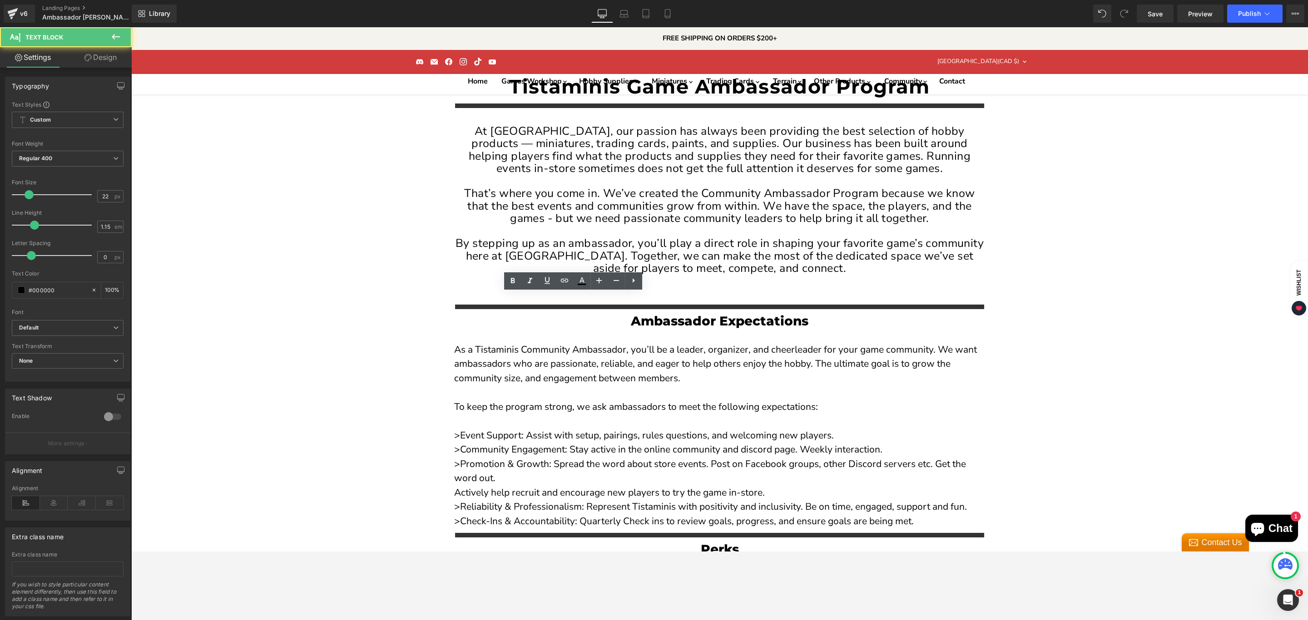
drag, startPoint x: 476, startPoint y: 423, endPoint x: 446, endPoint y: 421, distance: 30.0
drag, startPoint x: 499, startPoint y: 481, endPoint x: 445, endPoint y: 484, distance: 54.1
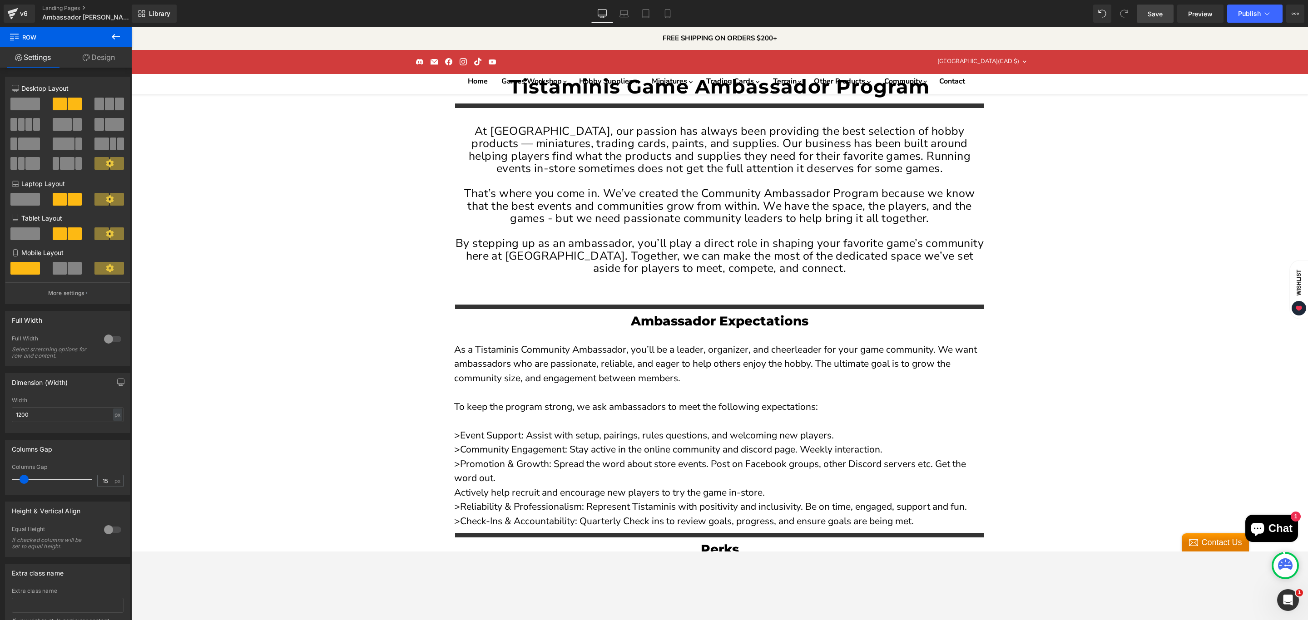
click at [1158, 11] on span "Save" at bounding box center [1154, 14] width 15 height 10
click at [114, 39] on icon at bounding box center [116, 36] width 8 height 5
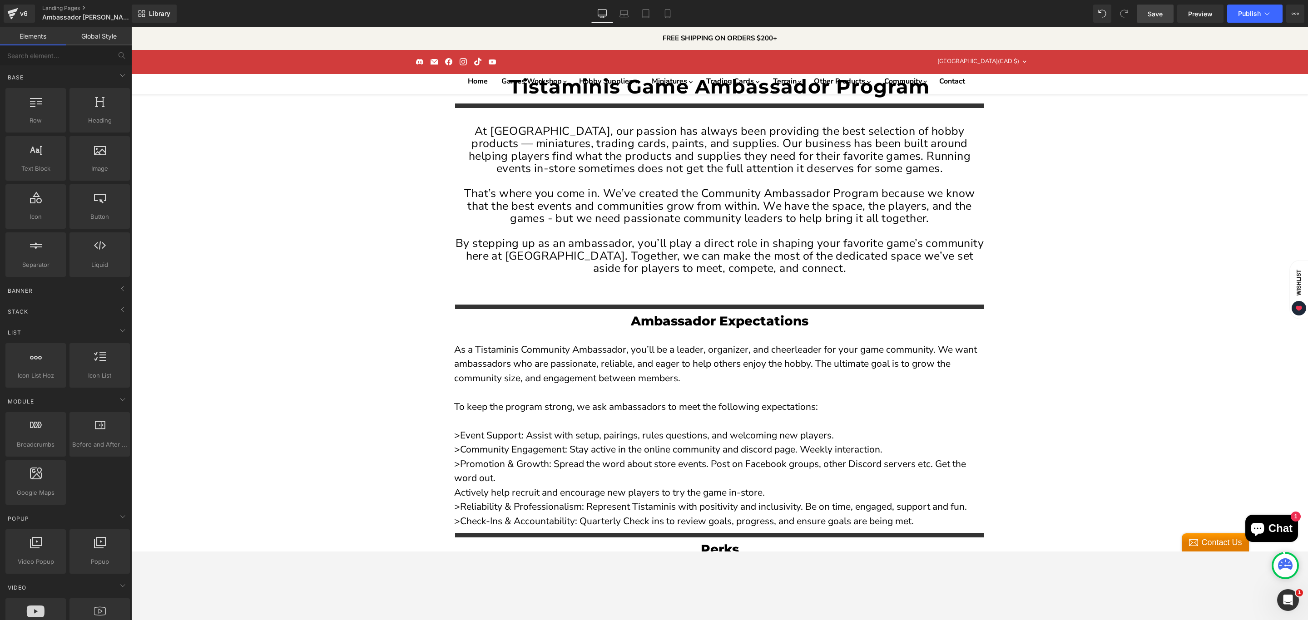
scroll to position [1004, 0]
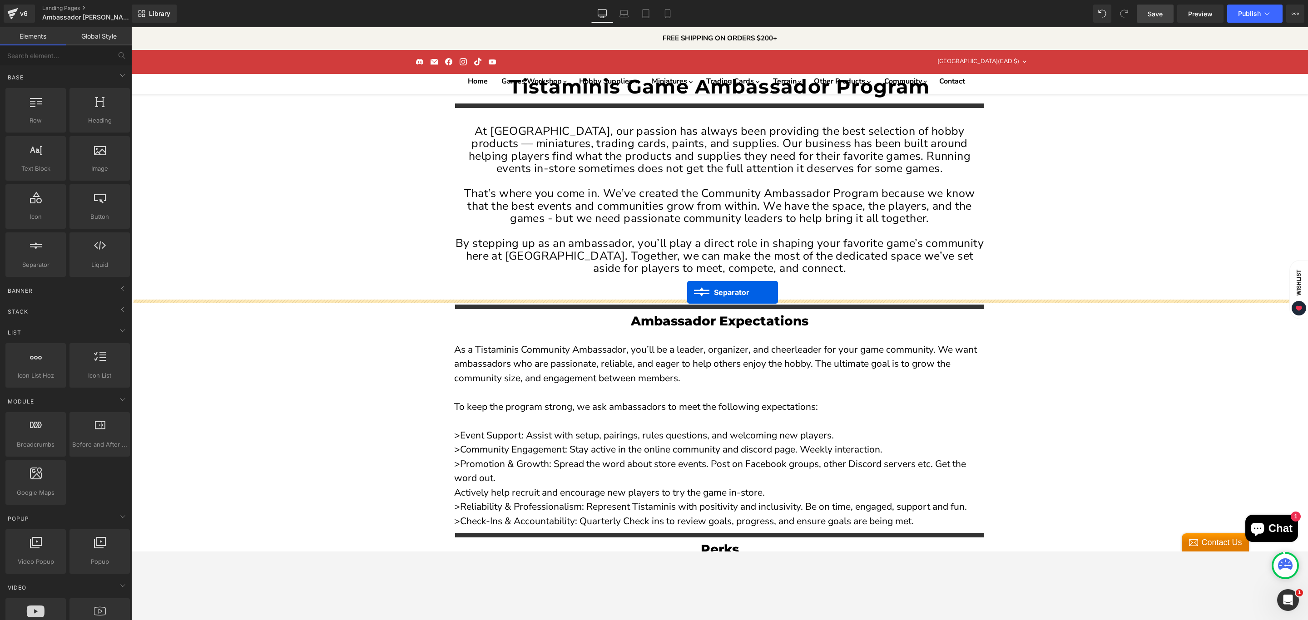
scroll to position [0, 0]
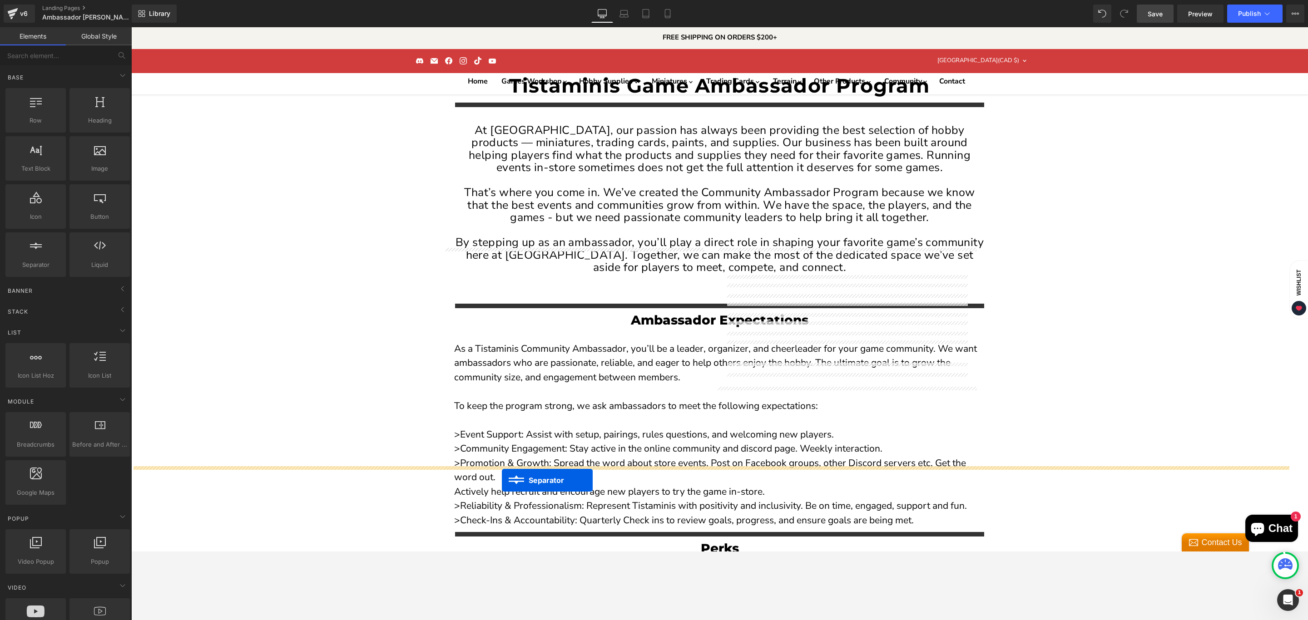
drag, startPoint x: 690, startPoint y: 263, endPoint x: 501, endPoint y: 480, distance: 287.7
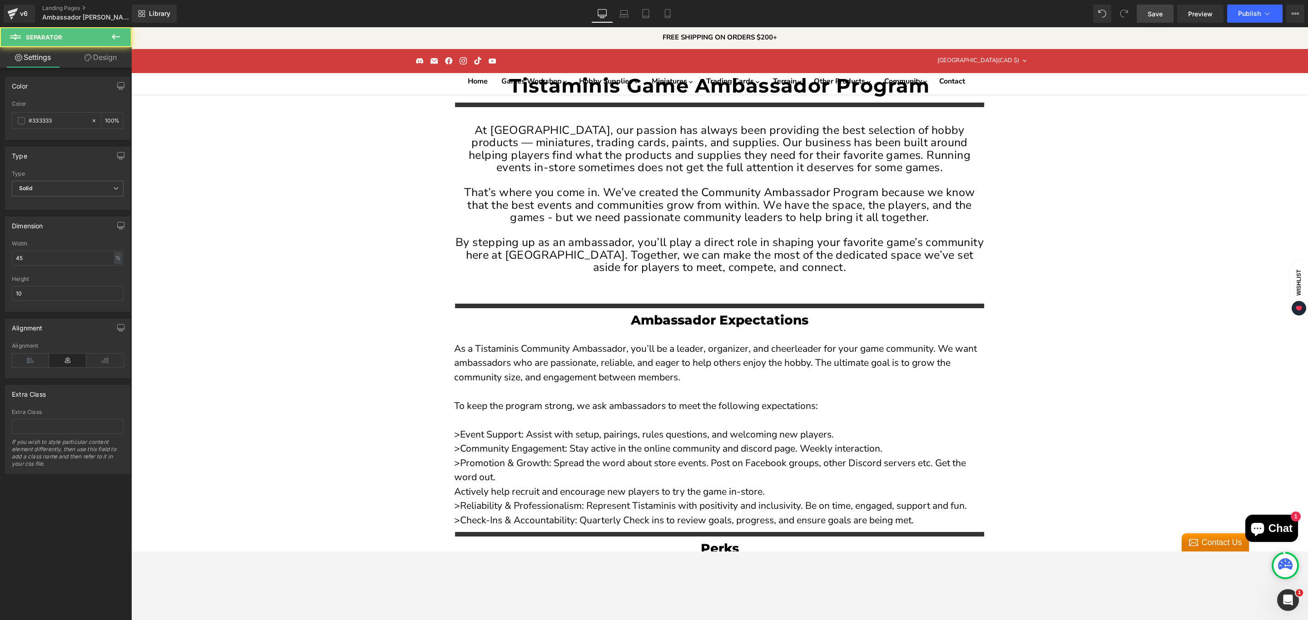
scroll to position [1323, 0]
click at [116, 37] on icon at bounding box center [116, 36] width 8 height 5
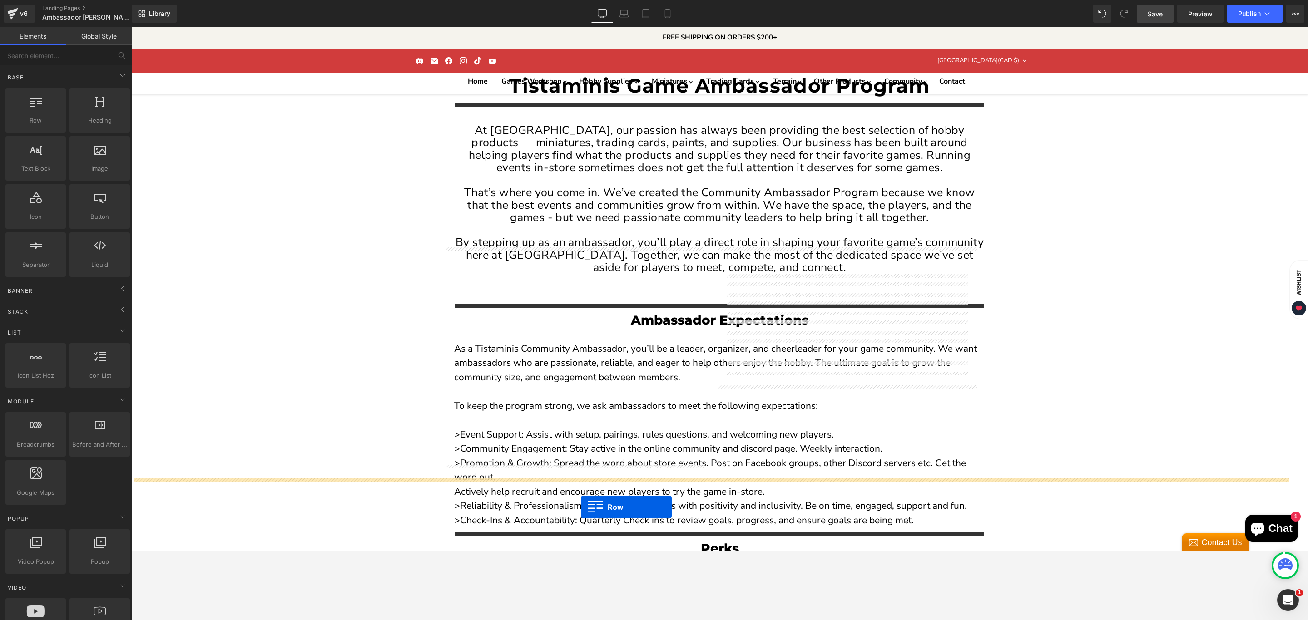
drag, startPoint x: 168, startPoint y: 147, endPoint x: 581, endPoint y: 507, distance: 547.4
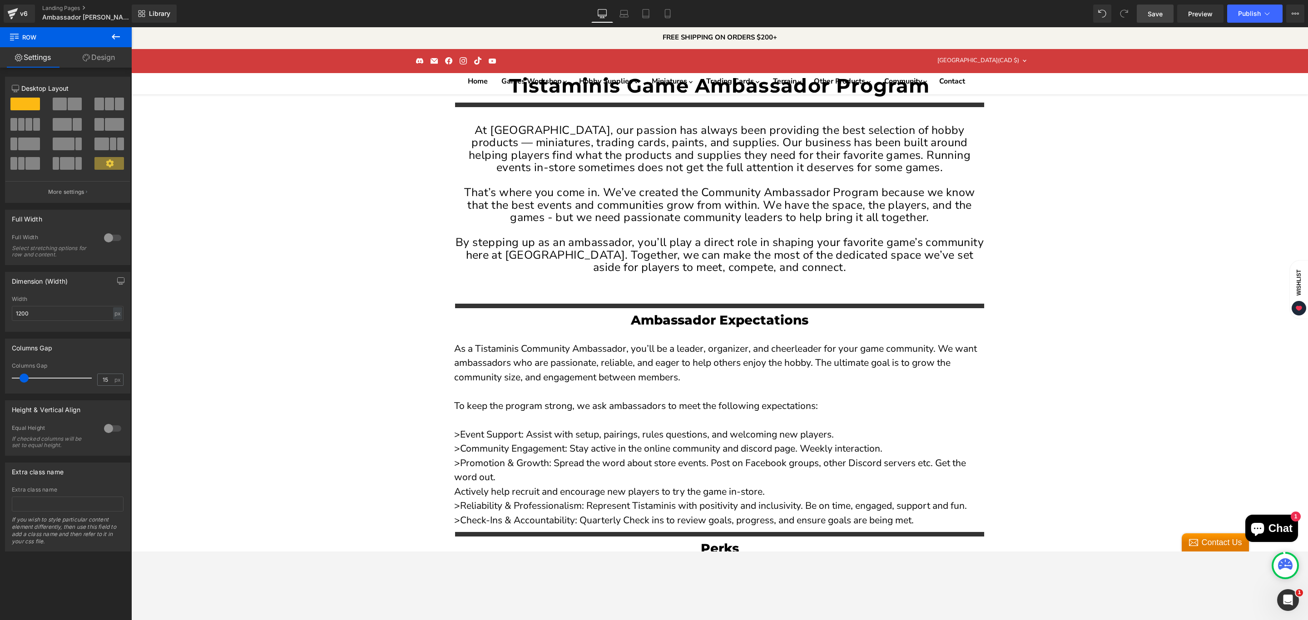
click at [117, 37] on icon at bounding box center [115, 36] width 11 height 11
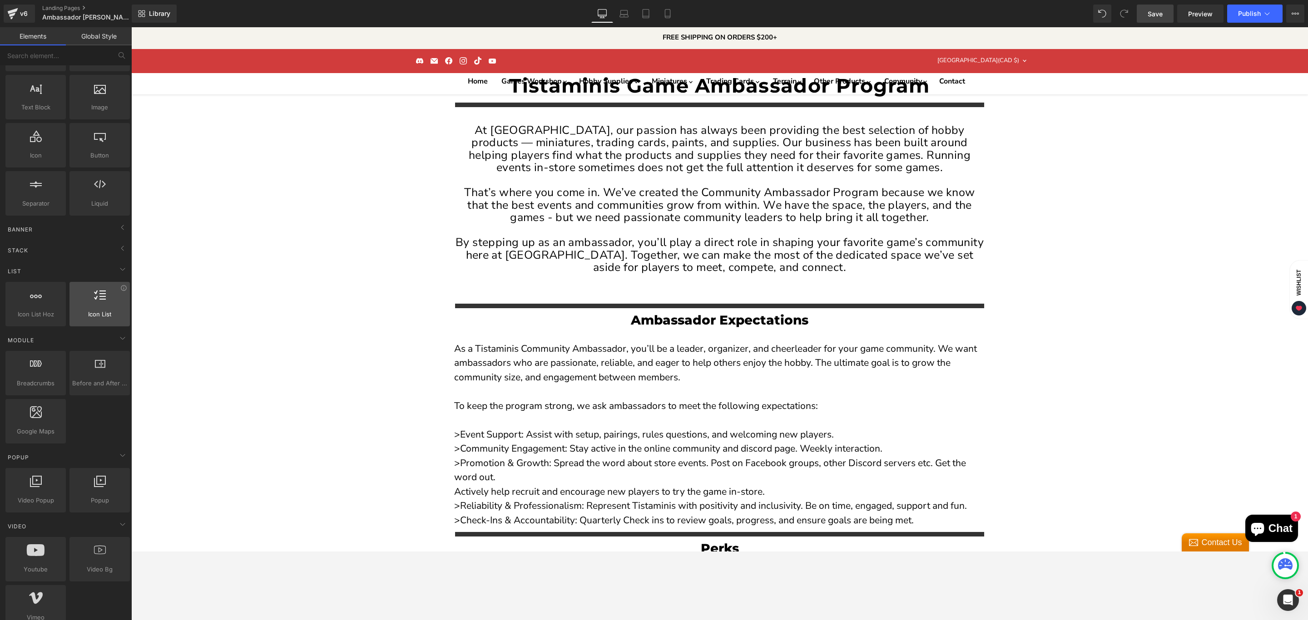
scroll to position [20, 0]
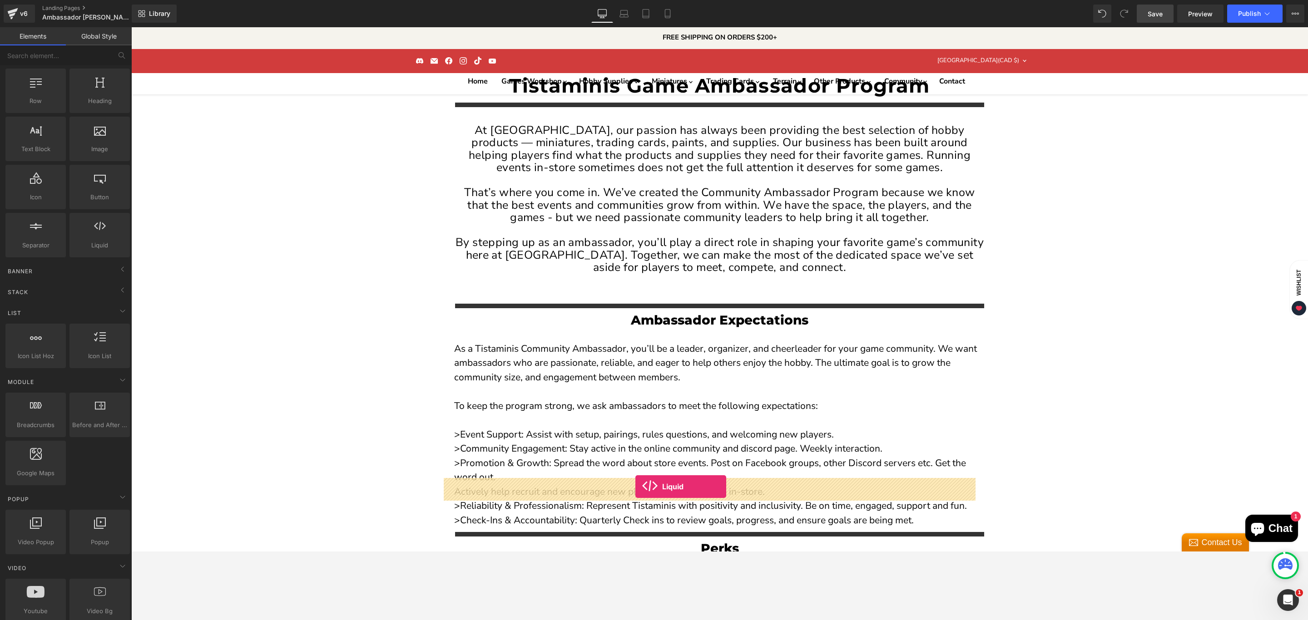
drag, startPoint x: 228, startPoint y: 270, endPoint x: 635, endPoint y: 487, distance: 461.1
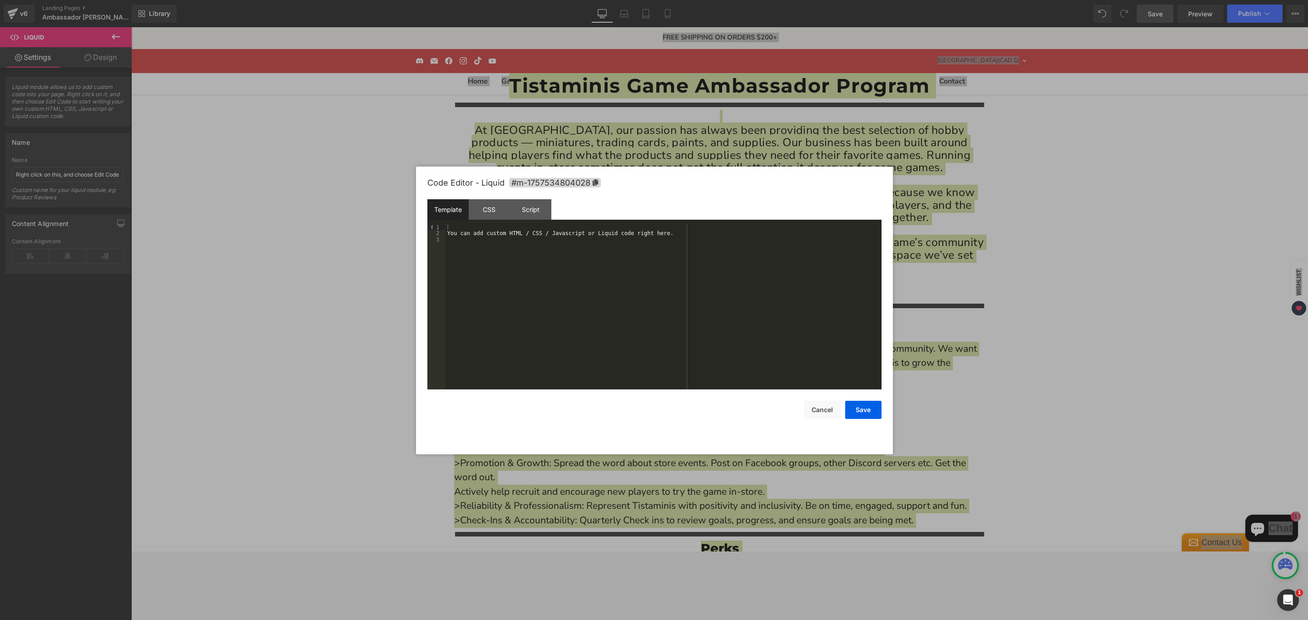
click at [573, 251] on div "You can add custom HTML / CSS / Javascript or Liquid code right here." at bounding box center [663, 313] width 436 height 178
click at [559, 232] on div "You can add custom HTML / CSS / Javascript or Liquid code right here." at bounding box center [663, 313] width 436 height 178
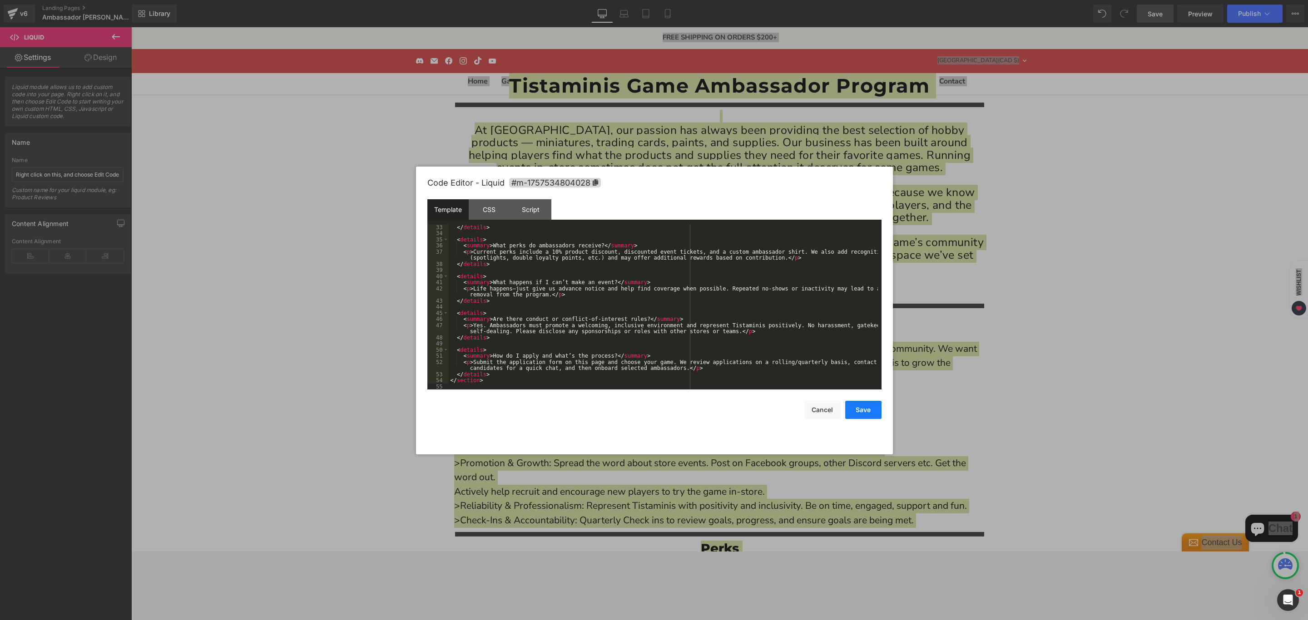
click at [865, 414] on button "Save" at bounding box center [863, 410] width 36 height 18
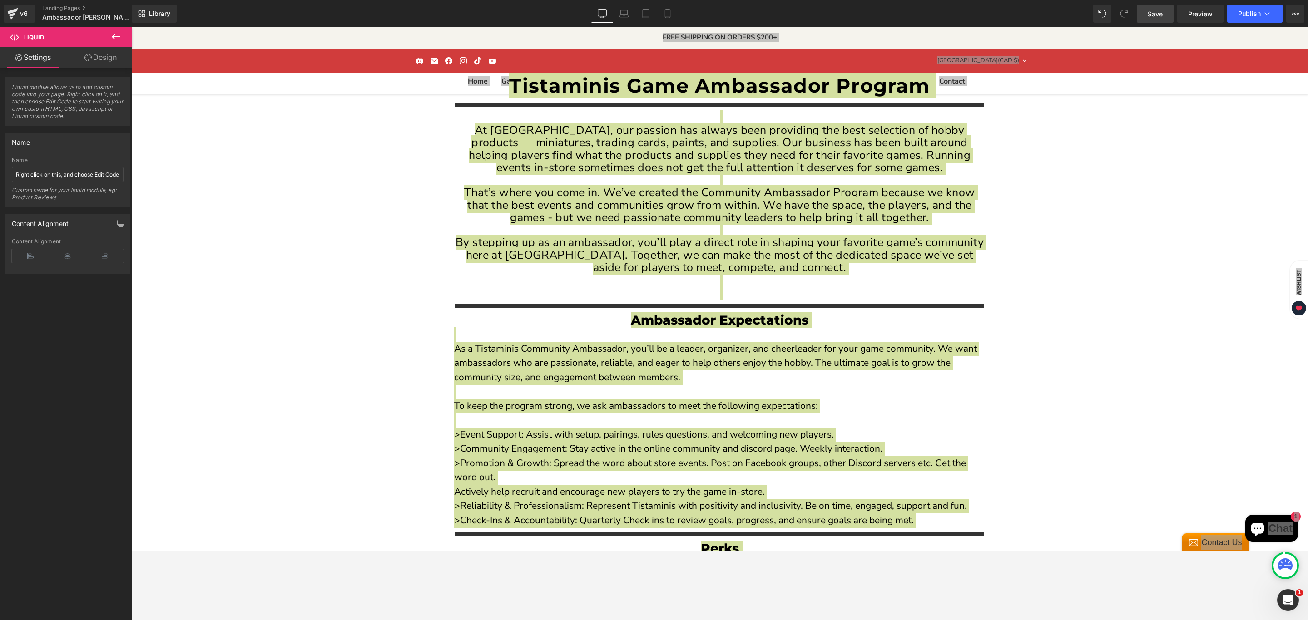
click at [1157, 14] on span "Save" at bounding box center [1154, 14] width 15 height 10
click at [1162, 13] on span "Publish" at bounding box center [1249, 13] width 23 height 7
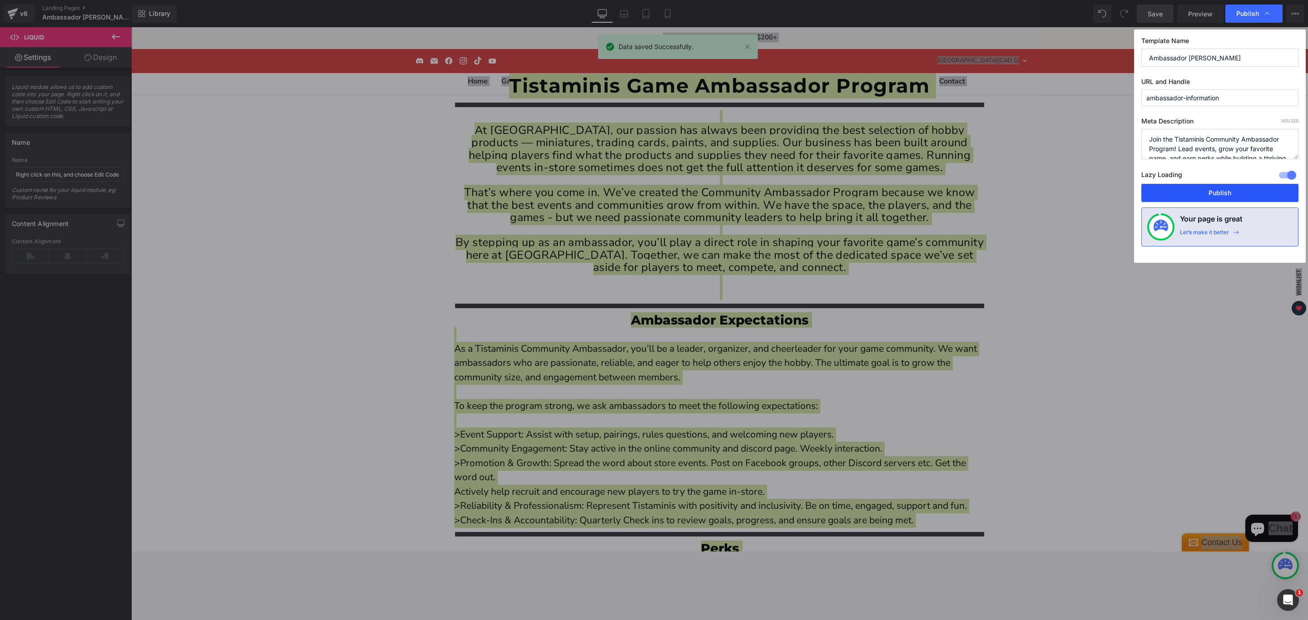
click at [1162, 193] on button "Publish" at bounding box center [1219, 193] width 157 height 18
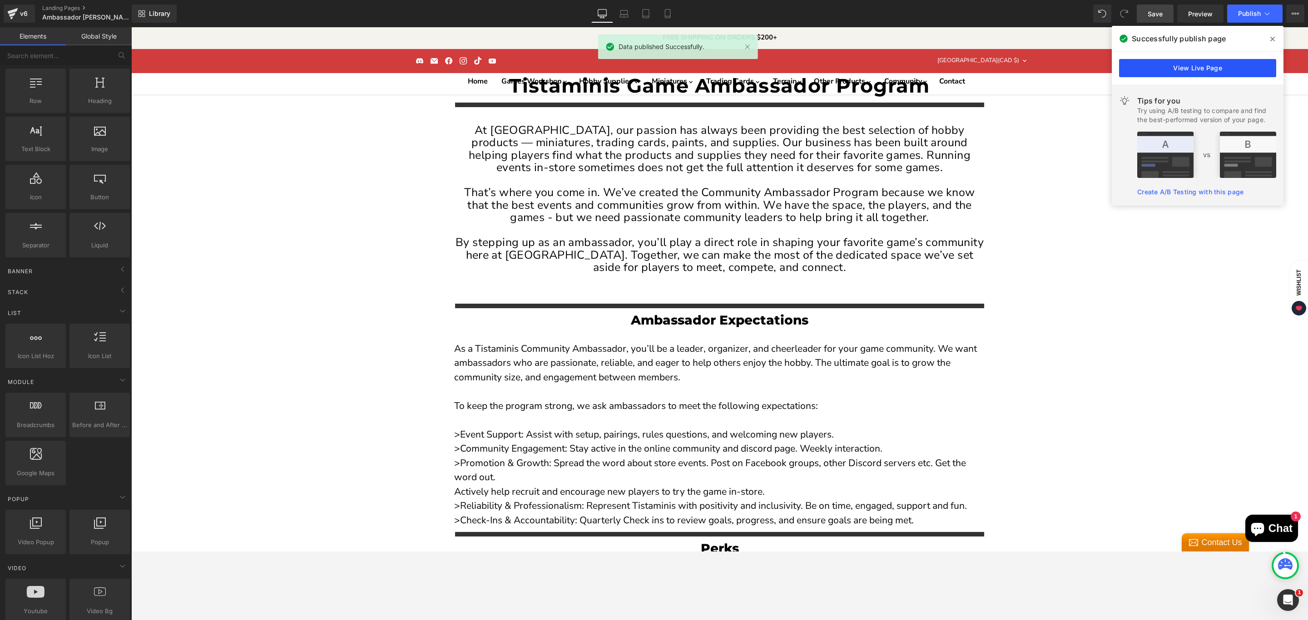
click at [1162, 63] on link "View Live Page" at bounding box center [1197, 68] width 157 height 18
